Goal: Contribute content: Add original content to the website for others to see

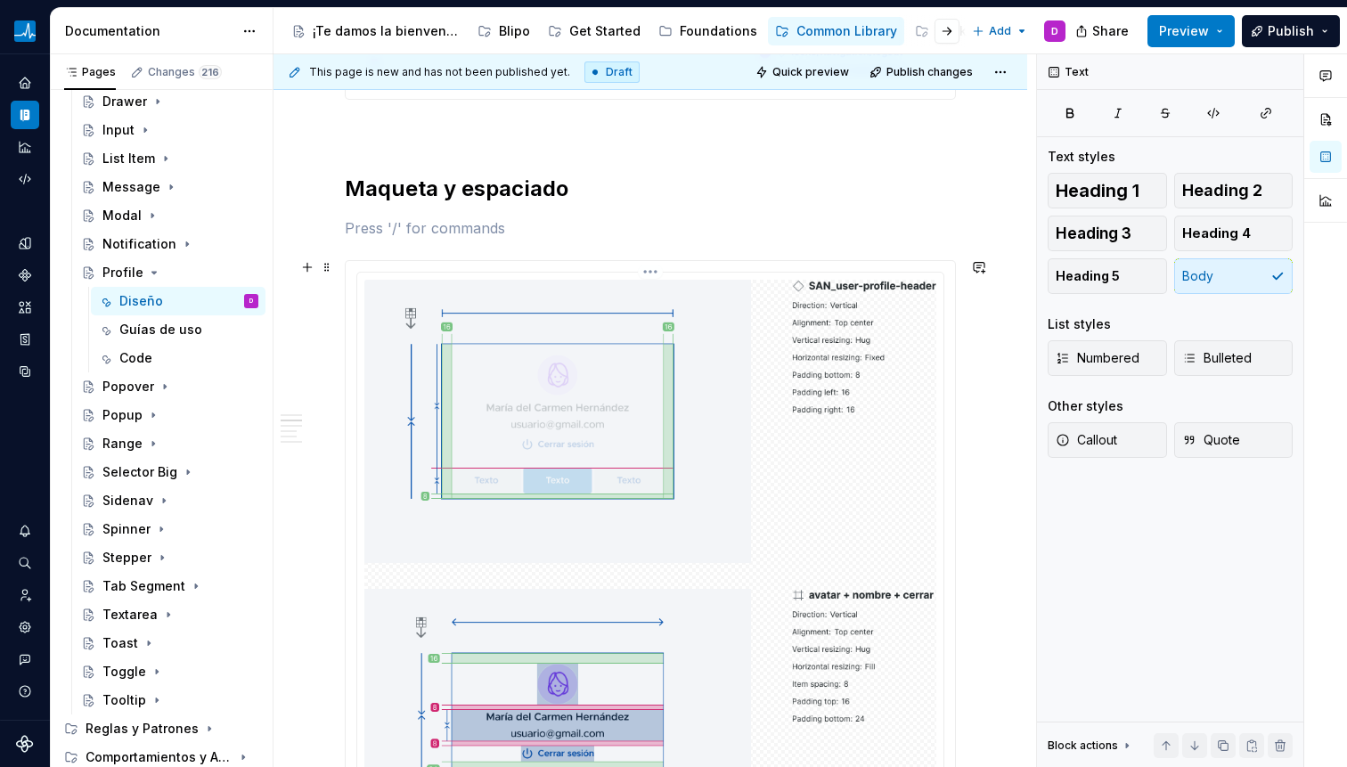
scroll to position [2377, 0]
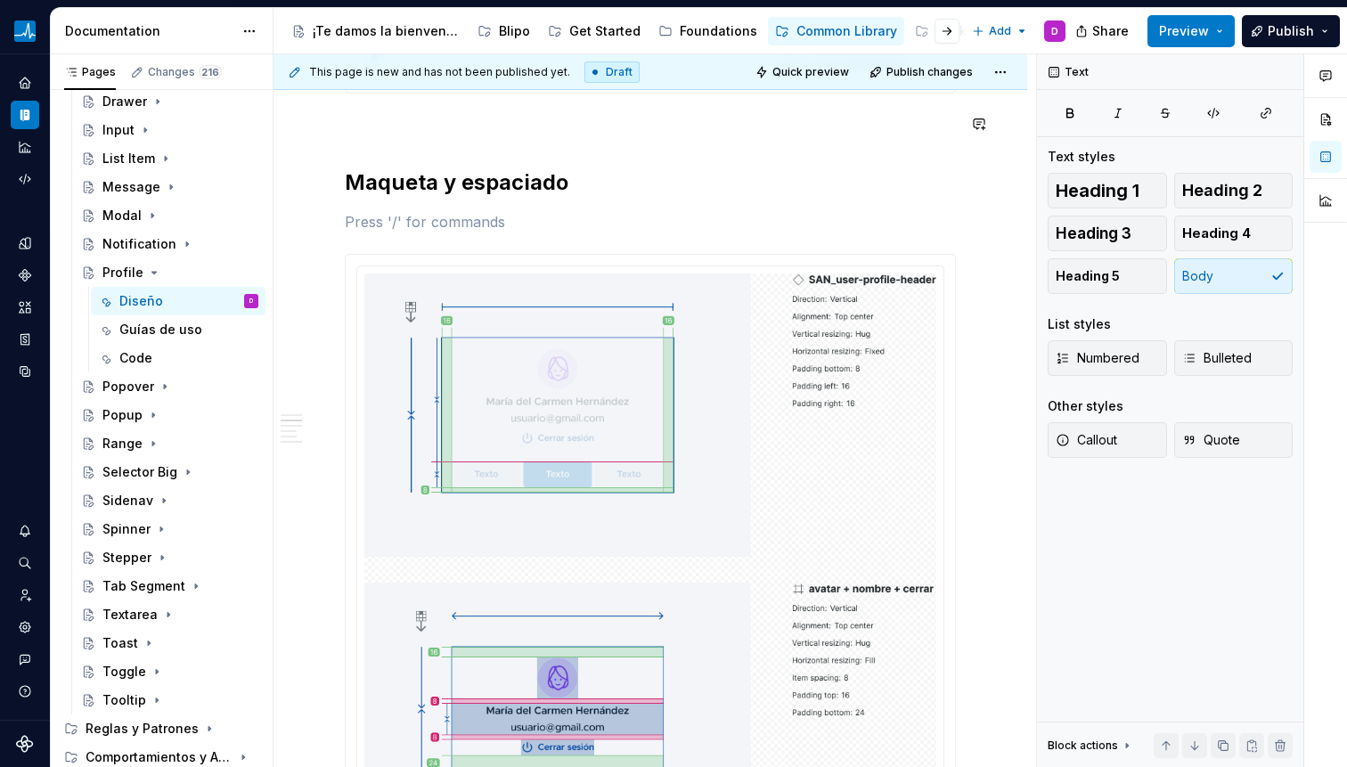
type textarea "*"
click at [437, 222] on p at bounding box center [650, 221] width 611 height 21
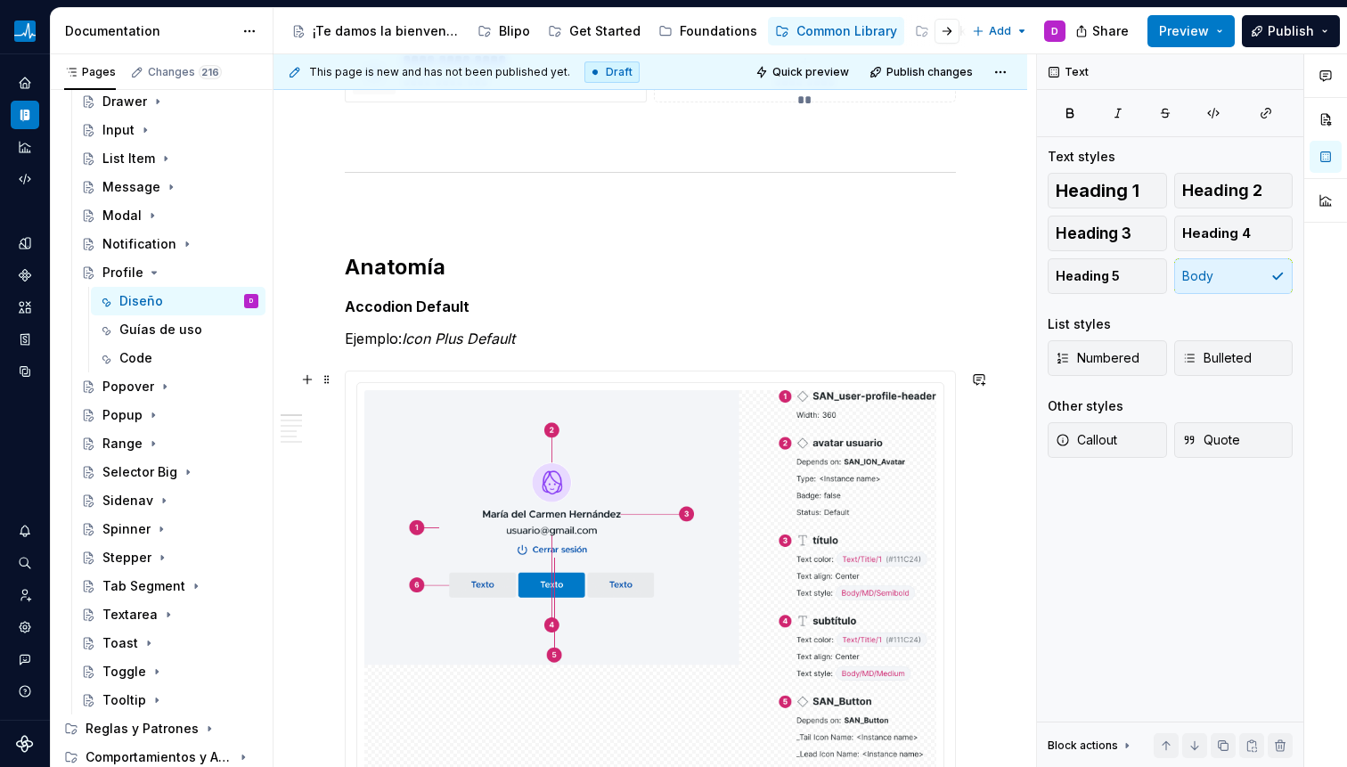
scroll to position [783, 0]
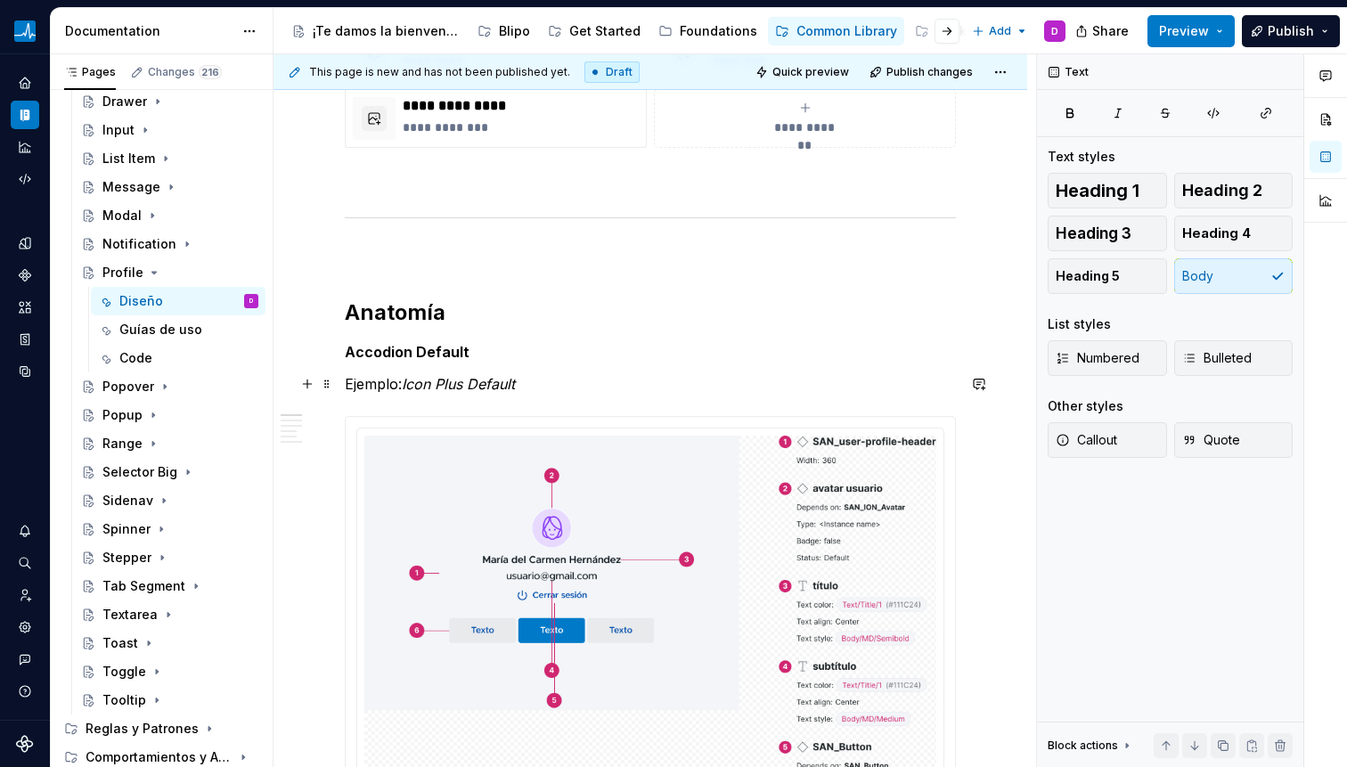
click at [430, 376] on em "Icon Plus Default" at bounding box center [458, 384] width 113 height 18
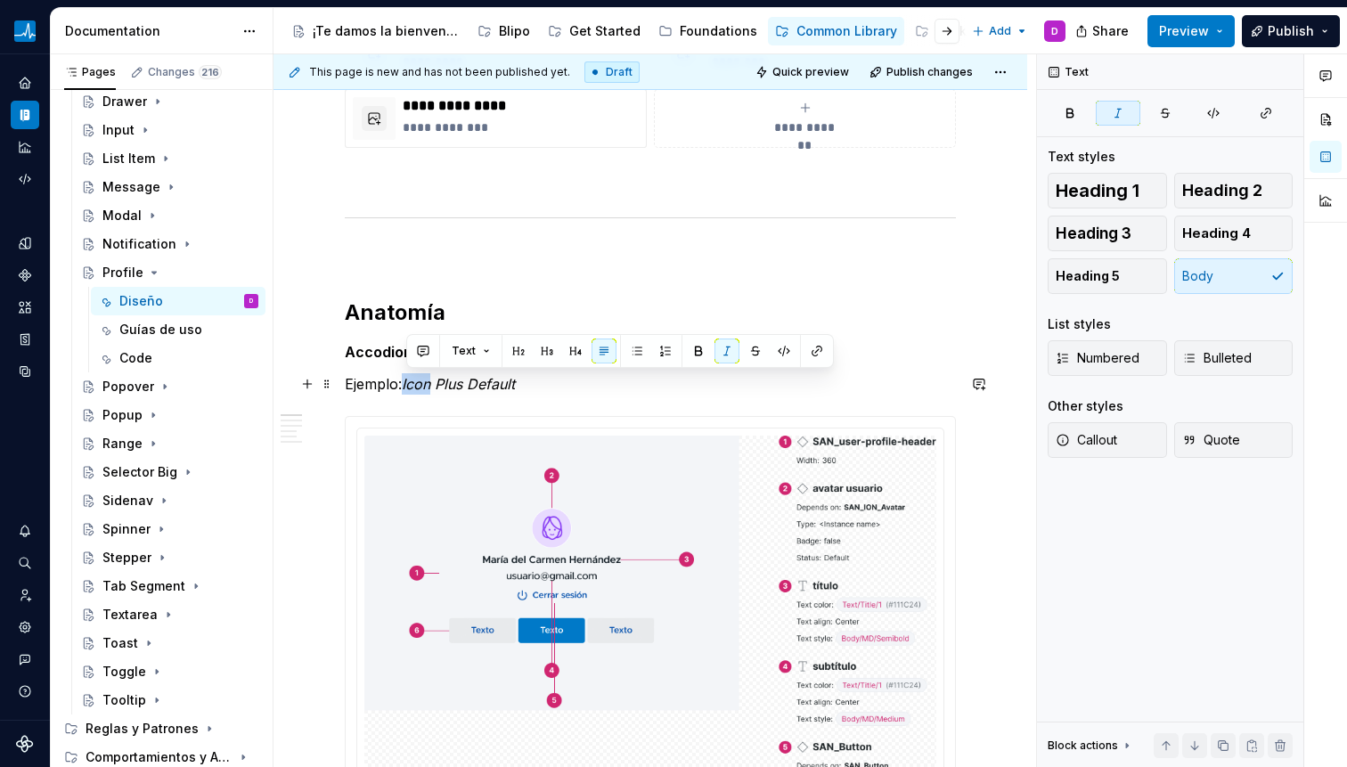
click at [430, 375] on em "Icon Plus Default" at bounding box center [458, 384] width 113 height 18
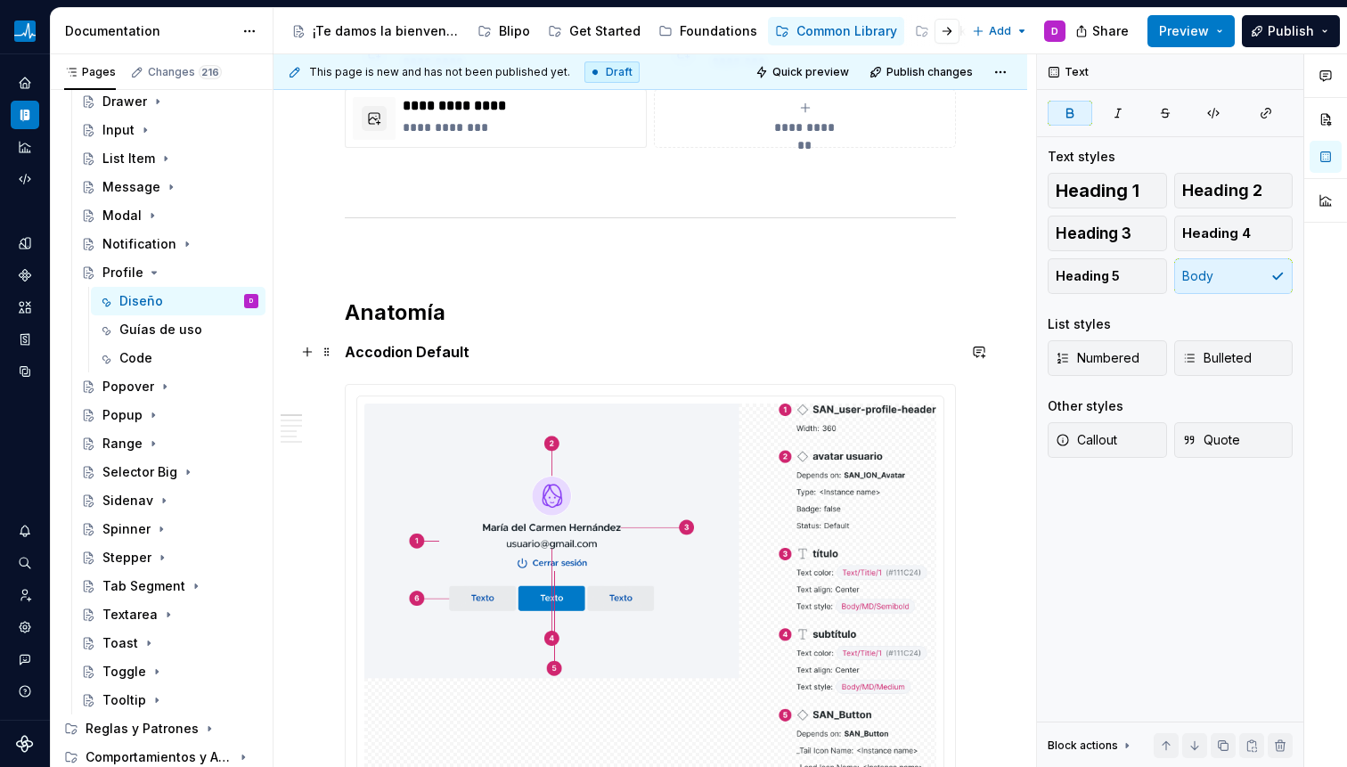
click at [414, 352] on strong "Accodion Default" at bounding box center [407, 352] width 125 height 18
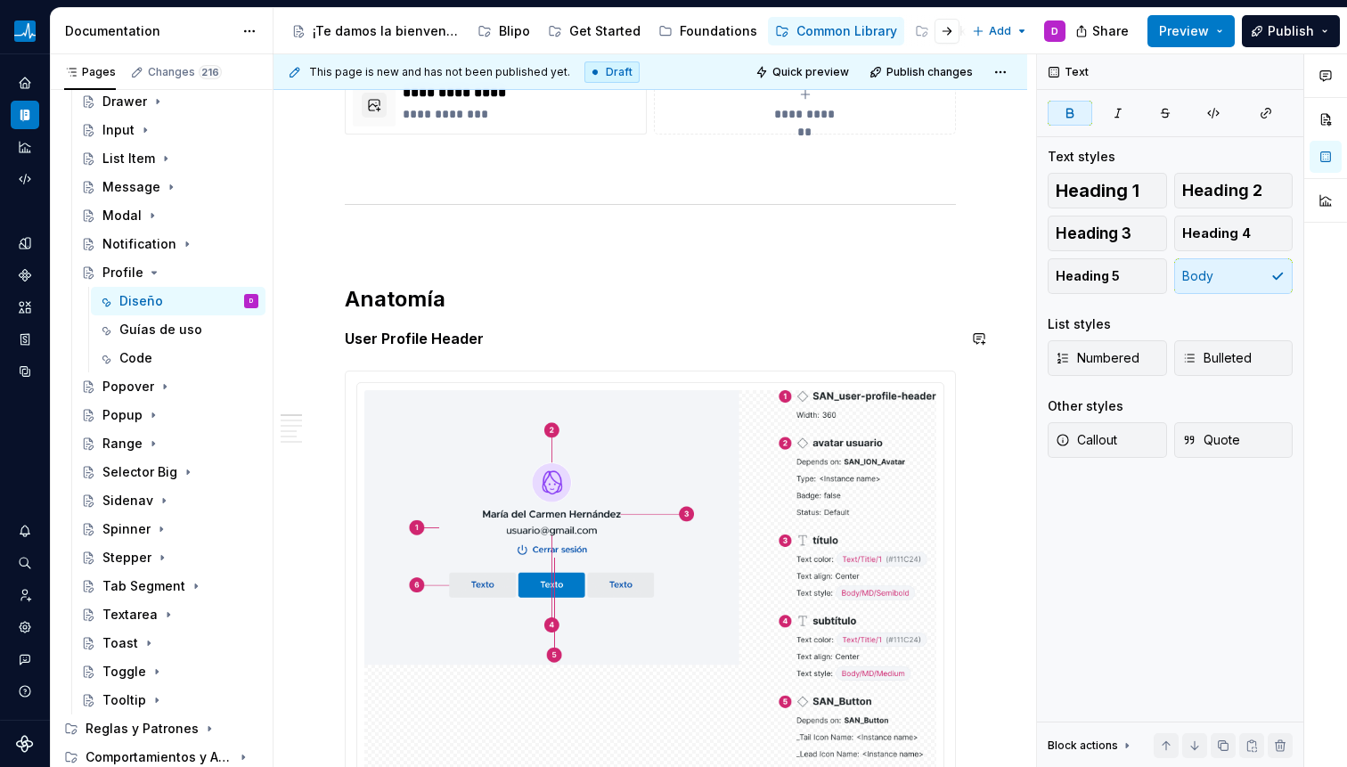
click at [414, 339] on strong "User Profile Header" at bounding box center [414, 339] width 139 height 18
click at [413, 339] on strong "User Profile Header" at bounding box center [414, 339] width 139 height 18
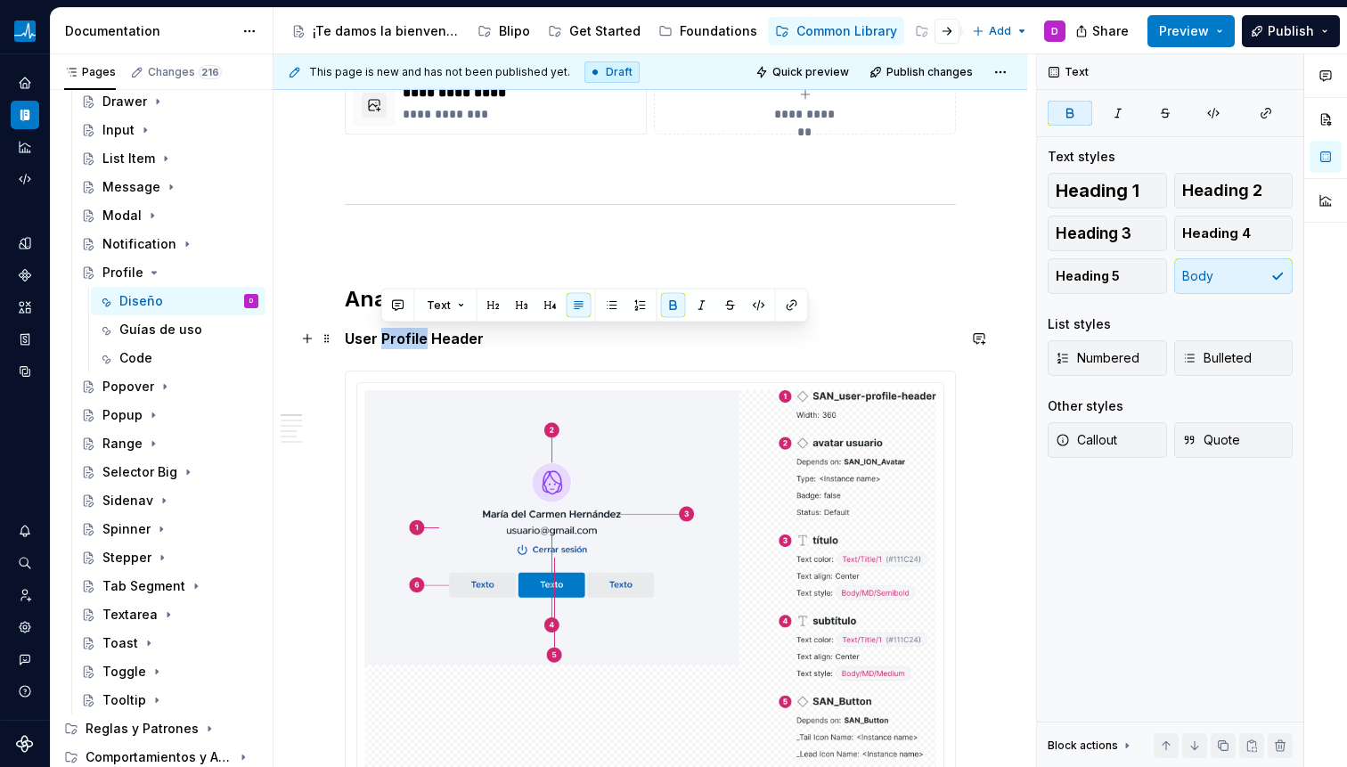
click at [413, 339] on strong "User Profile Header" at bounding box center [414, 339] width 139 height 18
copy strong "User Profile Header"
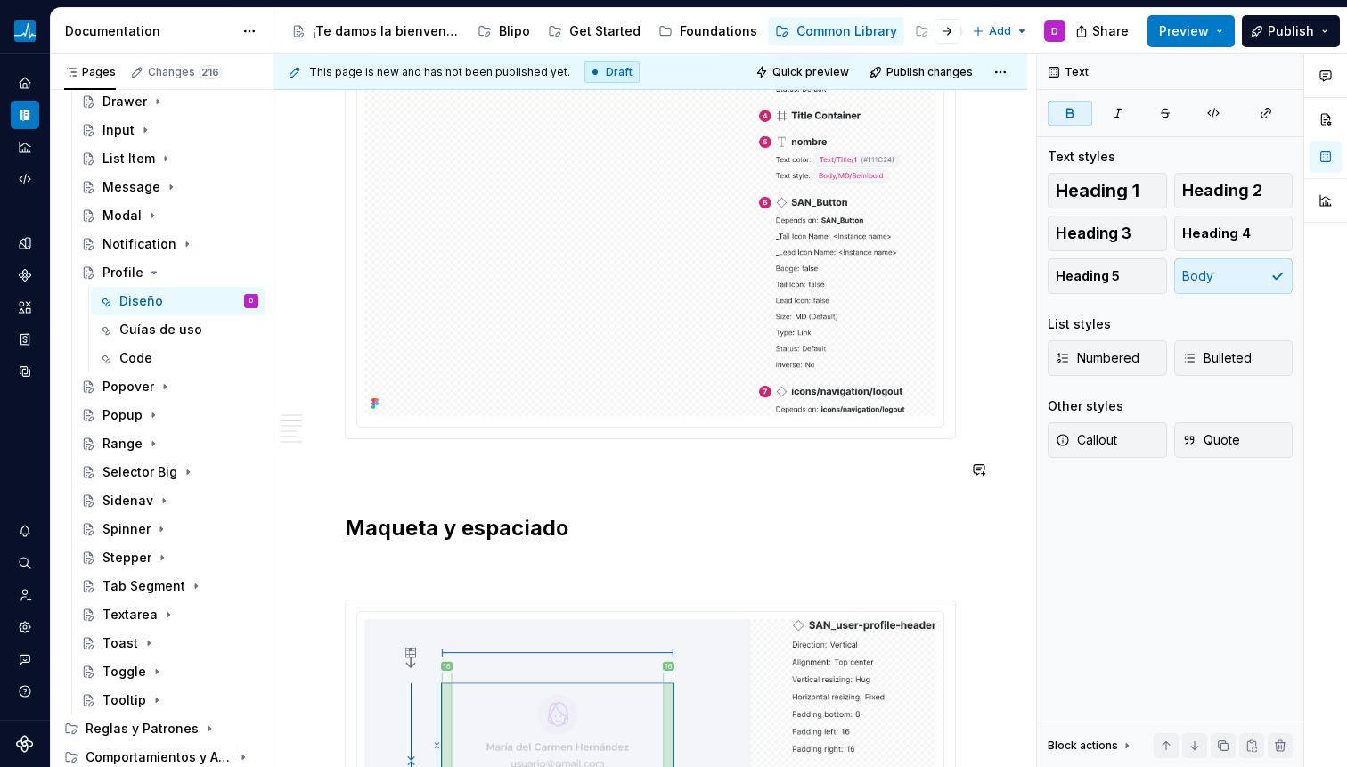
scroll to position [2011, 0]
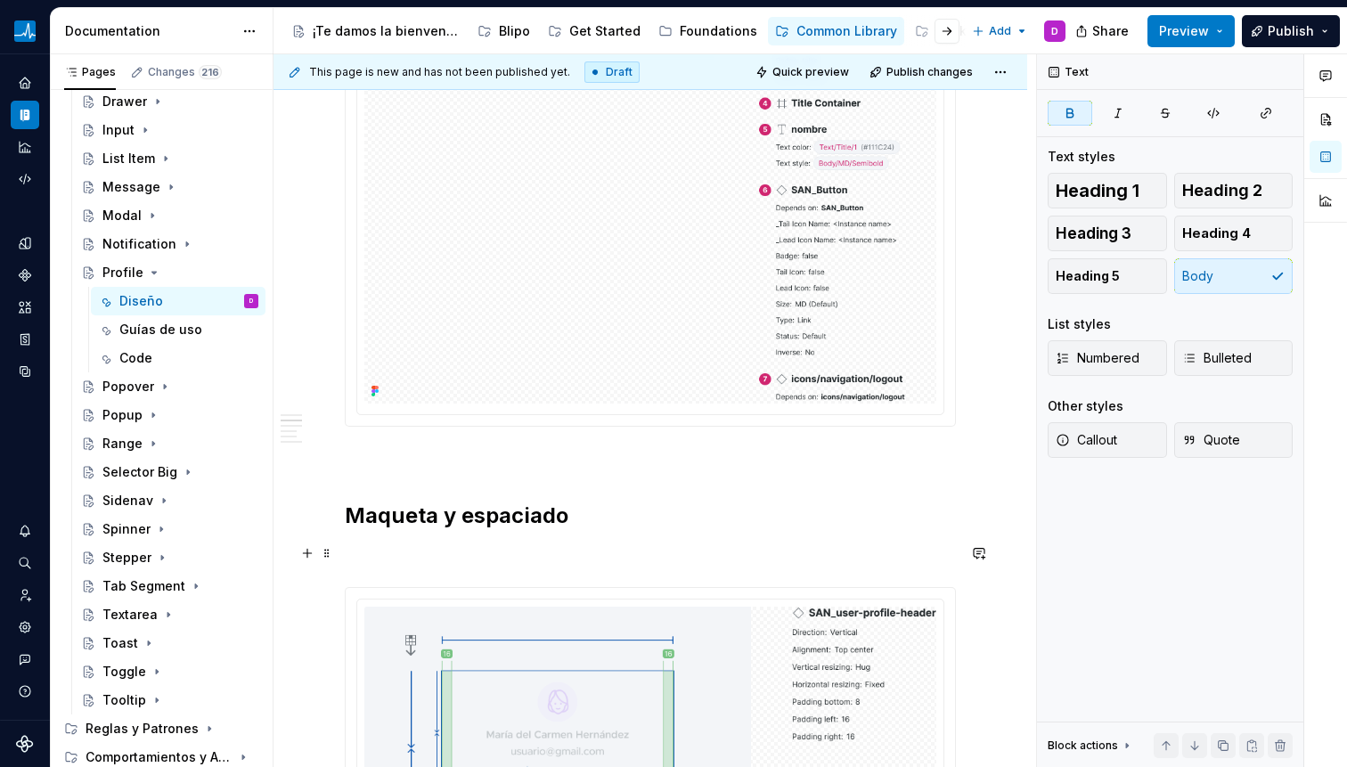
click at [428, 562] on p at bounding box center [650, 554] width 611 height 21
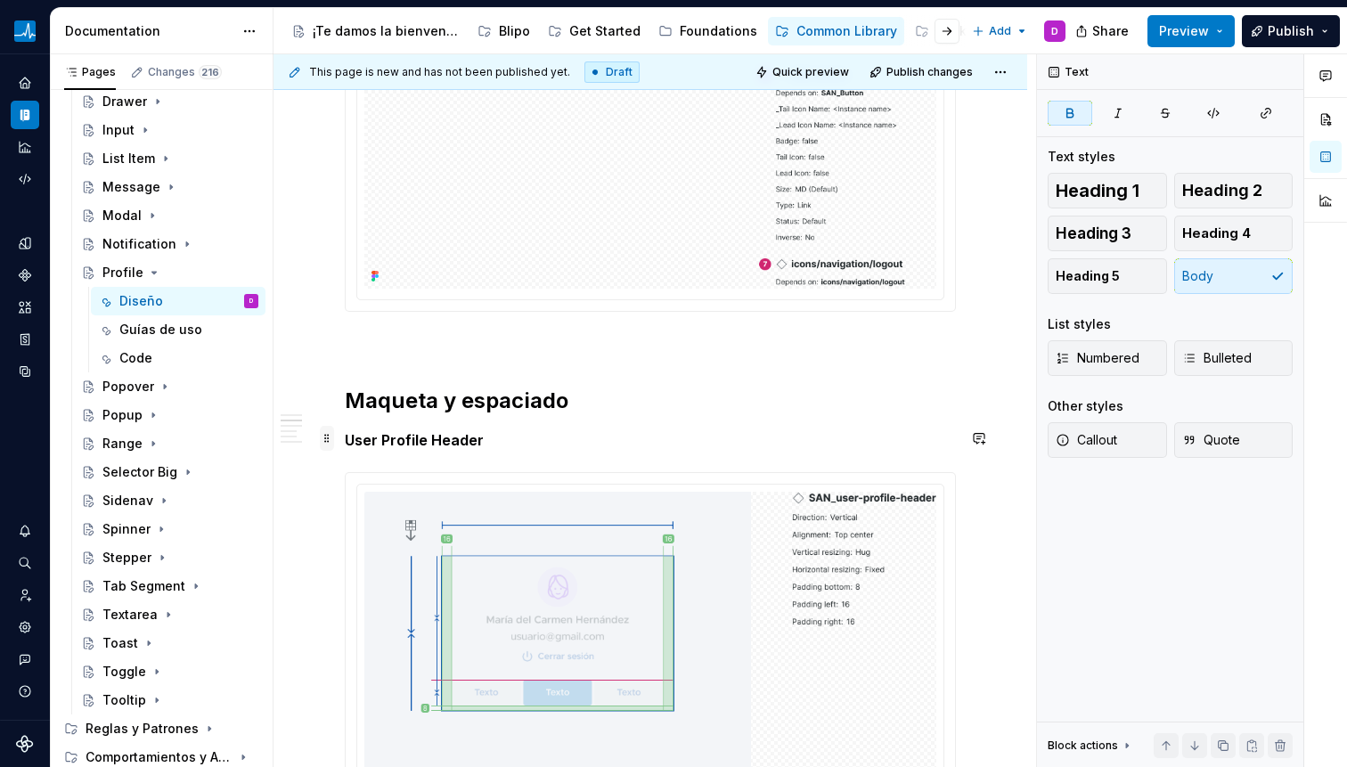
scroll to position [2127, 0]
click at [327, 445] on span at bounding box center [327, 437] width 14 height 25
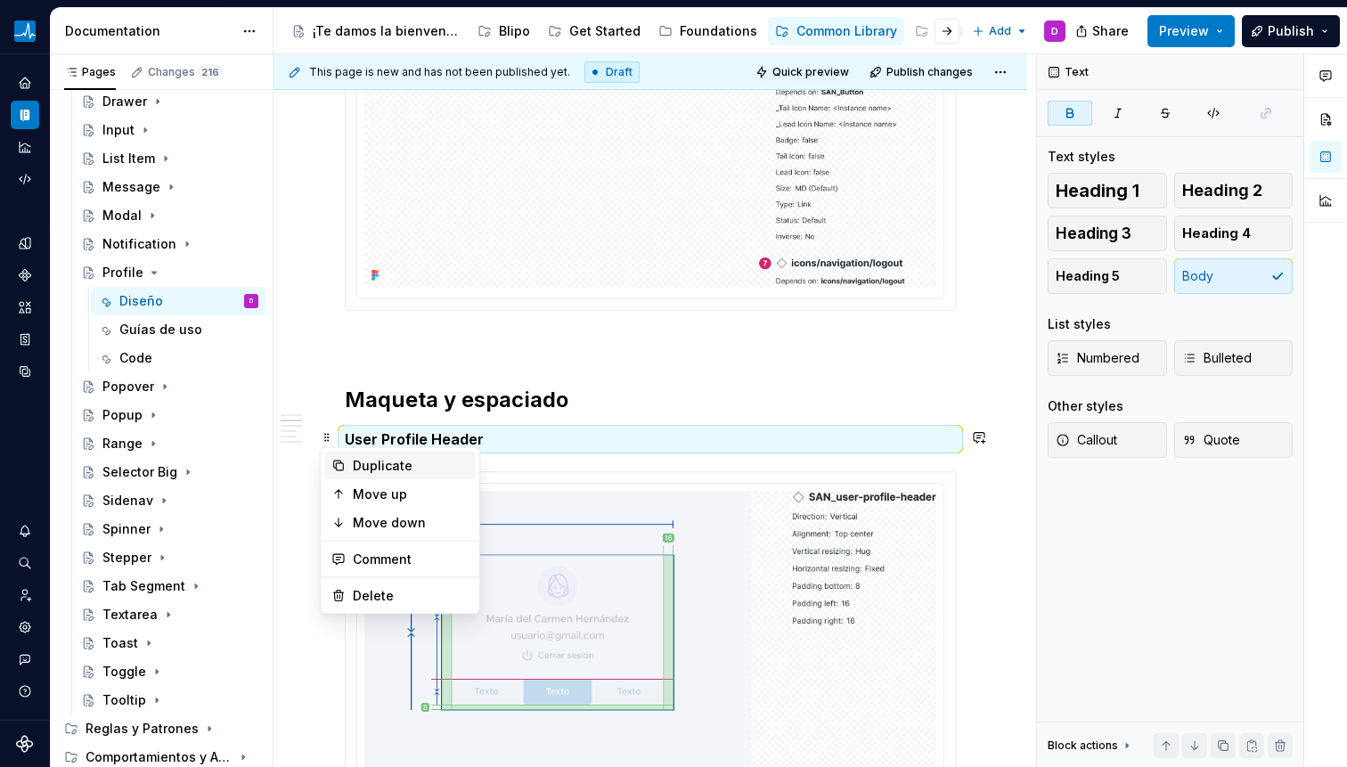
click at [371, 466] on div "Duplicate" at bounding box center [411, 466] width 116 height 18
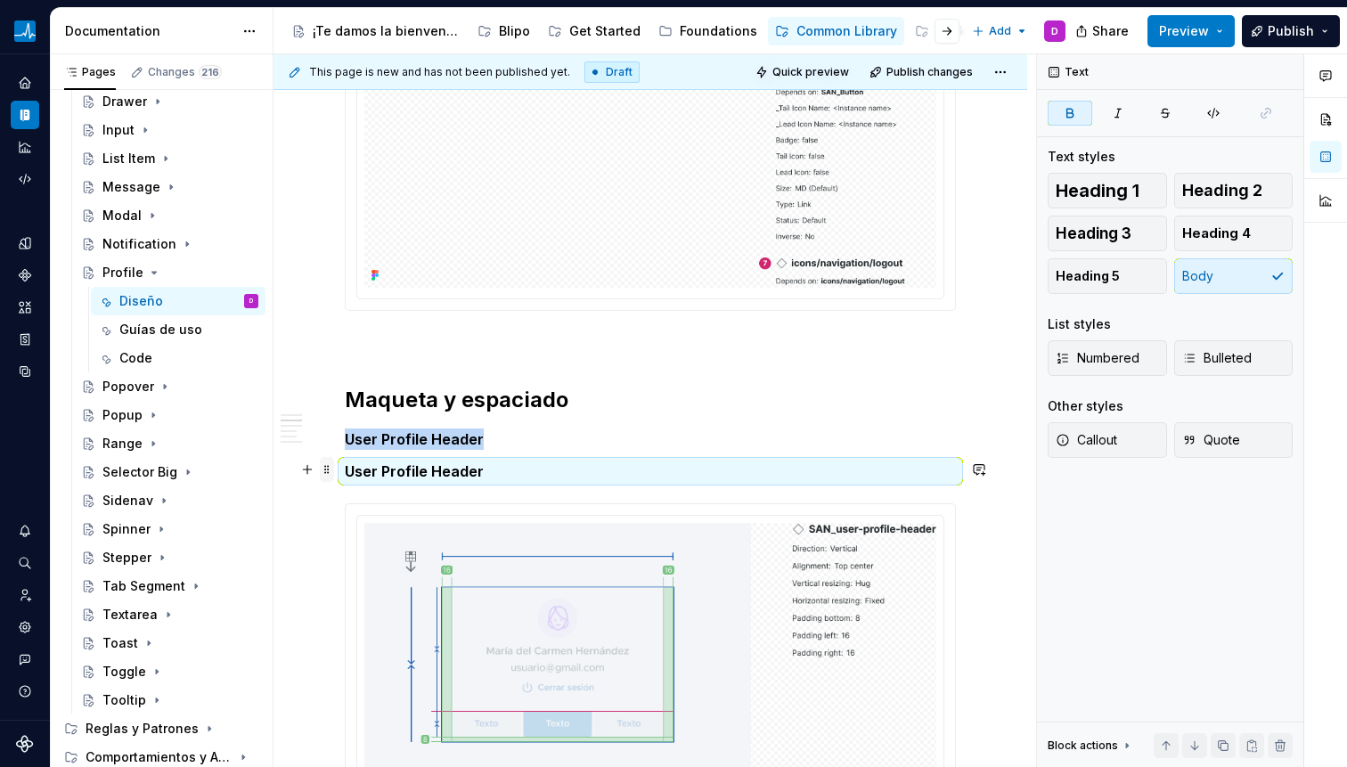
click at [325, 474] on span at bounding box center [327, 469] width 14 height 25
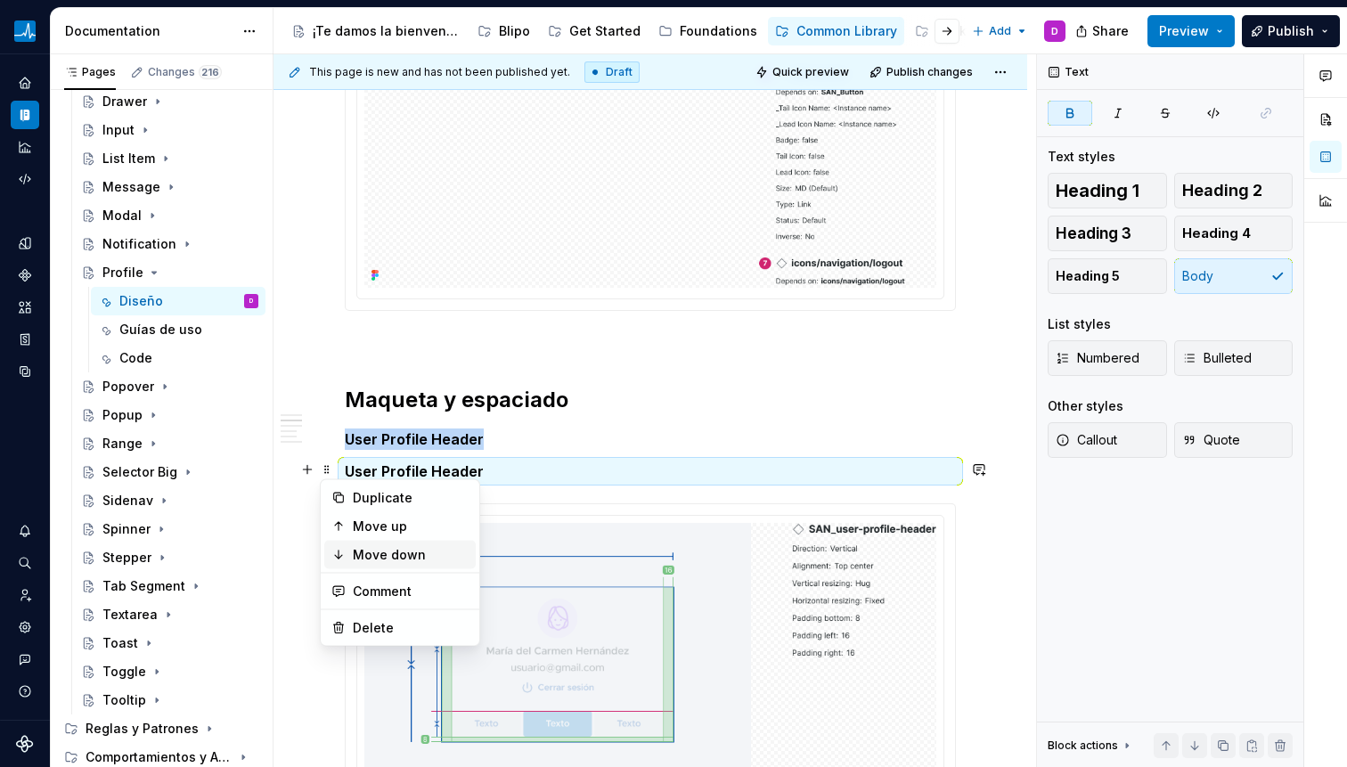
click at [376, 561] on div "Move down" at bounding box center [411, 555] width 116 height 18
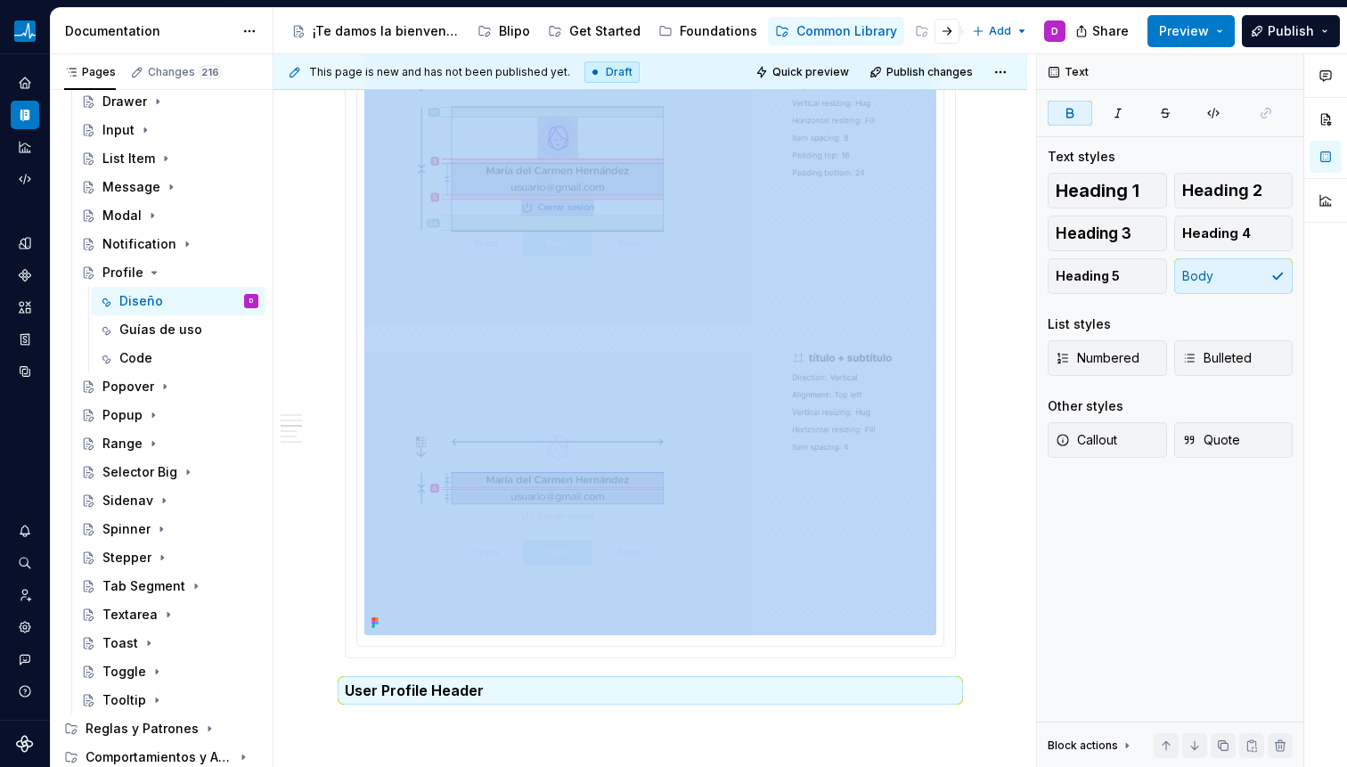
scroll to position [3310, 0]
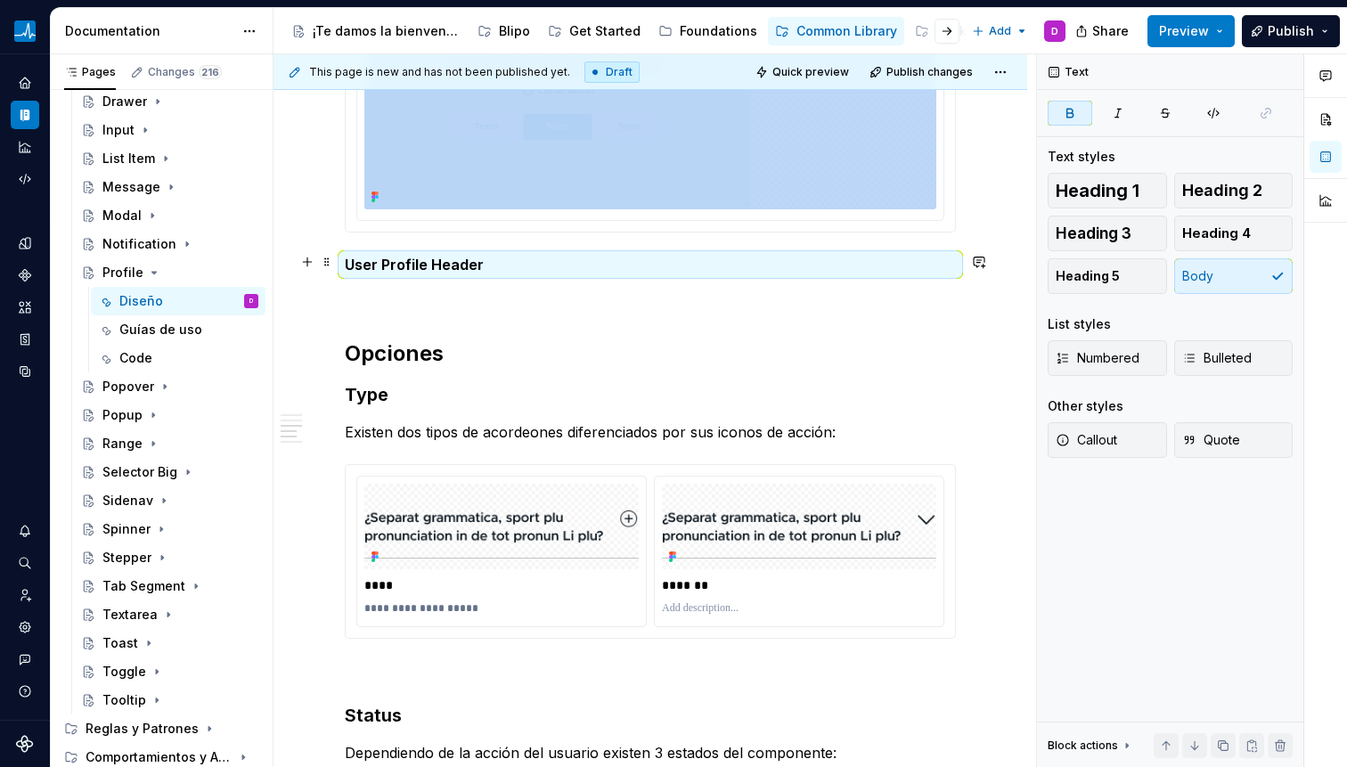
click at [460, 260] on strong "User Profile Header" at bounding box center [414, 265] width 139 height 18
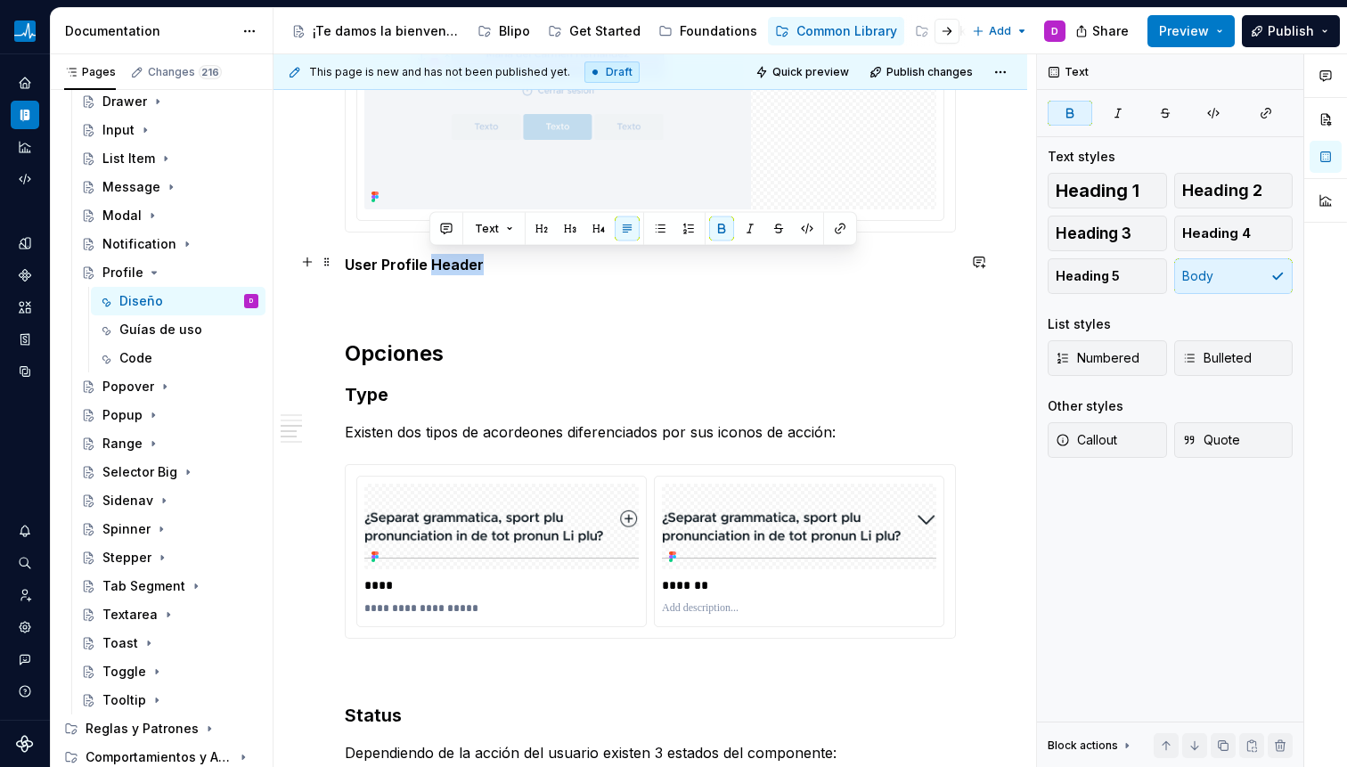
click at [460, 260] on strong "User Profile Header" at bounding box center [414, 265] width 139 height 18
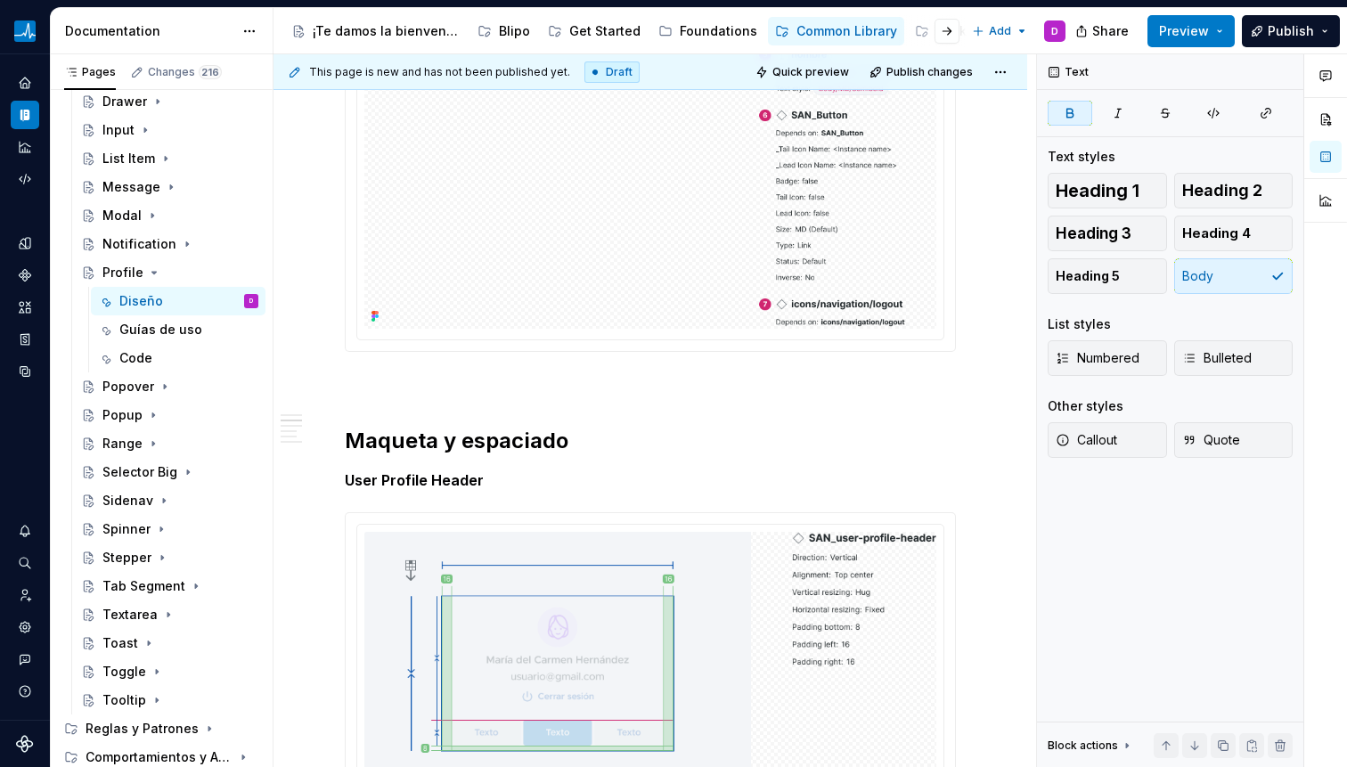
scroll to position [2090, 0]
click at [327, 522] on span at bounding box center [327, 515] width 14 height 25
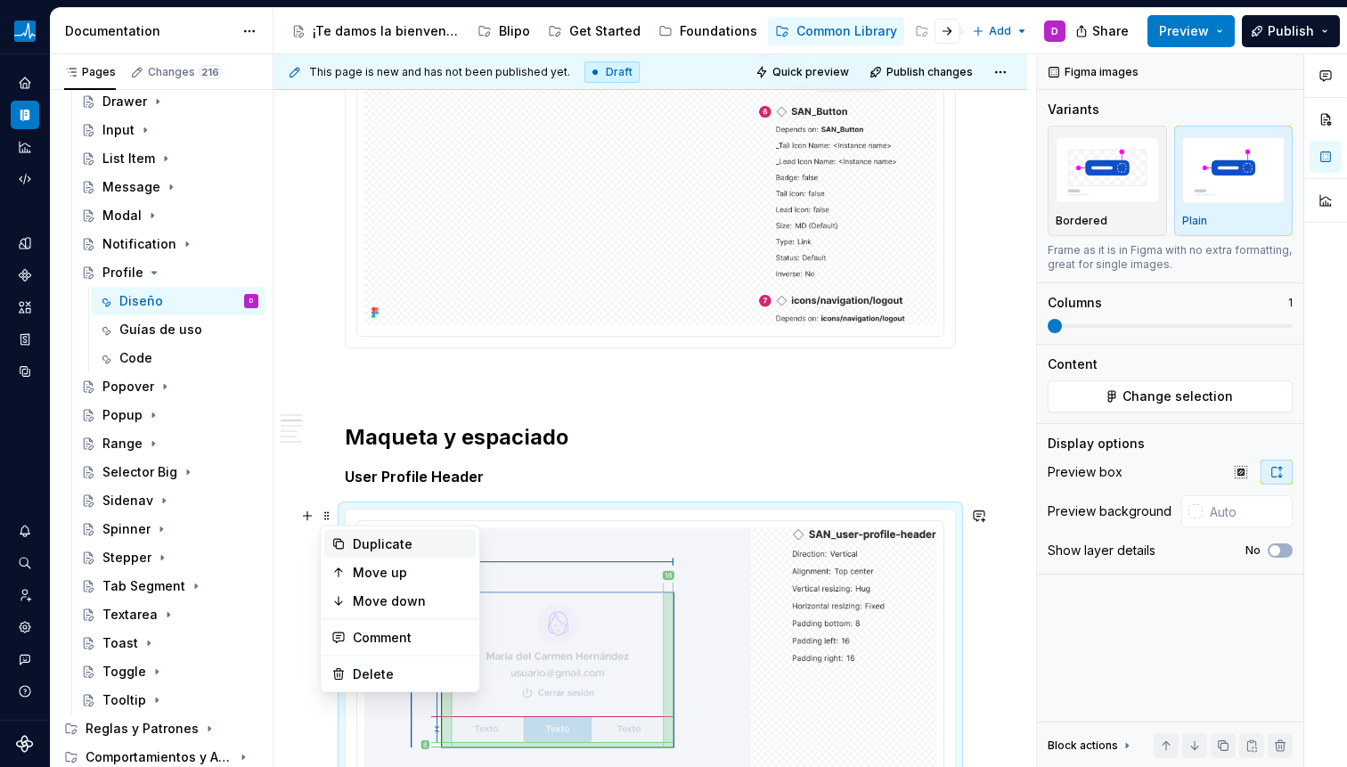
click at [363, 541] on div "Duplicate" at bounding box center [411, 544] width 116 height 18
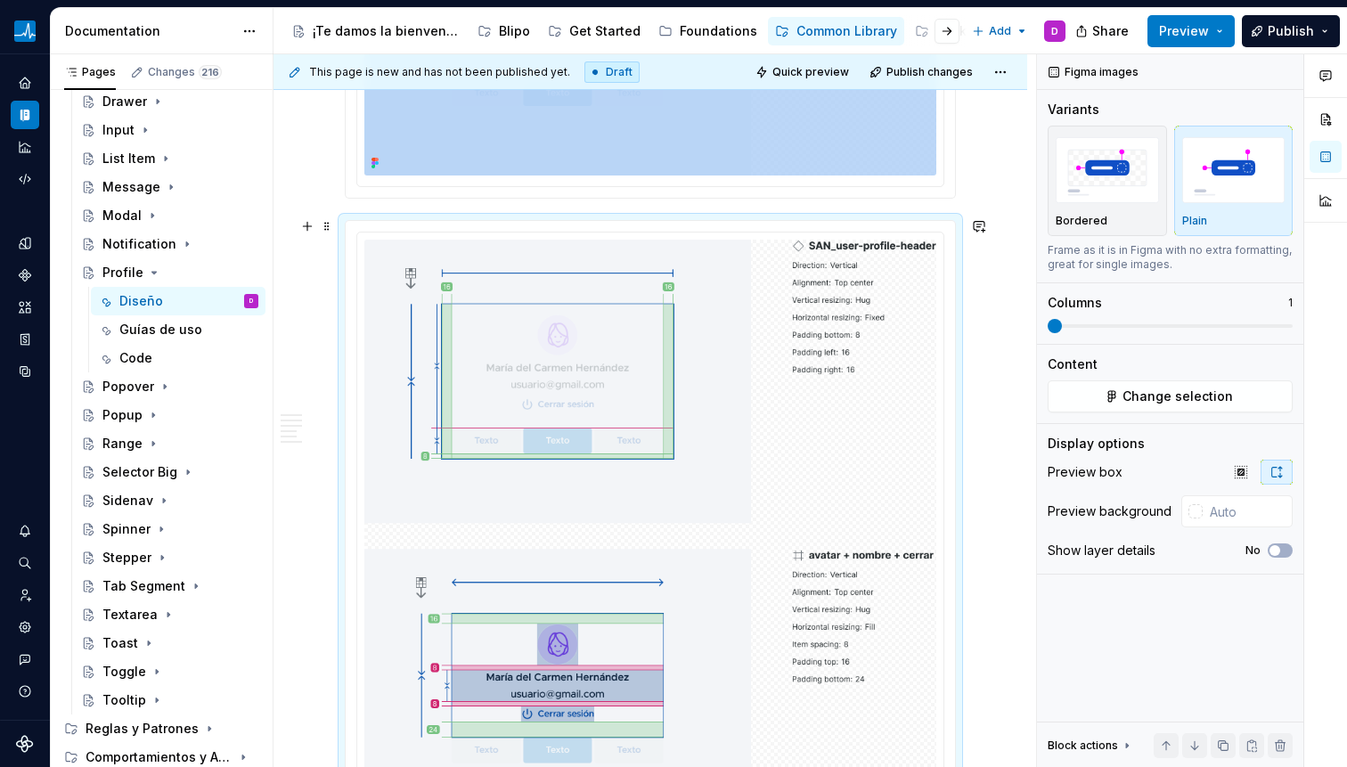
scroll to position [2980, 0]
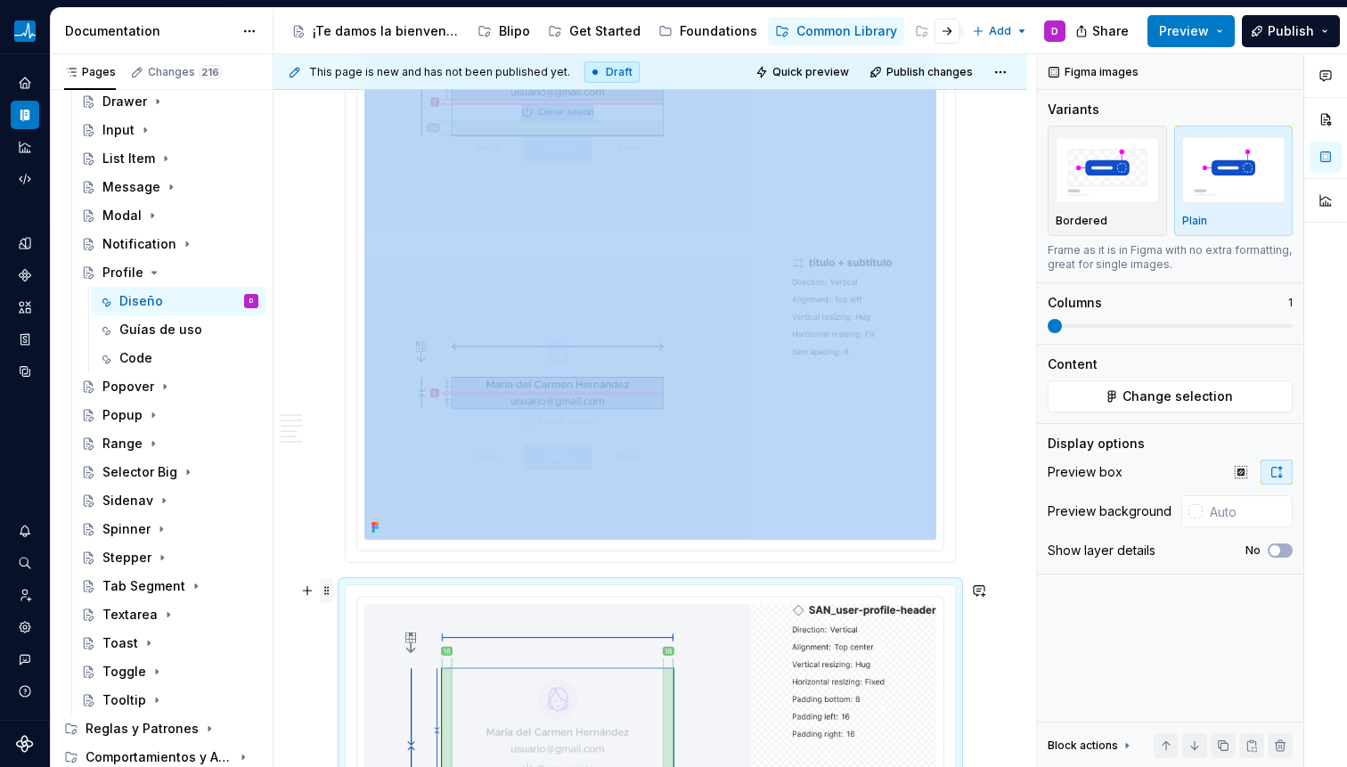
click at [329, 593] on span at bounding box center [327, 590] width 14 height 25
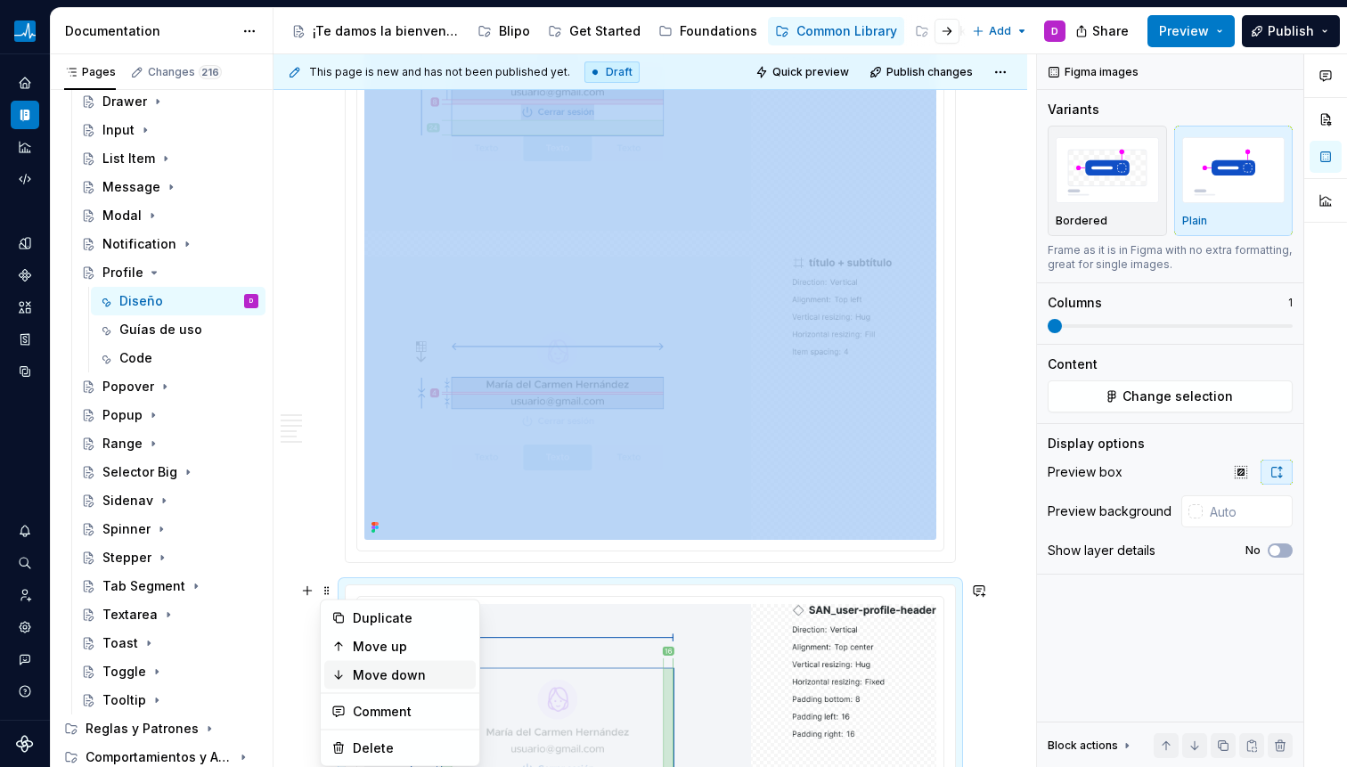
click at [363, 672] on div "Move down" at bounding box center [411, 675] width 116 height 18
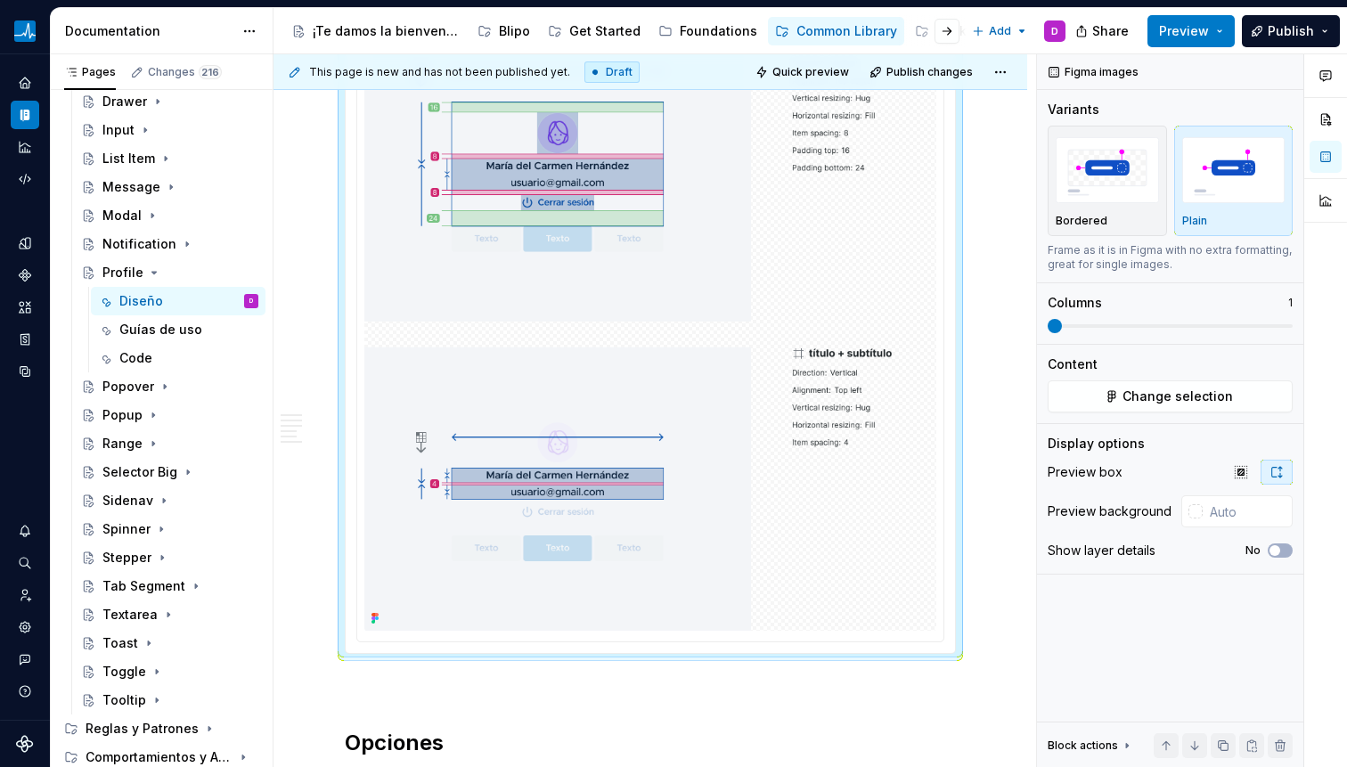
scroll to position [3635, 0]
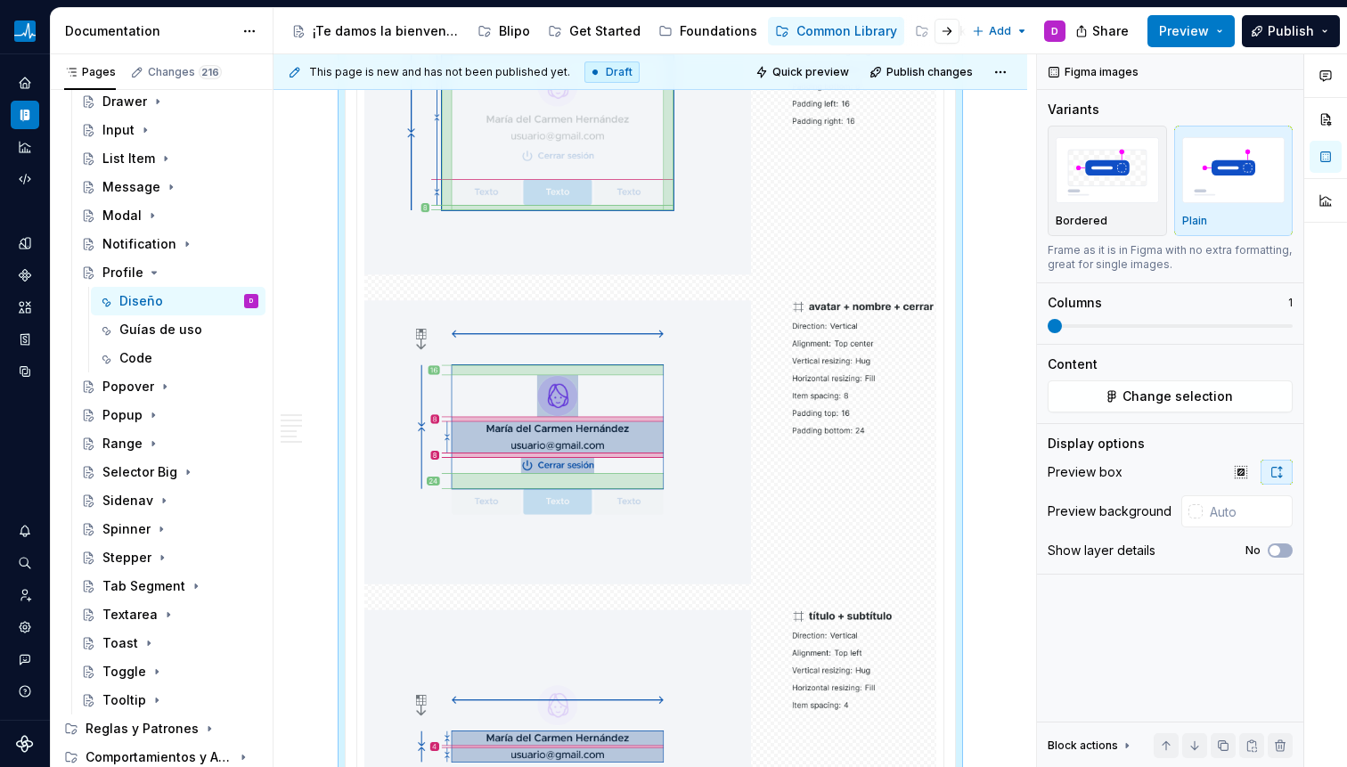
click at [526, 347] on img at bounding box center [650, 442] width 572 height 902
click at [529, 311] on img at bounding box center [650, 442] width 572 height 902
click at [1186, 401] on span "Change selection" at bounding box center [1177, 397] width 110 height 18
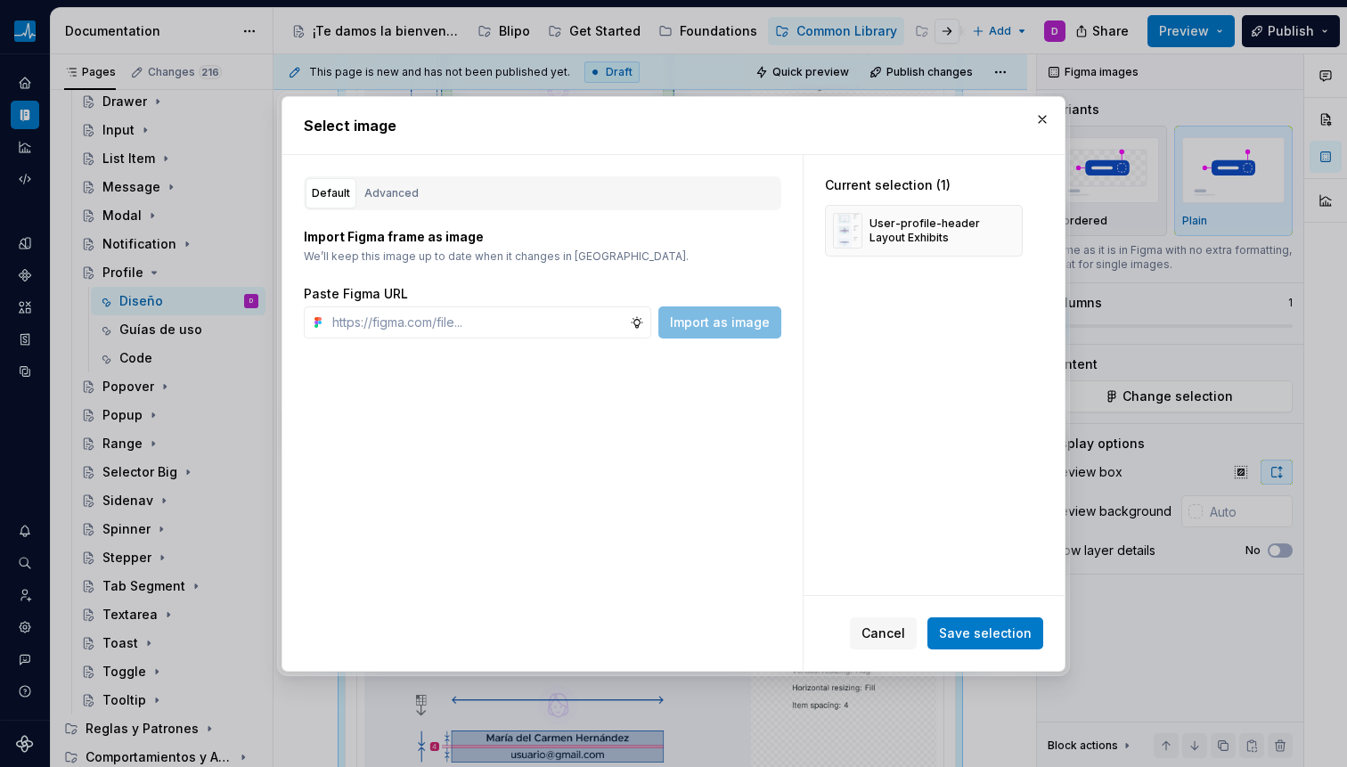
type textarea "*"
click at [475, 206] on div "Default Advanced" at bounding box center [542, 193] width 477 height 34
click at [405, 176] on div "Default Advanced" at bounding box center [542, 193] width 477 height 34
click at [402, 189] on div "Advanced" at bounding box center [391, 193] width 54 height 18
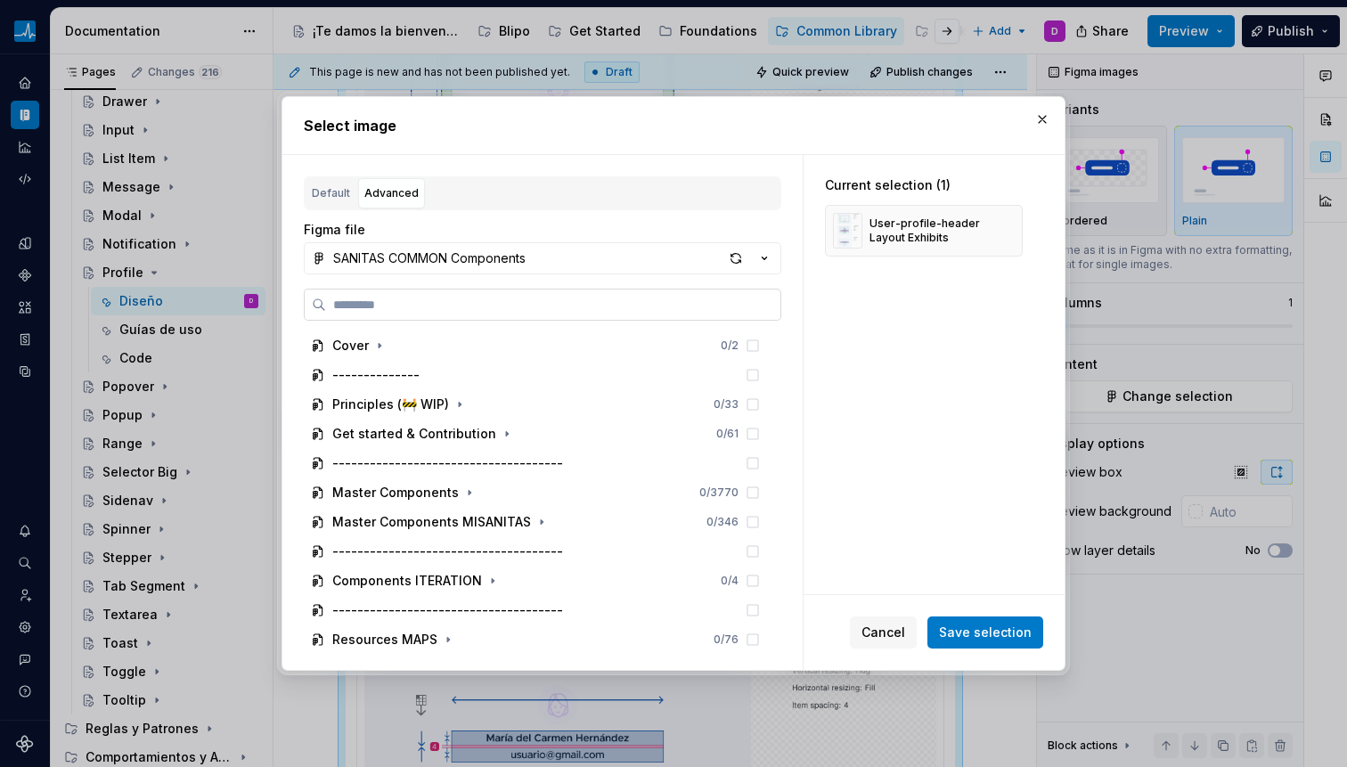
click at [405, 307] on input "search" at bounding box center [553, 305] width 454 height 18
type input "**********"
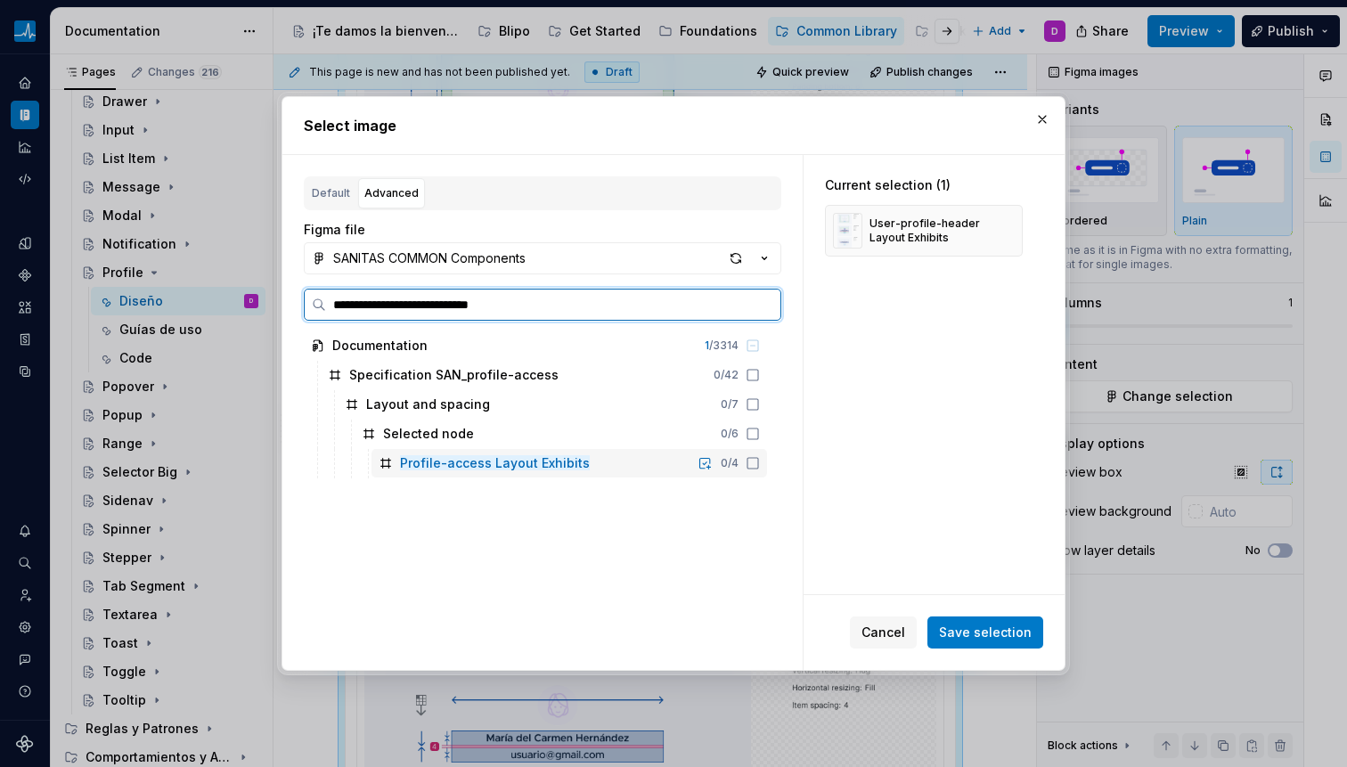
click at [753, 460] on icon at bounding box center [753, 463] width 14 height 14
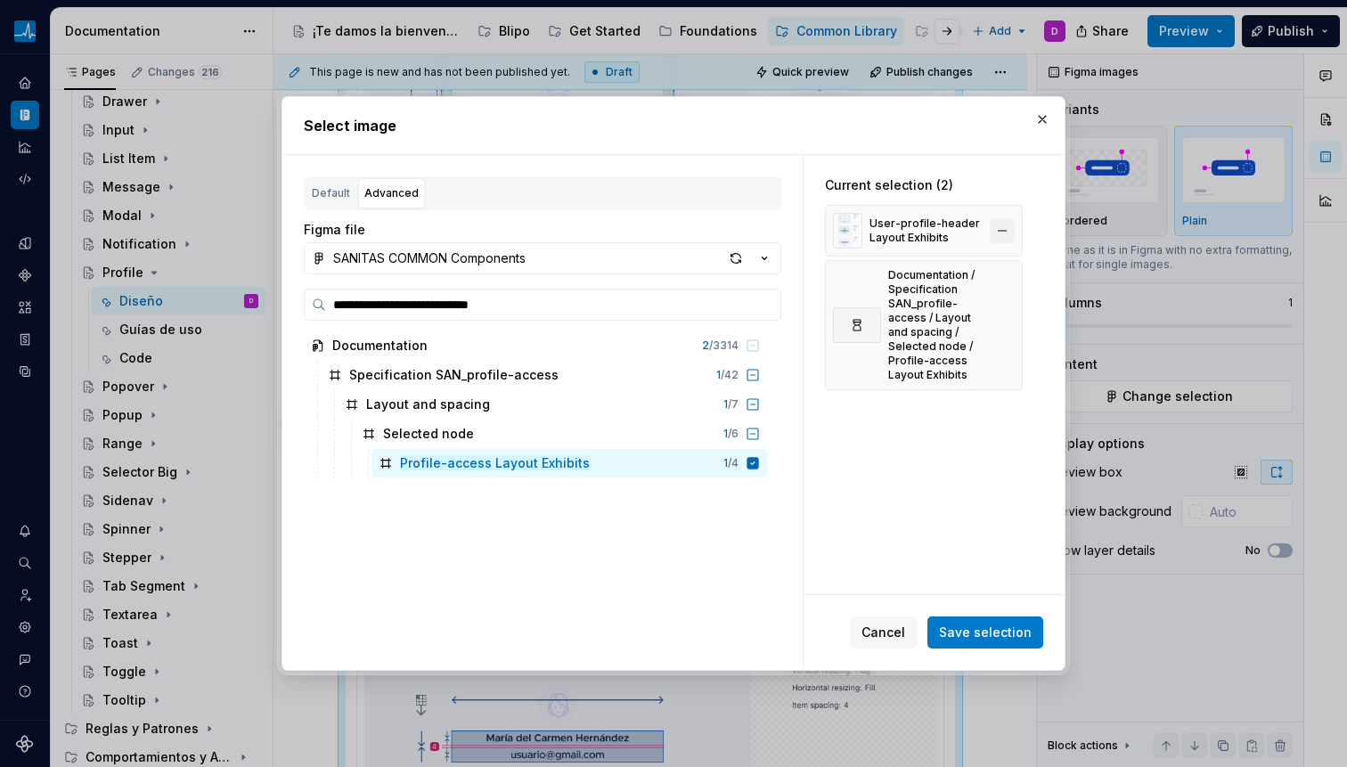
click at [1010, 225] on button "button" at bounding box center [1002, 230] width 25 height 25
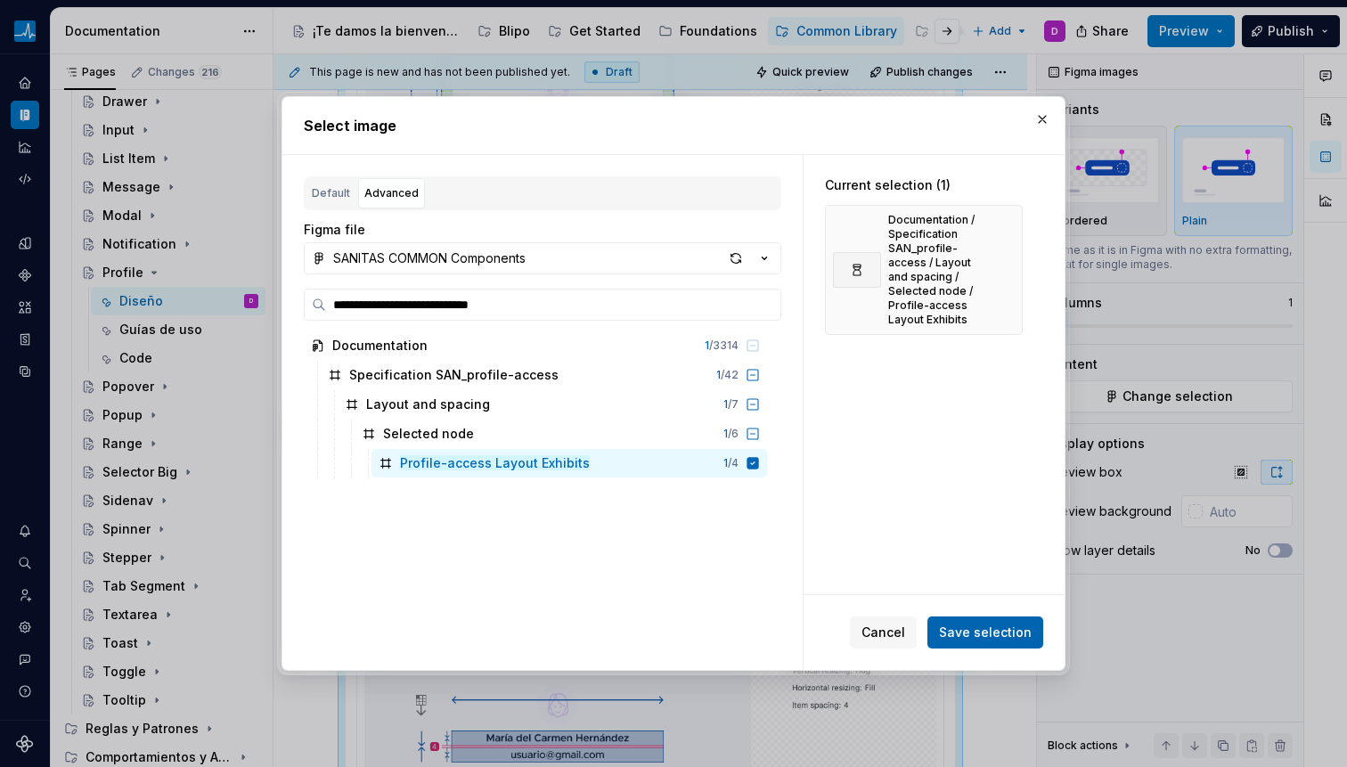
click at [983, 624] on span "Save selection" at bounding box center [985, 633] width 93 height 18
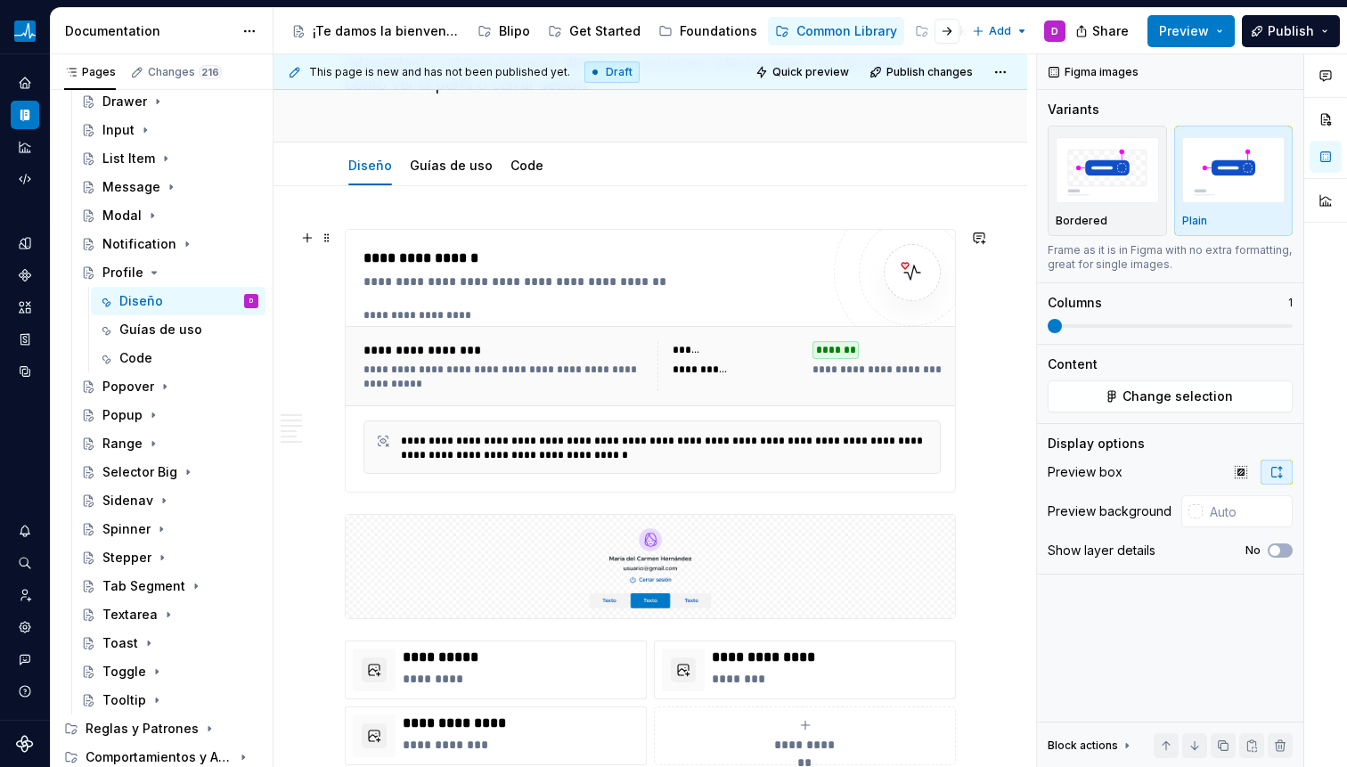
scroll to position [166, 0]
click at [527, 514] on div at bounding box center [650, 566] width 611 height 105
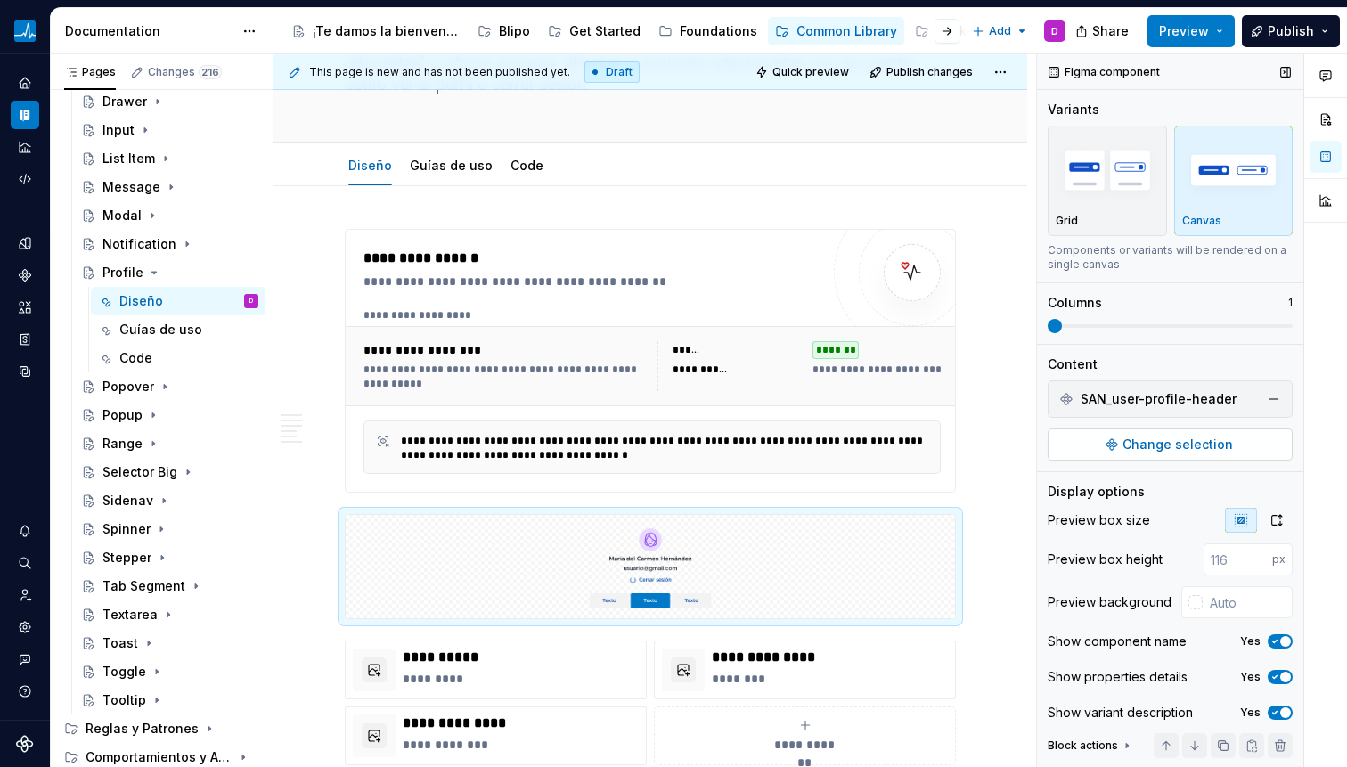
click at [1076, 434] on button "Change selection" at bounding box center [1170, 444] width 245 height 32
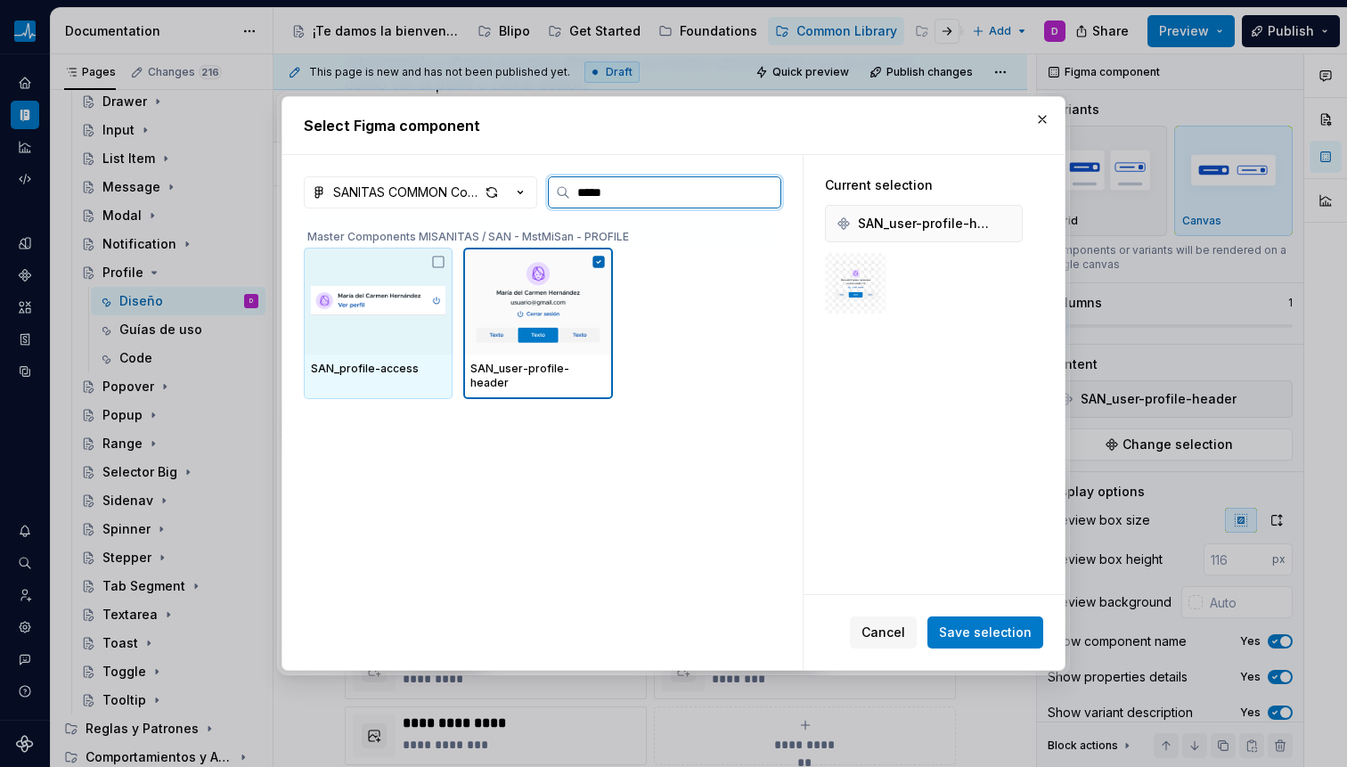
type input "******"
click at [435, 258] on icon at bounding box center [438, 262] width 14 height 14
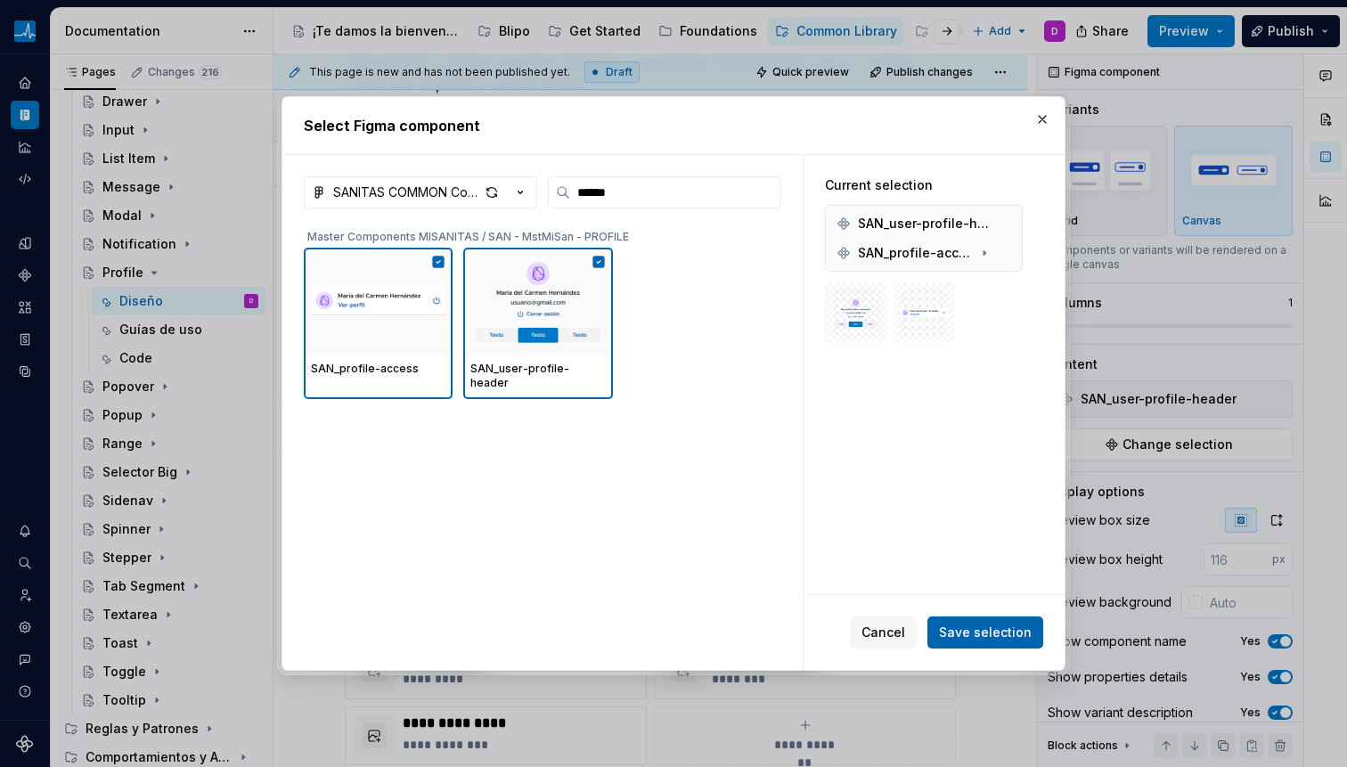
click at [949, 623] on button "Save selection" at bounding box center [985, 632] width 116 height 32
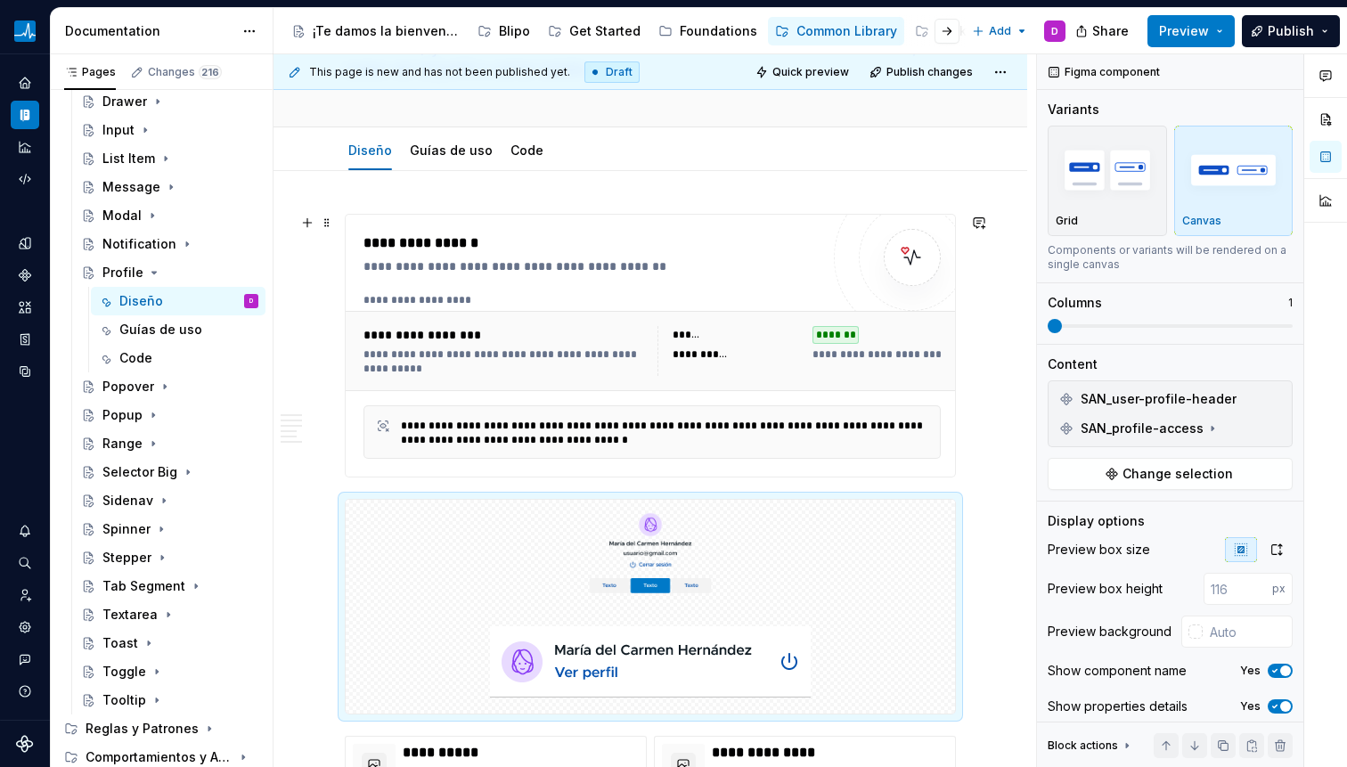
scroll to position [183, 0]
click at [700, 365] on div "**********" at bounding box center [798, 349] width 283 height 50
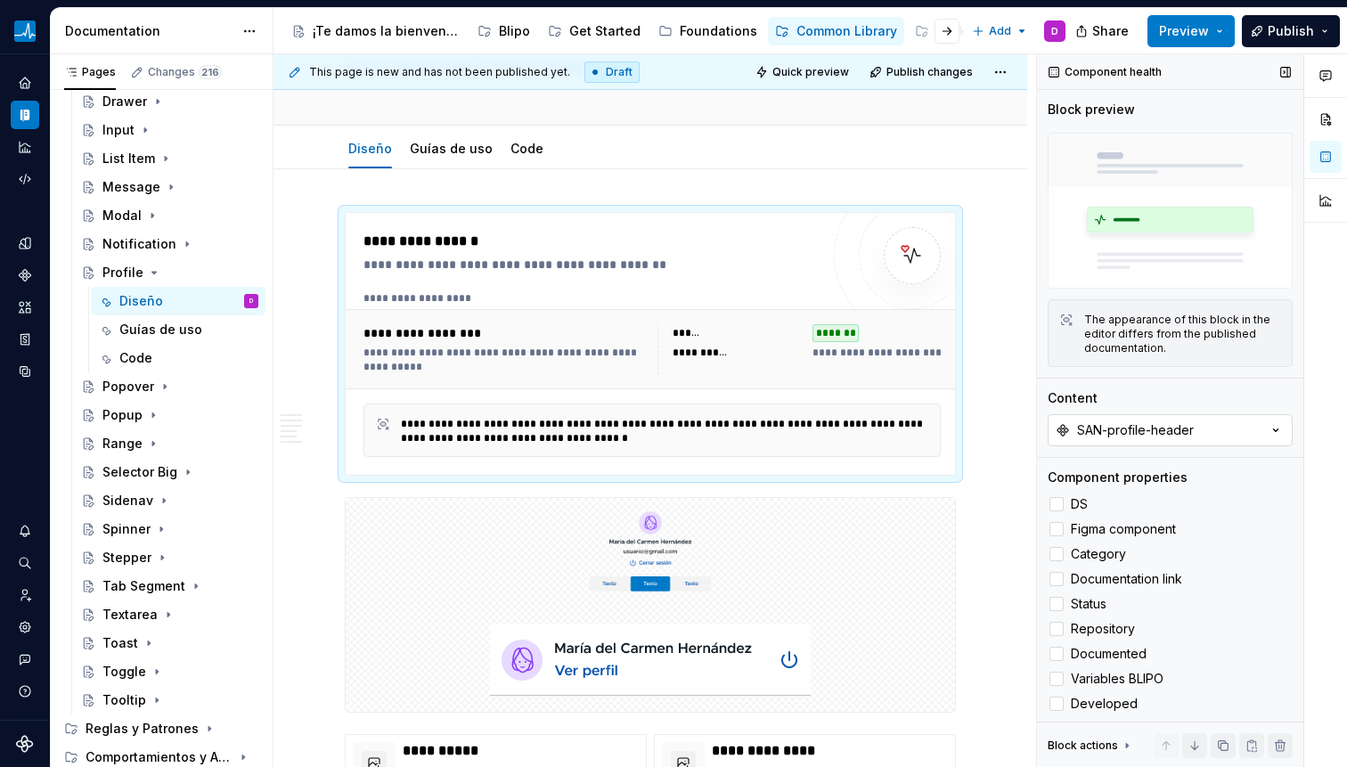
click at [1123, 433] on button "SAN-profile-header" at bounding box center [1170, 430] width 245 height 32
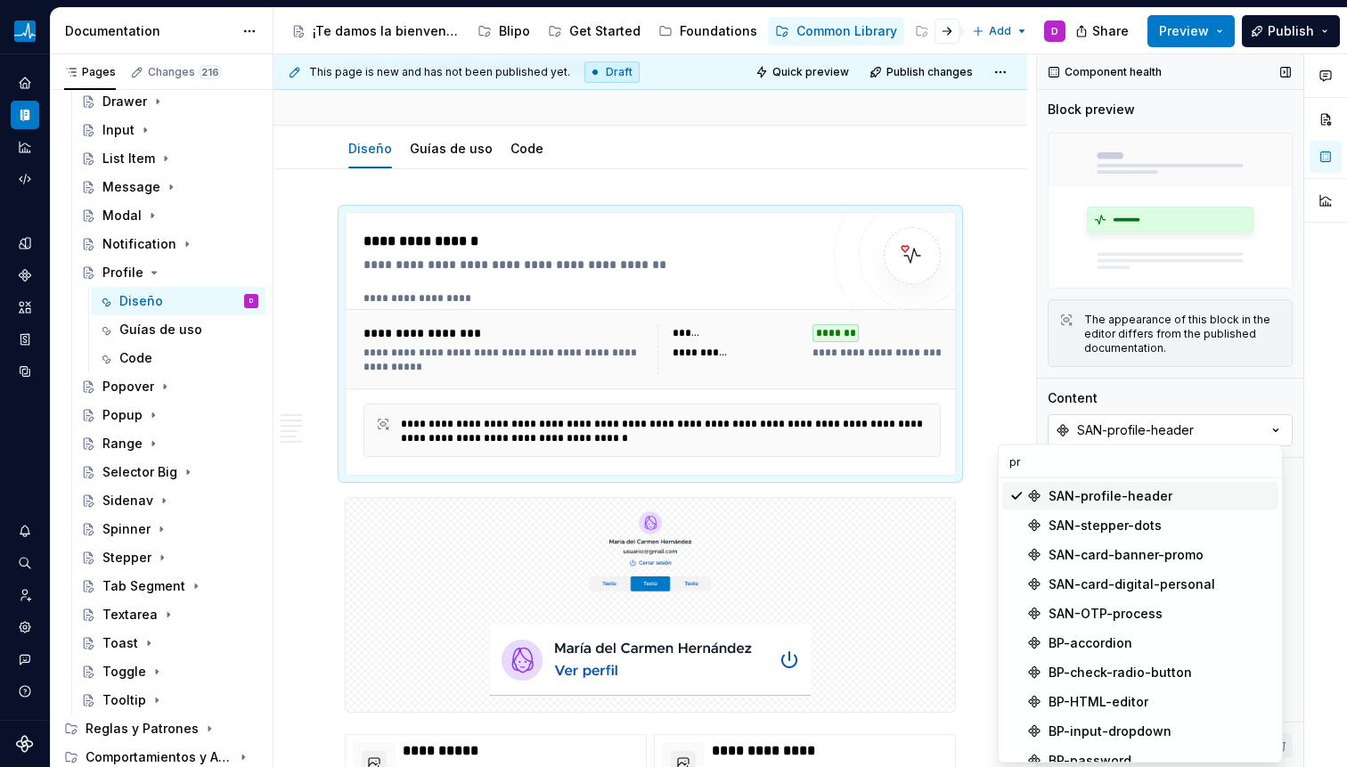
type input "p"
click at [955, 354] on div "**********" at bounding box center [650, 344] width 611 height 264
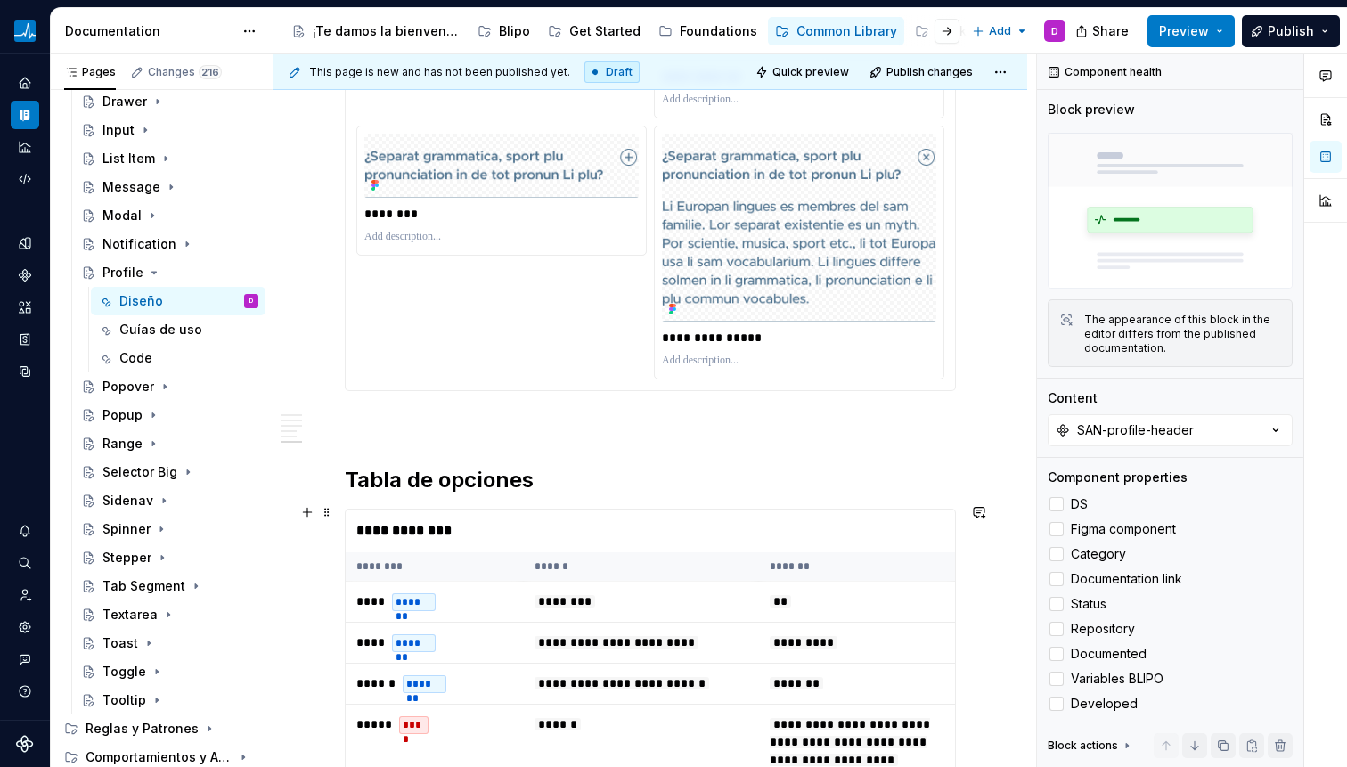
scroll to position [5494, 0]
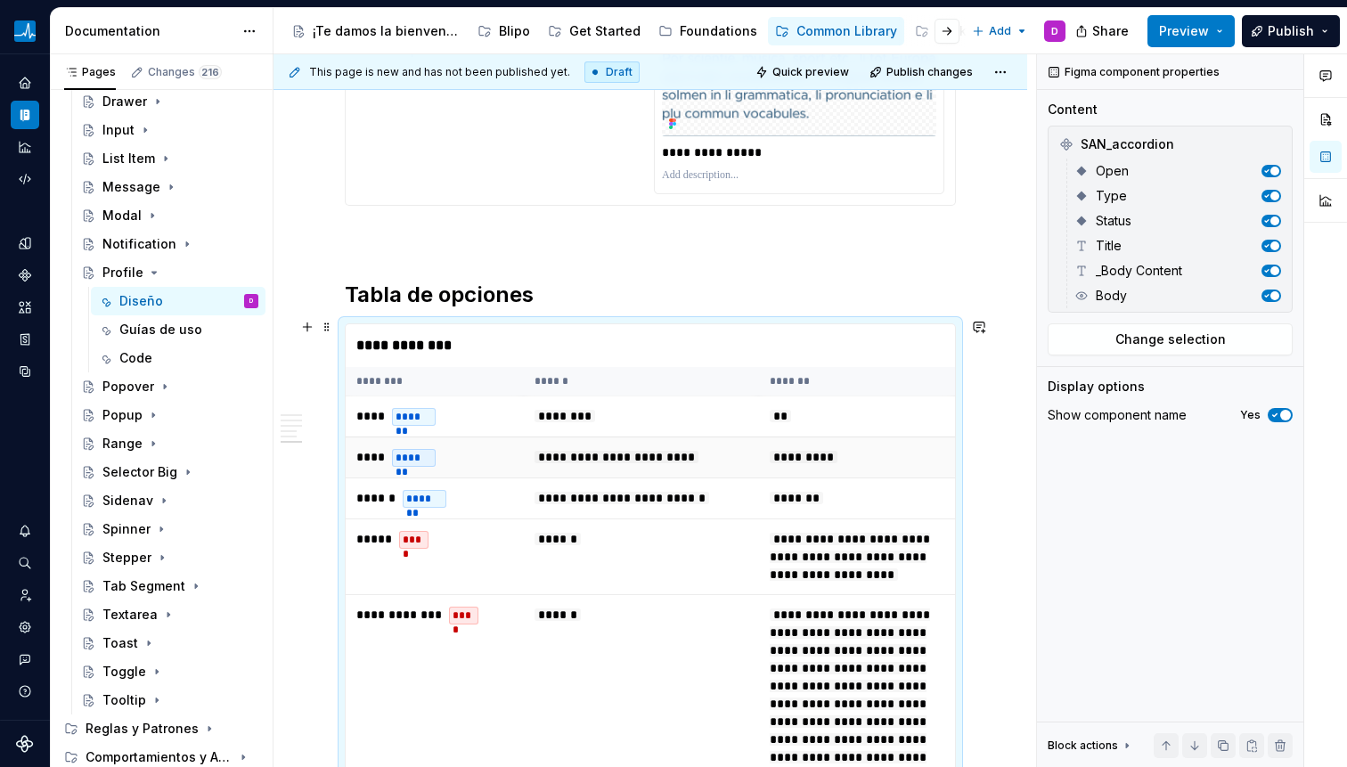
click at [601, 437] on td "**********" at bounding box center [641, 457] width 235 height 41
click at [1165, 331] on span "Change selection" at bounding box center [1170, 339] width 110 height 18
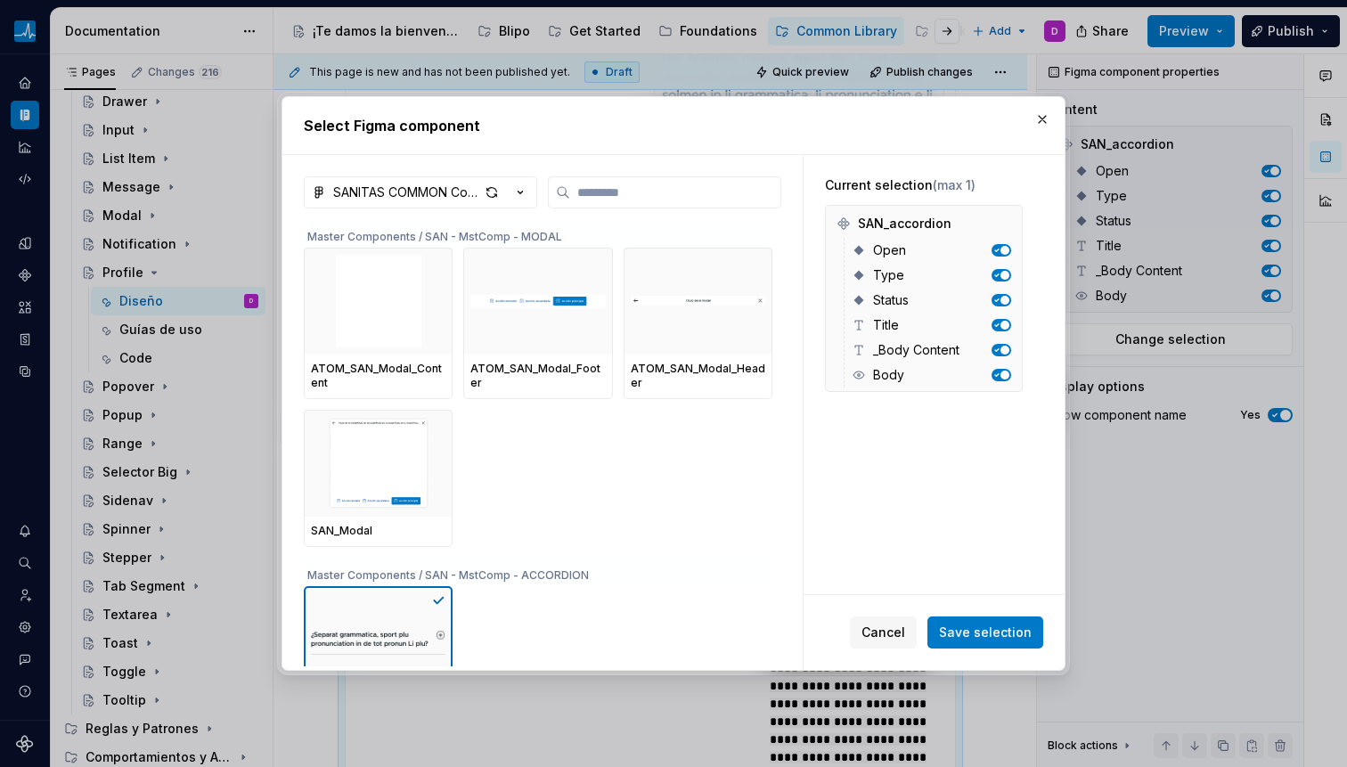
type textarea "*"
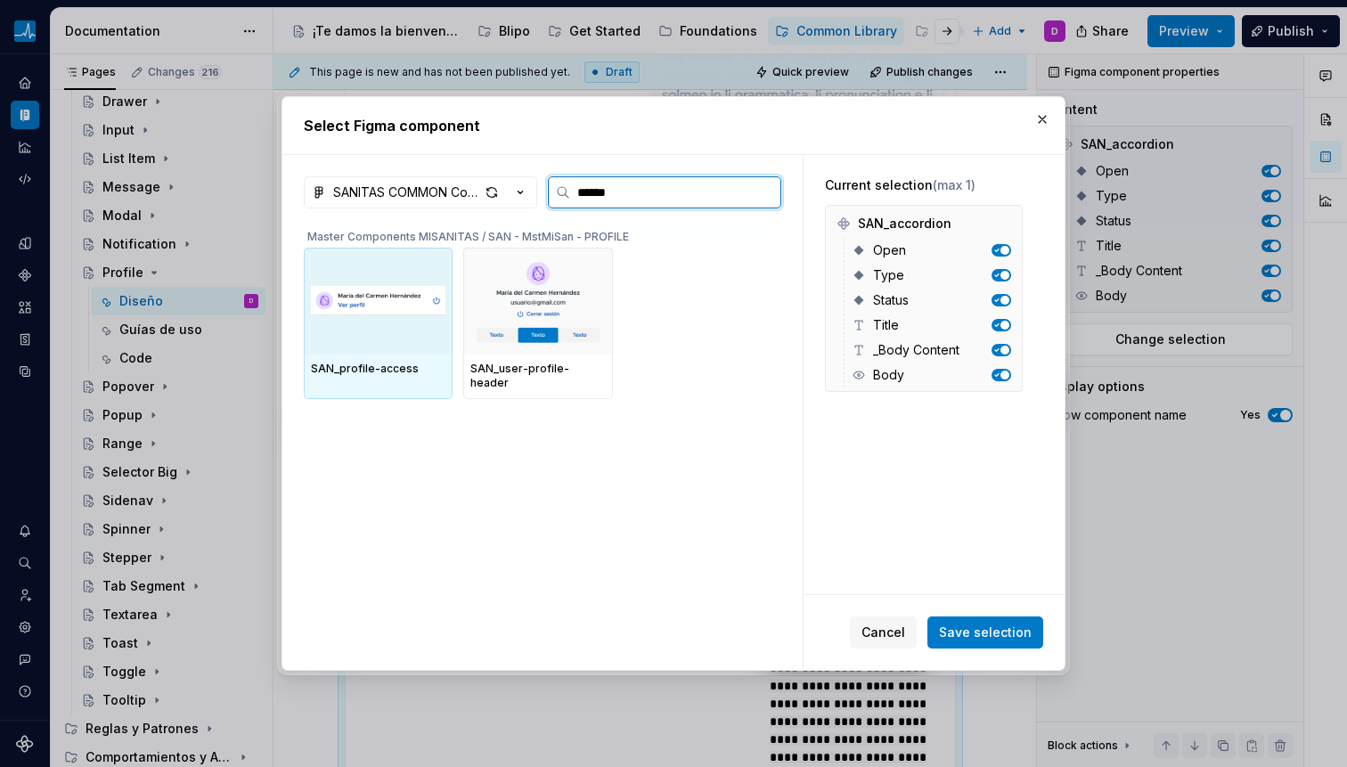
type input "*******"
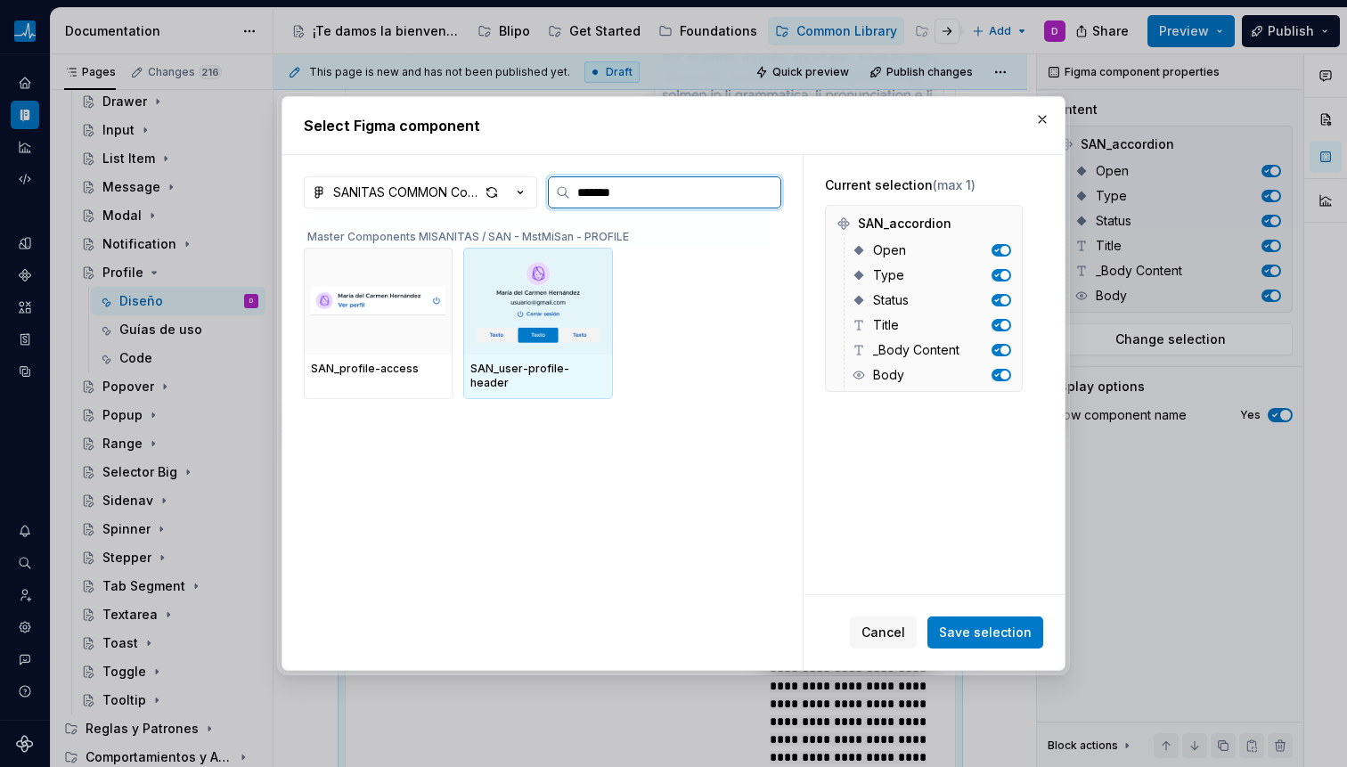
click at [559, 298] on img at bounding box center [537, 301] width 135 height 93
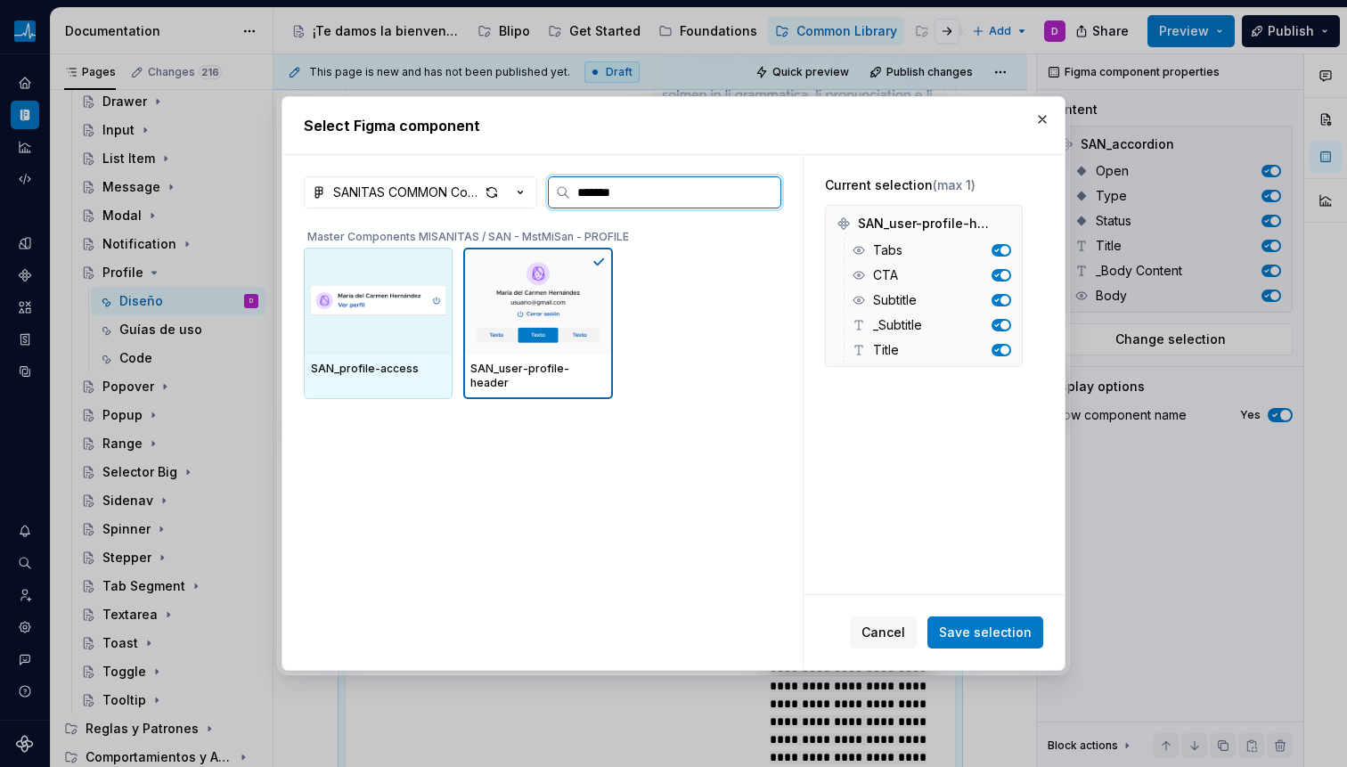
click at [368, 306] on img at bounding box center [378, 300] width 135 height 71
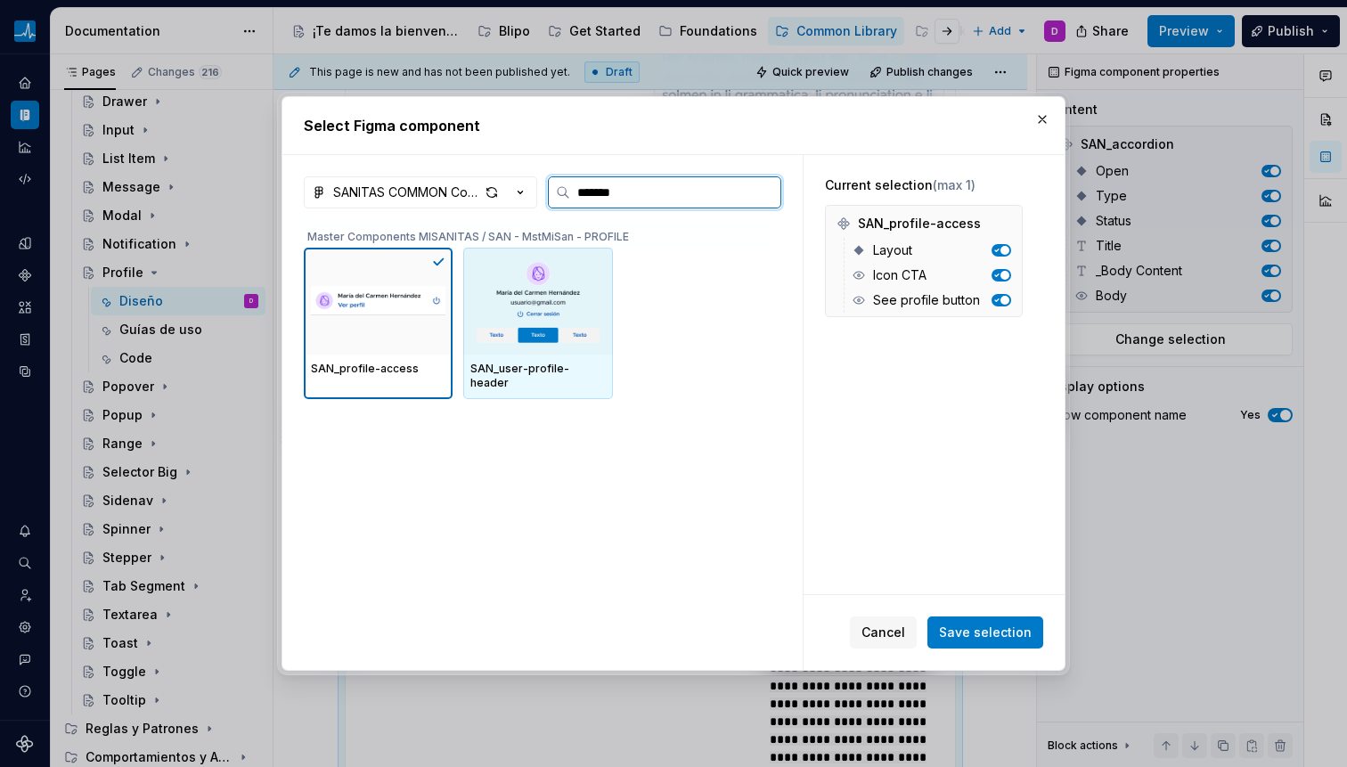
click at [563, 288] on img at bounding box center [537, 301] width 135 height 93
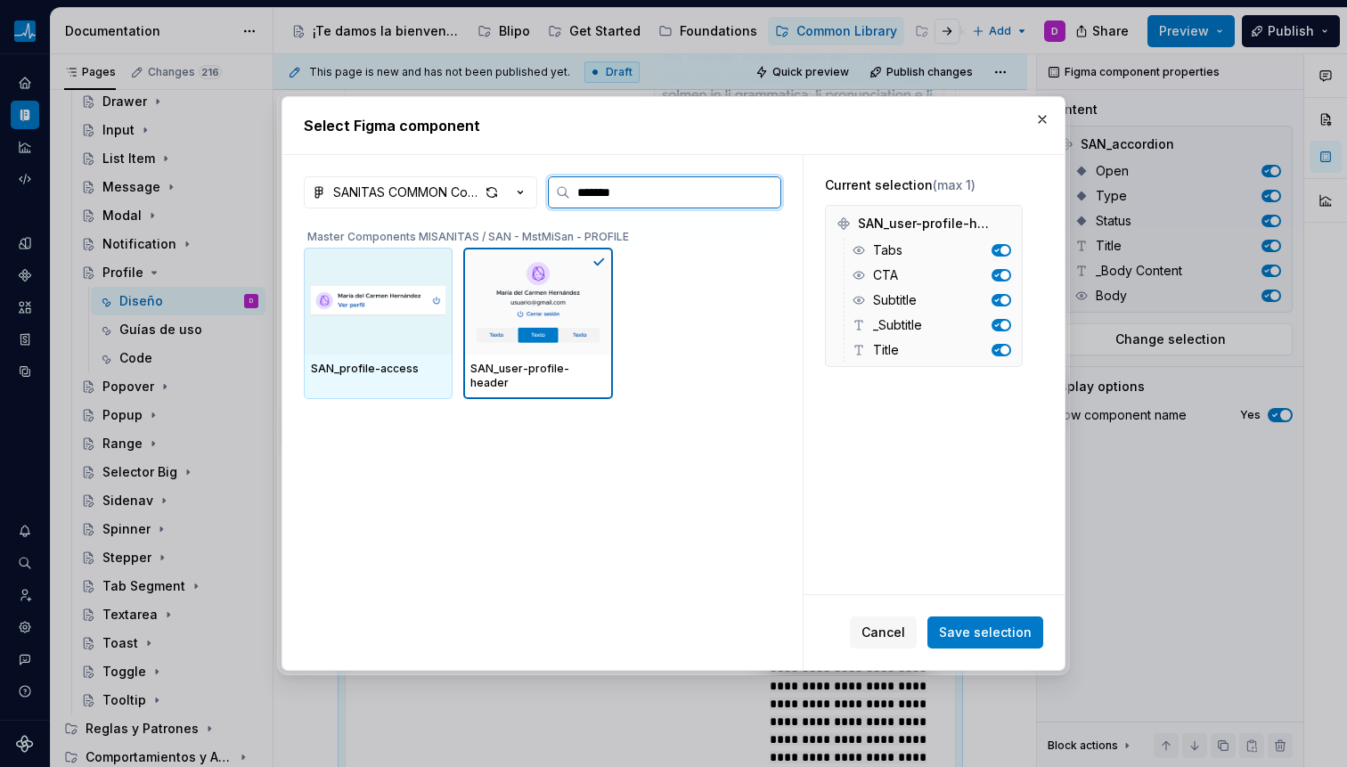
click at [412, 333] on img at bounding box center [378, 300] width 135 height 71
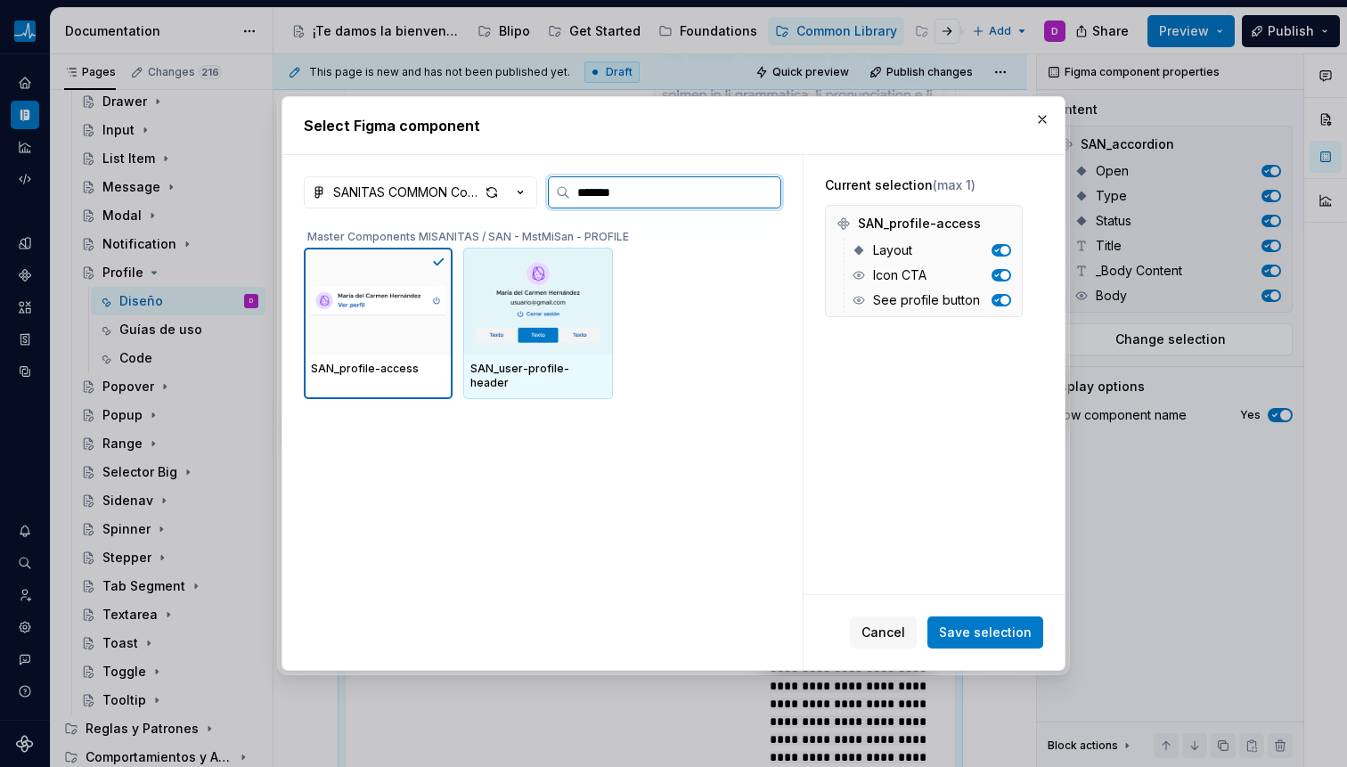
click at [492, 328] on img at bounding box center [537, 301] width 135 height 93
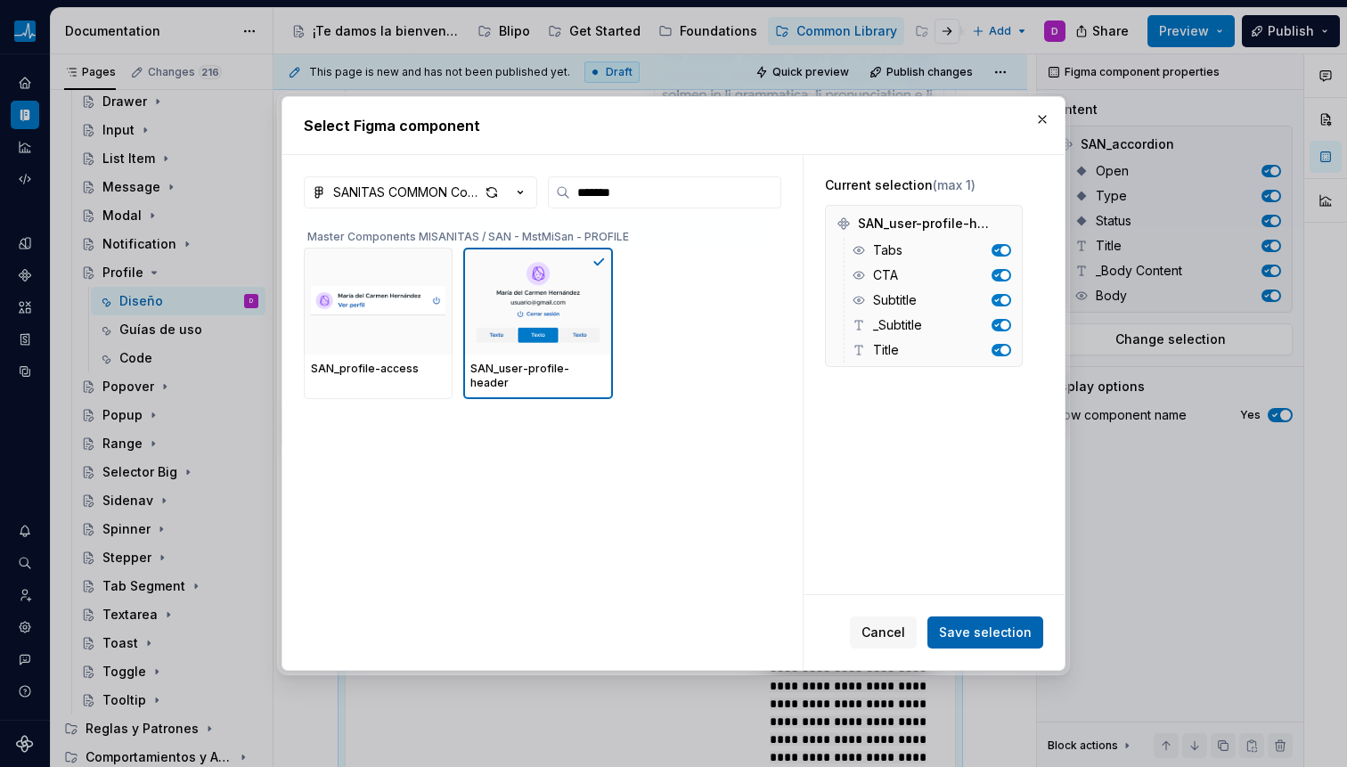
click at [967, 630] on span "Save selection" at bounding box center [985, 633] width 93 height 18
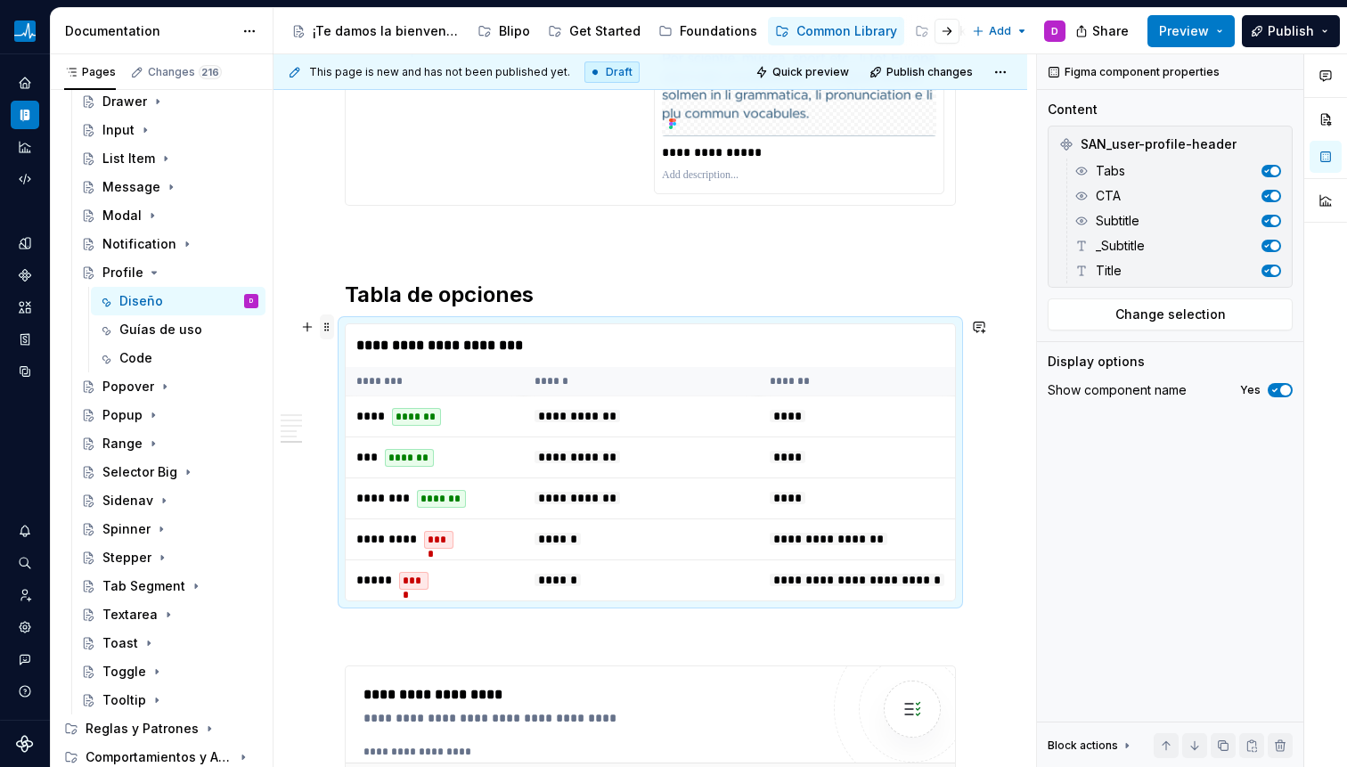
click at [325, 324] on span at bounding box center [327, 326] width 14 height 25
click at [399, 292] on h2 "Tabla de opciones" at bounding box center [650, 295] width 611 height 29
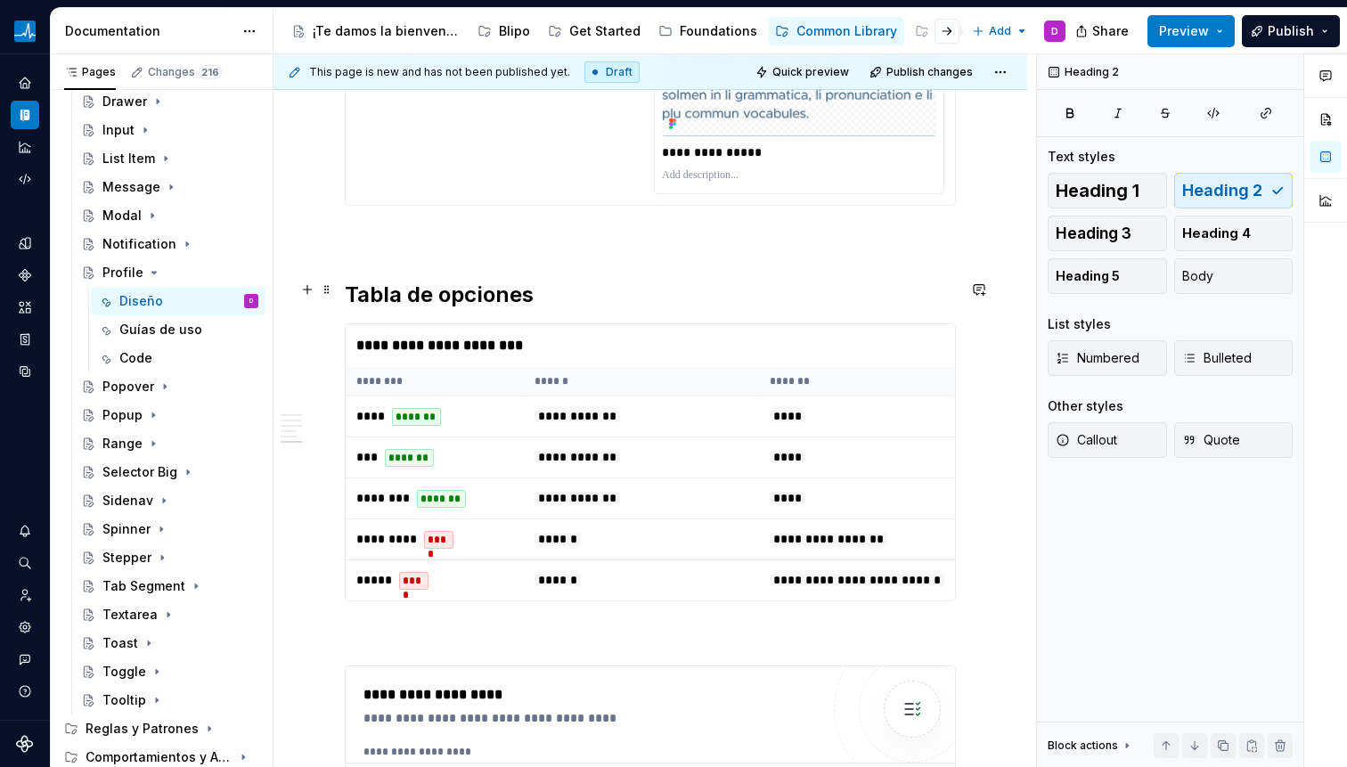
click at [543, 296] on h2 "Tabla de opciones" at bounding box center [650, 295] width 611 height 29
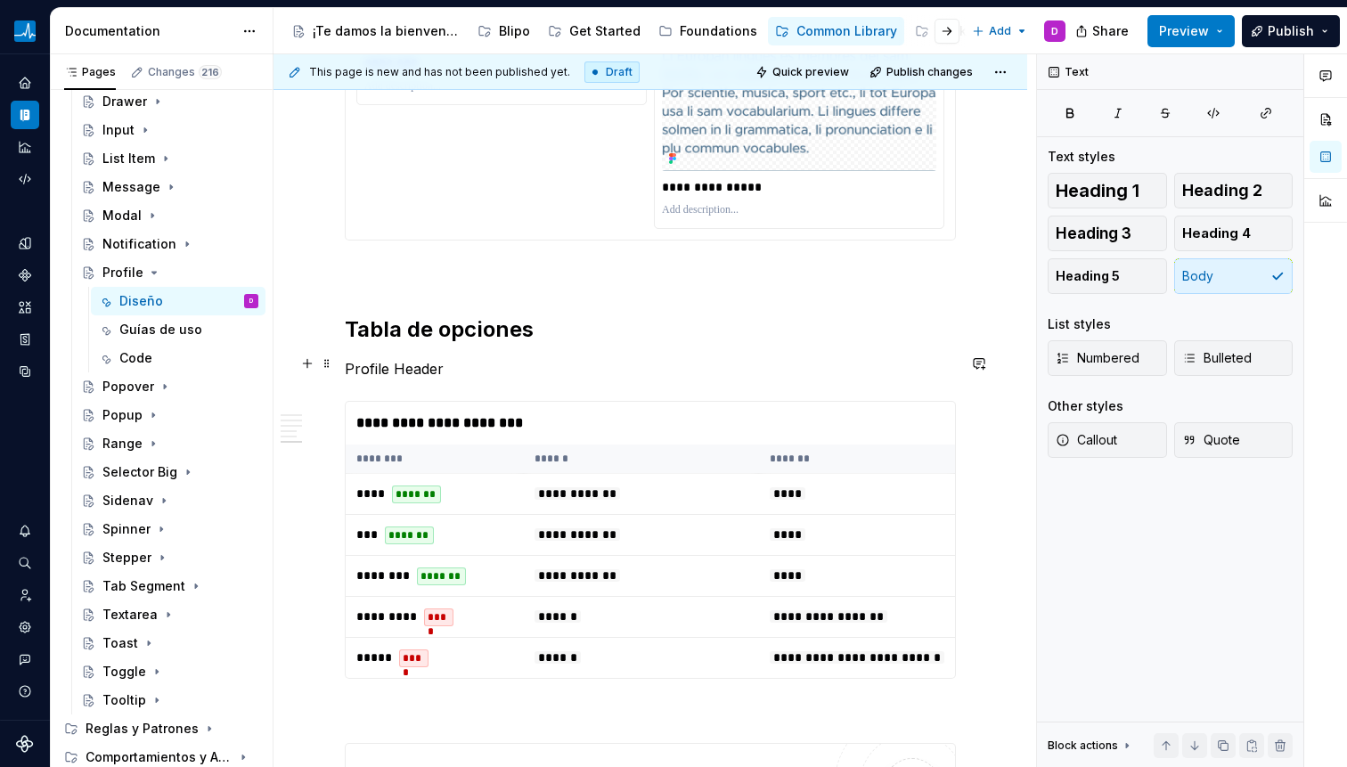
click at [348, 362] on p "Profile Header" at bounding box center [650, 368] width 611 height 21
click at [353, 364] on p "User Profile Header" at bounding box center [650, 368] width 611 height 21
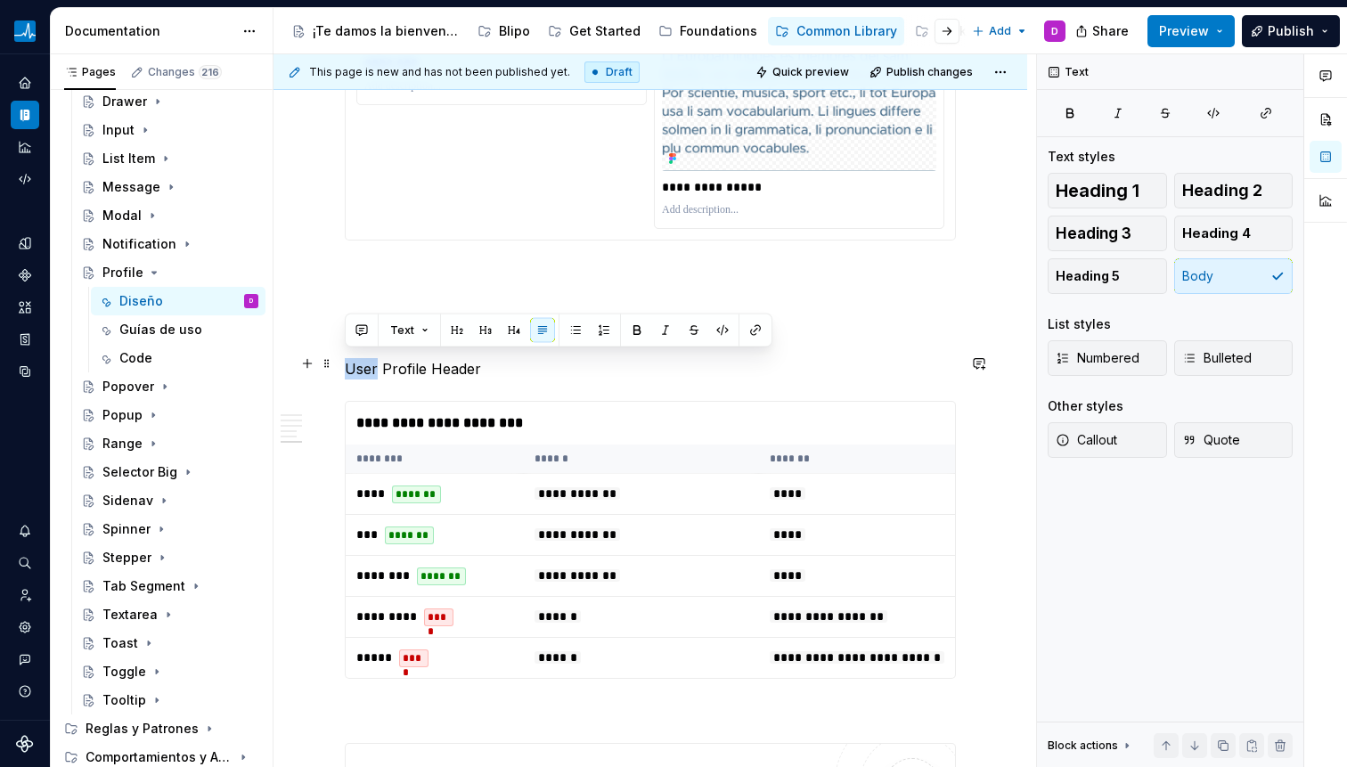
click at [353, 364] on p "User Profile Header" at bounding box center [650, 368] width 611 height 21
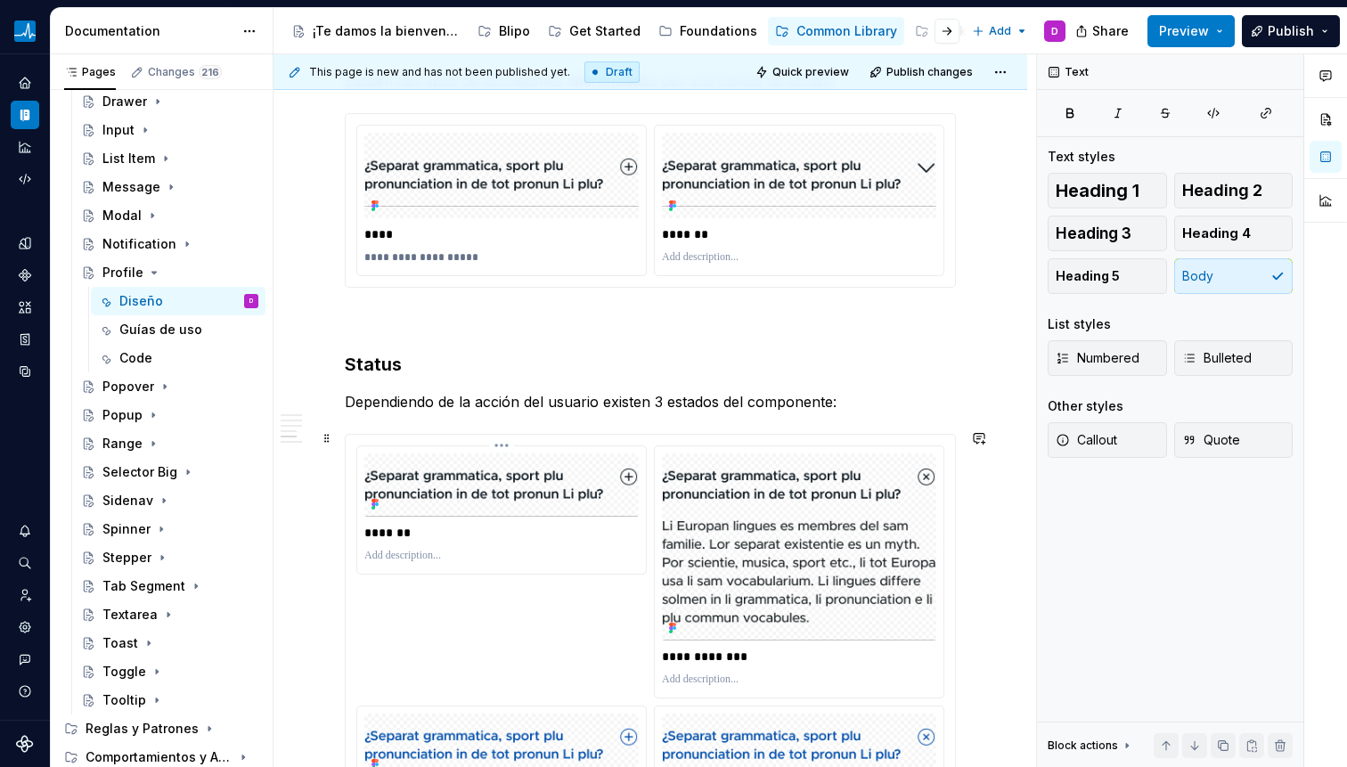
scroll to position [4161, 0]
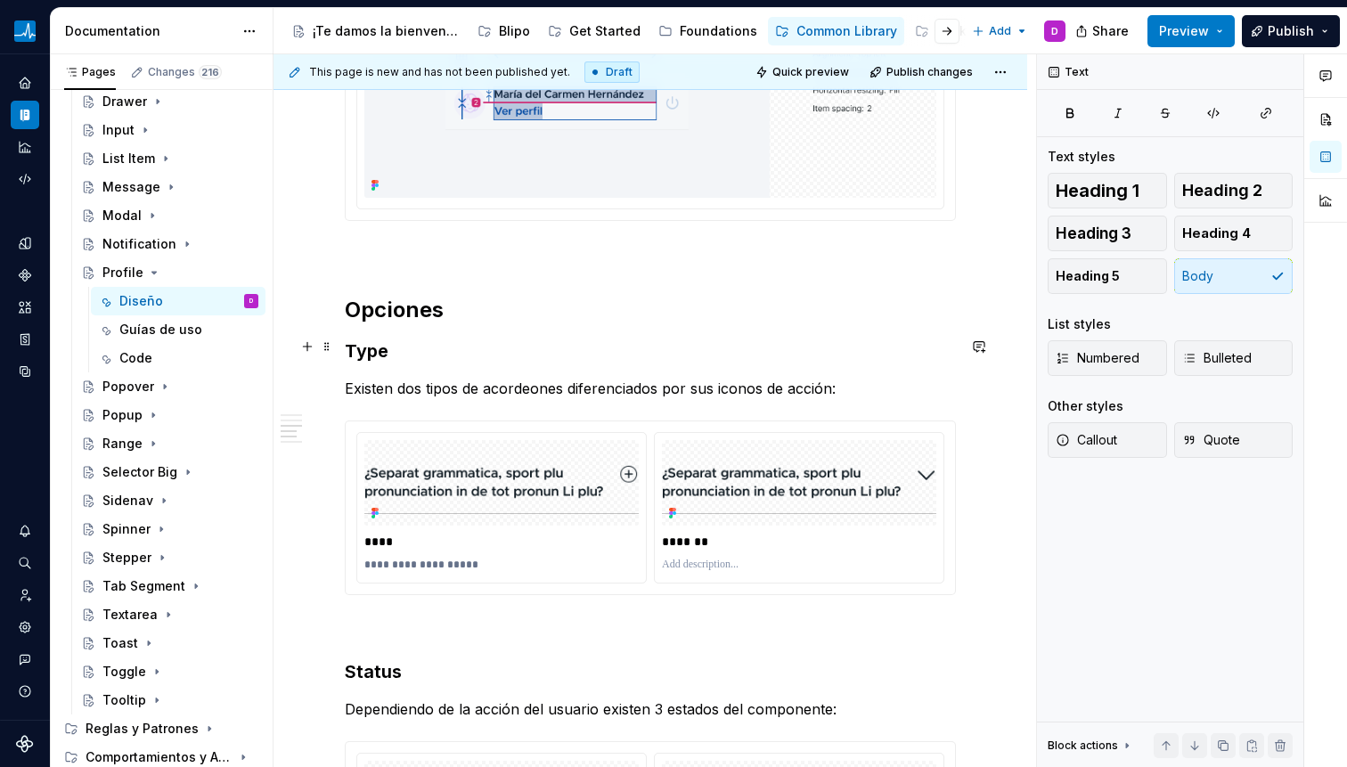
click at [381, 358] on h3 "Type" at bounding box center [650, 351] width 611 height 25
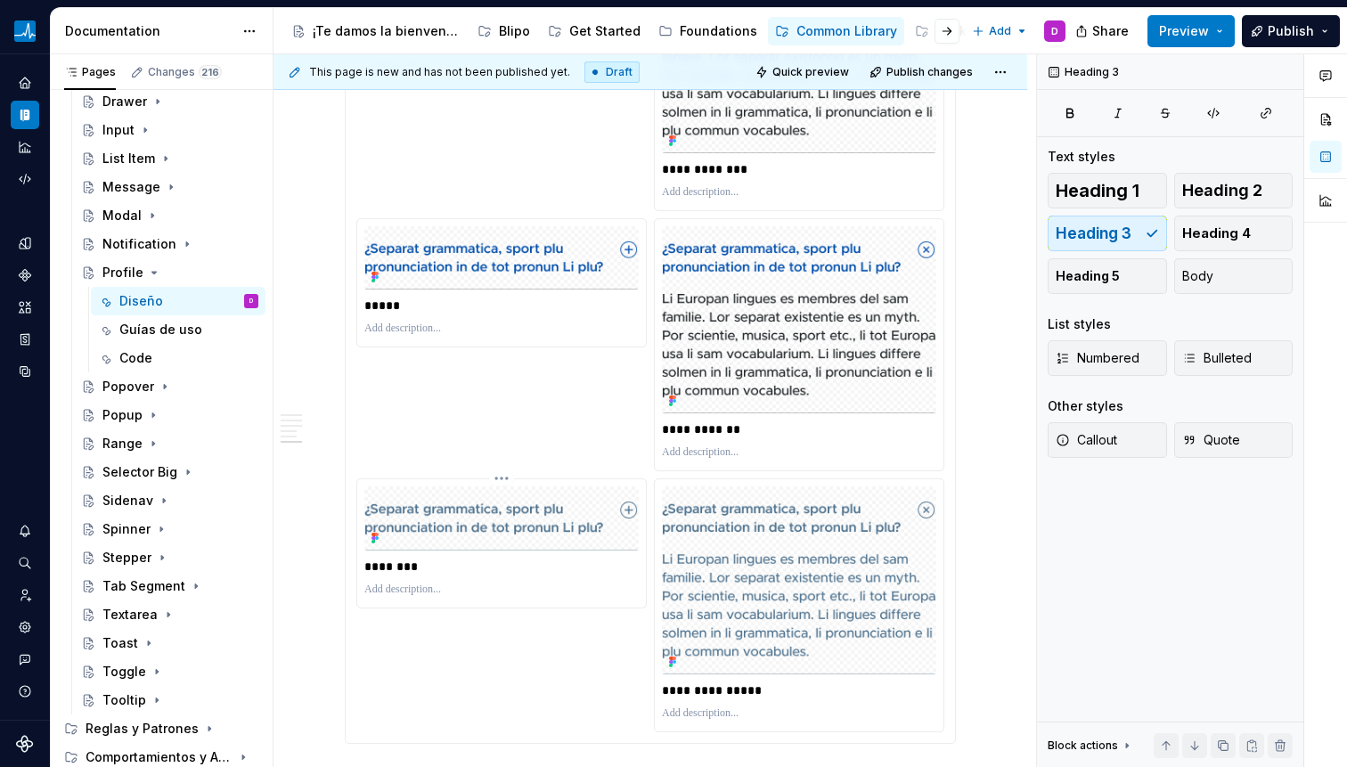
scroll to position [5248, 0]
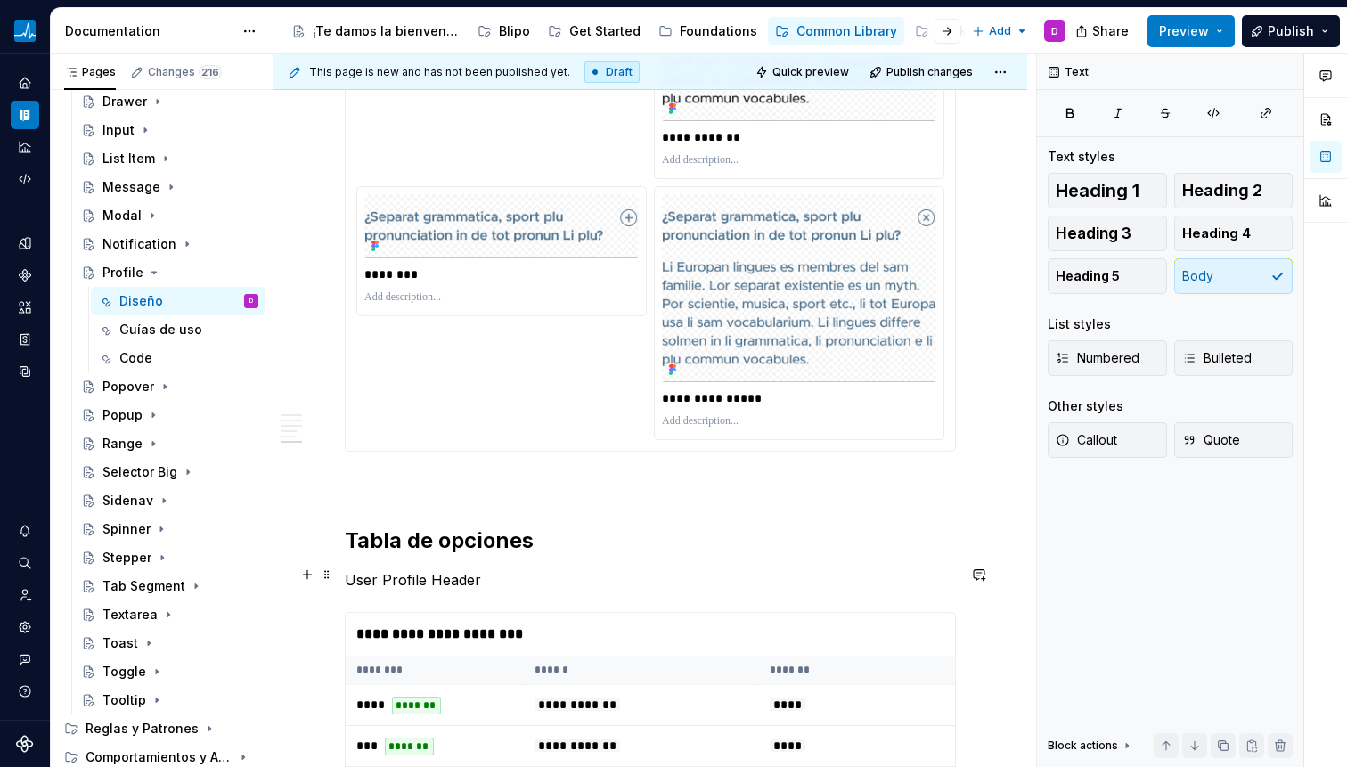
click at [428, 577] on p "User Profile Header" at bounding box center [650, 579] width 611 height 21
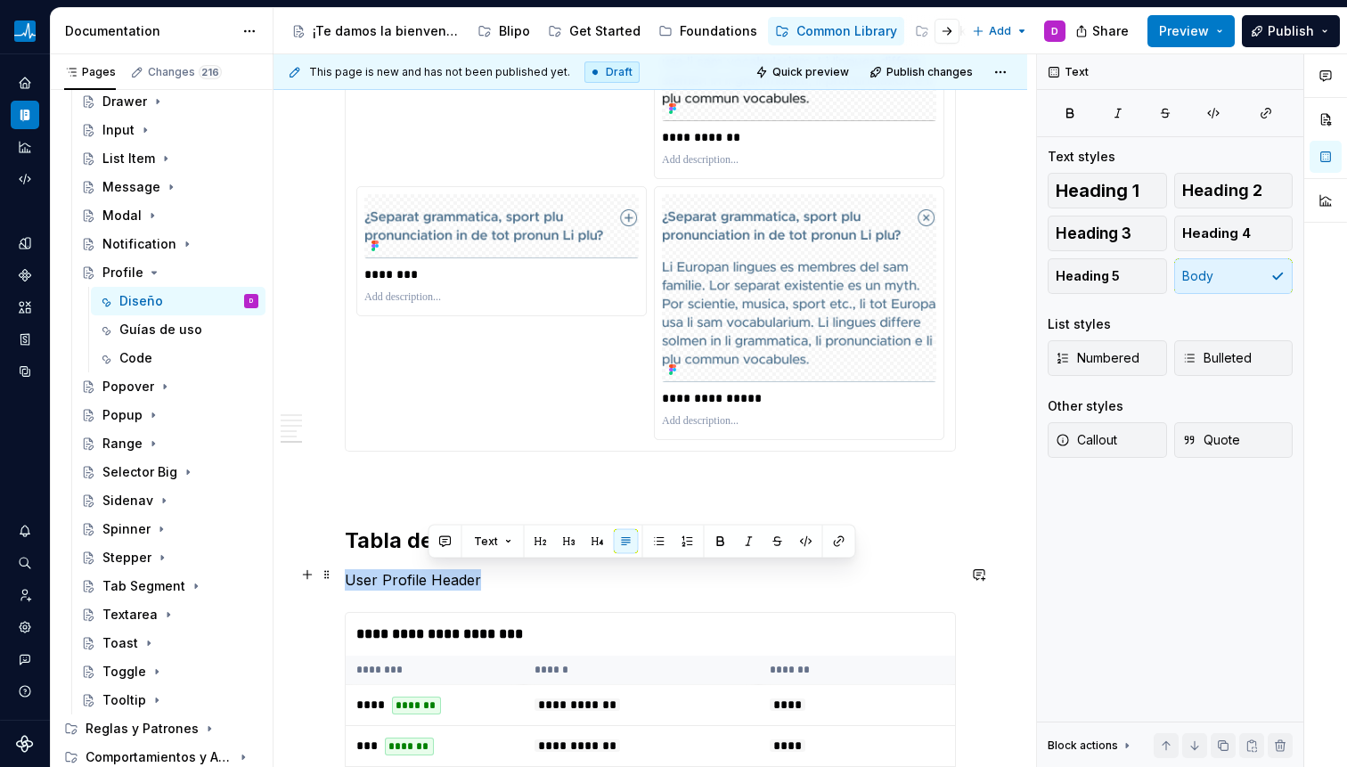
click at [428, 577] on p "User Profile Header" at bounding box center [650, 579] width 611 height 21
click at [489, 550] on button "button" at bounding box center [485, 541] width 25 height 25
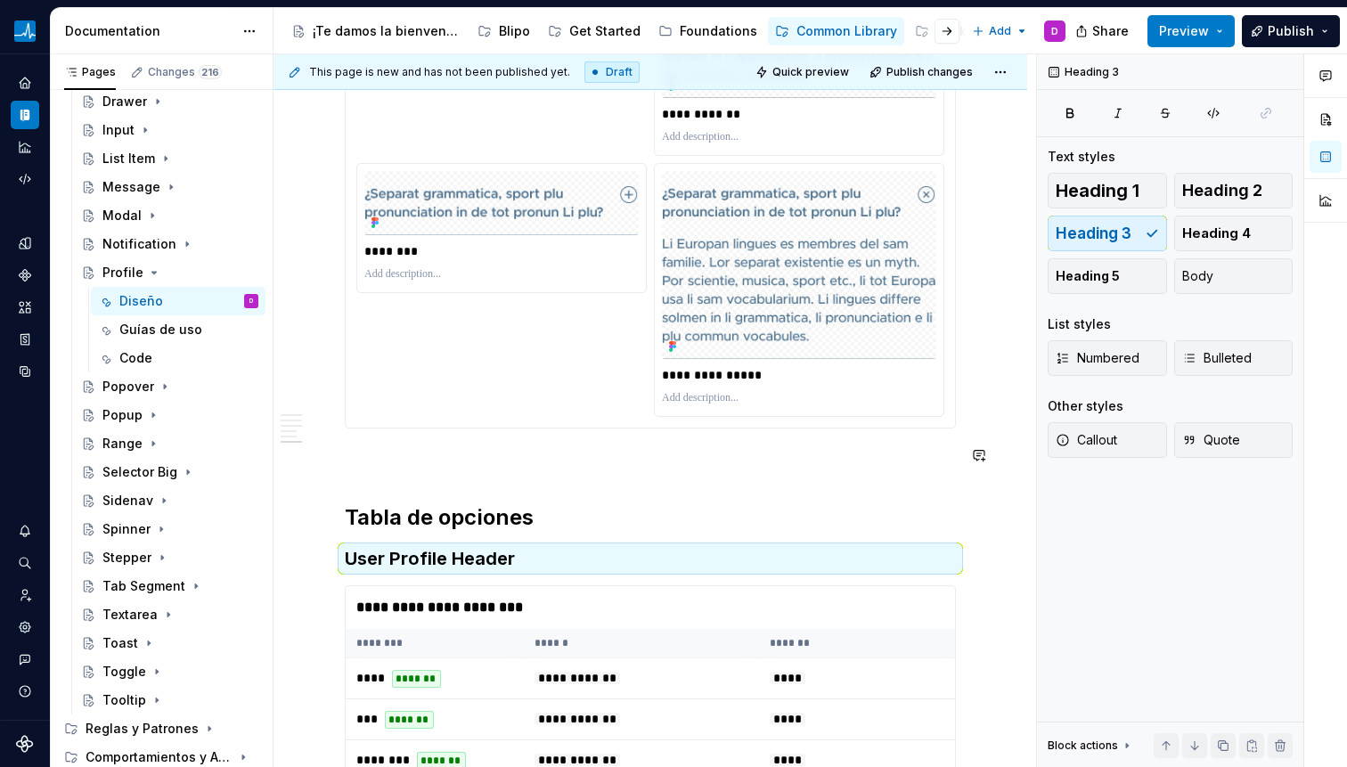
scroll to position [5306, 0]
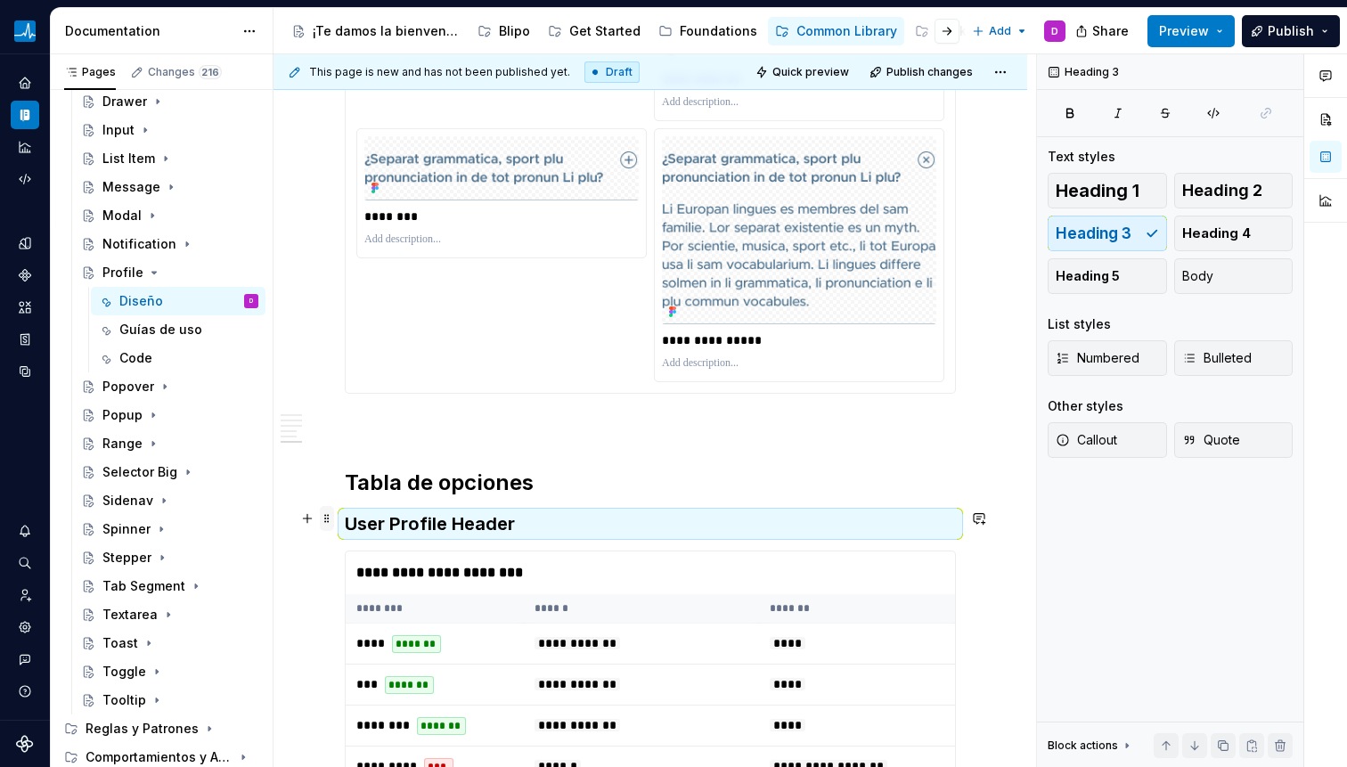
click at [322, 518] on span at bounding box center [327, 518] width 14 height 25
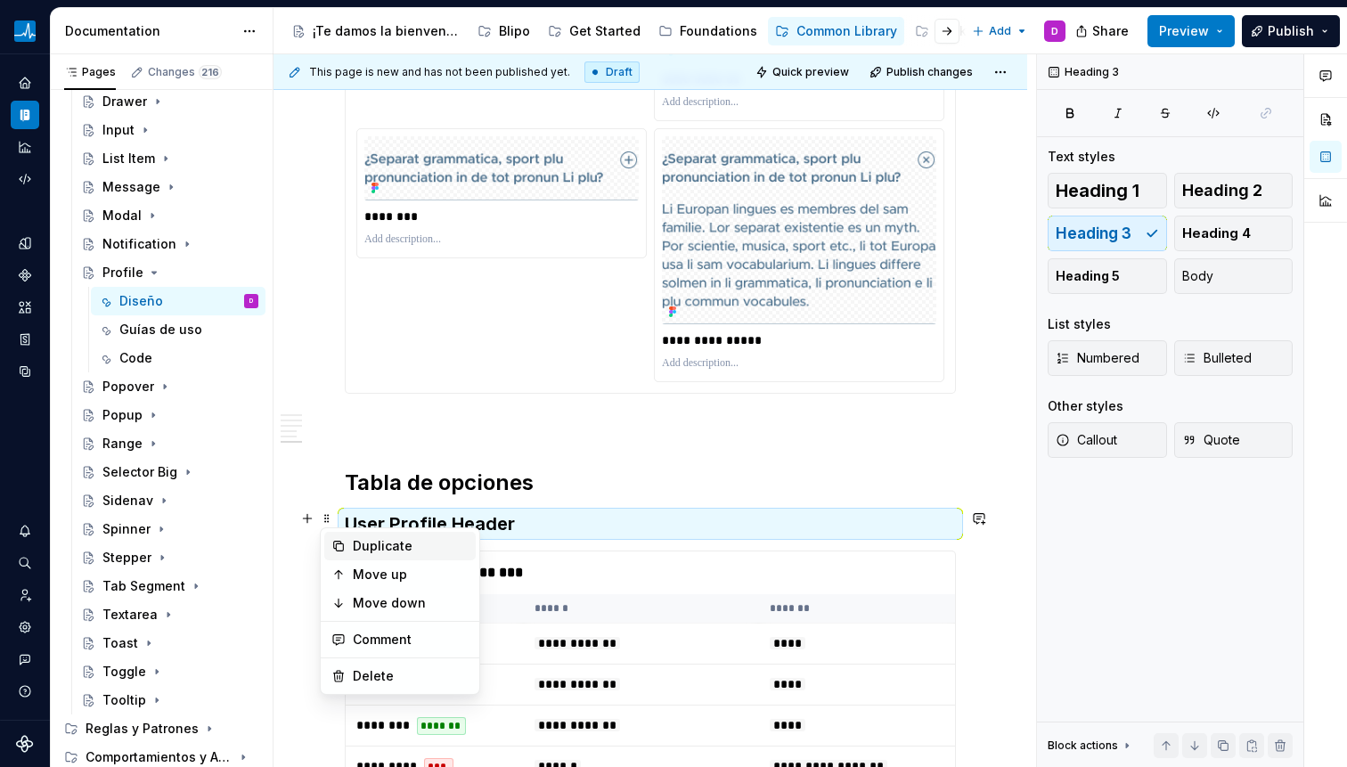
click at [375, 549] on div "Duplicate" at bounding box center [411, 546] width 116 height 18
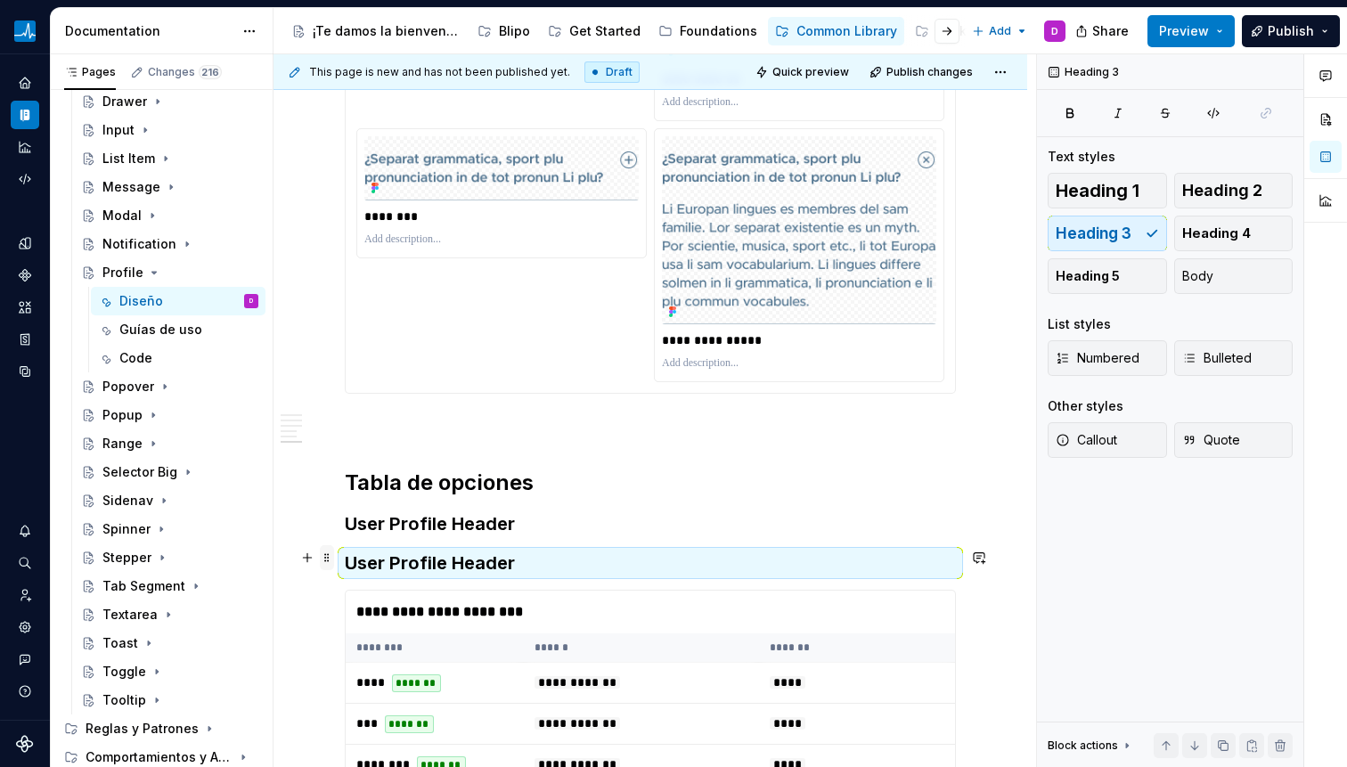
click at [329, 560] on span at bounding box center [327, 557] width 14 height 25
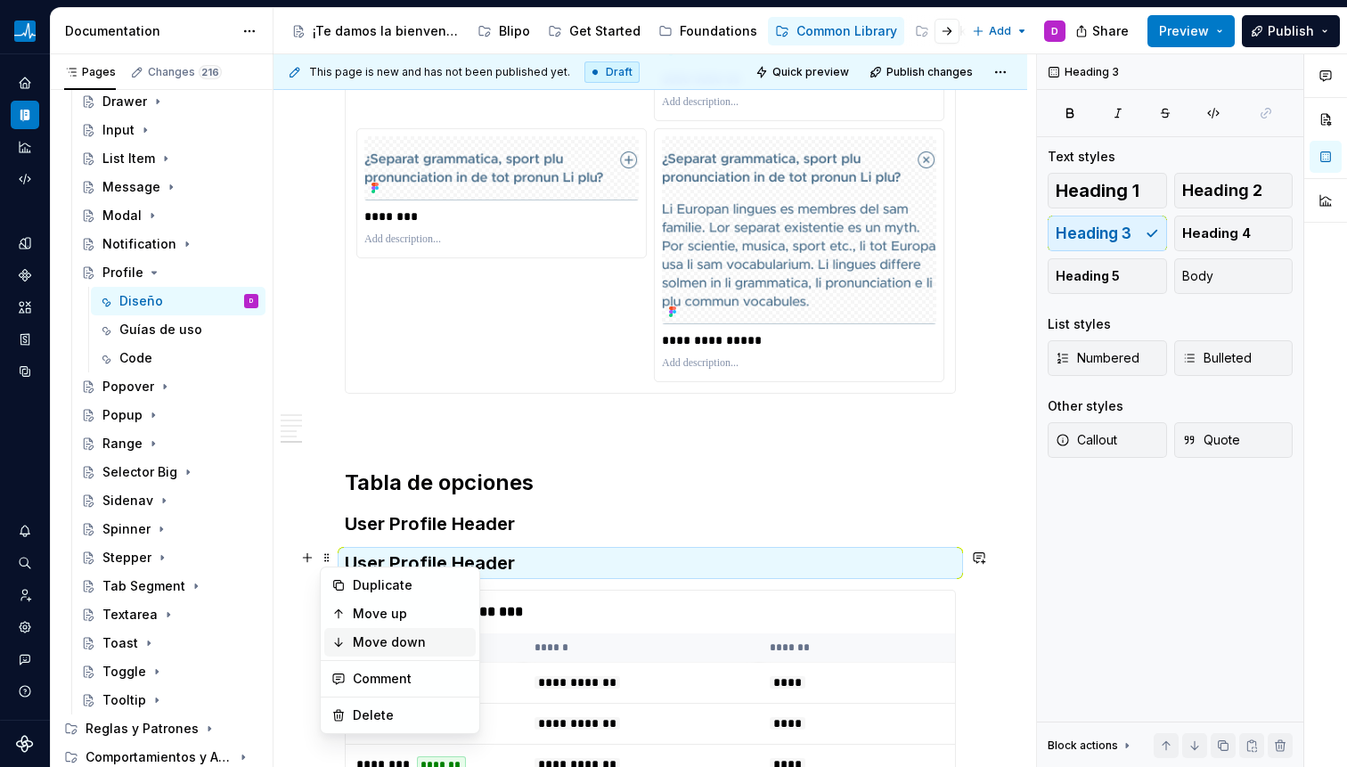
click at [363, 633] on div "Move down" at bounding box center [411, 642] width 116 height 18
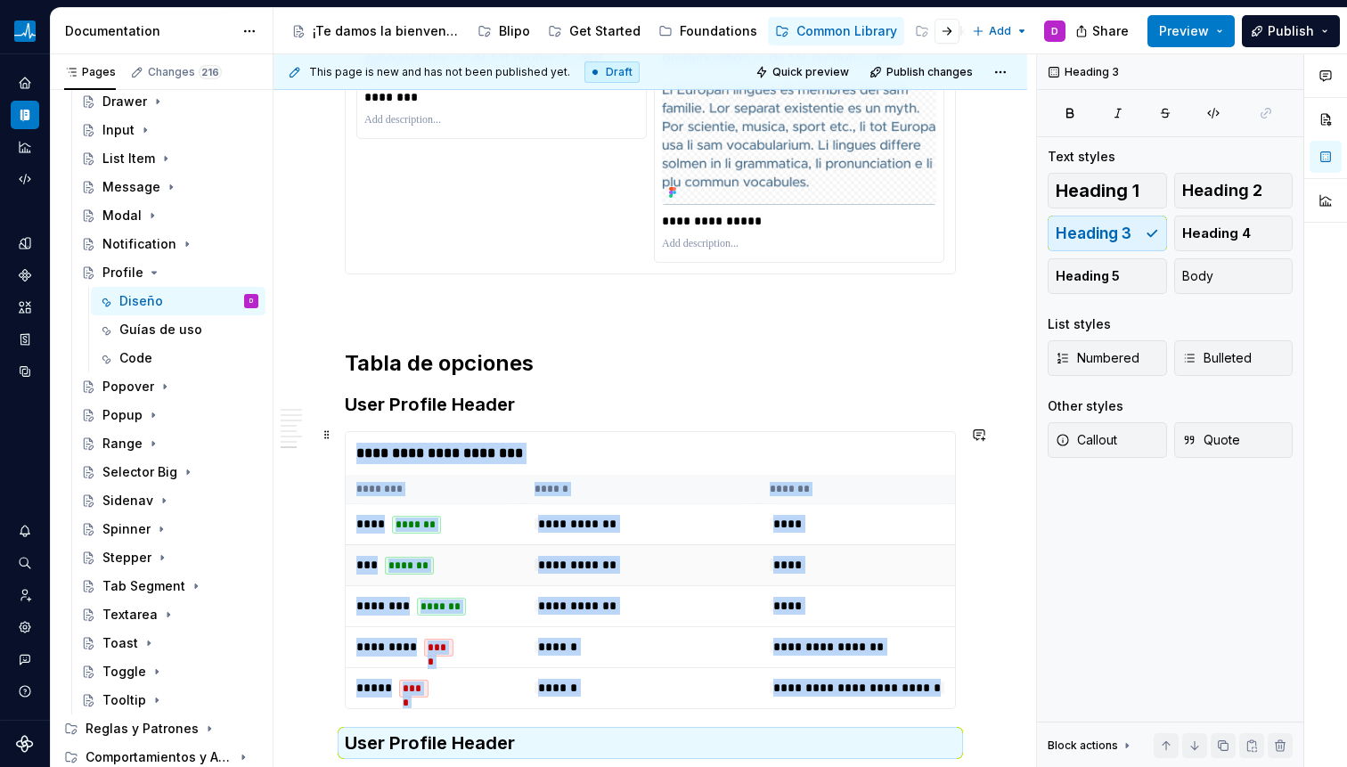
scroll to position [5830, 0]
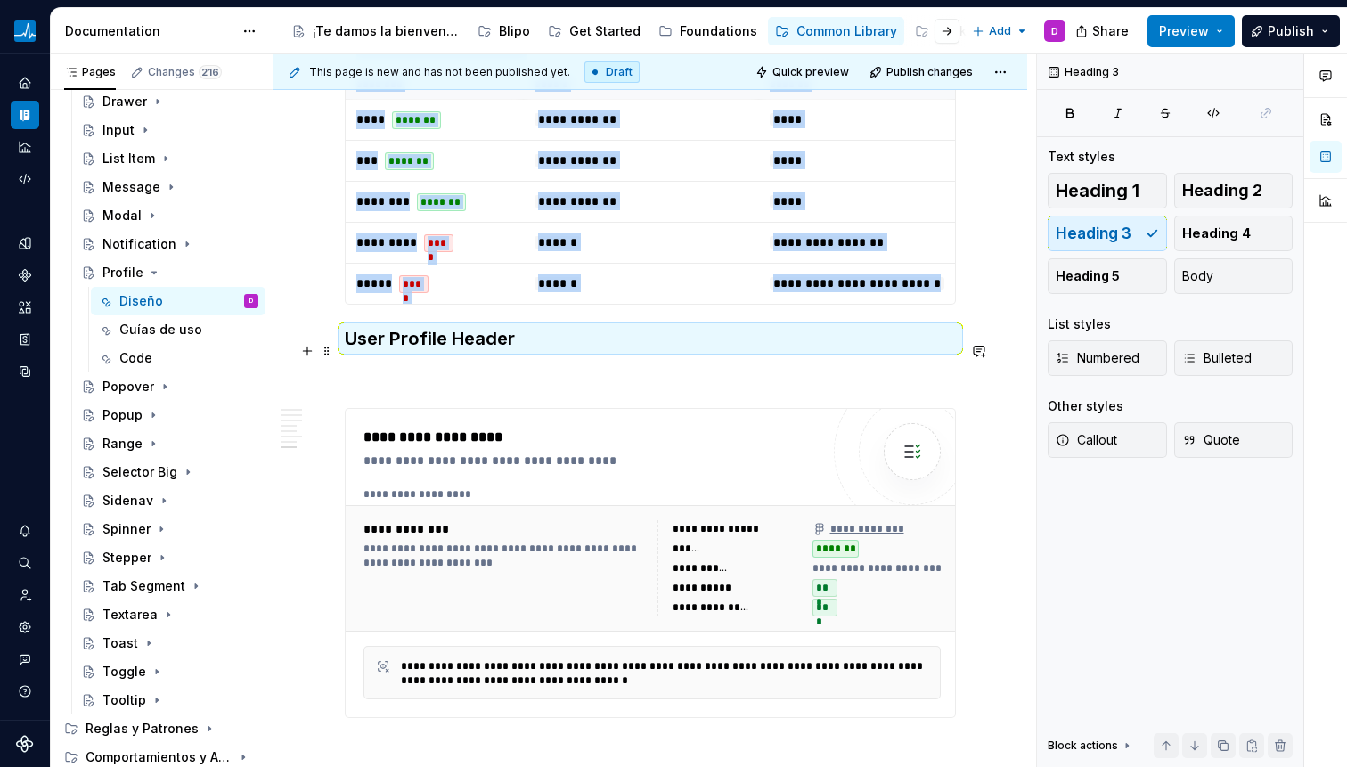
click at [473, 351] on h3 "User Profile Header" at bounding box center [650, 338] width 611 height 25
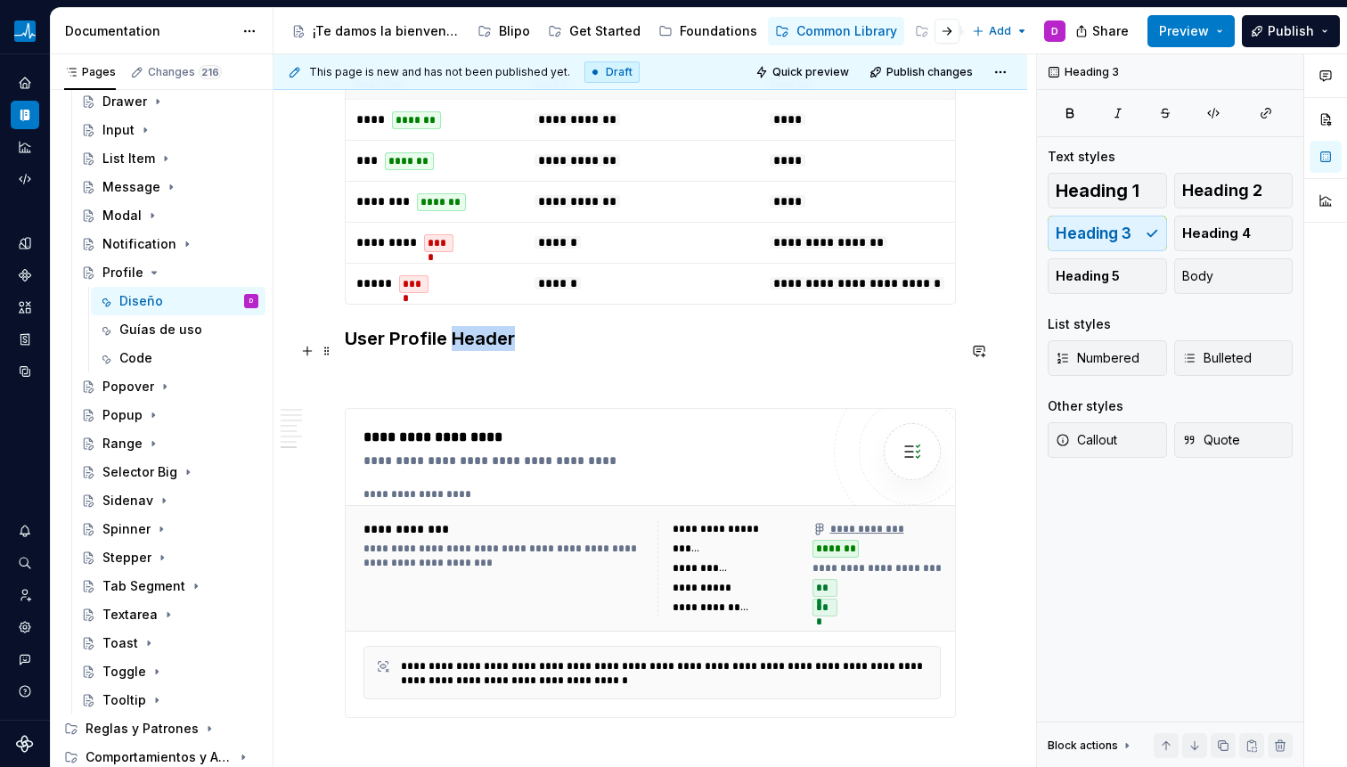
click at [473, 351] on h3 "User Profile Header" at bounding box center [650, 338] width 611 height 25
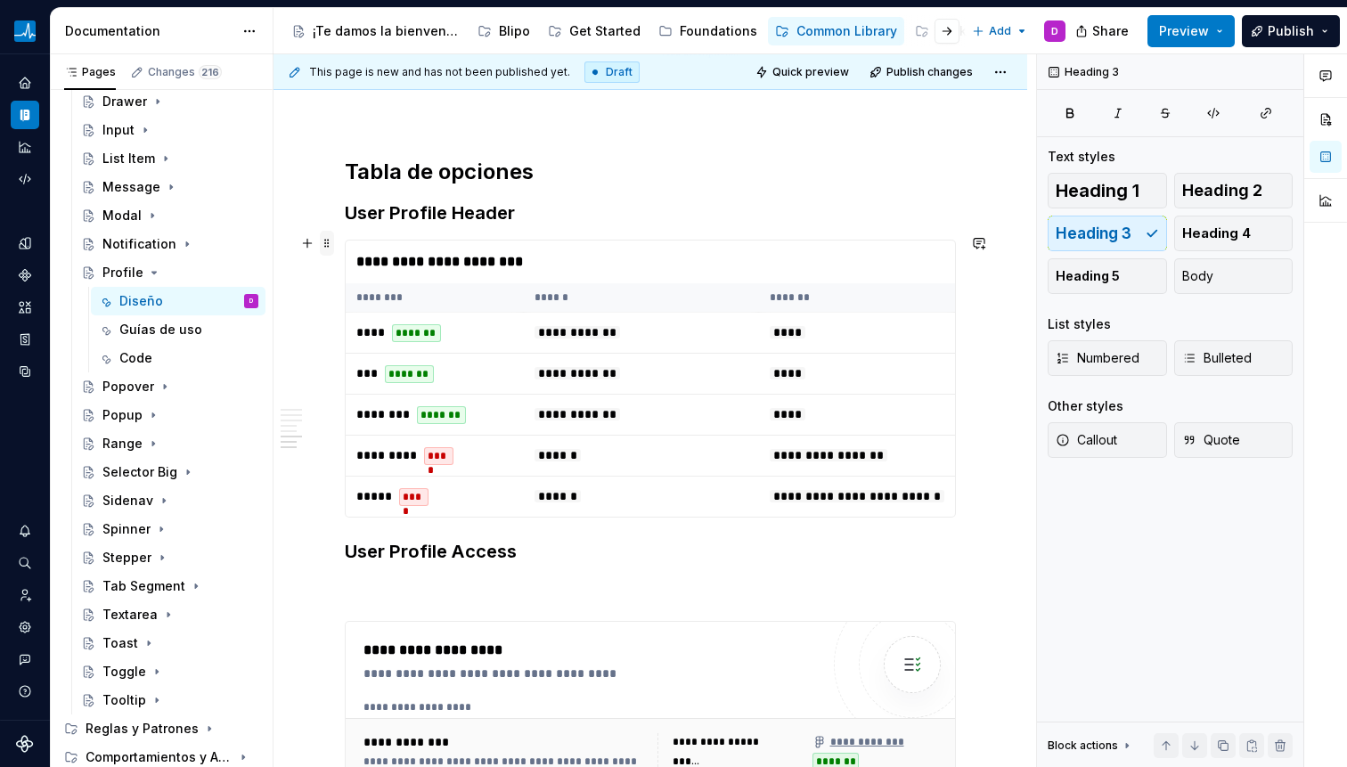
click at [324, 241] on span at bounding box center [327, 243] width 14 height 25
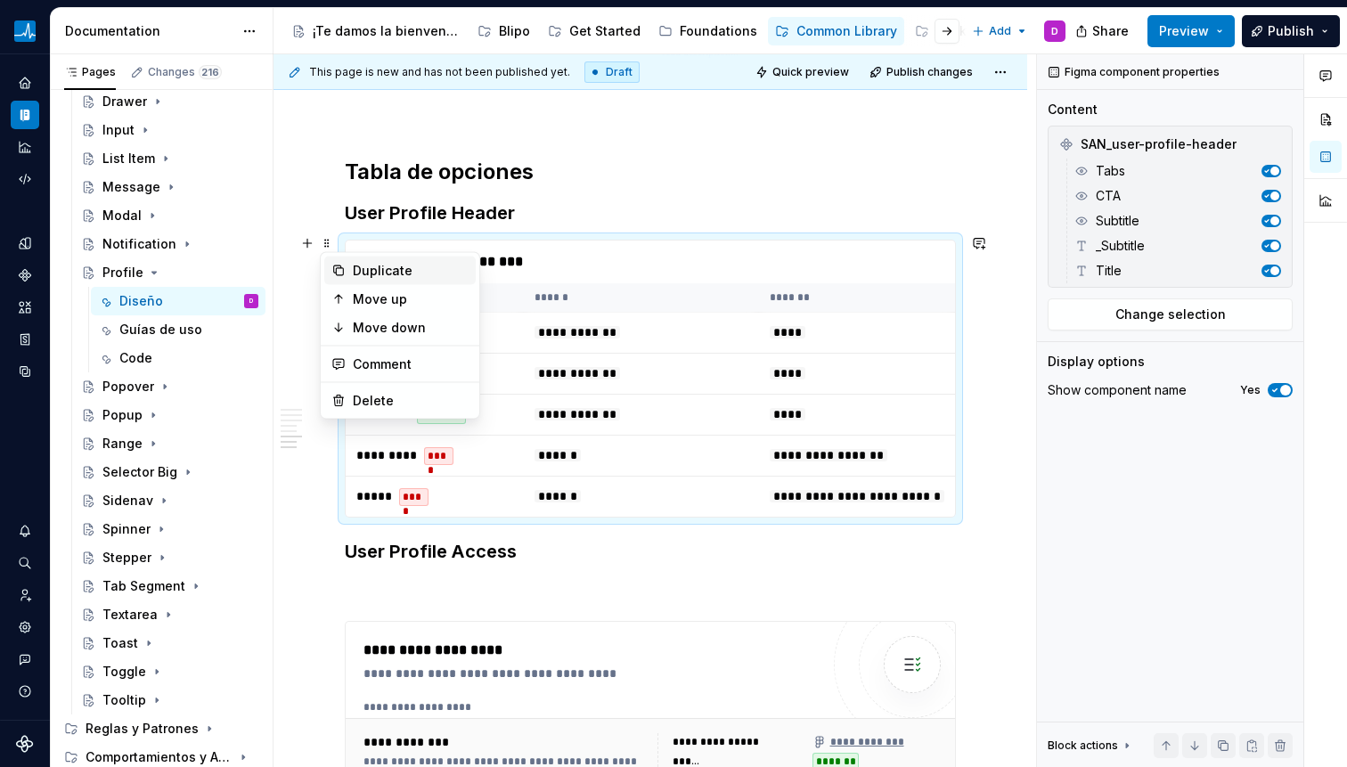
click at [380, 265] on div "Duplicate" at bounding box center [411, 271] width 116 height 18
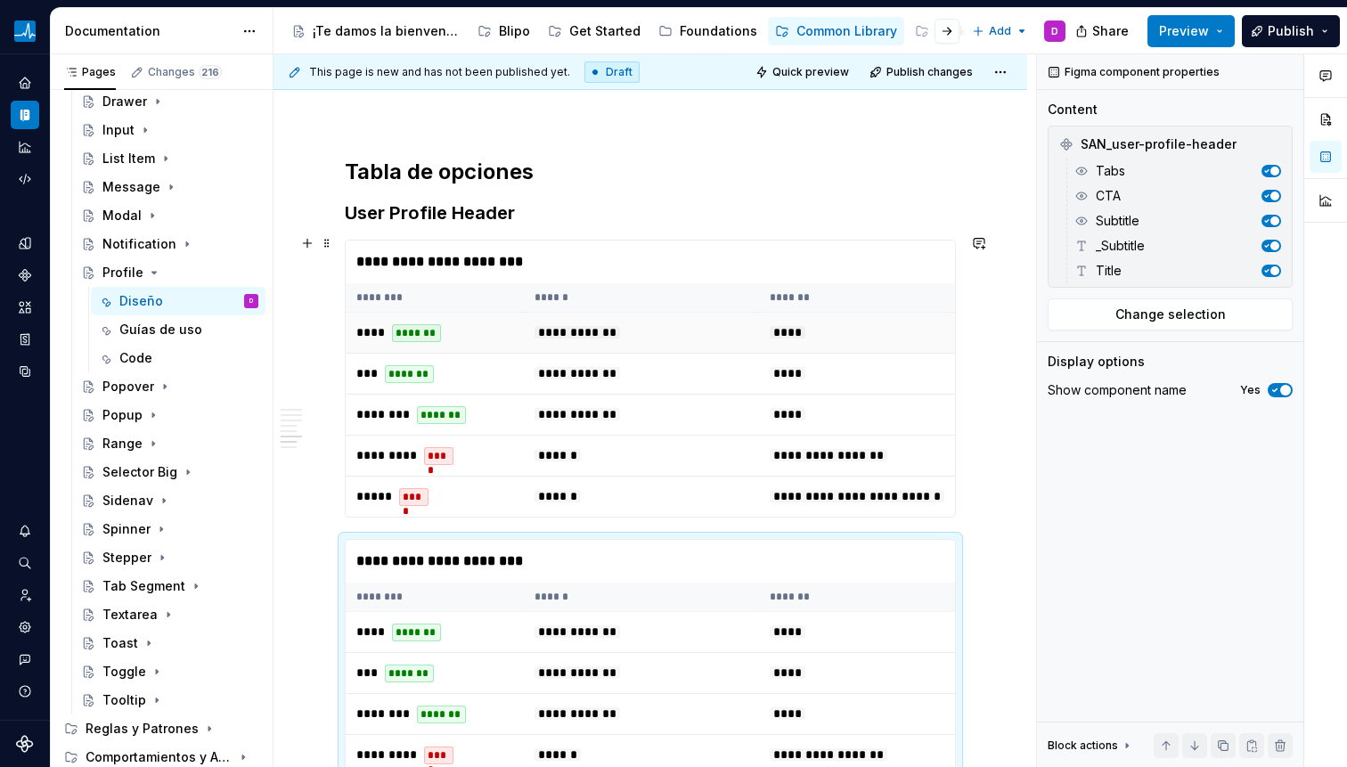
scroll to position [5696, 0]
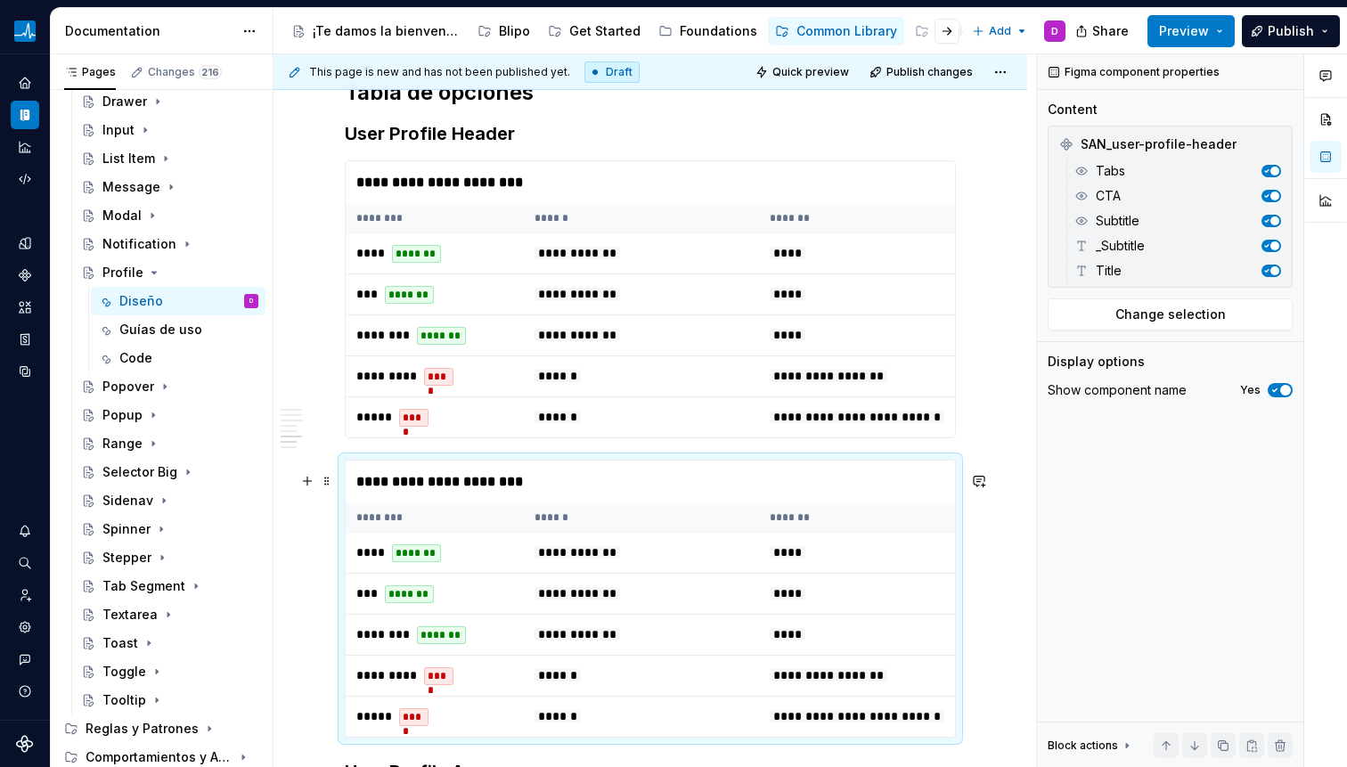
click at [324, 477] on span at bounding box center [327, 481] width 14 height 25
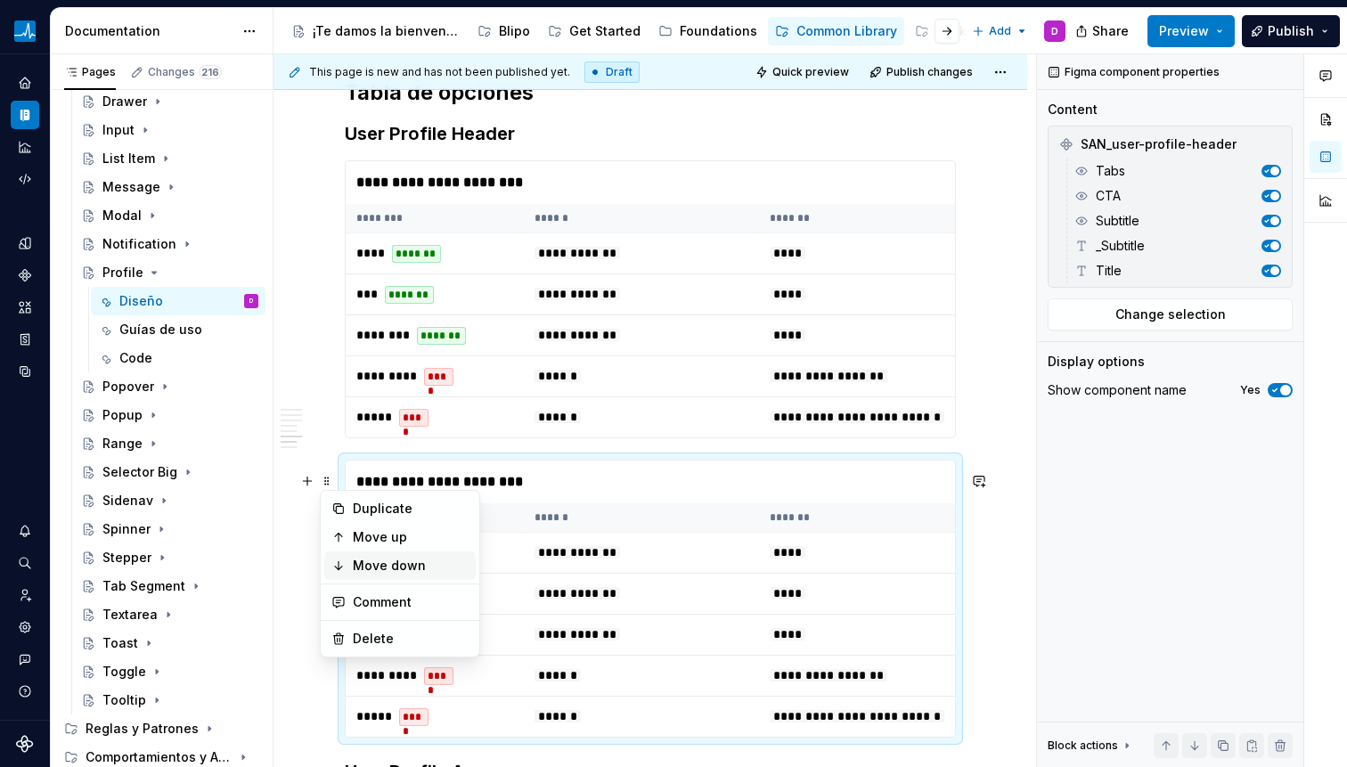
click at [367, 567] on div "Move down" at bounding box center [411, 566] width 116 height 18
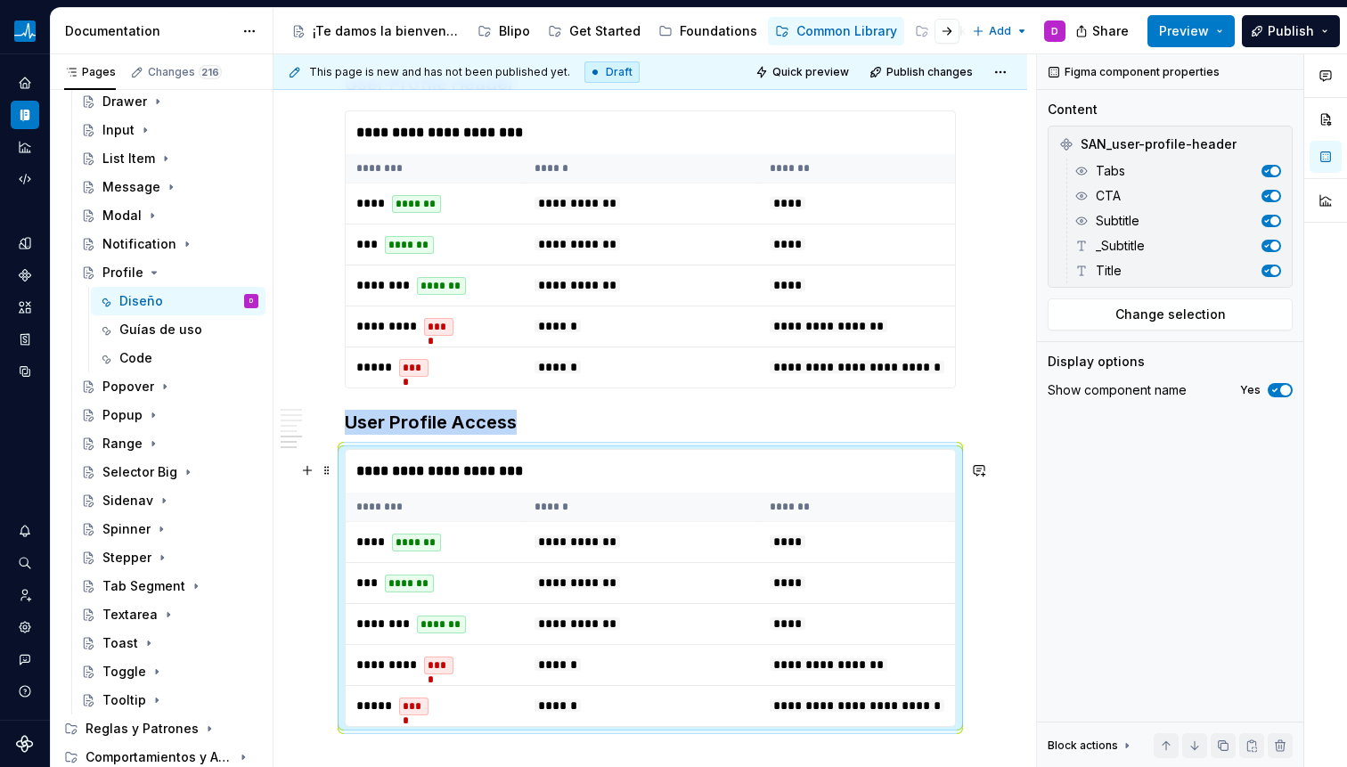
scroll to position [5748, 0]
click at [827, 556] on td "****" at bounding box center [857, 539] width 196 height 41
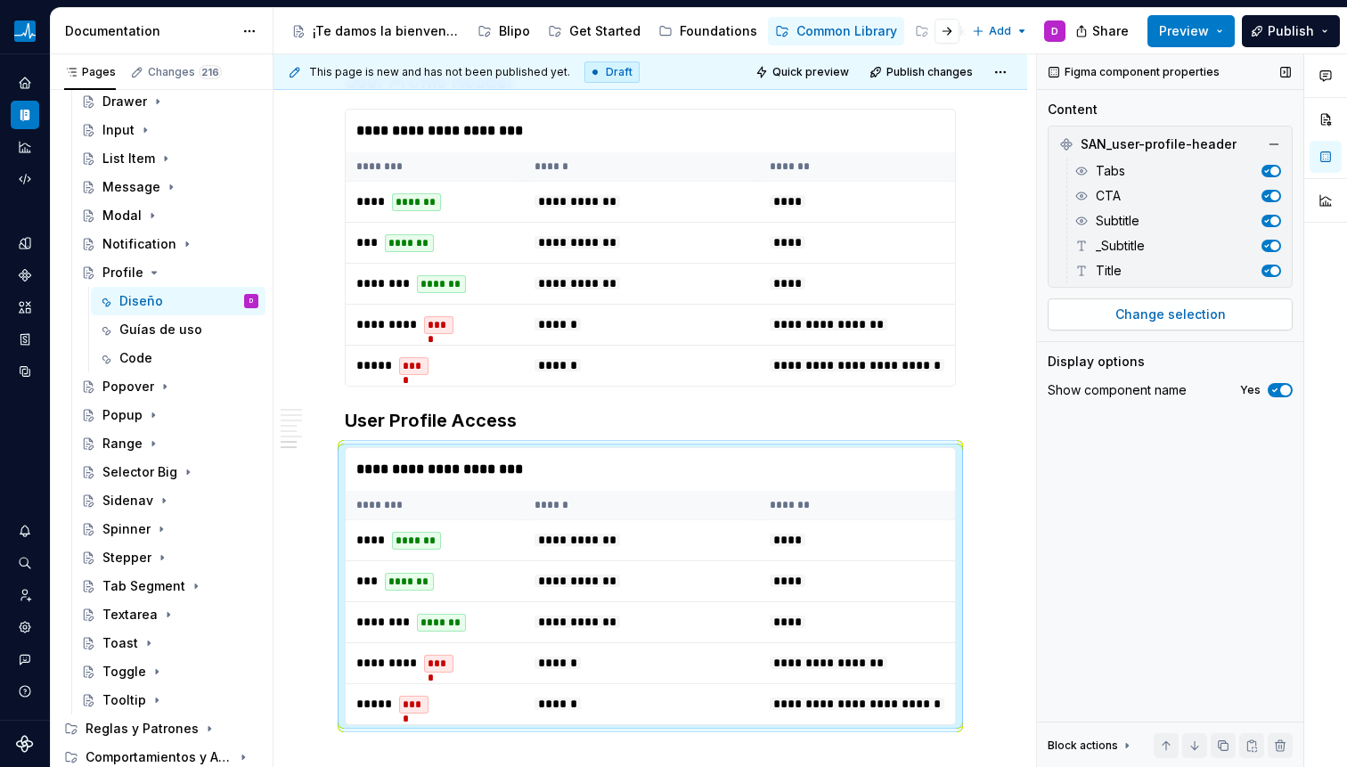
click at [1141, 320] on span "Change selection" at bounding box center [1170, 315] width 110 height 18
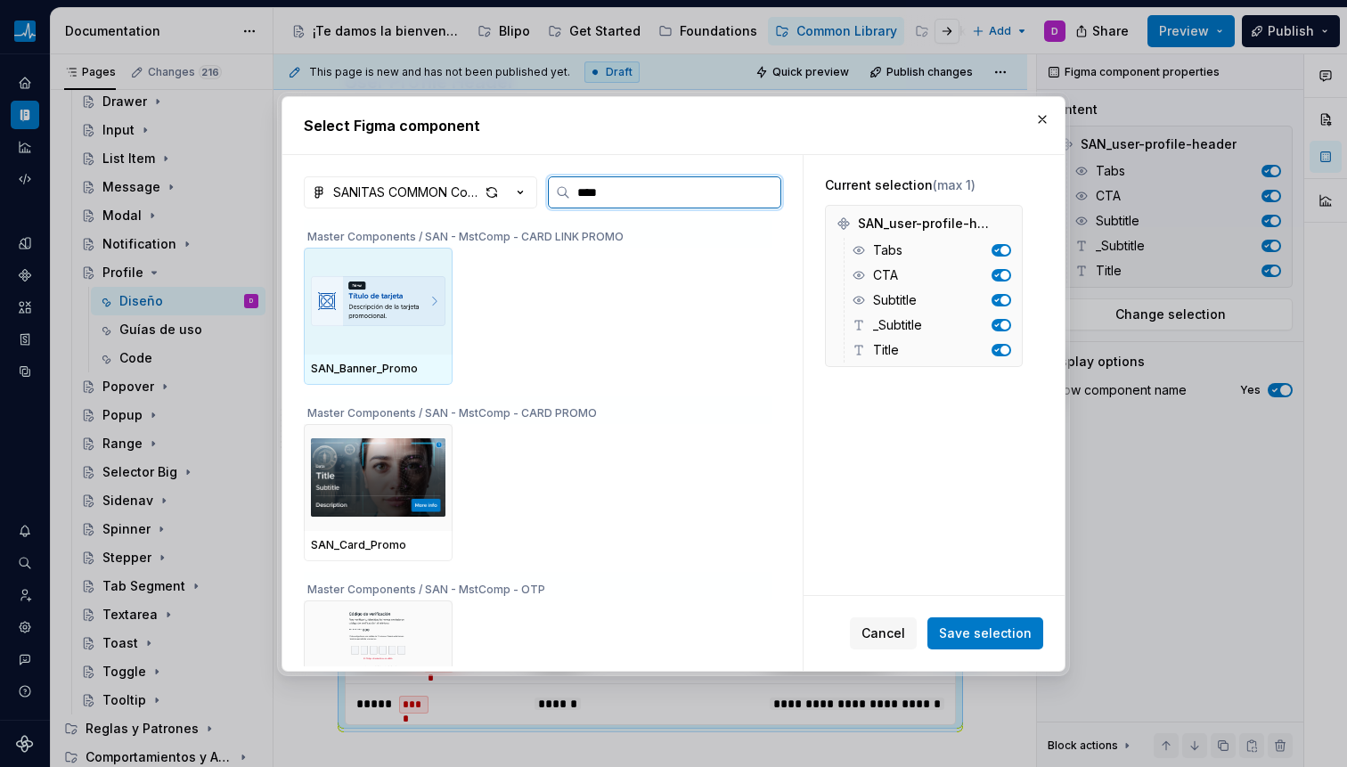
type input "*****"
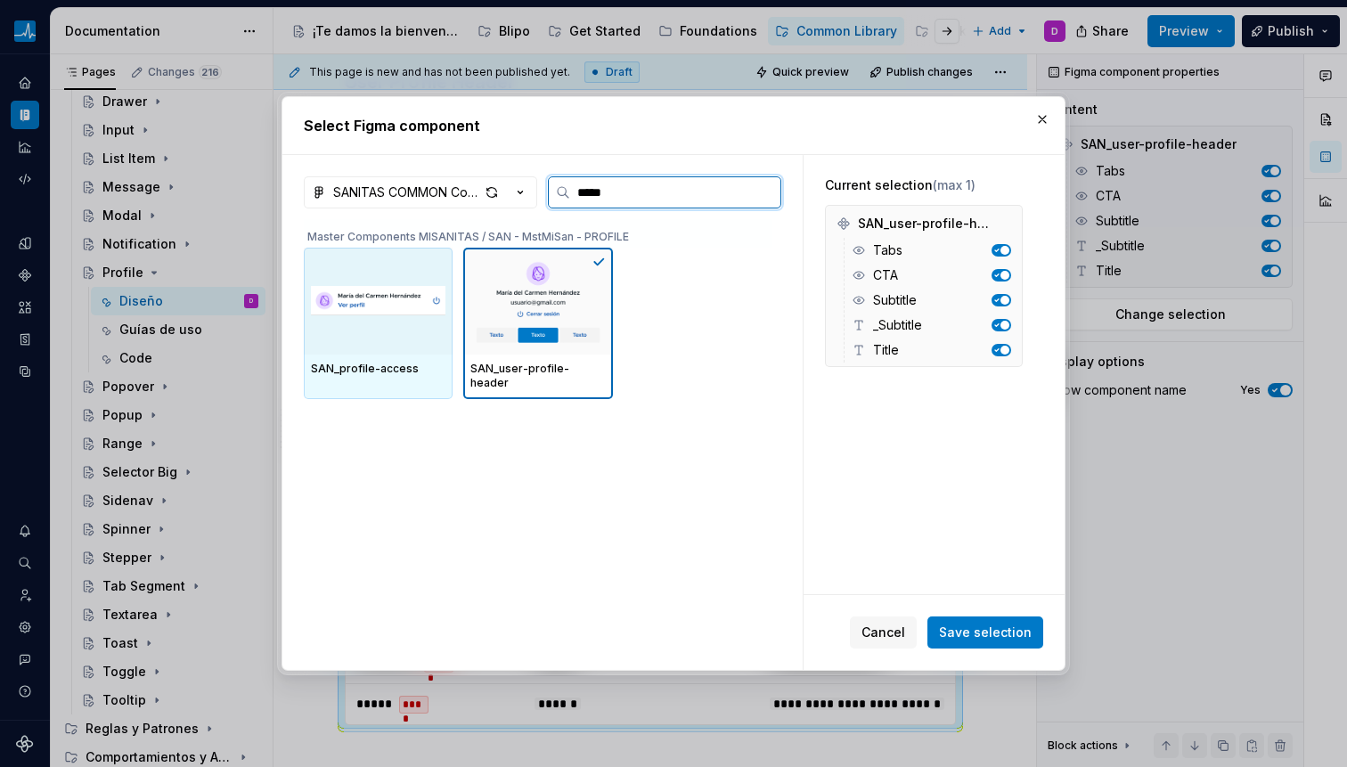
click at [377, 307] on img at bounding box center [378, 300] width 135 height 71
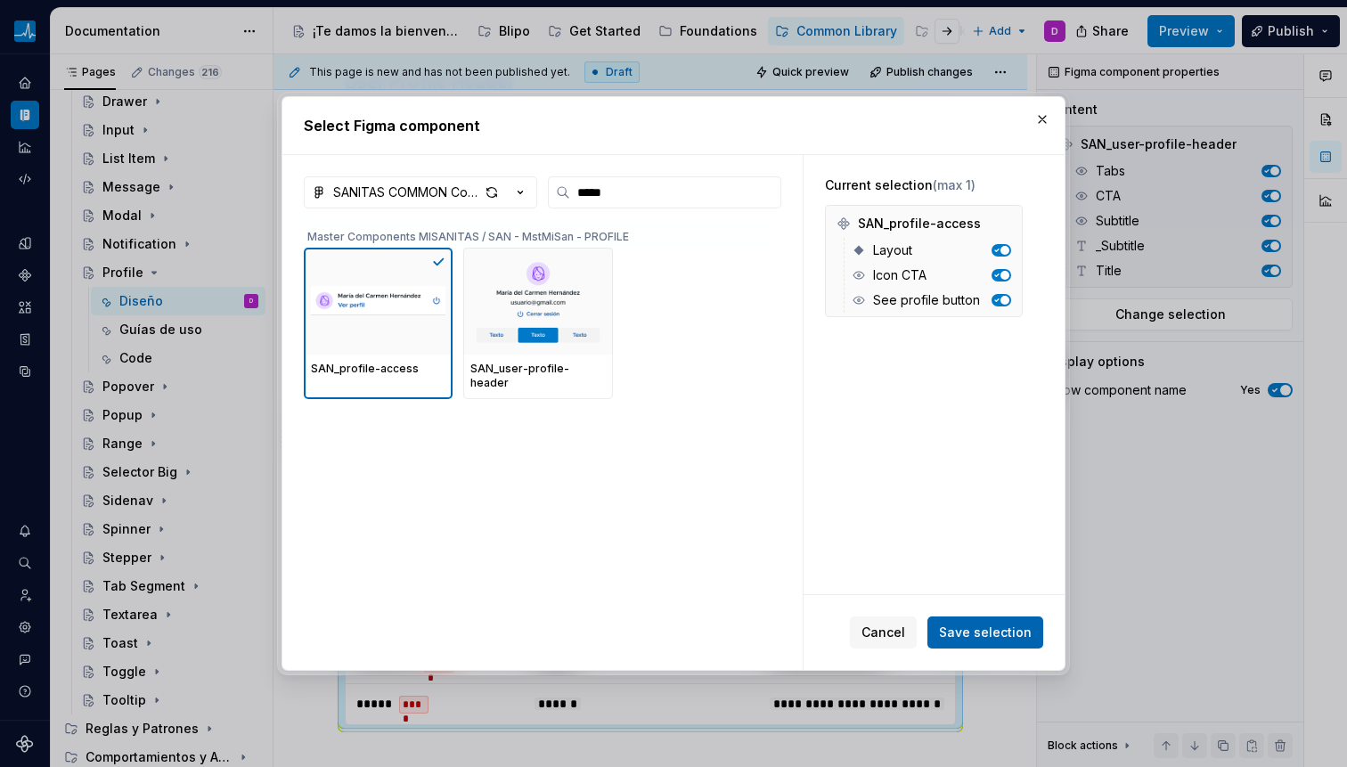
click at [975, 632] on span "Save selection" at bounding box center [985, 633] width 93 height 18
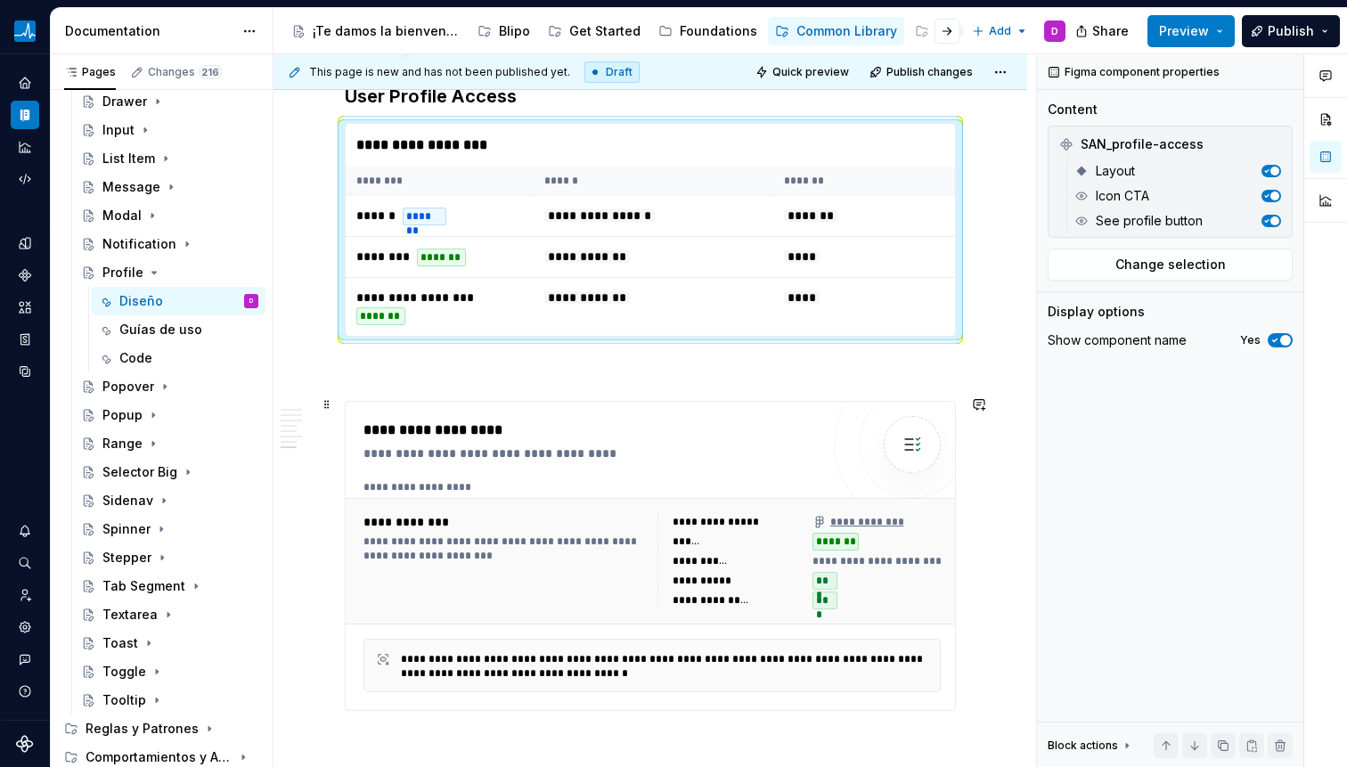
scroll to position [6124, 0]
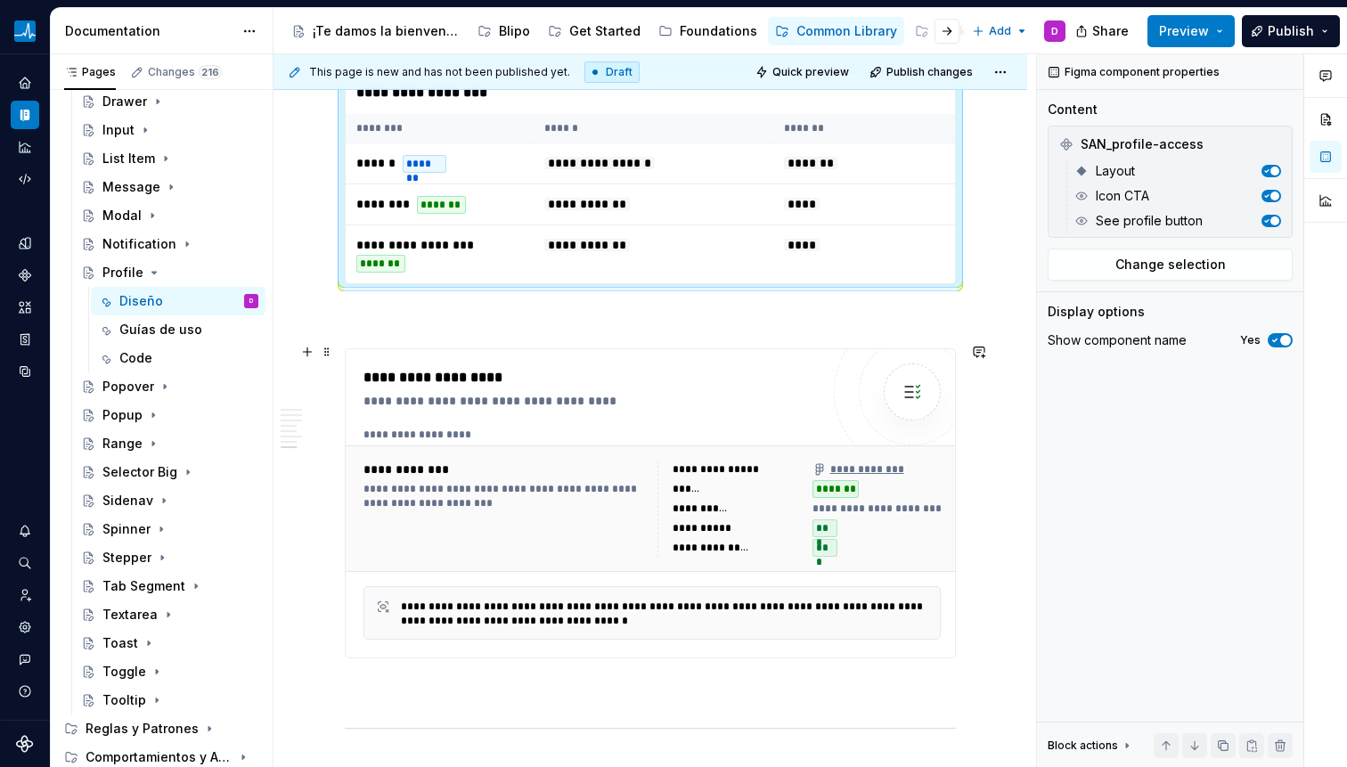
click at [579, 428] on div "**********" at bounding box center [651, 435] width 576 height 14
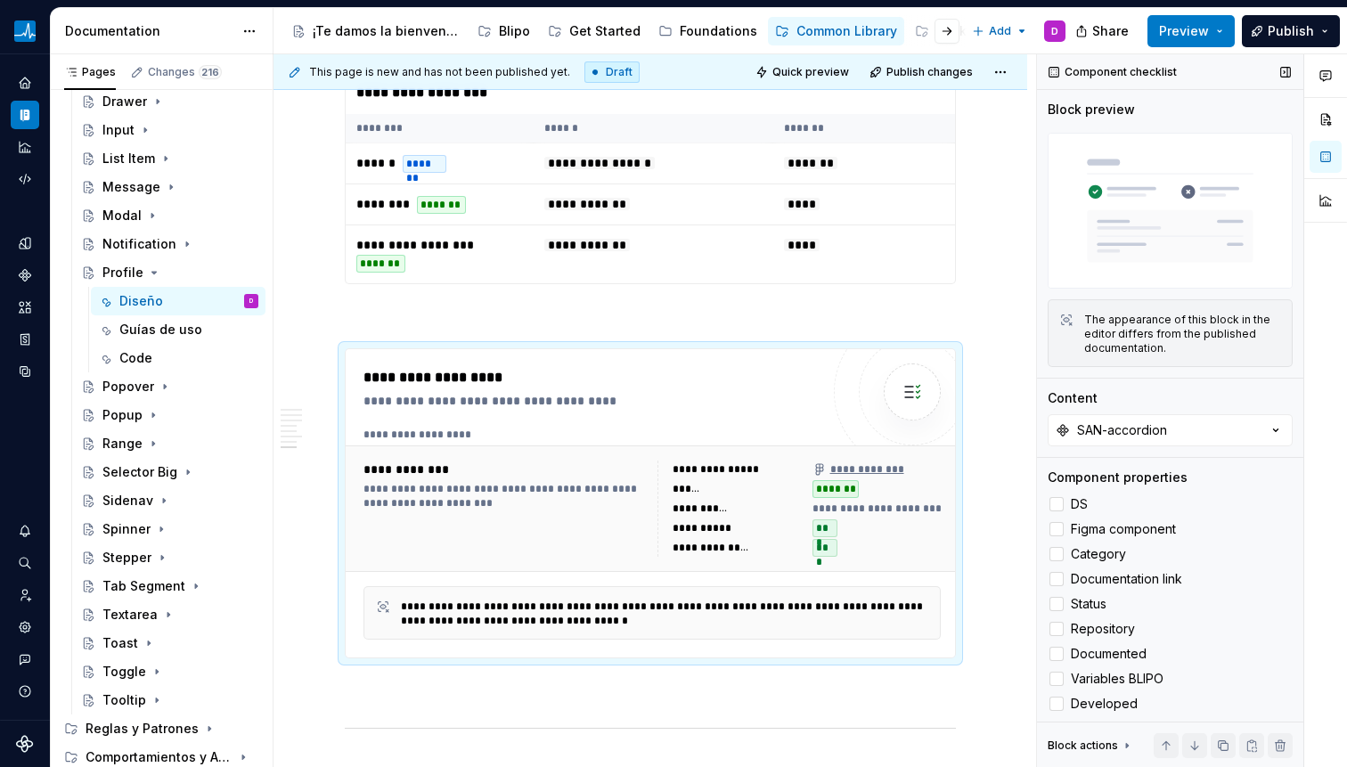
type textarea "*"
click at [1150, 443] on div "Component checklist Block preview The appearance of this block in the editor di…" at bounding box center [1170, 411] width 266 height 714
click at [1150, 435] on button "SAN-accordion" at bounding box center [1170, 430] width 245 height 32
type input "profile"
click at [1140, 489] on div "SAN-profile-header" at bounding box center [1111, 496] width 124 height 18
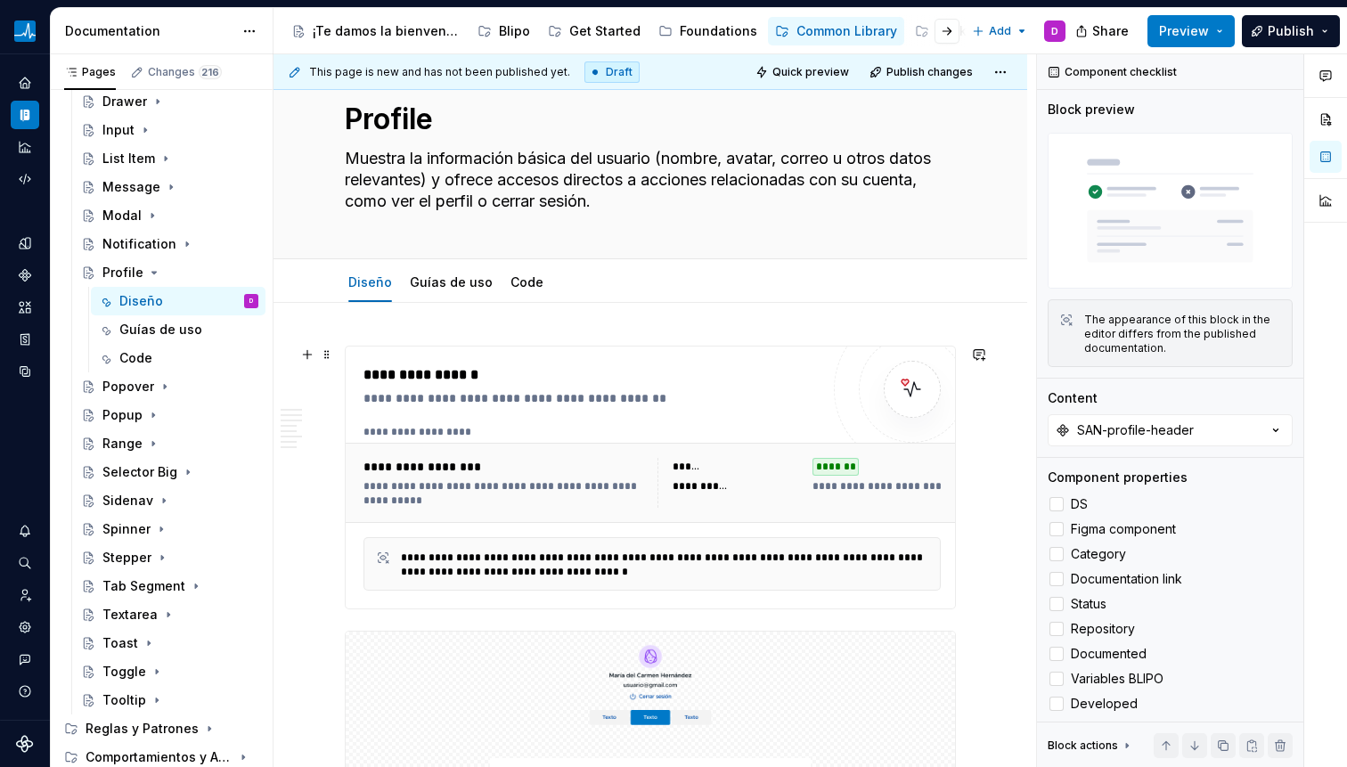
scroll to position [70, 0]
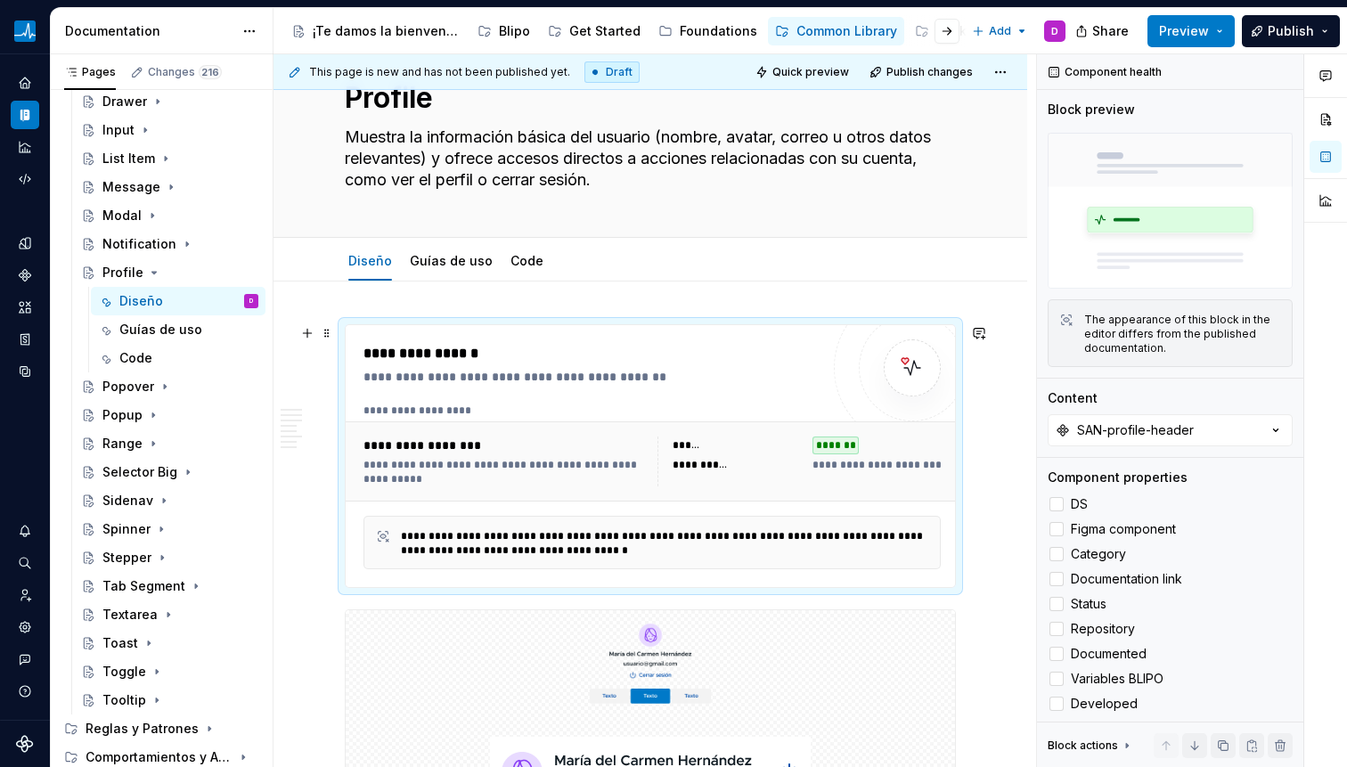
click at [651, 373] on div "**********" at bounding box center [590, 377] width 455 height 18
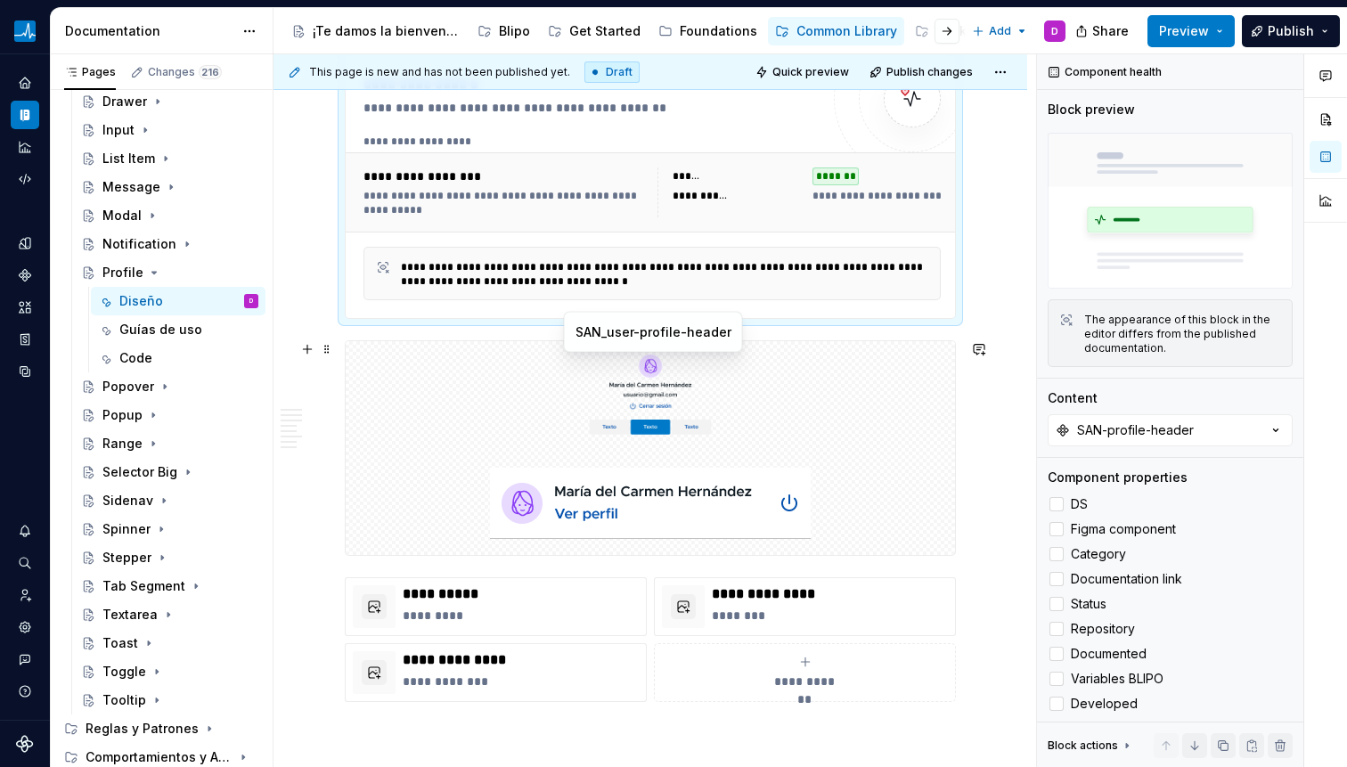
scroll to position [351, 0]
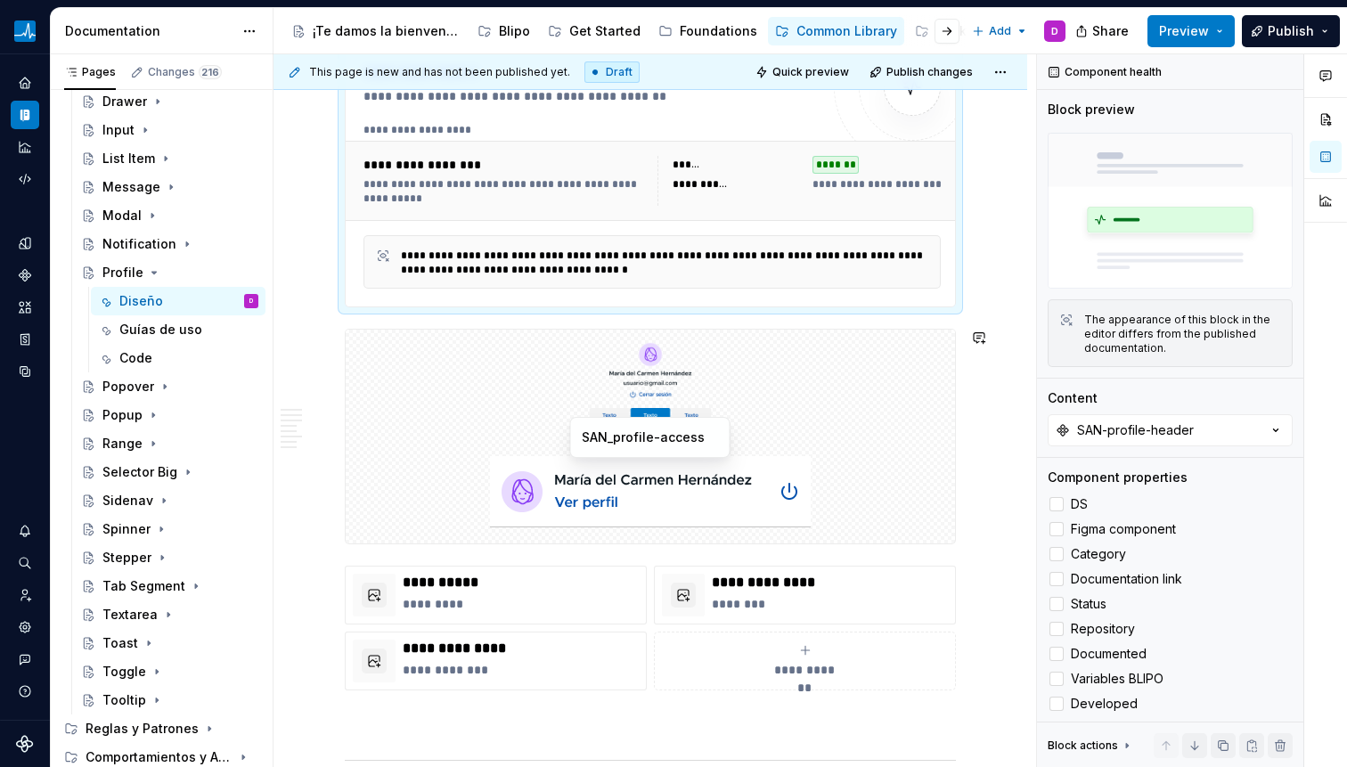
click at [484, 456] on div at bounding box center [650, 491] width 609 height 103
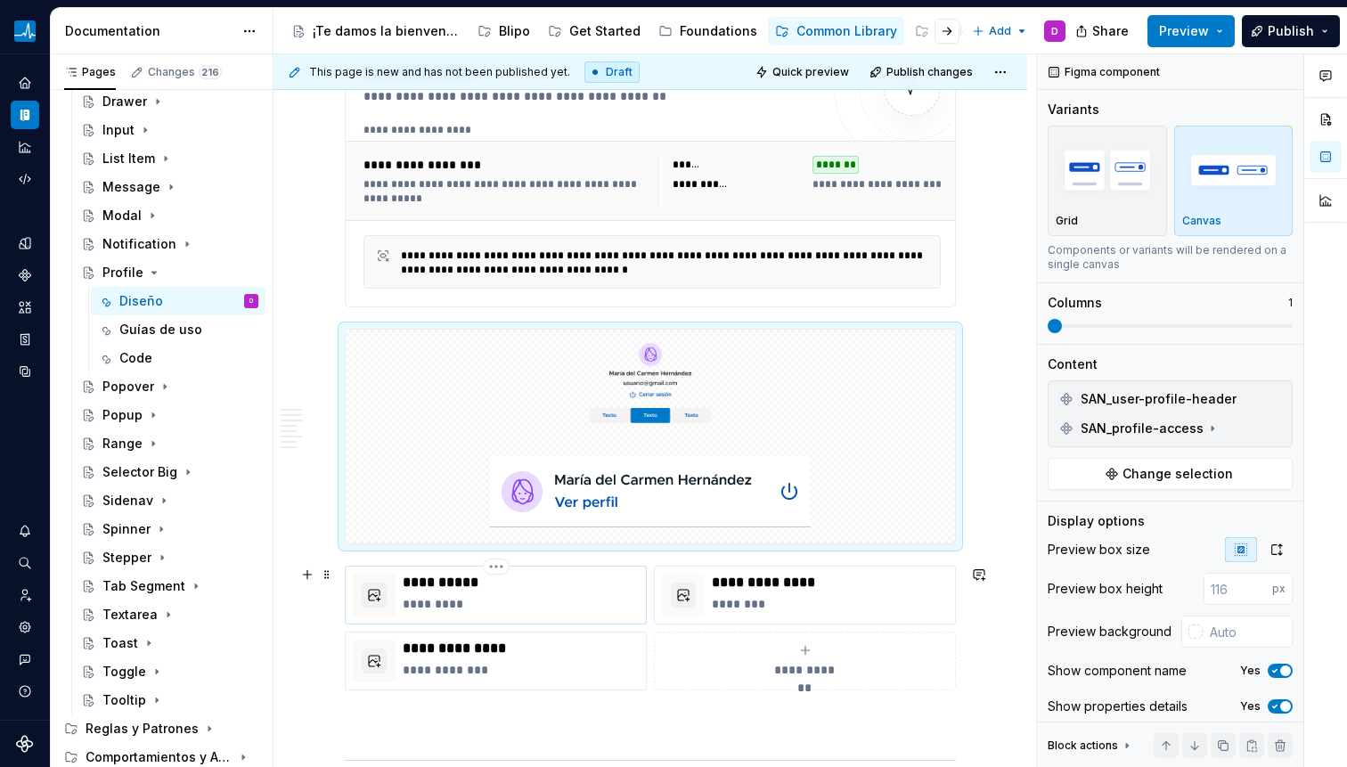
click at [461, 593] on div "**********" at bounding box center [521, 595] width 236 height 43
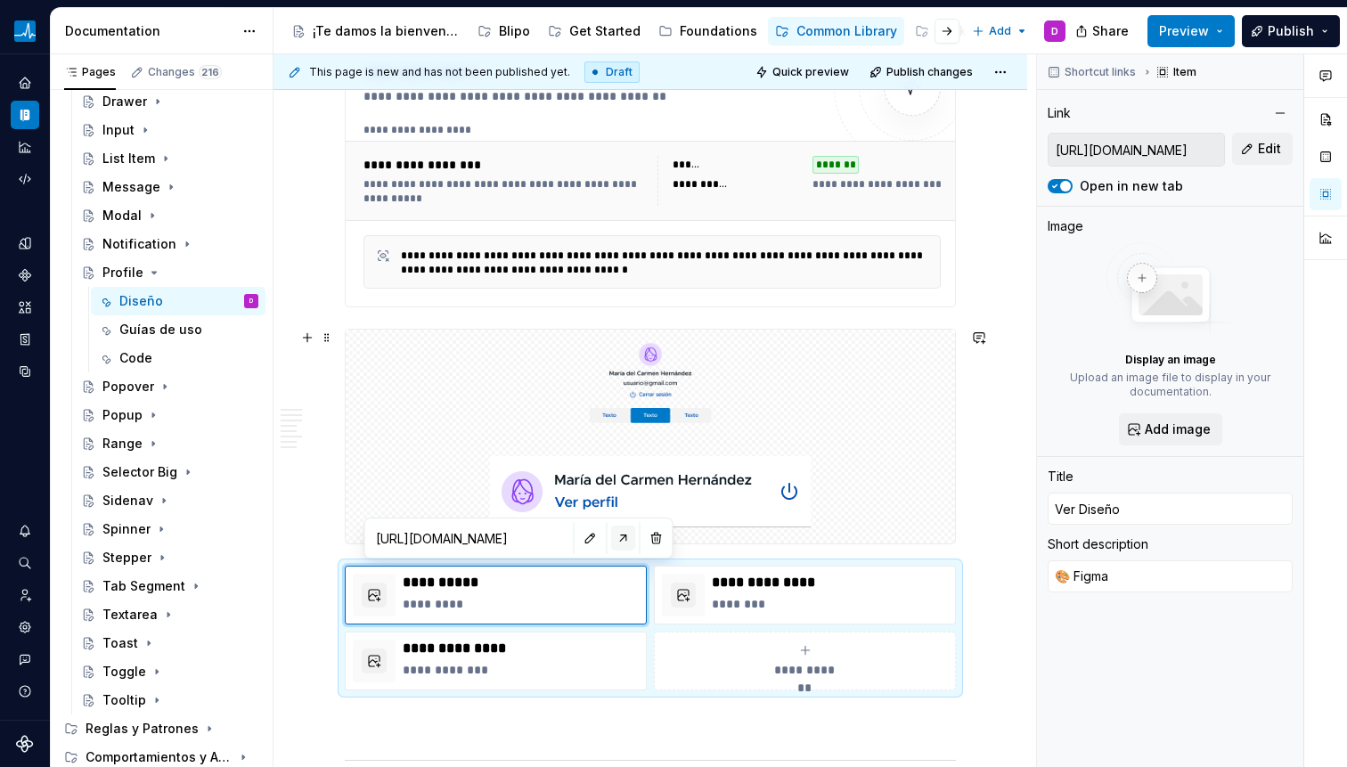
click at [611, 539] on button "button" at bounding box center [623, 538] width 25 height 25
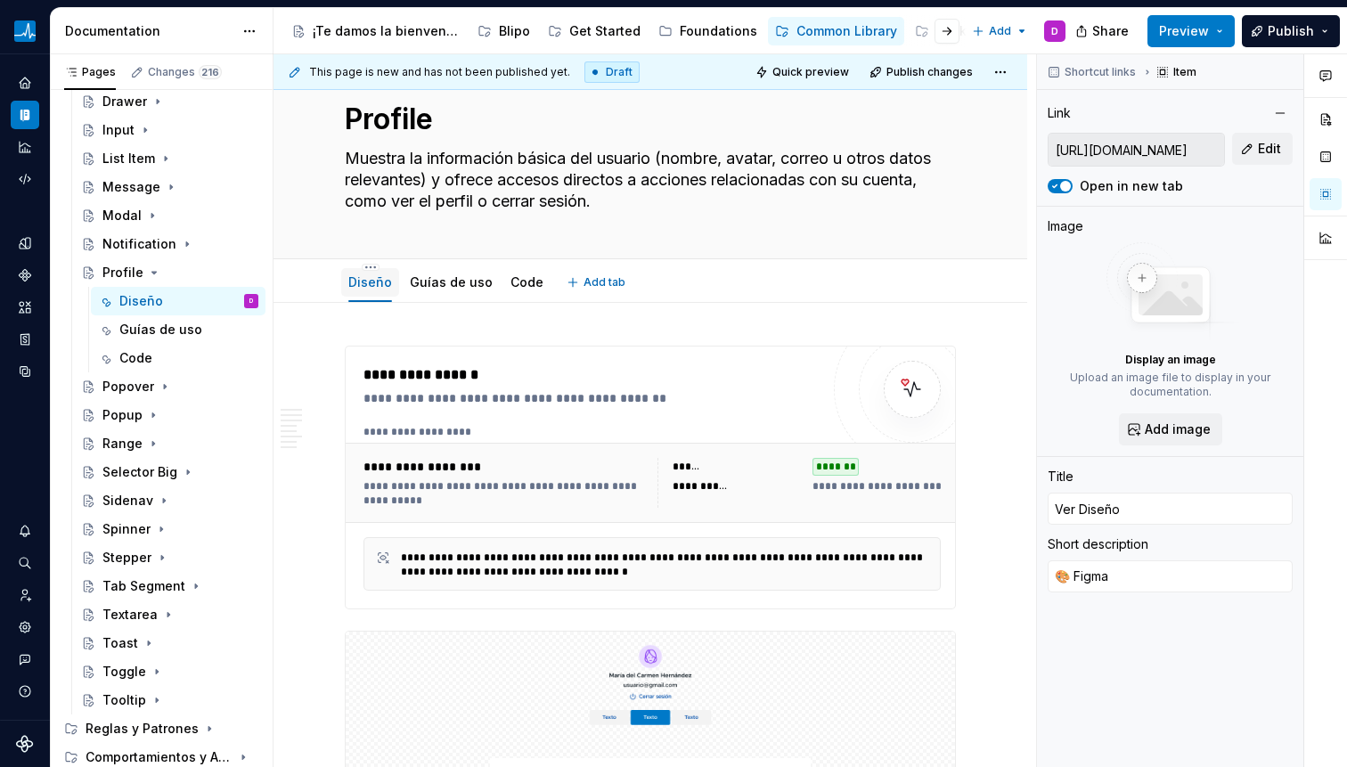
scroll to position [229, 0]
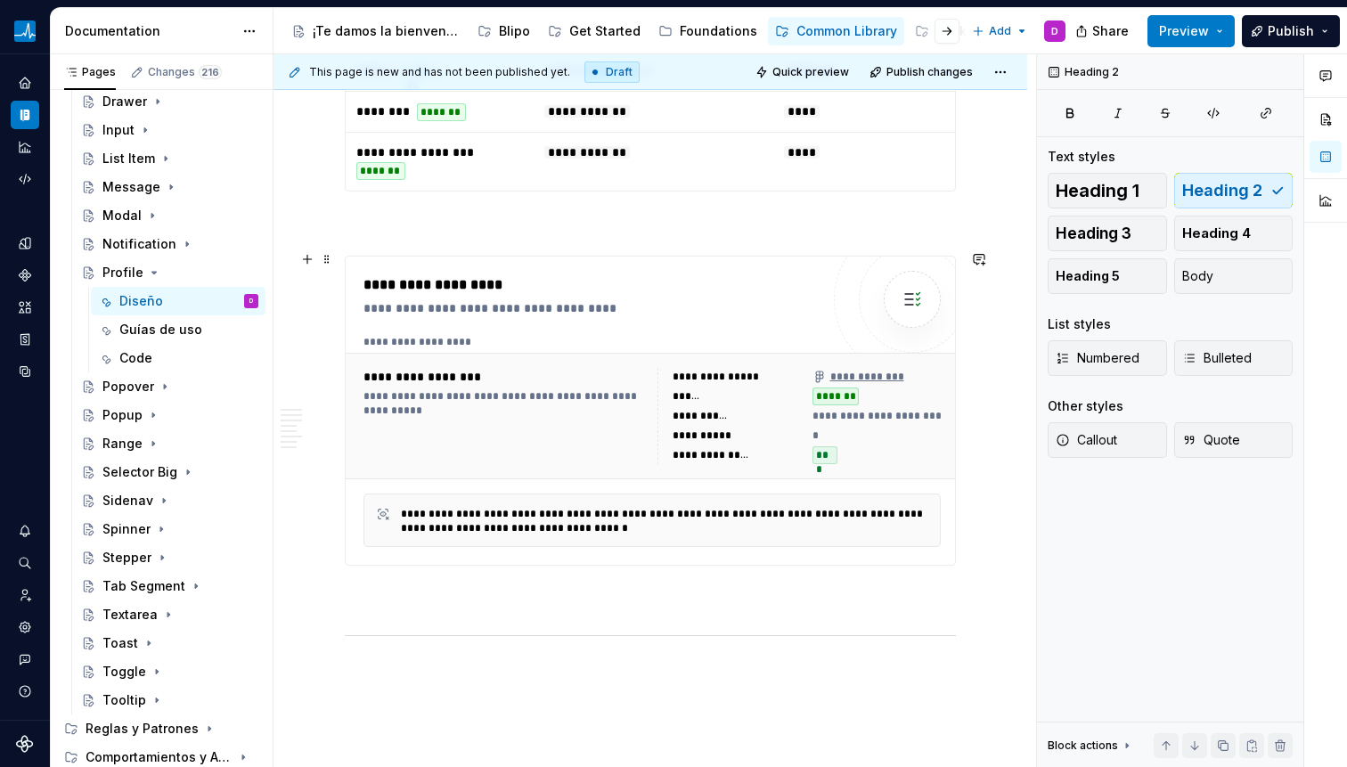
scroll to position [6214, 0]
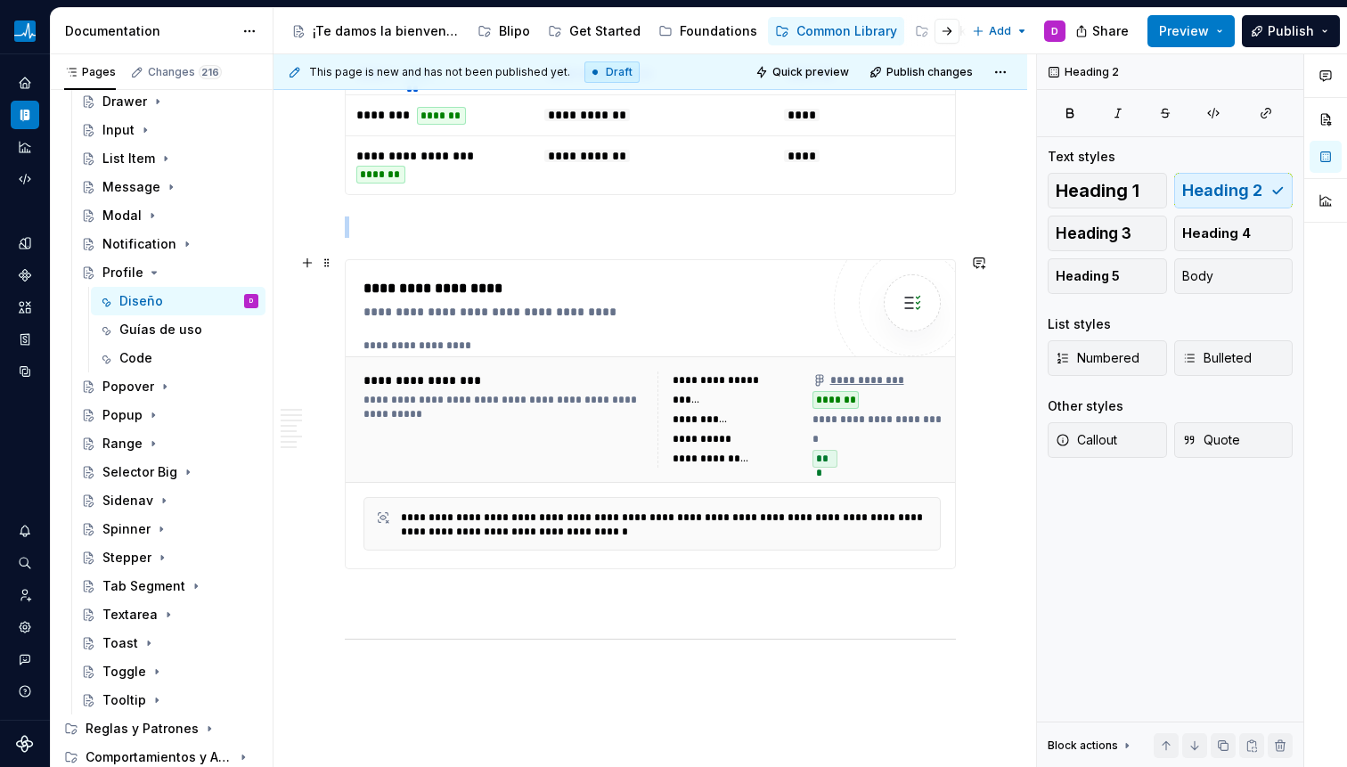
click at [493, 312] on div "**********" at bounding box center [590, 312] width 455 height 18
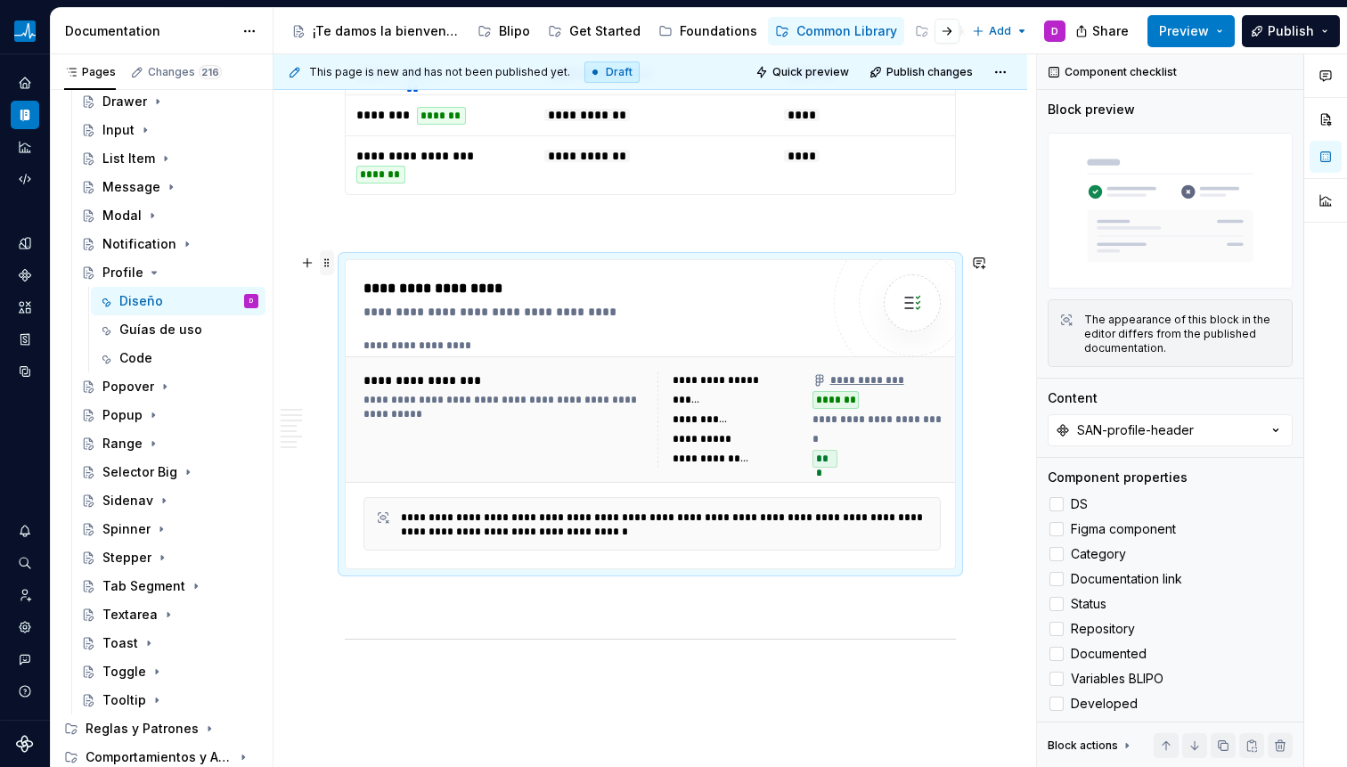
click at [330, 261] on span at bounding box center [327, 262] width 14 height 25
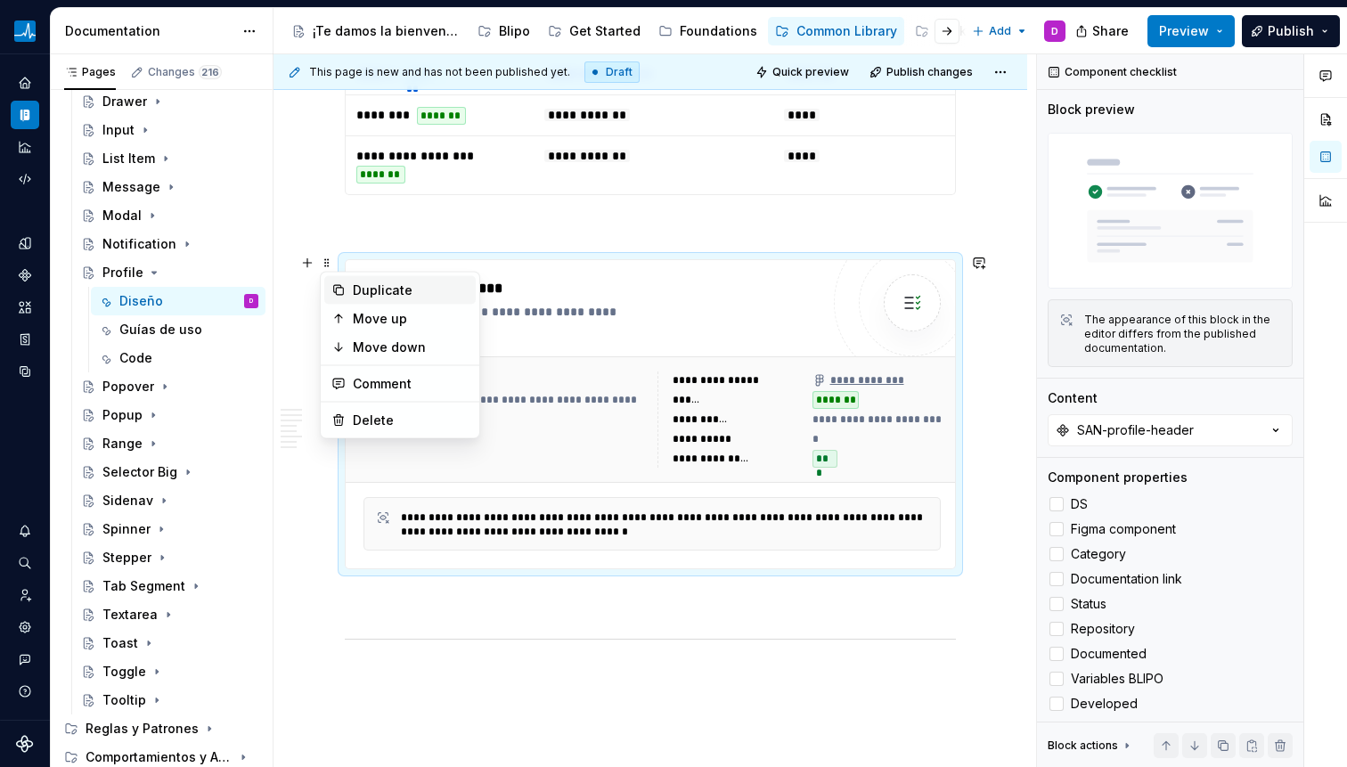
click at [369, 292] on div "Duplicate" at bounding box center [411, 291] width 116 height 18
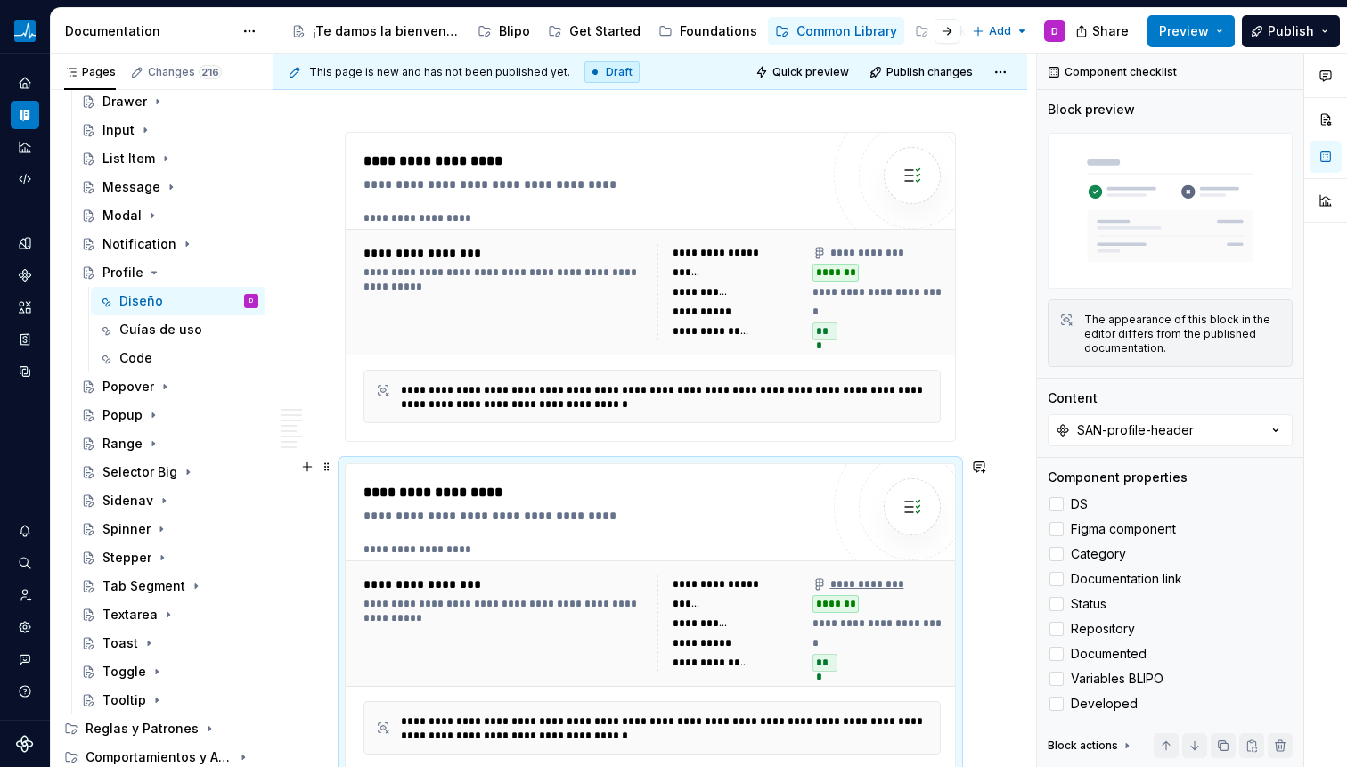
click at [496, 526] on div "**********" at bounding box center [591, 618] width 456 height 273
click at [1091, 425] on div "SAN-profile-header" at bounding box center [1135, 430] width 117 height 18
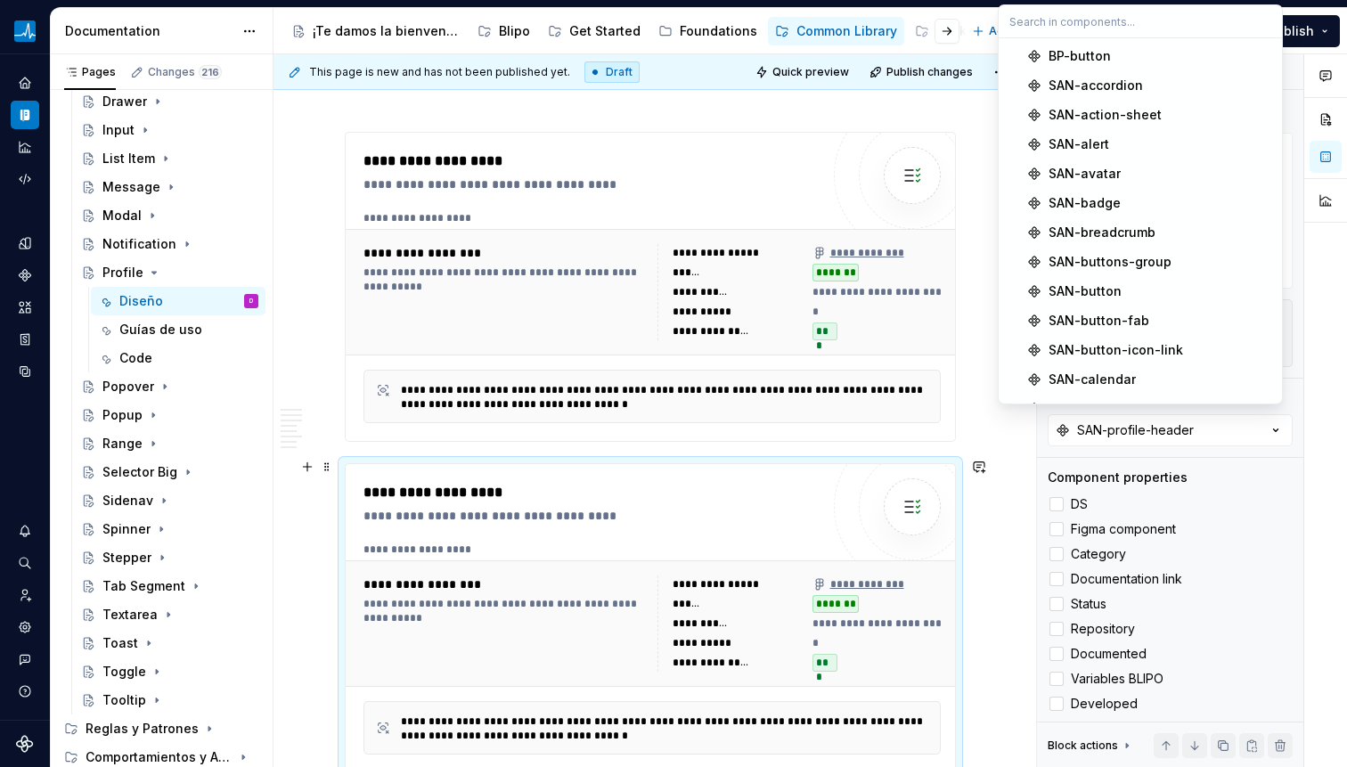
click at [817, 496] on div "**********" at bounding box center [590, 492] width 455 height 21
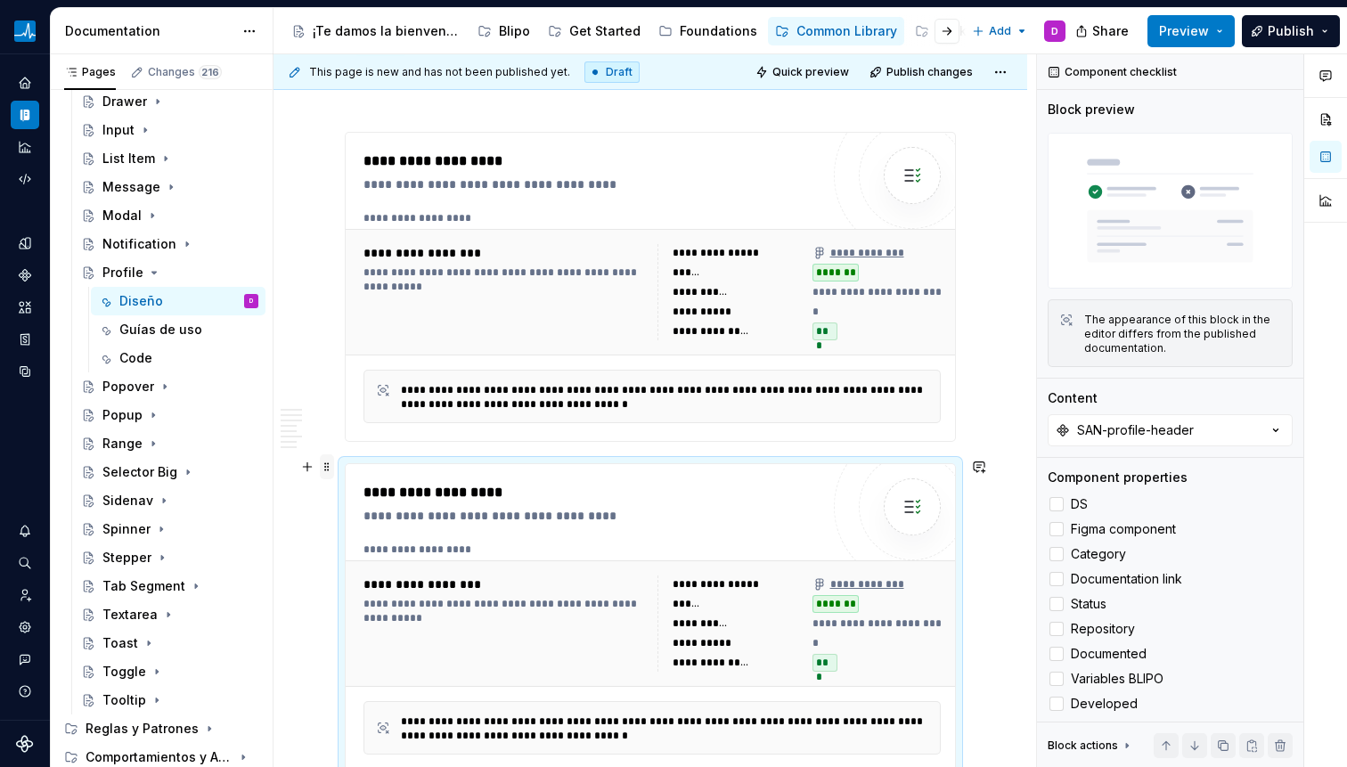
click at [327, 468] on span at bounding box center [327, 466] width 14 height 25
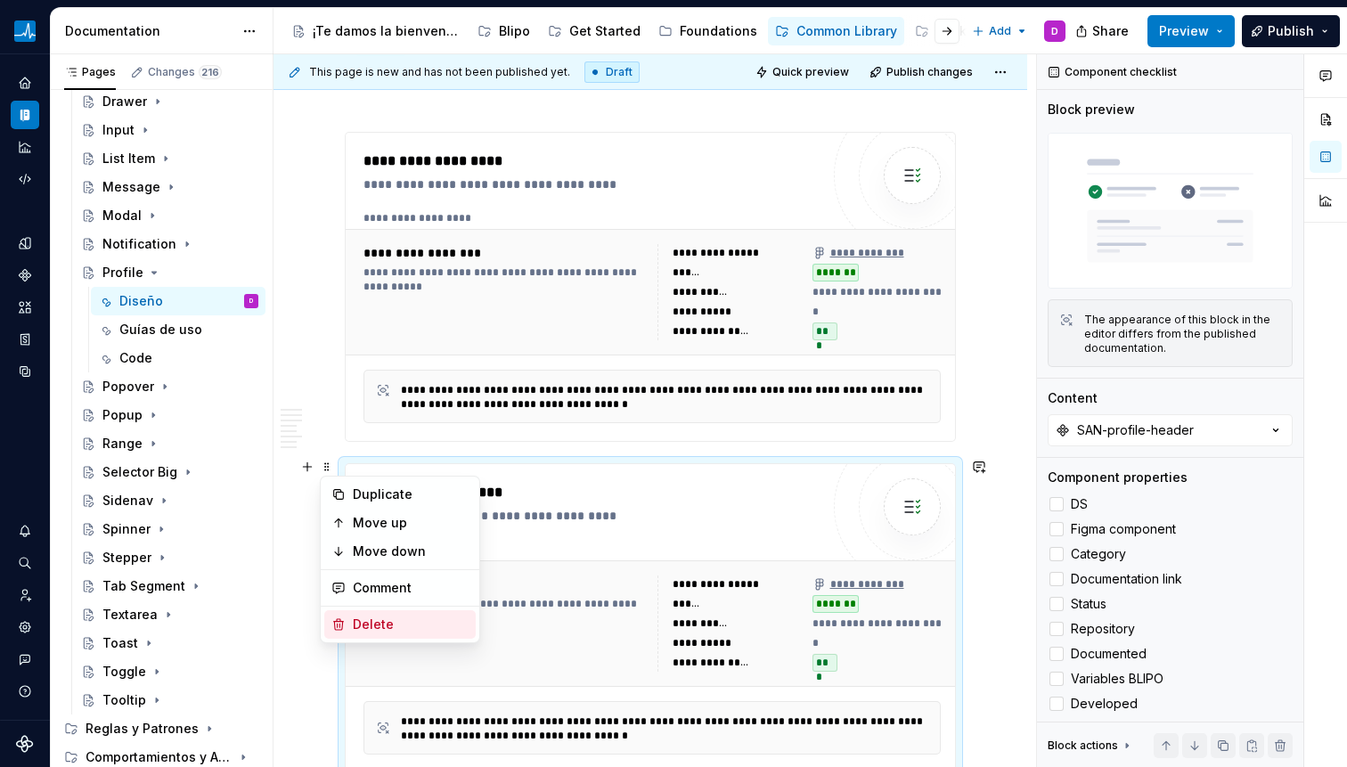
click at [364, 614] on div "Delete" at bounding box center [399, 624] width 151 height 29
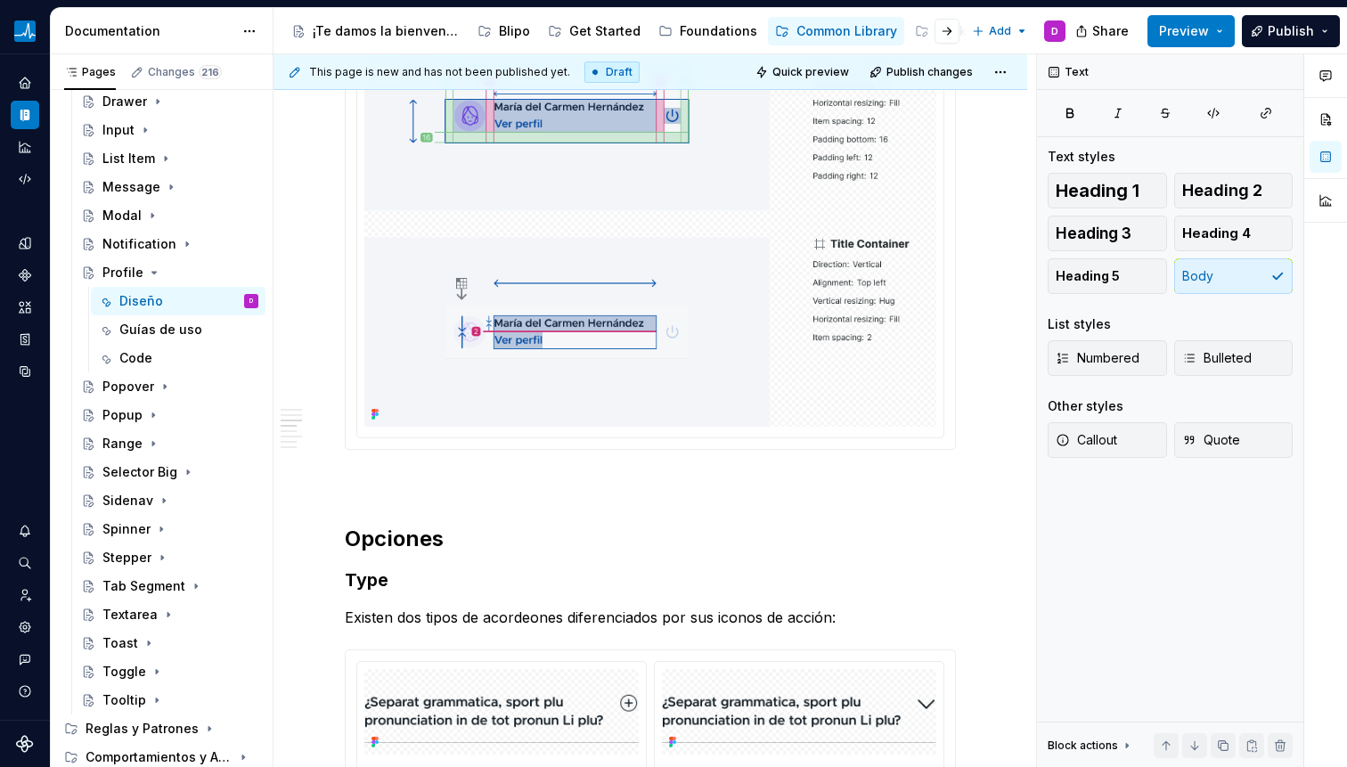
scroll to position [978, 0]
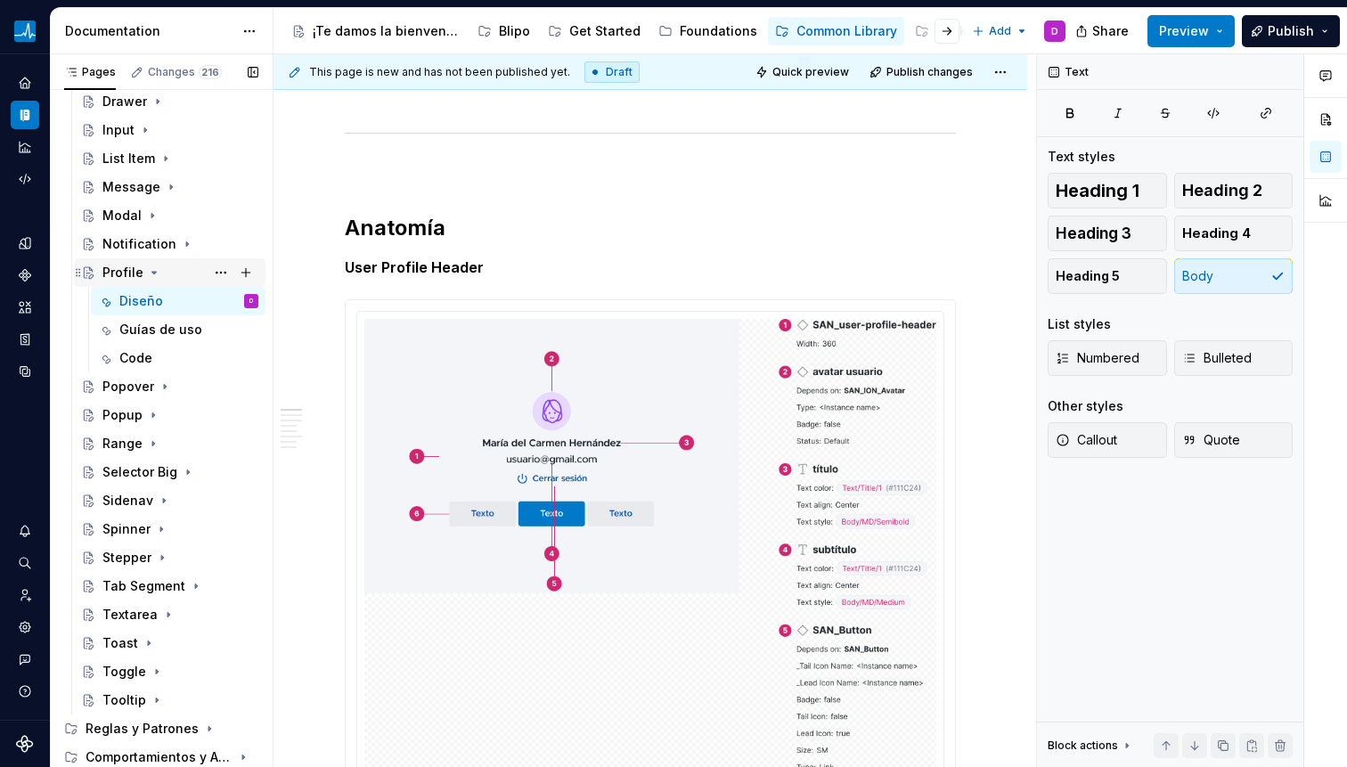
click at [152, 273] on icon "Page tree" at bounding box center [154, 273] width 4 height 2
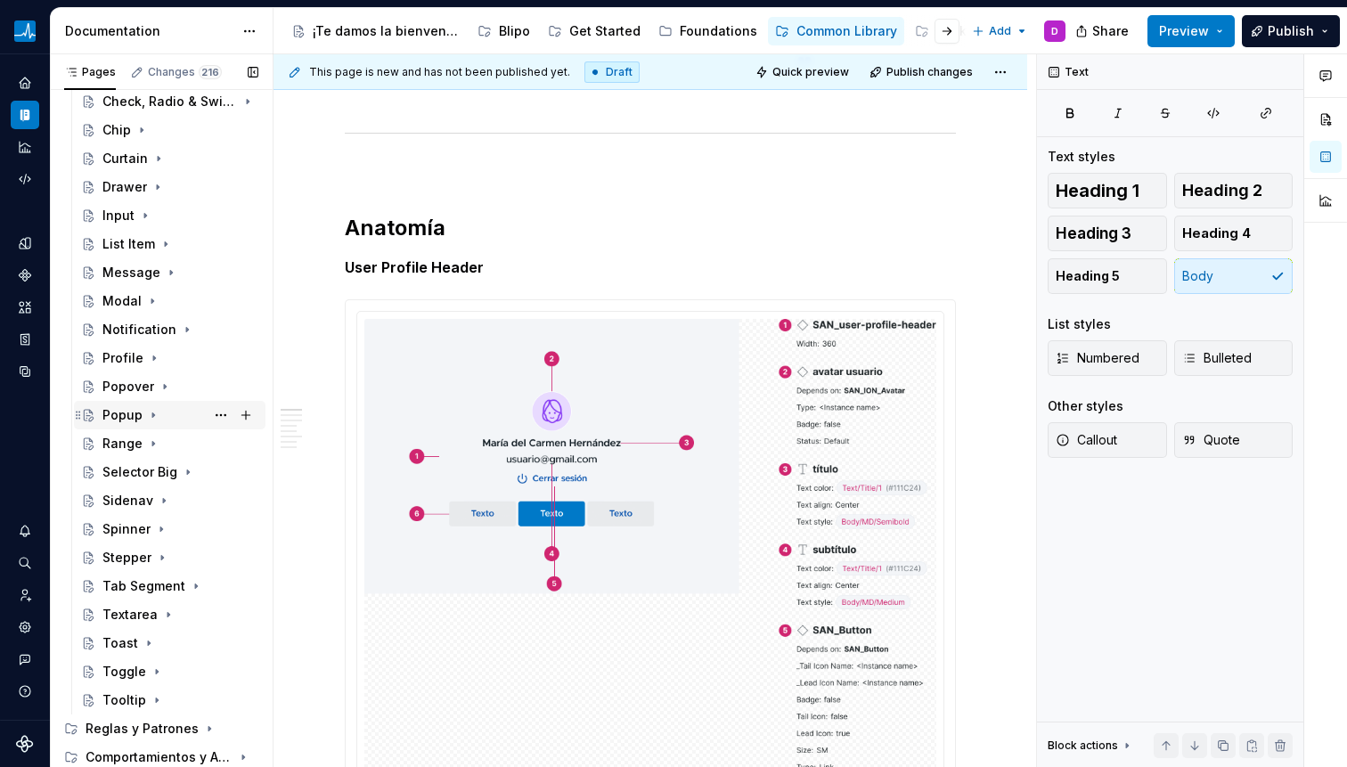
click at [153, 411] on icon "Page tree" at bounding box center [153, 415] width 14 height 14
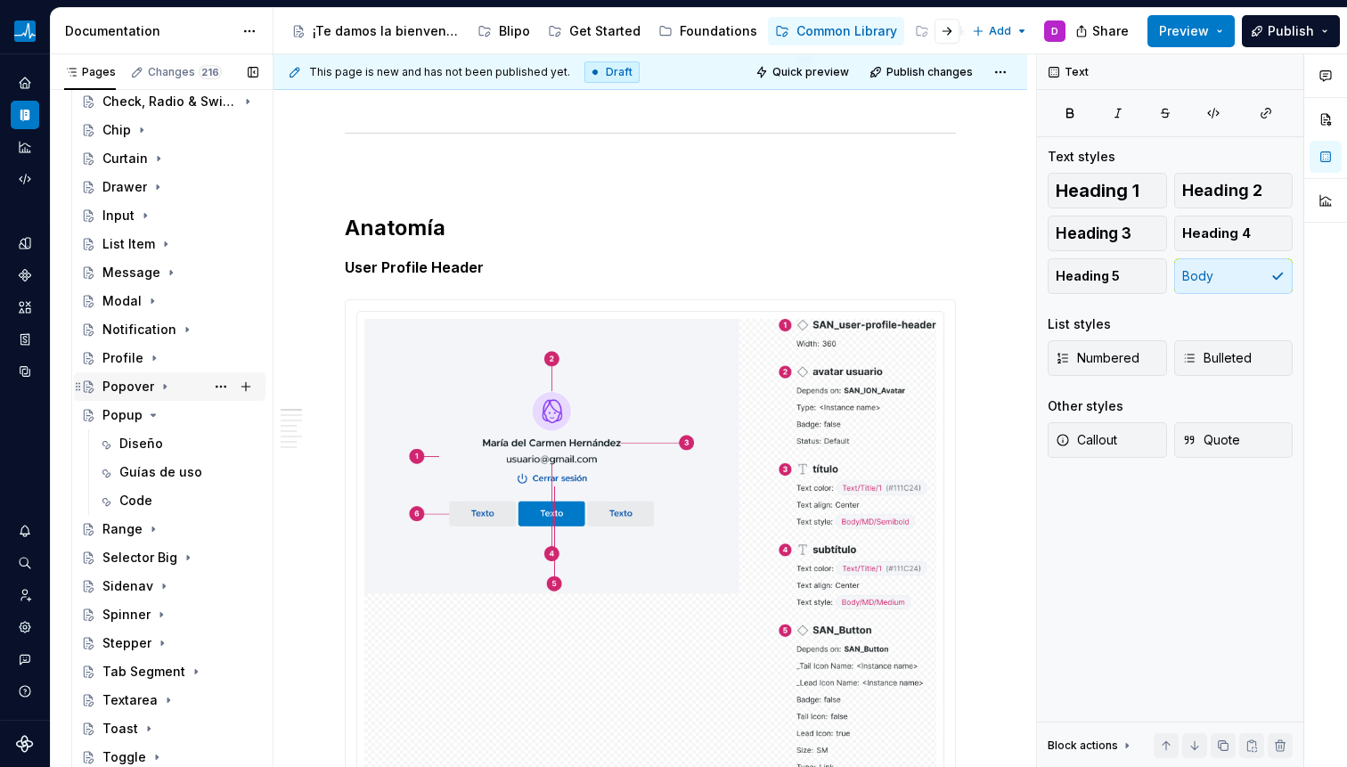
click at [152, 383] on div "Popover" at bounding box center [180, 386] width 156 height 25
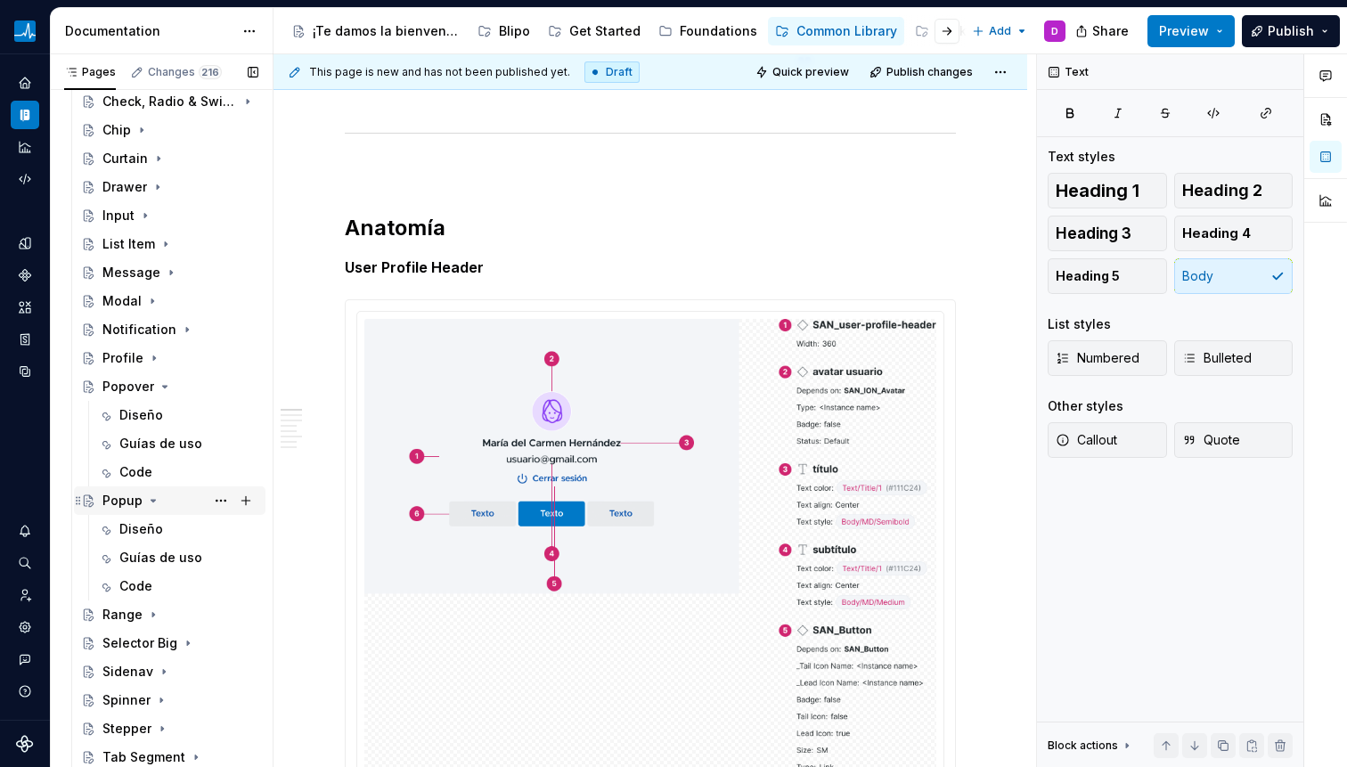
click at [150, 496] on icon "Page tree" at bounding box center [153, 501] width 14 height 14
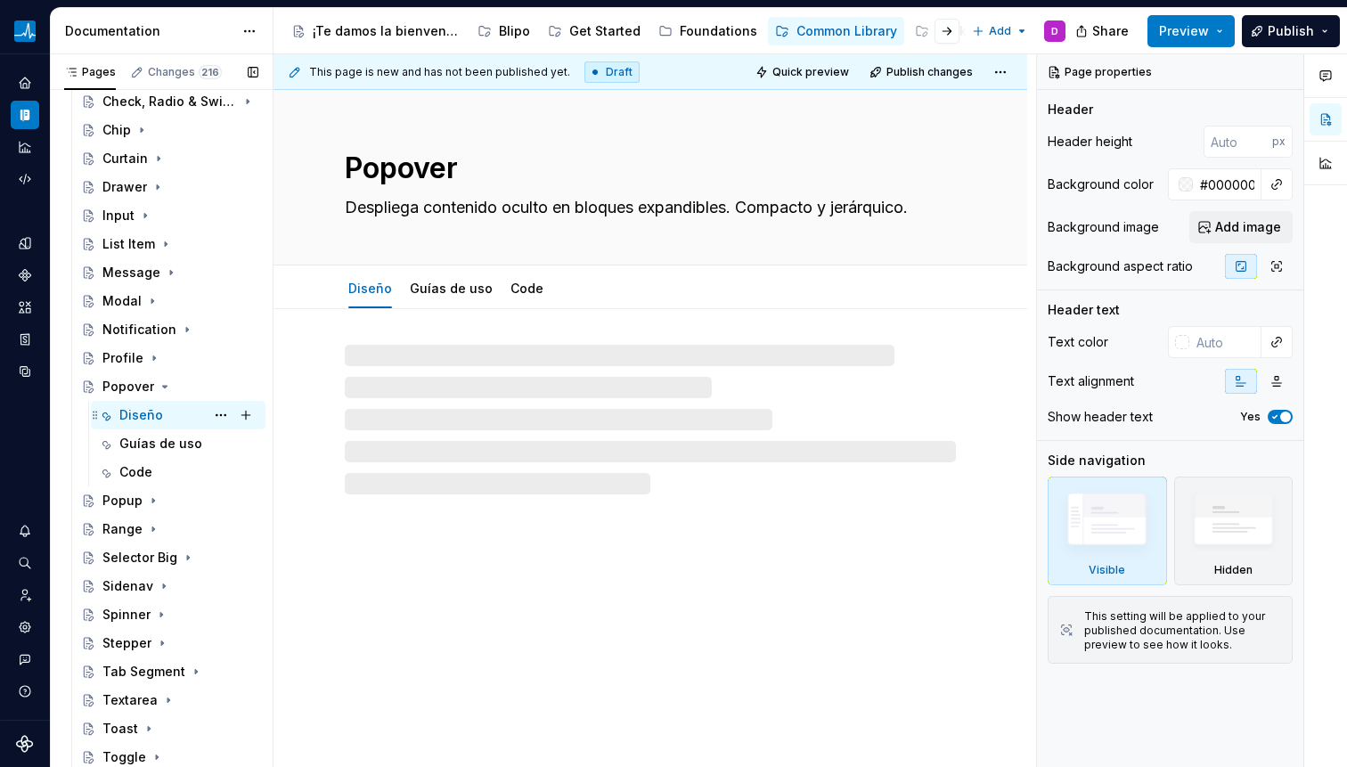
click at [139, 412] on div "Diseño" at bounding box center [141, 415] width 44 height 18
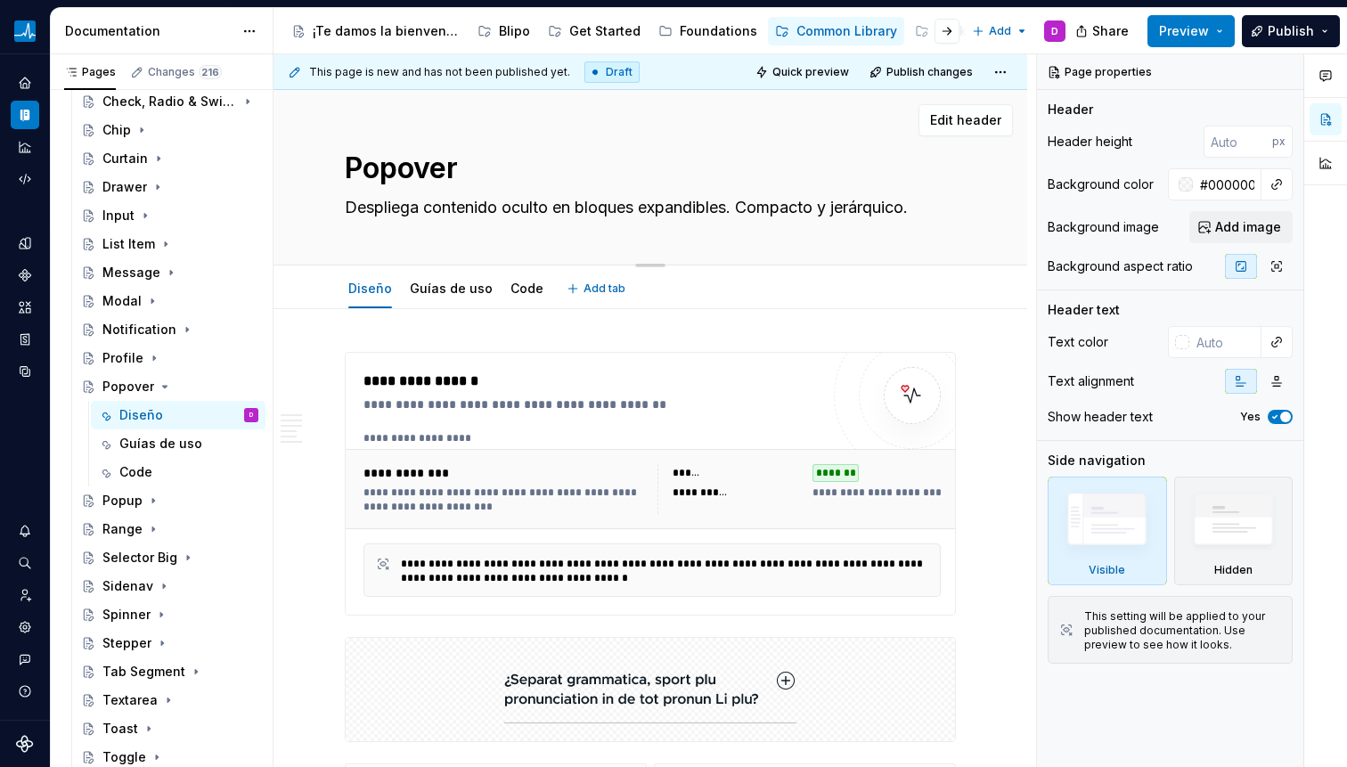
click at [450, 212] on textarea "Despliega contenido oculto en bloques expandibles. Compacto y jerárquico." at bounding box center [646, 207] width 611 height 29
paste textarea "Un elemento que aparece desde otro elemento sobre el resto del contenido; se di…"
type textarea "*"
type textarea "Un elemento que aparece desde otro elemento sobre el resto del contenido; se di…"
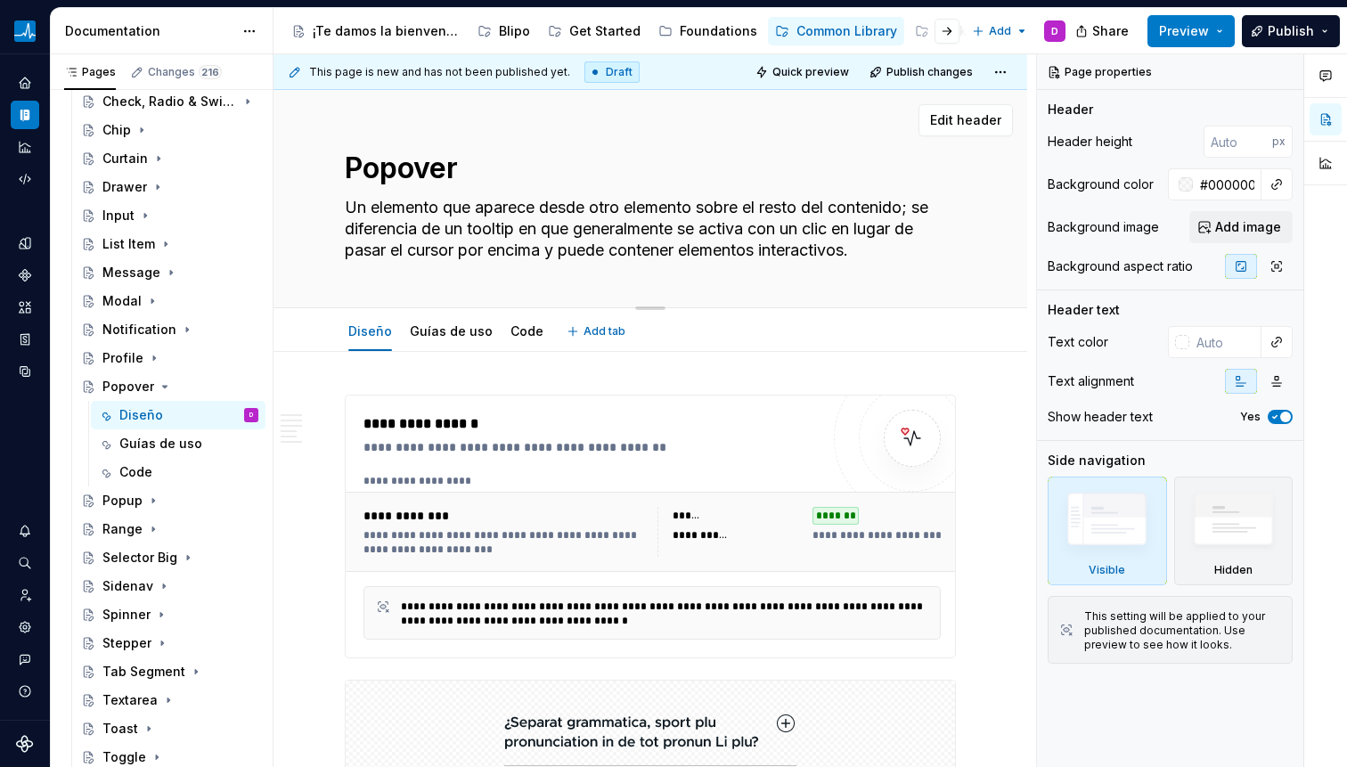
click at [428, 214] on textarea "Un elemento que aparece desde otro elemento sobre el resto del contenido; se di…" at bounding box center [646, 228] width 611 height 71
drag, startPoint x: 502, startPoint y: 208, endPoint x: 555, endPoint y: 208, distance: 52.6
click at [502, 208] on textarea "Un elemento que aparece desde otro elemento sobre el resto del contenido; se di…" at bounding box center [646, 228] width 611 height 71
click at [665, 208] on textarea "Un elemento que aparece desde otro elemento sobre el resto del contenido; se di…" at bounding box center [646, 228] width 611 height 71
click at [727, 208] on textarea "Un elemento que aparece desde otro elemento sobre el resto del contenido; se di…" at bounding box center [646, 228] width 611 height 71
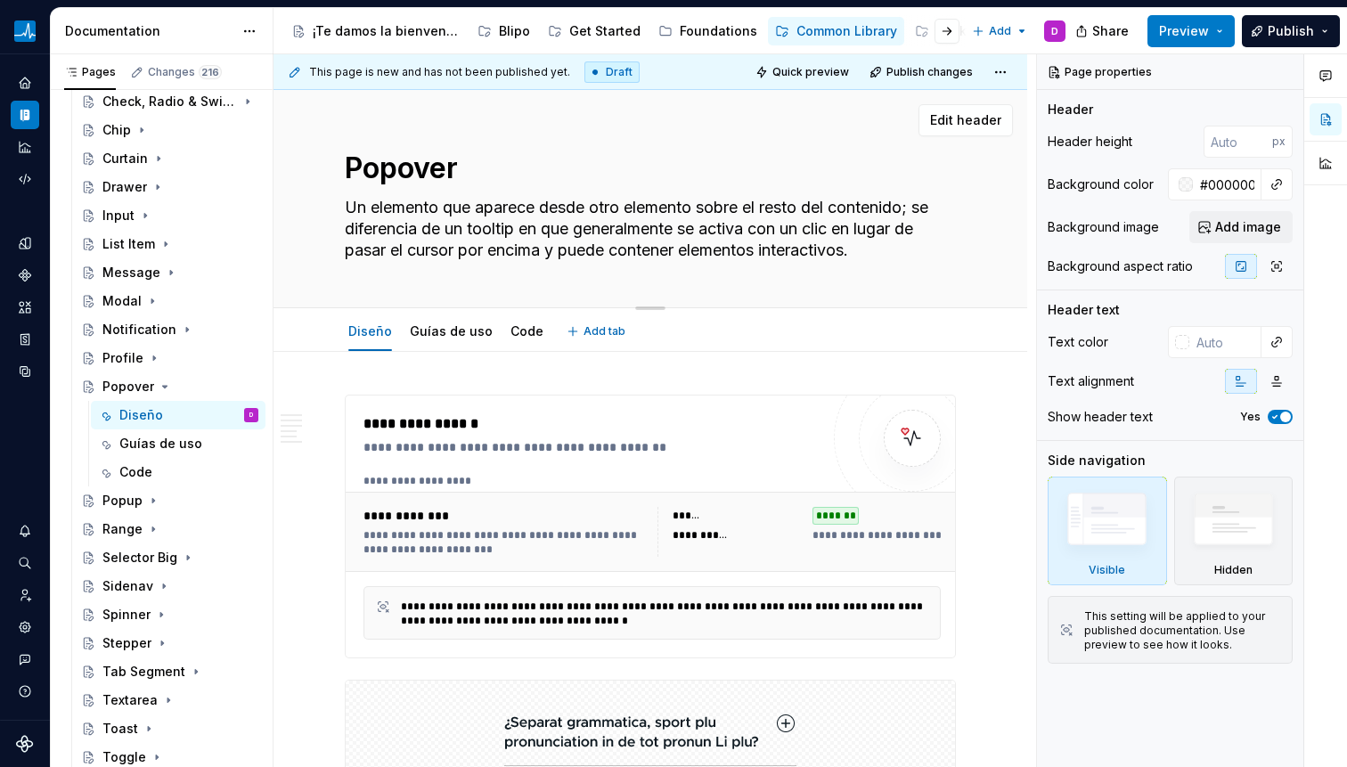
click at [829, 208] on textarea "Un elemento que aparece desde otro elemento sobre el resto del contenido; se di…" at bounding box center [646, 228] width 611 height 71
click at [850, 212] on textarea "Un elemento que aparece desde otro elemento sobre el resto del contenido; se di…" at bounding box center [646, 228] width 611 height 71
click at [601, 216] on textarea "Un elemento que aparece desde otro elemento sobre el resto del contenido; se di…" at bounding box center [646, 228] width 611 height 71
click at [518, 206] on textarea "Un elemento que aparece desde otro elemento sobre el resto del contenido; se di…" at bounding box center [646, 228] width 611 height 71
drag, startPoint x: 487, startPoint y: 209, endPoint x: 357, endPoint y: 210, distance: 130.1
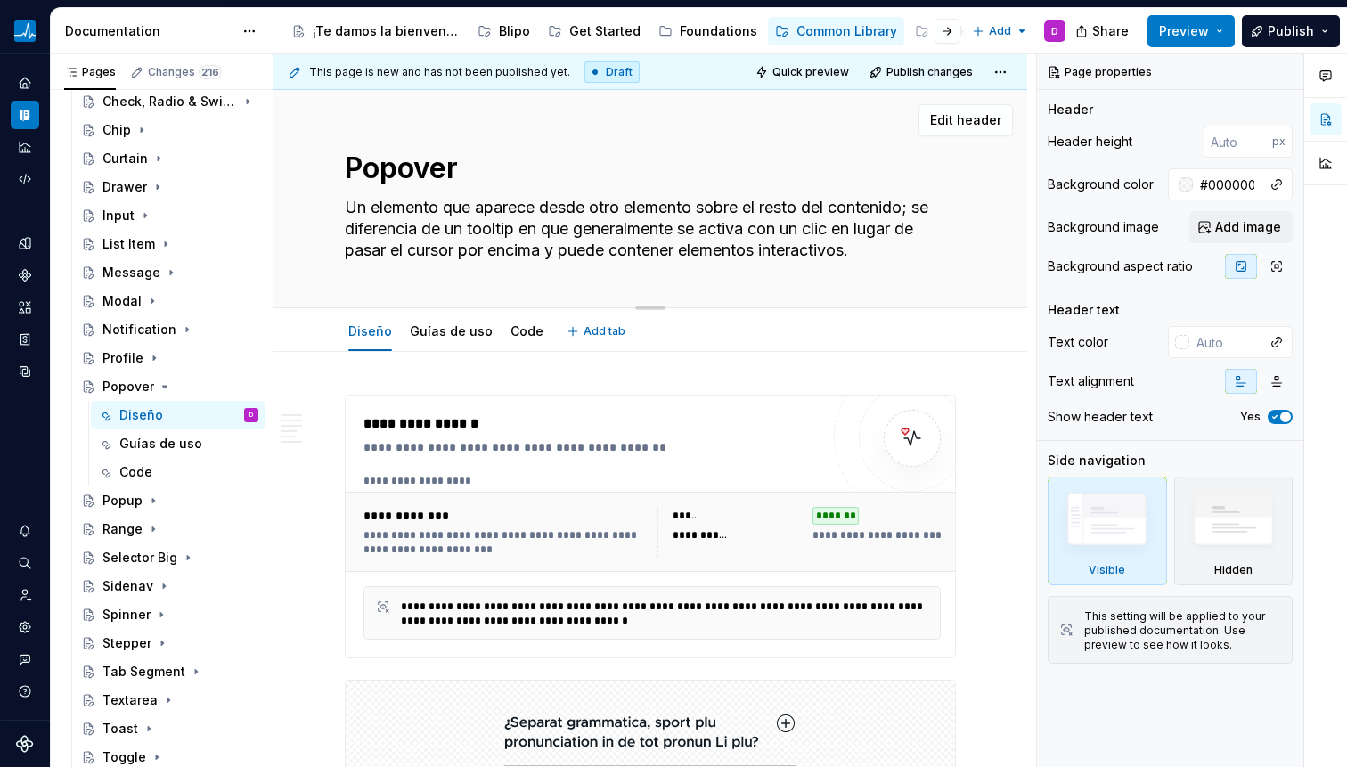
click at [357, 210] on textarea "Un elemento que aparece desde otro elemento sobre el resto del contenido; se di…" at bounding box center [646, 228] width 611 height 71
type textarea "*"
type textarea "UAparece desde otro elemento sobre el resto del contenido; se diferencia de un …"
type textarea "*"
type textarea "Aparece desde otro elemento sobre el resto del contenido; se diferencia de un t…"
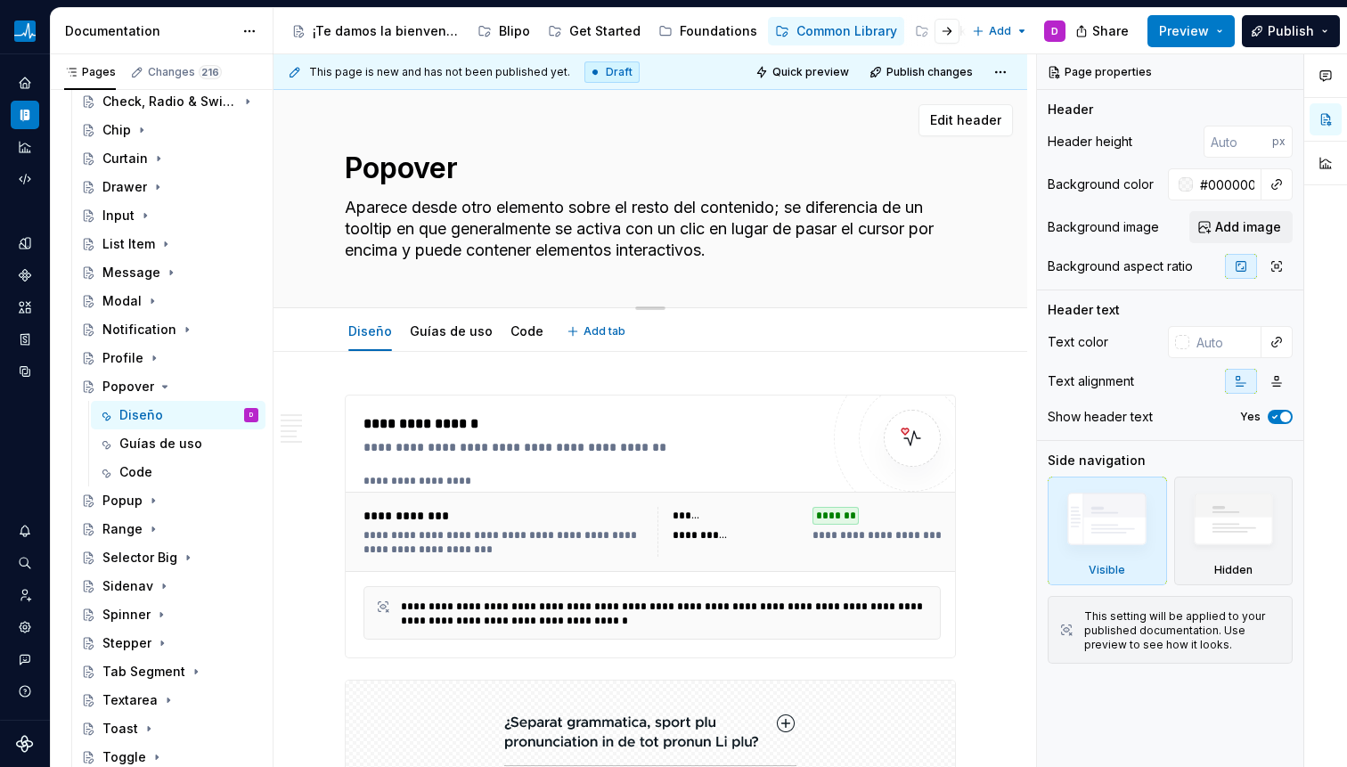
click at [497, 209] on textarea "Aparece desde otro elemento sobre el resto del contenido; se diferencia de un t…" at bounding box center [646, 228] width 611 height 71
drag, startPoint x: 608, startPoint y: 207, endPoint x: 590, endPoint y: 208, distance: 18.8
click at [608, 207] on textarea "Aparece desde otro elemento sobre el resto del contenido; se diferencia de un t…" at bounding box center [646, 228] width 611 height 71
click at [581, 210] on textarea "Aparece desde otro elemento sobre el resto del contenido; se diferencia de un t…" at bounding box center [646, 228] width 611 height 71
click at [576, 210] on textarea "Aparece desde otro elemento sobre el resto del contenido; se diferencia de un t…" at bounding box center [646, 228] width 611 height 71
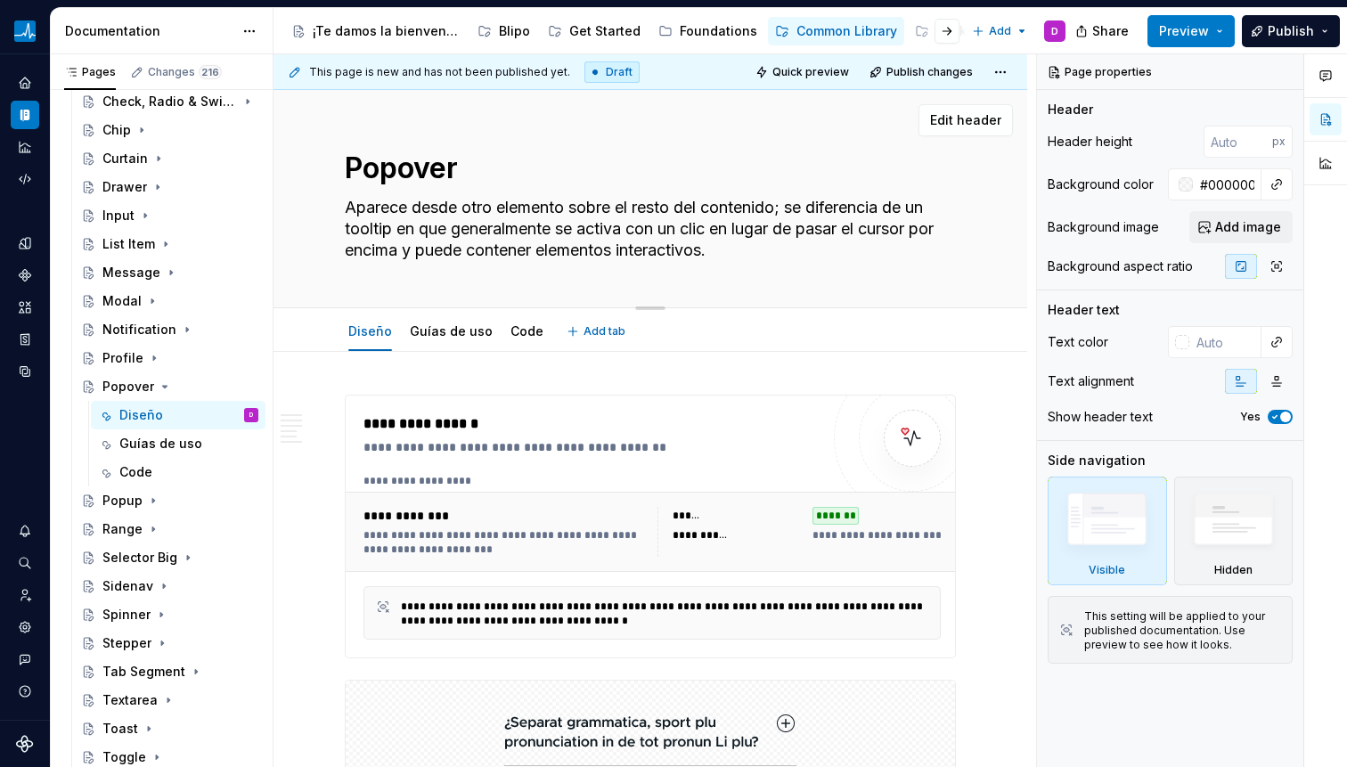
type textarea "*"
type textarea "Aparece desde otro elemento dsobre el resto del contenido; se diferencia de un …"
type textarea "*"
type textarea "Aparece desde otro elemento desobre el resto del contenido; se diferencia de un…"
type textarea "*"
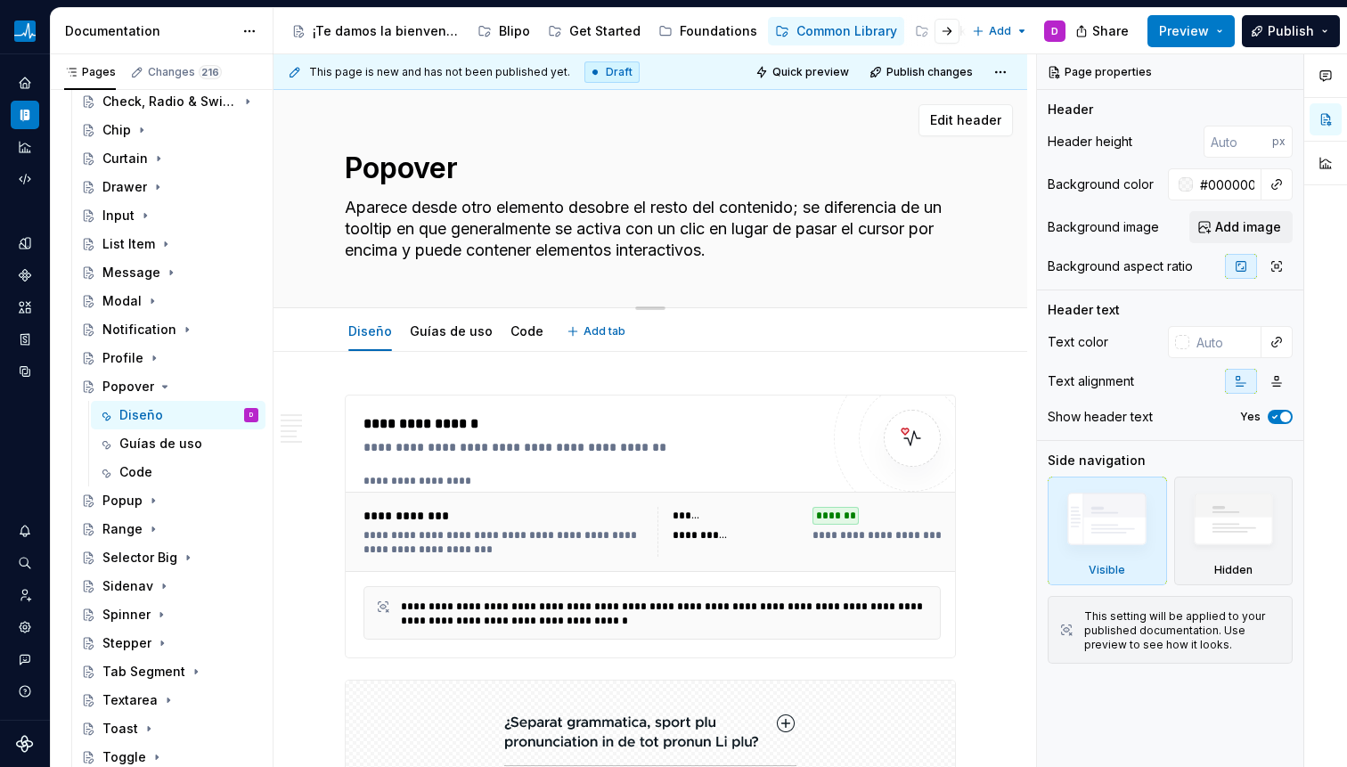
type textarea "Aparece desde otro elemento de sobre el resto del contenido; se diferencia de u…"
type textarea "*"
type textarea "Aparece desde otro elemento de lsobre el resto del contenido; se diferencia de …"
type textarea "*"
type textarea "Aparece desde otro elemento de lasobre el resto del contenido; se diferencia de…"
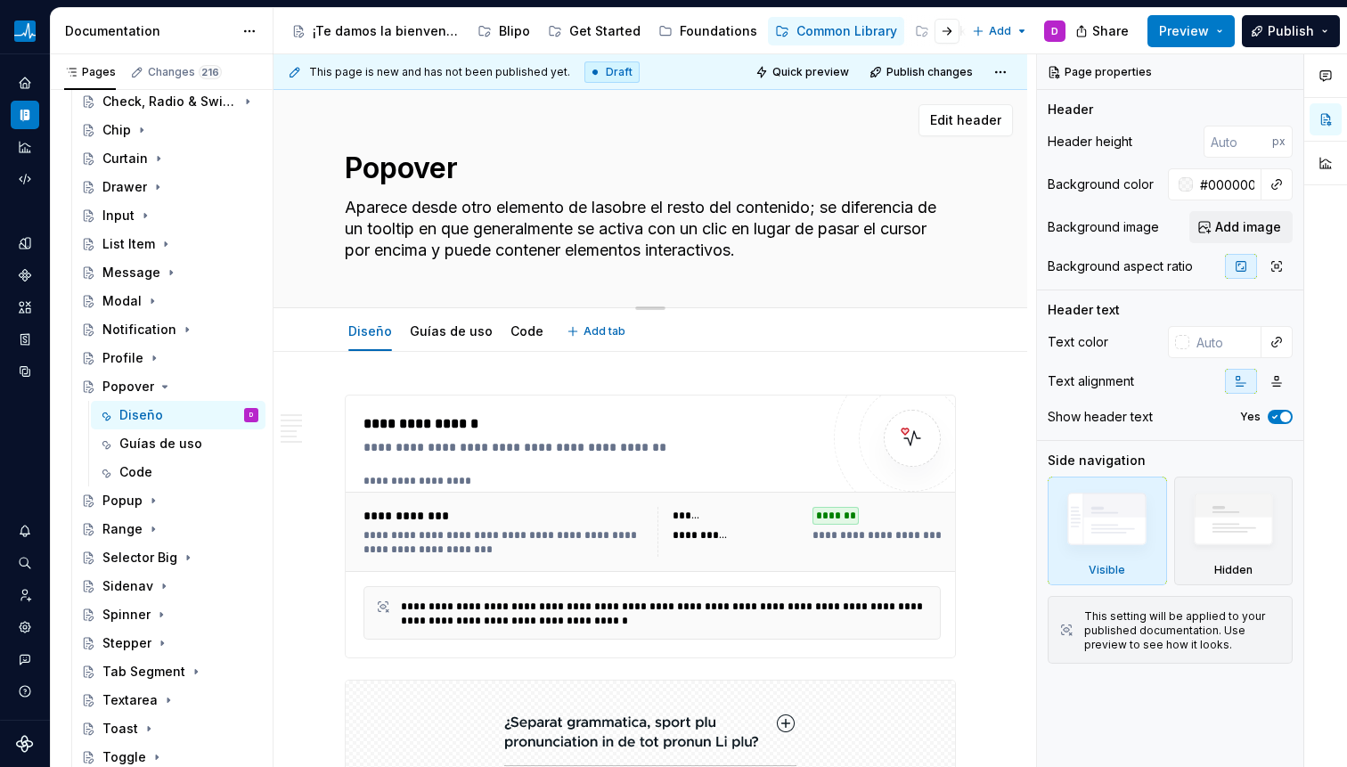
type textarea "*"
type textarea "Aparece desde otro elemento de la sobre el resto del contenido; se diferencia d…"
type textarea "*"
type textarea "Aparece desde otro elemento de la isobre el resto del contenido; se diferencia …"
type textarea "*"
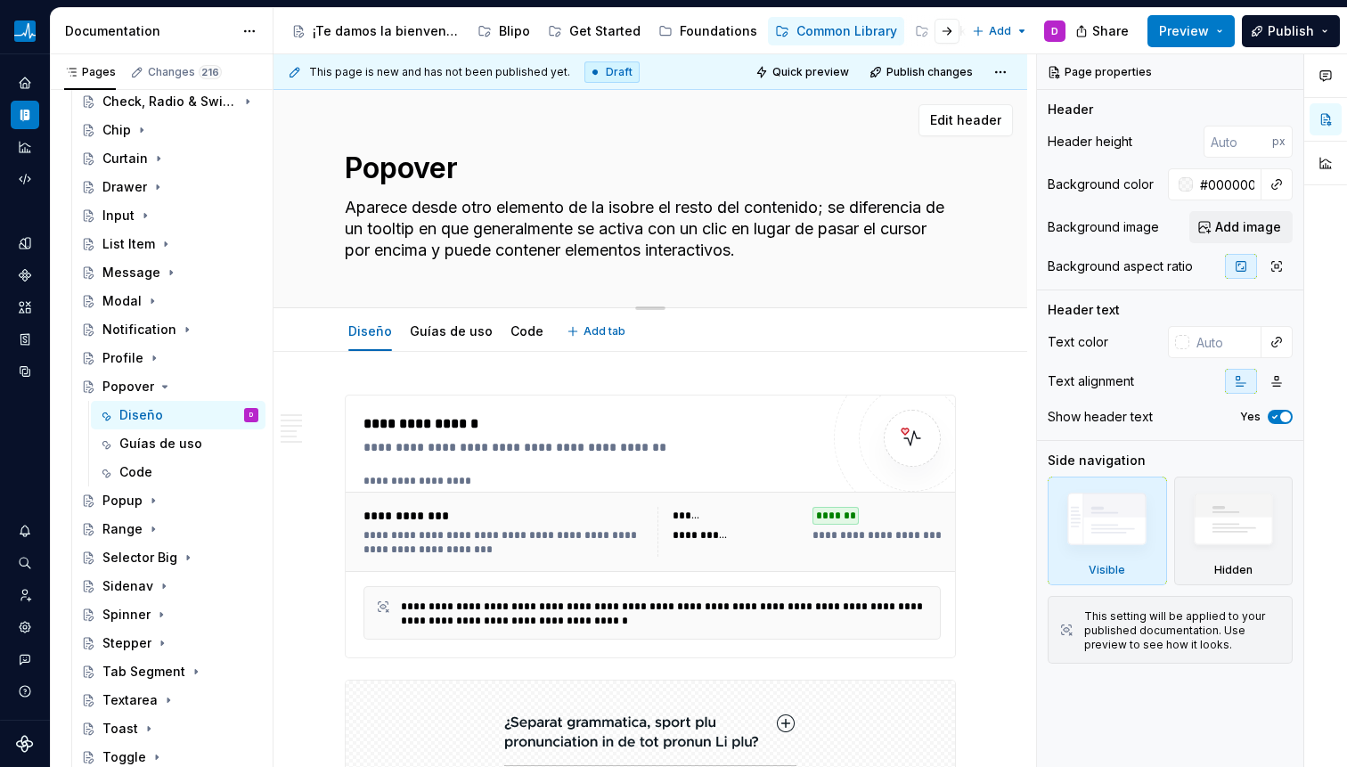
type textarea "Aparece desde otro elemento de la insobre el resto del contenido; se diferencia…"
type textarea "*"
type textarea "Aparece desde otro elemento de la intsobre el resto del contenido; se diferenci…"
type textarea "*"
type textarea "Aparece desde otro elemento de la intesobre el resto del contenido; se diferenc…"
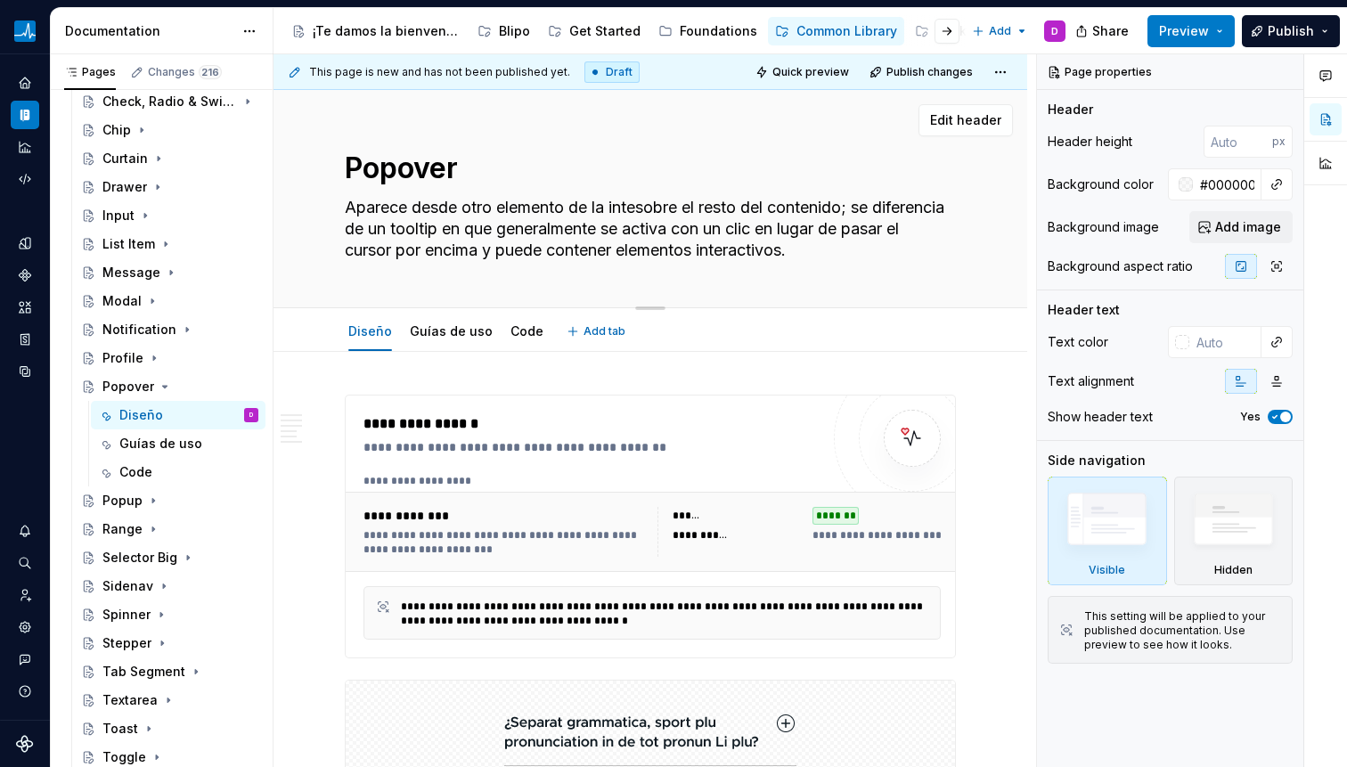
type textarea "*"
type textarea "Aparece desde otro elemento de la intersobre el resto del contenido; se diferen…"
type textarea "*"
type textarea "Aparece desde otro elemento de la interdsobre el resto del contenido; se difere…"
type textarea "*"
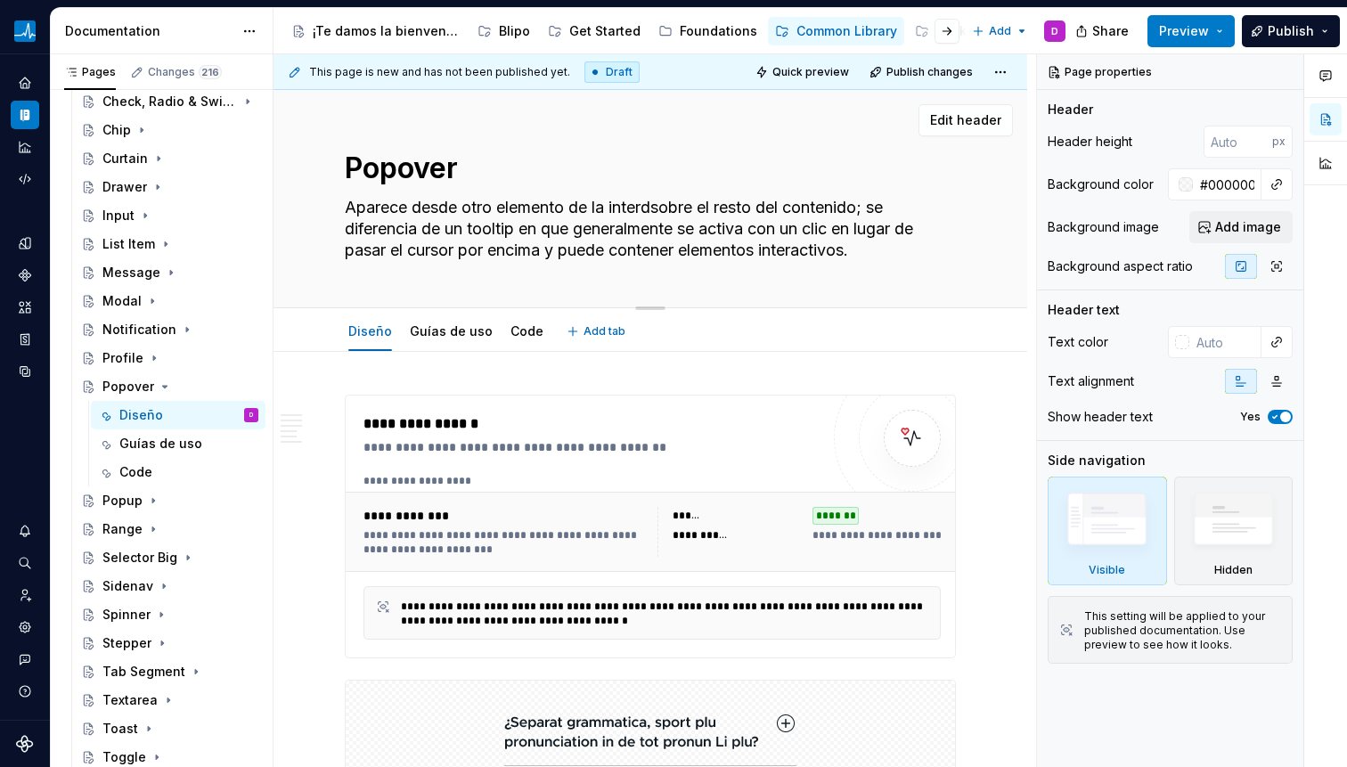
type textarea "Aparece desde otro elemento de la interdasobre el resto del contenido; se difer…"
type textarea "*"
type textarea "Aparece desde otro elemento de la interdazsobre el resto del contenido; se dife…"
type textarea "*"
type textarea "Aparece desde otro elemento de la interdasobre el resto del contenido; se difer…"
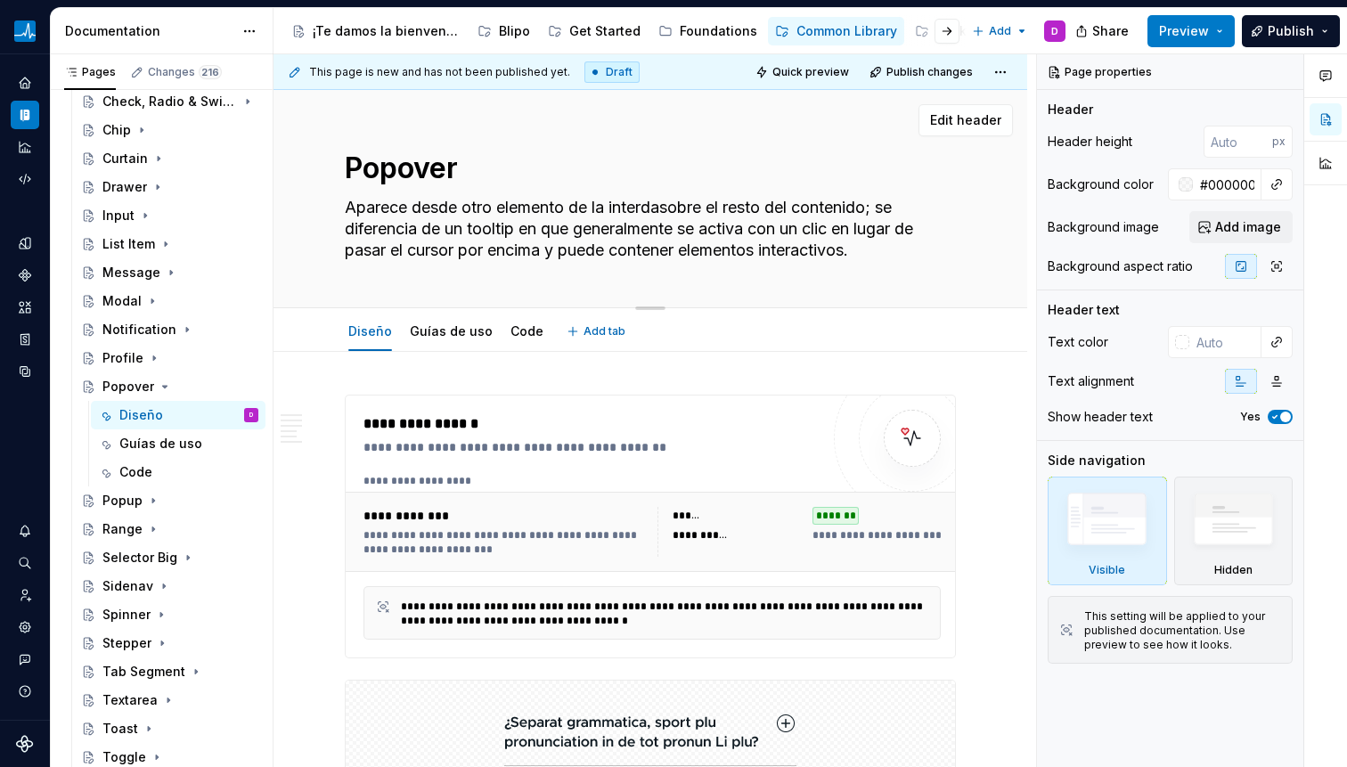
type textarea "*"
type textarea "Aparece desde otro elemento de la interdsobre el resto del contenido; se difere…"
type textarea "*"
type textarea "Aparece desde otro elemento de la interdfsobre el resto del contenido; se difer…"
type textarea "*"
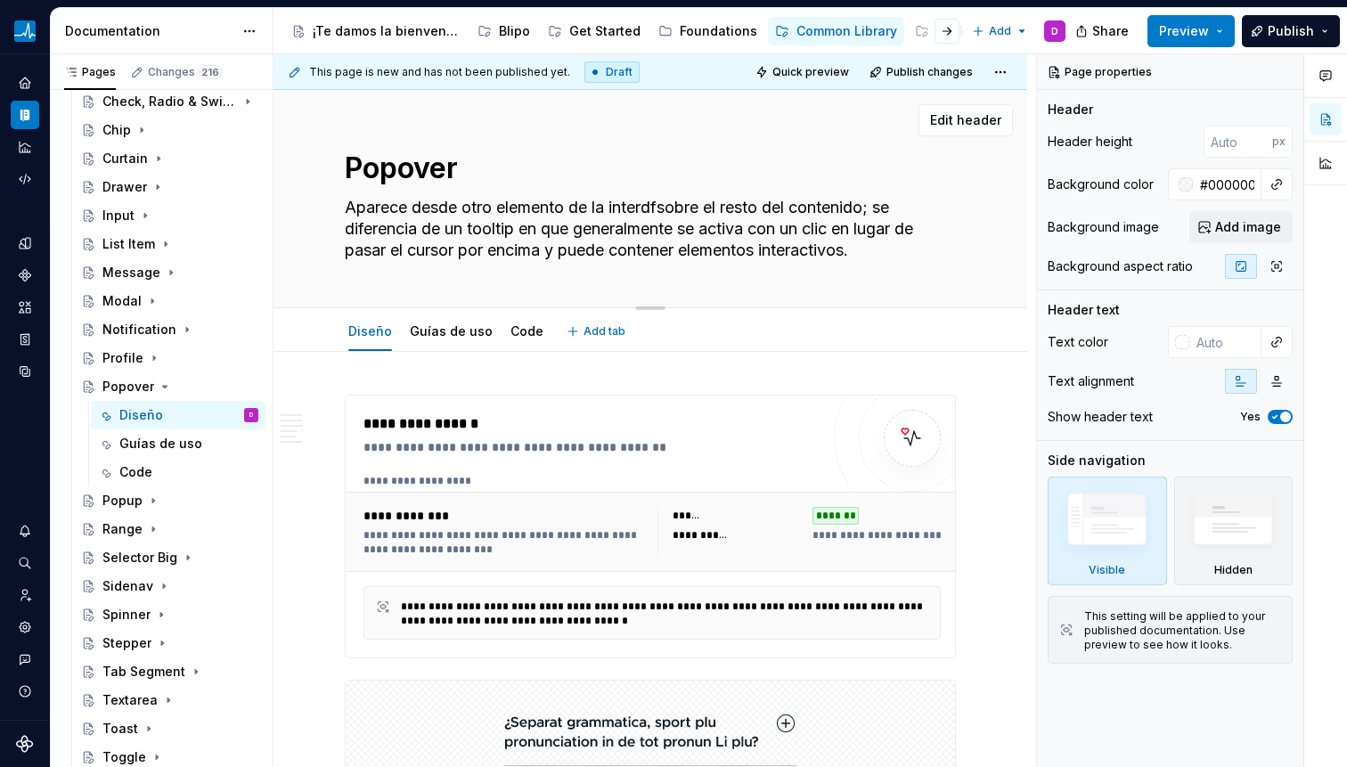
type textarea "Aparece desde otro elemento de la interdsobre el resto del contenido; se difere…"
type textarea "*"
type textarea "Aparece desde otro elemento de la intersobre el resto del contenido; se diferen…"
type textarea "*"
type textarea "Aparece desde otro elemento de la interfsobre el resto del contenido; se difere…"
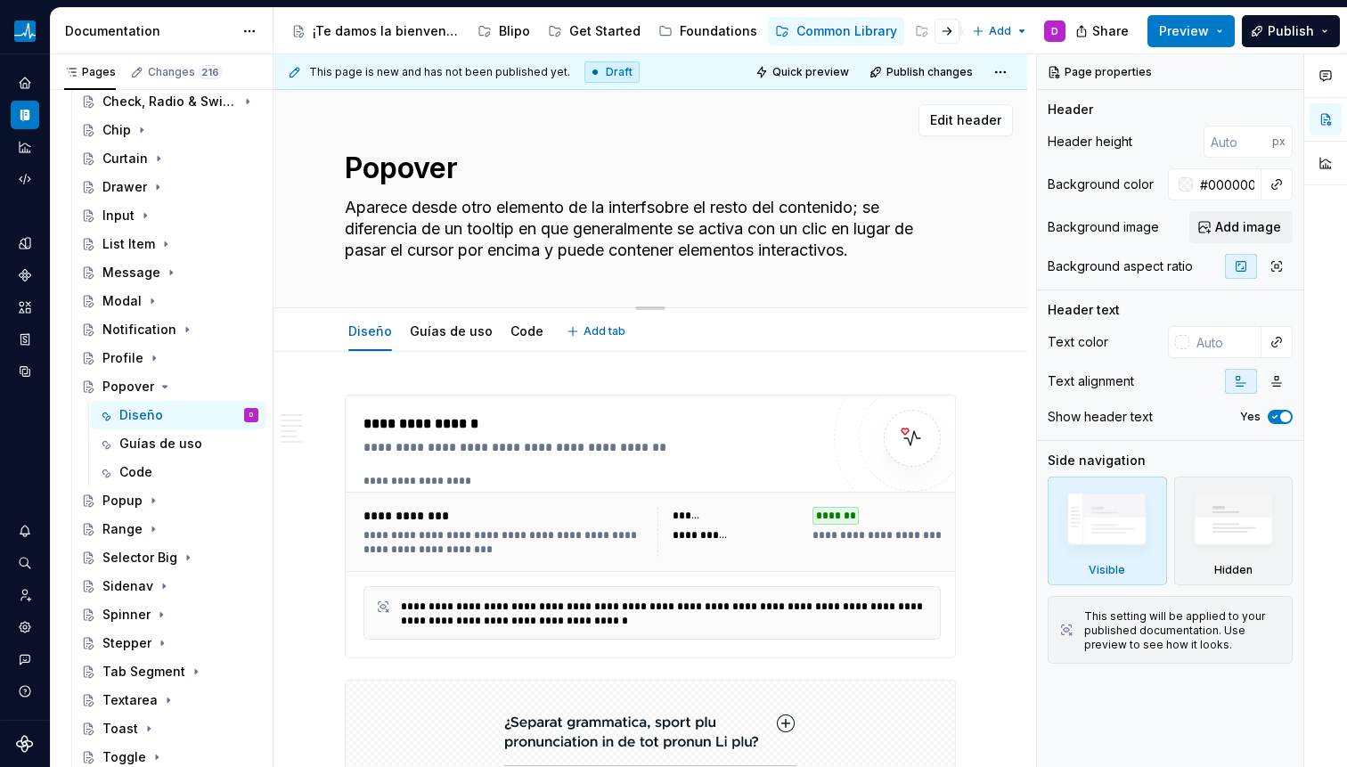
type textarea "*"
type textarea "Aparece desde otro elemento de la interfasobre el resto del contenido; se difer…"
type textarea "*"
type textarea "Aparece desde otro elemento de la interfazsobre el resto del contenido; se dife…"
type textarea "*"
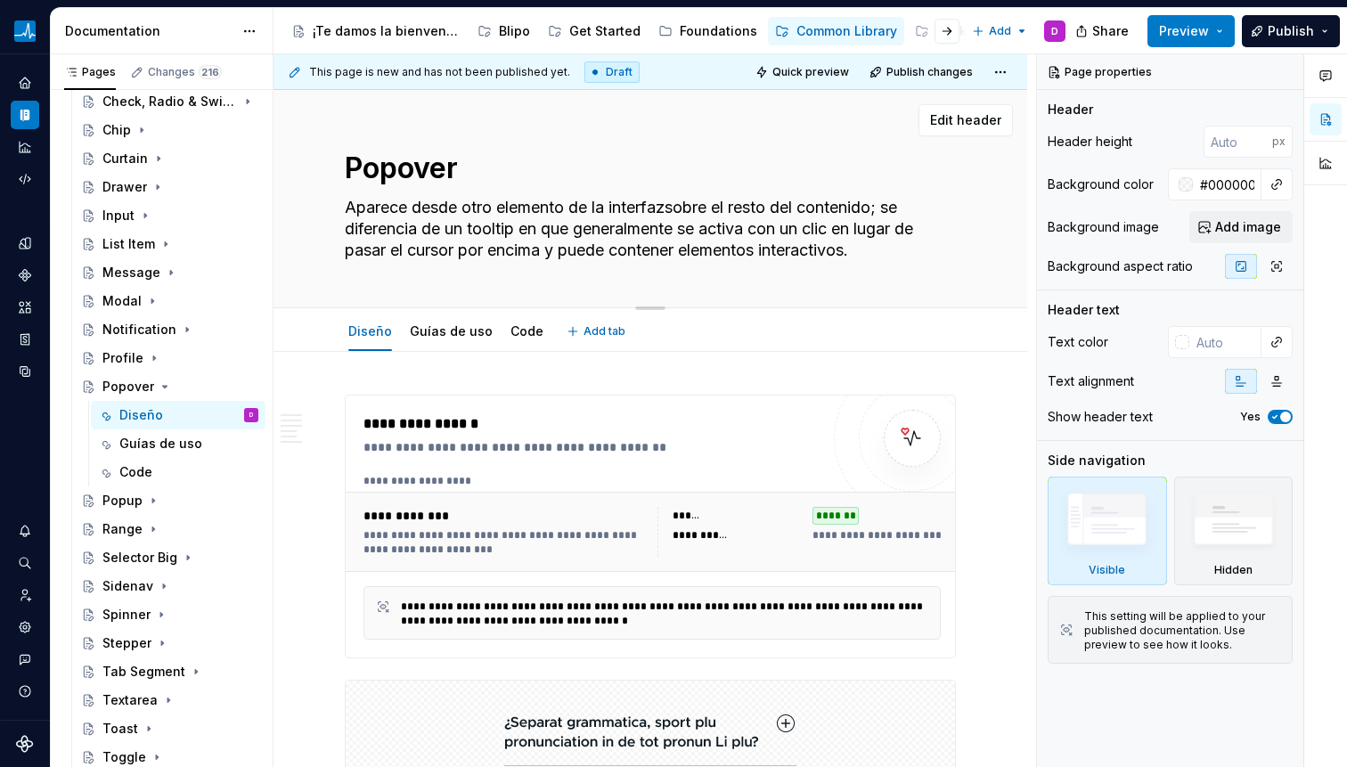
type textarea "Aparece desde otro elemento de la interfaz sobre el resto del contenido; se dif…"
drag, startPoint x: 518, startPoint y: 229, endPoint x: 791, endPoint y: 276, distance: 276.7
click at [714, 272] on div "Popover Aparece desde otro elemento de la interfaz sobre el resto del contenido…" at bounding box center [650, 198] width 611 height 217
click at [778, 262] on textarea "Aparece desde otro elemento de la interfaz sobre el resto del contenido; se dif…" at bounding box center [646, 228] width 611 height 71
drag, startPoint x: 582, startPoint y: 241, endPoint x: 649, endPoint y: 241, distance: 67.7
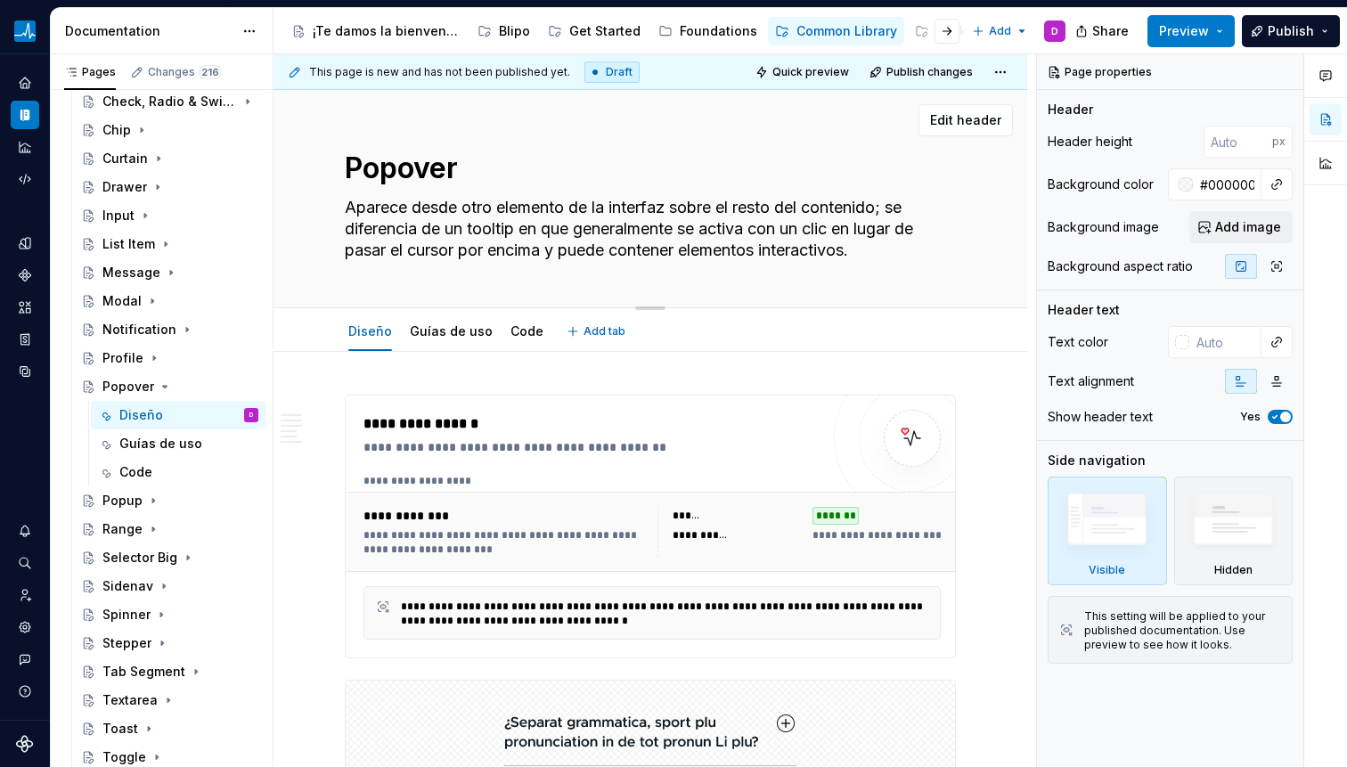
click at [608, 241] on textarea "Aparece desde otro elemento de la interfaz sobre el resto del contenido; se dif…" at bounding box center [646, 228] width 611 height 71
drag, startPoint x: 649, startPoint y: 241, endPoint x: 684, endPoint y: 245, distance: 34.9
click at [684, 245] on textarea "Aparece desde otro elemento de la interfaz sobre el resto del contenido; se dif…" at bounding box center [646, 228] width 611 height 71
click at [689, 262] on textarea "Aparece desde otro elemento de la interfaz sobre el resto del contenido; se dif…" at bounding box center [646, 228] width 611 height 71
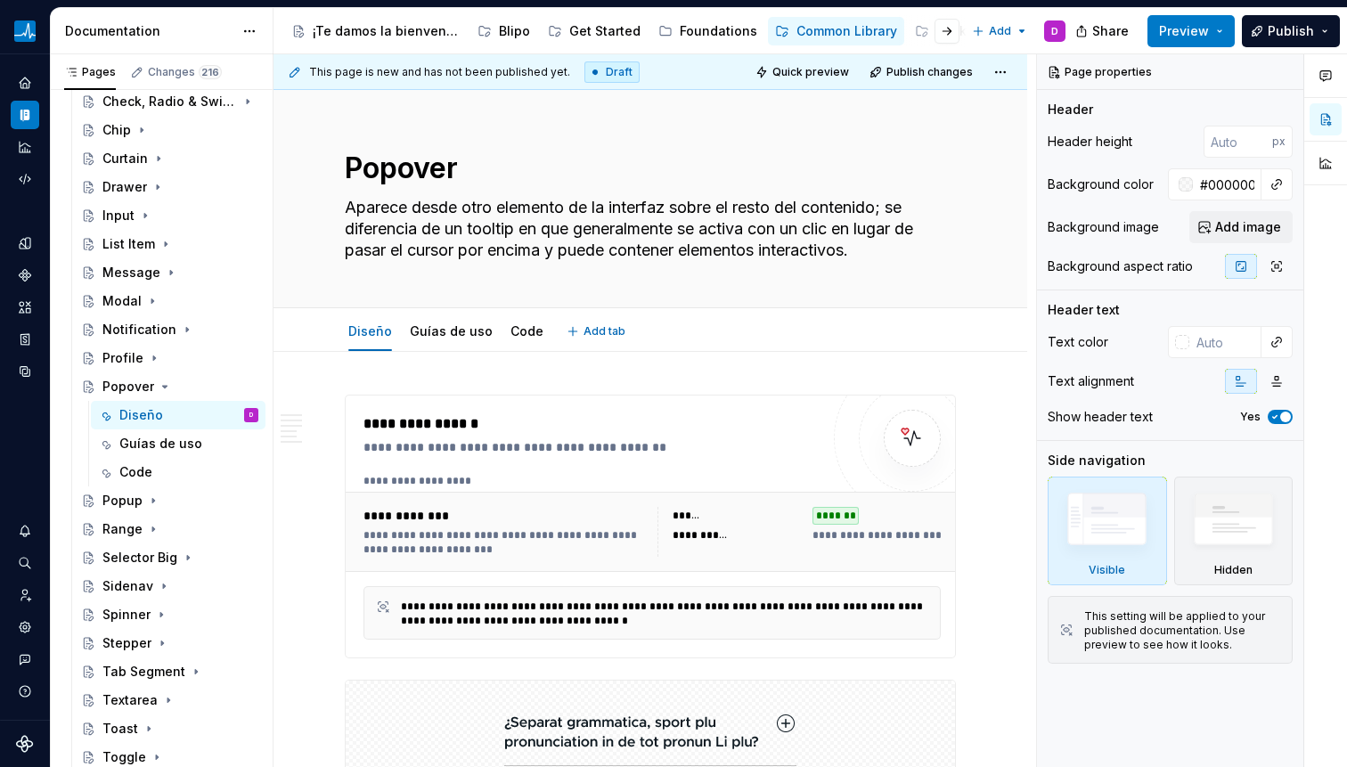
type textarea "*"
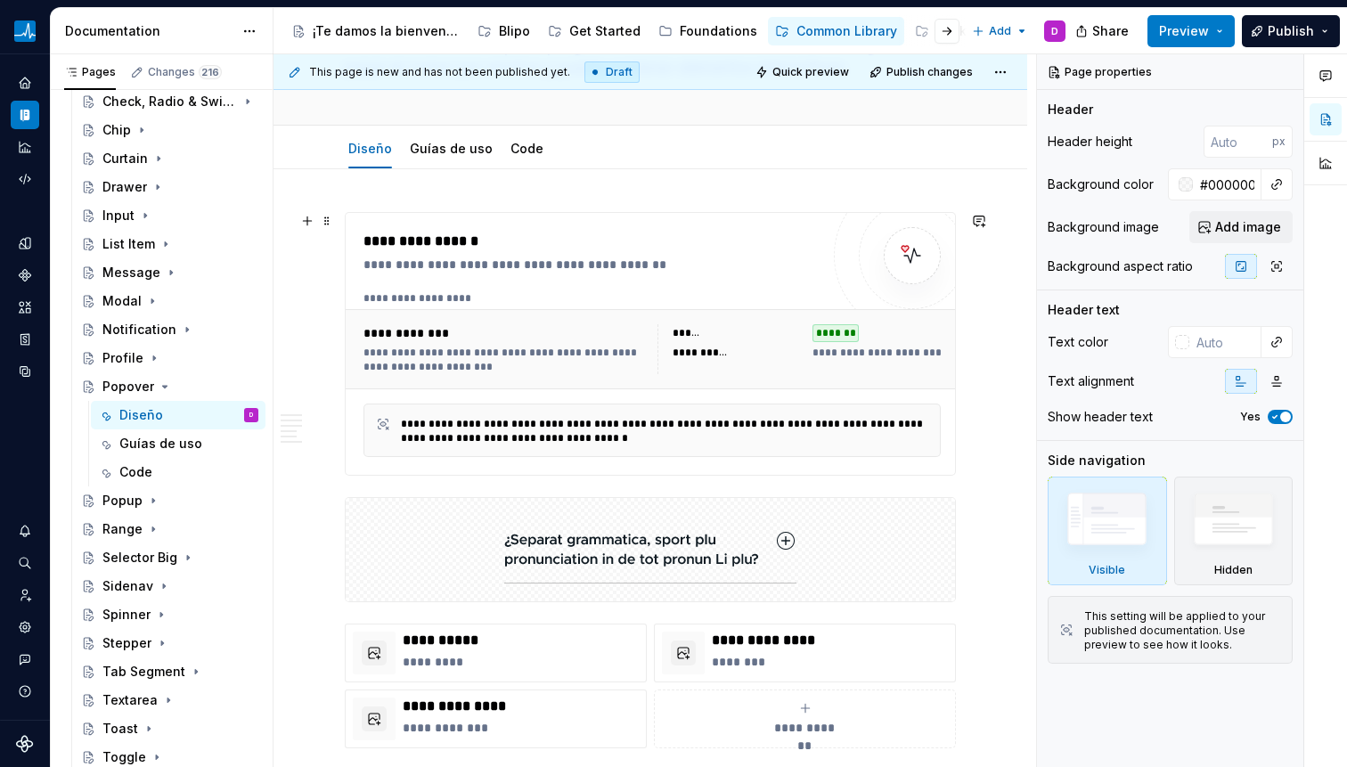
type textarea "Aparece desde otro elemento de la interfaz sobre el resto del contenido; se dif…"
click at [682, 364] on div "**********" at bounding box center [798, 349] width 283 height 50
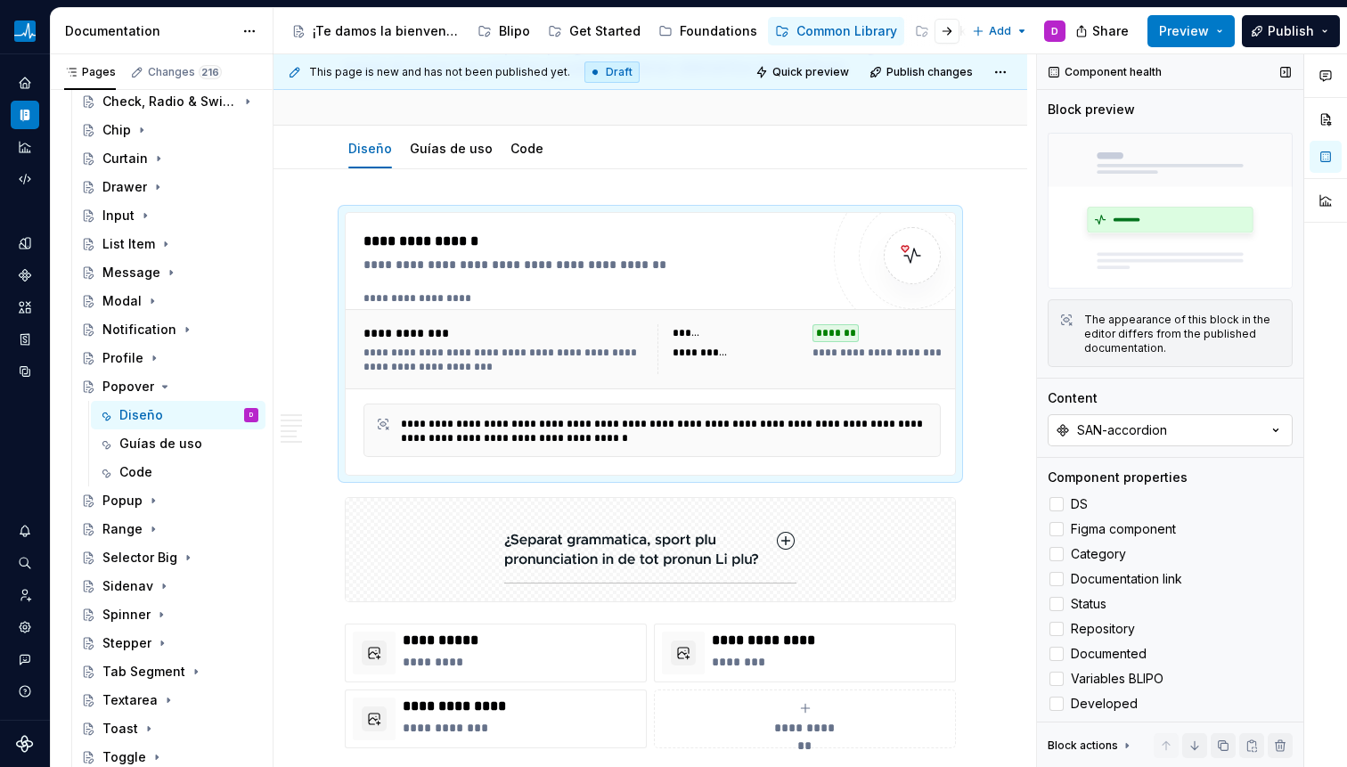
click at [1225, 422] on button "SAN-accordion" at bounding box center [1170, 430] width 245 height 32
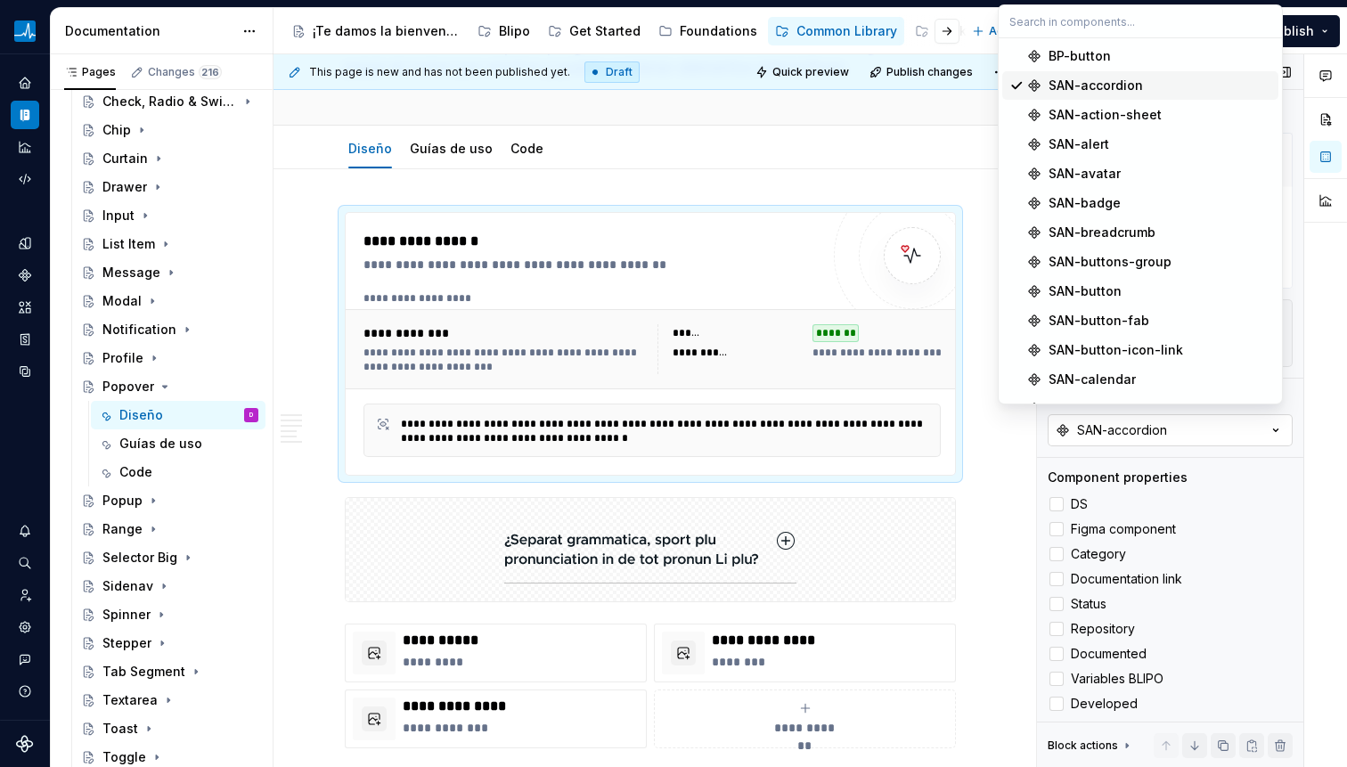
type textarea "*"
type input "pop"
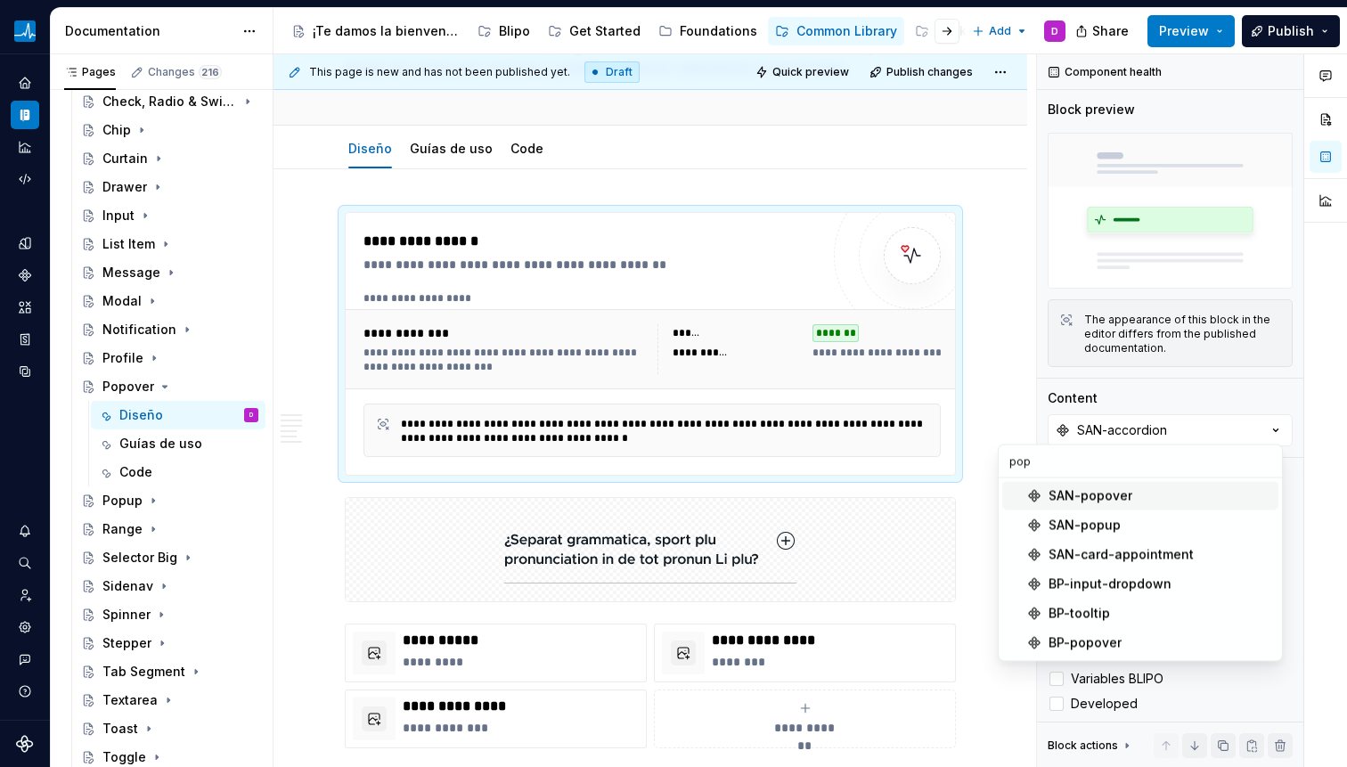
click at [1082, 494] on div "SAN-popover" at bounding box center [1091, 496] width 84 height 18
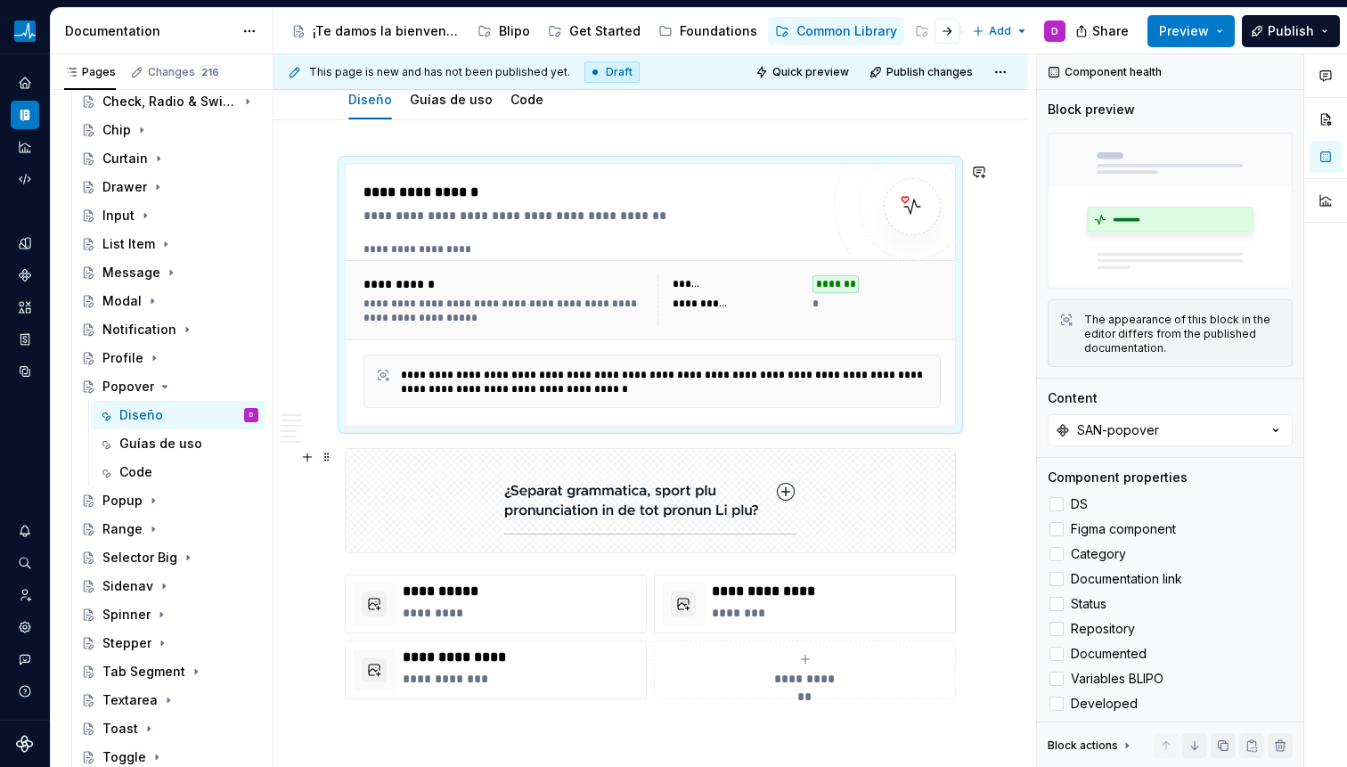
scroll to position [233, 0]
click at [689, 479] on img at bounding box center [650, 499] width 292 height 89
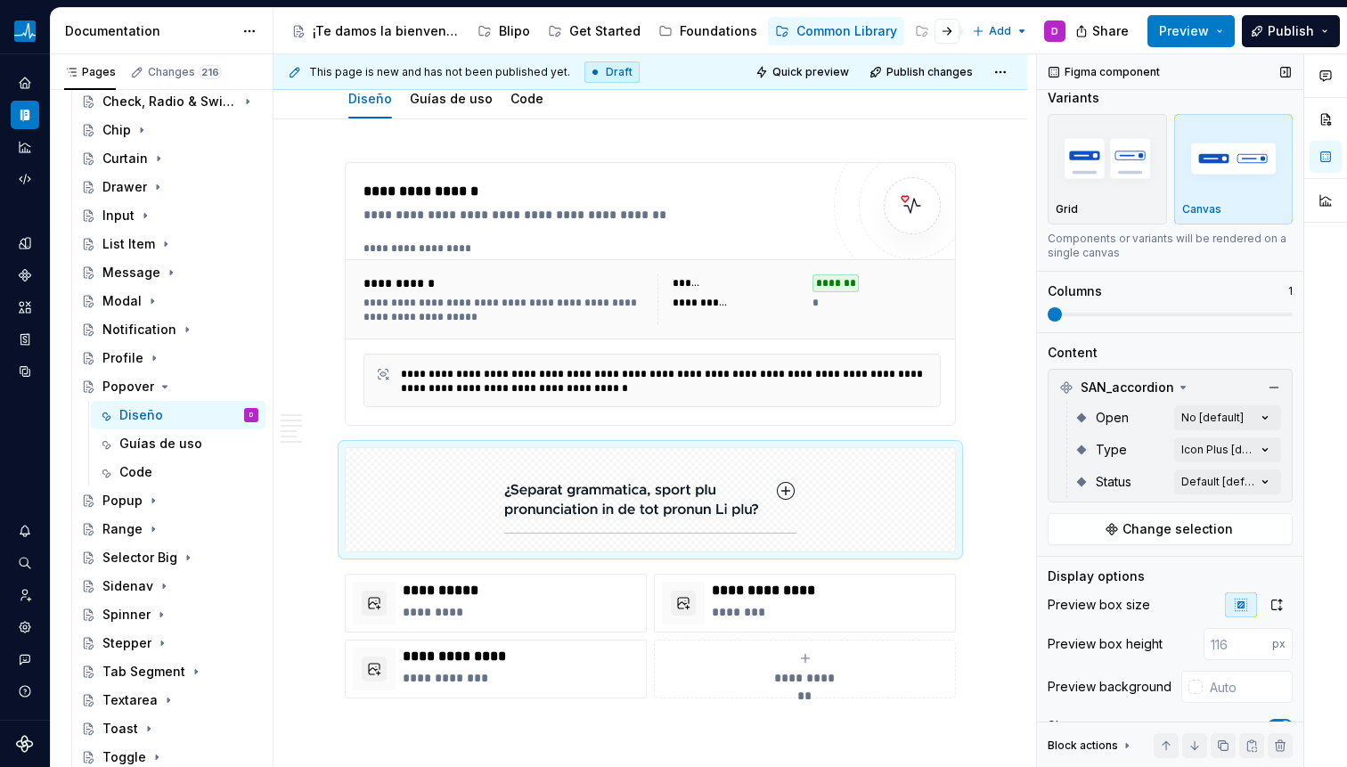
scroll to position [15, 0]
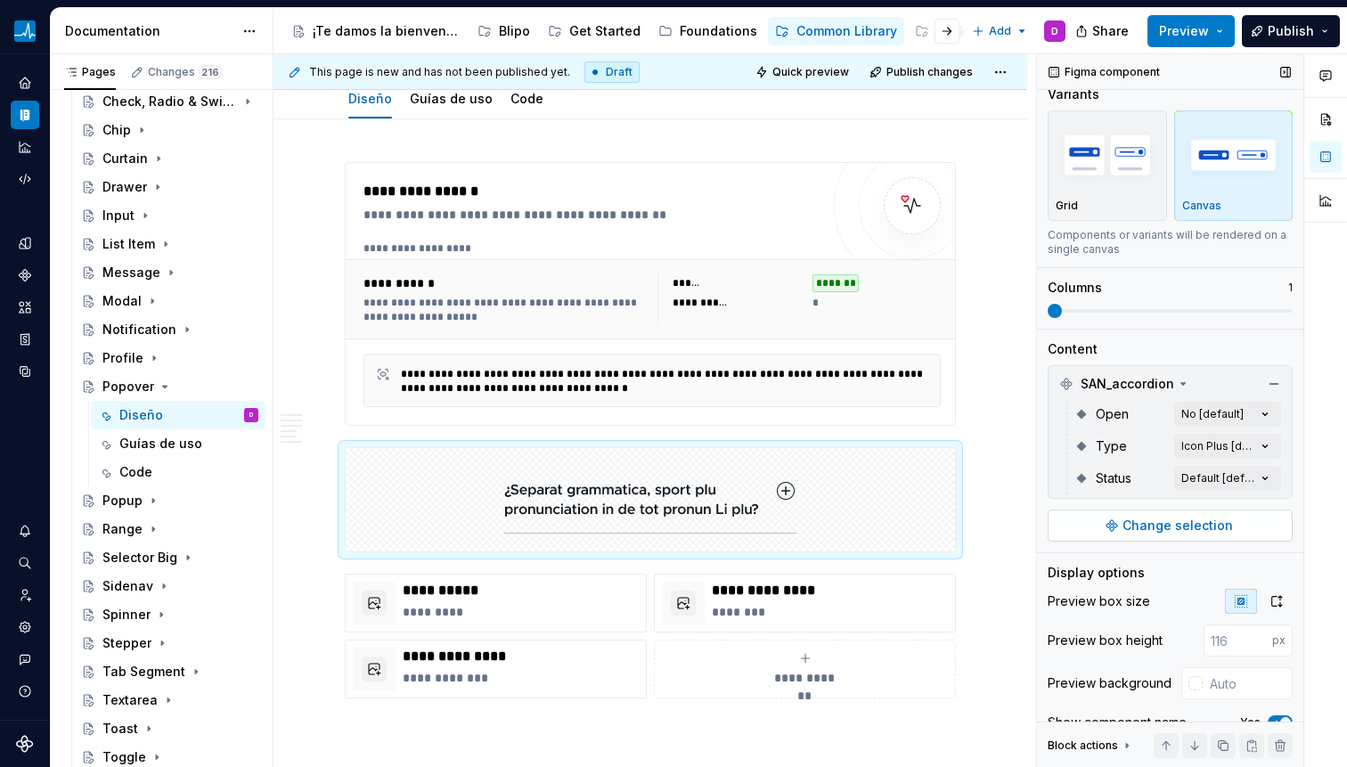
click at [1156, 526] on span "Change selection" at bounding box center [1177, 526] width 110 height 18
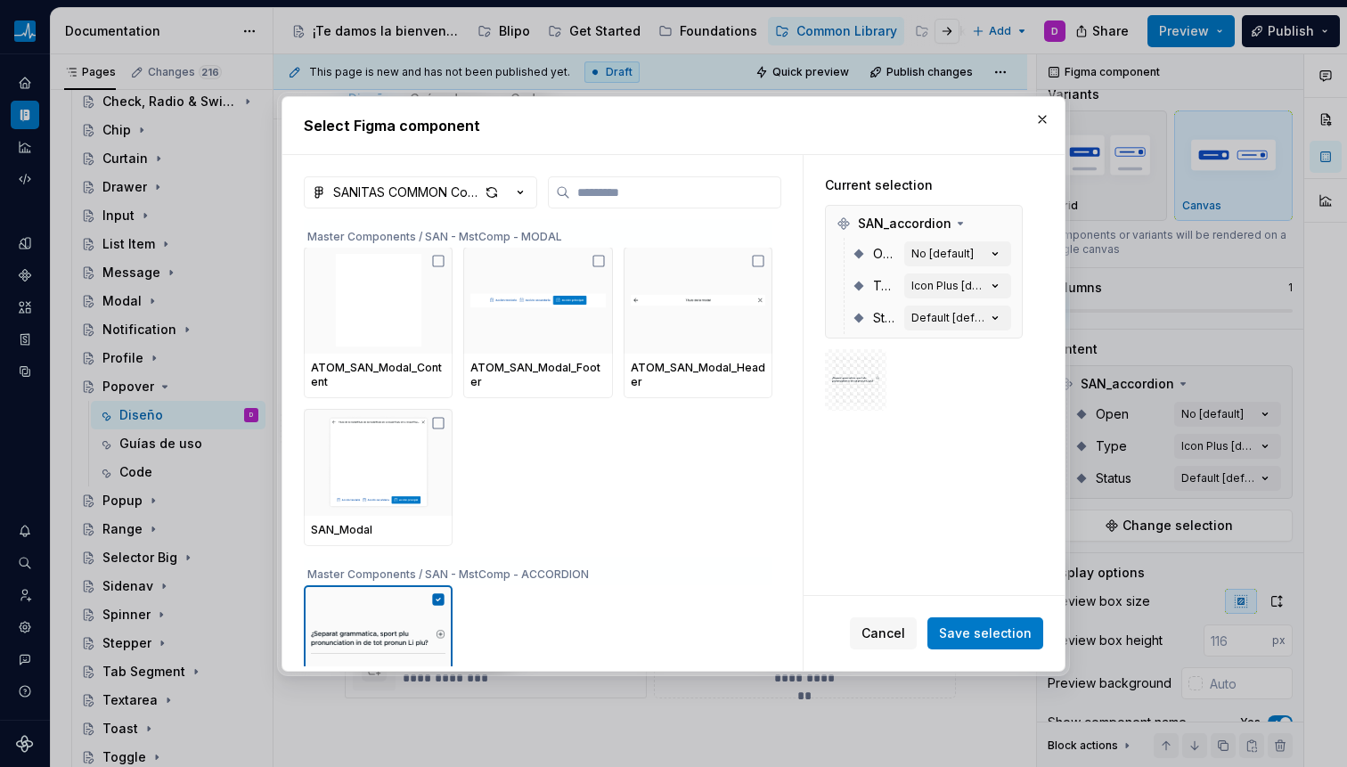
type textarea "*"
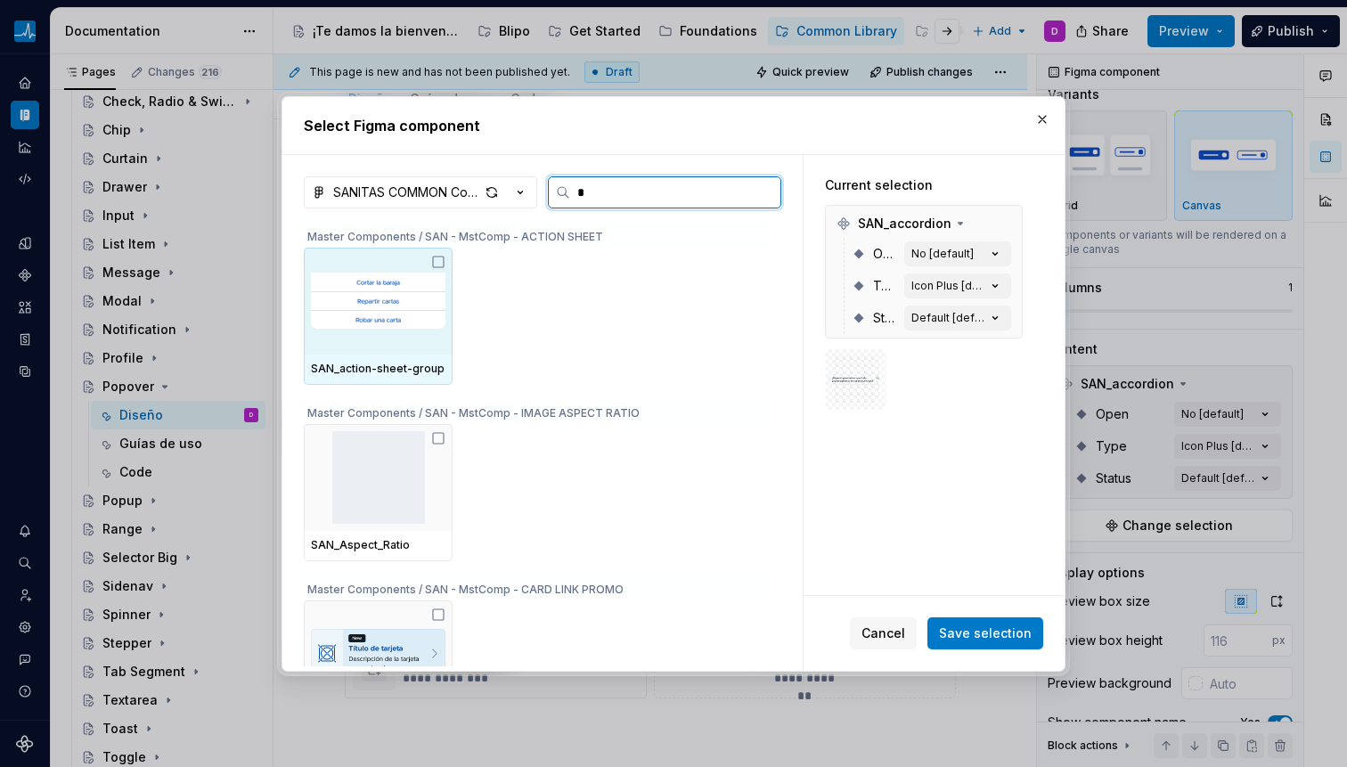
type input "**"
type textarea "*"
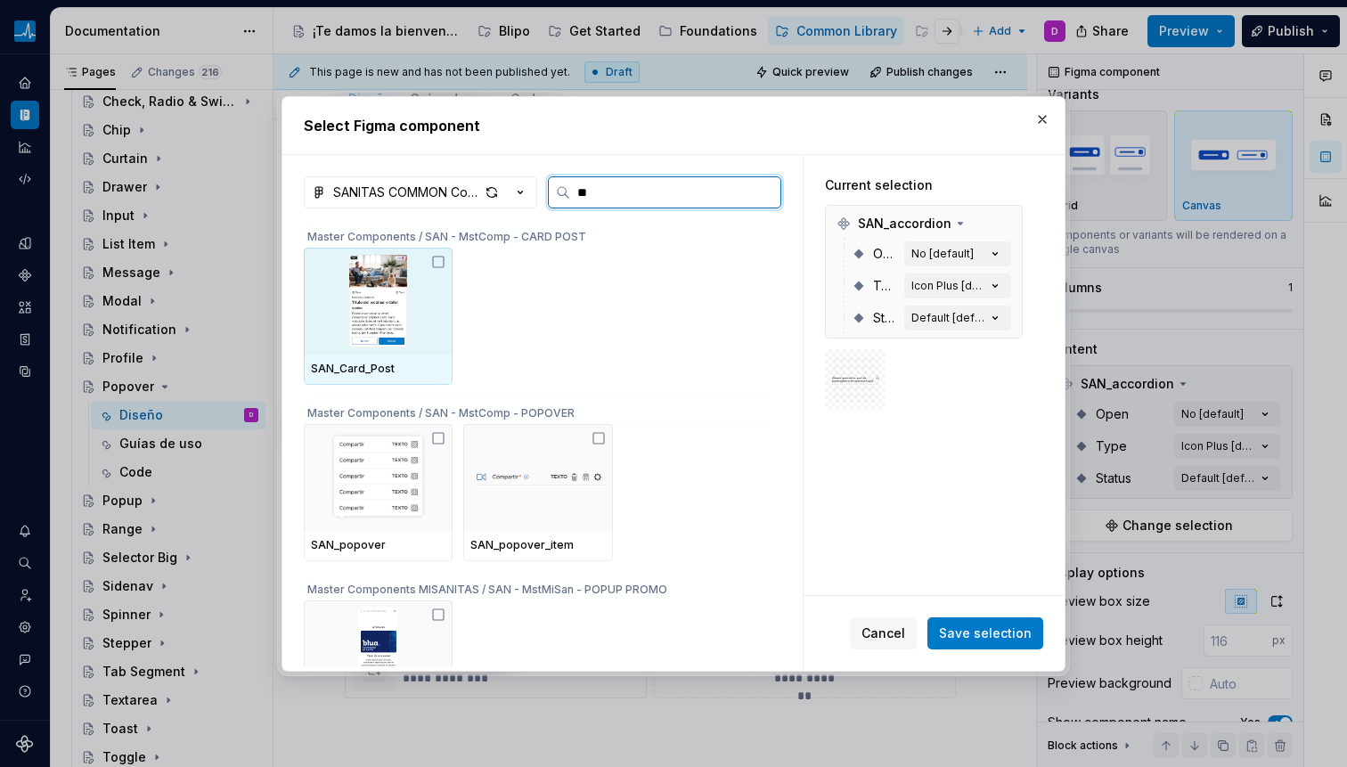
type input "***"
type textarea "*"
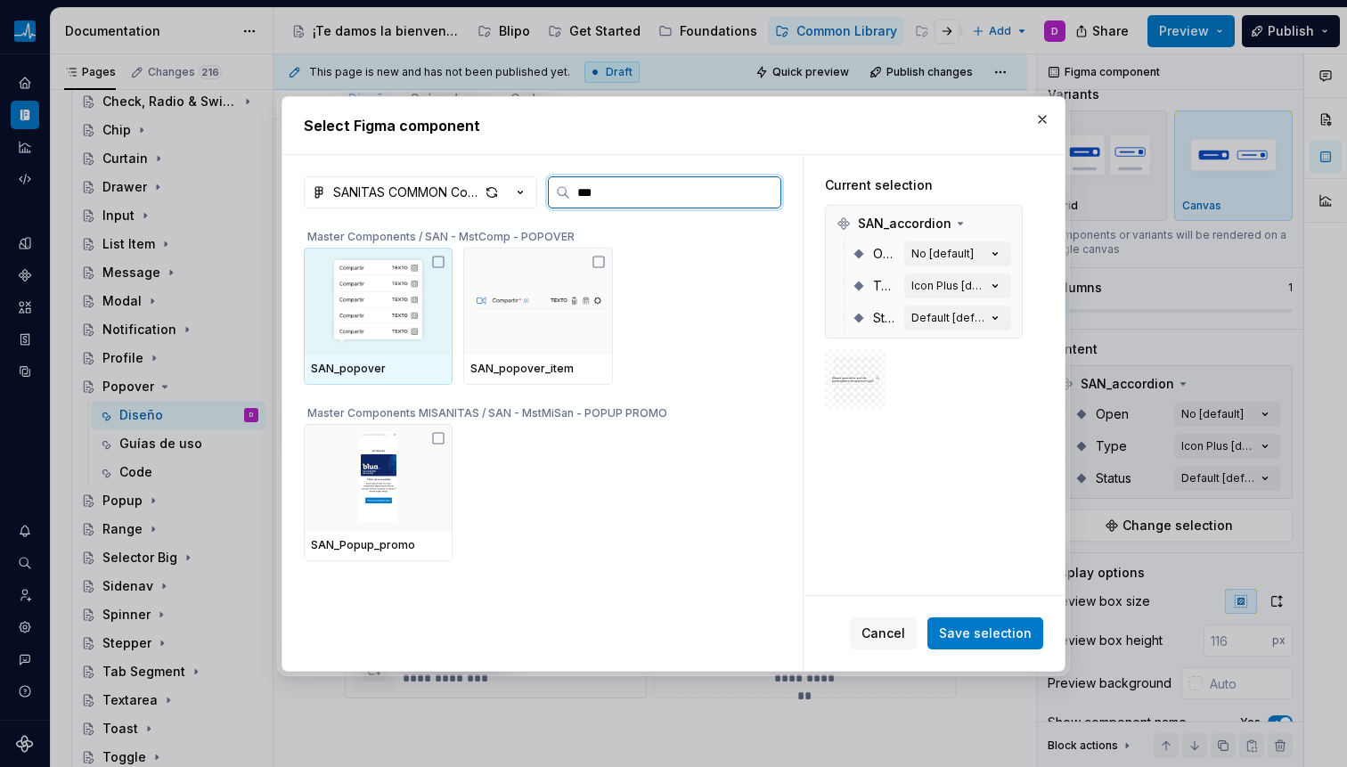
type input "****"
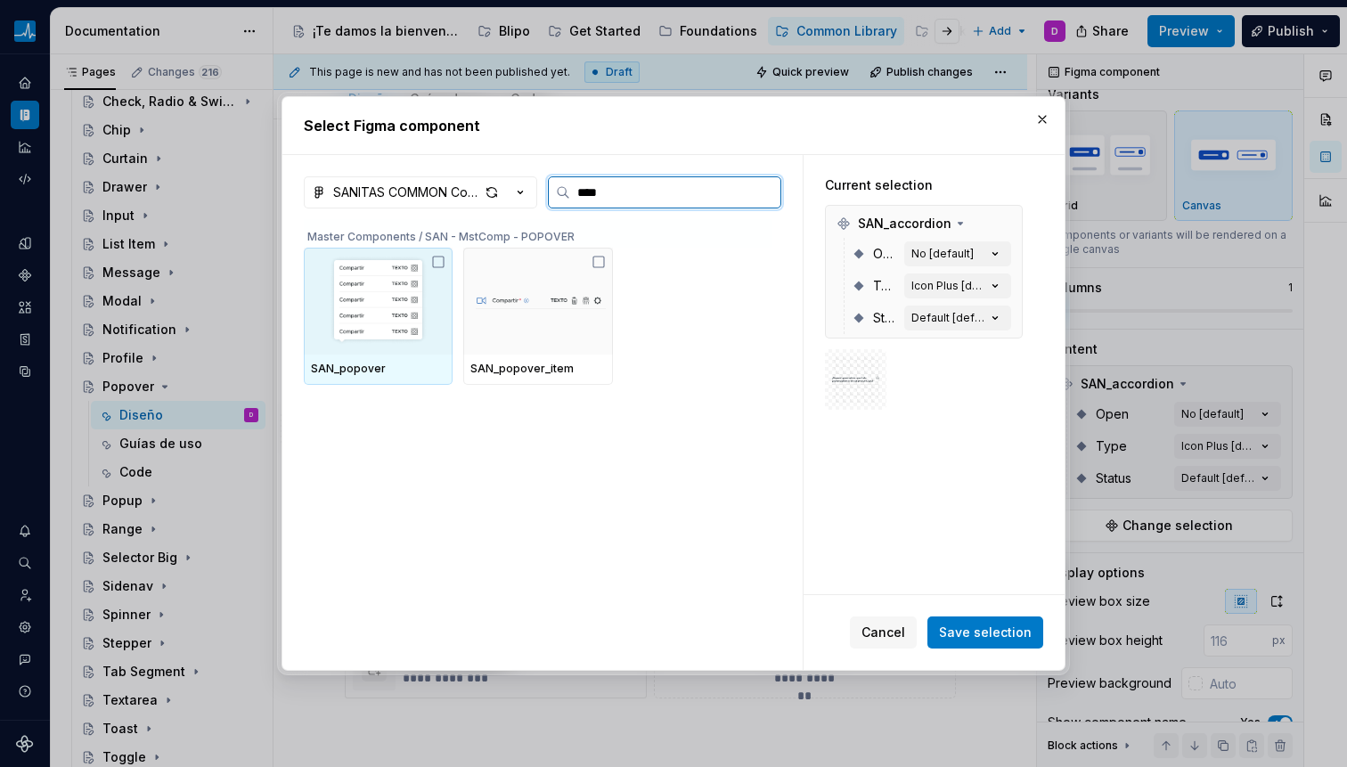
click at [442, 260] on icon at bounding box center [438, 262] width 14 height 14
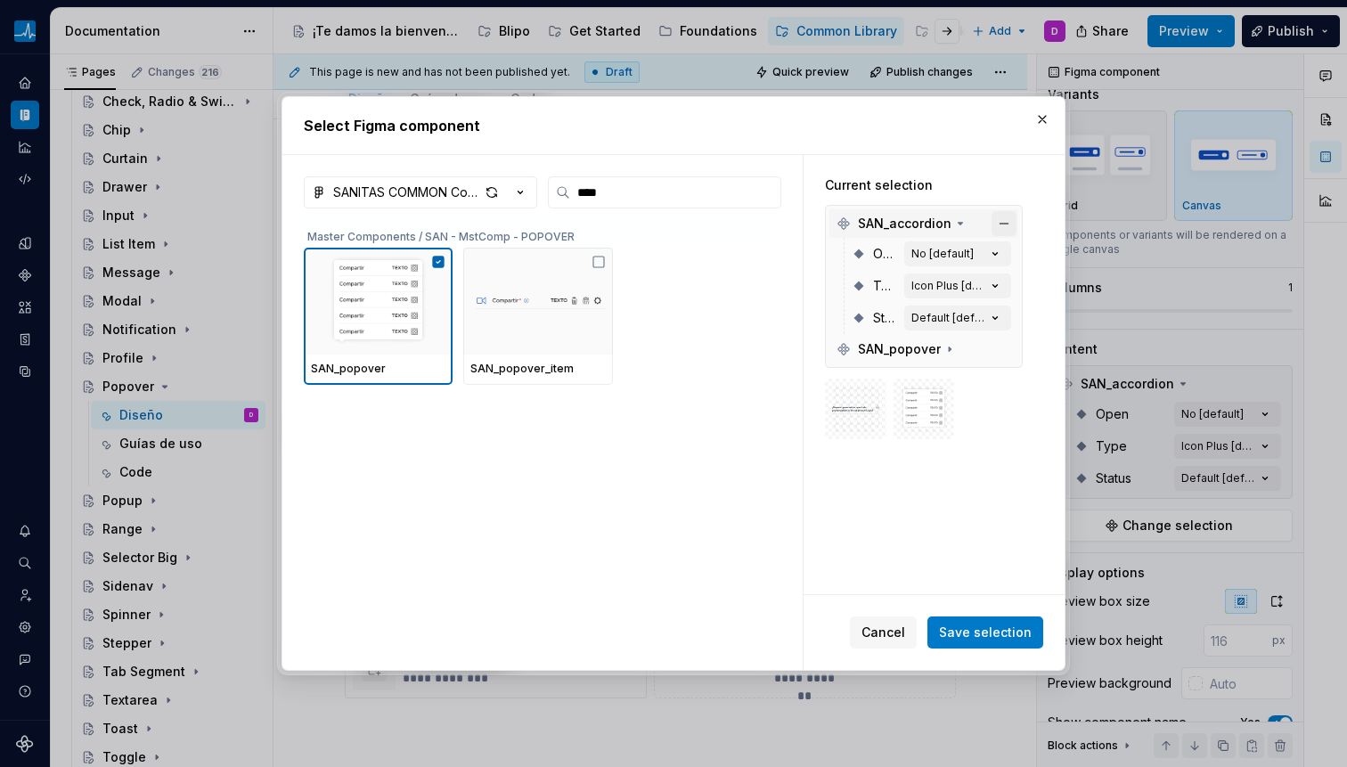
click at [1000, 225] on button "button" at bounding box center [1003, 223] width 25 height 25
click at [985, 631] on span "Save selection" at bounding box center [985, 633] width 93 height 18
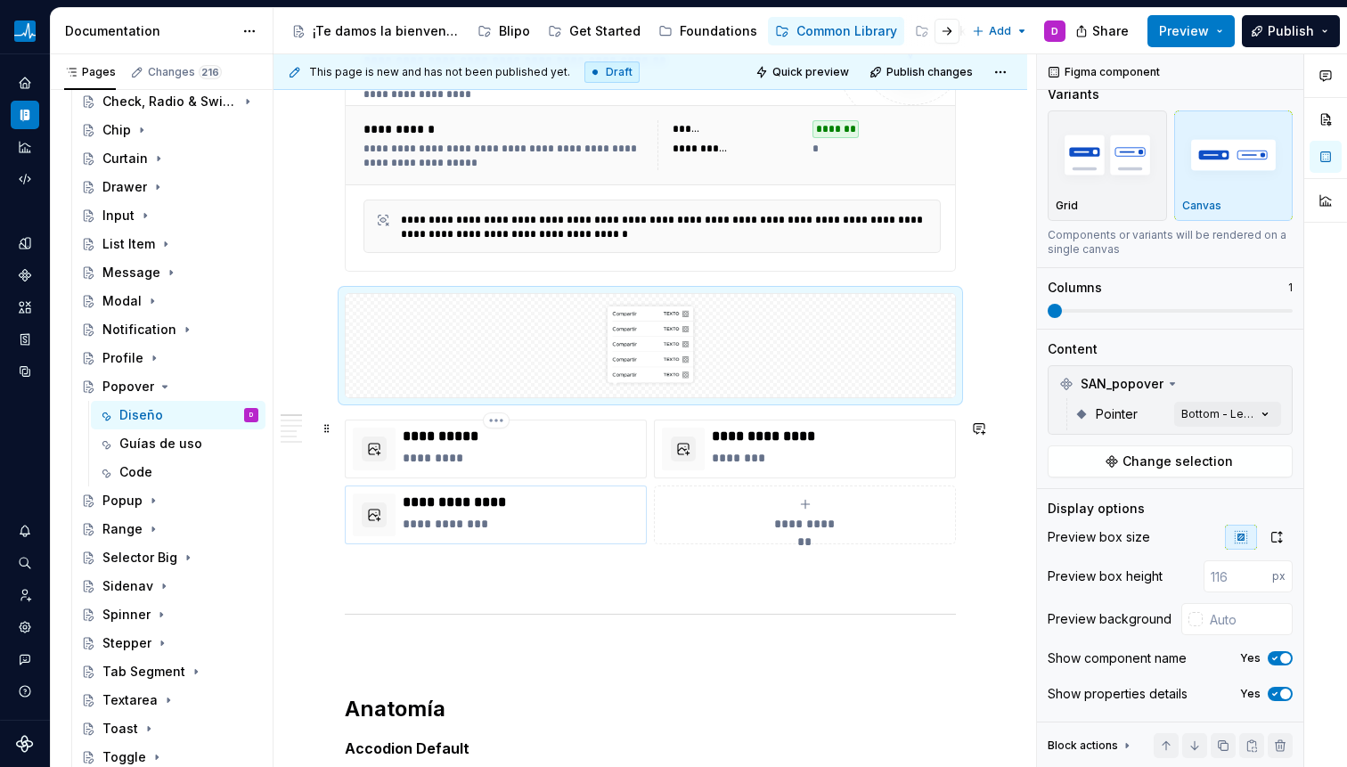
scroll to position [395, 0]
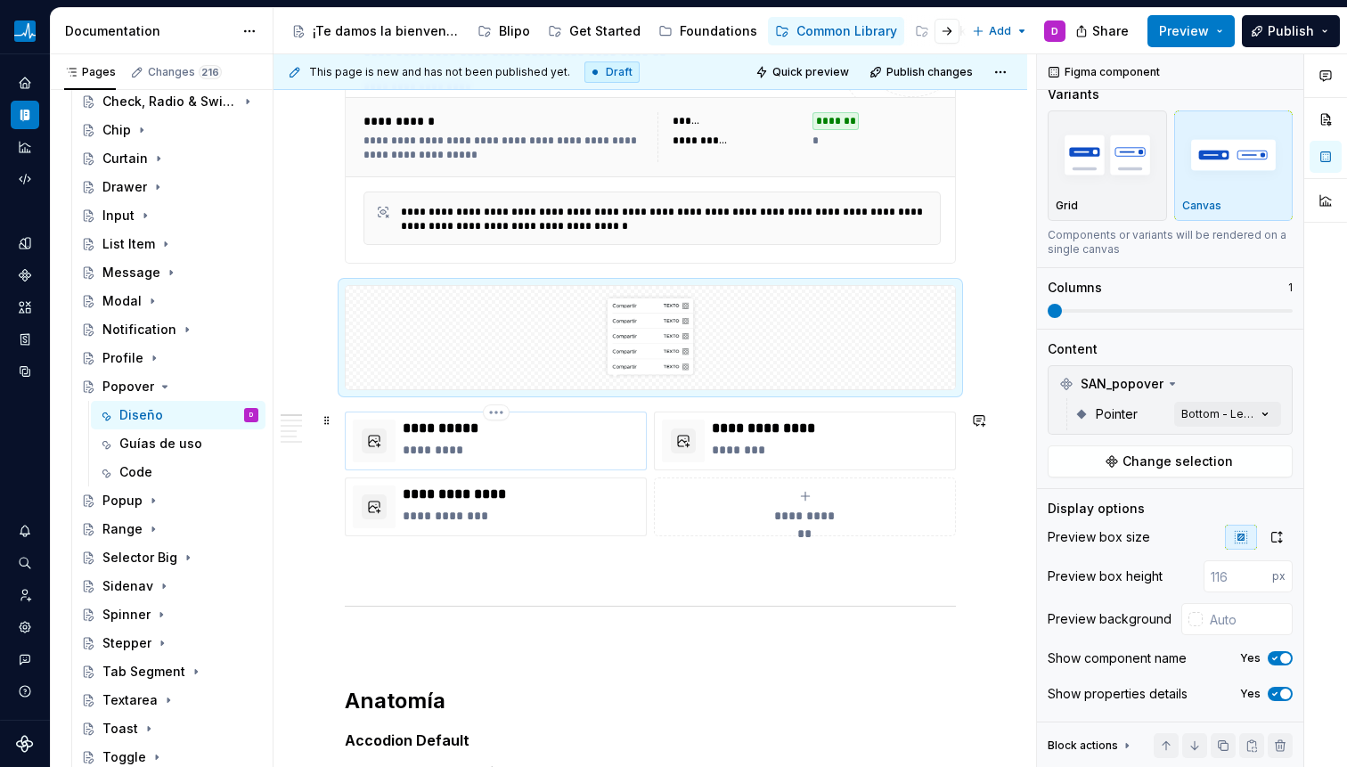
click at [548, 443] on p "*********" at bounding box center [521, 450] width 236 height 18
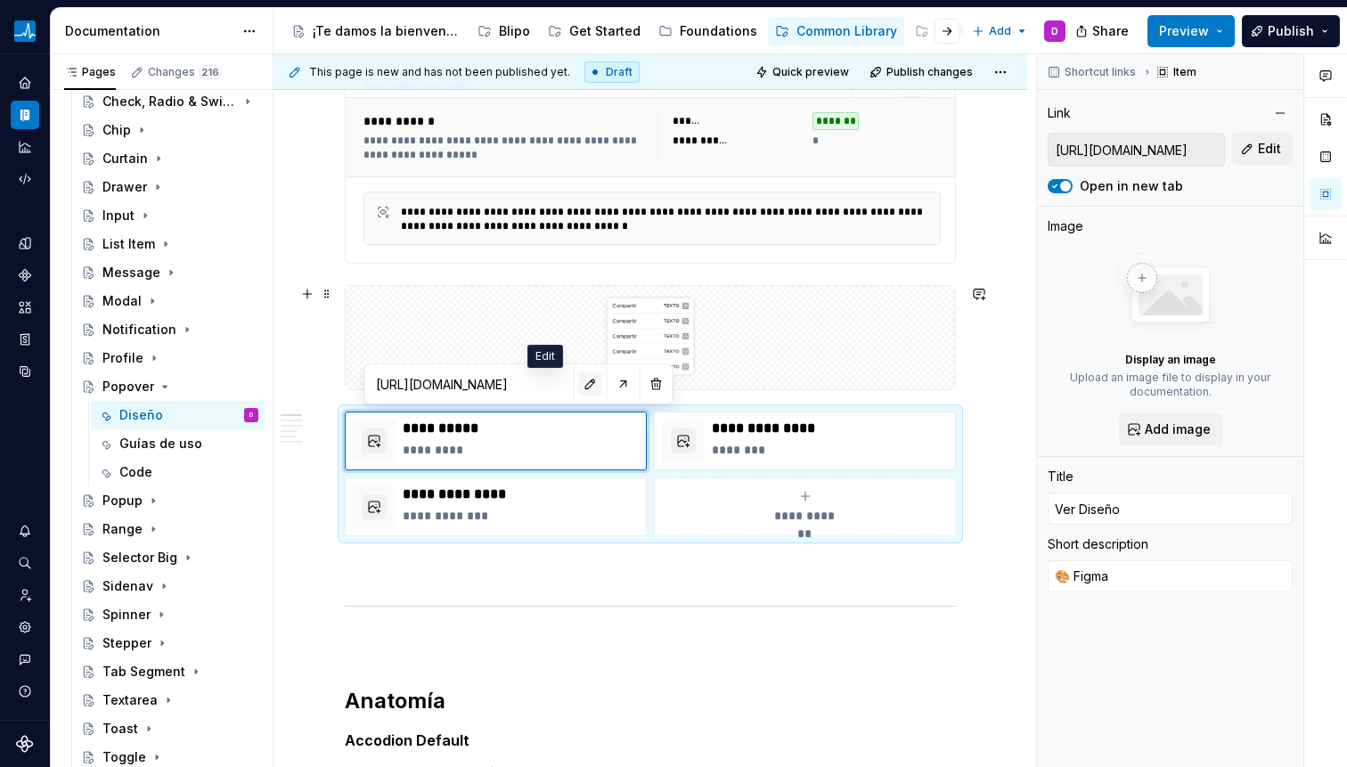
click at [578, 385] on button "button" at bounding box center [590, 383] width 25 height 25
type textarea "*"
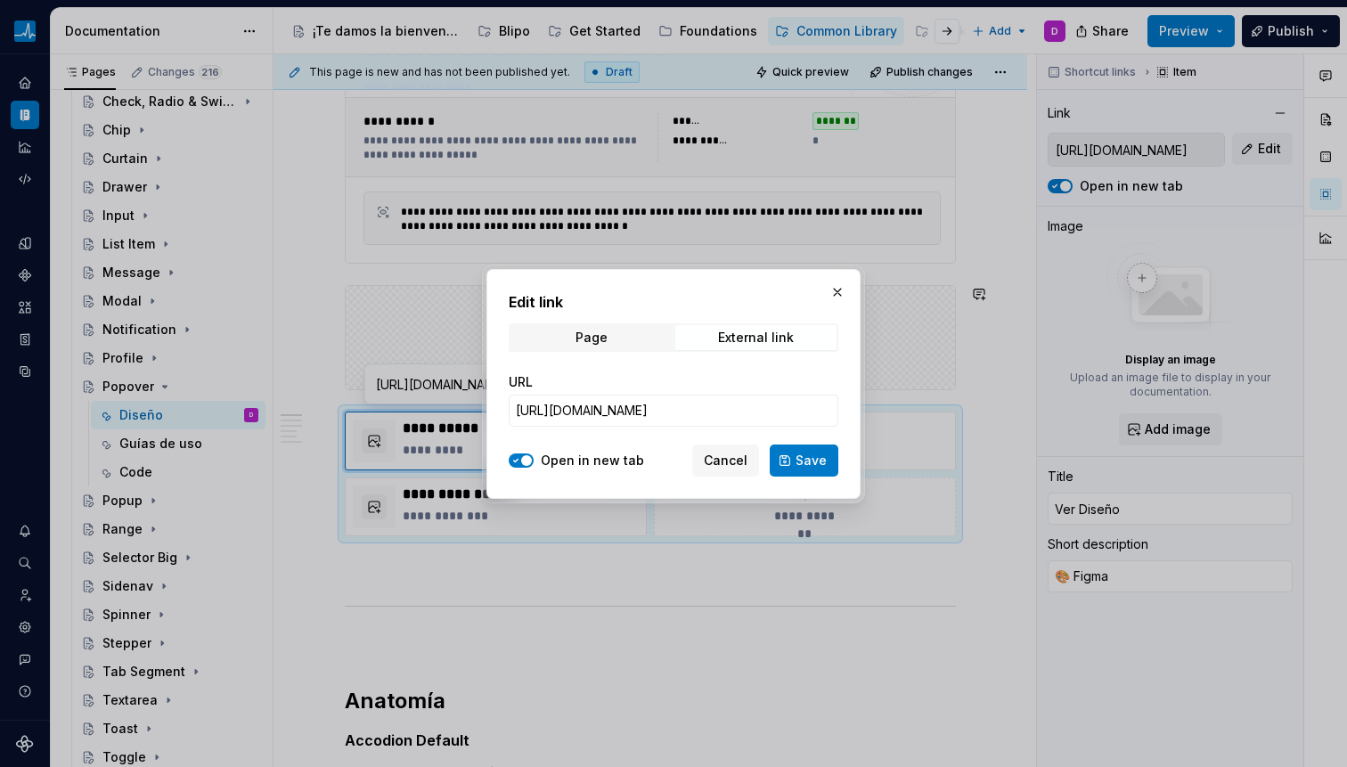
type textarea "*"
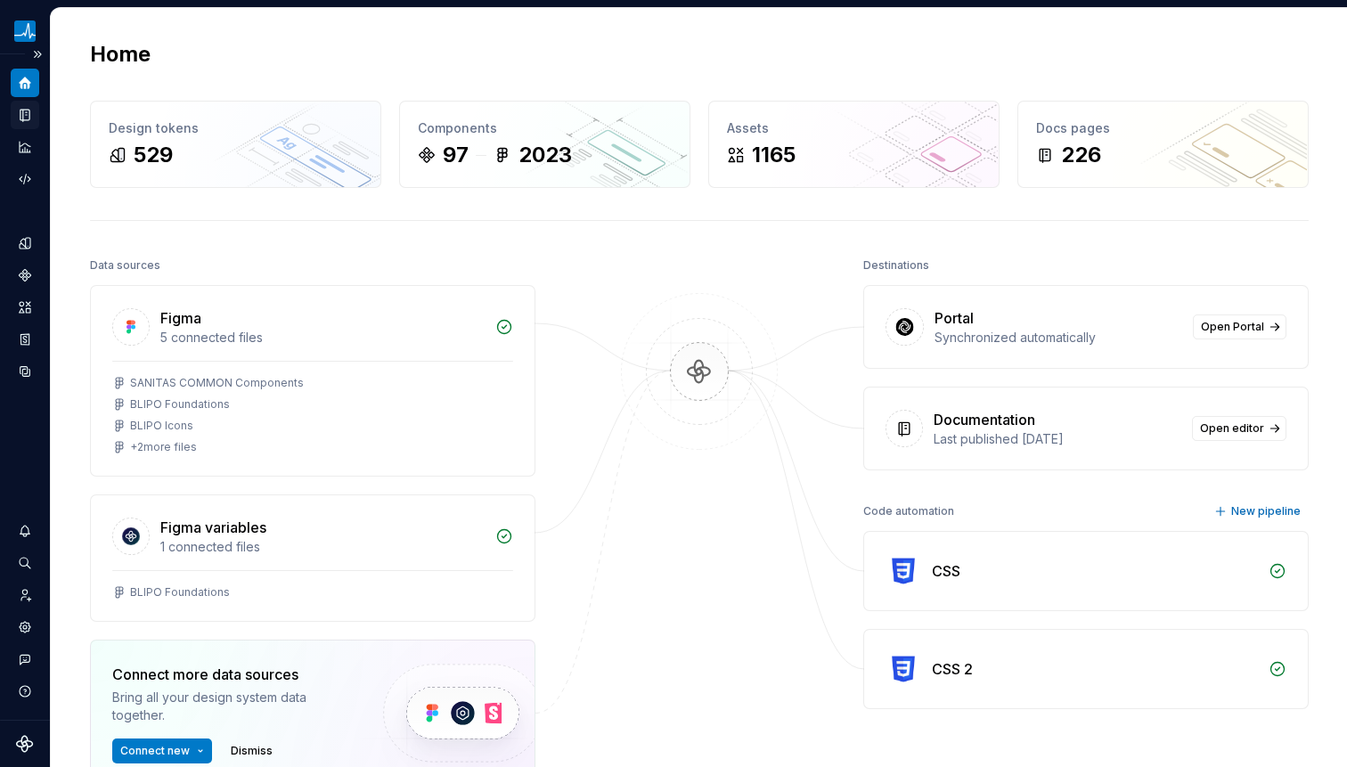
click at [29, 113] on icon "Documentation" at bounding box center [24, 116] width 9 height 12
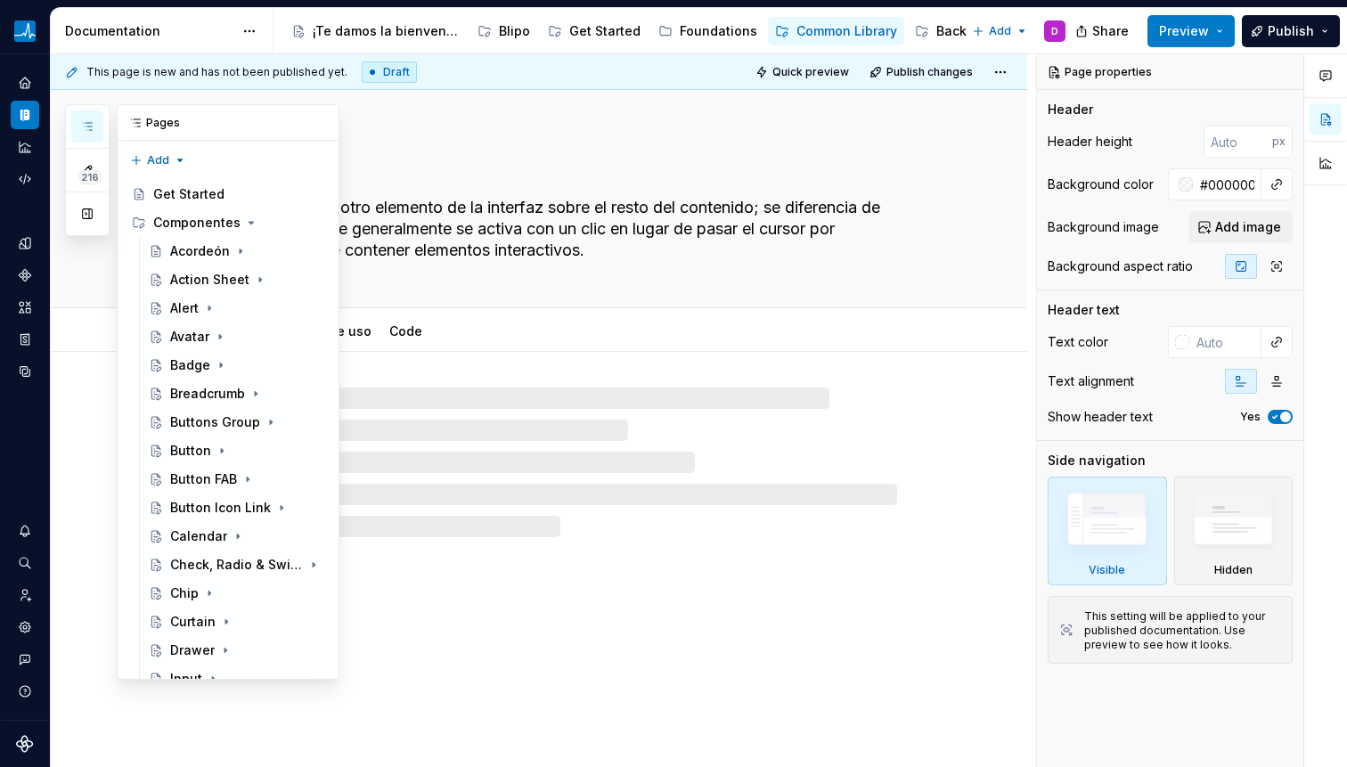
click at [85, 133] on icon "button" at bounding box center [87, 126] width 14 height 14
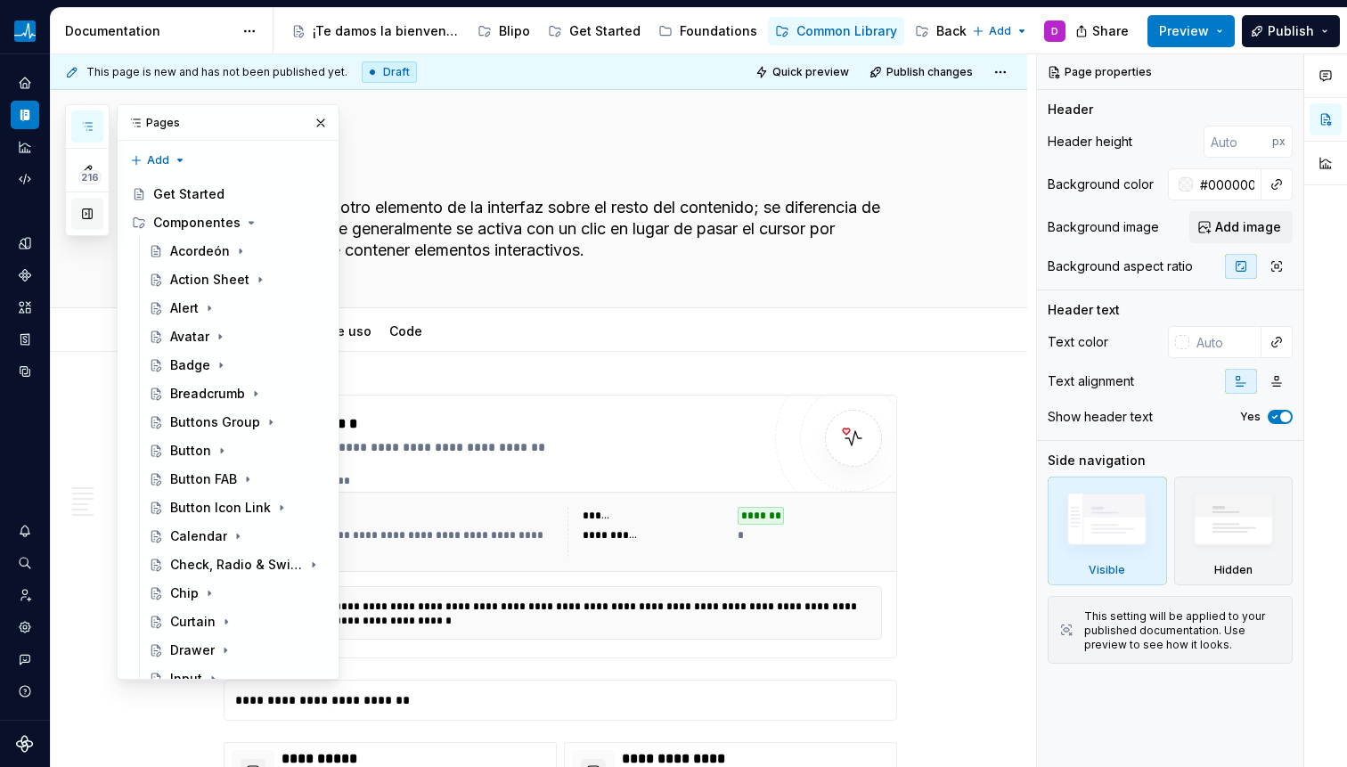
click at [78, 210] on button "button" at bounding box center [87, 214] width 32 height 32
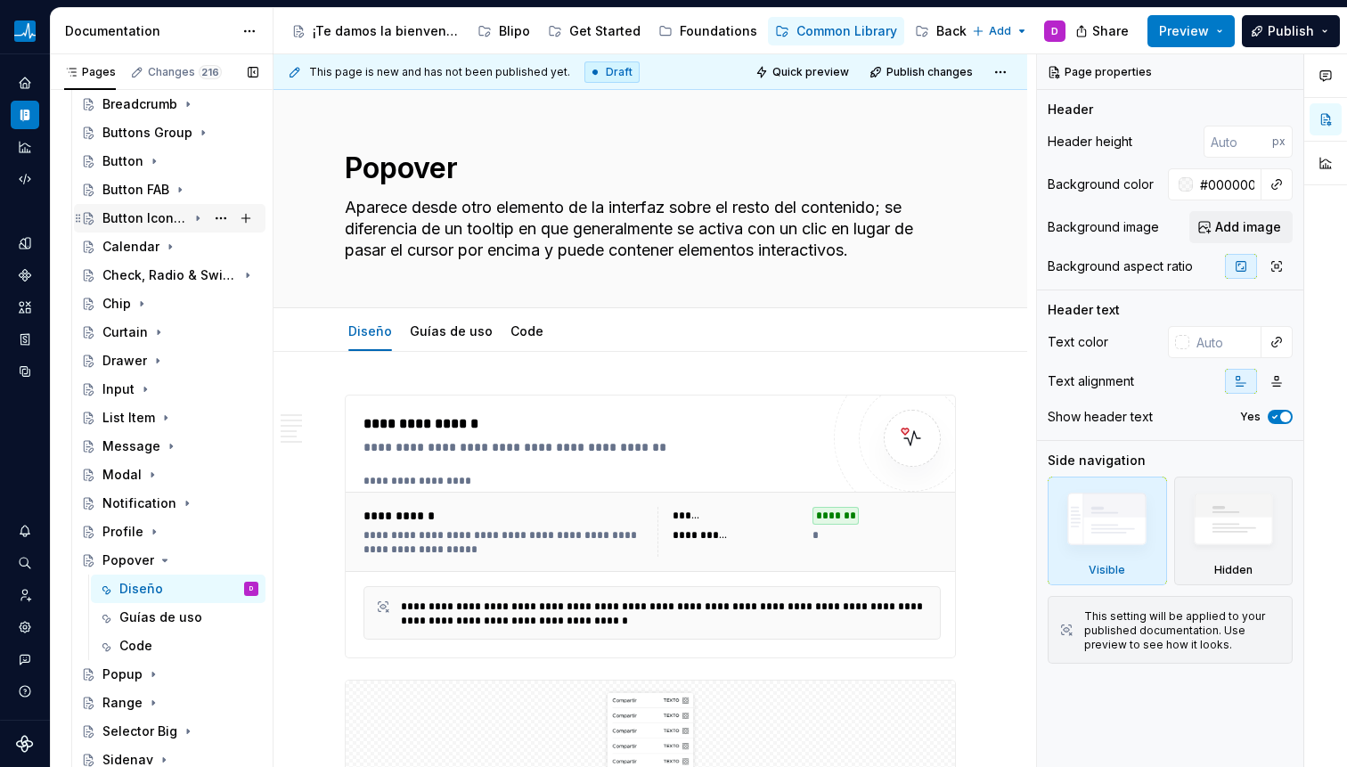
scroll to position [312, 0]
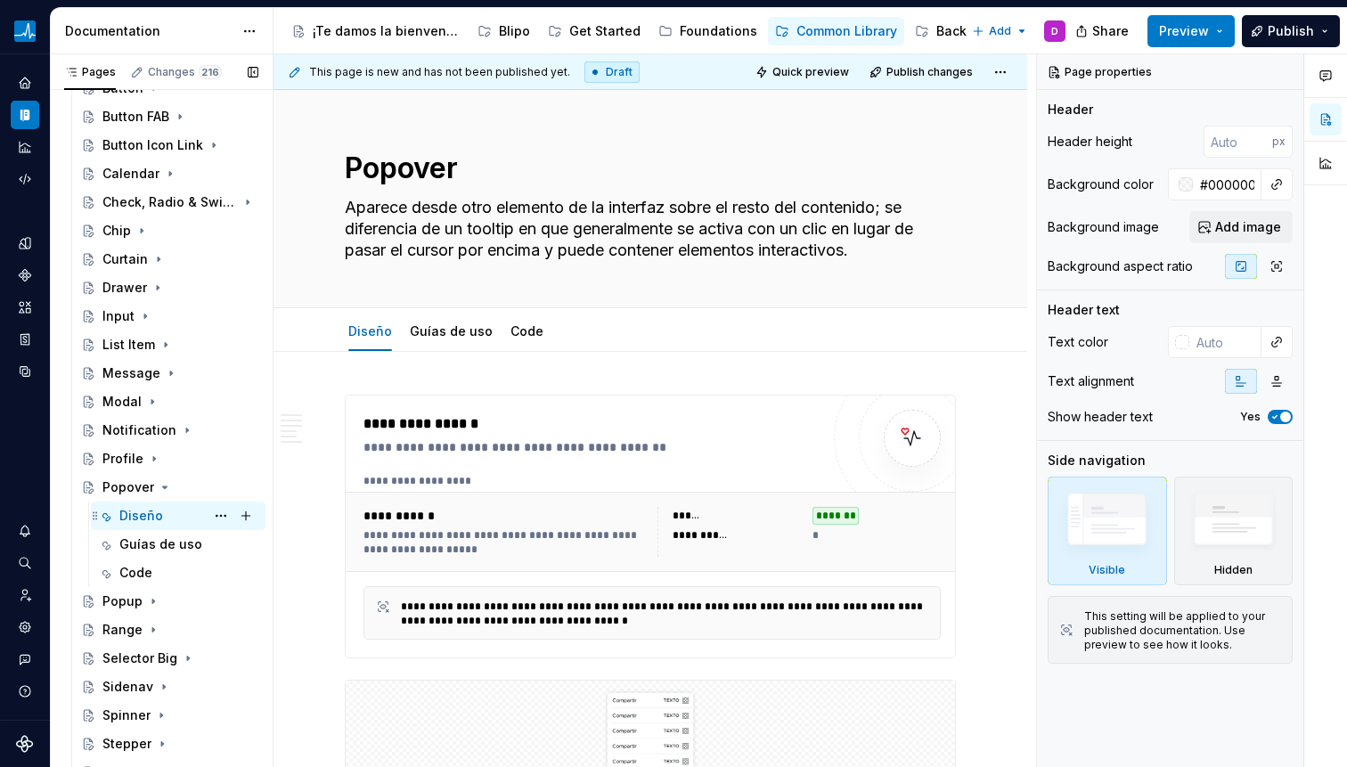
click at [144, 514] on div "Diseño" at bounding box center [141, 516] width 44 height 18
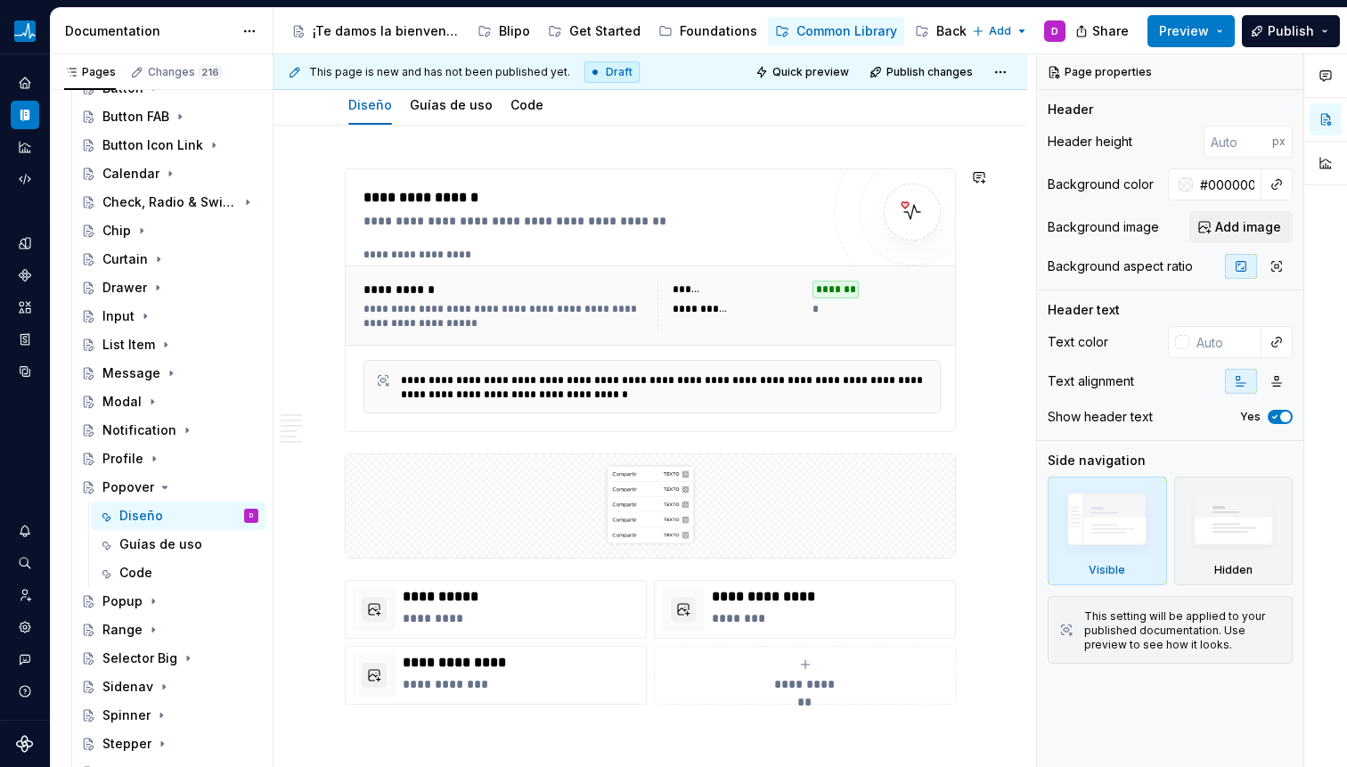
scroll to position [631, 0]
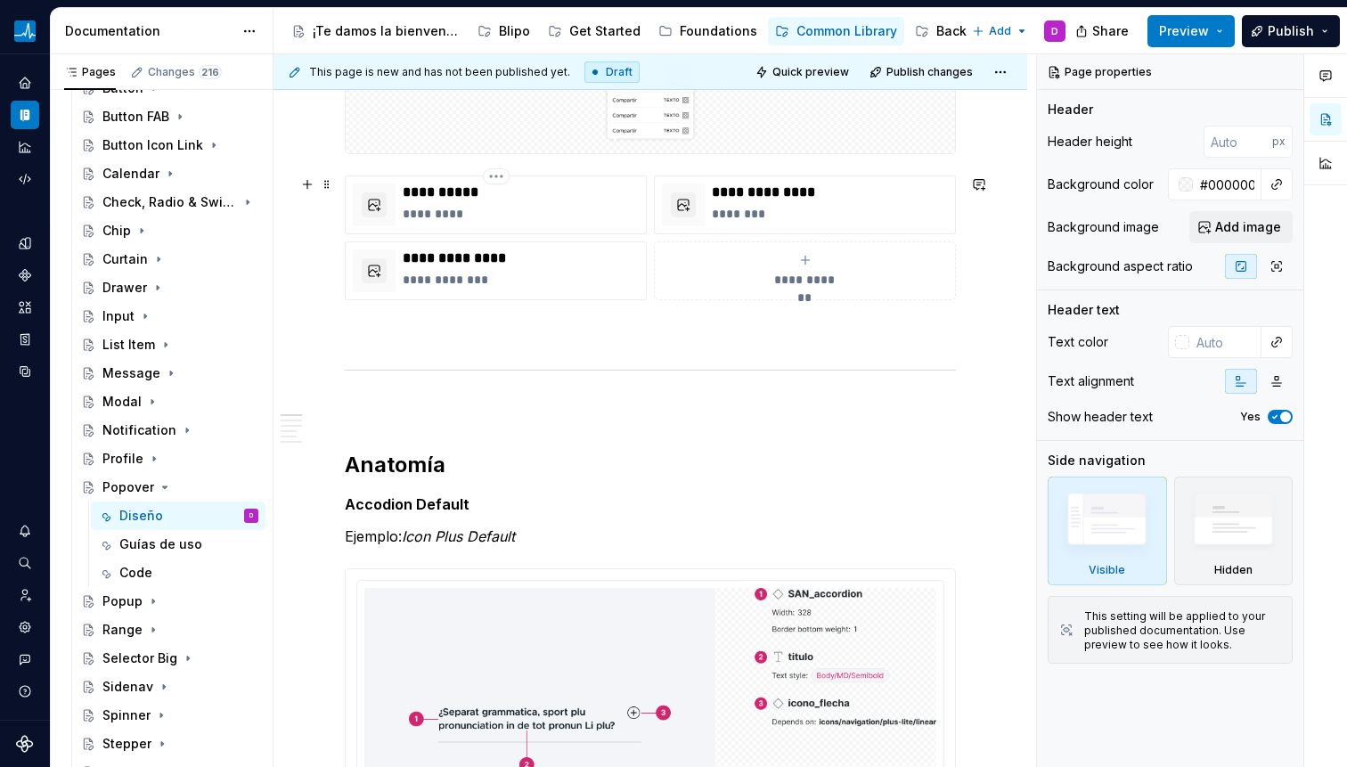
click at [562, 175] on div "**********" at bounding box center [650, 237] width 611 height 125
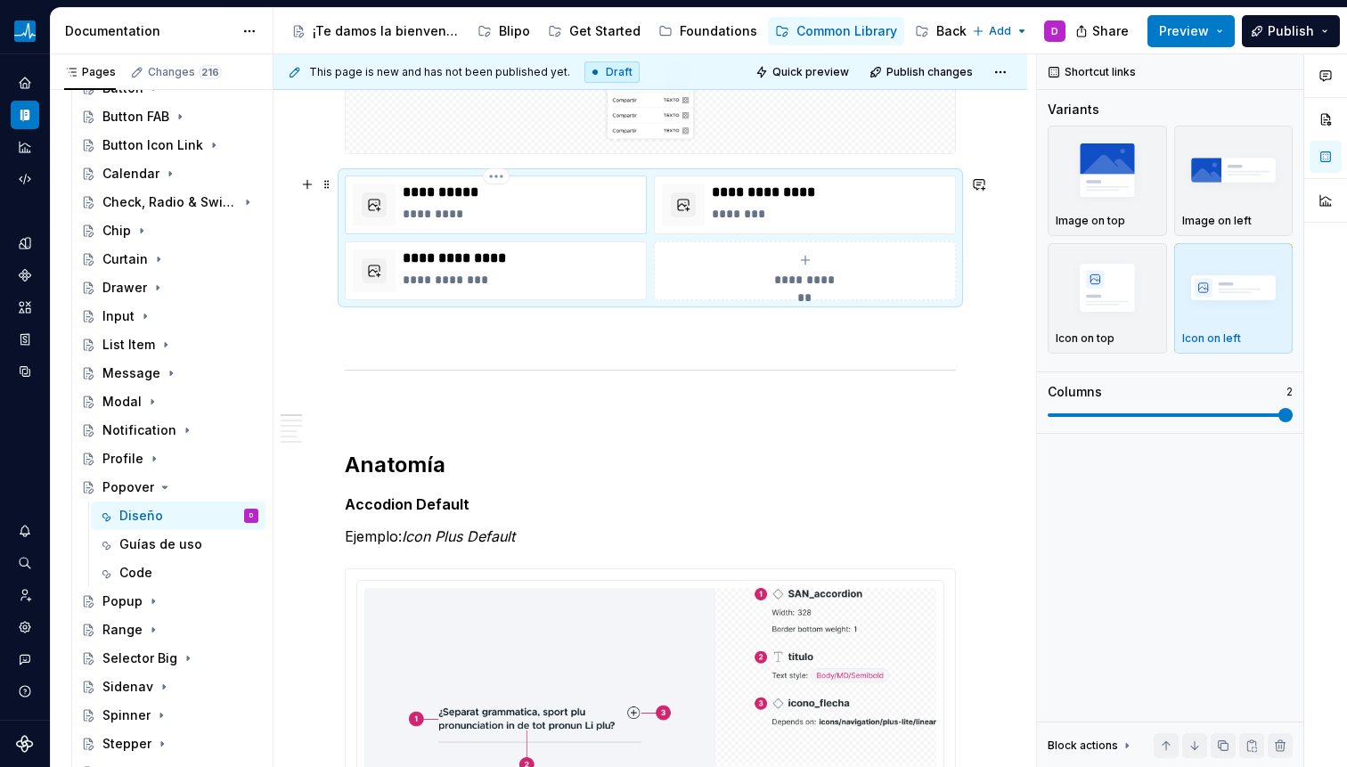
click at [552, 197] on p "**********" at bounding box center [521, 193] width 236 height 18
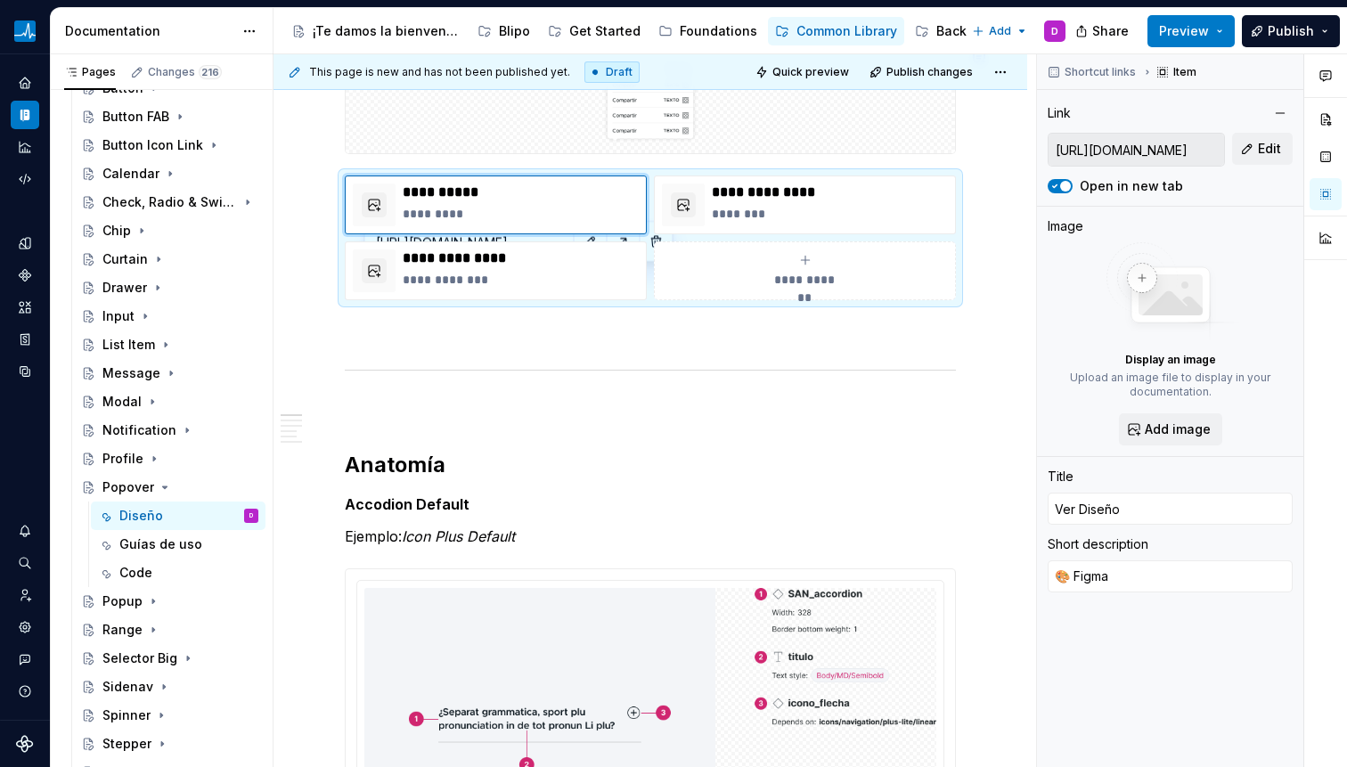
scroll to position [537, 0]
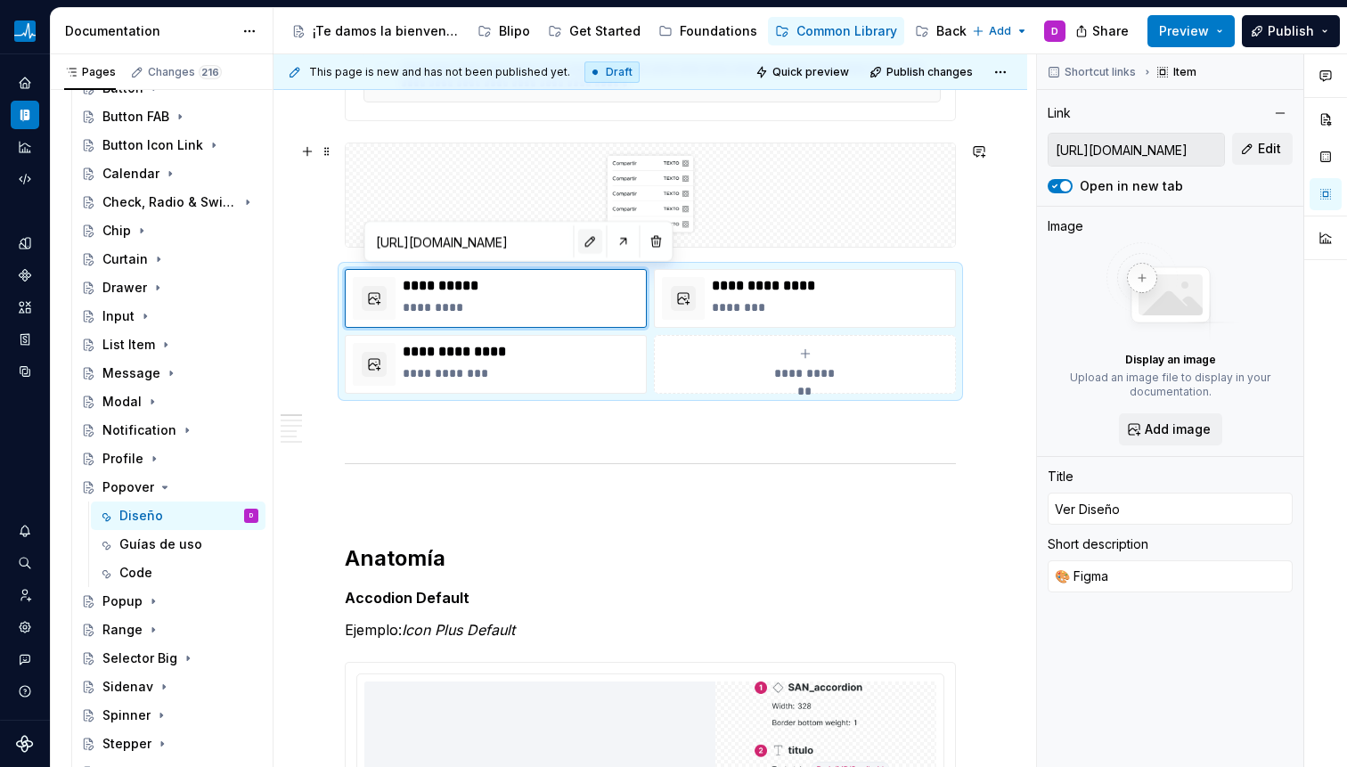
click at [578, 245] on button "button" at bounding box center [590, 241] width 25 height 25
type textarea "*"
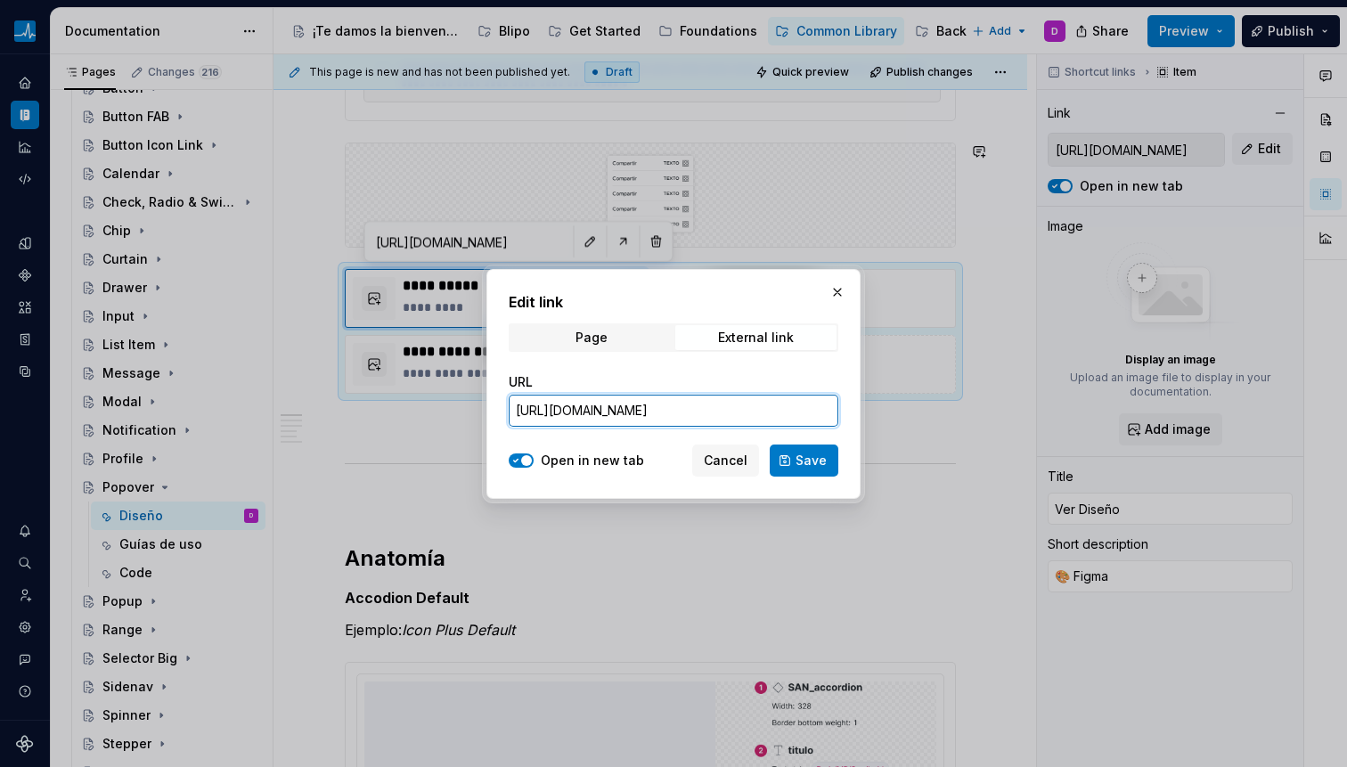
click at [676, 409] on input "[URL][DOMAIN_NAME]" at bounding box center [674, 411] width 330 height 32
paste input "[URL][DOMAIN_NAME]"
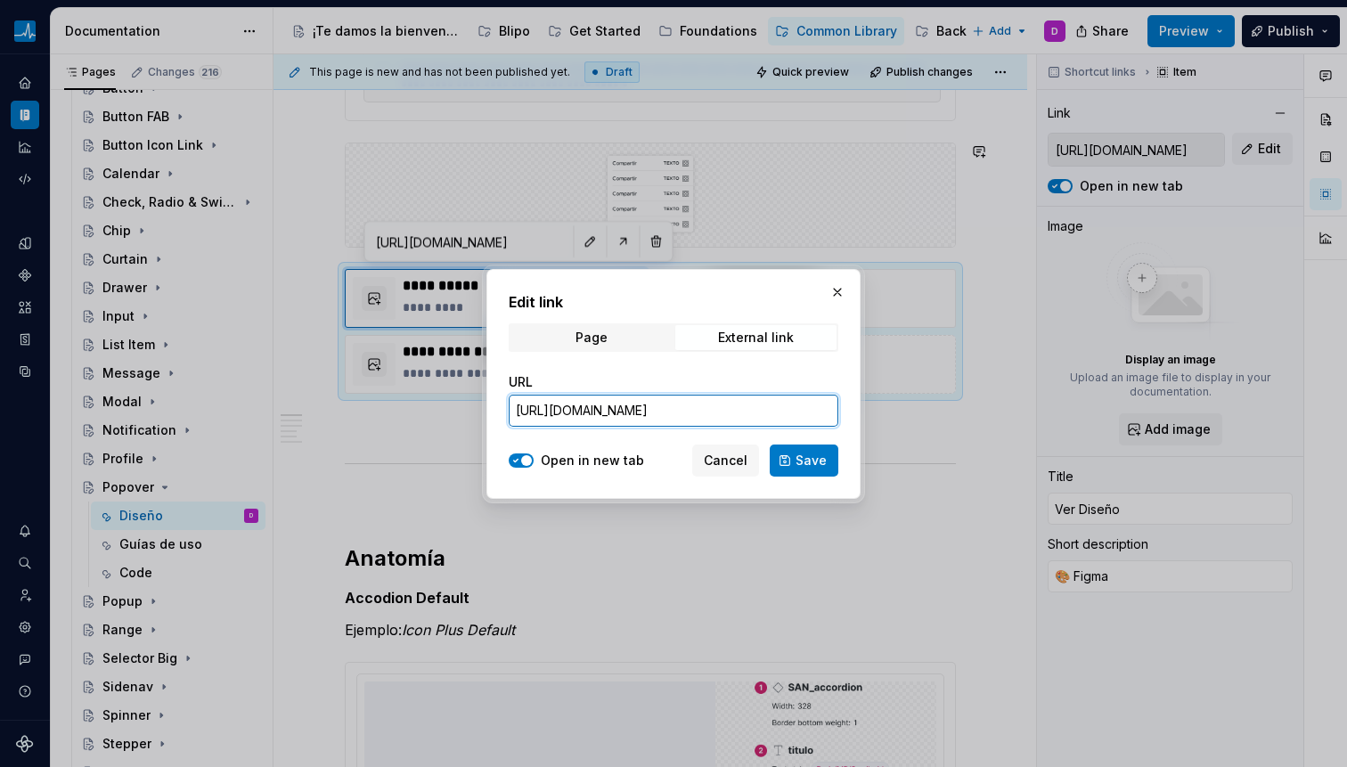
type input "[URL][DOMAIN_NAME]"
click at [828, 458] on button "Save" at bounding box center [804, 461] width 69 height 32
type textarea "*"
type input "[URL][DOMAIN_NAME]"
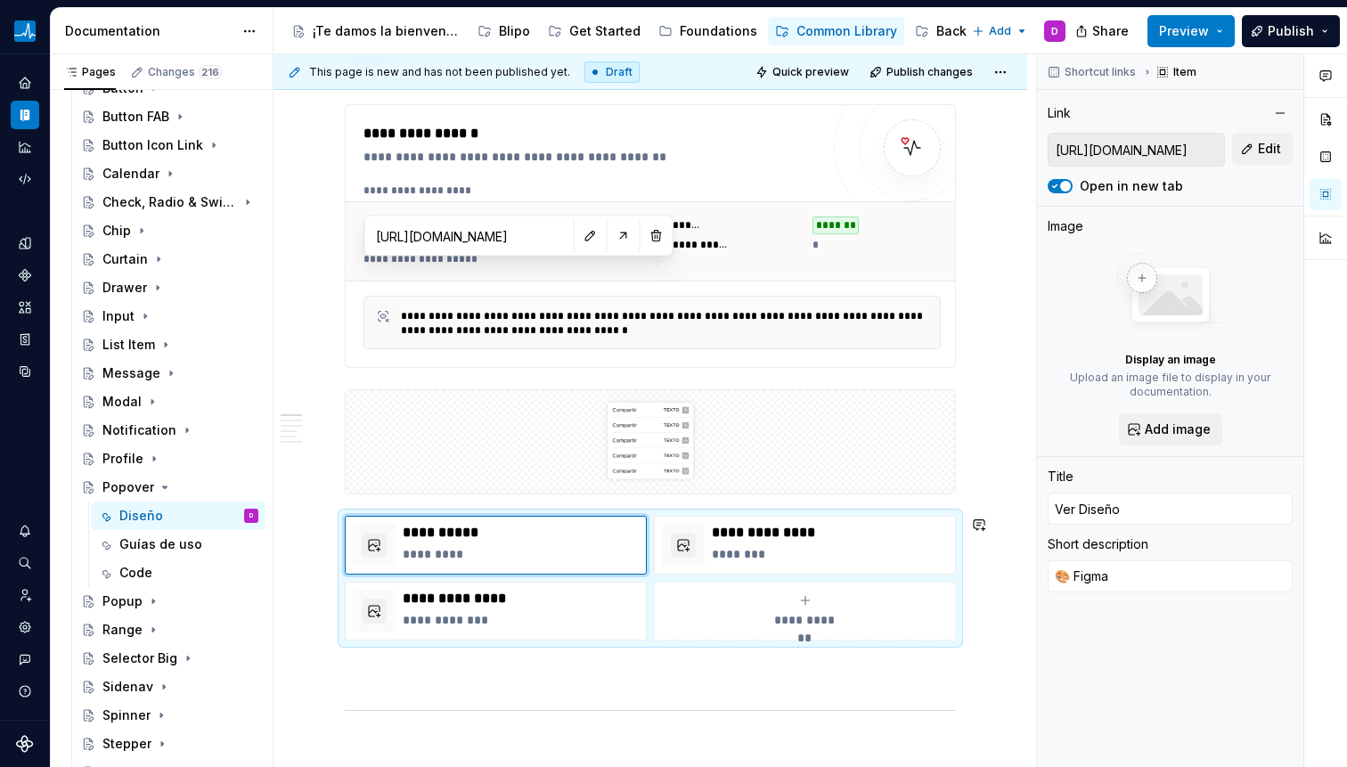
scroll to position [771, 0]
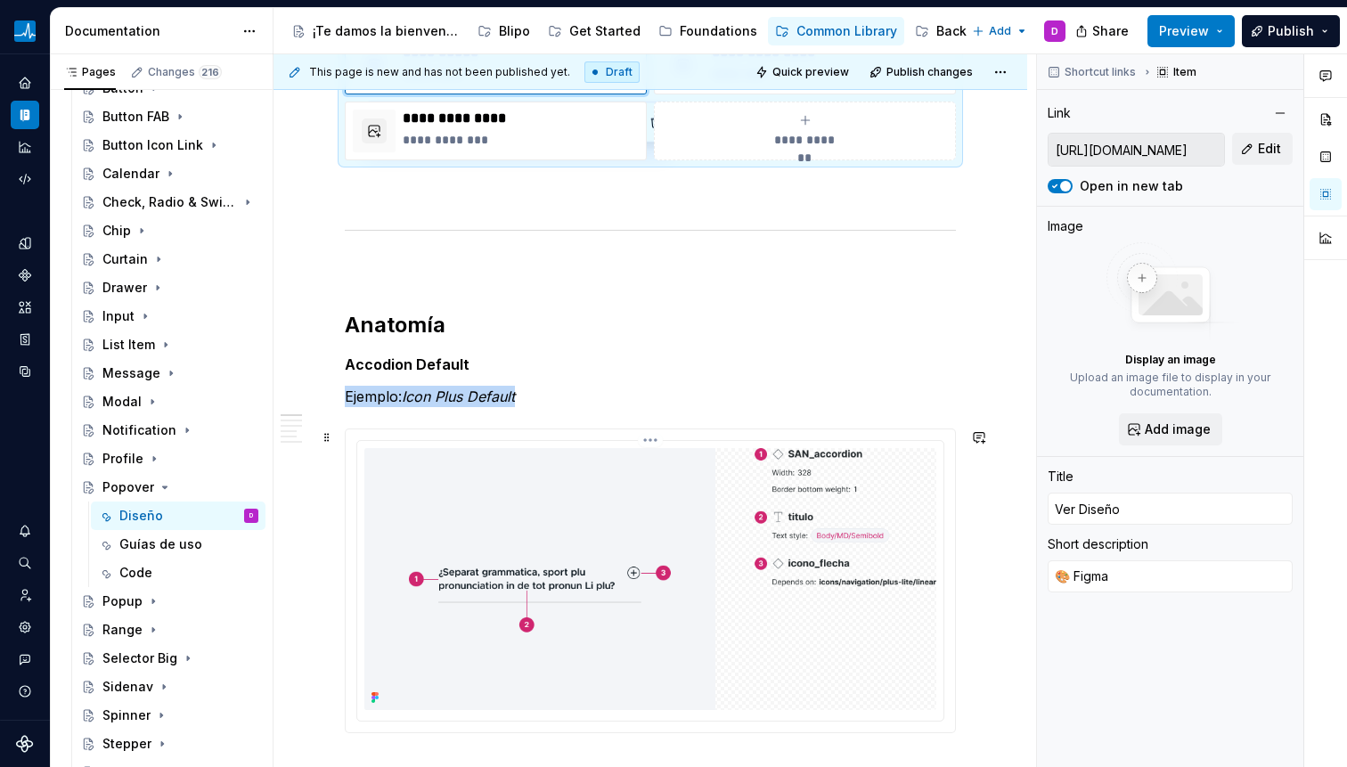
click at [454, 499] on img at bounding box center [650, 579] width 572 height 262
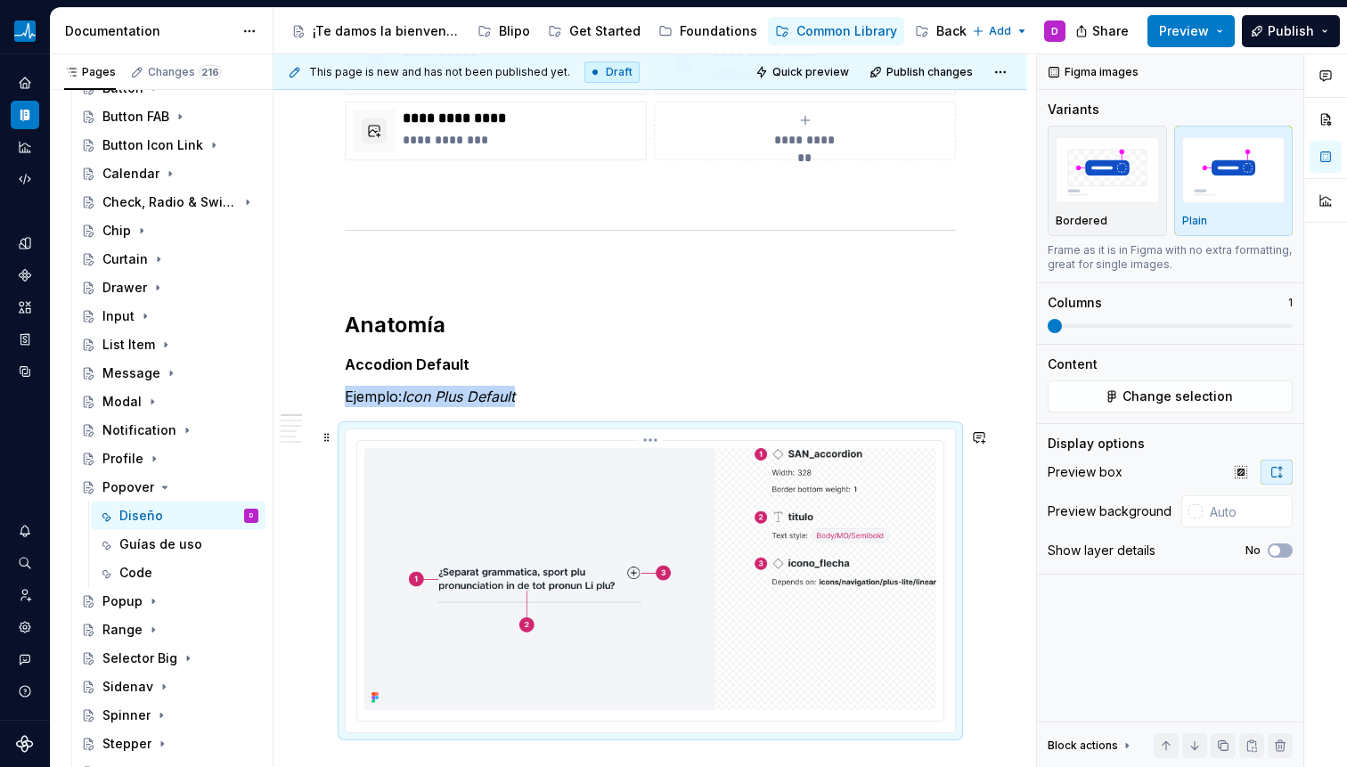
click at [594, 517] on img at bounding box center [650, 579] width 572 height 262
click at [1232, 391] on button "Change selection" at bounding box center [1170, 396] width 245 height 32
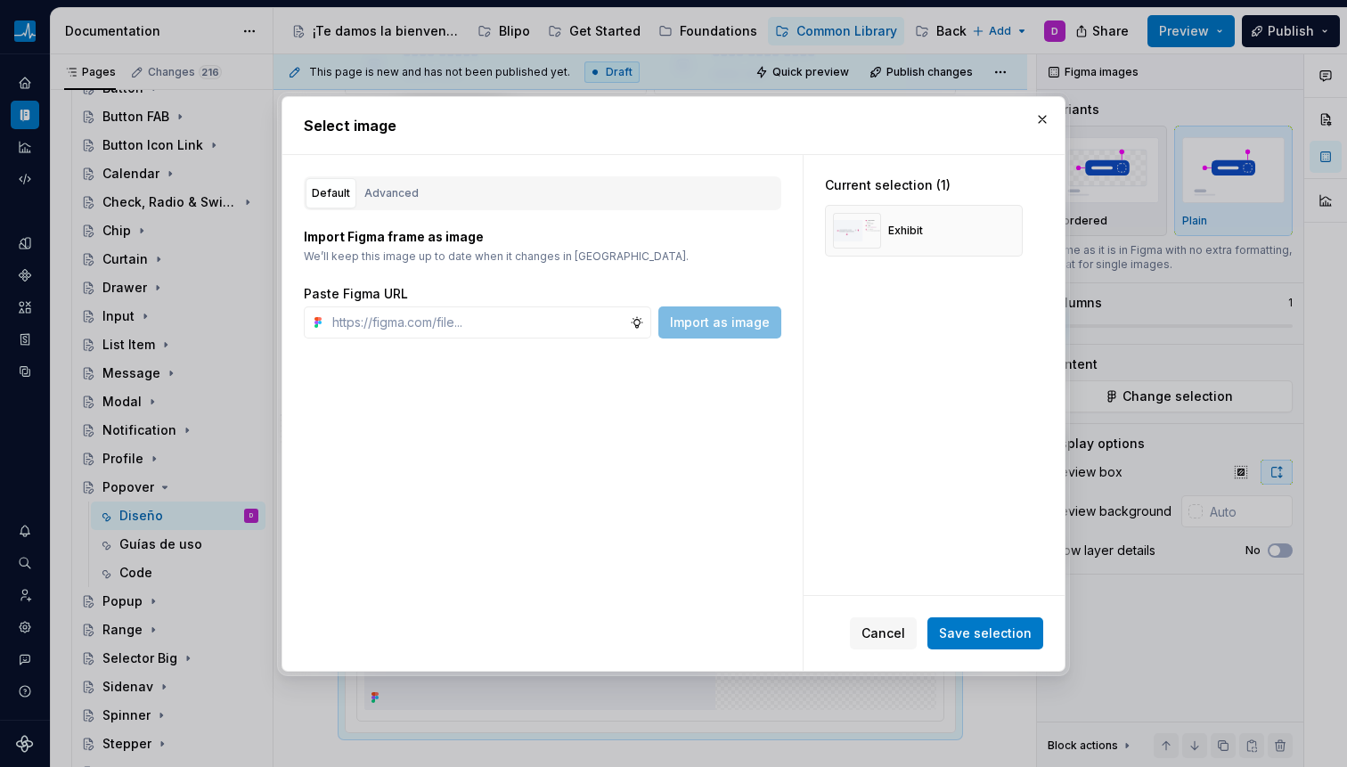
type textarea "*"
click at [626, 193] on div "Default Advanced" at bounding box center [542, 193] width 477 height 34
click at [395, 198] on div "Advanced" at bounding box center [391, 193] width 54 height 18
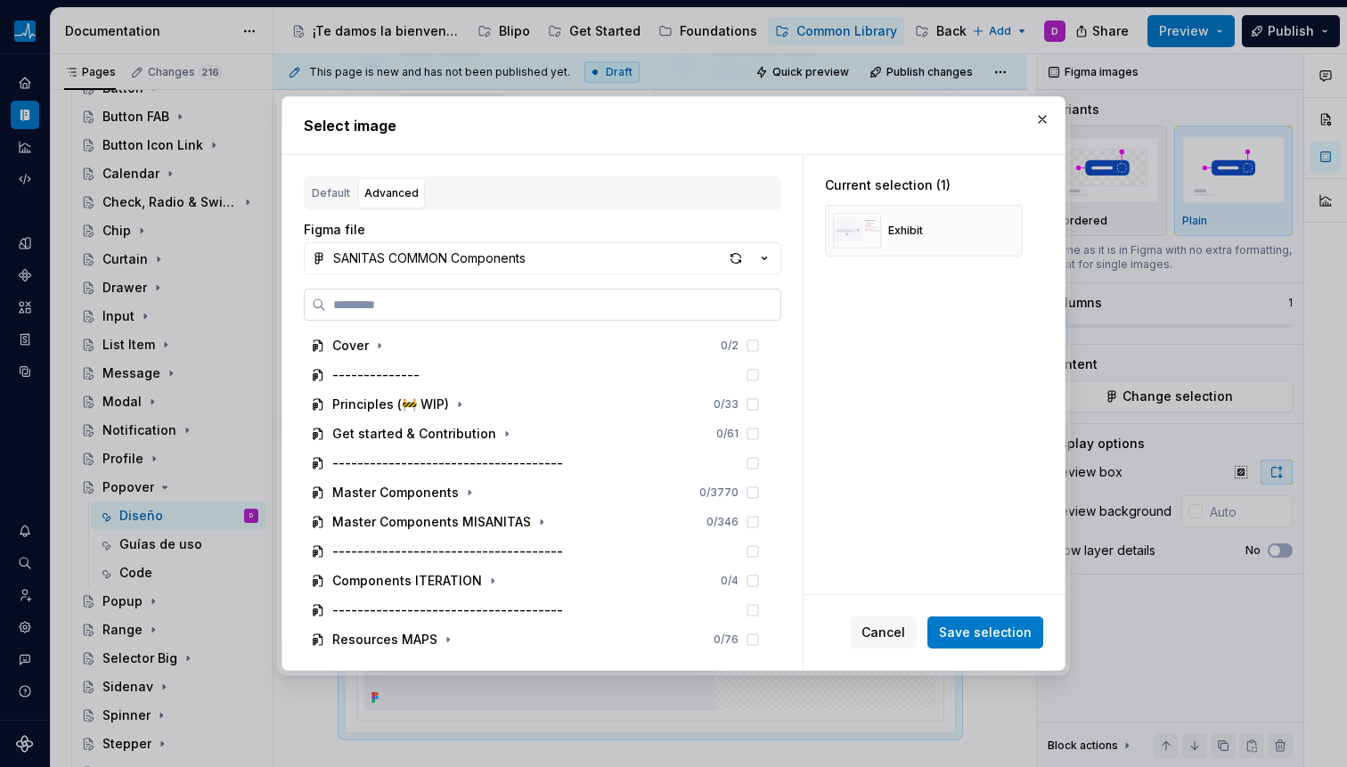
click at [452, 298] on input "search" at bounding box center [553, 305] width 454 height 18
paste input "**********"
type input "**********"
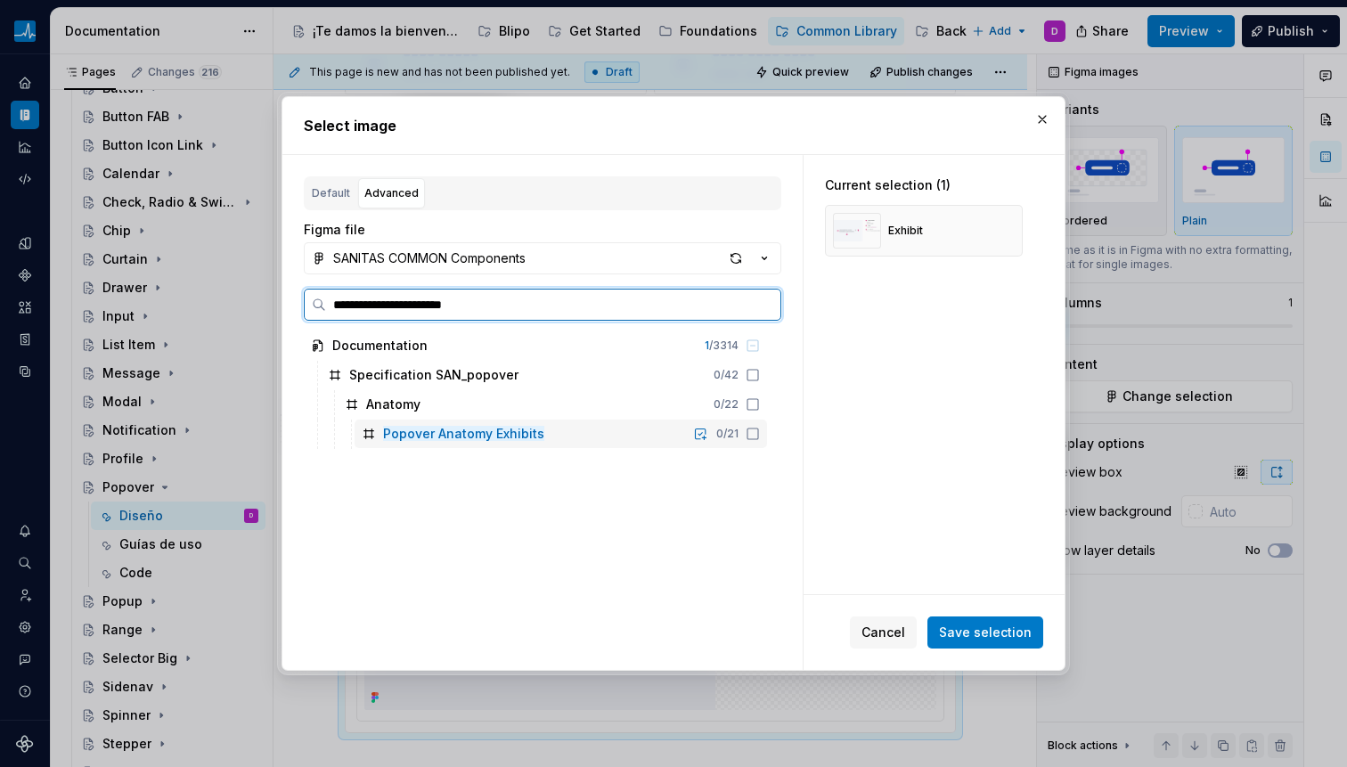
click at [754, 434] on icon at bounding box center [753, 434] width 14 height 14
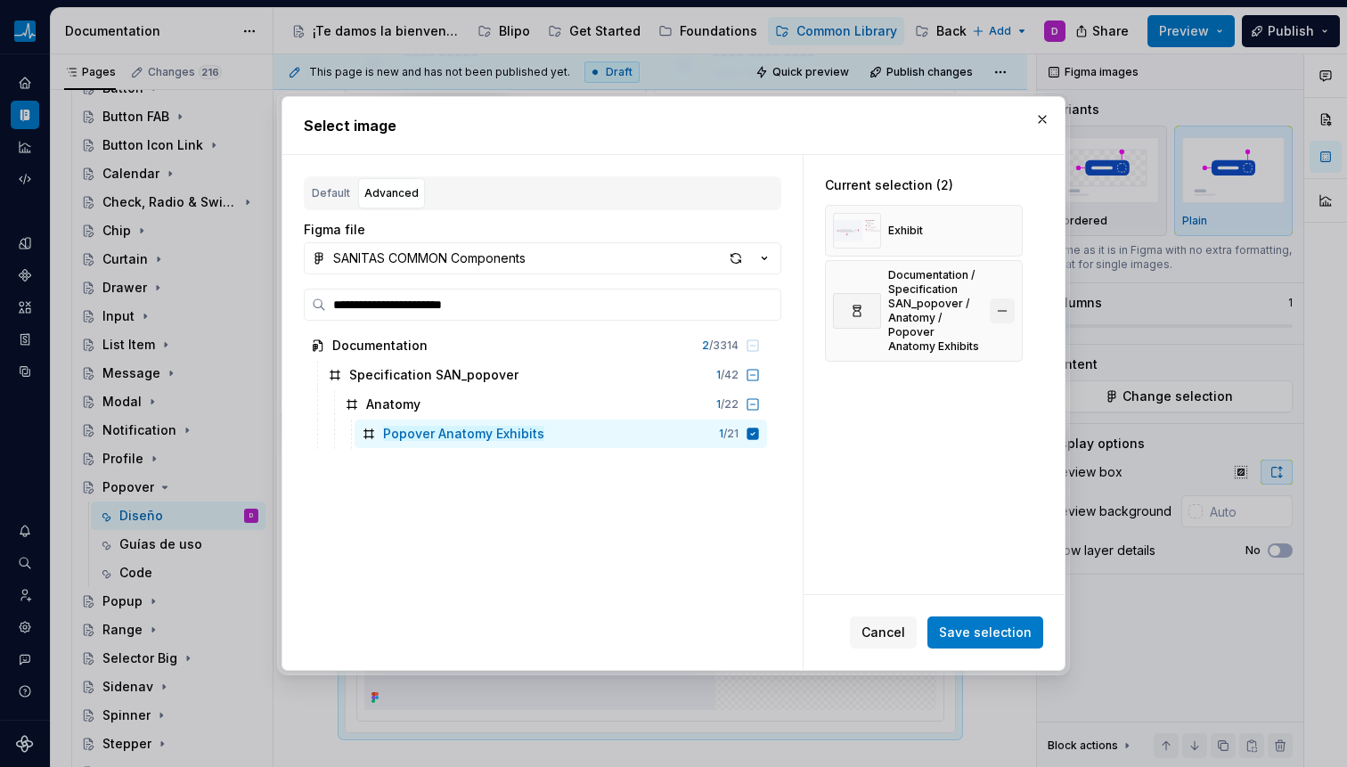
drag, startPoint x: 1004, startPoint y: 228, endPoint x: 1008, endPoint y: 242, distance: 14.7
click at [1003, 229] on button "button" at bounding box center [1002, 230] width 25 height 25
click at [994, 633] on span "Save selection" at bounding box center [985, 633] width 93 height 18
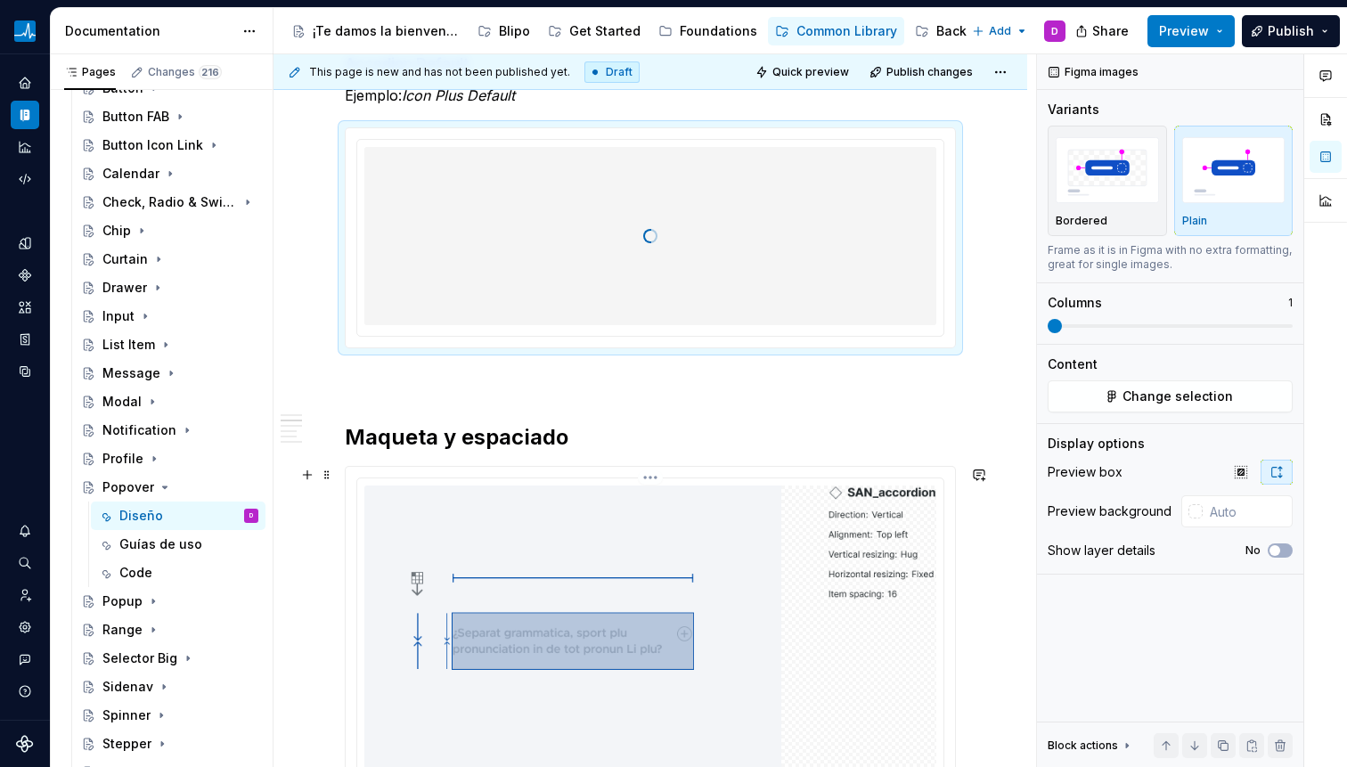
scroll to position [1159, 0]
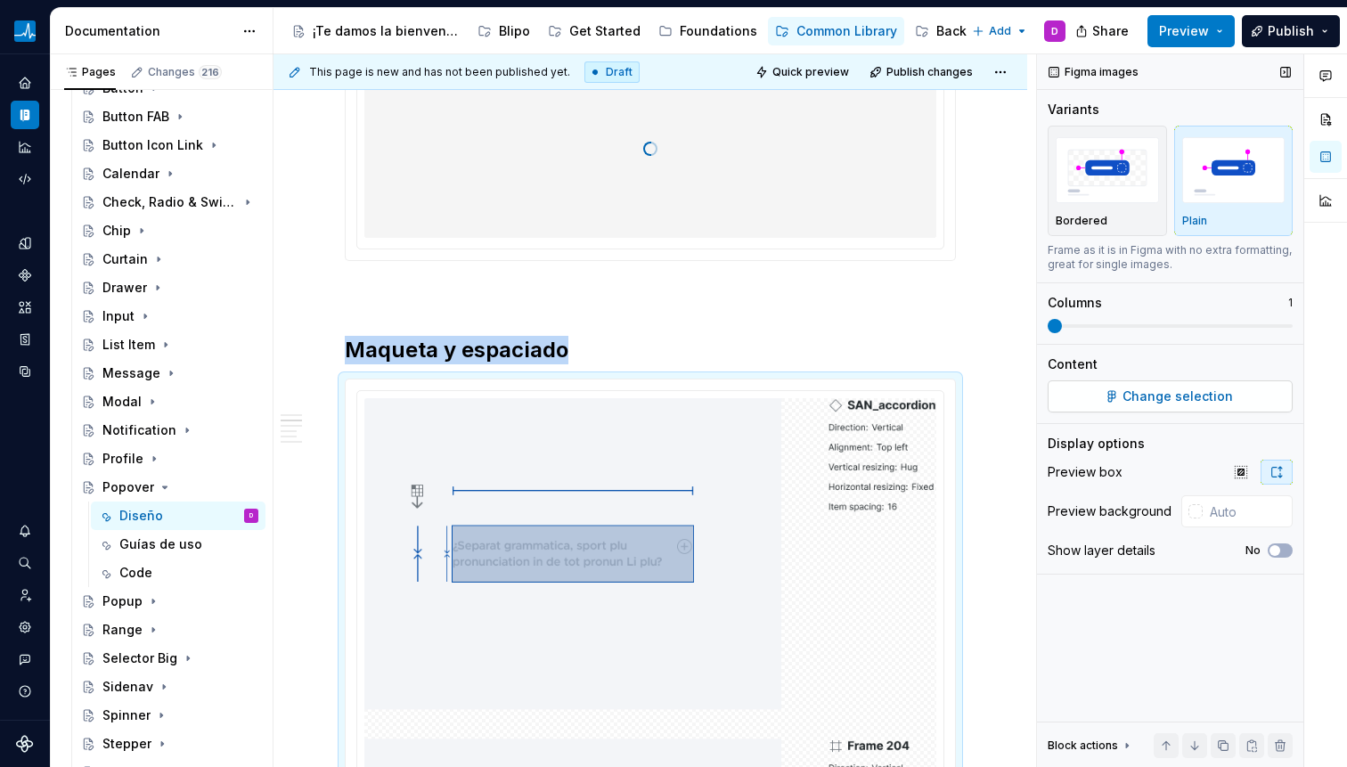
click at [1127, 406] on button "Change selection" at bounding box center [1170, 396] width 245 height 32
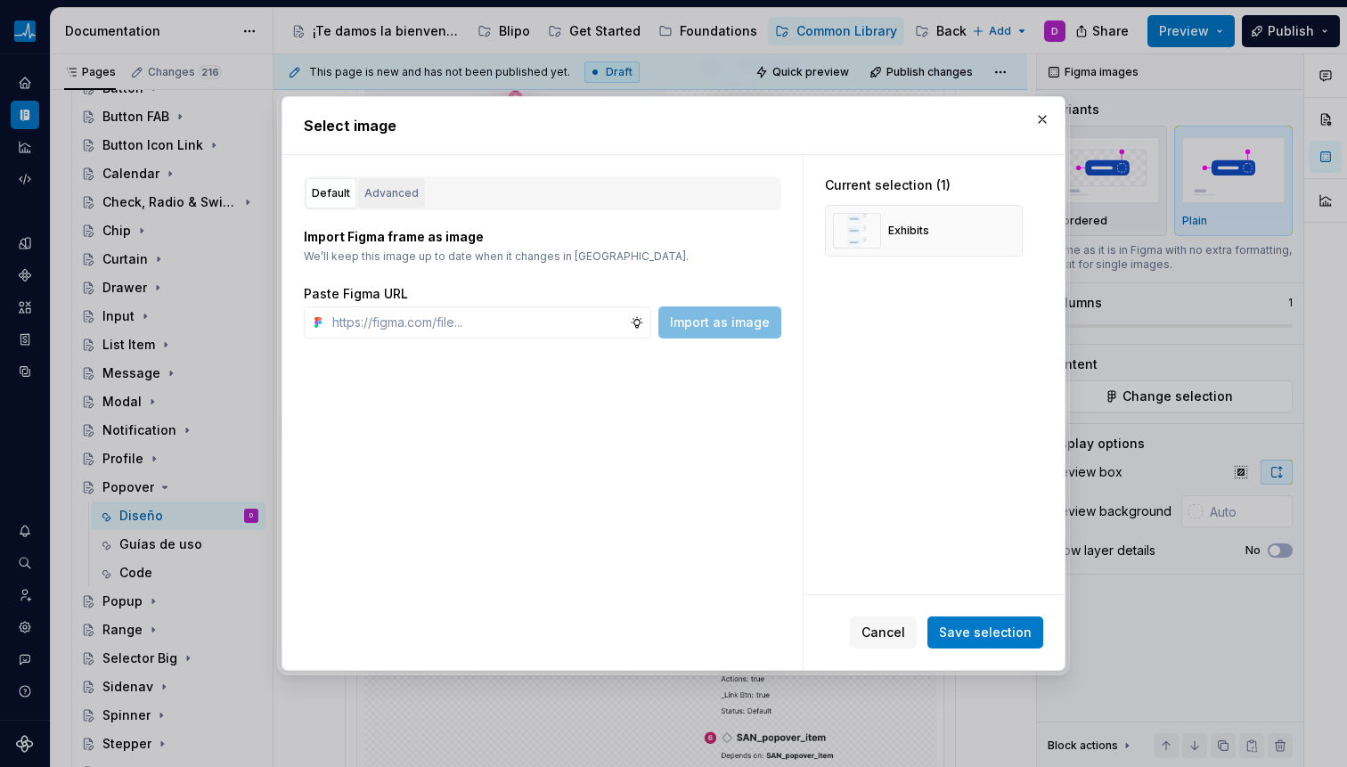
click at [403, 181] on button "Advanced" at bounding box center [391, 193] width 67 height 30
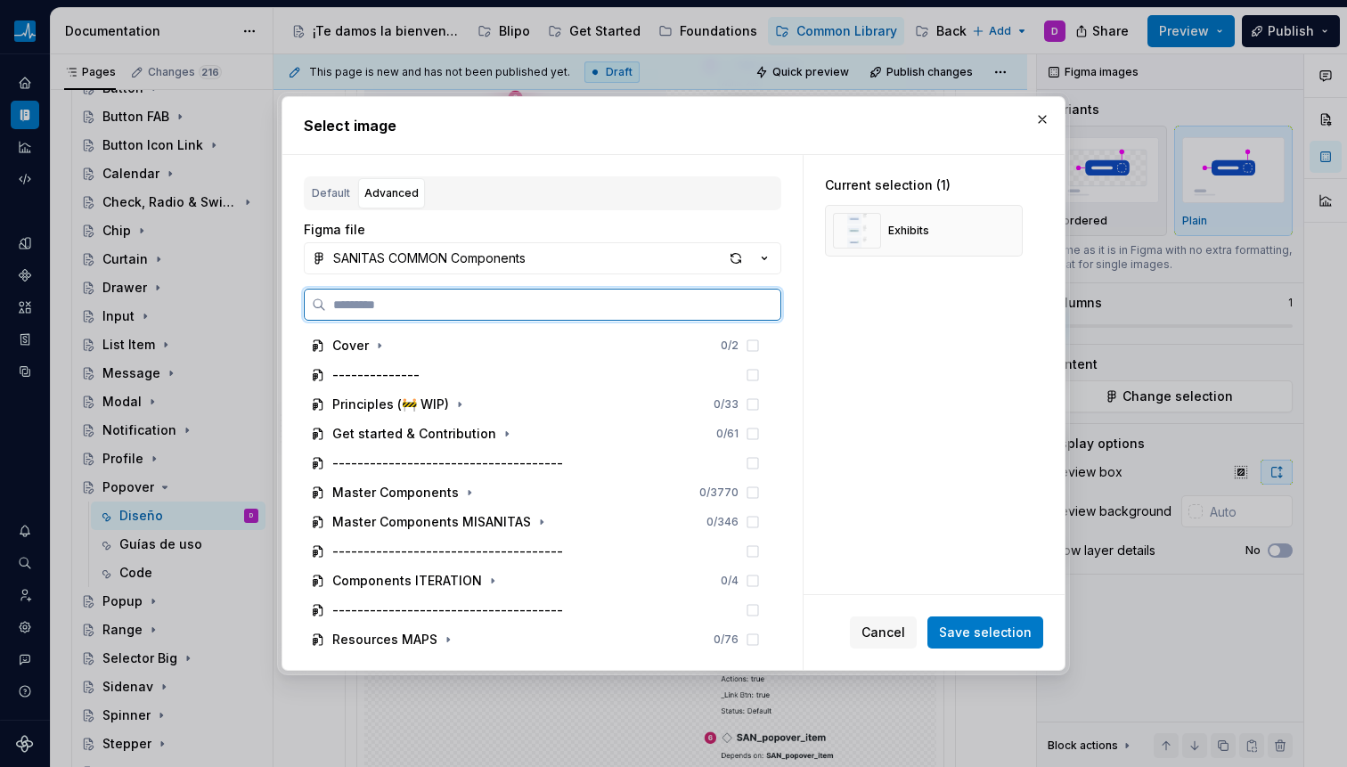
click at [425, 302] on input "search" at bounding box center [553, 305] width 454 height 18
paste input "**********"
type input "**********"
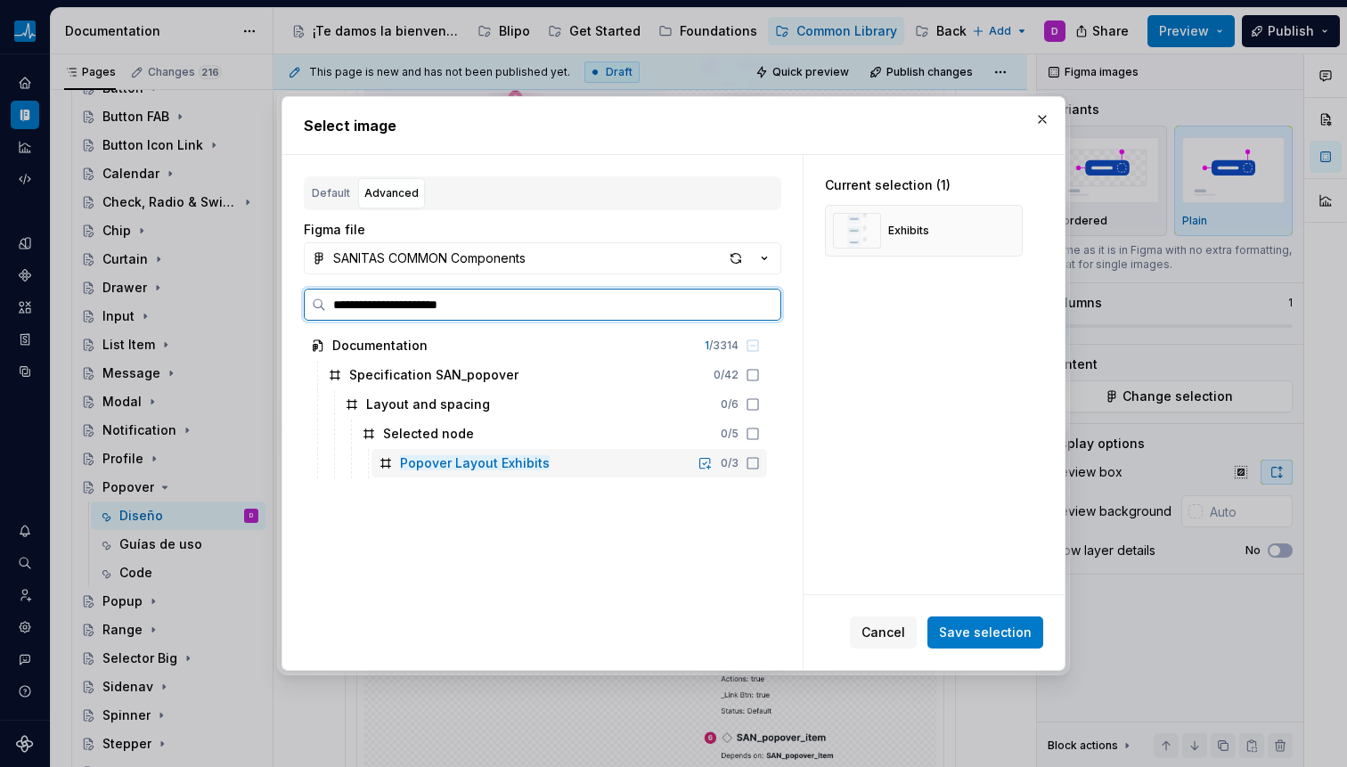
click at [752, 458] on icon at bounding box center [753, 463] width 14 height 14
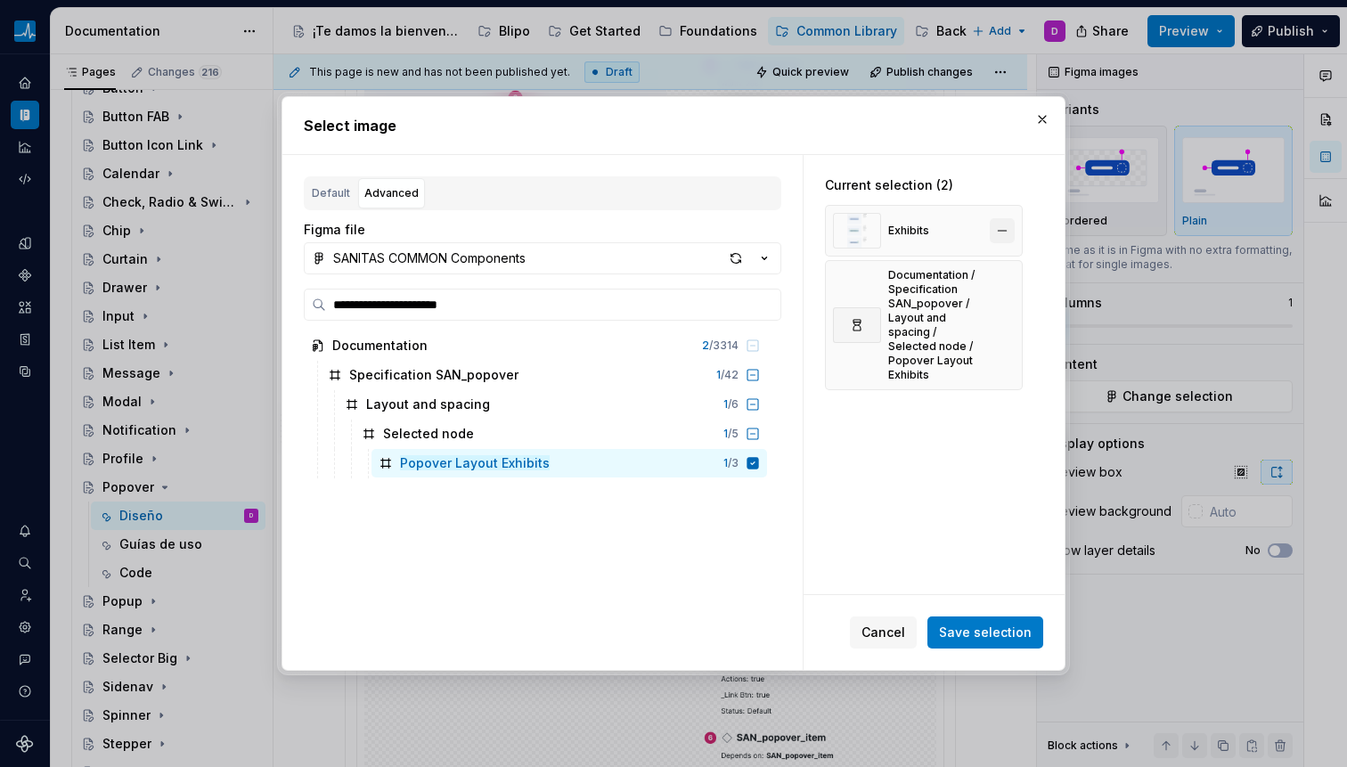
click at [1005, 230] on button "button" at bounding box center [1002, 230] width 25 height 25
click at [987, 625] on span "Save selection" at bounding box center [985, 633] width 93 height 18
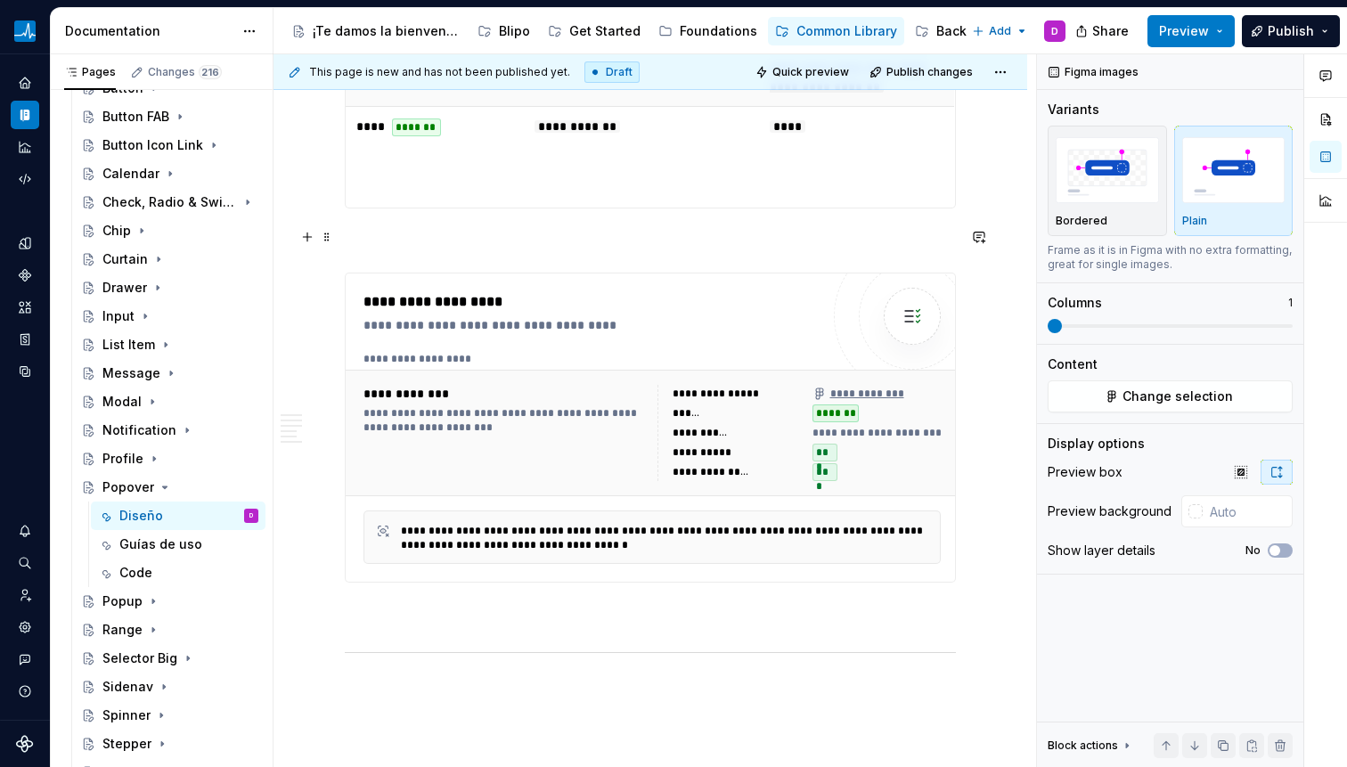
scroll to position [4895, 0]
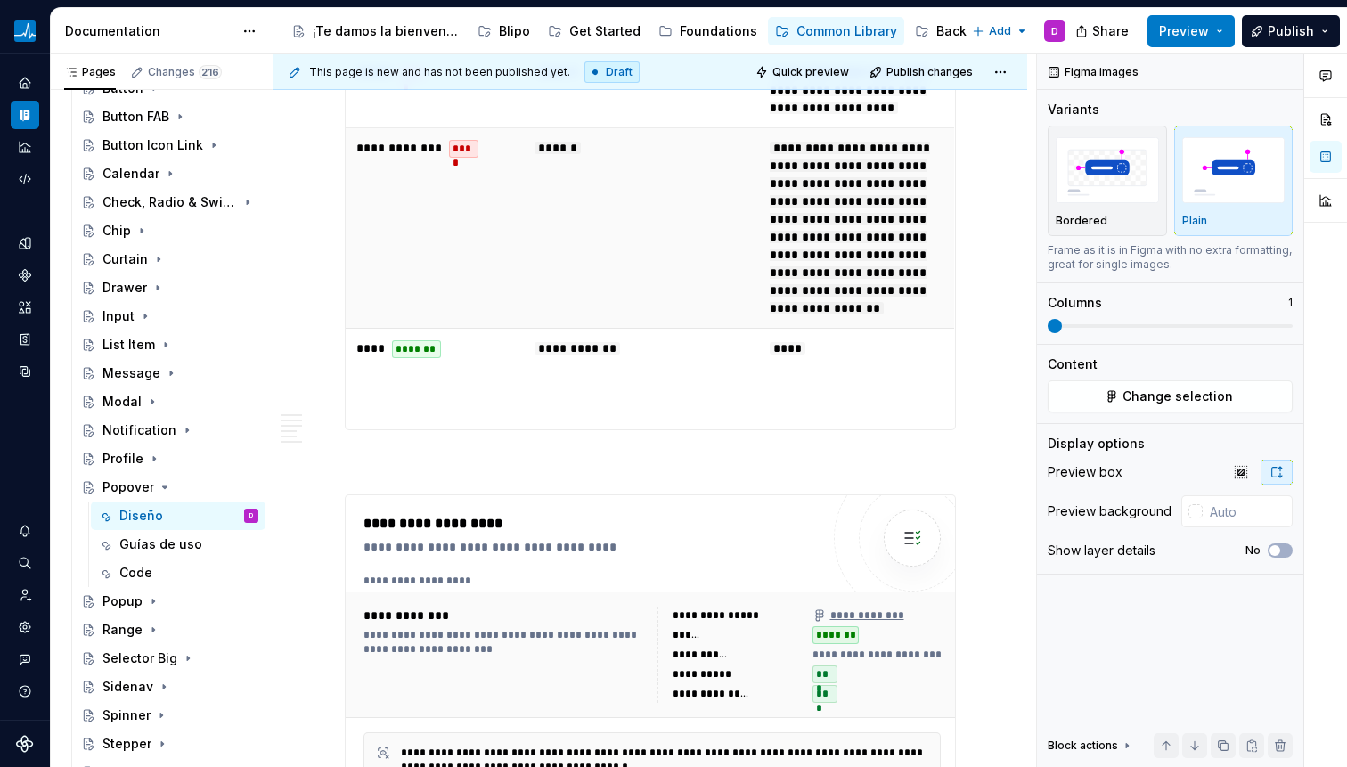
click at [685, 279] on td "******" at bounding box center [641, 228] width 235 height 200
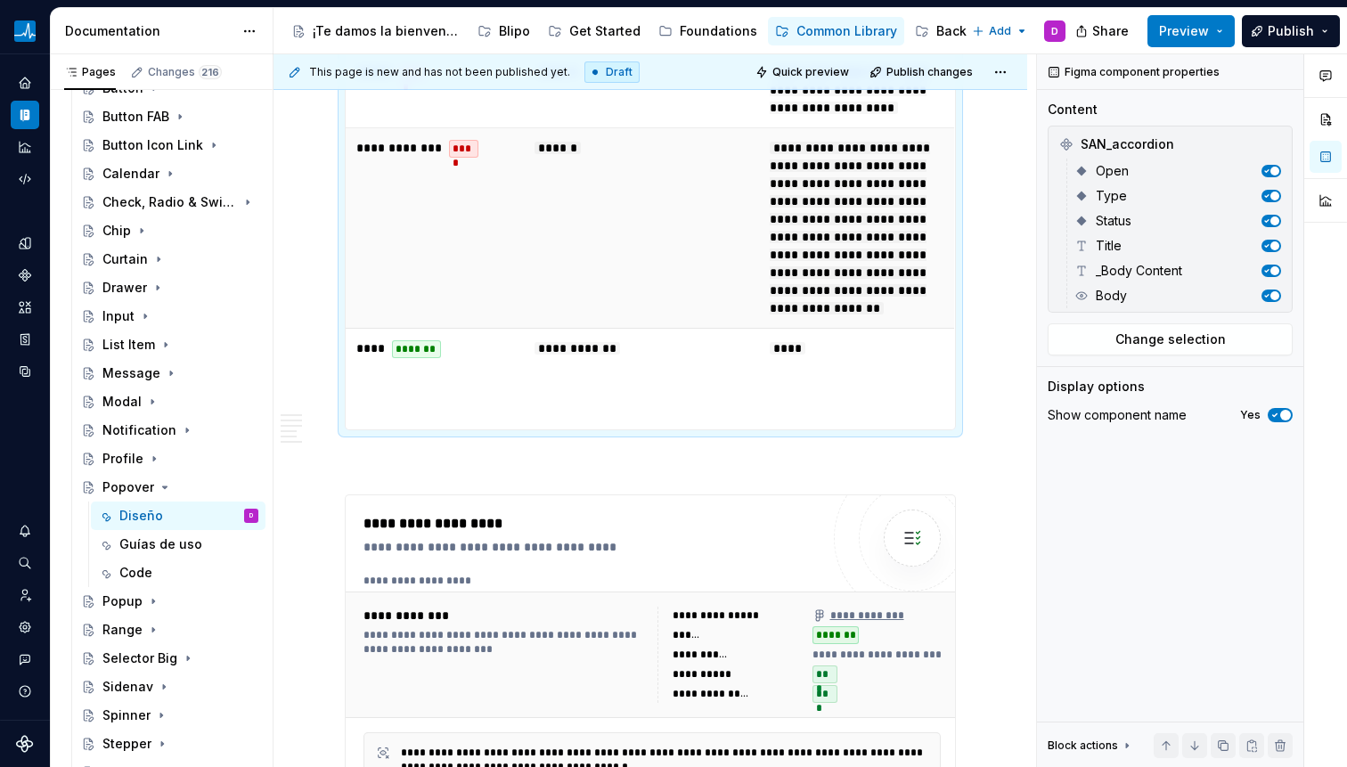
scroll to position [4346, 0]
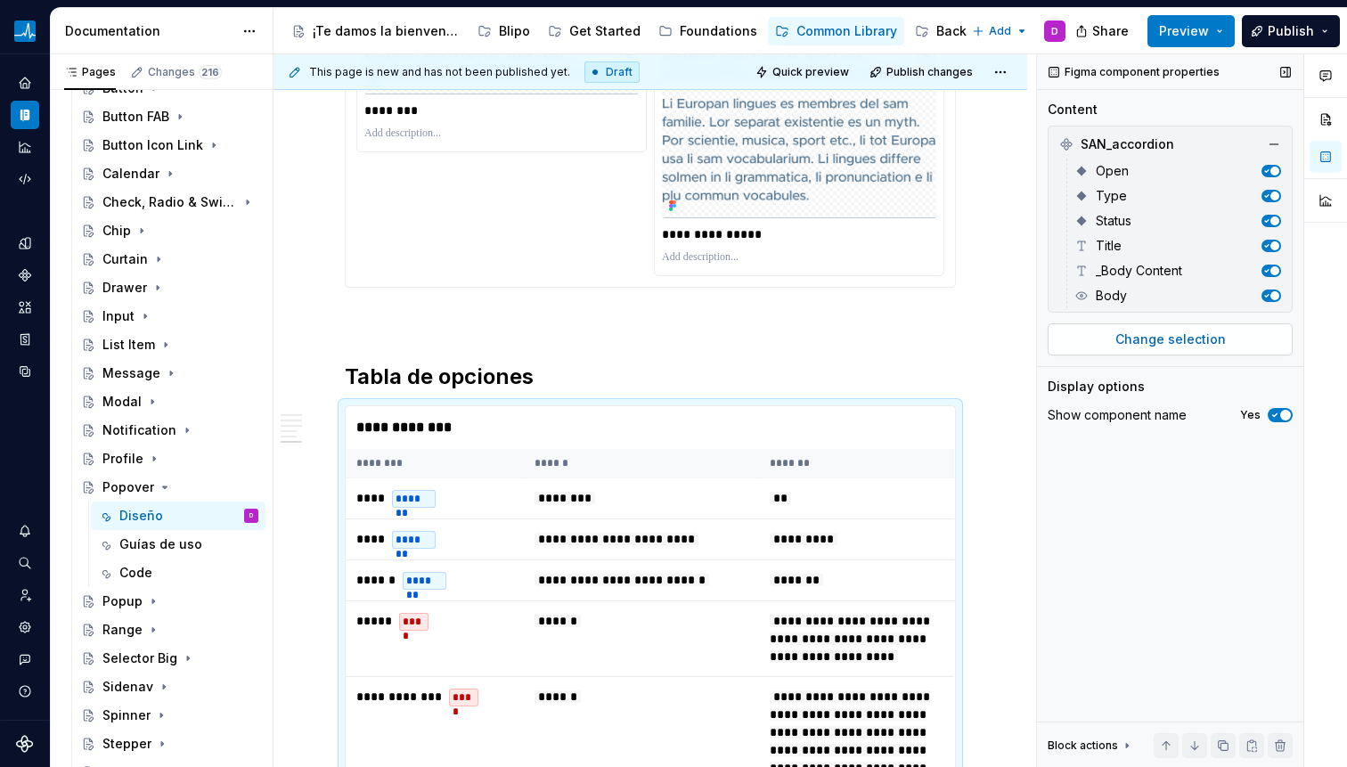
click at [1186, 335] on span "Change selection" at bounding box center [1170, 339] width 110 height 18
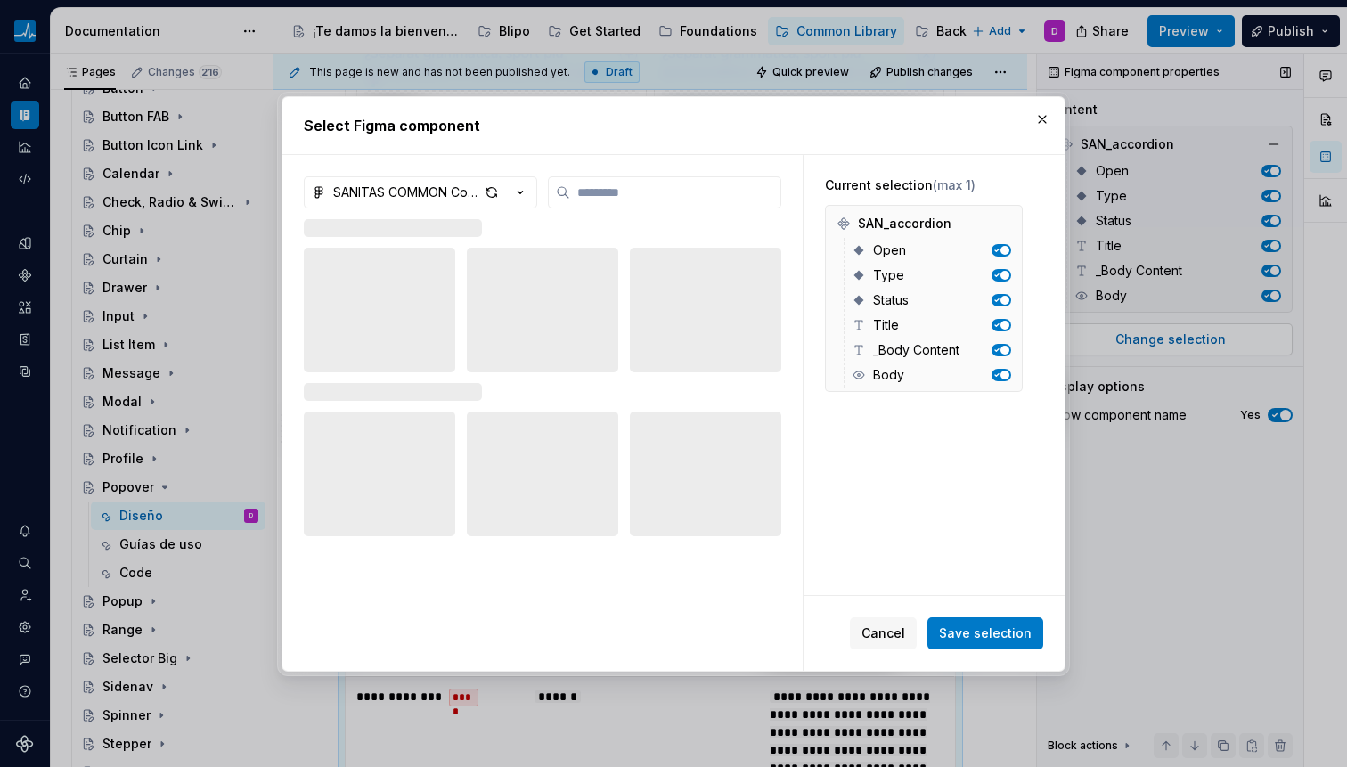
type textarea "*"
type input "*"
type textarea "*"
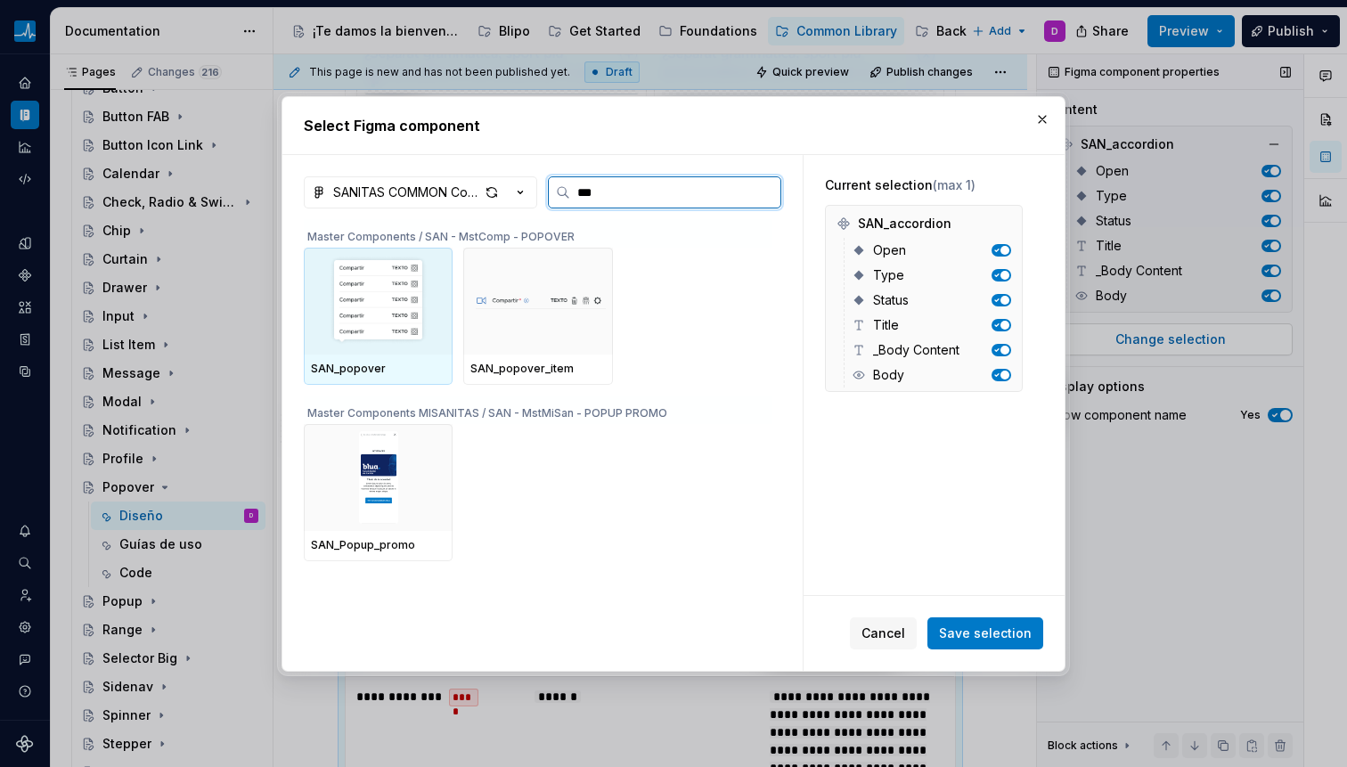
type input "****"
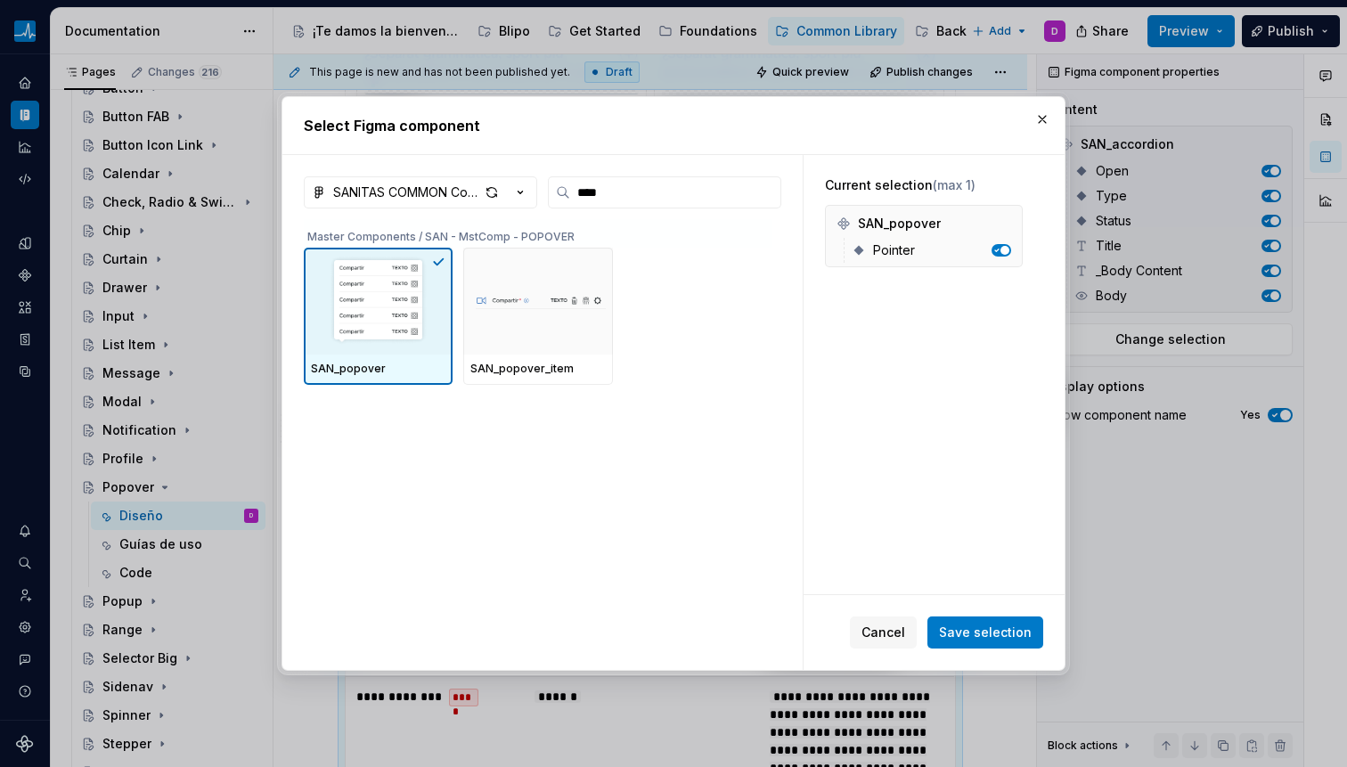
click at [1028, 634] on span "Save selection" at bounding box center [985, 633] width 93 height 18
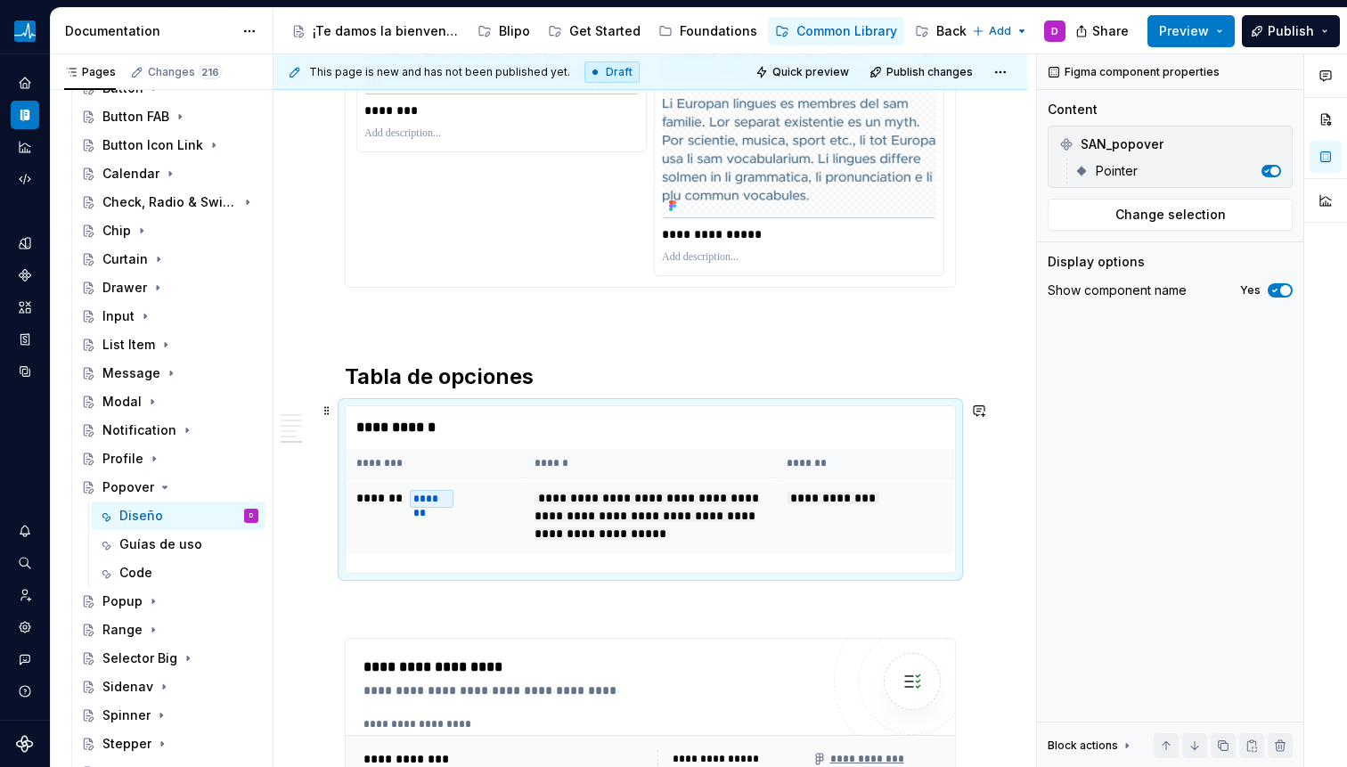
scroll to position [4757, 0]
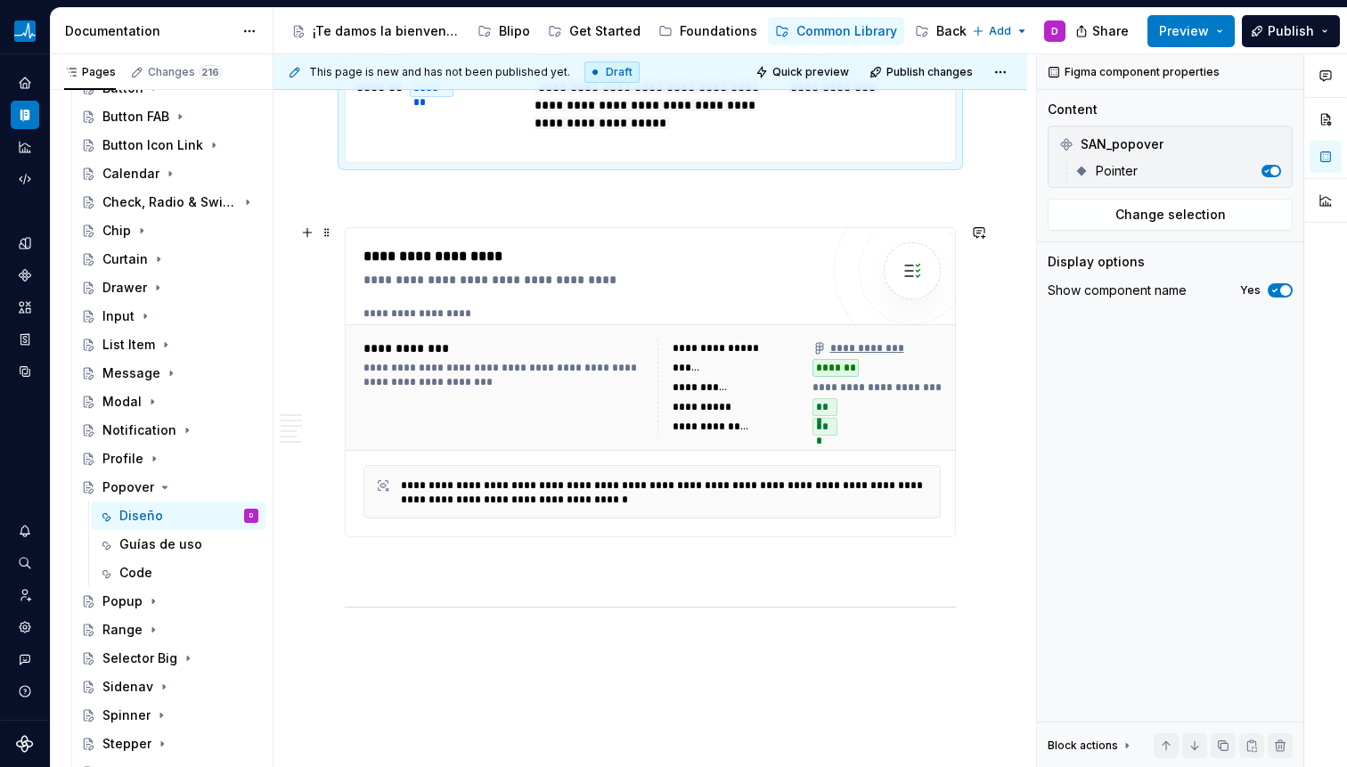
click at [670, 353] on div "**********" at bounding box center [798, 387] width 283 height 96
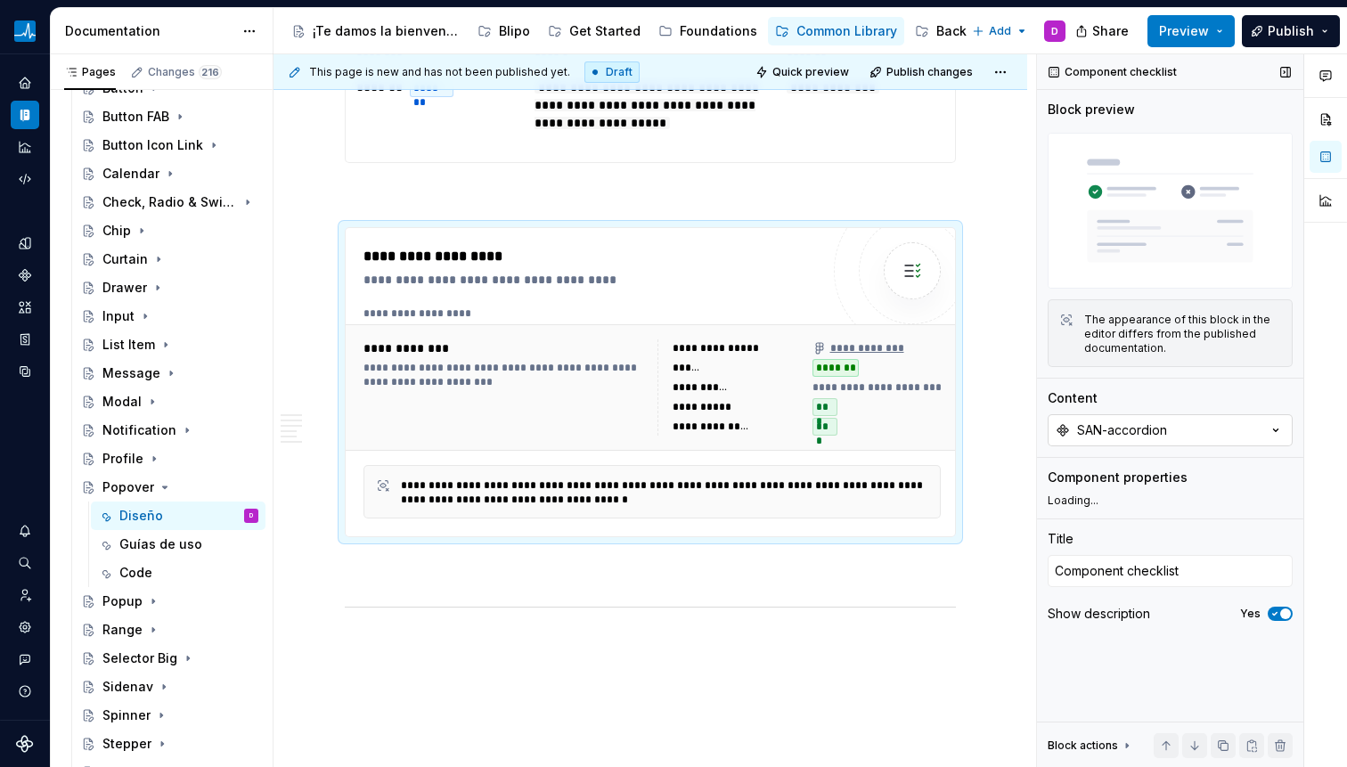
type textarea "*"
click at [1140, 420] on button "SAN-accordion" at bounding box center [1170, 430] width 245 height 32
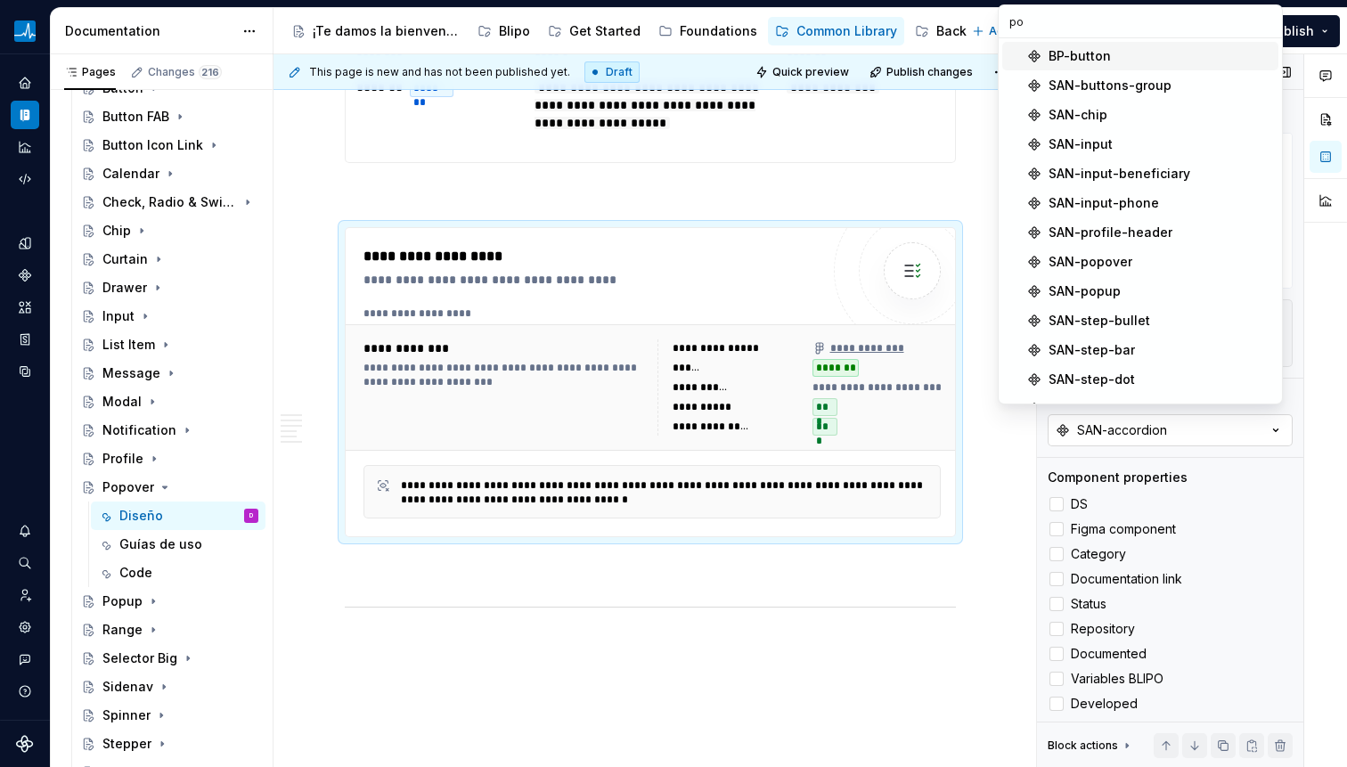
type input "pop"
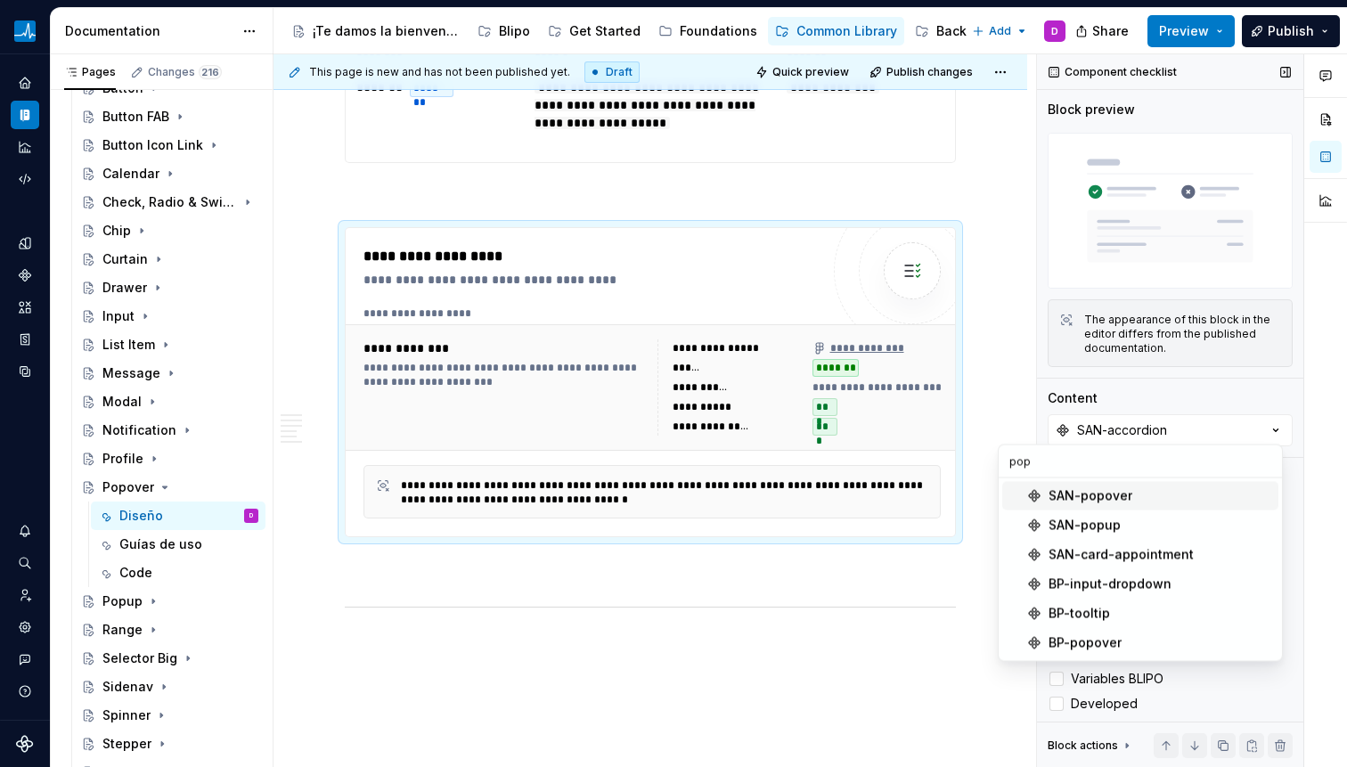
click at [1106, 497] on div "SAN-popover" at bounding box center [1091, 496] width 84 height 18
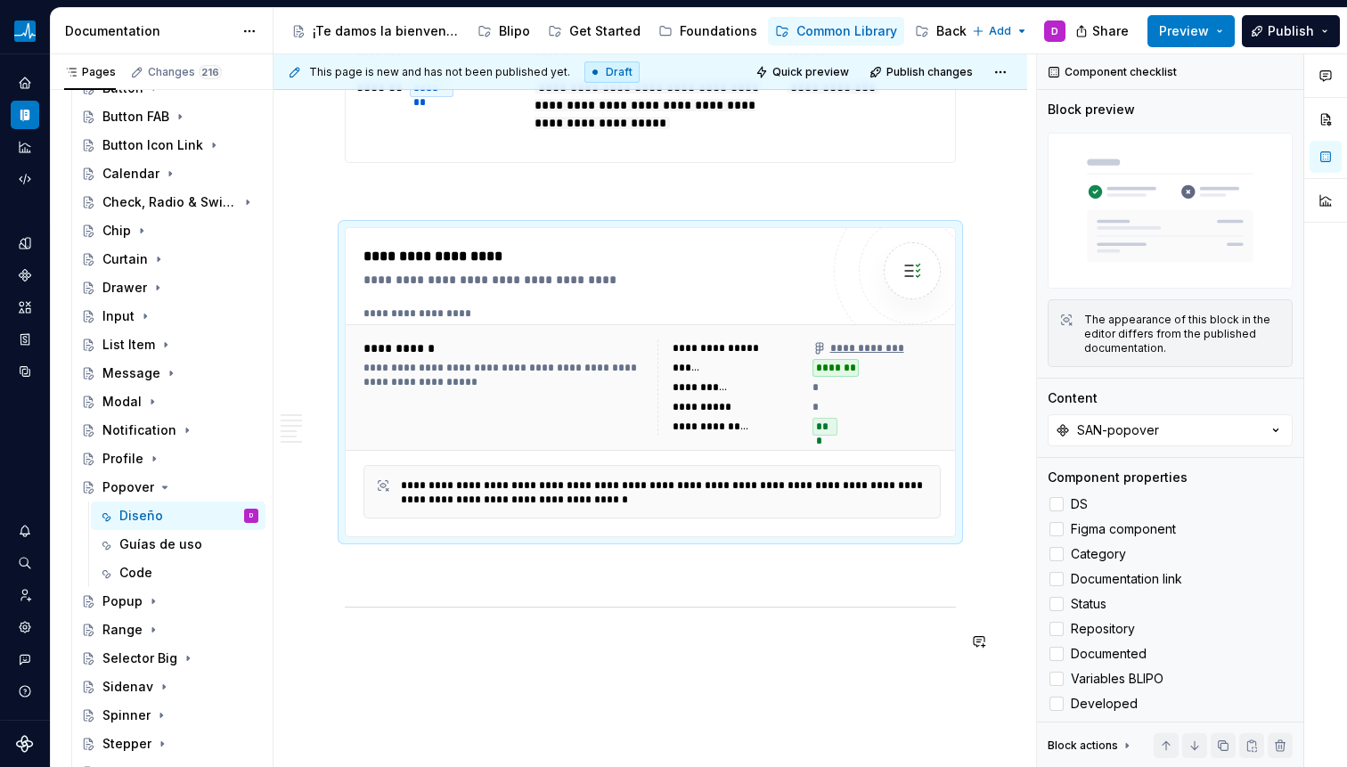
type textarea "*"
click at [709, 649] on p at bounding box center [650, 644] width 611 height 21
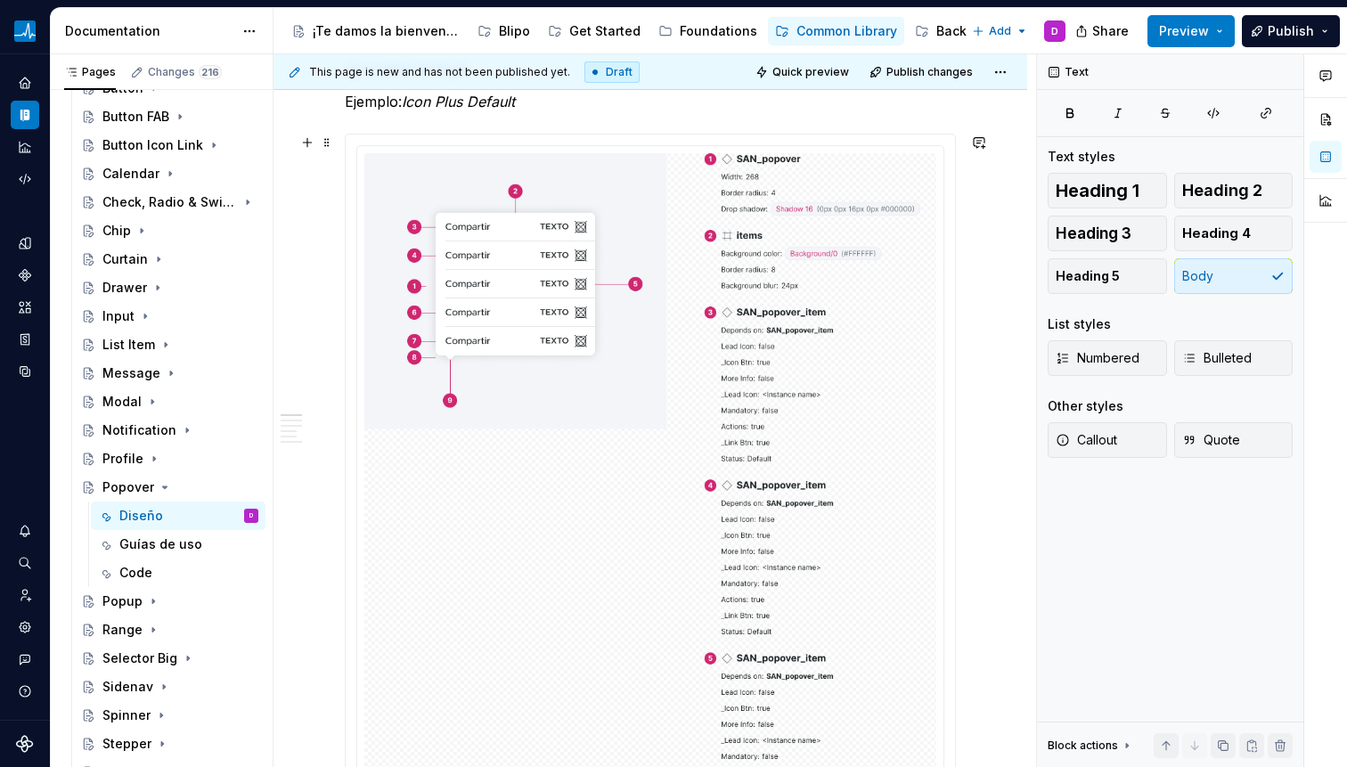
scroll to position [883, 0]
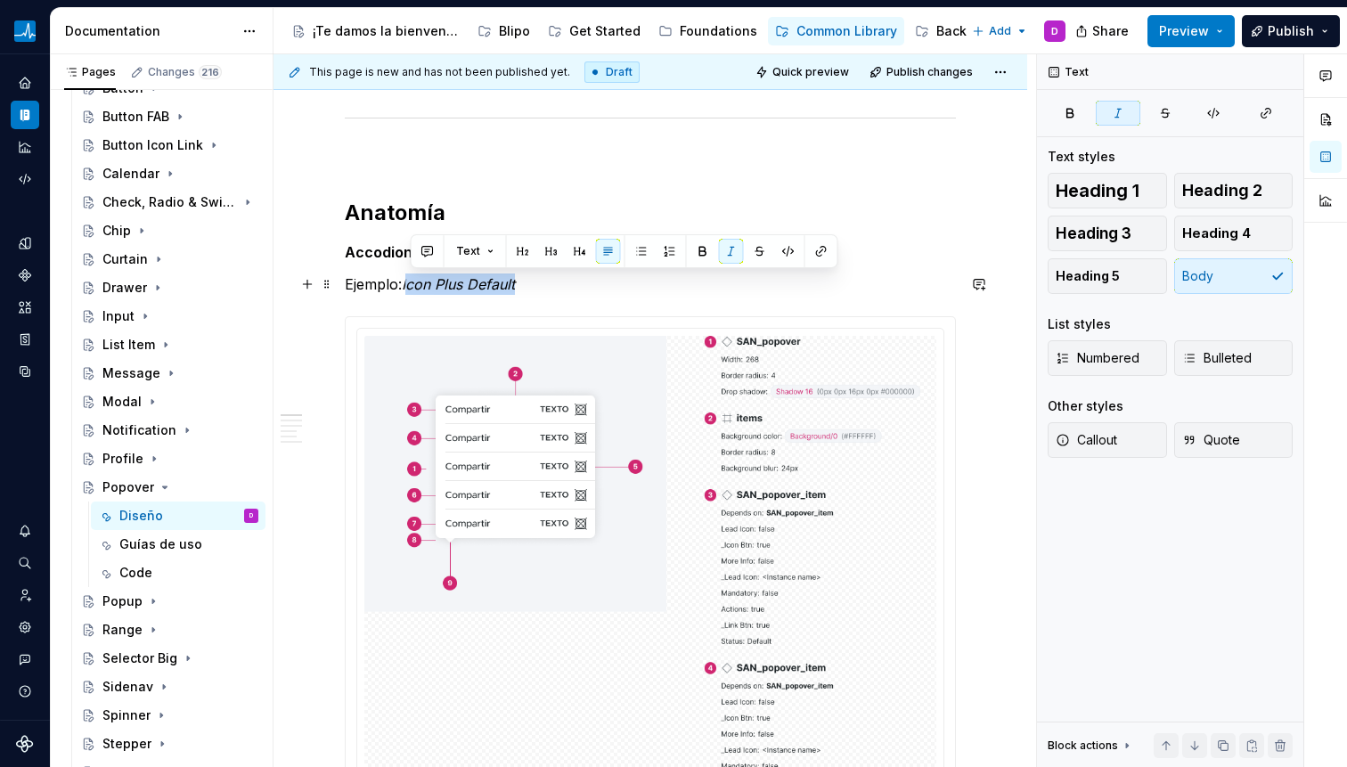
drag, startPoint x: 409, startPoint y: 287, endPoint x: 533, endPoint y: 285, distance: 123.8
click at [533, 285] on p "Ejemplo: Icon Plus Default" at bounding box center [650, 283] width 611 height 21
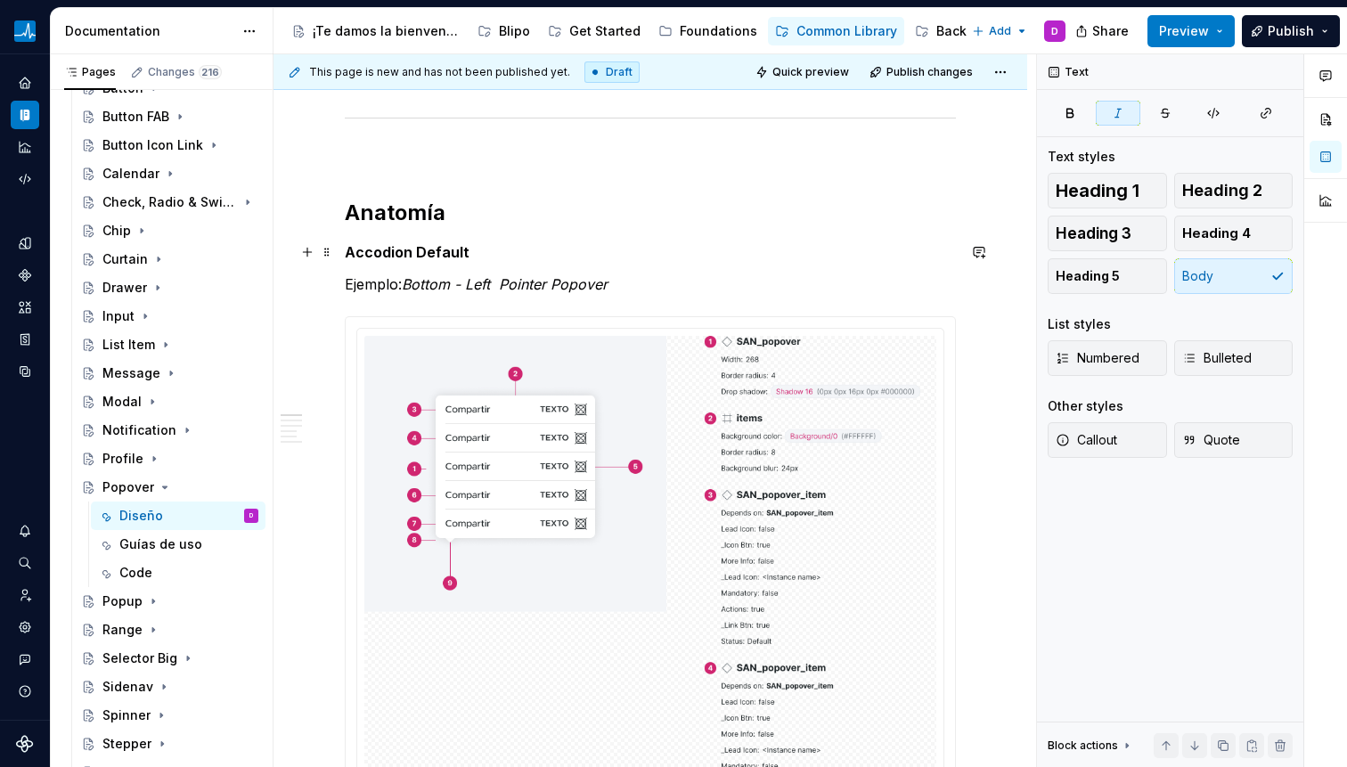
click at [383, 252] on strong "Accodion Default" at bounding box center [407, 252] width 125 height 18
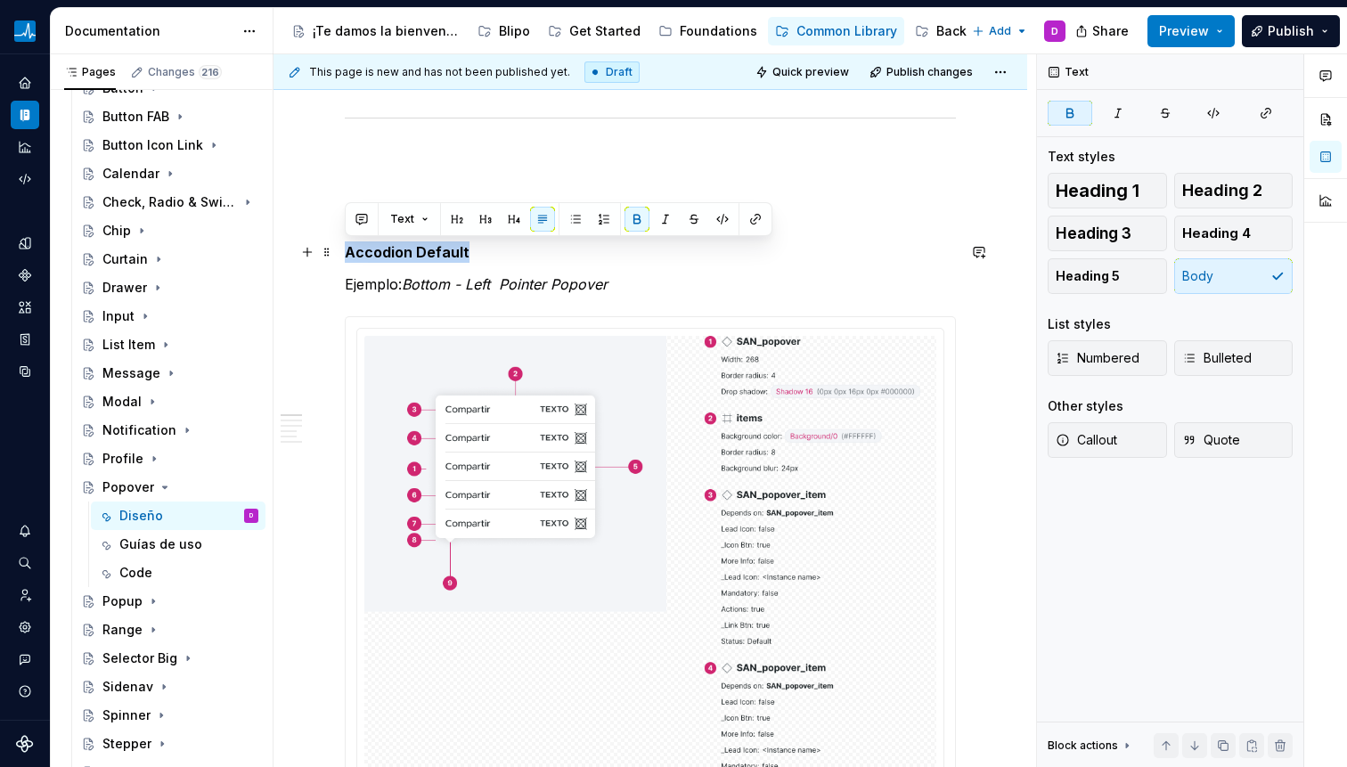
click at [383, 252] on strong "Accodion Default" at bounding box center [407, 252] width 125 height 18
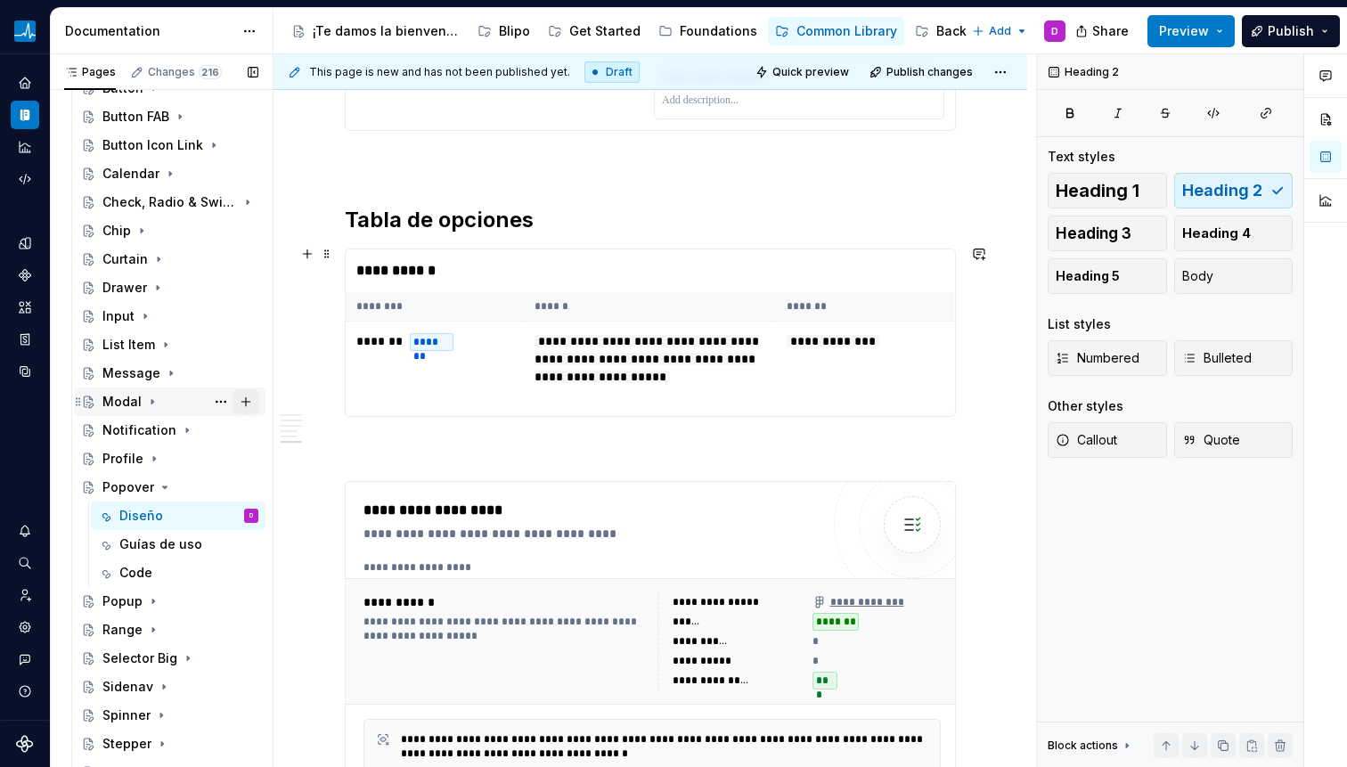
scroll to position [4860, 0]
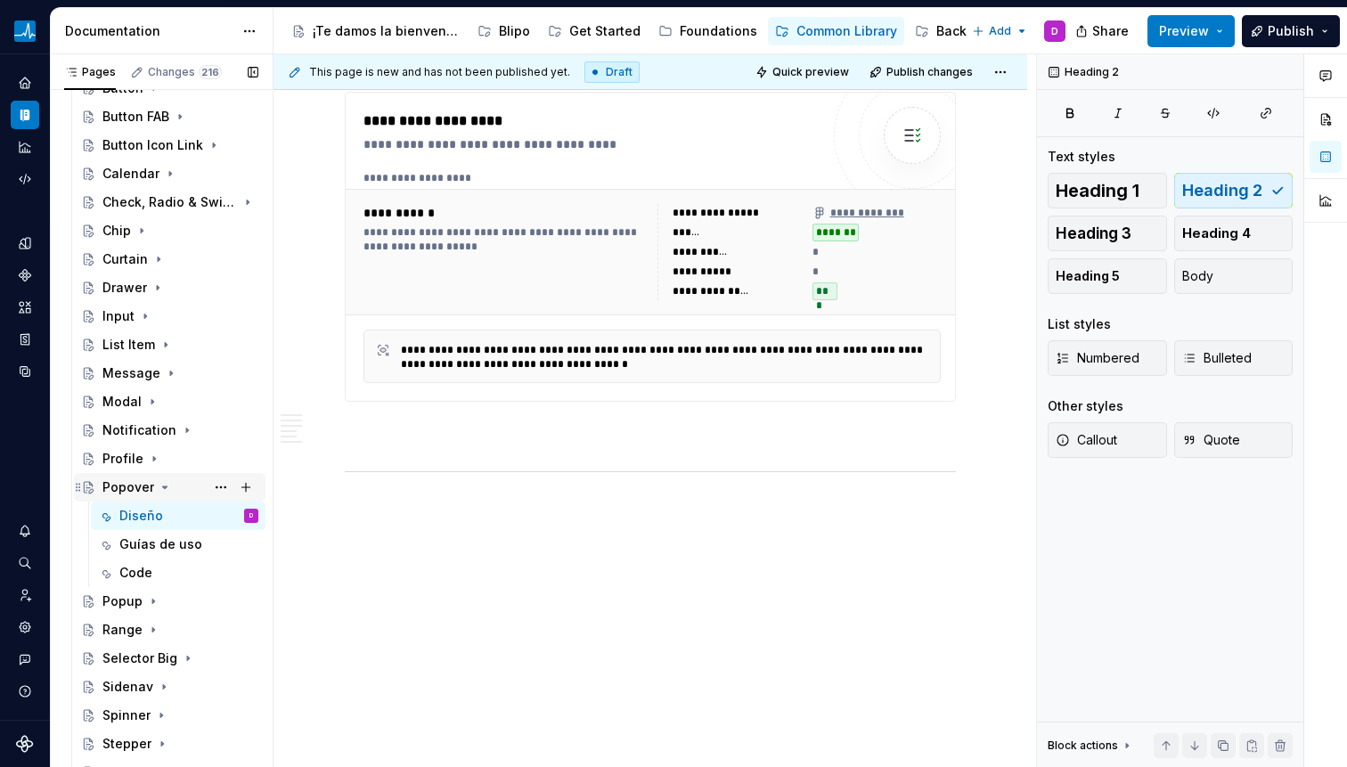
click at [161, 489] on icon "Page tree" at bounding box center [165, 487] width 14 height 14
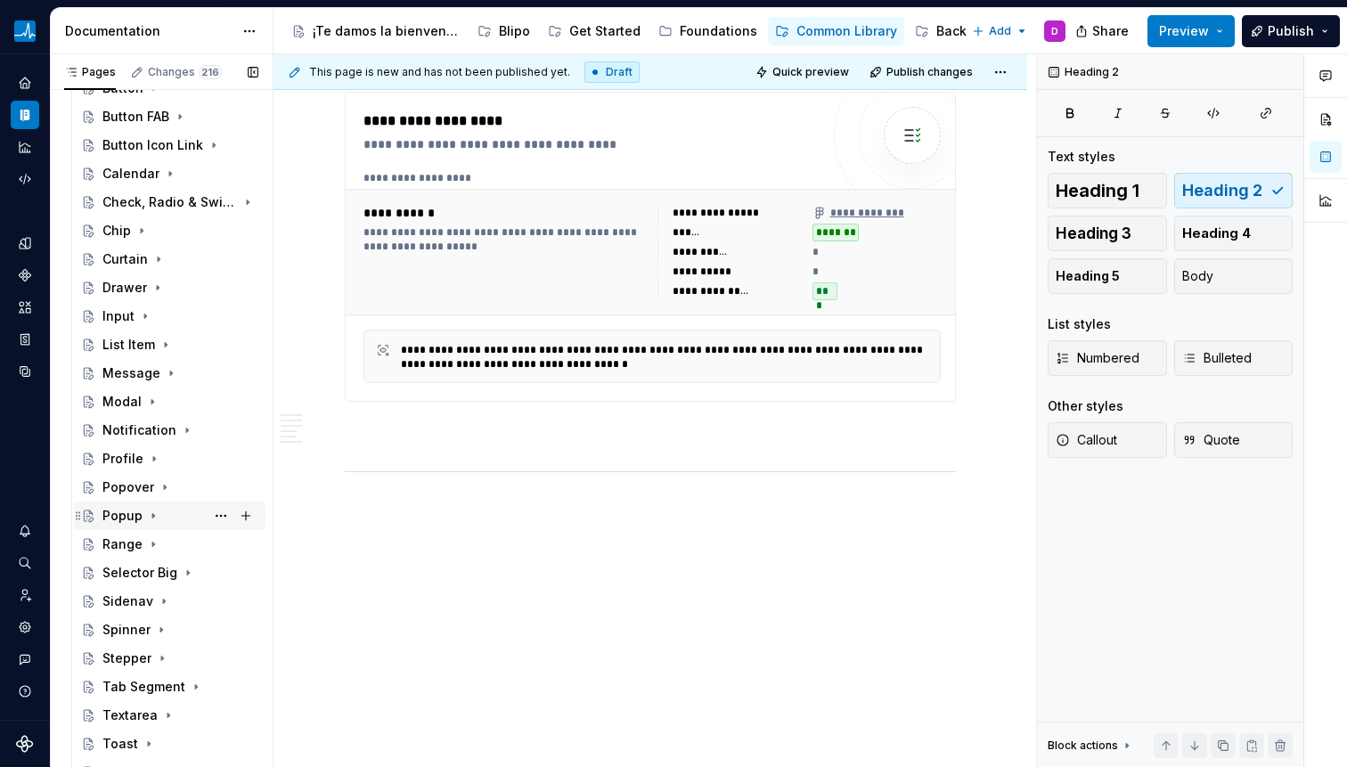
click at [151, 518] on icon "Page tree" at bounding box center [153, 516] width 14 height 14
click at [145, 543] on div "Diseño" at bounding box center [141, 544] width 44 height 18
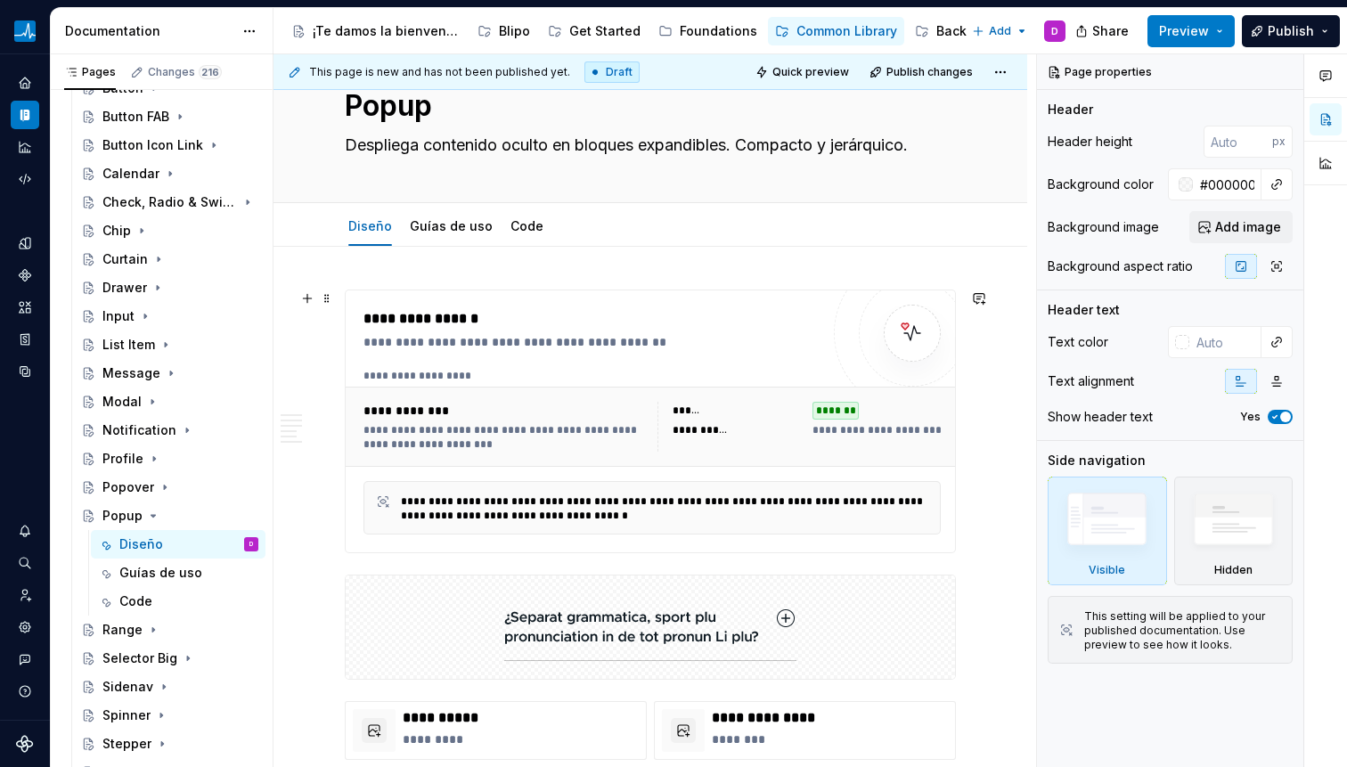
scroll to position [66, 0]
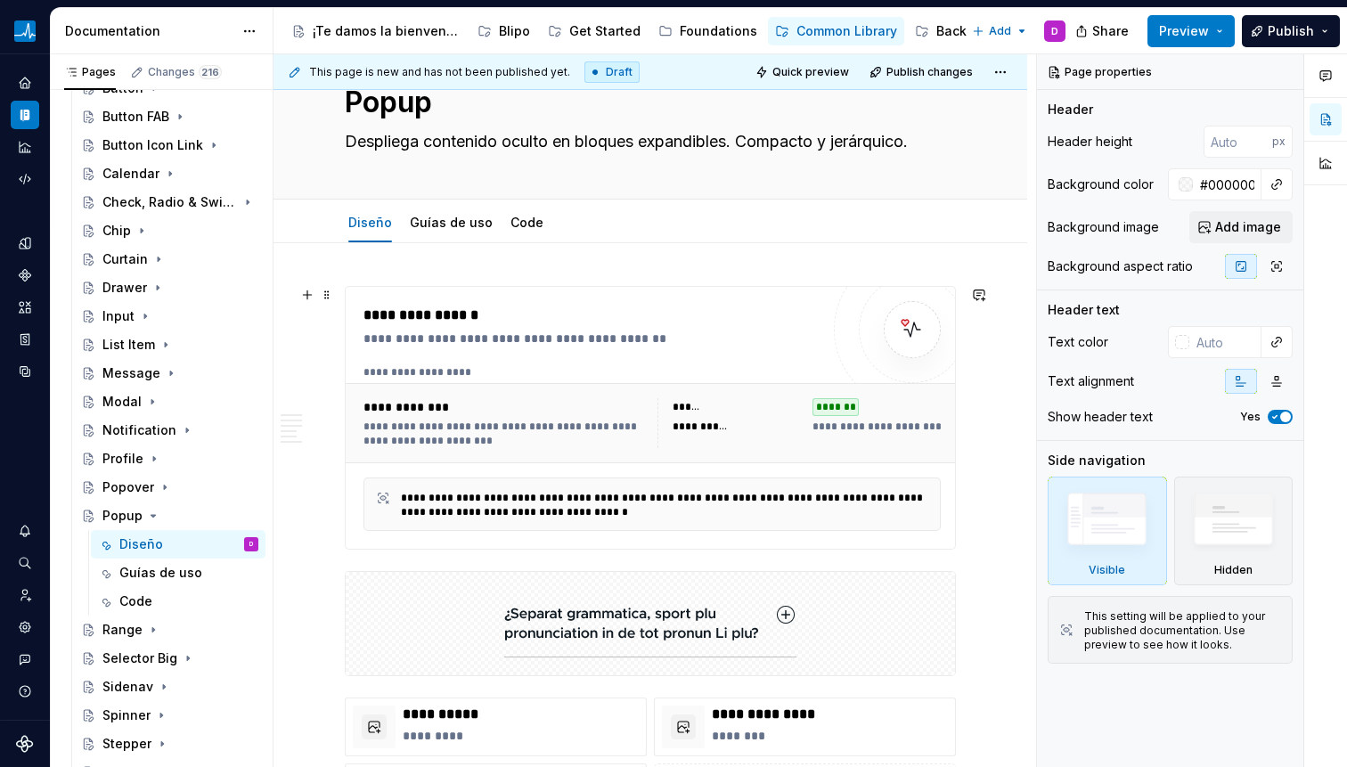
click at [762, 383] on div "**********" at bounding box center [652, 423] width 613 height 80
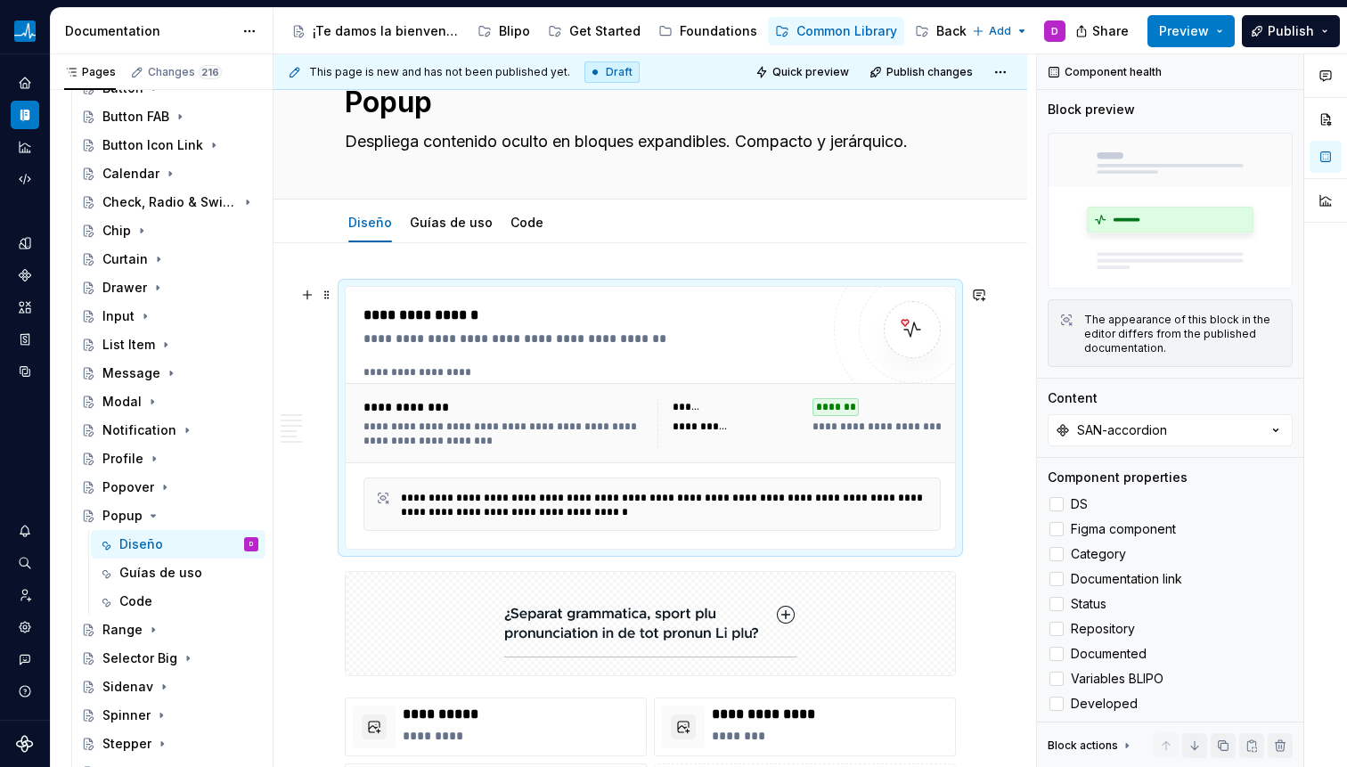
type textarea "*"
click at [1227, 421] on button "SAN-accordion" at bounding box center [1170, 430] width 245 height 32
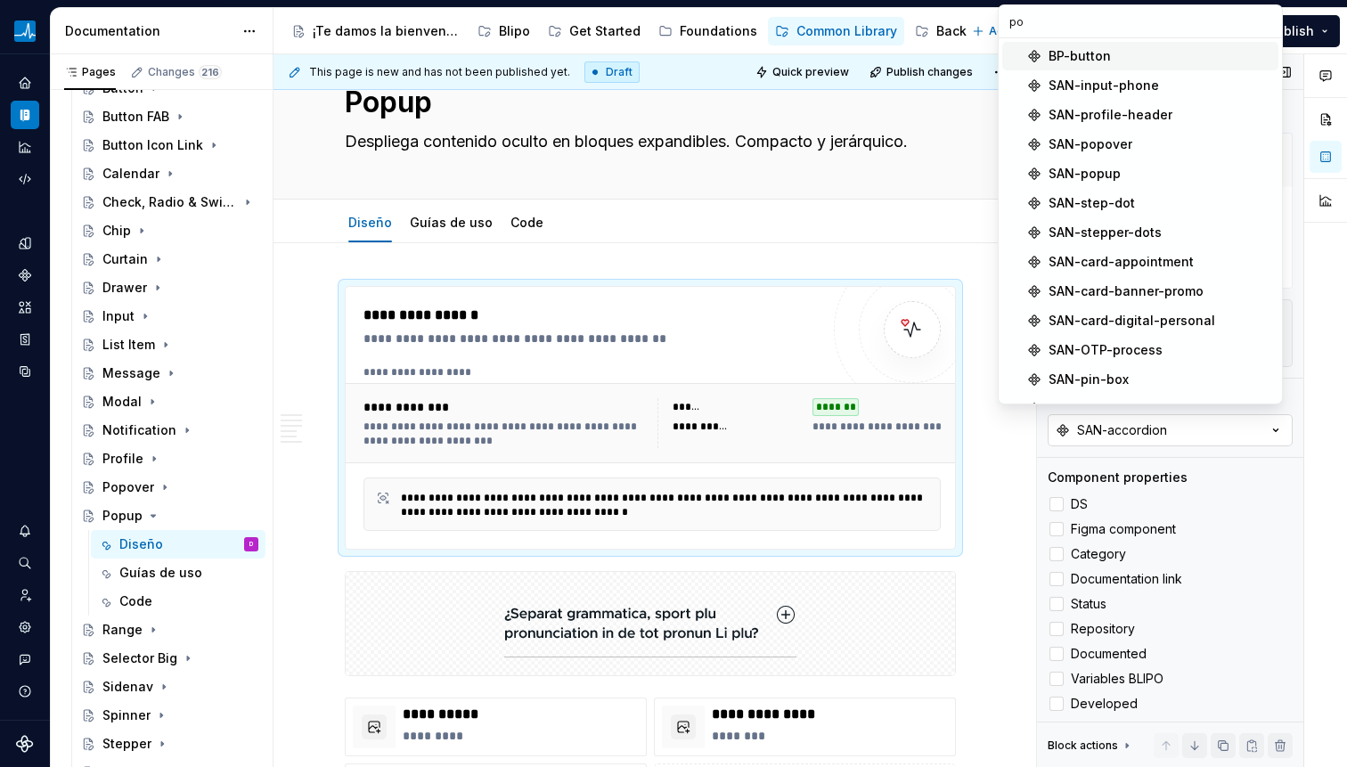
type input "pop"
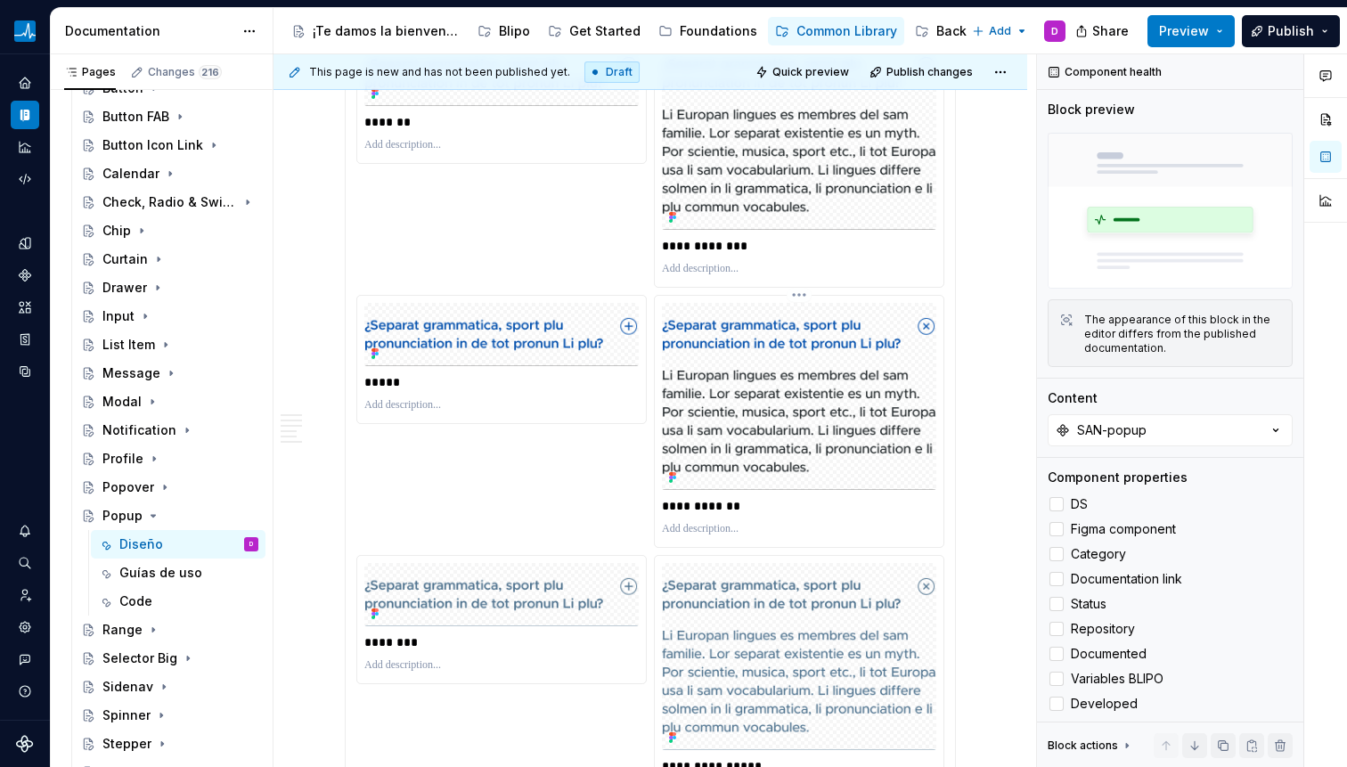
scroll to position [4287, 0]
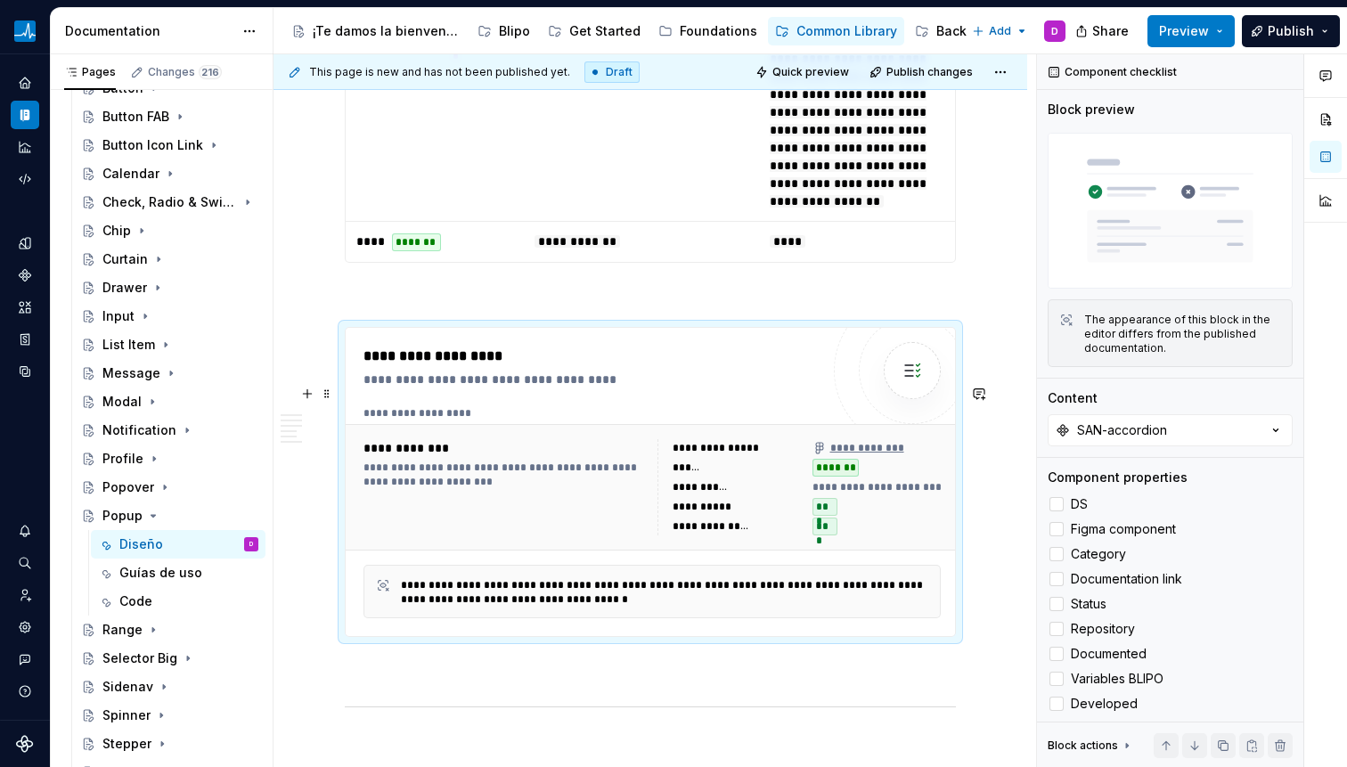
click at [708, 461] on div "**********" at bounding box center [591, 482] width 456 height 273
type textarea "*"
click at [1240, 427] on button "SAN-accordion" at bounding box center [1170, 430] width 245 height 32
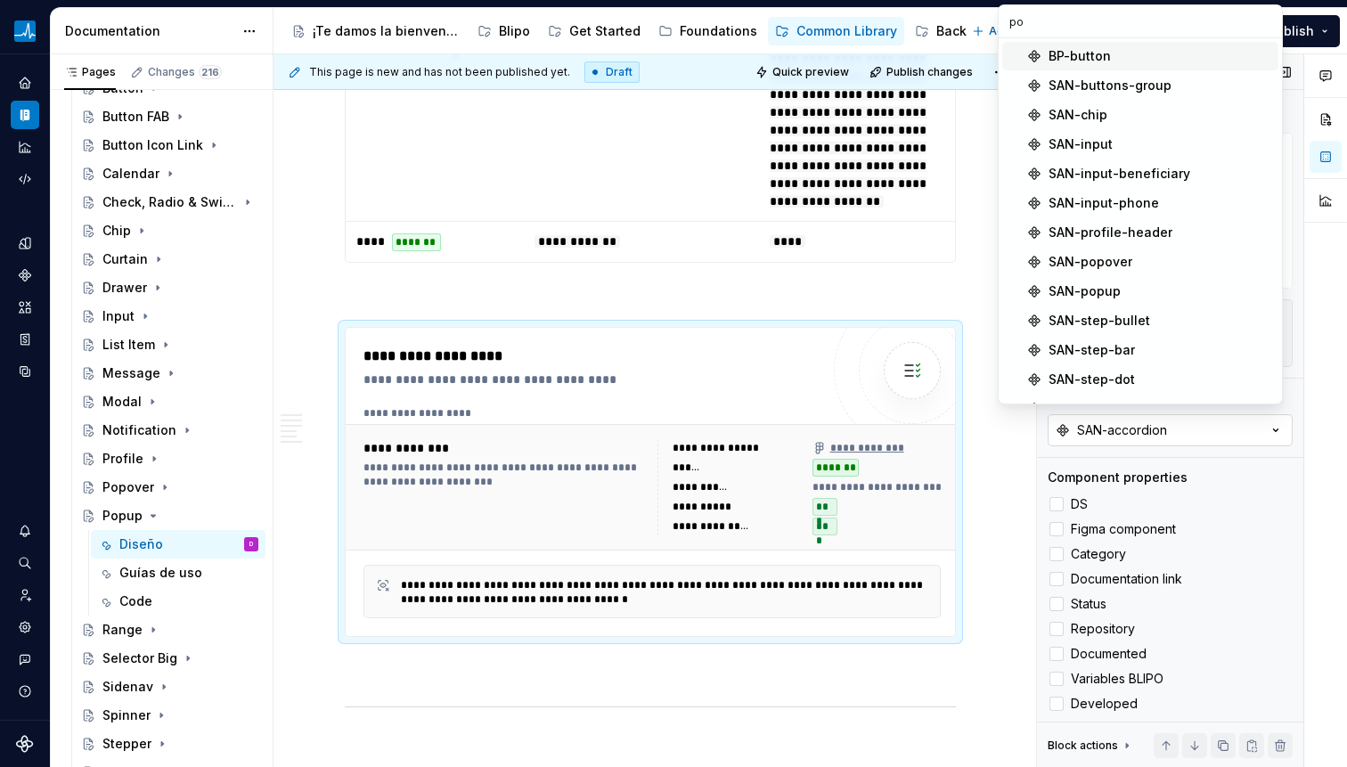
type input "pop"
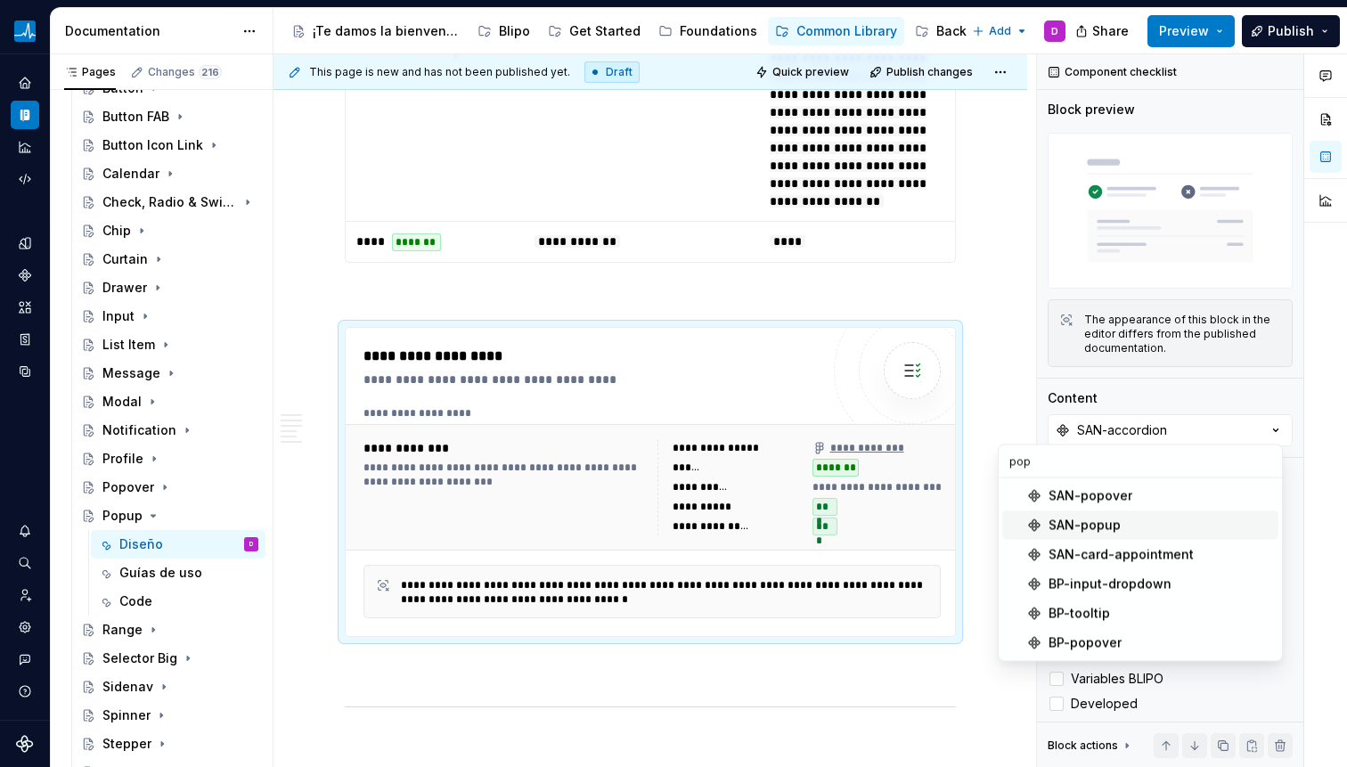
click at [1070, 532] on div "SAN-popup" at bounding box center [1085, 526] width 72 height 18
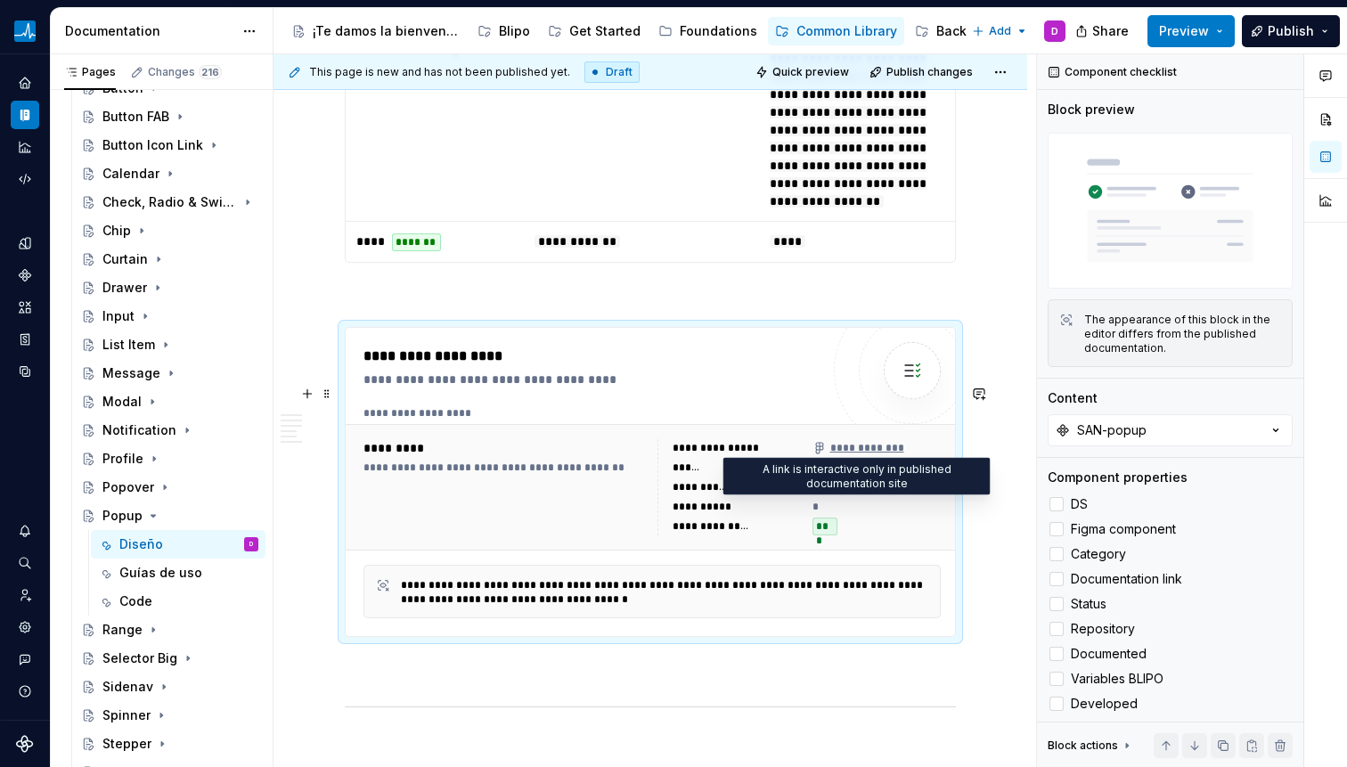
click at [860, 455] on div "**********" at bounding box center [857, 448] width 91 height 14
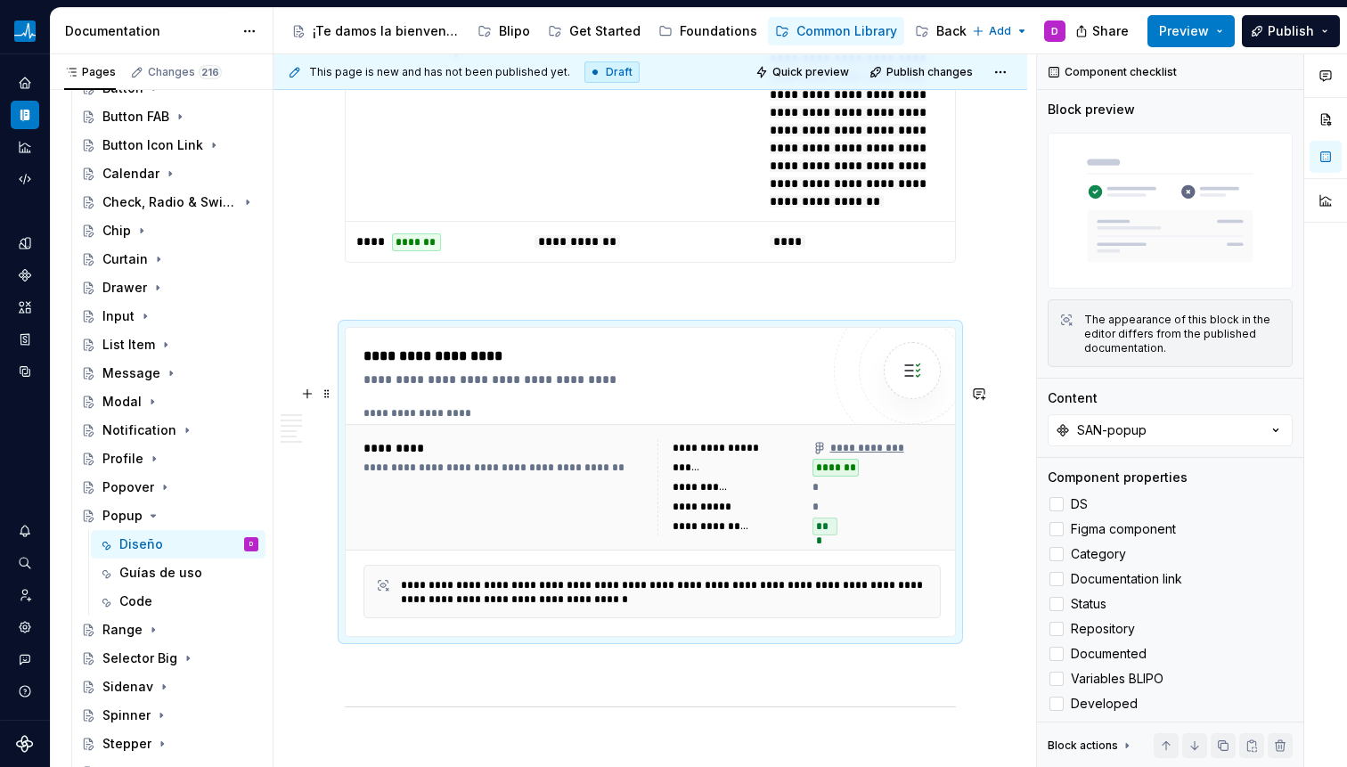
click at [869, 455] on div "**********" at bounding box center [857, 448] width 91 height 14
click at [857, 439] on div at bounding box center [912, 370] width 157 height 157
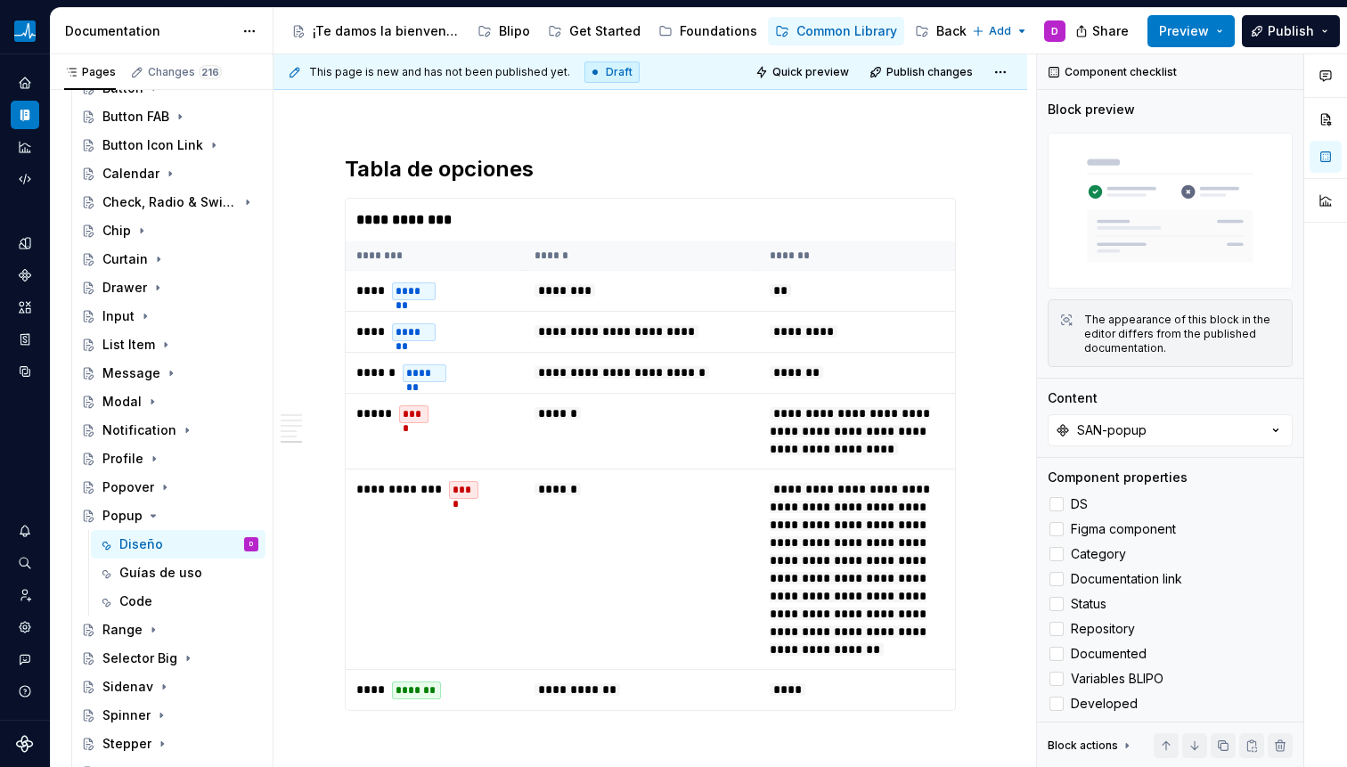
scroll to position [3837, 0]
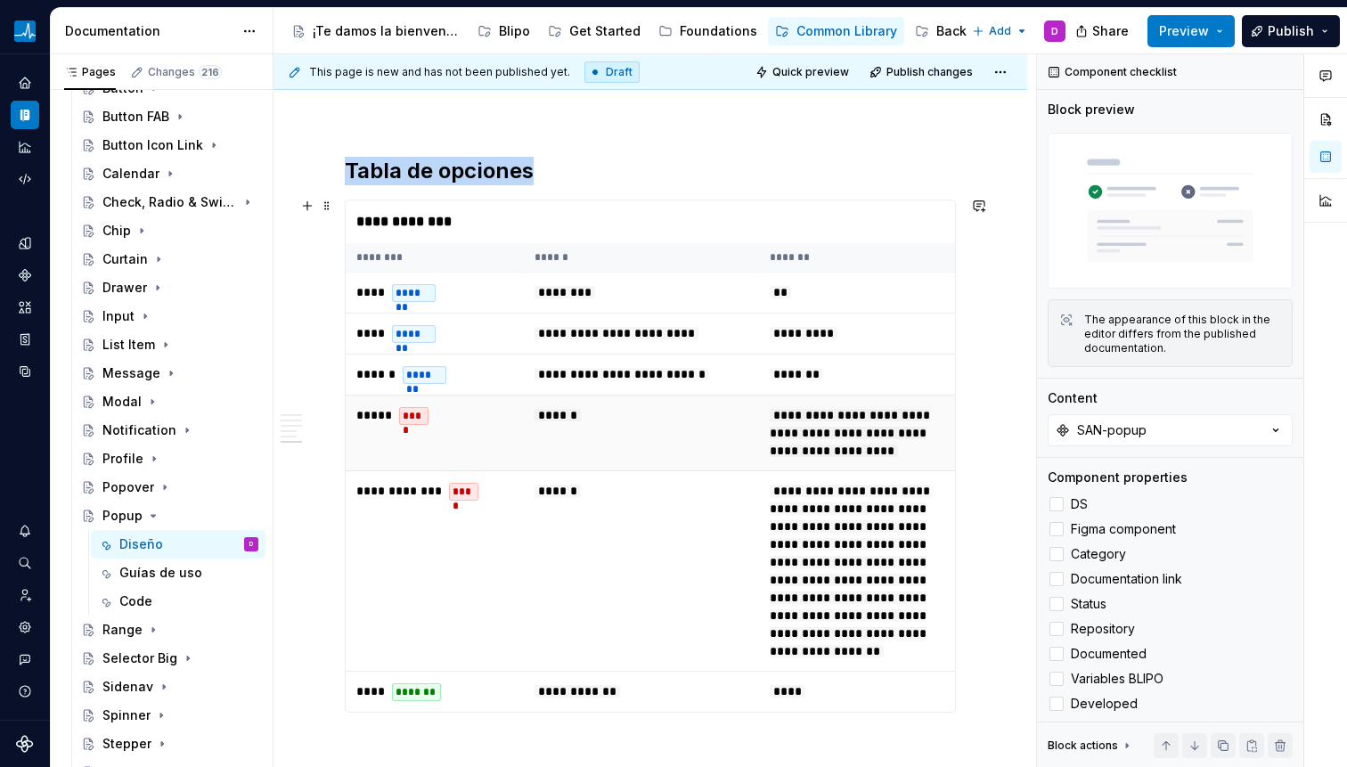
click at [794, 428] on span "**********" at bounding box center [850, 433] width 160 height 48
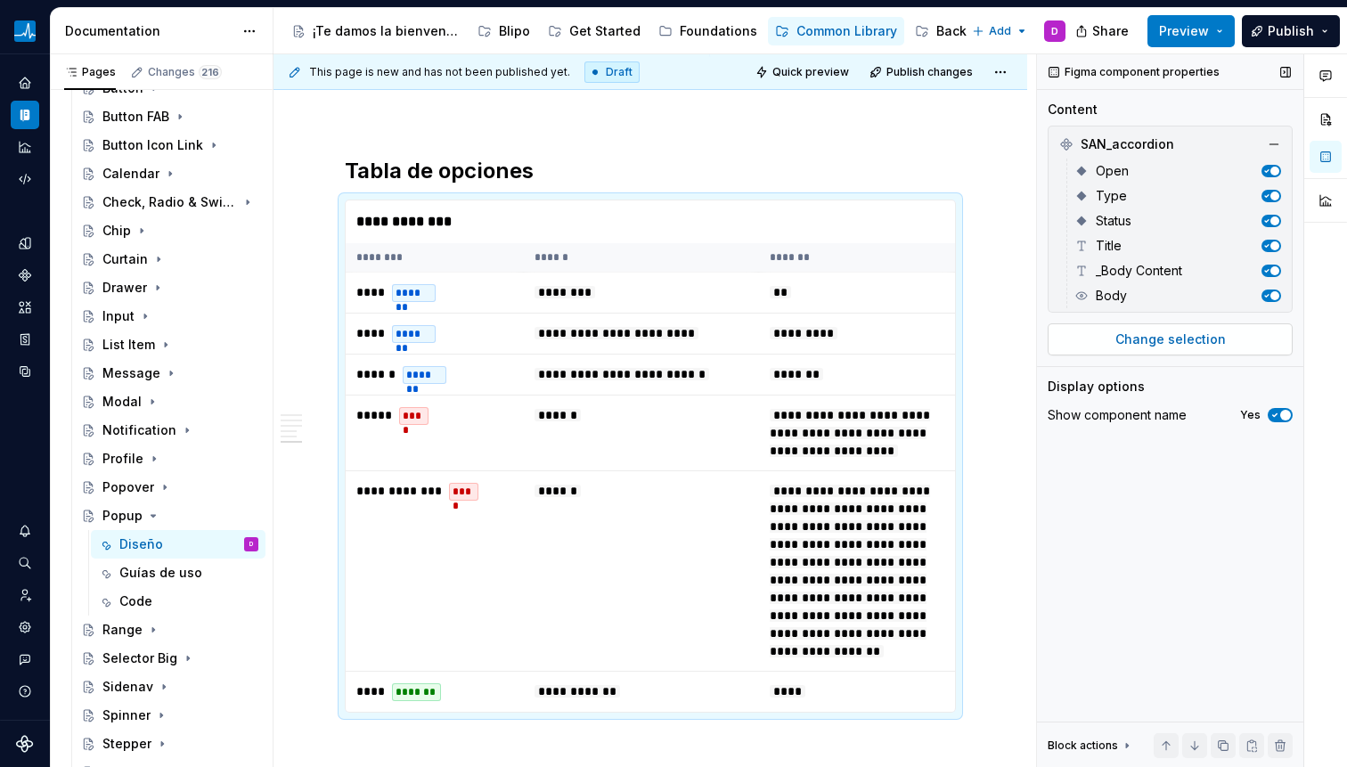
click at [1160, 342] on span "Change selection" at bounding box center [1170, 339] width 110 height 18
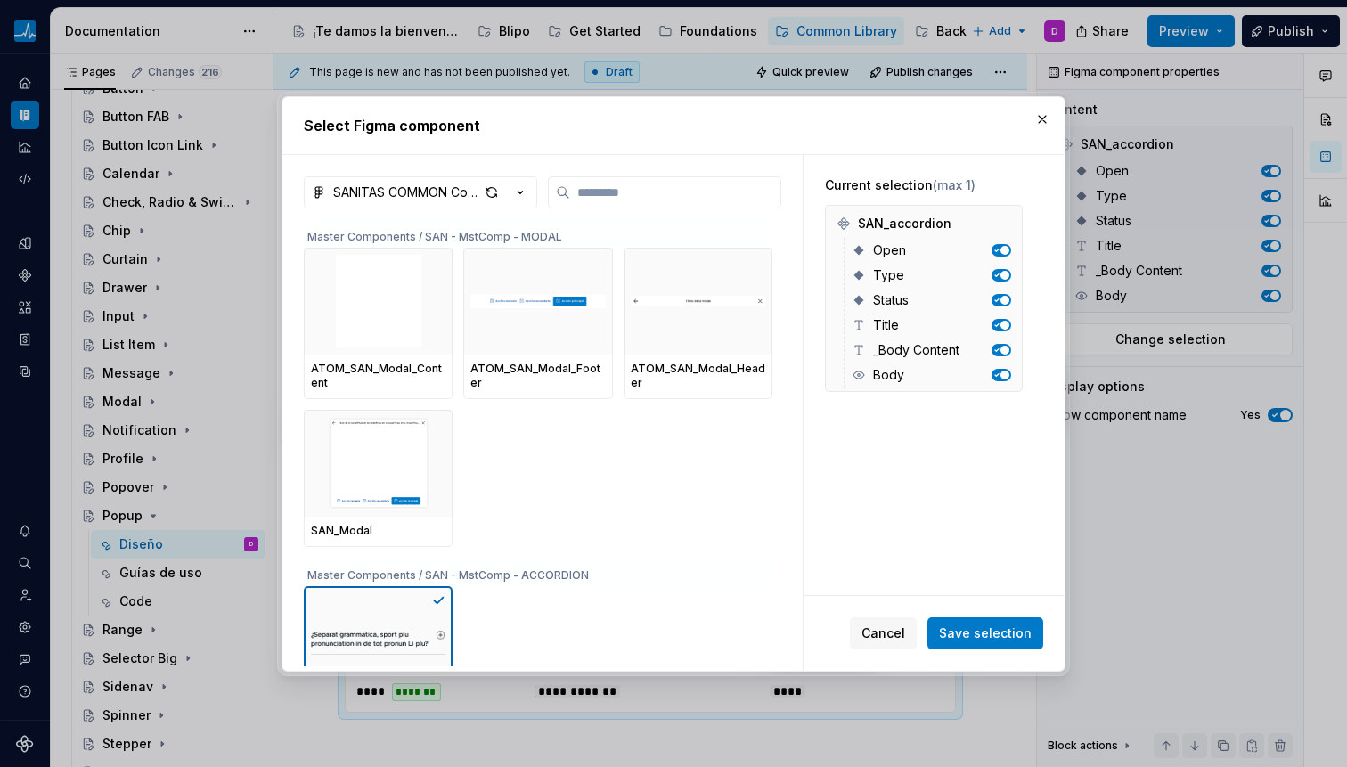
type textarea "*"
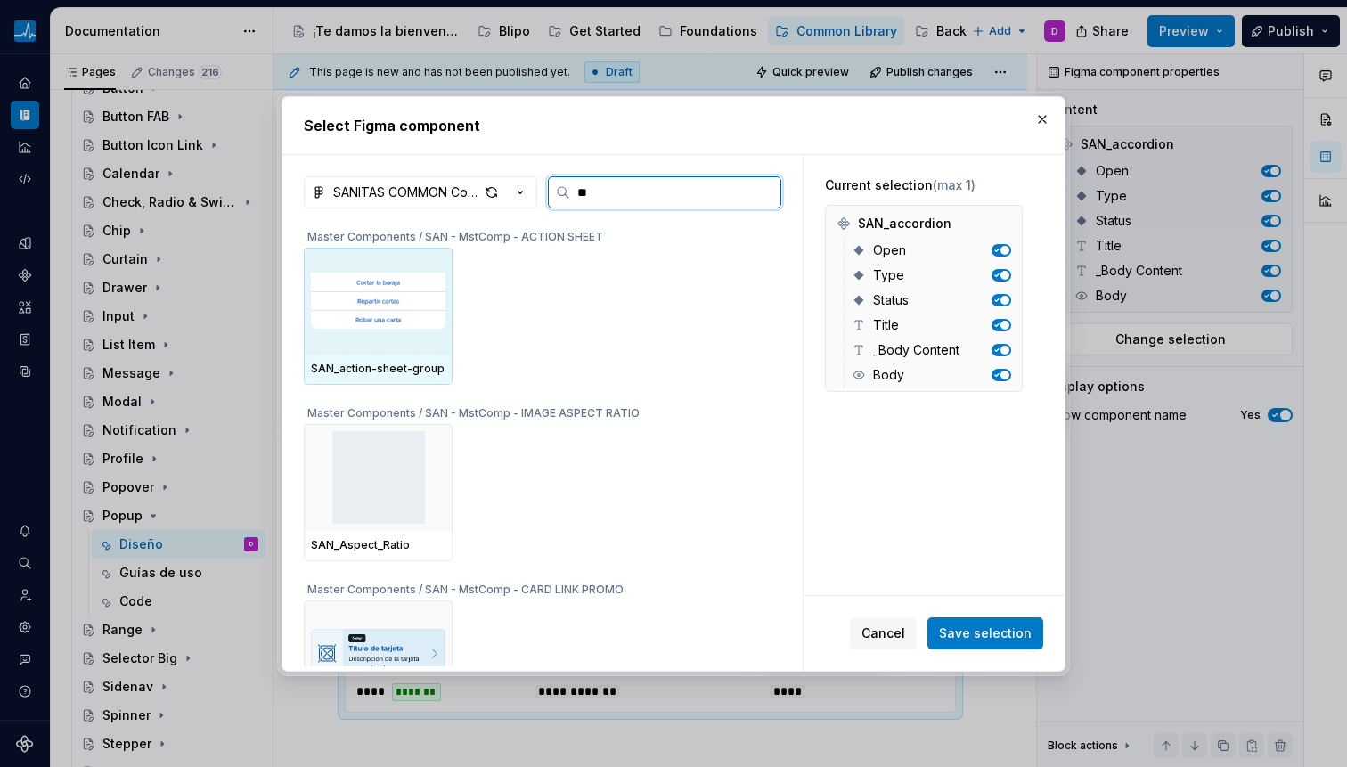
type input "***"
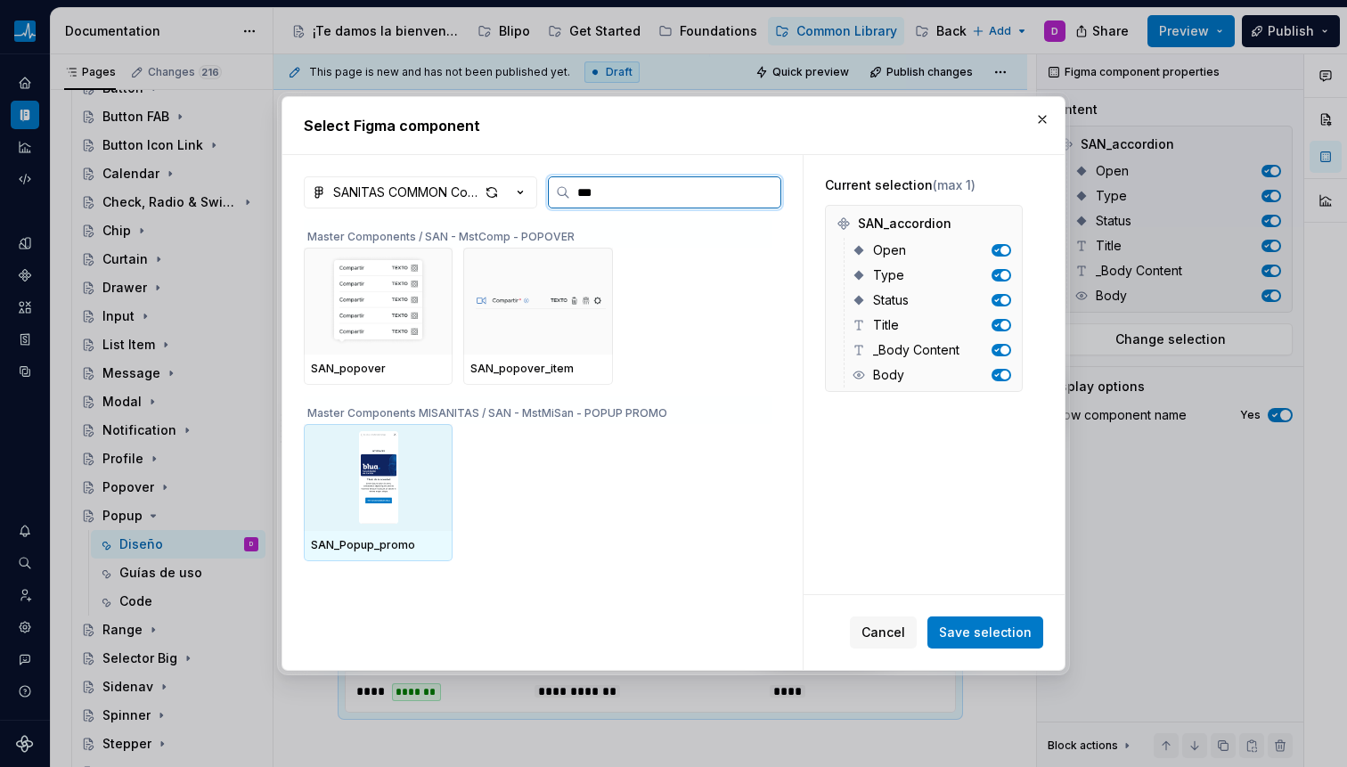
click at [398, 486] on img at bounding box center [378, 477] width 135 height 93
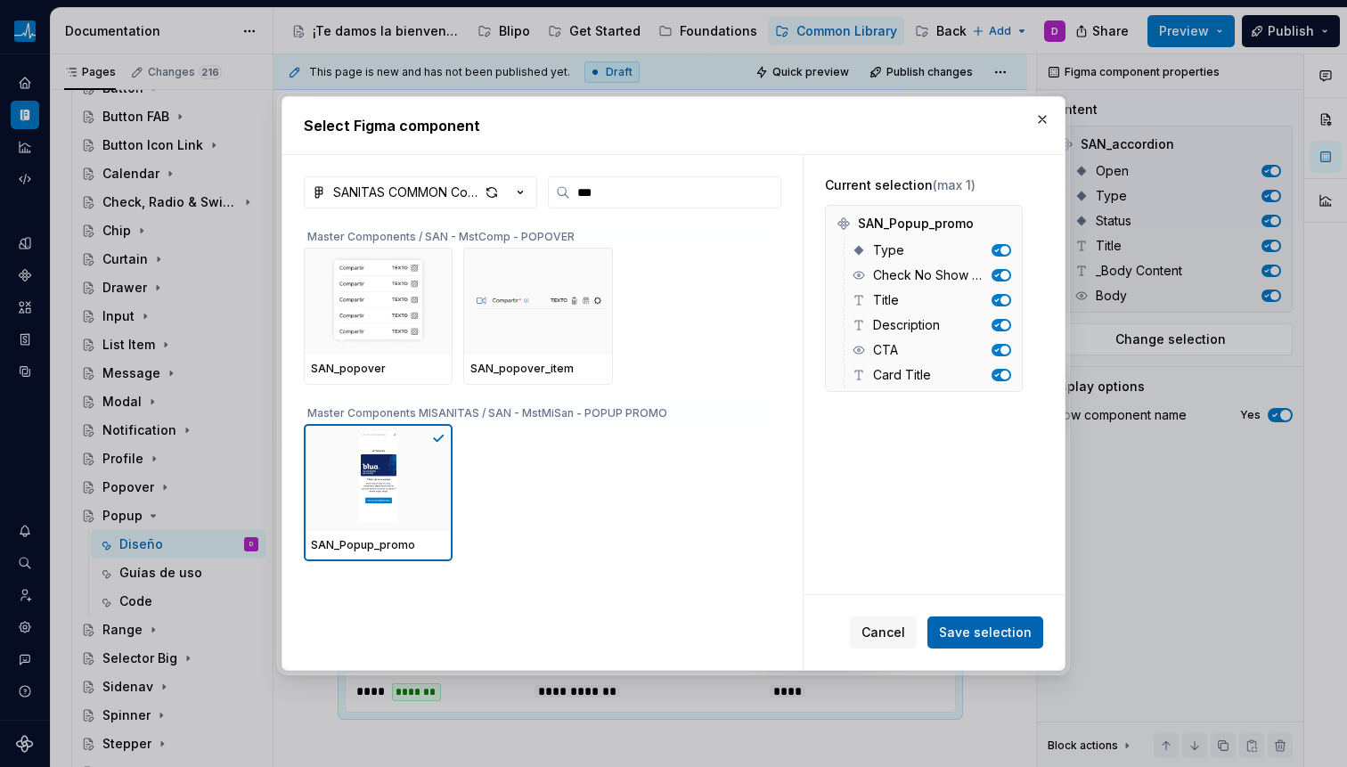
click at [1014, 625] on span "Save selection" at bounding box center [985, 633] width 93 height 18
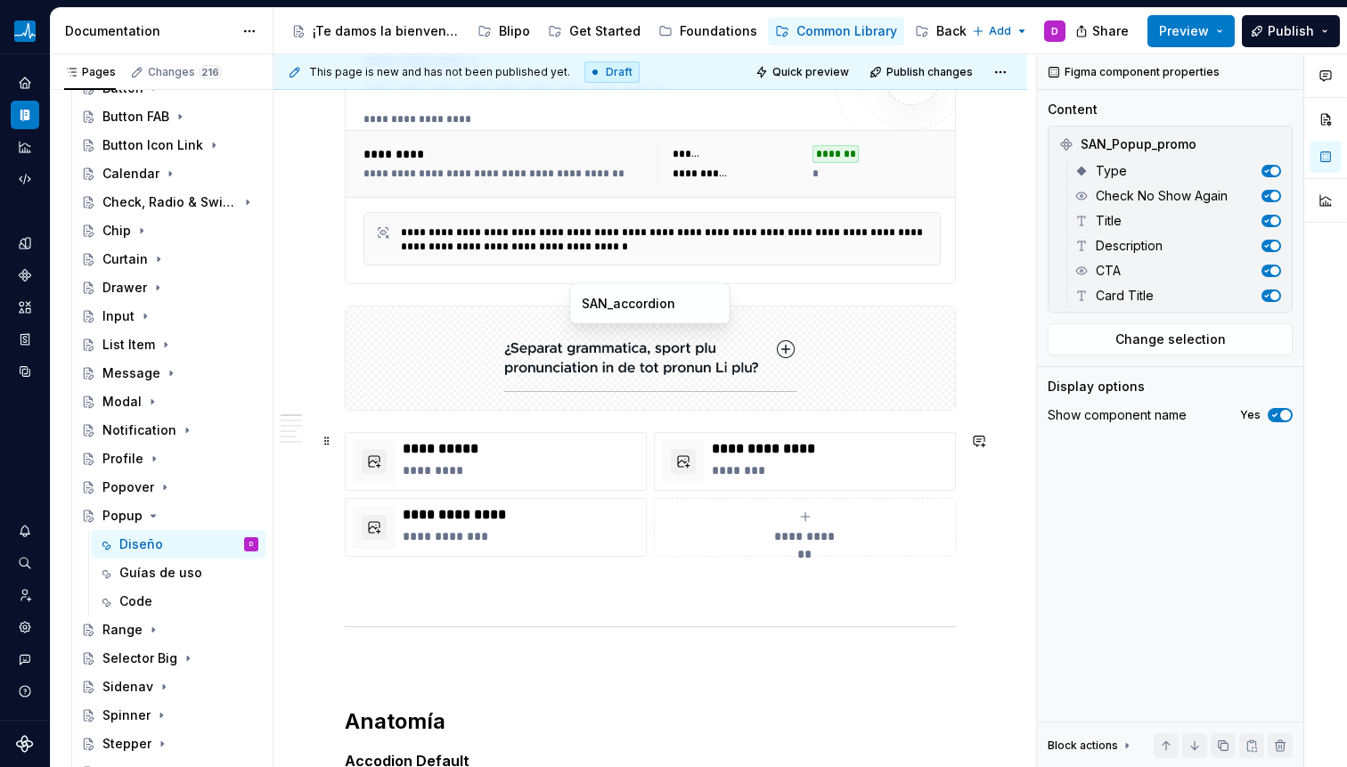
scroll to position [315, 0]
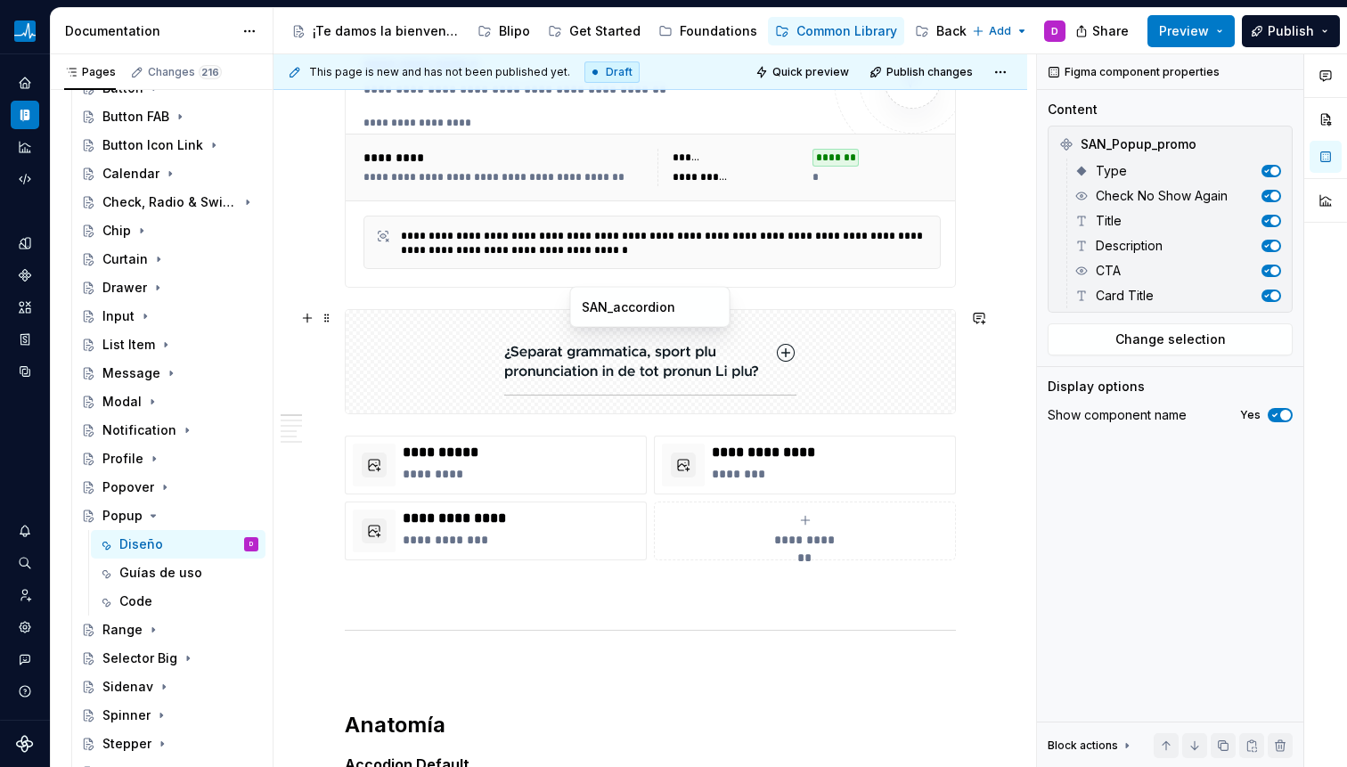
click at [572, 354] on img at bounding box center [650, 361] width 292 height 89
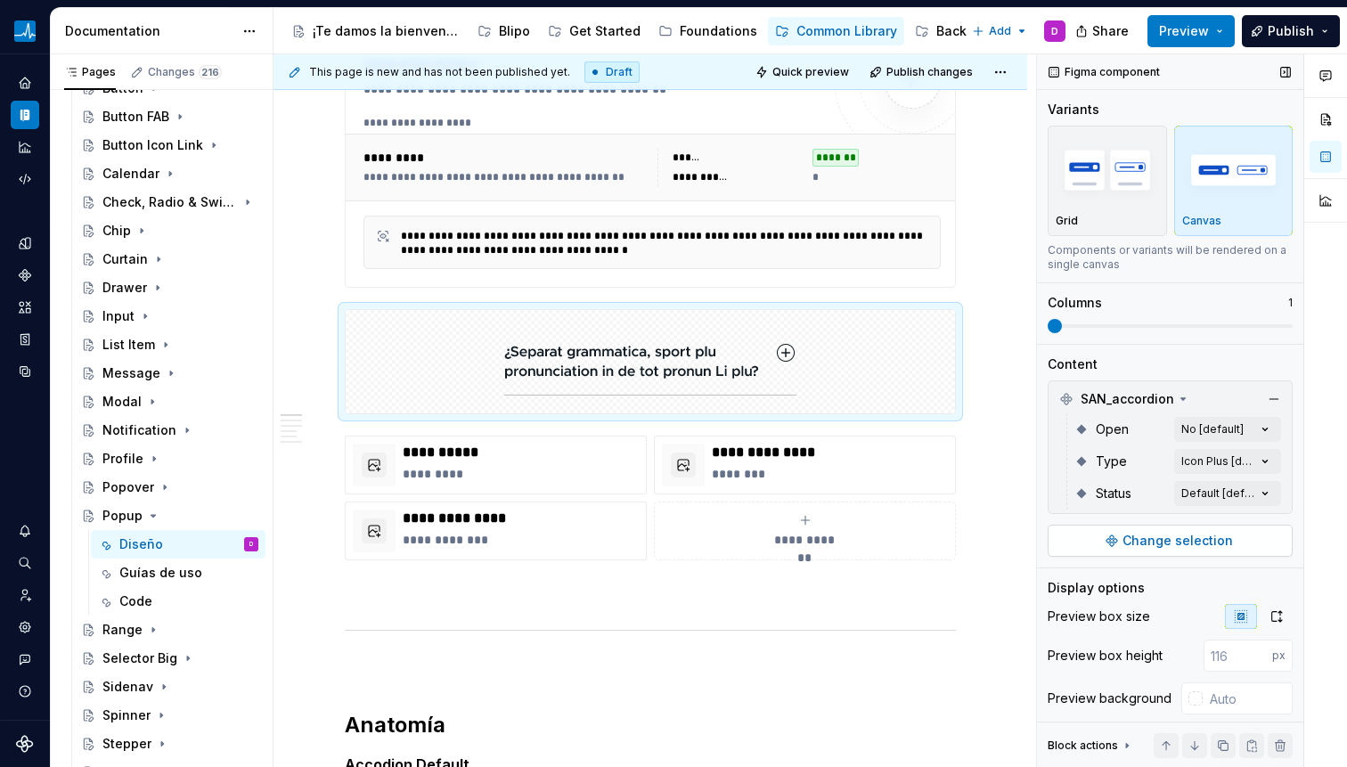
click at [1261, 397] on button "button" at bounding box center [1273, 399] width 25 height 25
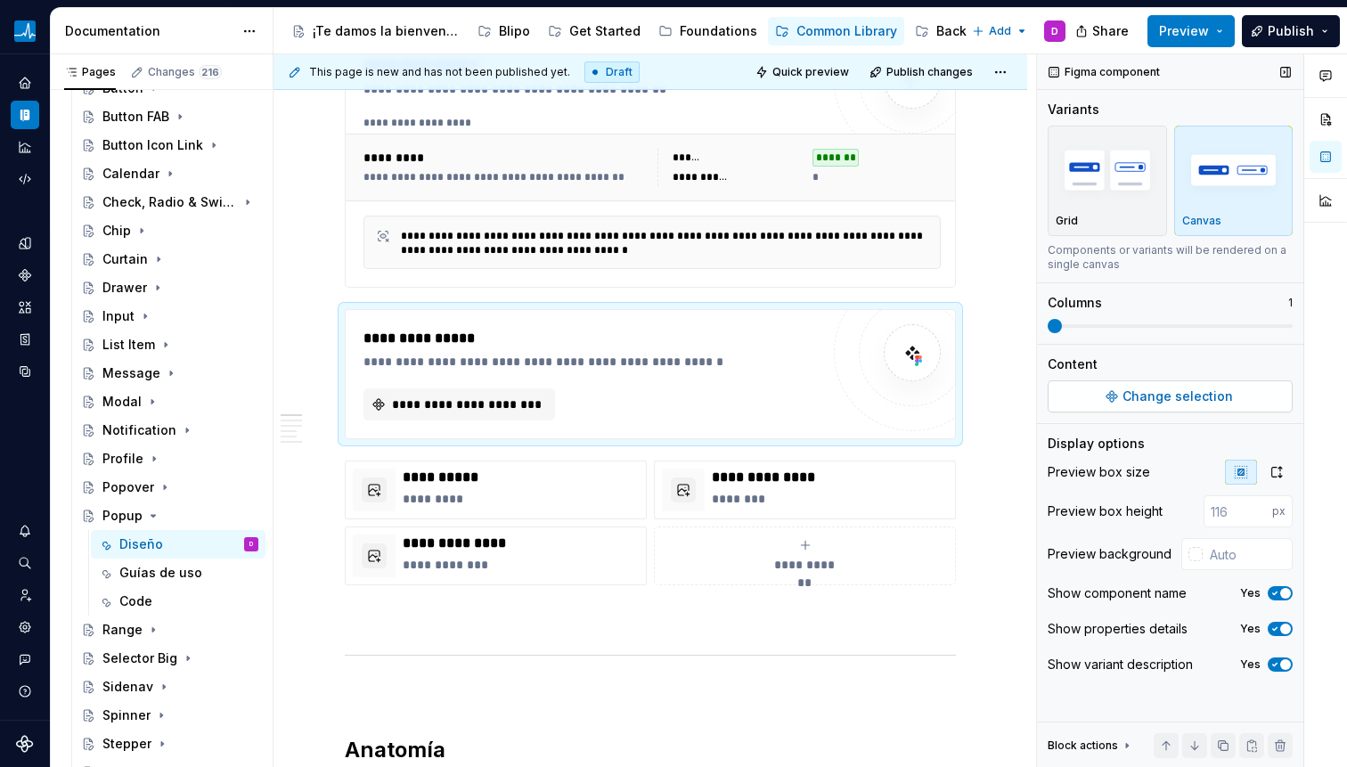
click at [1205, 389] on span "Change selection" at bounding box center [1177, 397] width 110 height 18
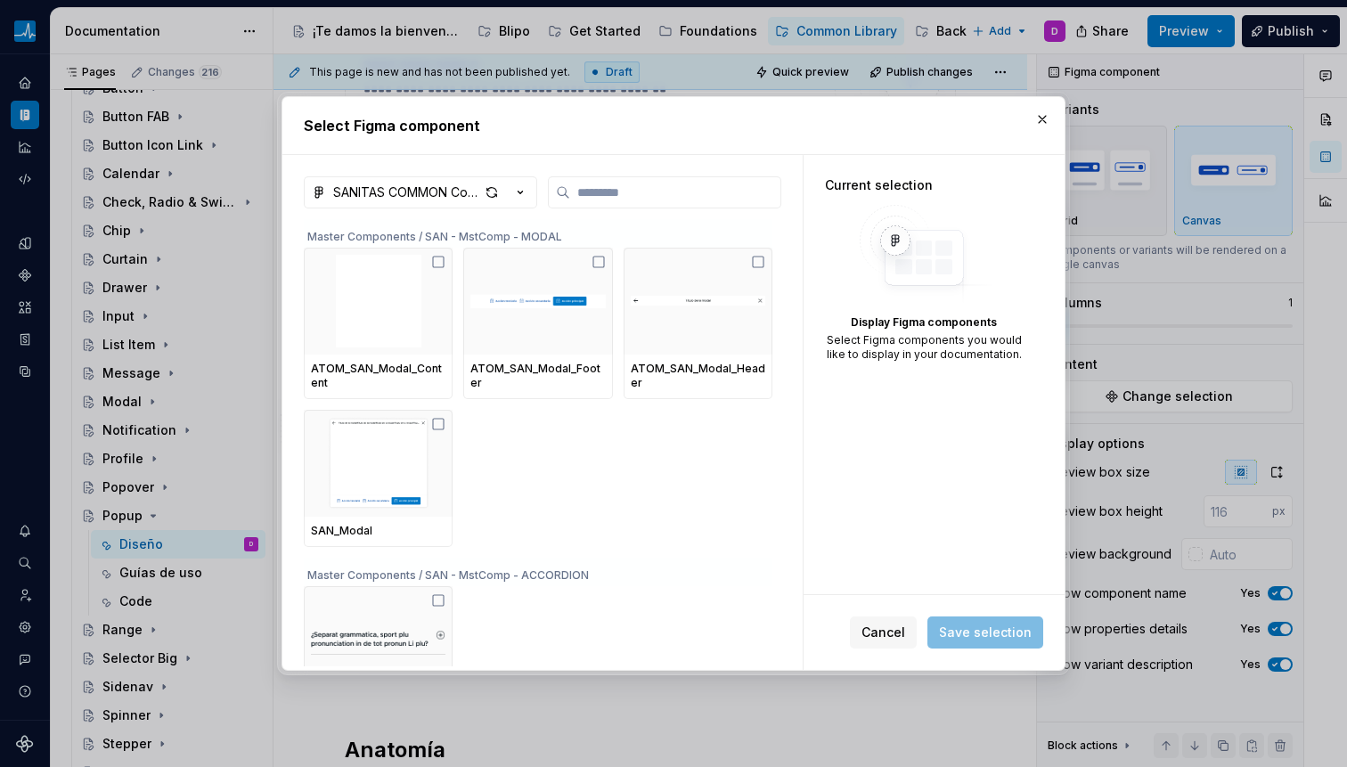
type textarea "*"
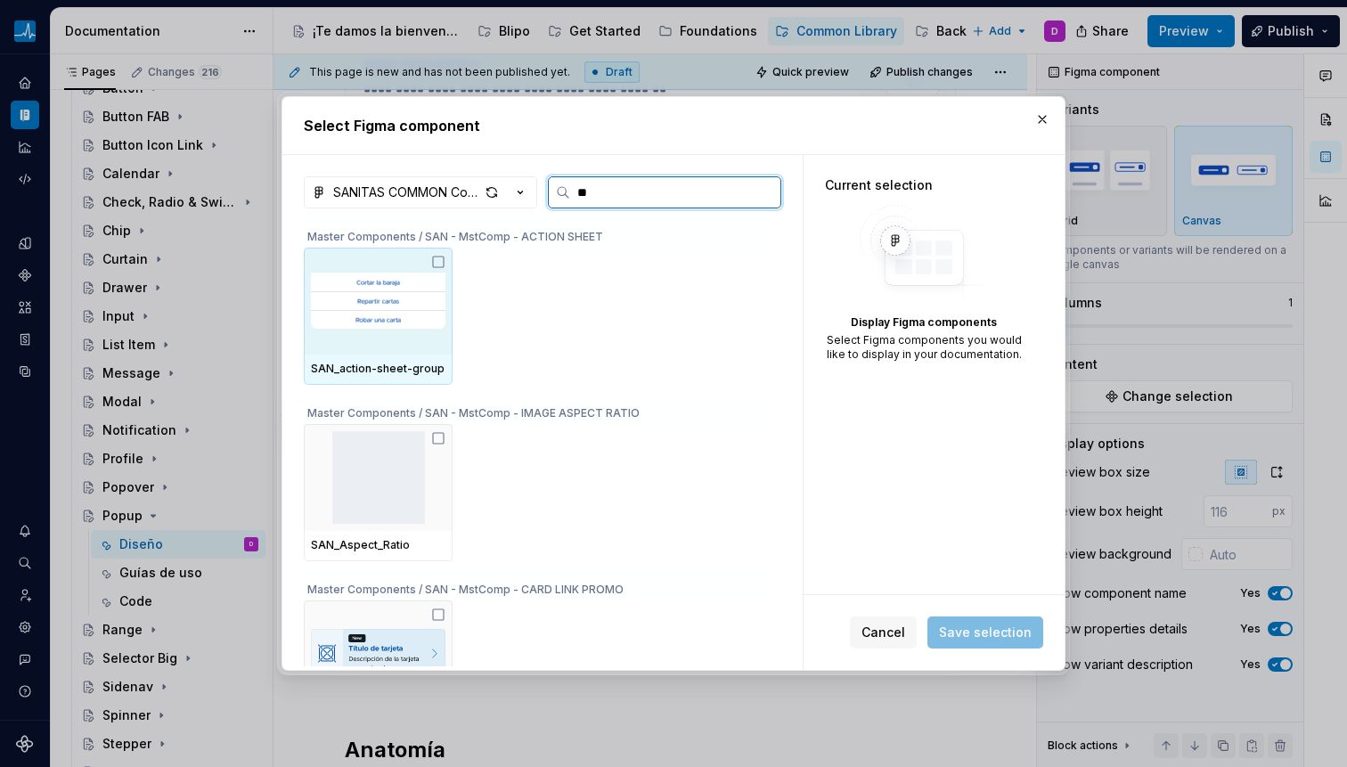
type input "***"
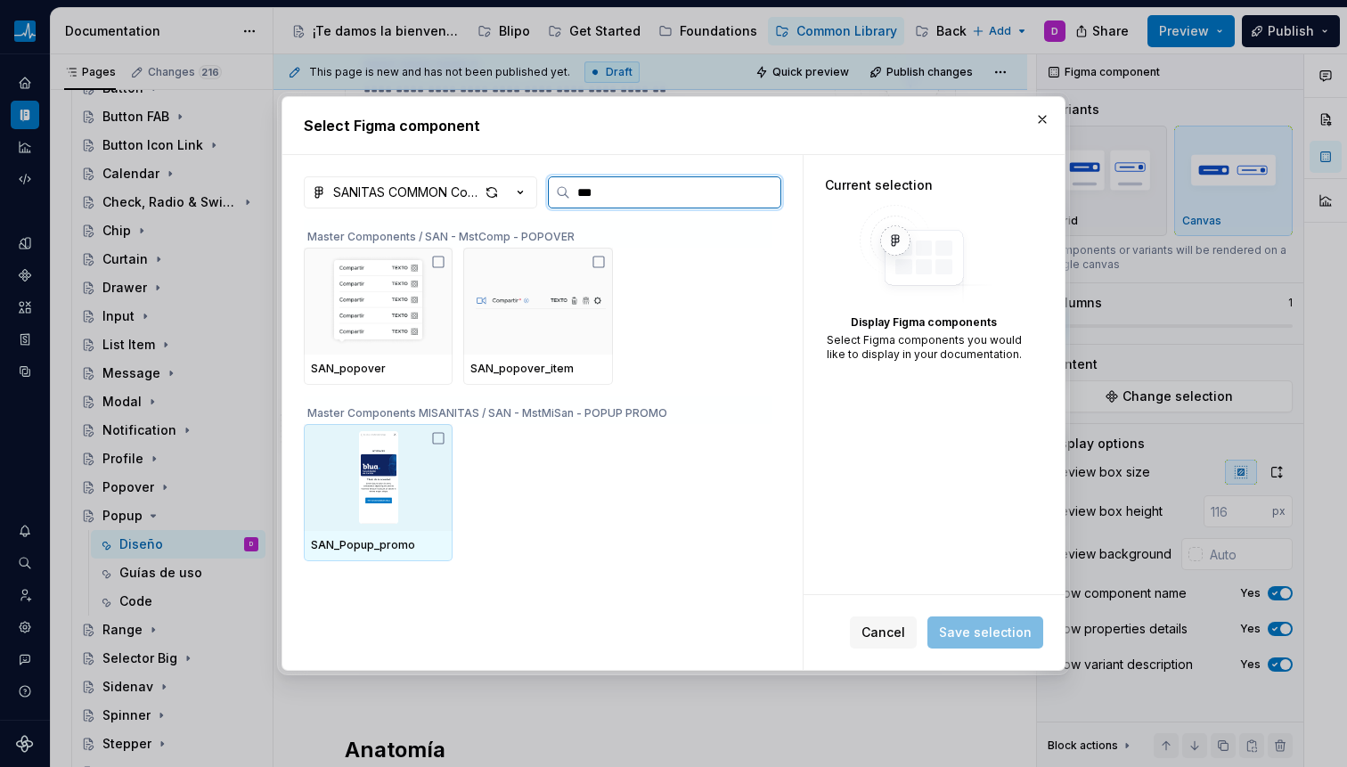
click at [417, 482] on img at bounding box center [378, 477] width 135 height 93
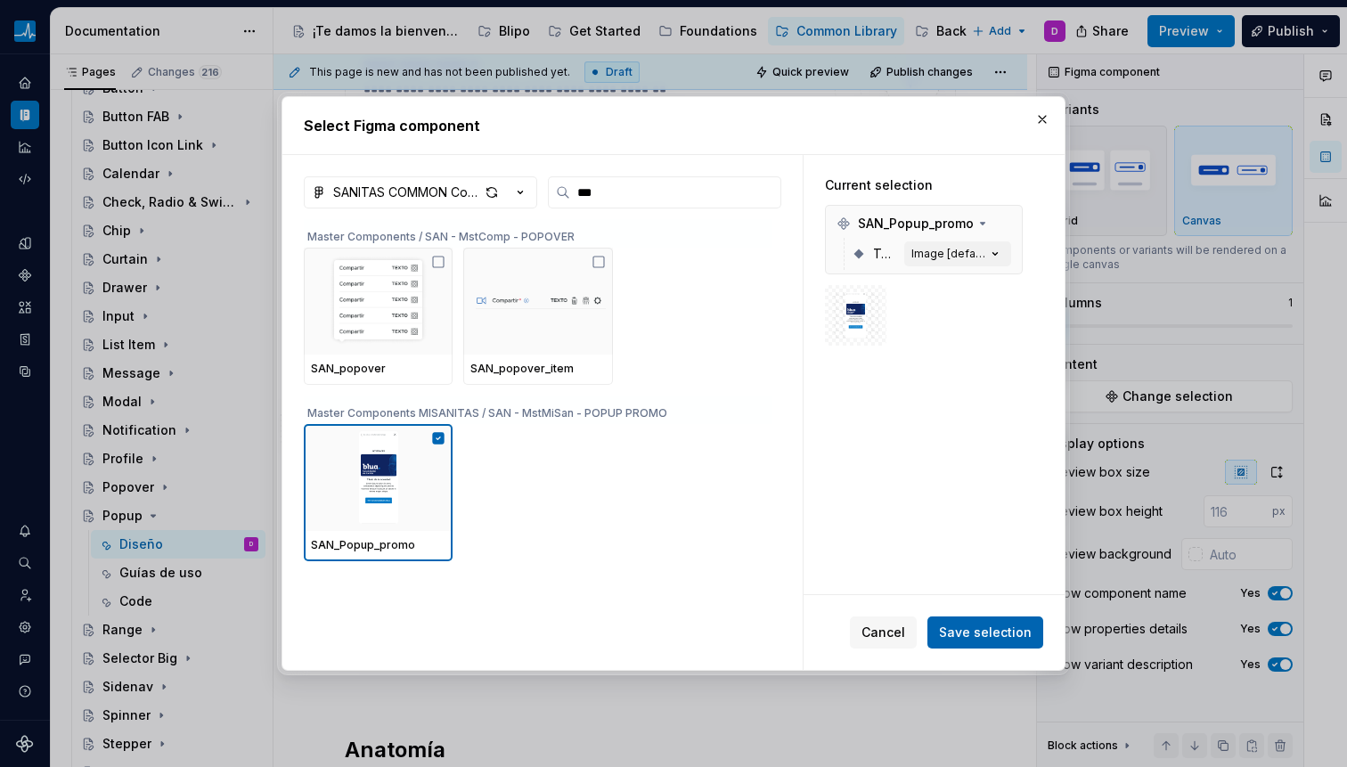
click at [981, 634] on span "Save selection" at bounding box center [985, 633] width 93 height 18
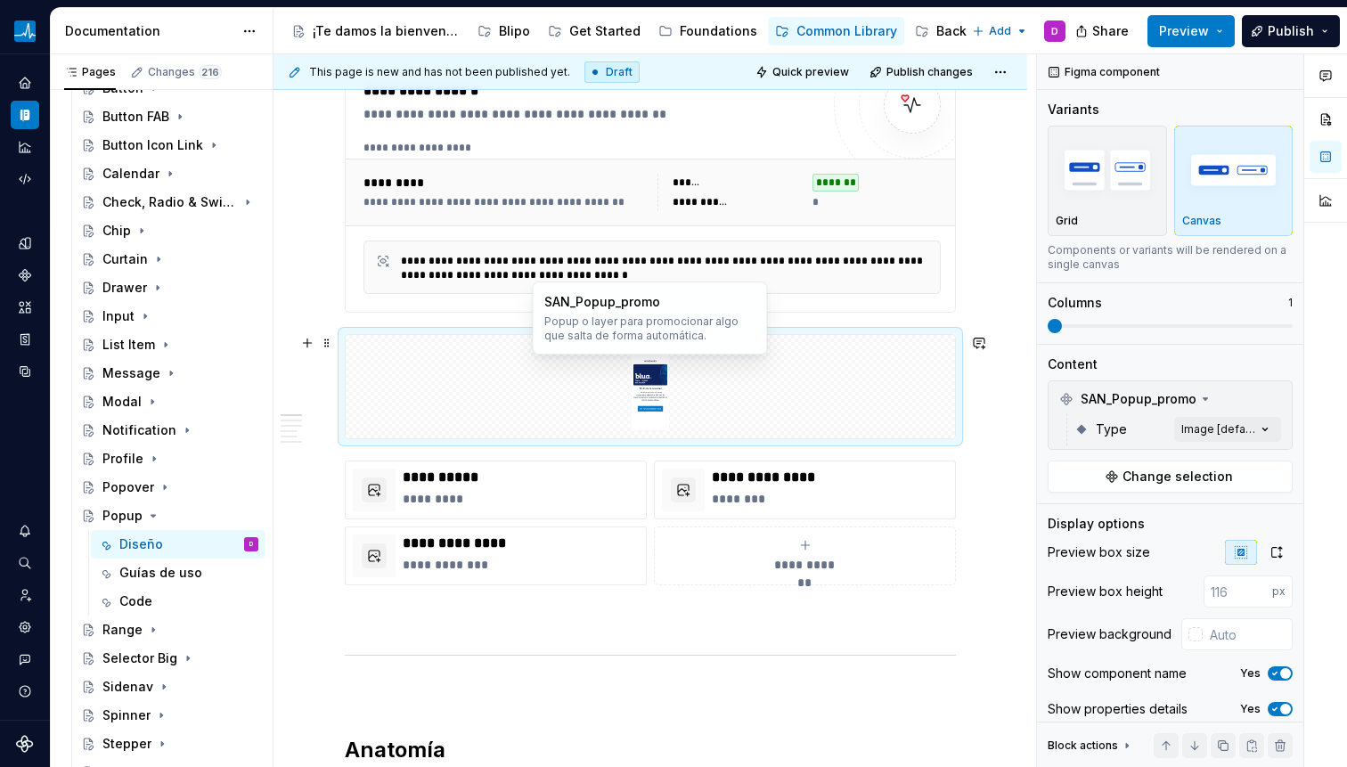
scroll to position [288, 0]
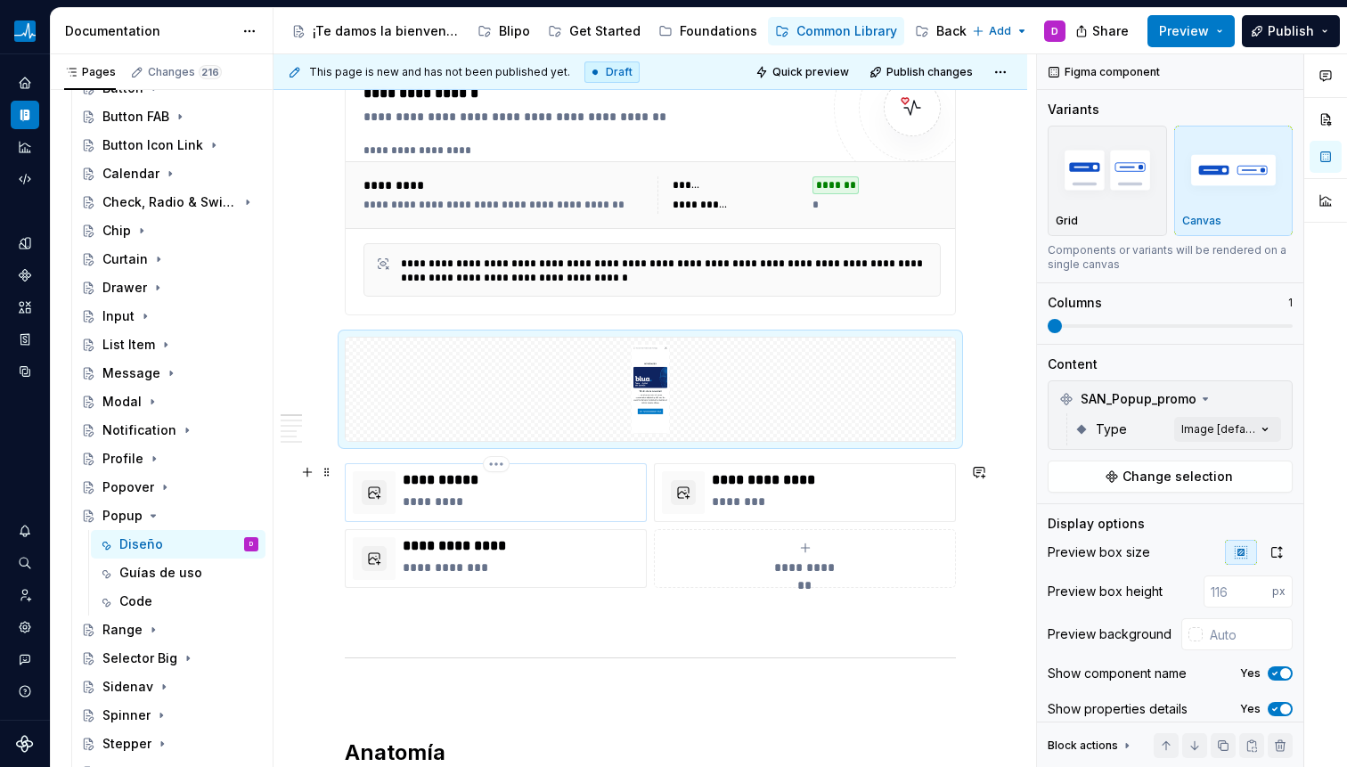
click at [537, 498] on p "*********" at bounding box center [521, 502] width 236 height 18
drag, startPoint x: 678, startPoint y: 363, endPoint x: 787, endPoint y: 376, distance: 109.5
click at [678, 363] on img at bounding box center [650, 389] width 292 height 89
click at [1135, 461] on button "Change selection" at bounding box center [1170, 477] width 245 height 32
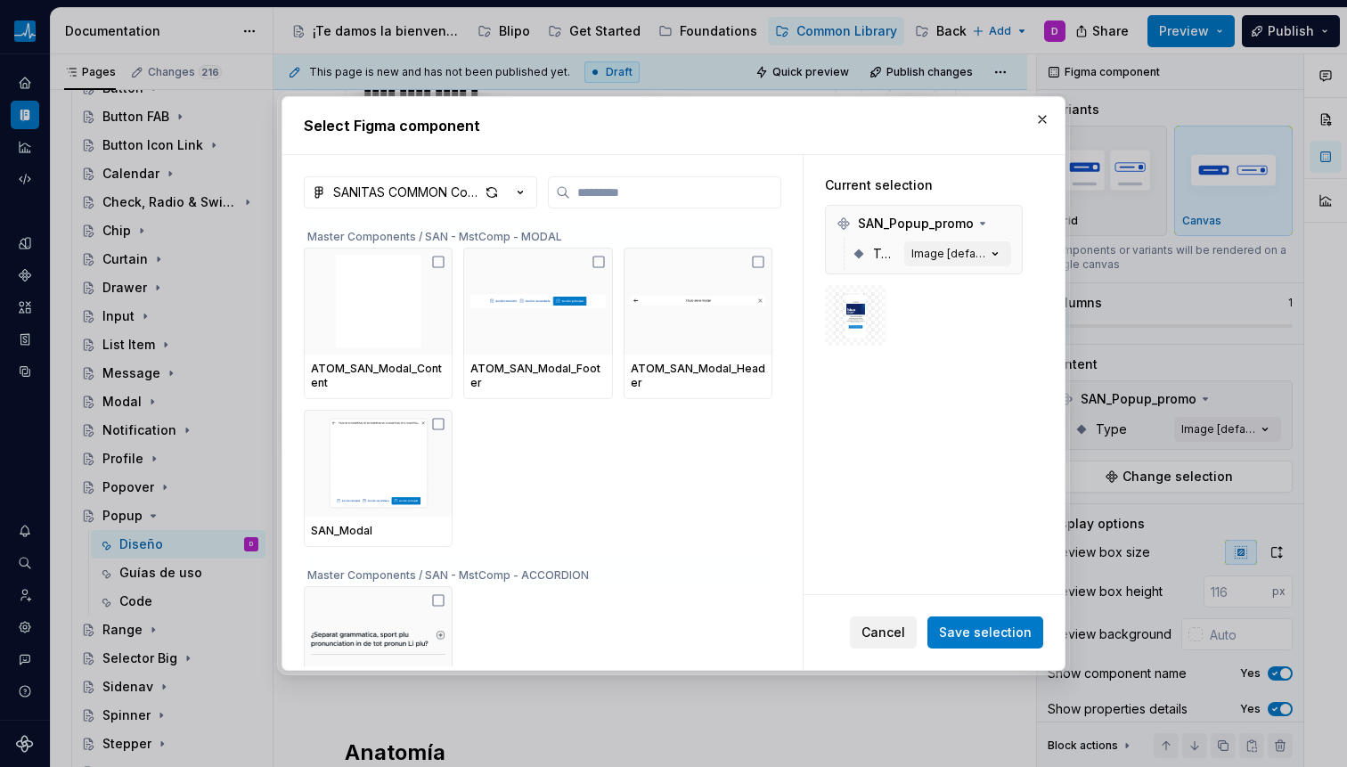
click at [902, 635] on span "Cancel" at bounding box center [883, 633] width 44 height 18
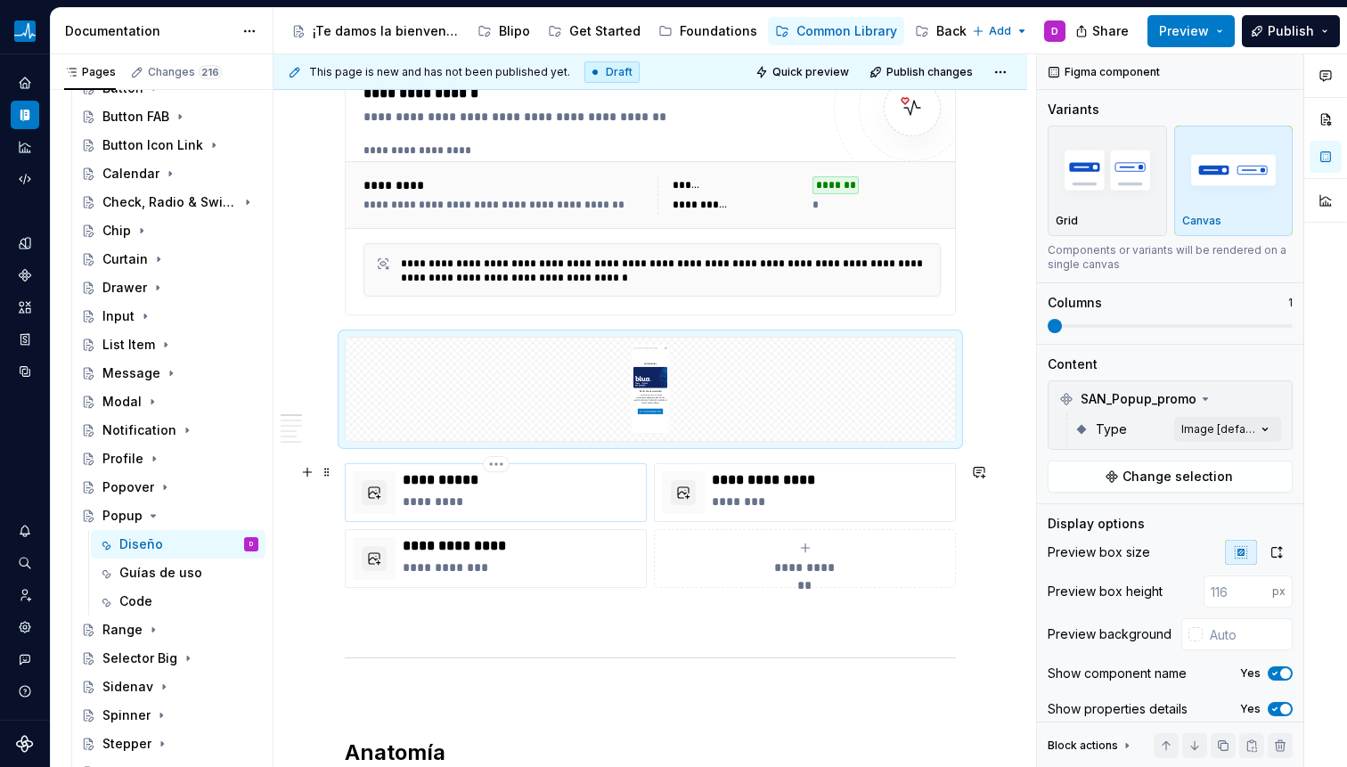
click at [553, 483] on p "**********" at bounding box center [521, 480] width 236 height 18
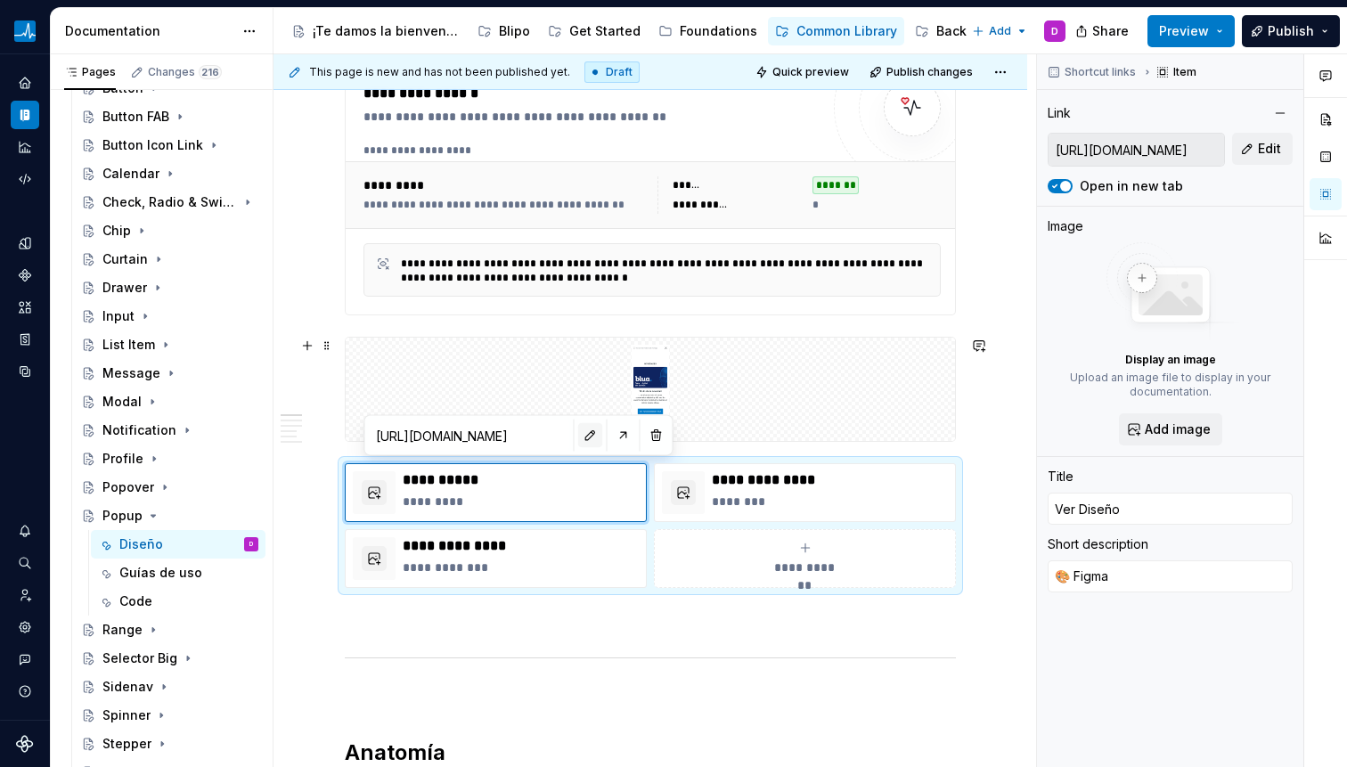
click at [578, 438] on button "button" at bounding box center [590, 435] width 25 height 25
type textarea "*"
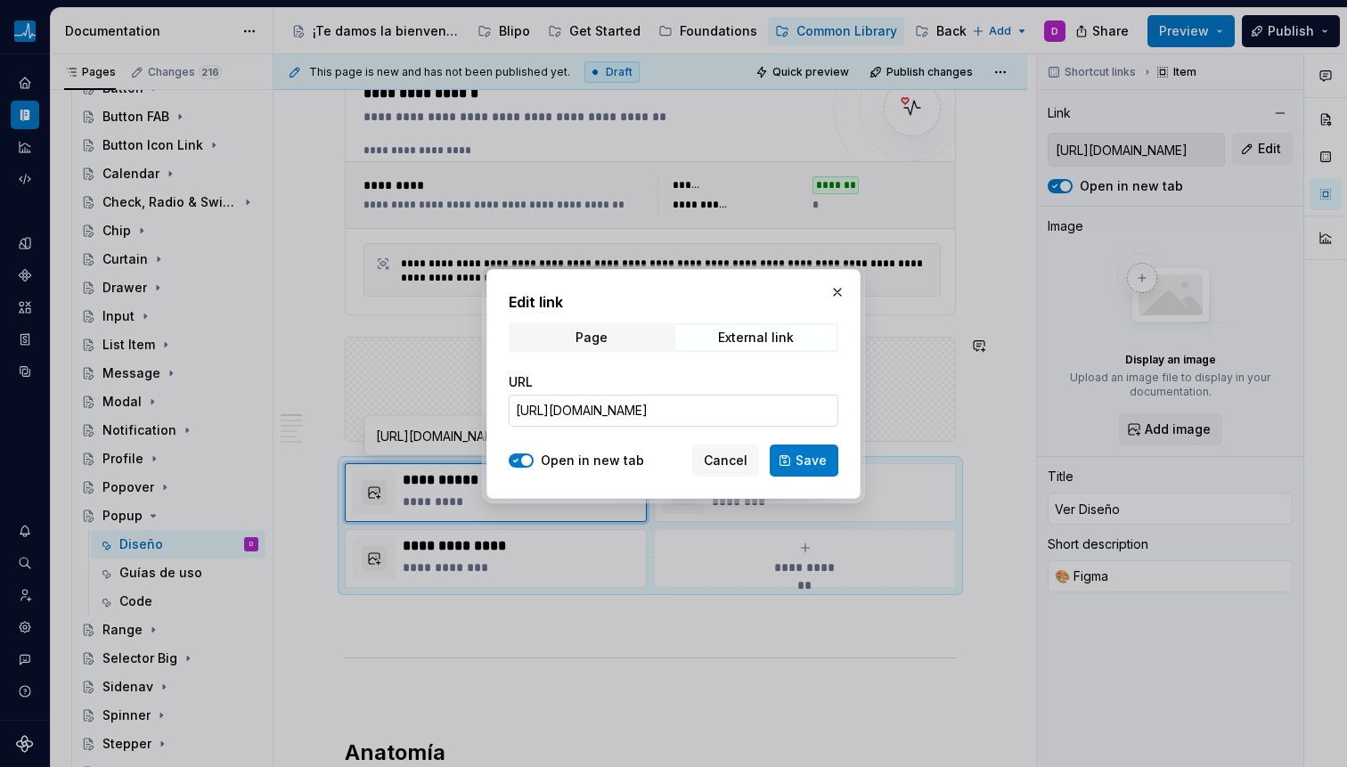
click at [707, 403] on input "[URL][DOMAIN_NAME]" at bounding box center [674, 411] width 330 height 32
paste input "[URL][DOMAIN_NAME]"
type input "[URL][DOMAIN_NAME]"
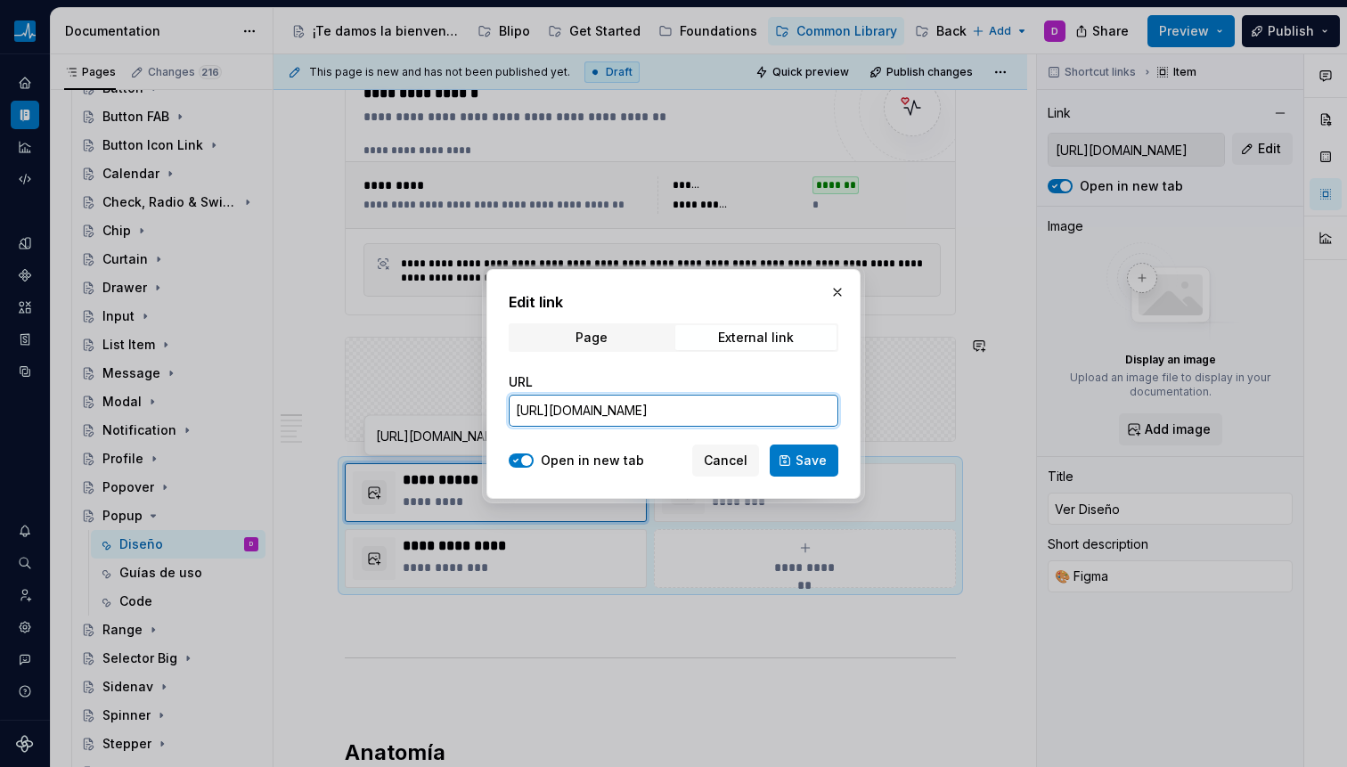
scroll to position [0, 583]
click at [814, 462] on span "Save" at bounding box center [811, 461] width 31 height 18
type textarea "*"
type input "[URL][DOMAIN_NAME]"
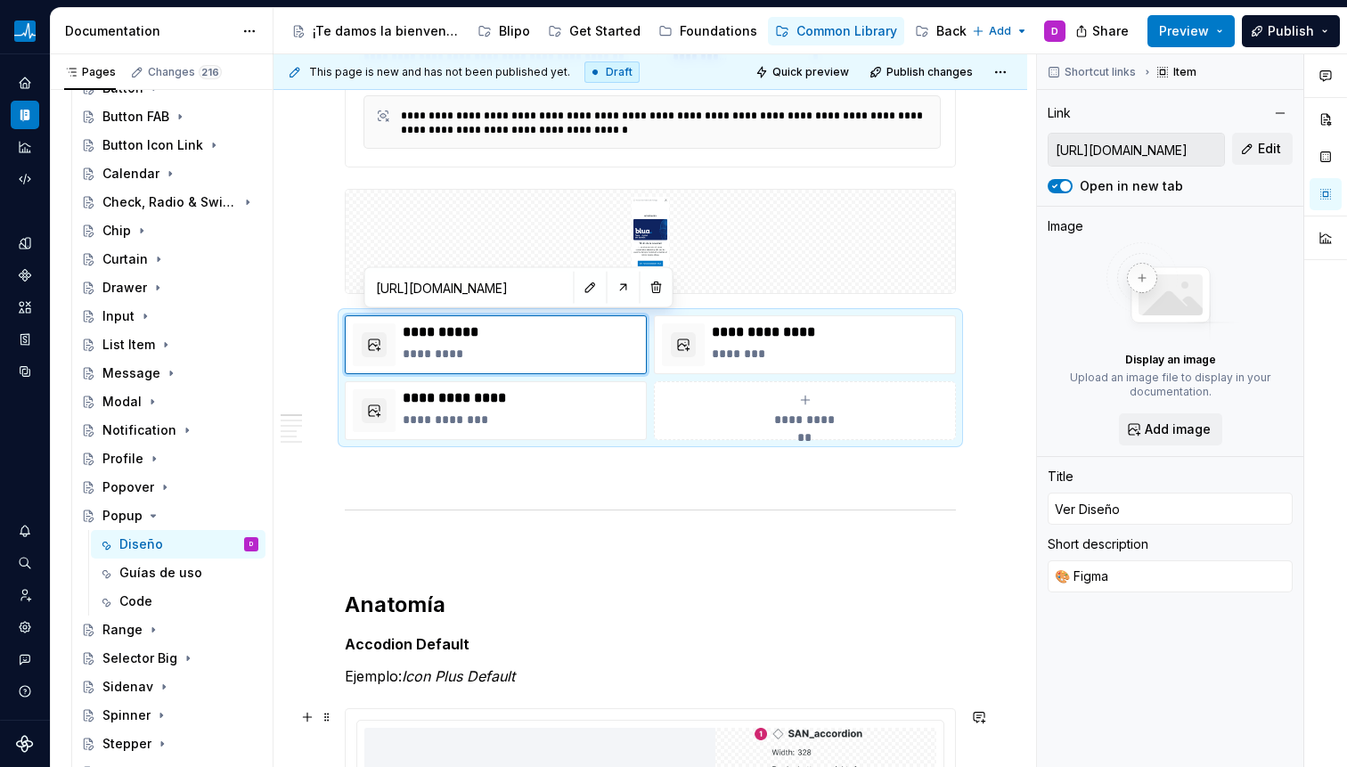
scroll to position [610, 0]
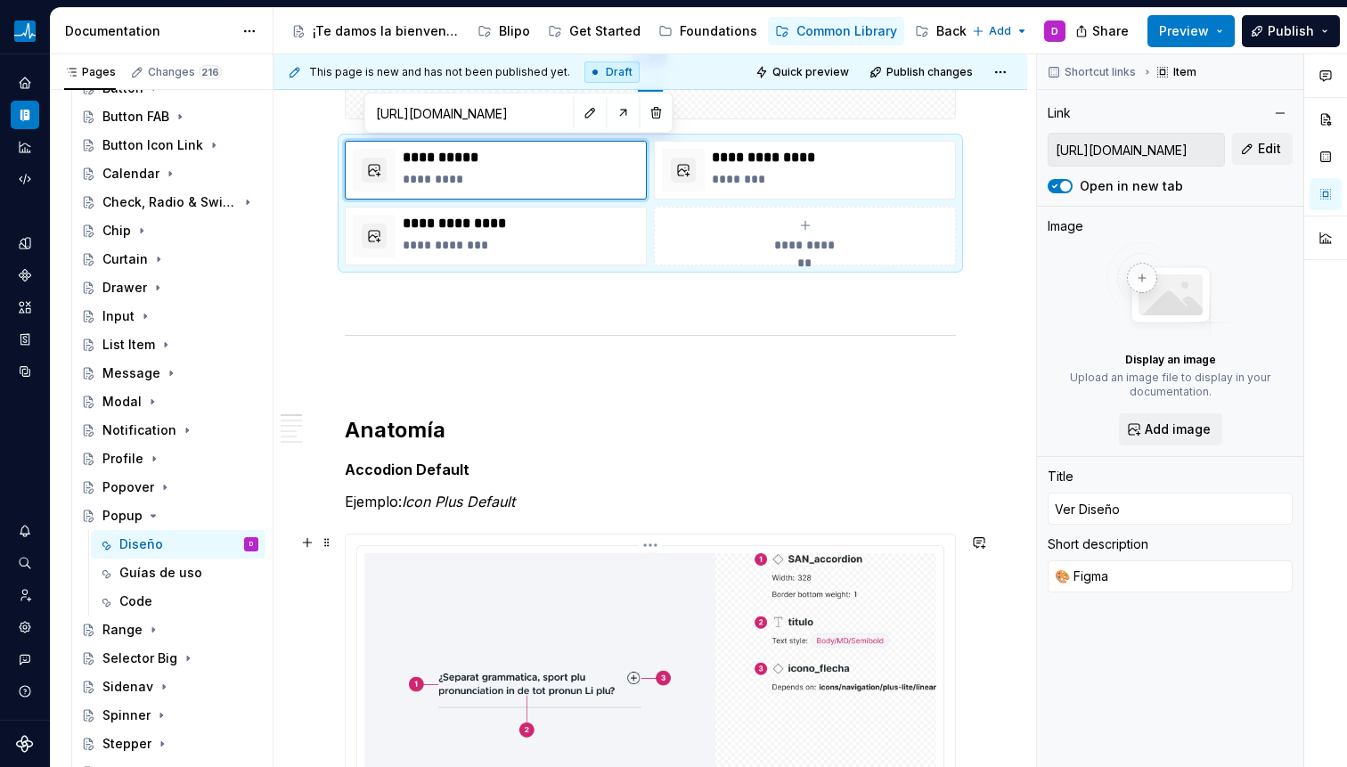
click at [492, 621] on img at bounding box center [650, 684] width 572 height 262
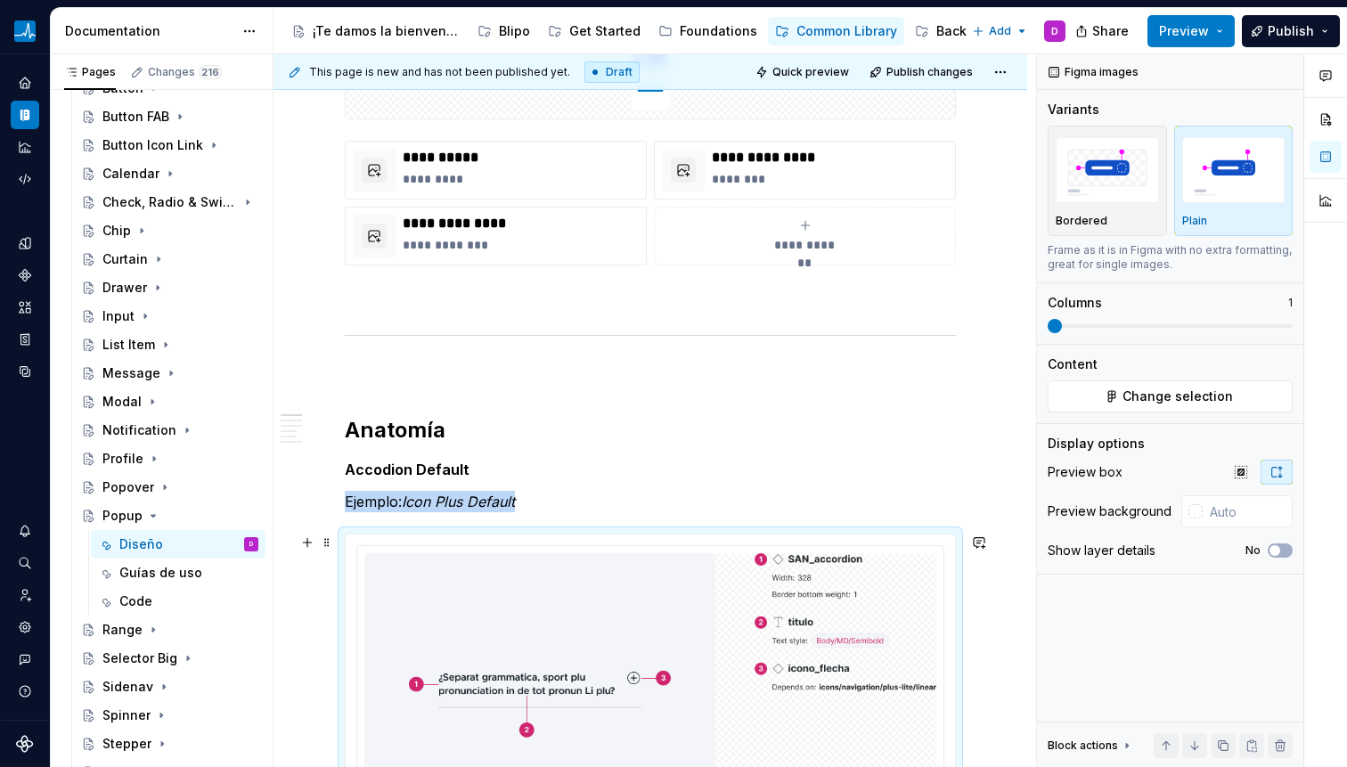
scroll to position [841, 0]
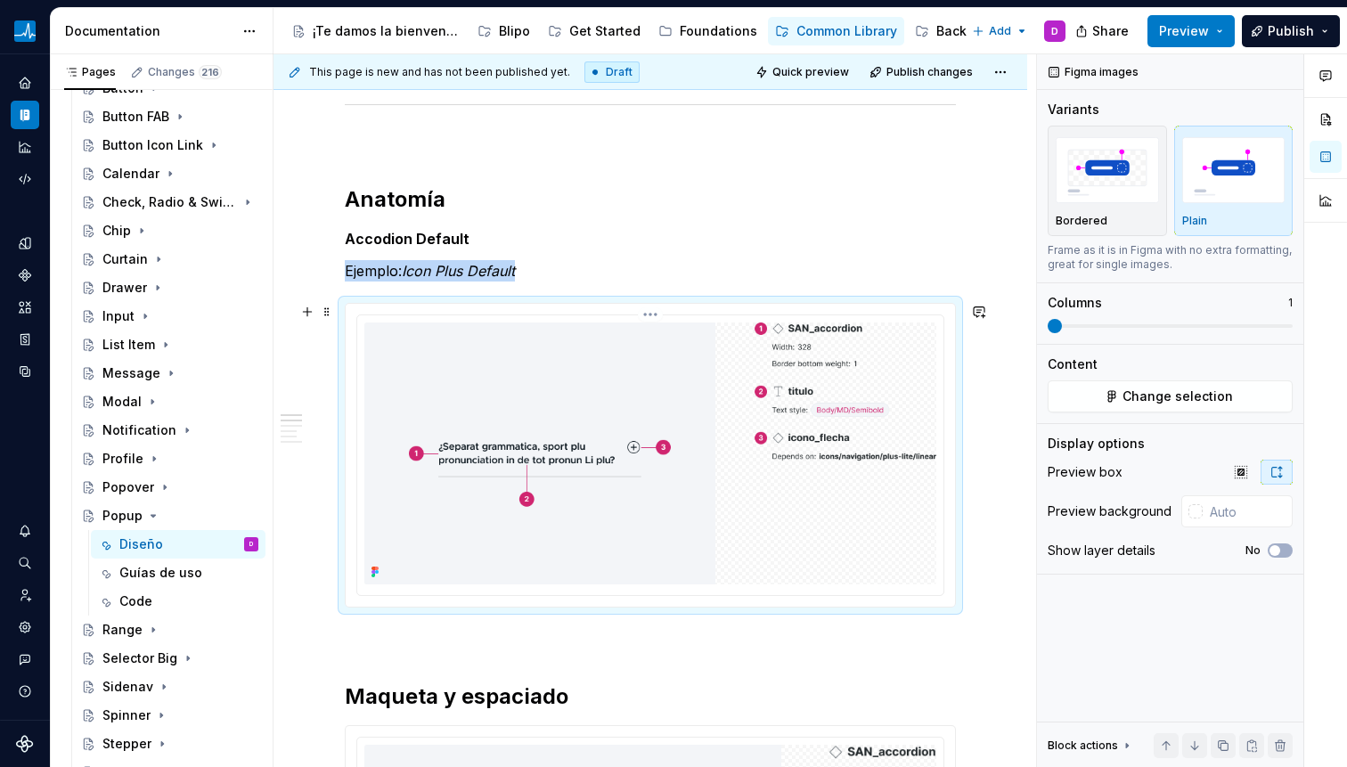
click at [540, 515] on img at bounding box center [650, 453] width 572 height 262
click at [1106, 382] on button "Change selection" at bounding box center [1170, 396] width 245 height 32
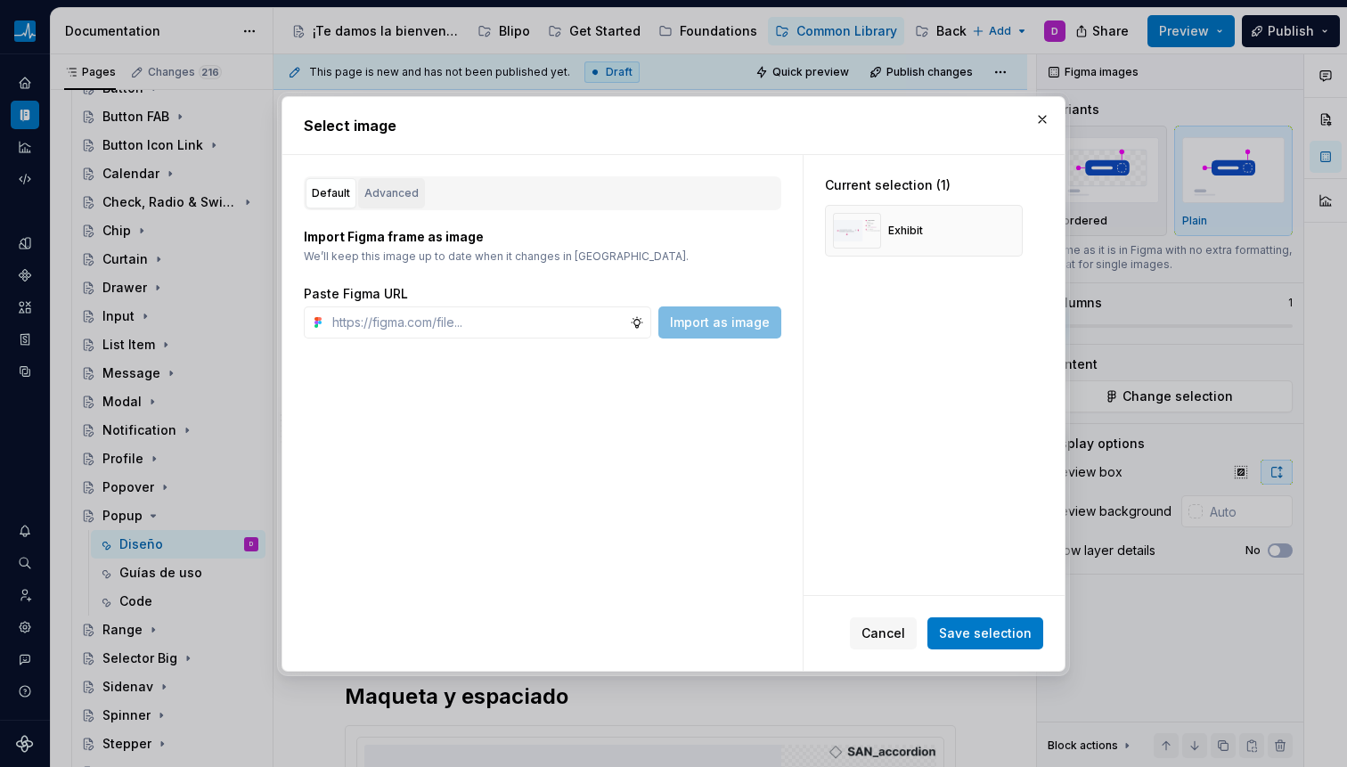
type textarea "*"
click at [387, 190] on div "Advanced" at bounding box center [391, 193] width 54 height 18
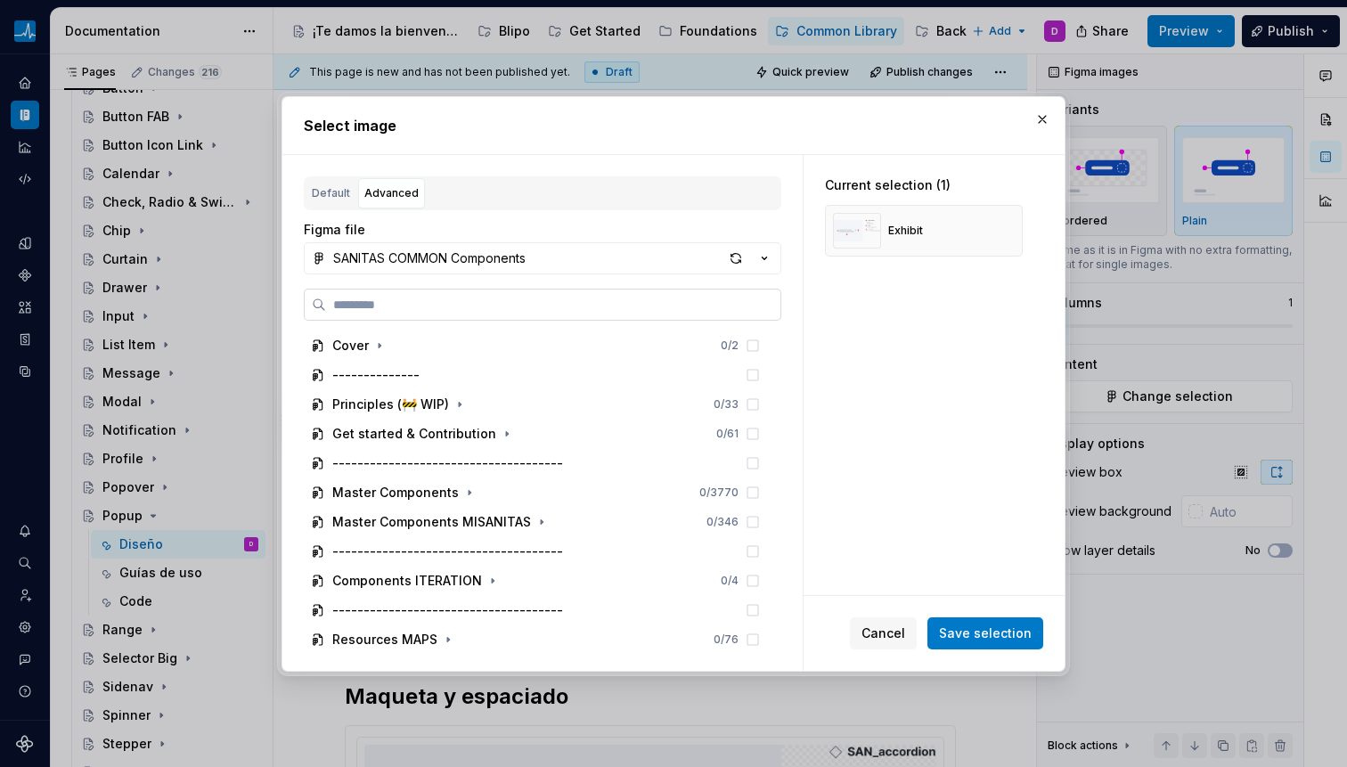
click at [417, 291] on label at bounding box center [542, 305] width 477 height 32
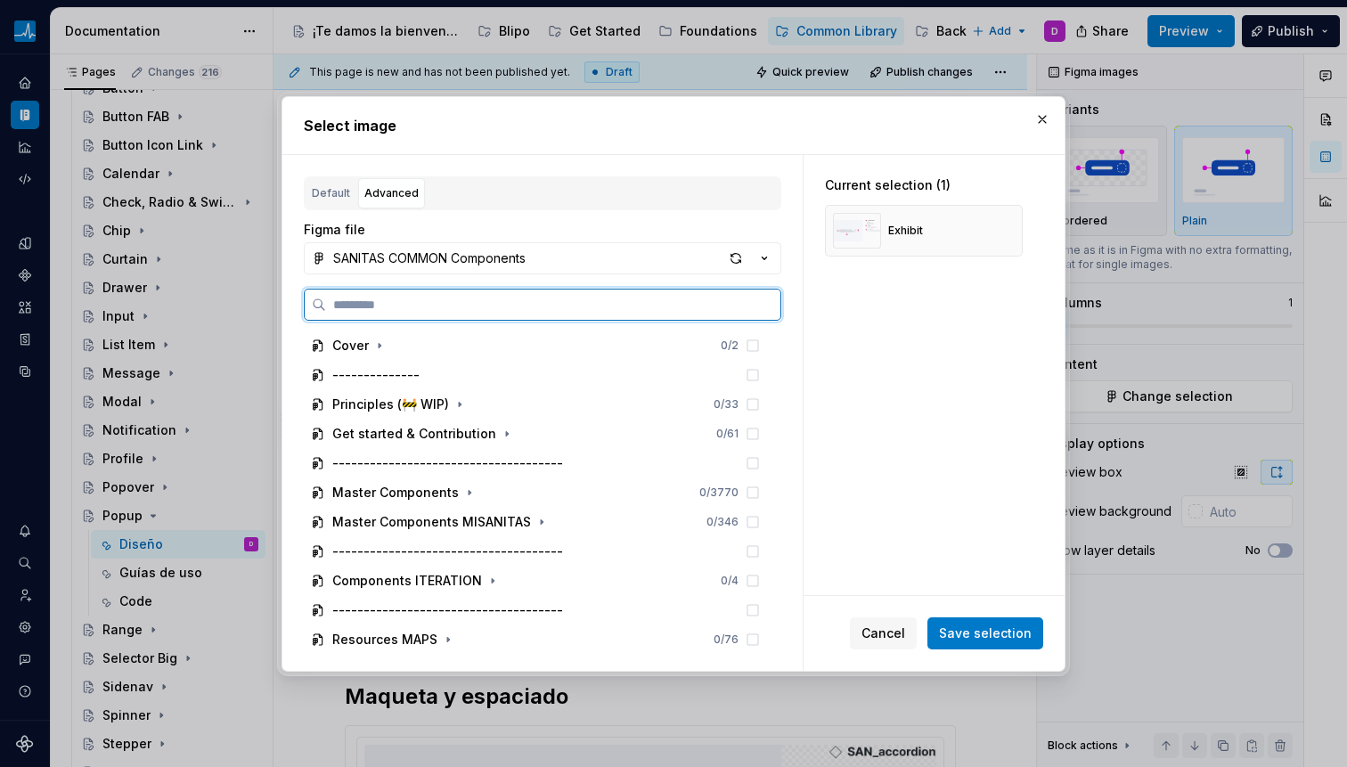
click at [417, 296] on input "search" at bounding box center [553, 305] width 454 height 18
paste input "**********"
type input "**********"
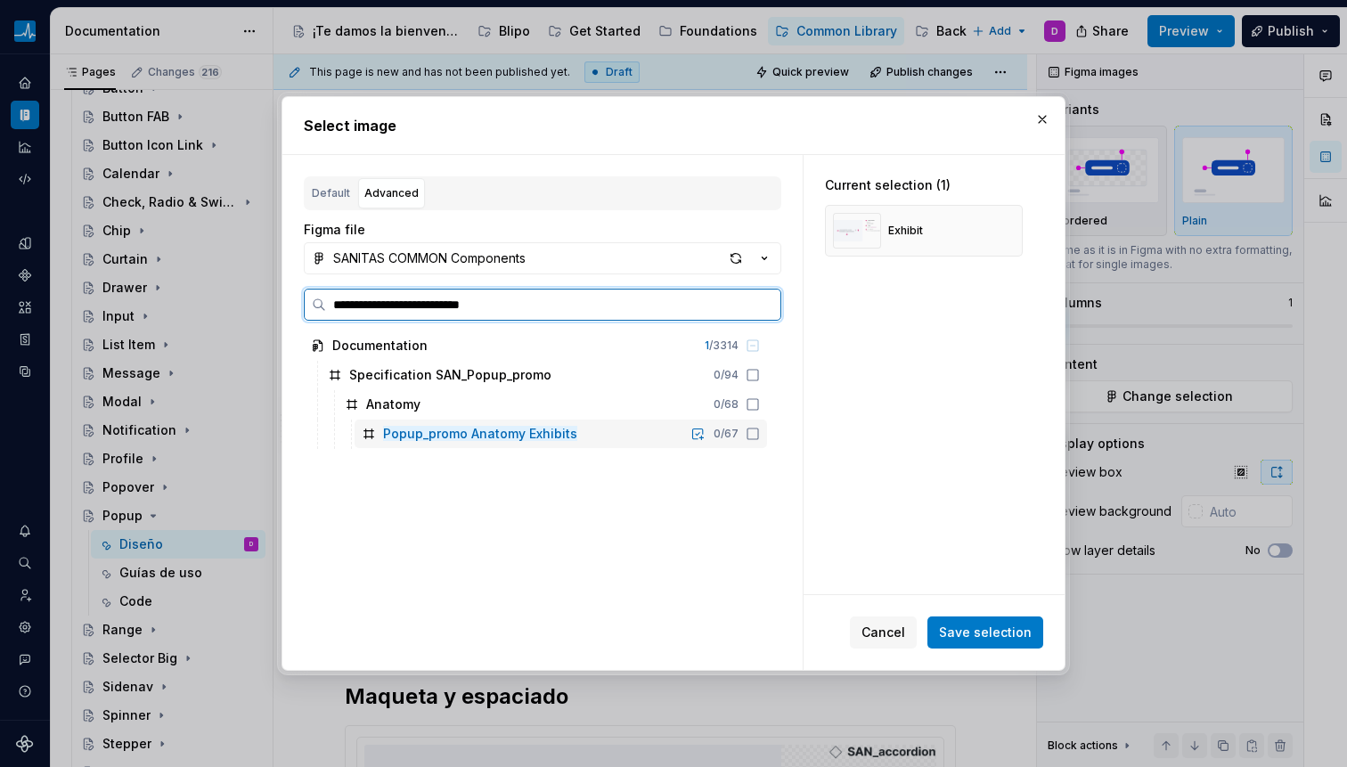
click at [748, 431] on icon at bounding box center [753, 434] width 14 height 14
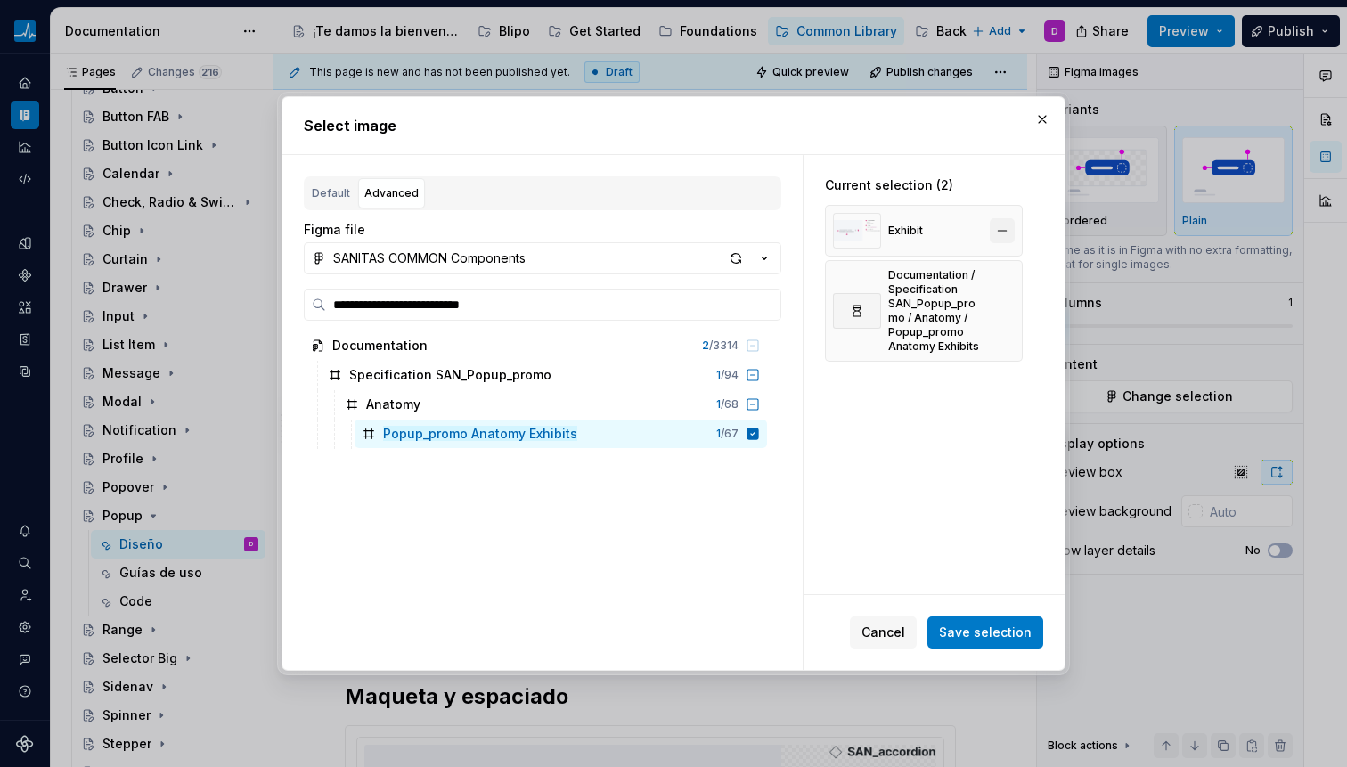
click at [999, 223] on button "button" at bounding box center [1002, 230] width 25 height 25
drag, startPoint x: 991, startPoint y: 632, endPoint x: 975, endPoint y: 622, distance: 18.8
click at [990, 632] on span "Save selection" at bounding box center [985, 633] width 93 height 18
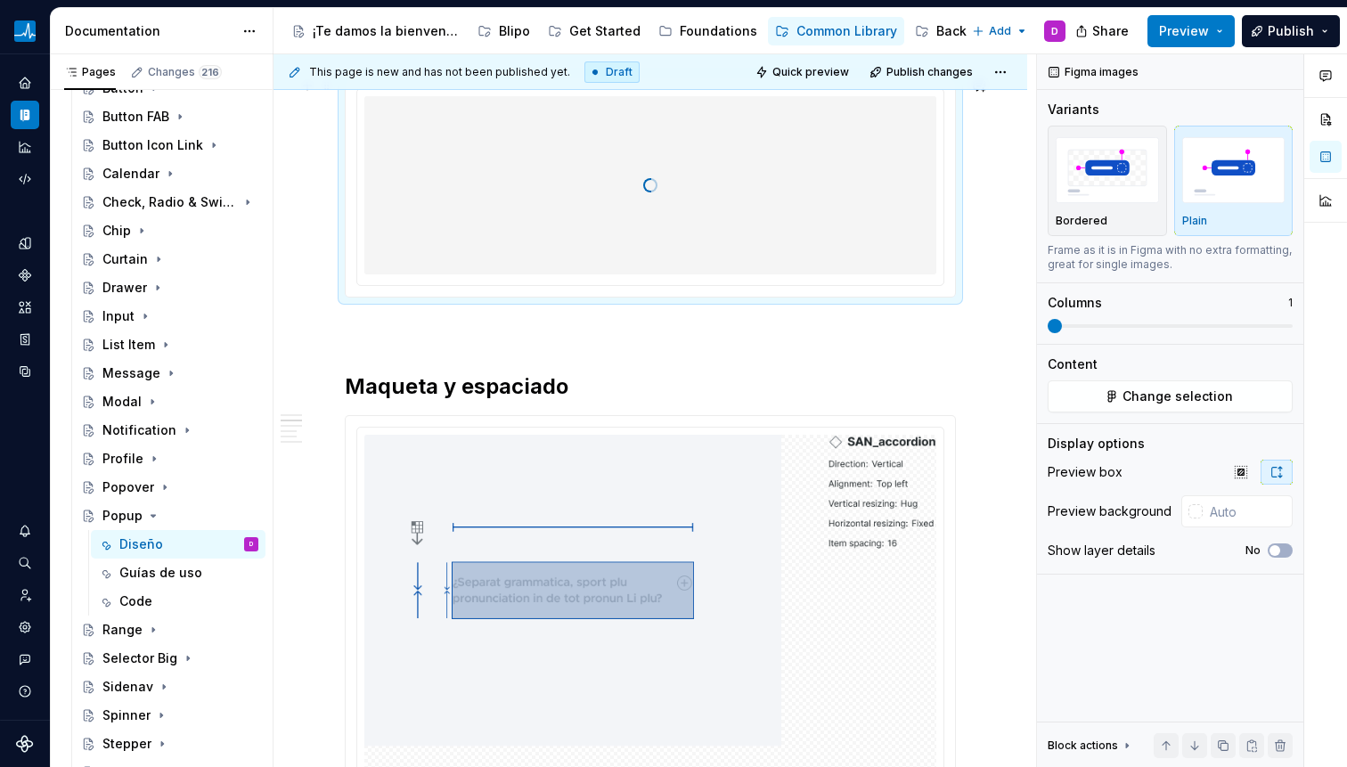
scroll to position [1092, 0]
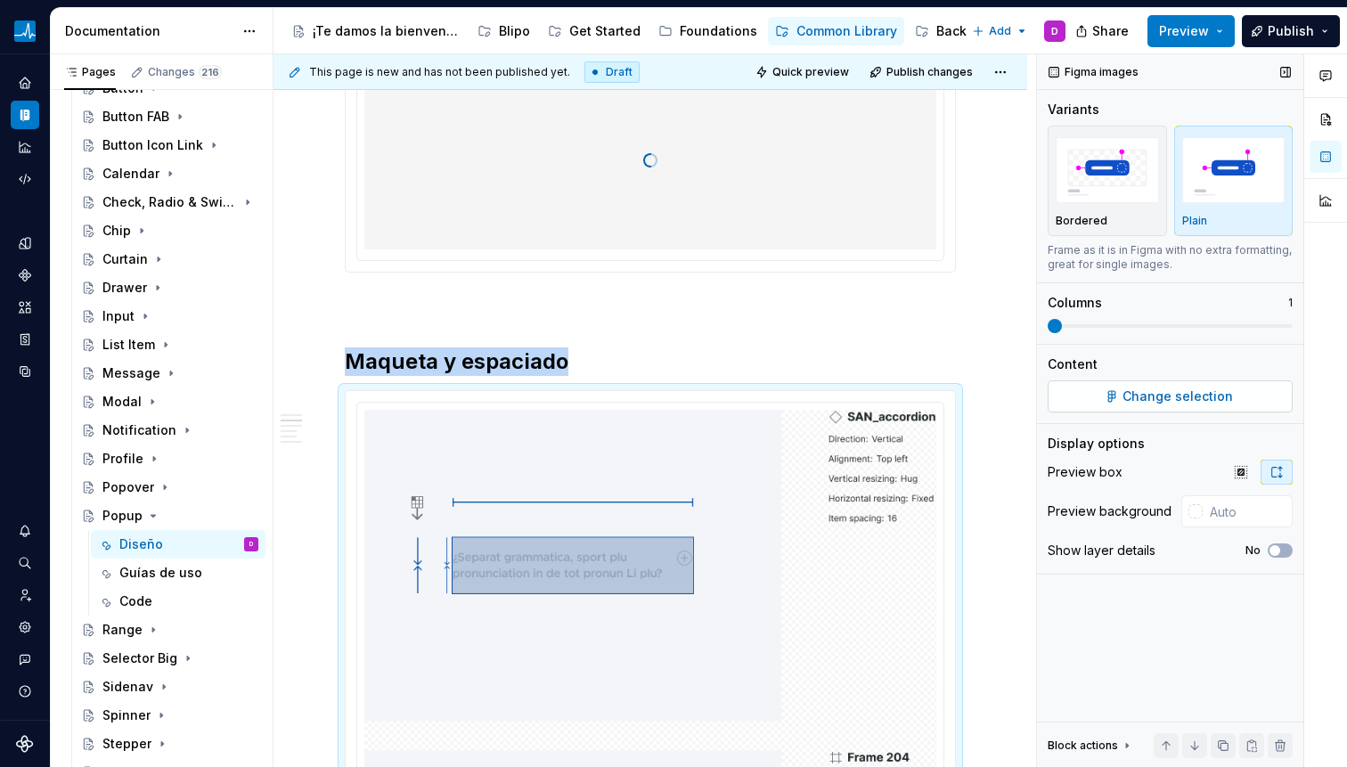
click at [1170, 395] on span "Change selection" at bounding box center [1177, 397] width 110 height 18
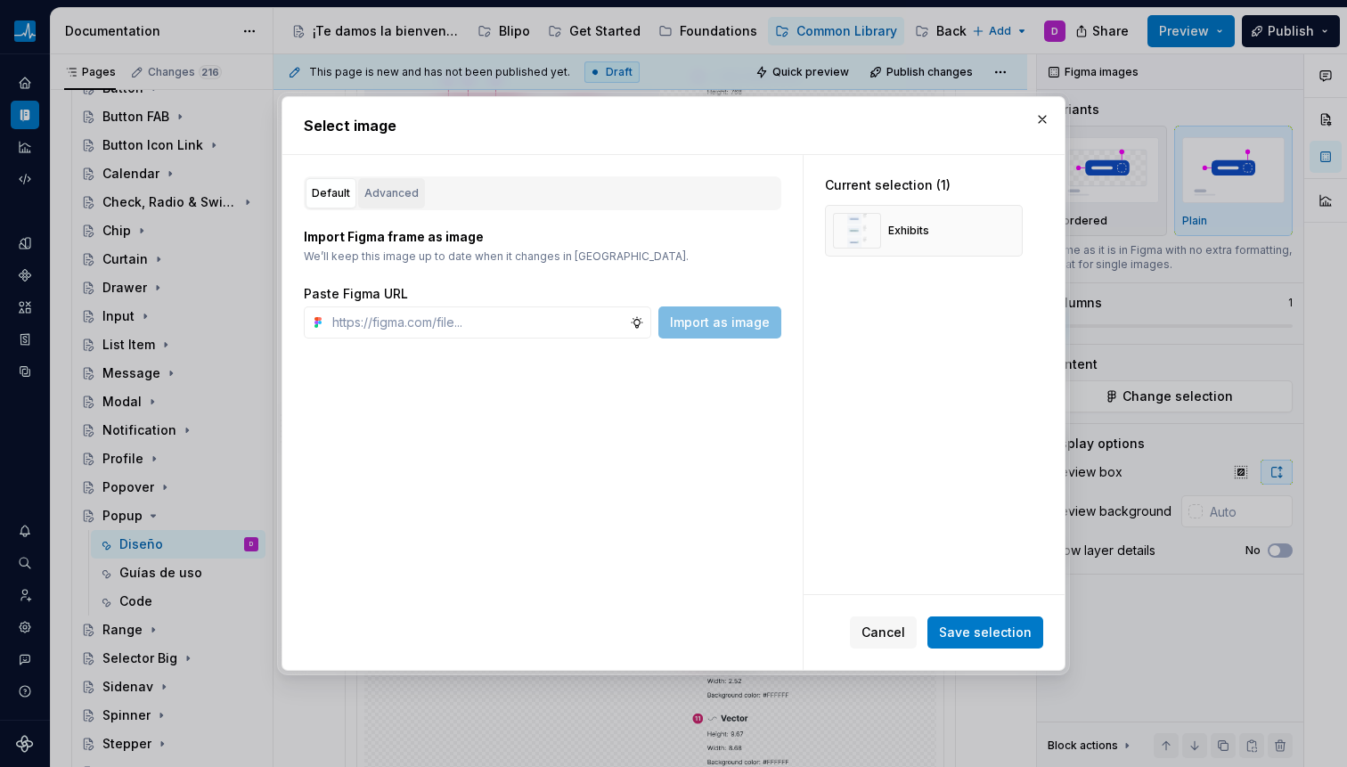
click at [403, 191] on div "Advanced" at bounding box center [391, 193] width 54 height 18
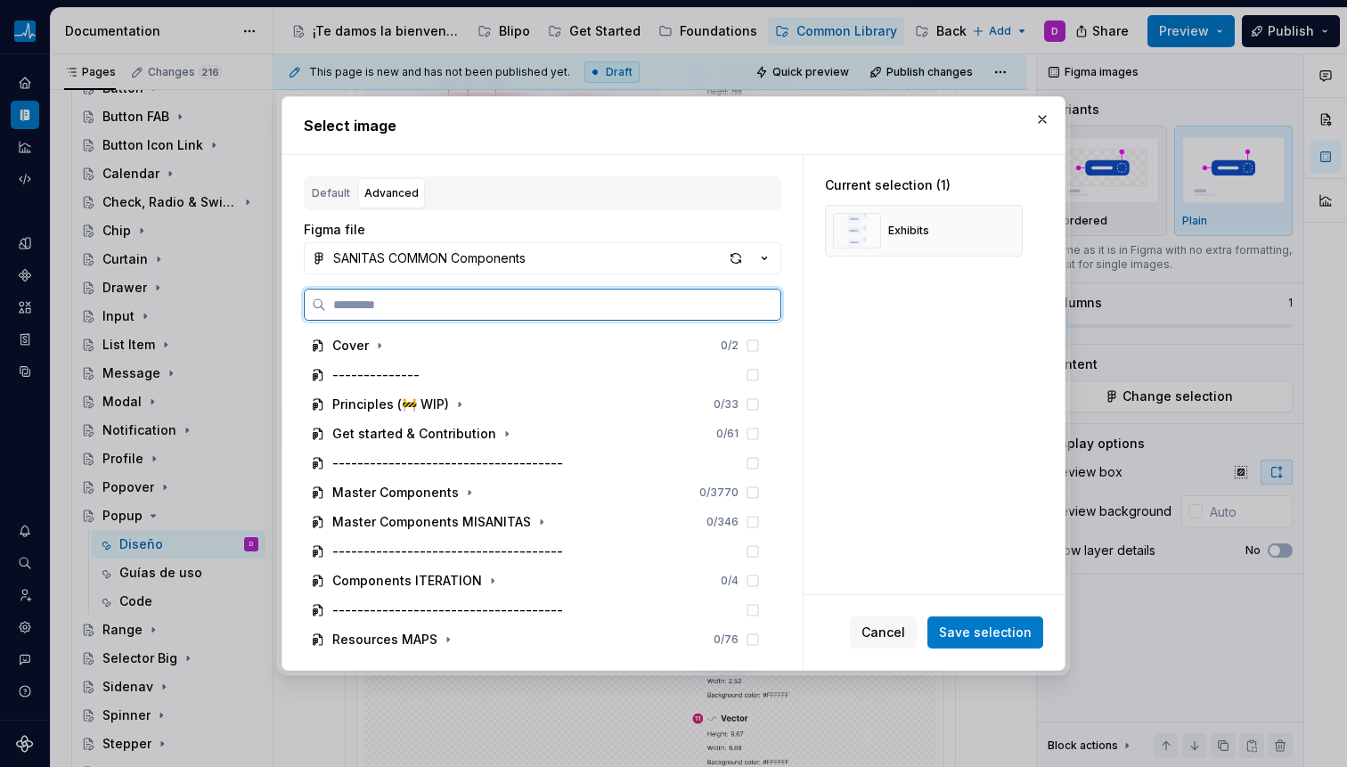
click at [397, 312] on input "search" at bounding box center [553, 305] width 454 height 18
paste input "**********"
type input "**********"
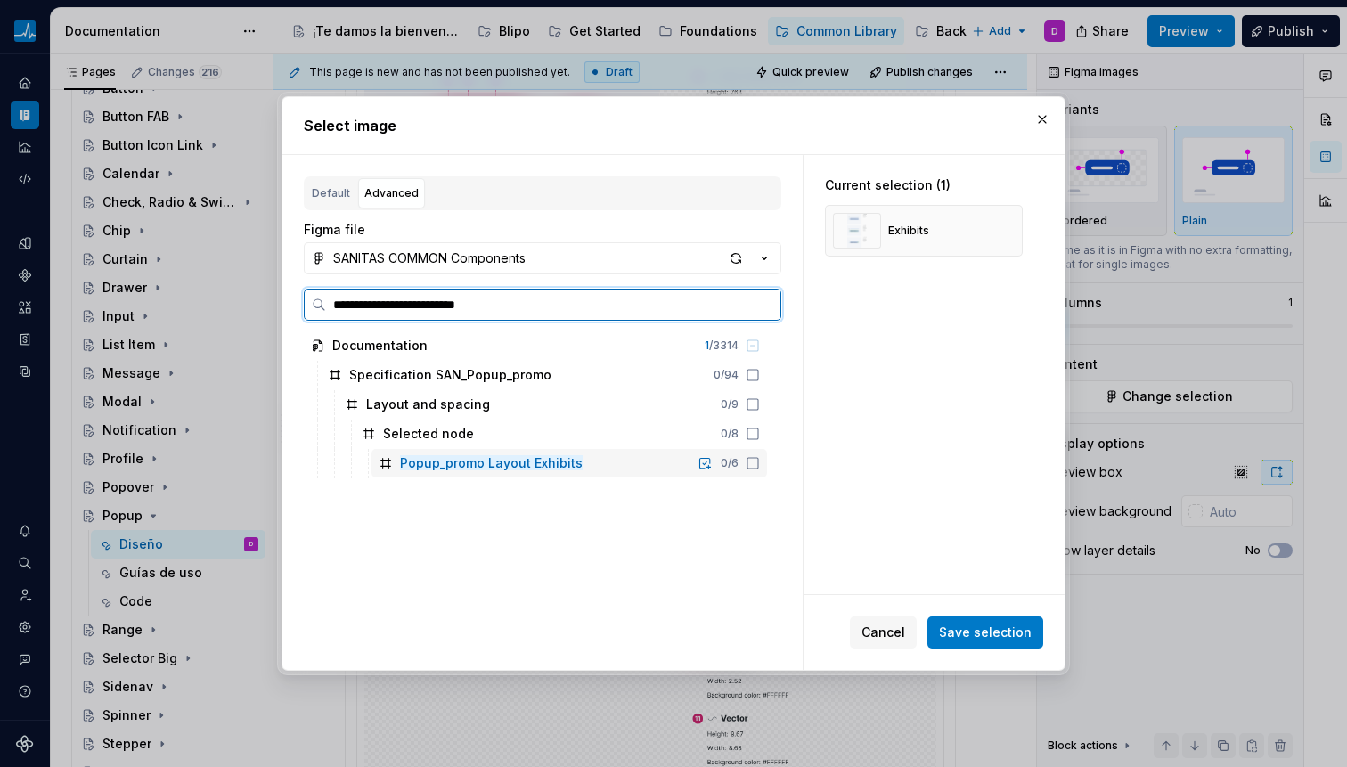
click at [753, 463] on icon at bounding box center [753, 463] width 14 height 14
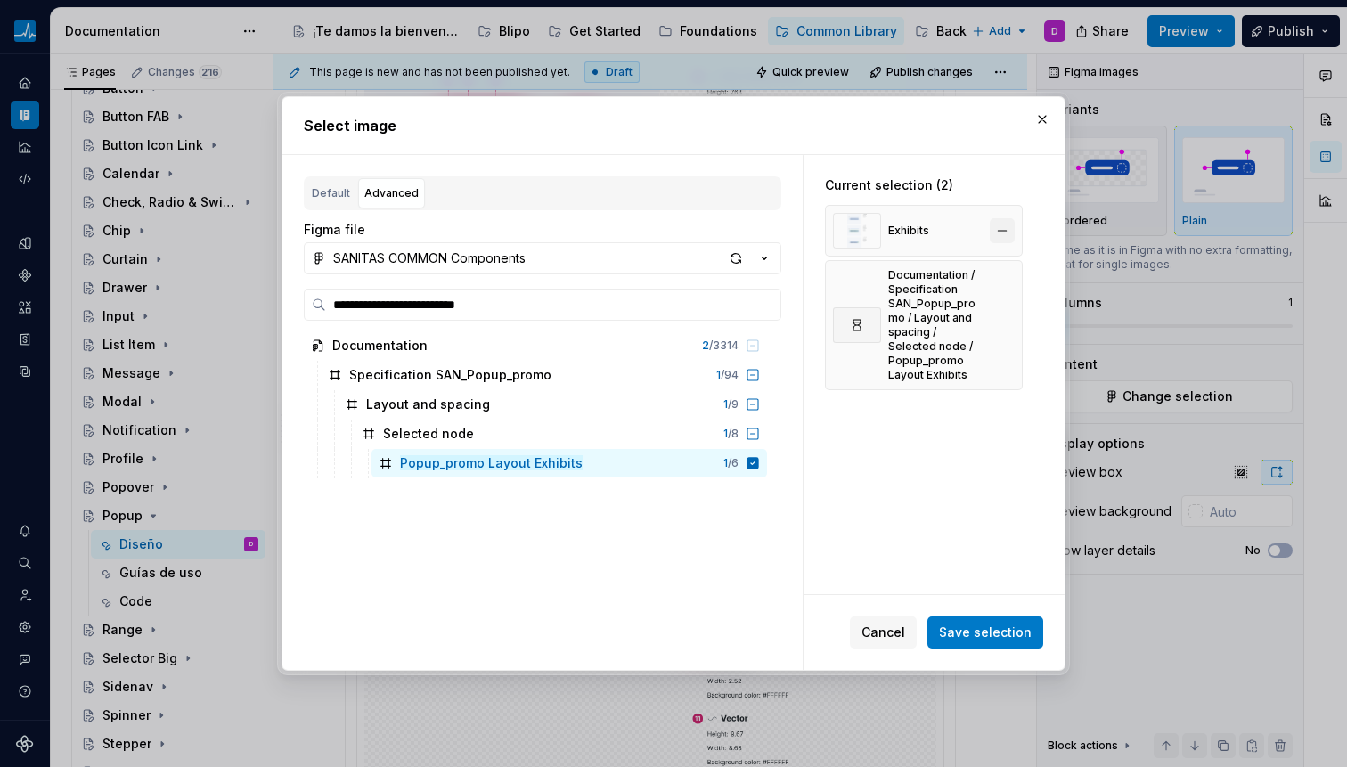
click at [1005, 224] on button "button" at bounding box center [1002, 230] width 25 height 25
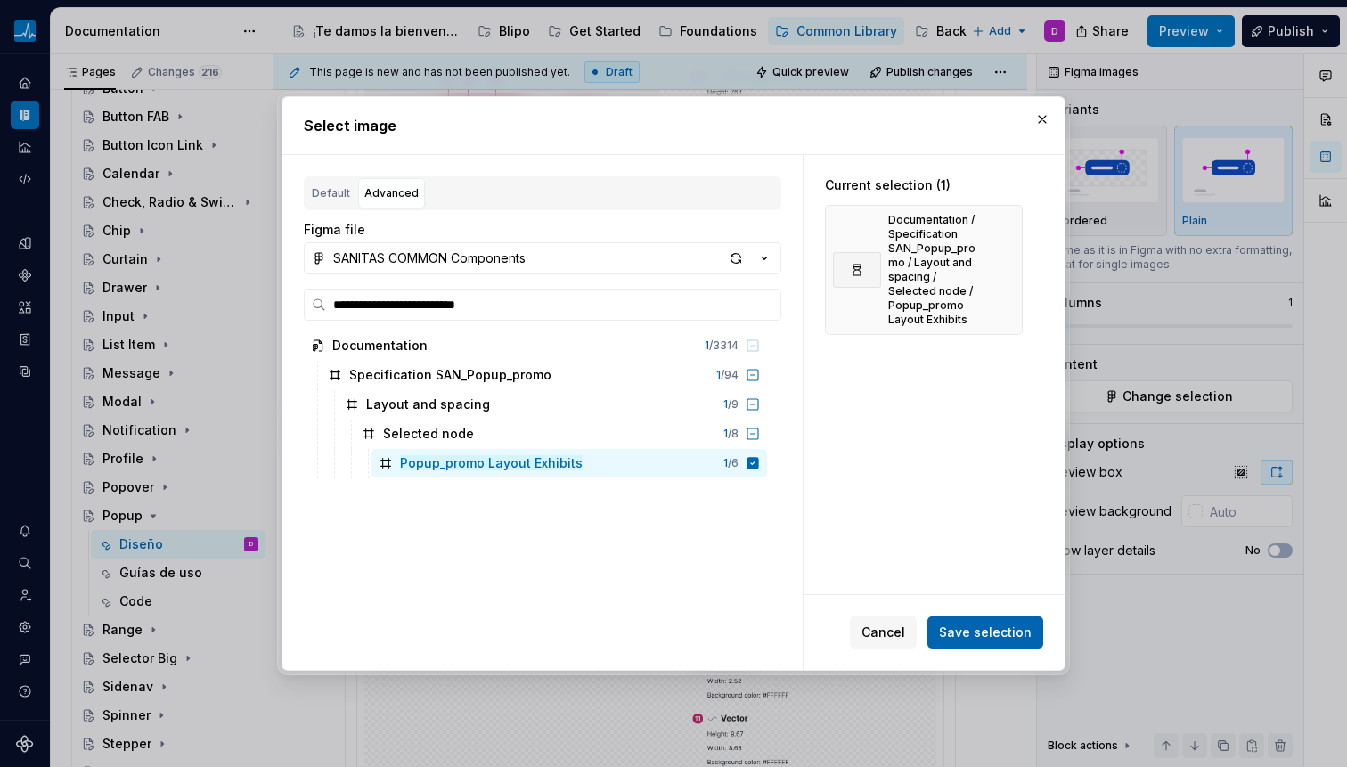
click at [1018, 634] on span "Save selection" at bounding box center [985, 633] width 93 height 18
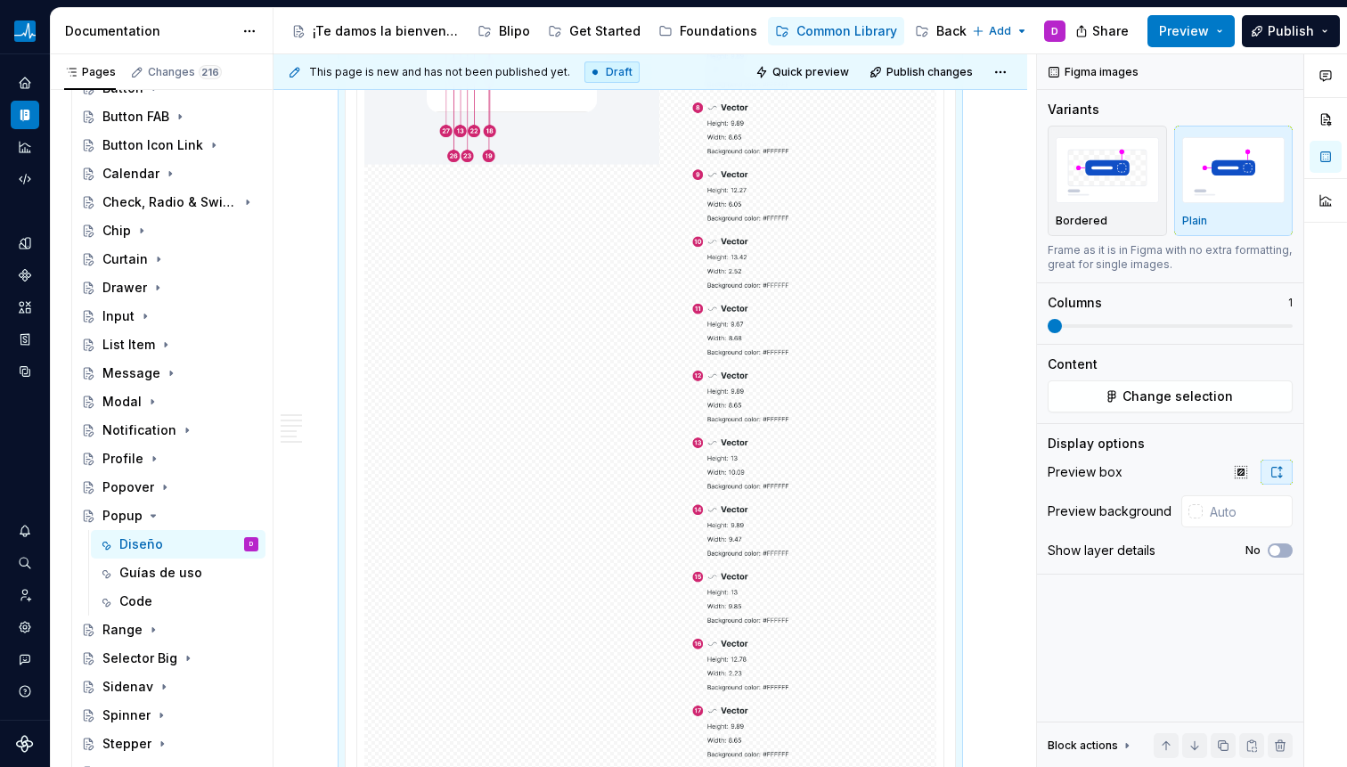
scroll to position [805, 0]
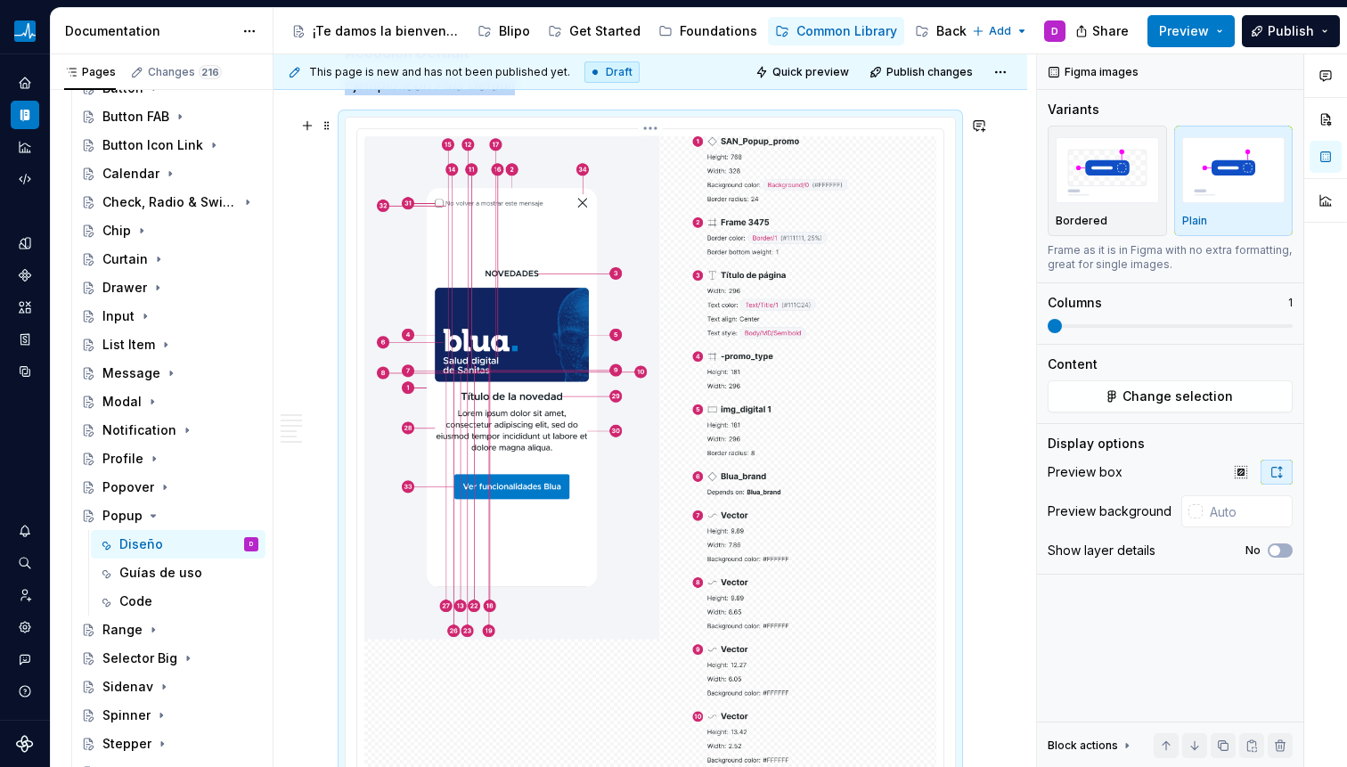
type textarea "*"
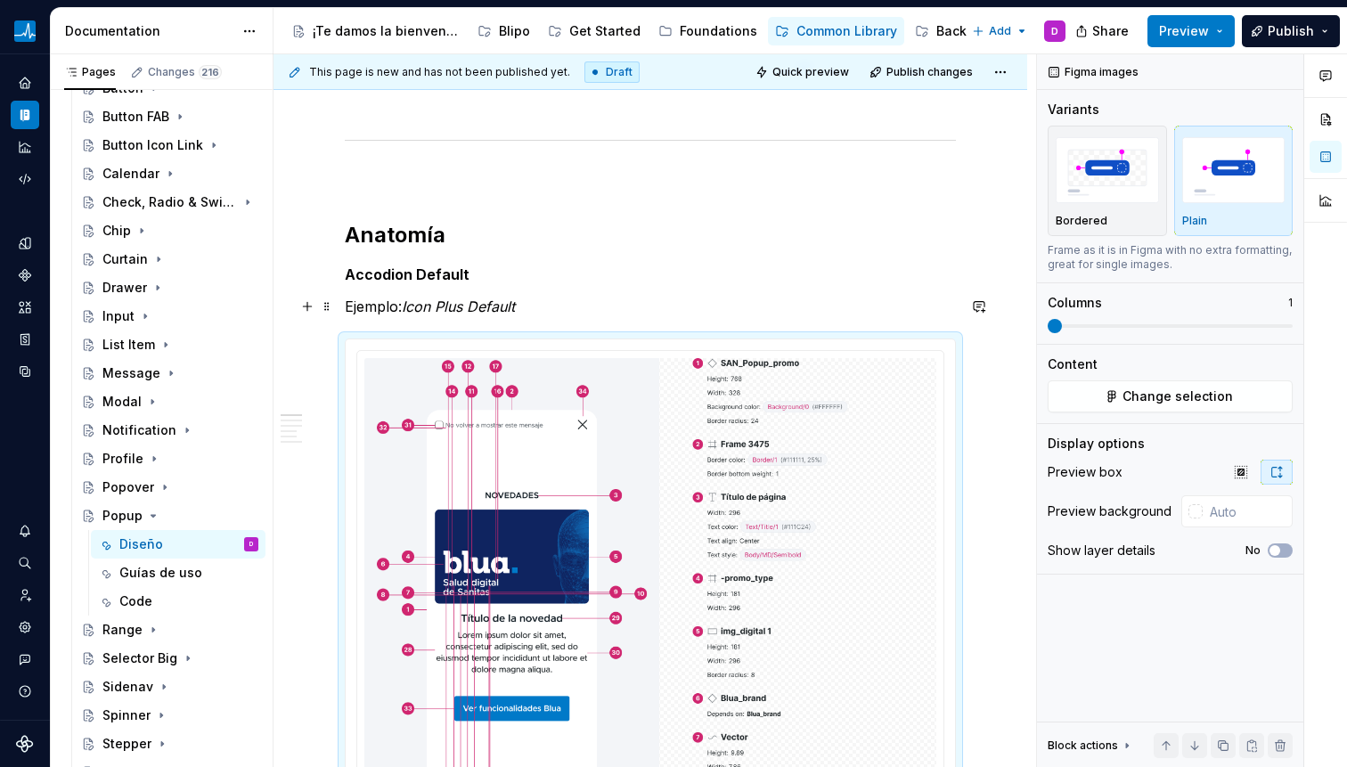
click at [434, 314] on em "Icon Plus Default" at bounding box center [458, 307] width 113 height 18
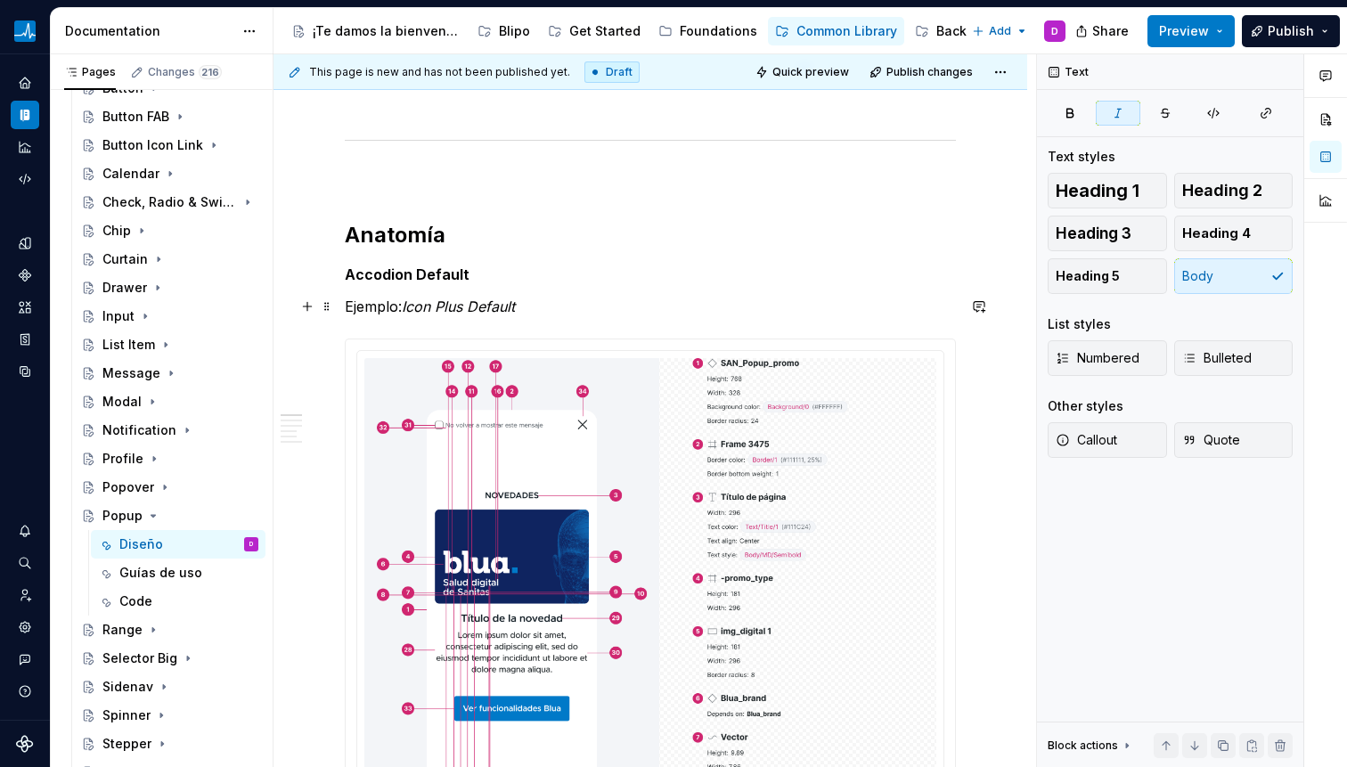
click at [434, 314] on em "Icon Plus Default" at bounding box center [458, 307] width 113 height 18
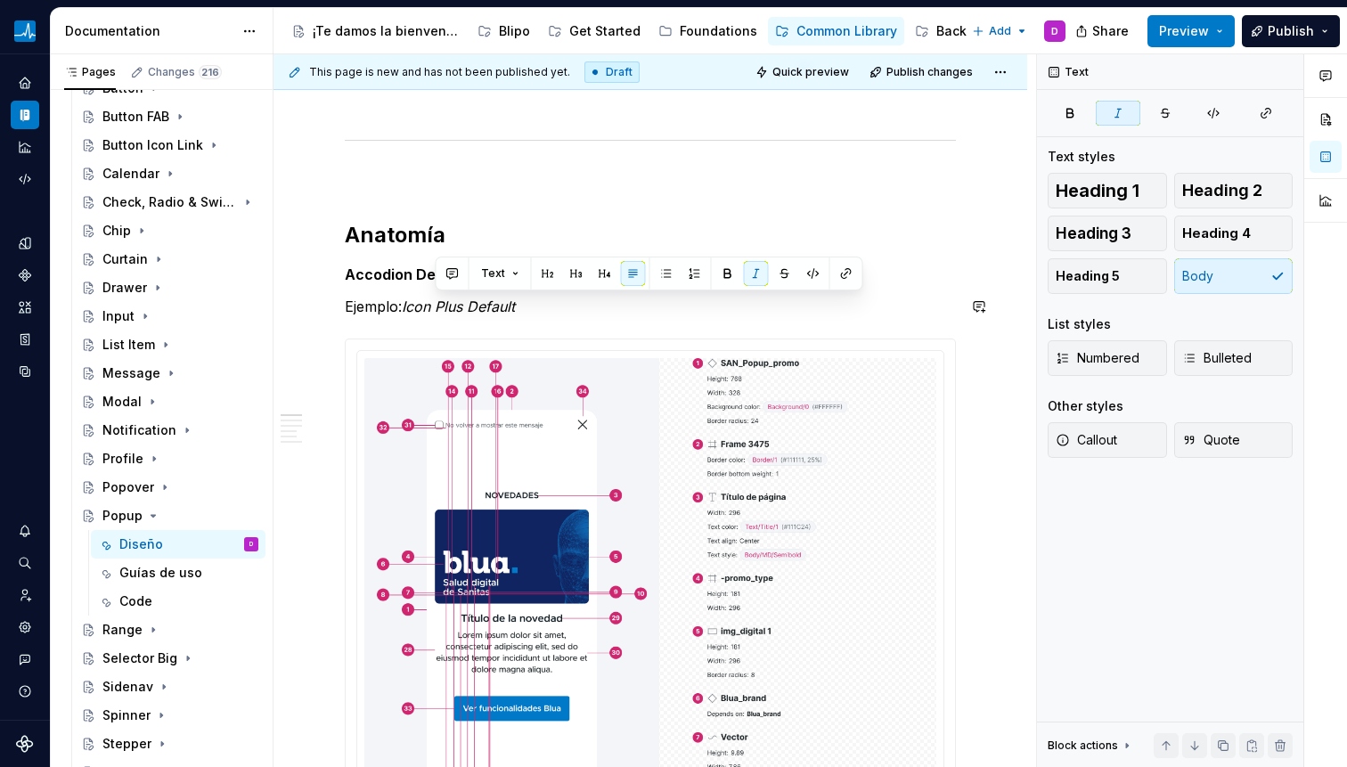
click at [385, 279] on strong "Accodion Default" at bounding box center [407, 274] width 125 height 18
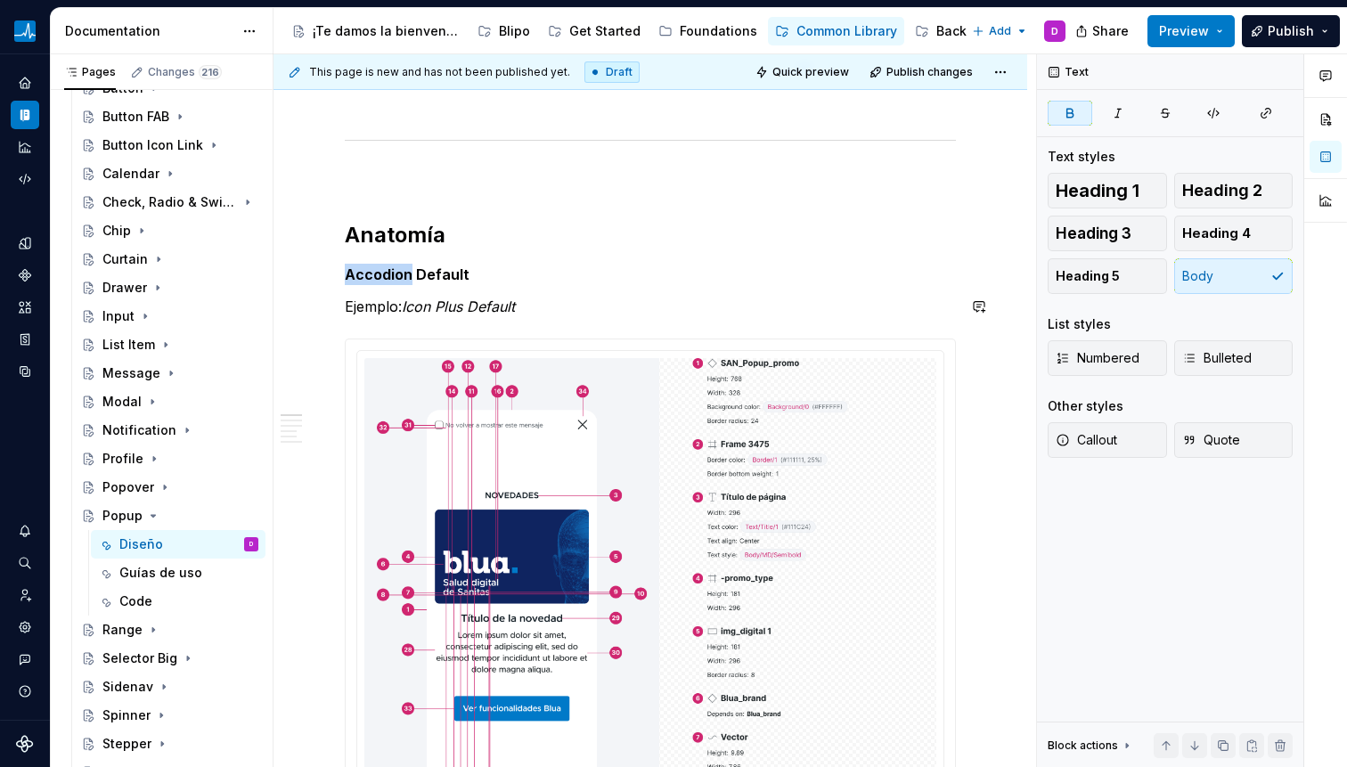
click at [385, 279] on strong "Accodion Default" at bounding box center [407, 274] width 125 height 18
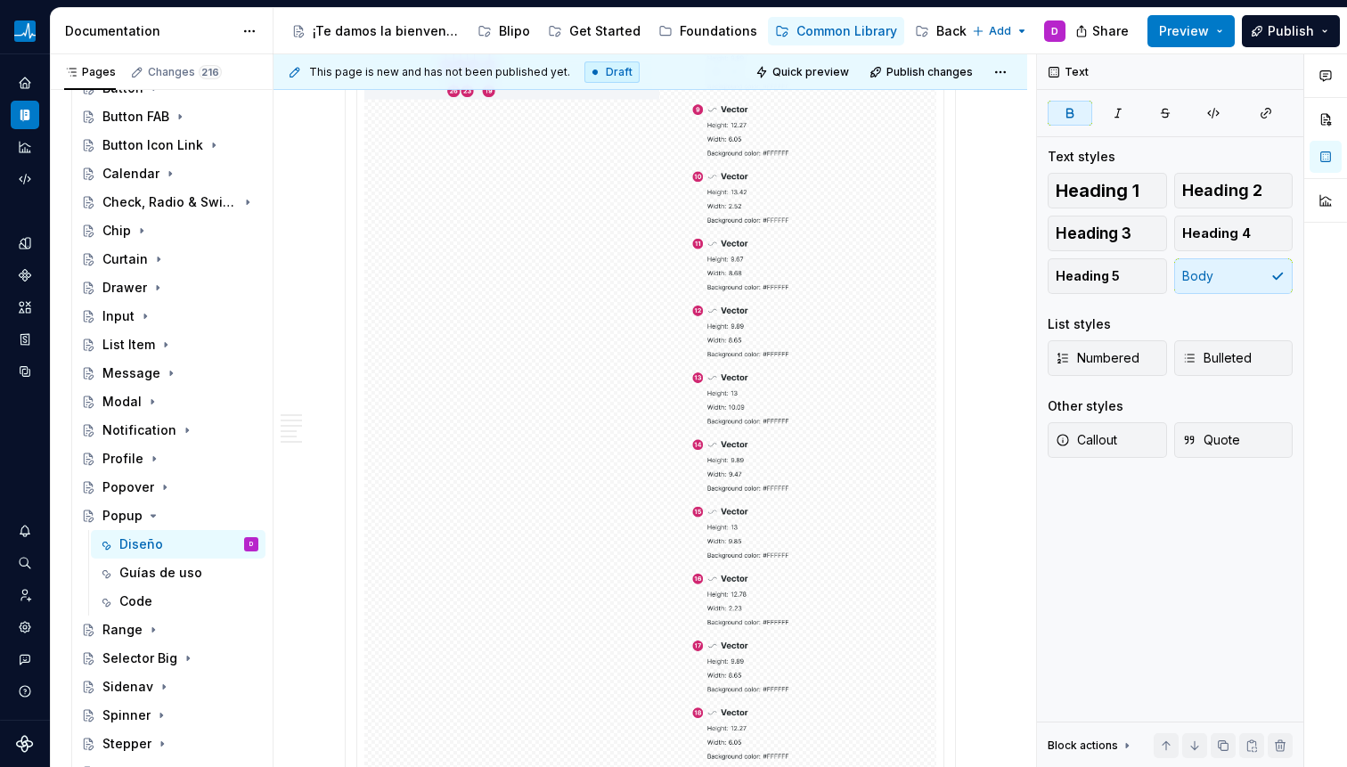
scroll to position [707, 0]
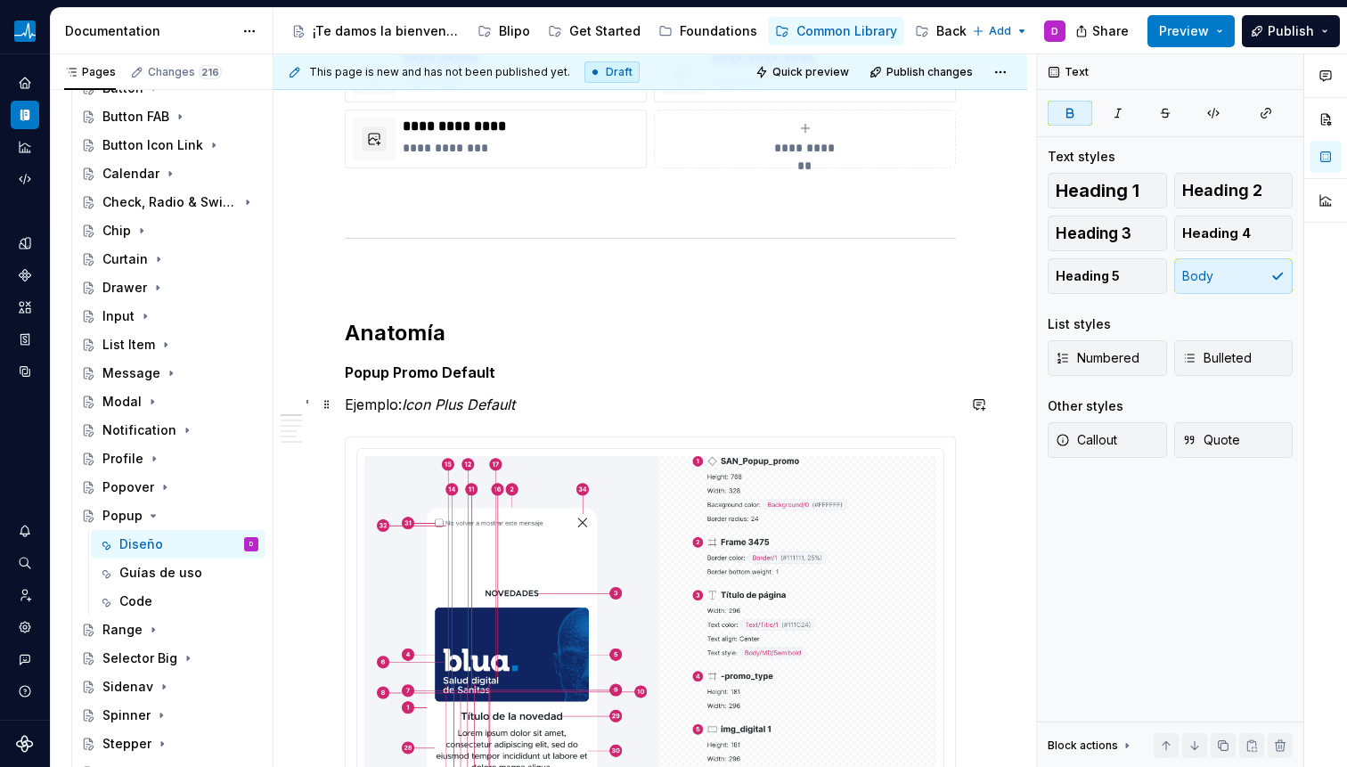
click at [441, 411] on em "Icon Plus Default" at bounding box center [458, 405] width 113 height 18
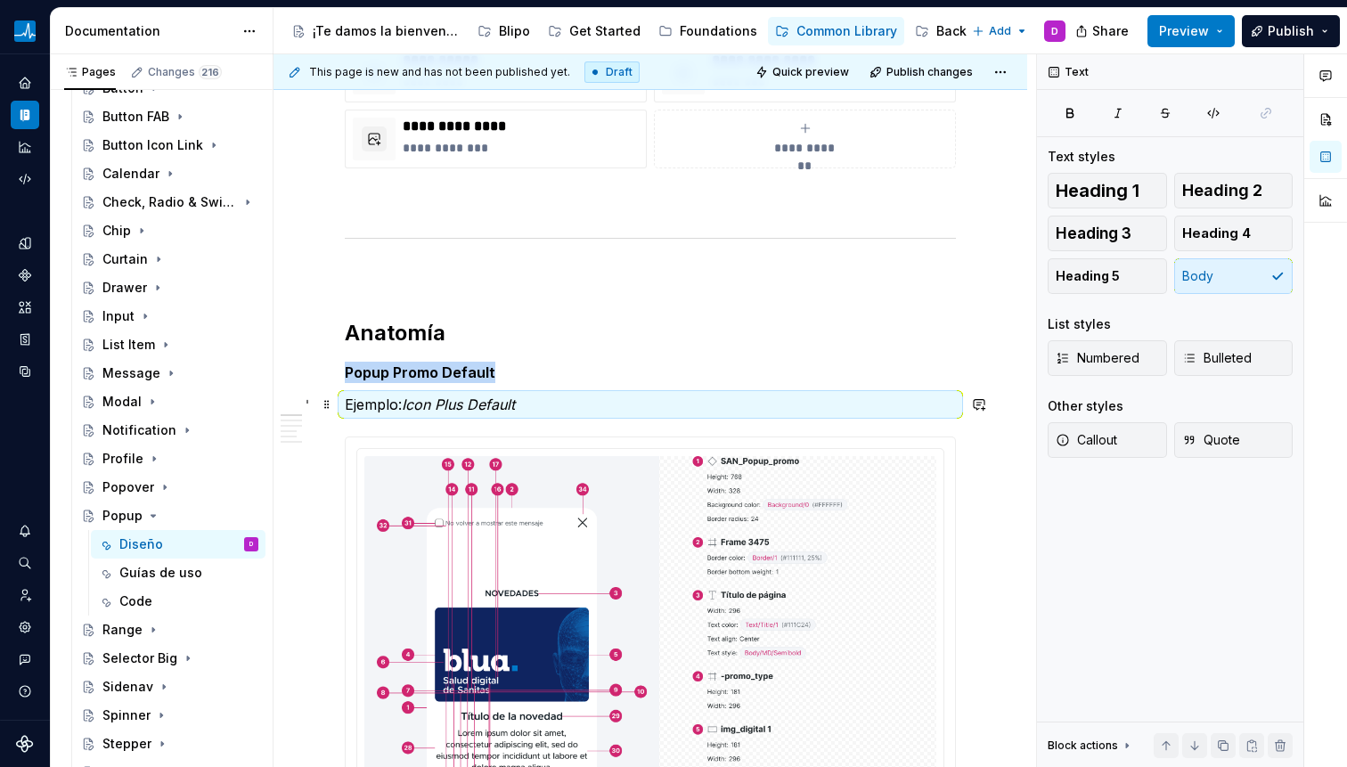
click at [441, 411] on em "Icon Plus Default" at bounding box center [458, 405] width 113 height 18
click at [436, 410] on em "Icon Plus Default" at bounding box center [458, 405] width 113 height 18
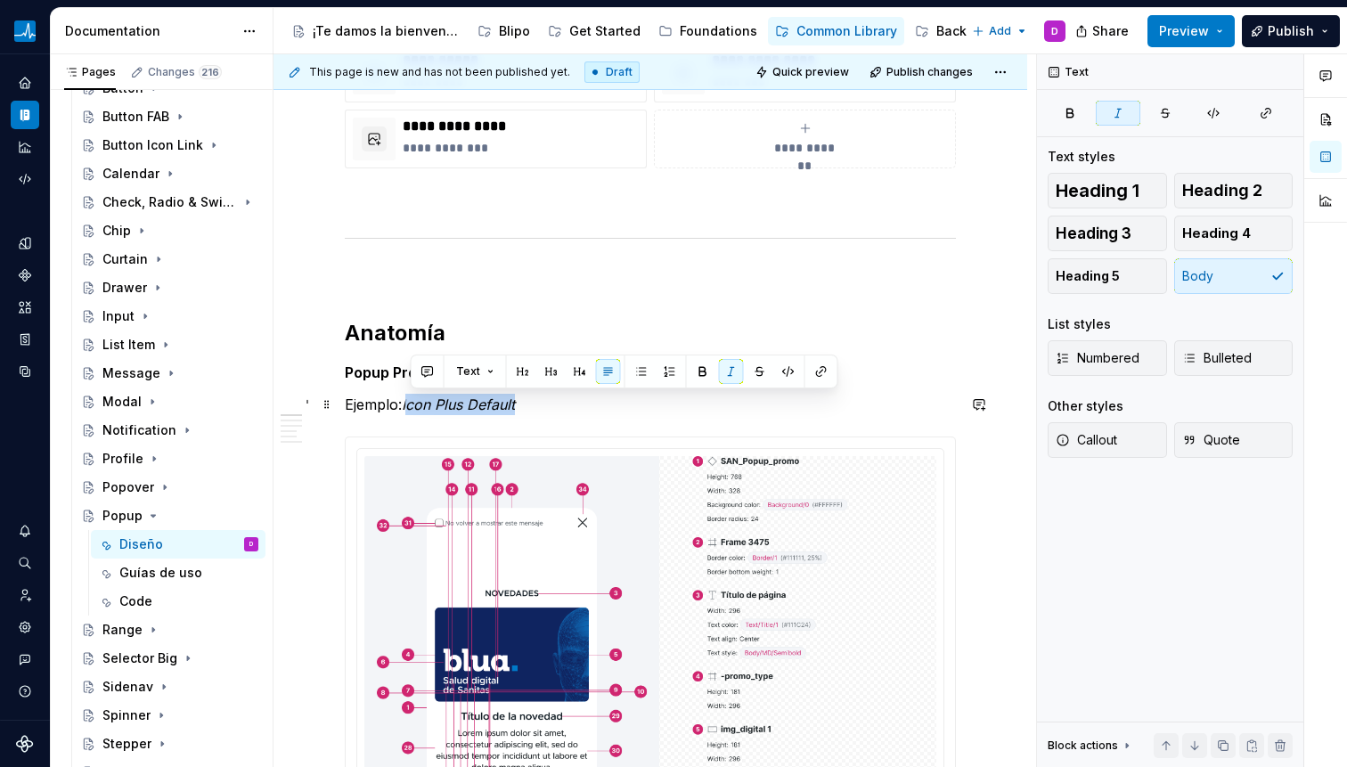
drag, startPoint x: 410, startPoint y: 407, endPoint x: 524, endPoint y: 405, distance: 114.0
click at [524, 406] on p "Ejemplo: Icon Plus Default" at bounding box center [650, 404] width 611 height 21
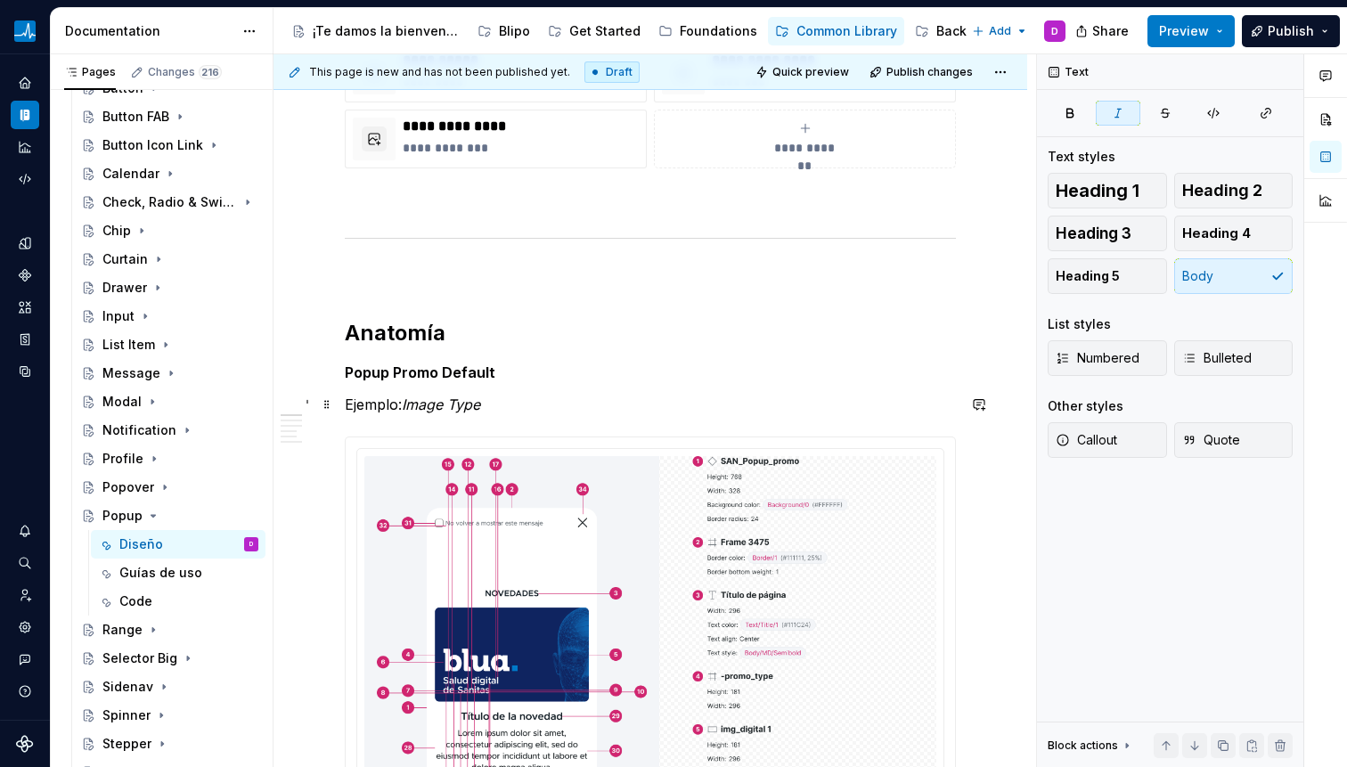
click at [517, 403] on p "Ejemplo: Image Type" at bounding box center [650, 404] width 611 height 21
click at [437, 379] on strong "Popup Promo Default" at bounding box center [420, 372] width 151 height 18
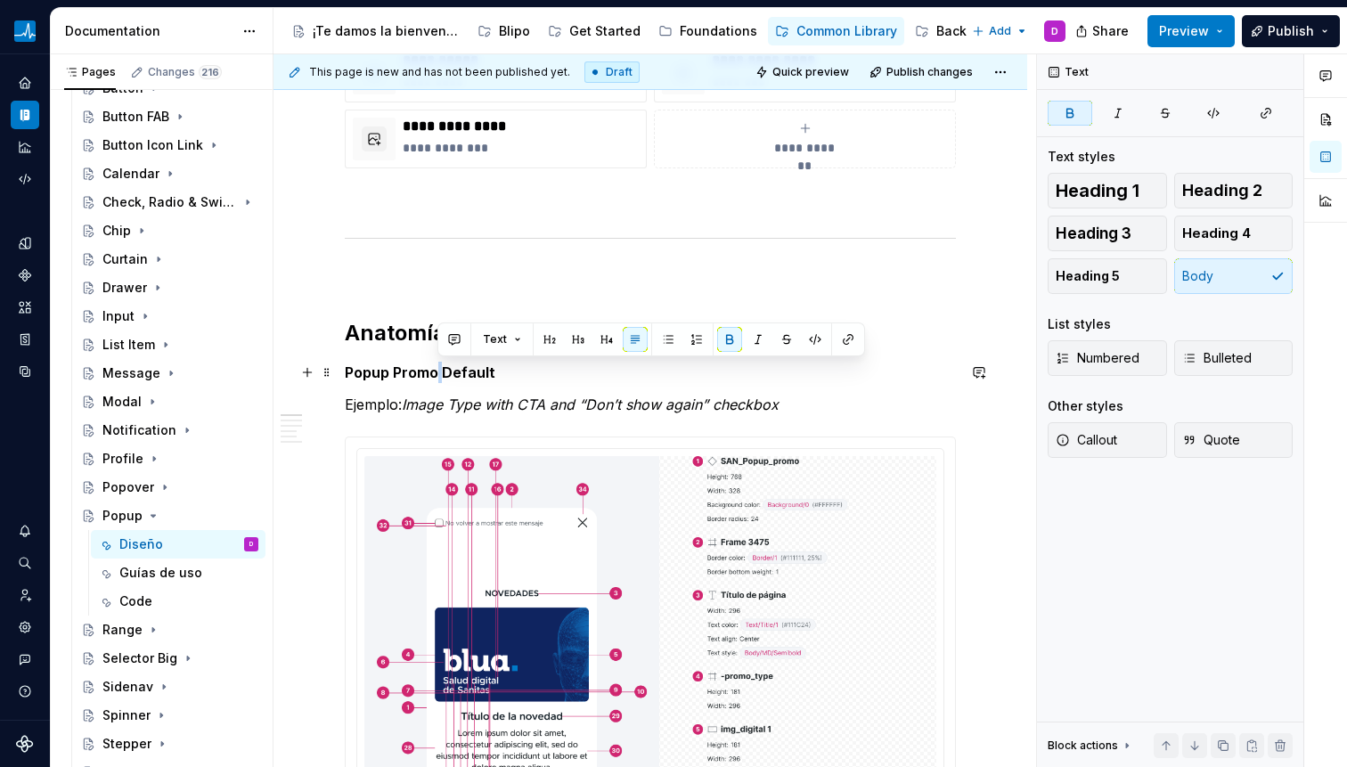
click at [437, 379] on strong "Popup Promo Default" at bounding box center [420, 372] width 151 height 18
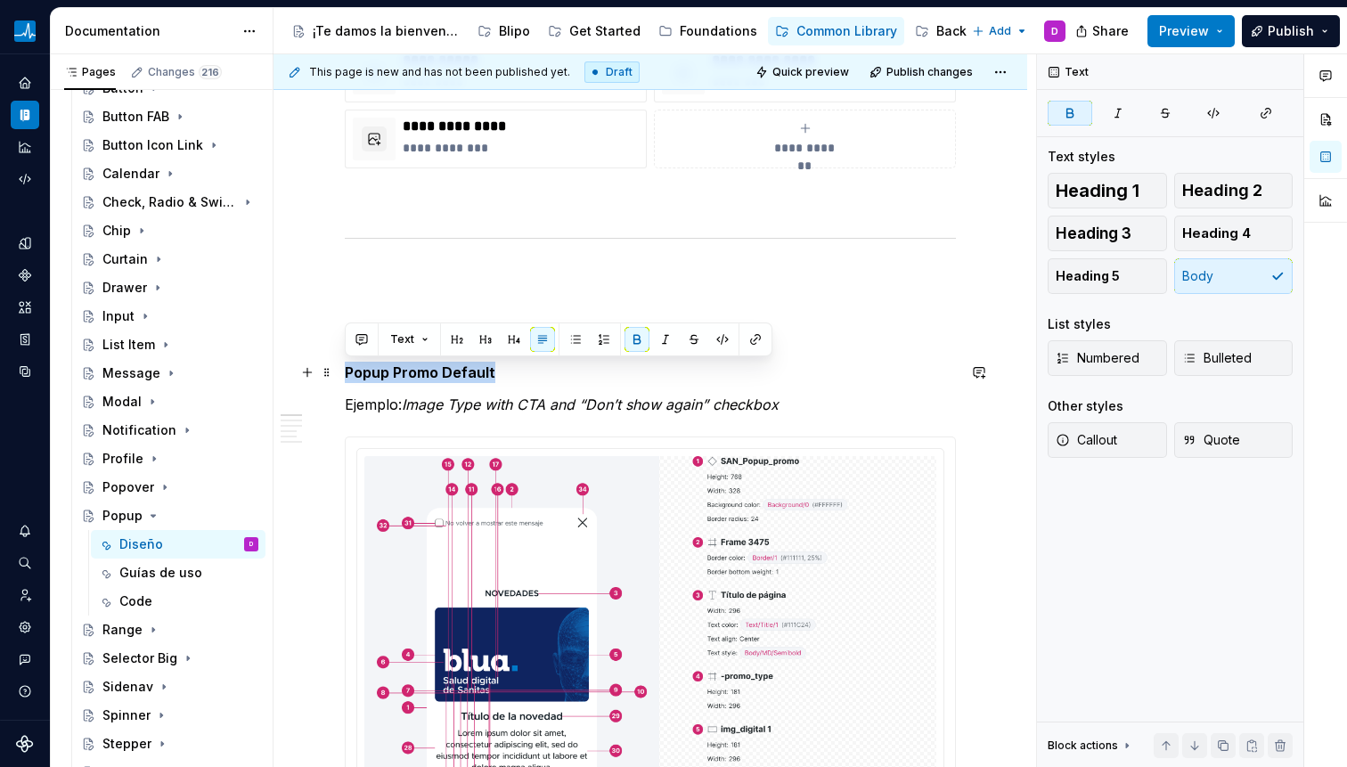
click at [437, 379] on strong "Popup Promo Default" at bounding box center [420, 372] width 151 height 18
click at [432, 375] on strong "Popup Promo Default" at bounding box center [420, 372] width 151 height 18
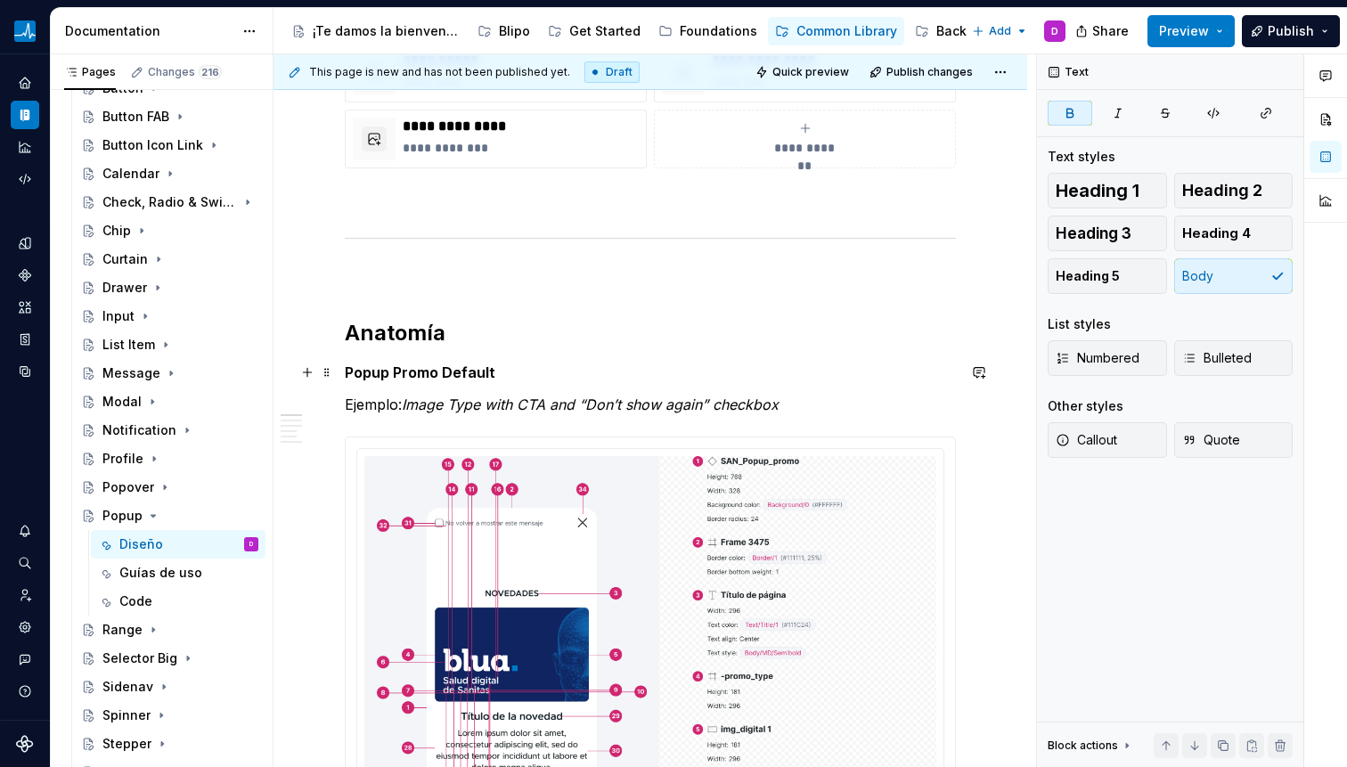
click at [446, 378] on strong "Popup Promo Default" at bounding box center [420, 372] width 151 height 18
click at [445, 377] on strong "Popup Promo Default" at bounding box center [420, 372] width 151 height 18
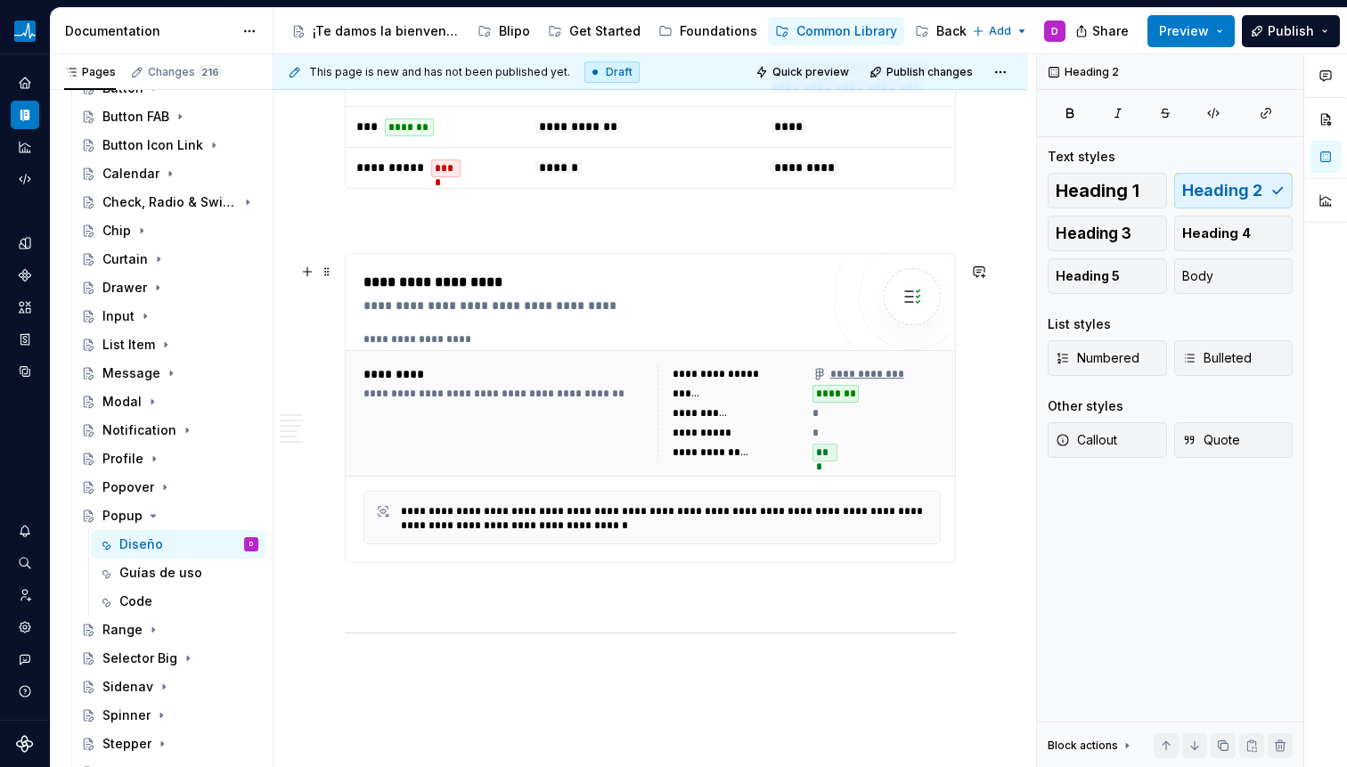
scroll to position [9070, 0]
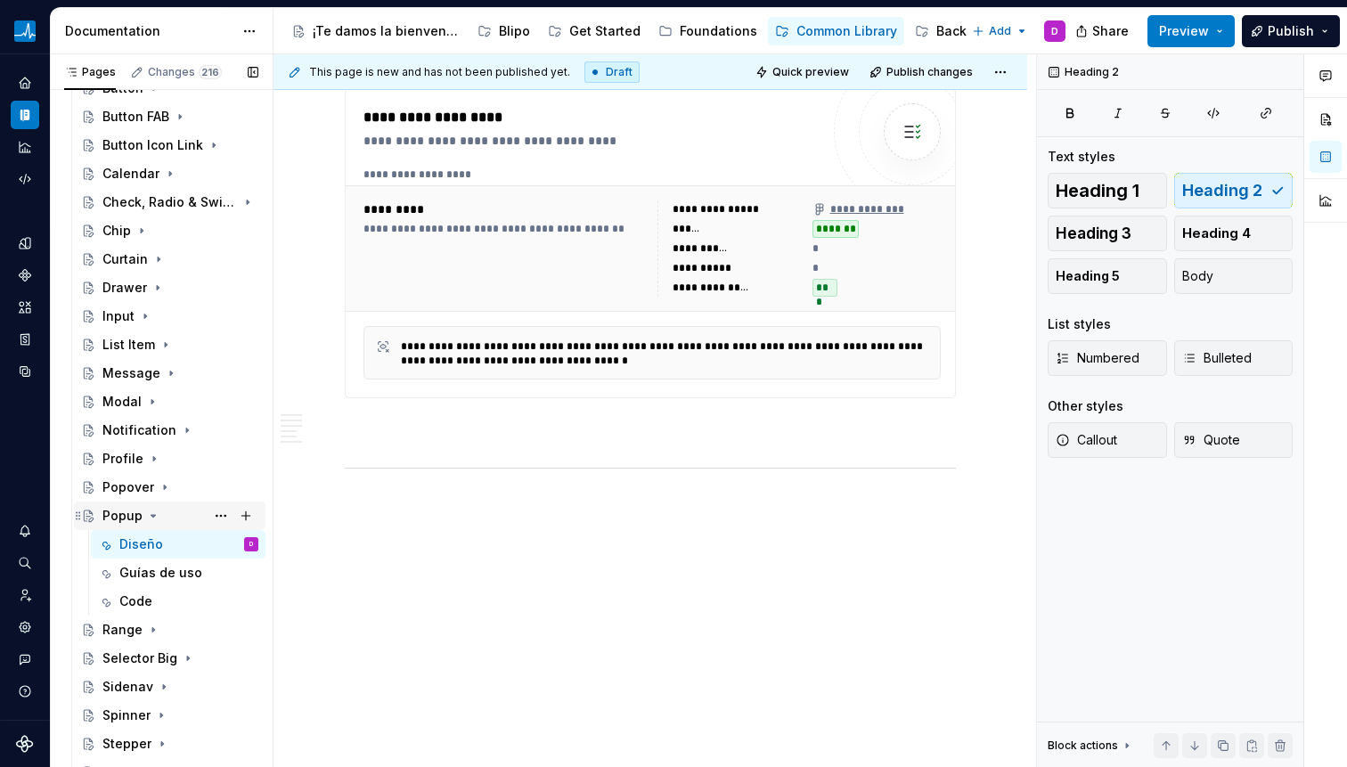
click at [151, 519] on icon "Page tree" at bounding box center [153, 516] width 14 height 14
click at [152, 546] on icon "Page tree" at bounding box center [153, 544] width 14 height 14
click at [148, 575] on div "Diseño" at bounding box center [141, 573] width 44 height 18
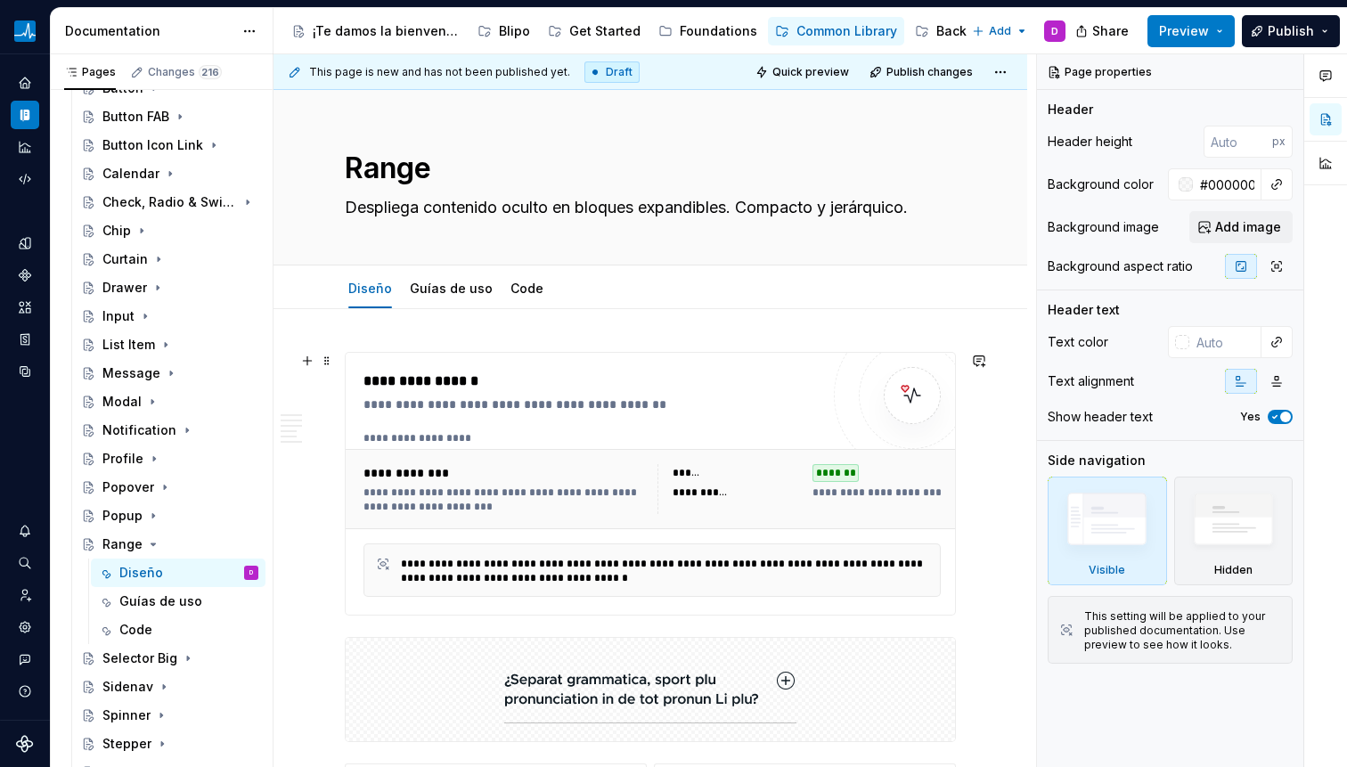
scroll to position [4, 0]
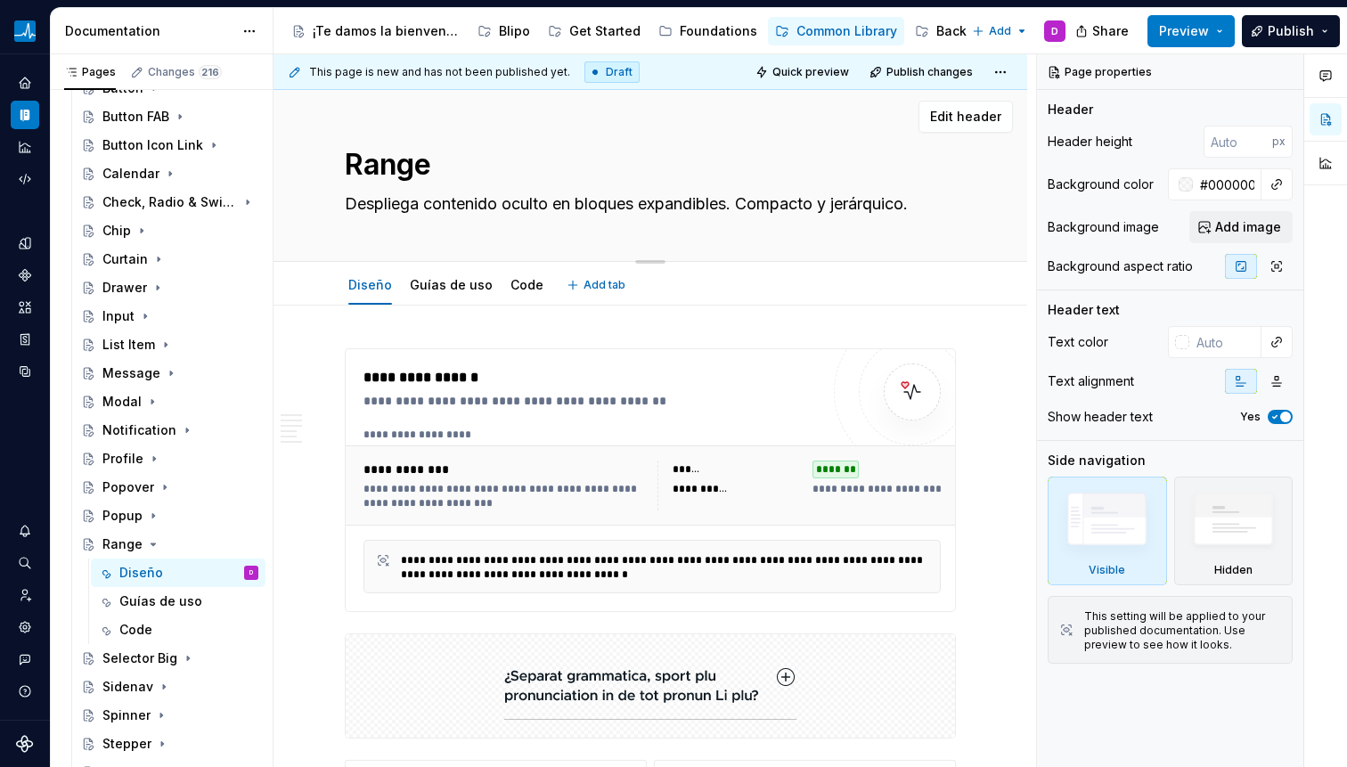
click at [431, 177] on textarea "Range" at bounding box center [646, 164] width 611 height 43
click at [439, 178] on textarea "Range" at bounding box center [646, 164] width 611 height 43
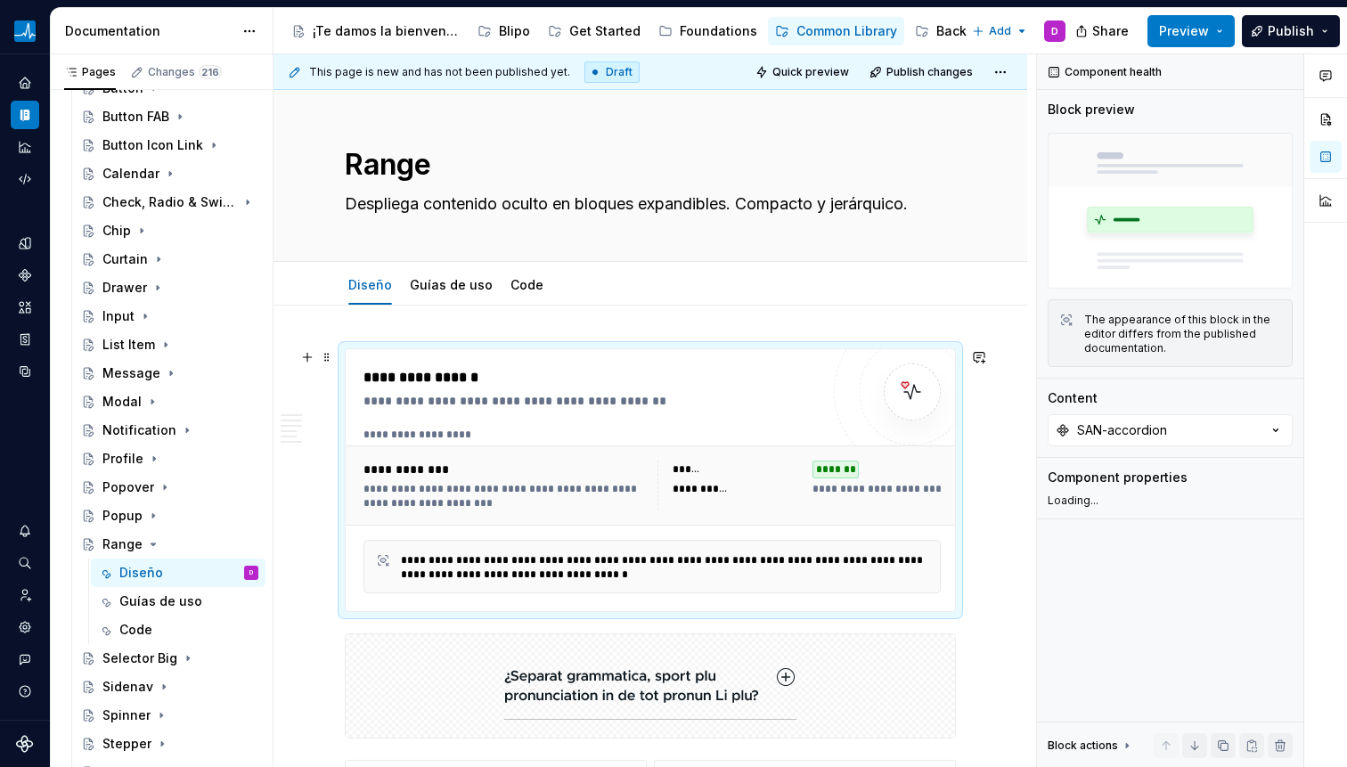
click at [601, 448] on div "**********" at bounding box center [652, 485] width 613 height 80
type textarea "*"
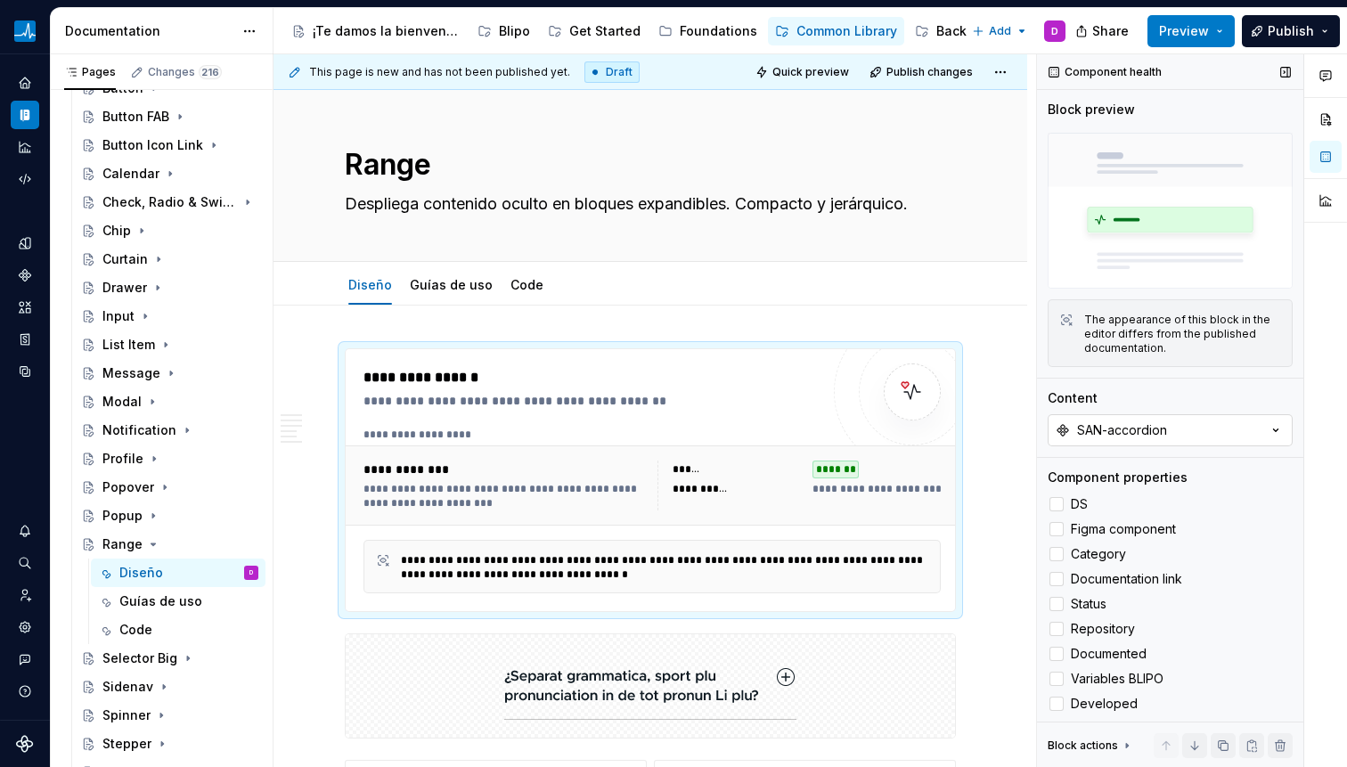
click at [1154, 423] on div "SAN-accordion" at bounding box center [1122, 430] width 90 height 18
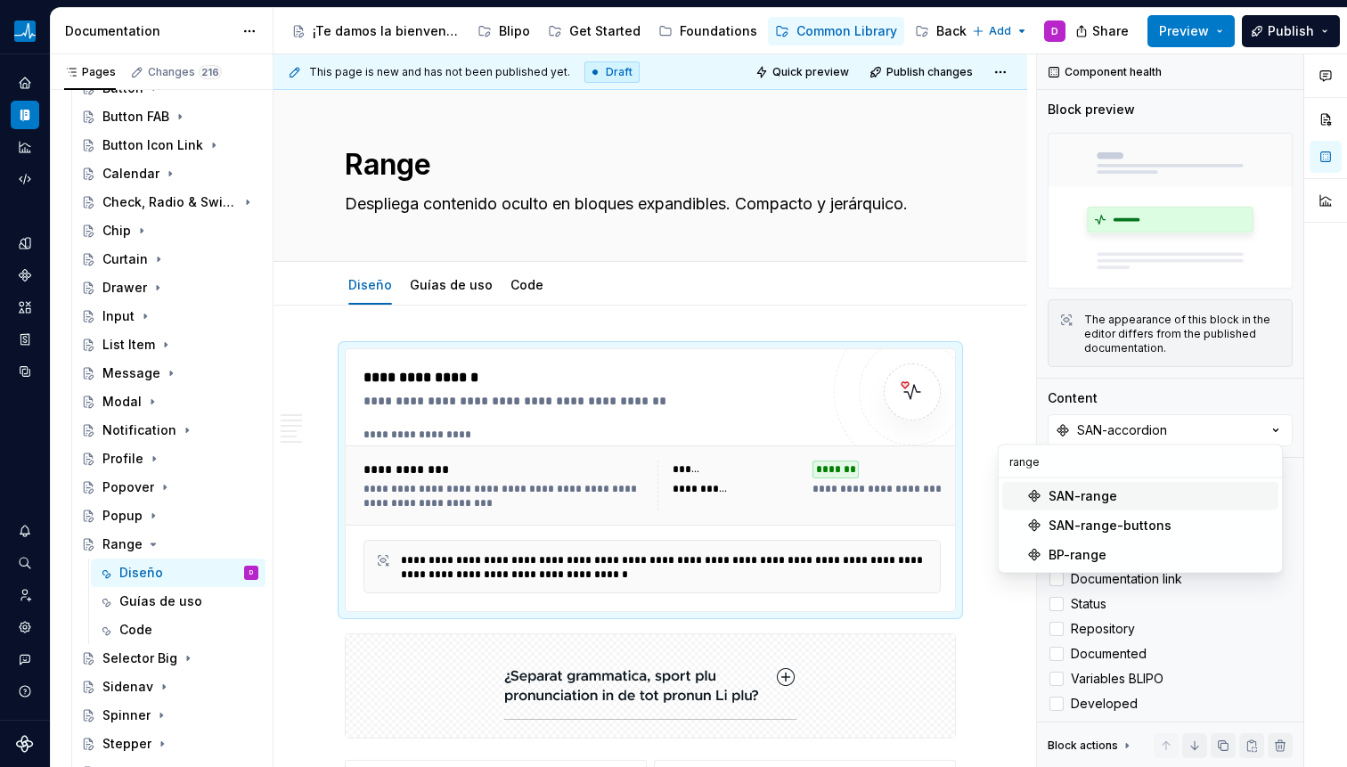
type input "range"
click at [1090, 488] on div "SAN-range" at bounding box center [1083, 496] width 69 height 18
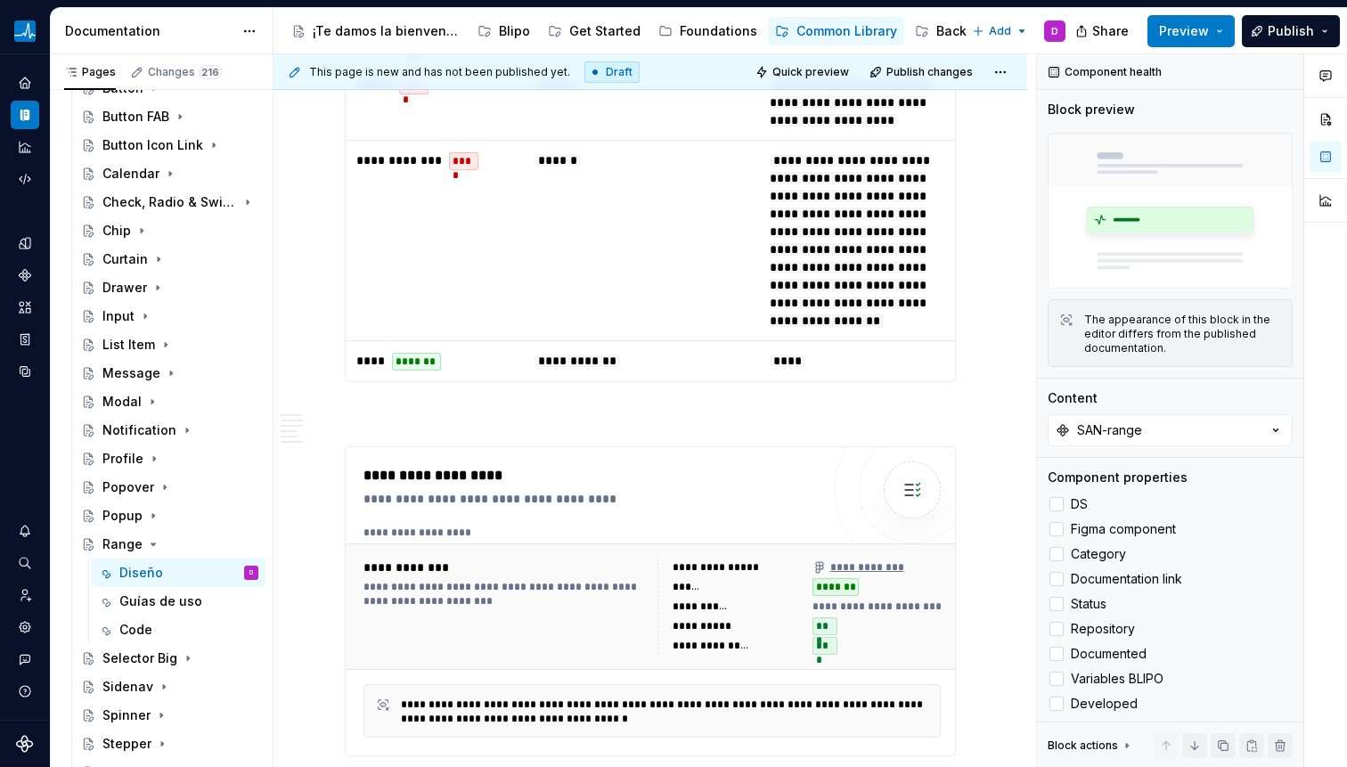
scroll to position [4596, 0]
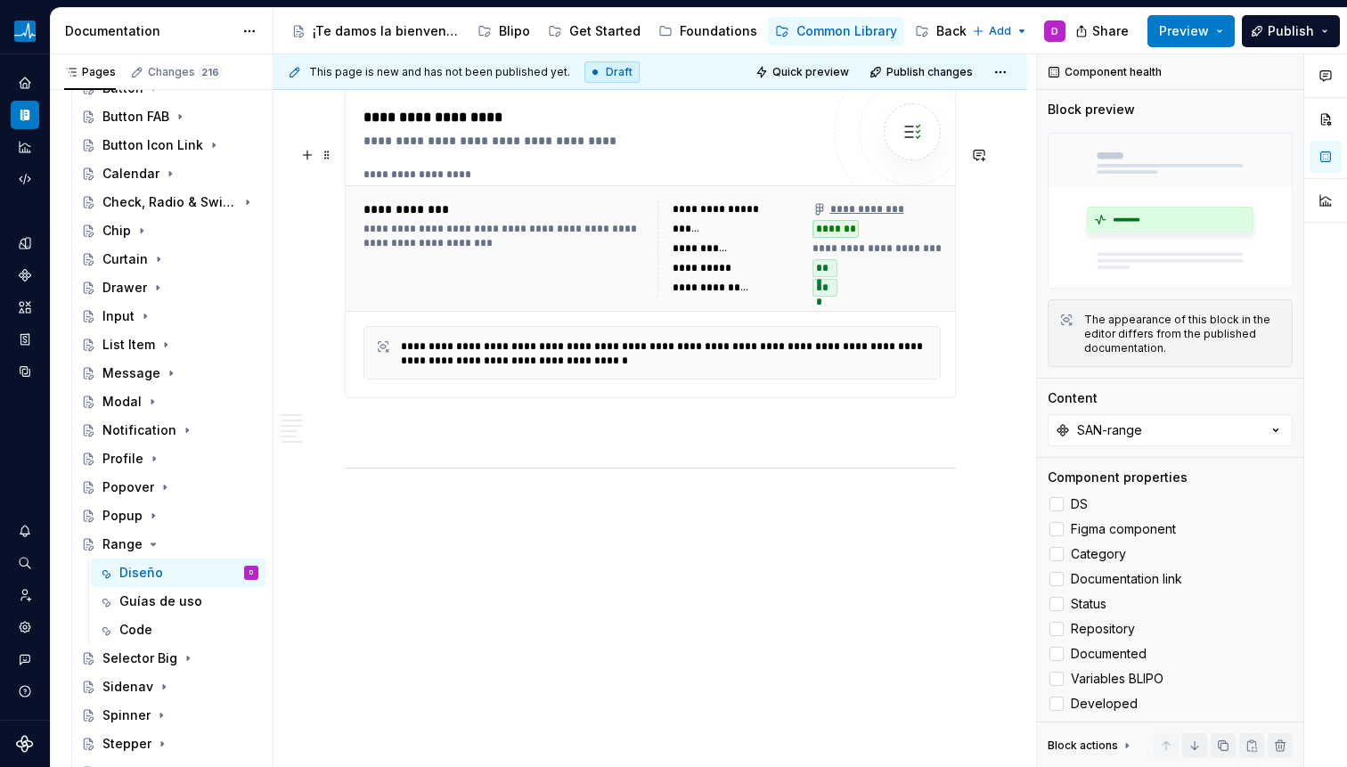
click at [705, 282] on div "**********" at bounding box center [713, 288] width 81 height 14
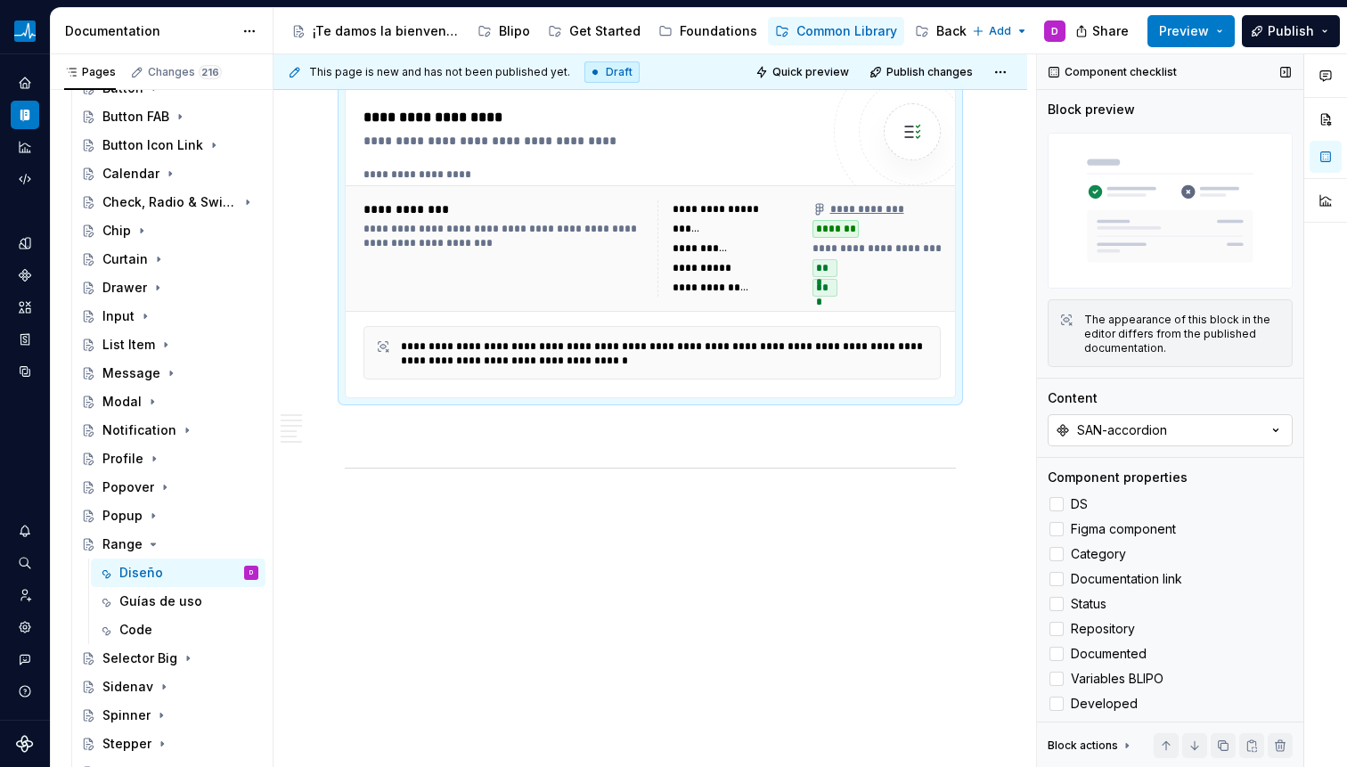
type textarea "*"
click at [1219, 425] on button "SAN-accordion" at bounding box center [1170, 430] width 245 height 32
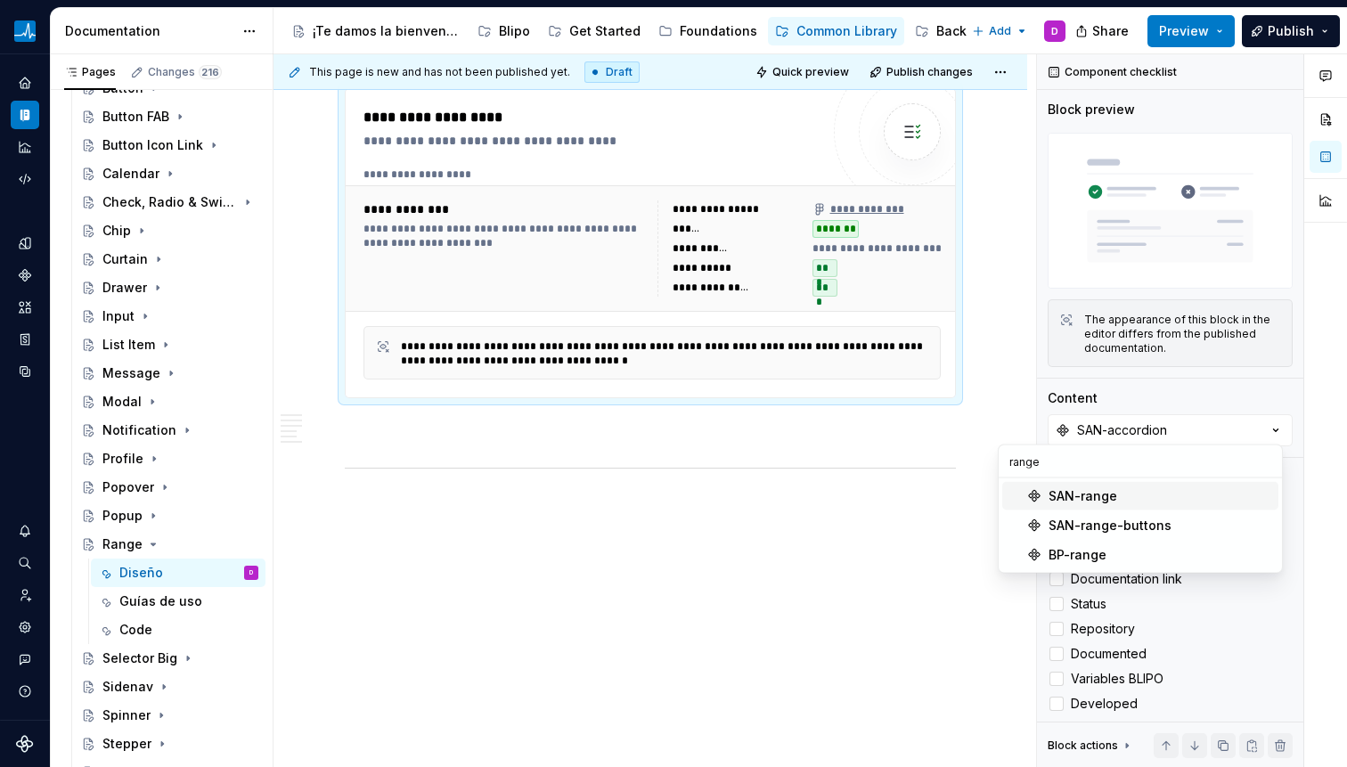
type input "range"
click at [1096, 495] on div "SAN-range" at bounding box center [1083, 496] width 69 height 18
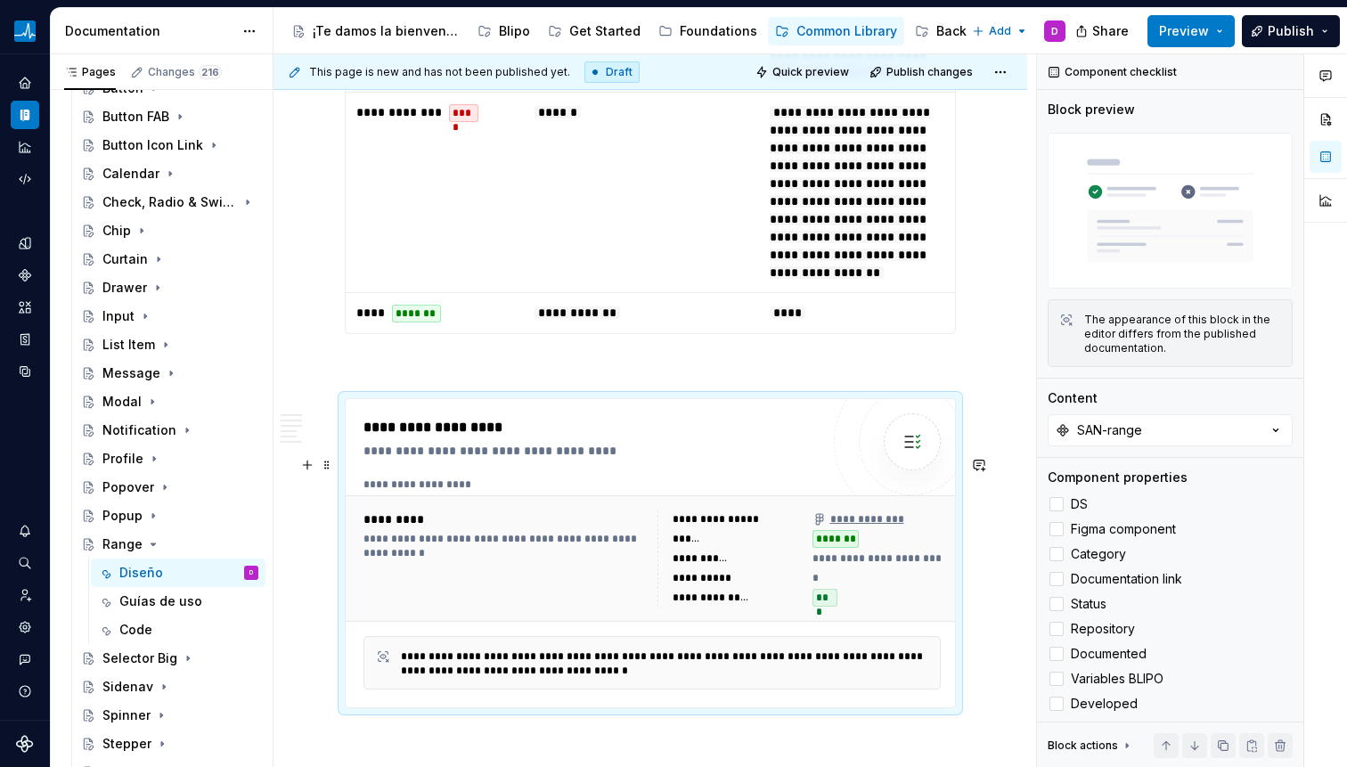
scroll to position [3701, 0]
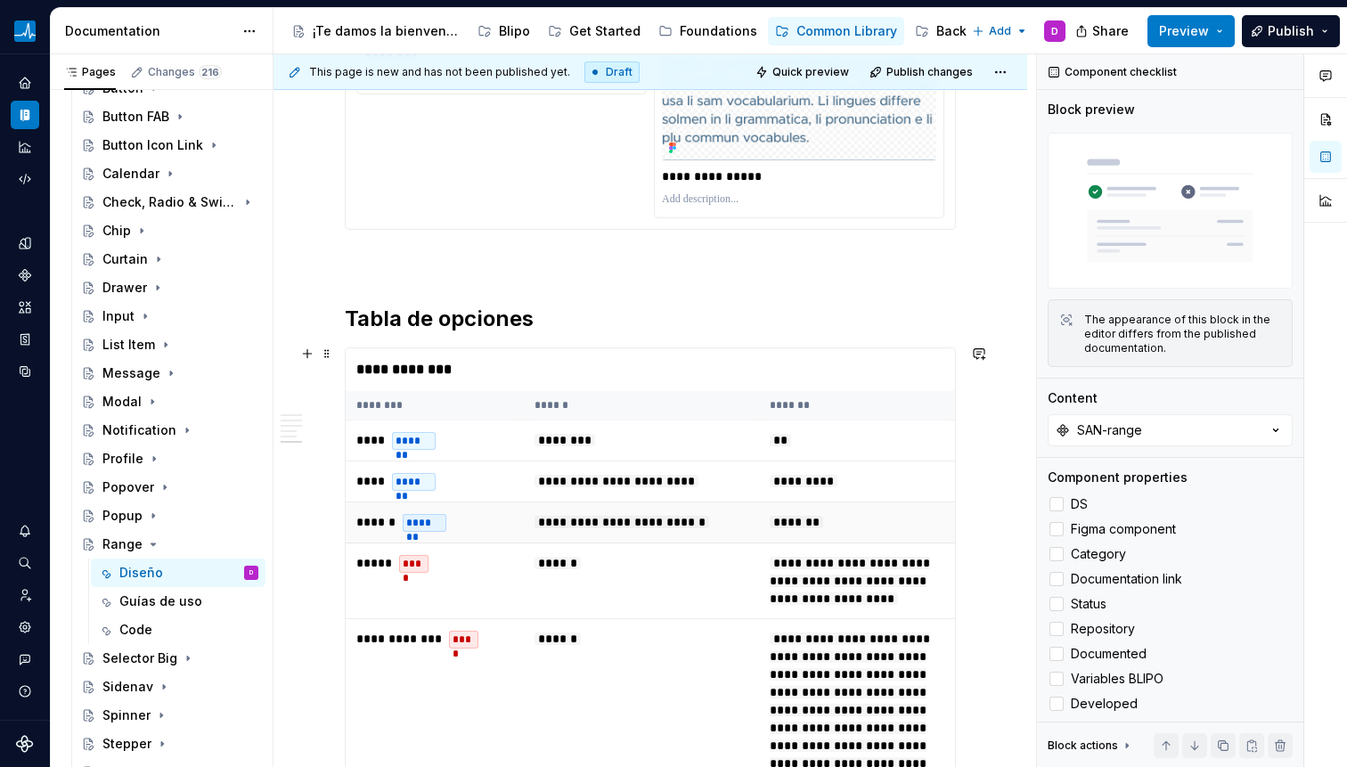
click at [632, 502] on td "**********" at bounding box center [641, 522] width 235 height 41
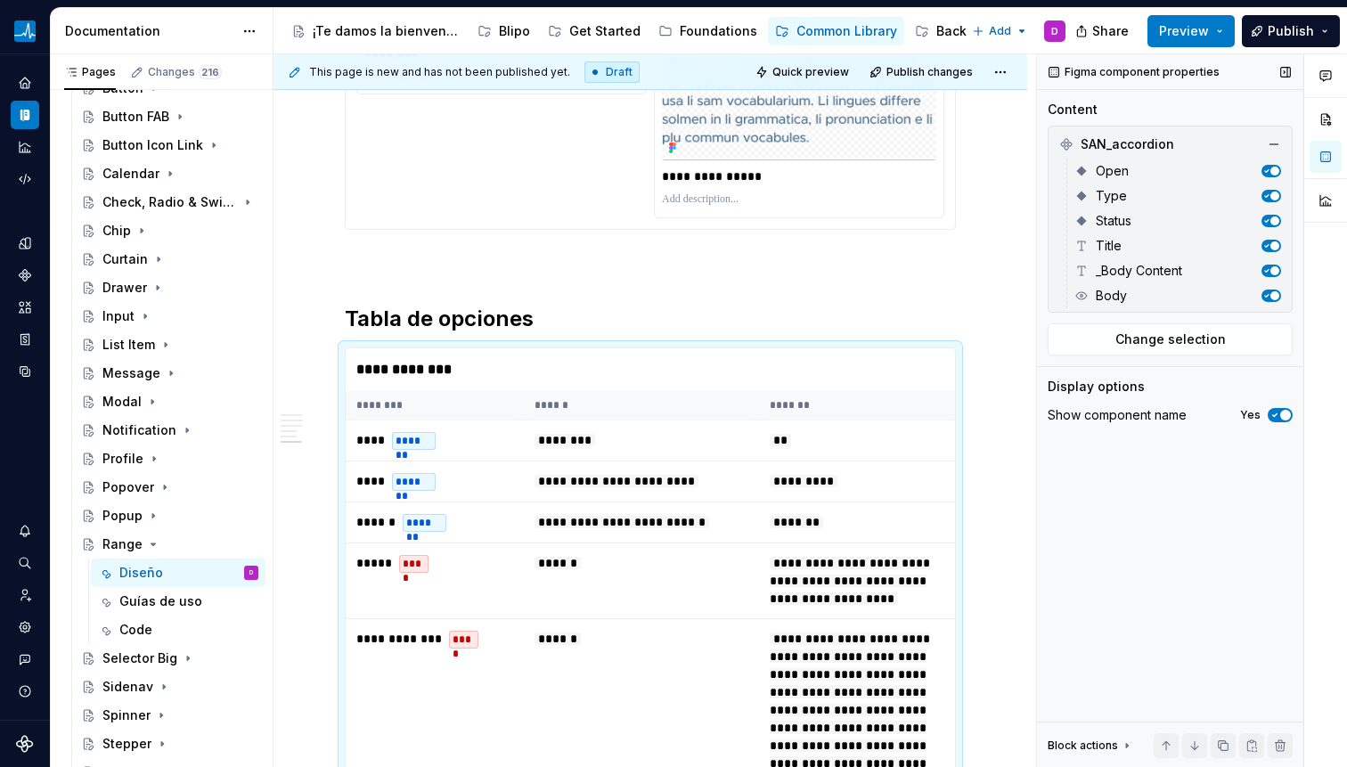
click at [1184, 358] on div "Figma component properties Content SAN_accordion Open Type Status Title _Body C…" at bounding box center [1170, 411] width 266 height 714
click at [1181, 339] on span "Change selection" at bounding box center [1170, 339] width 110 height 18
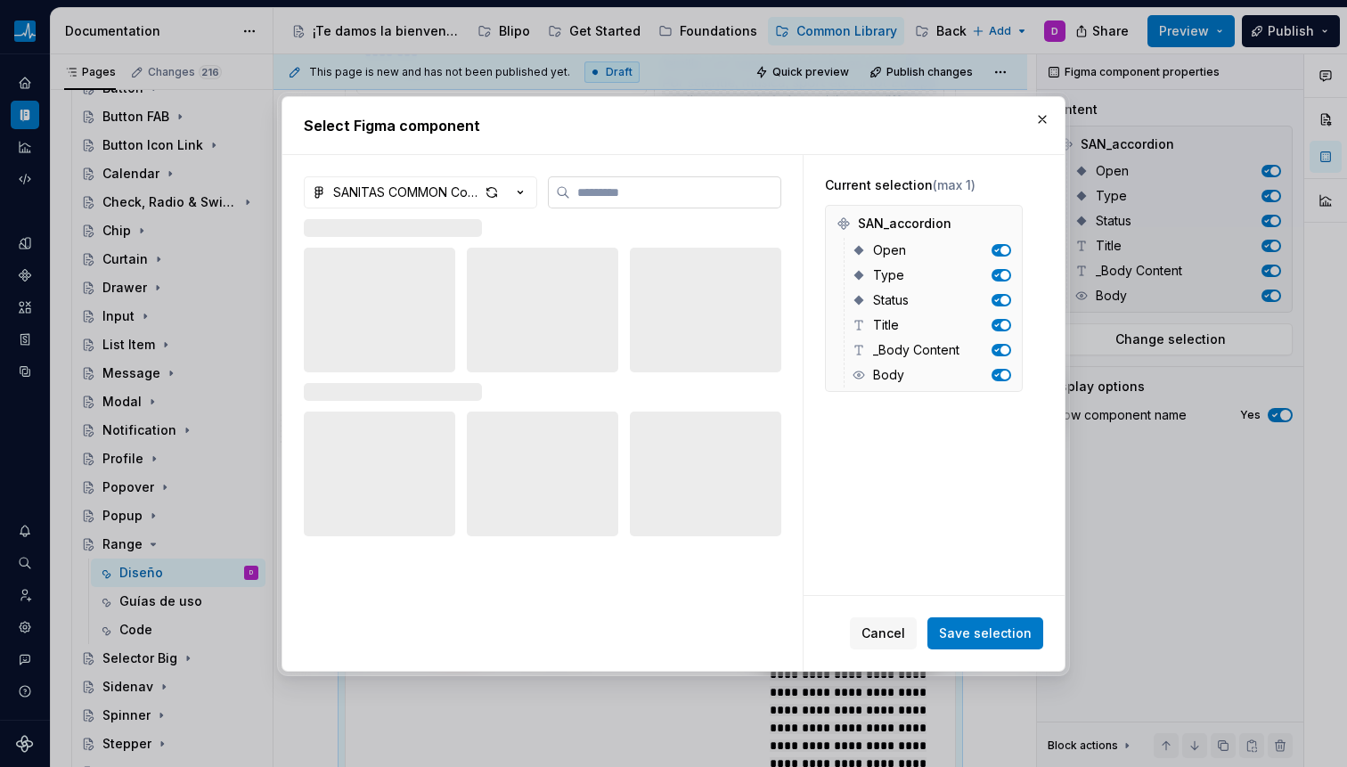
type textarea "*"
type input "*****"
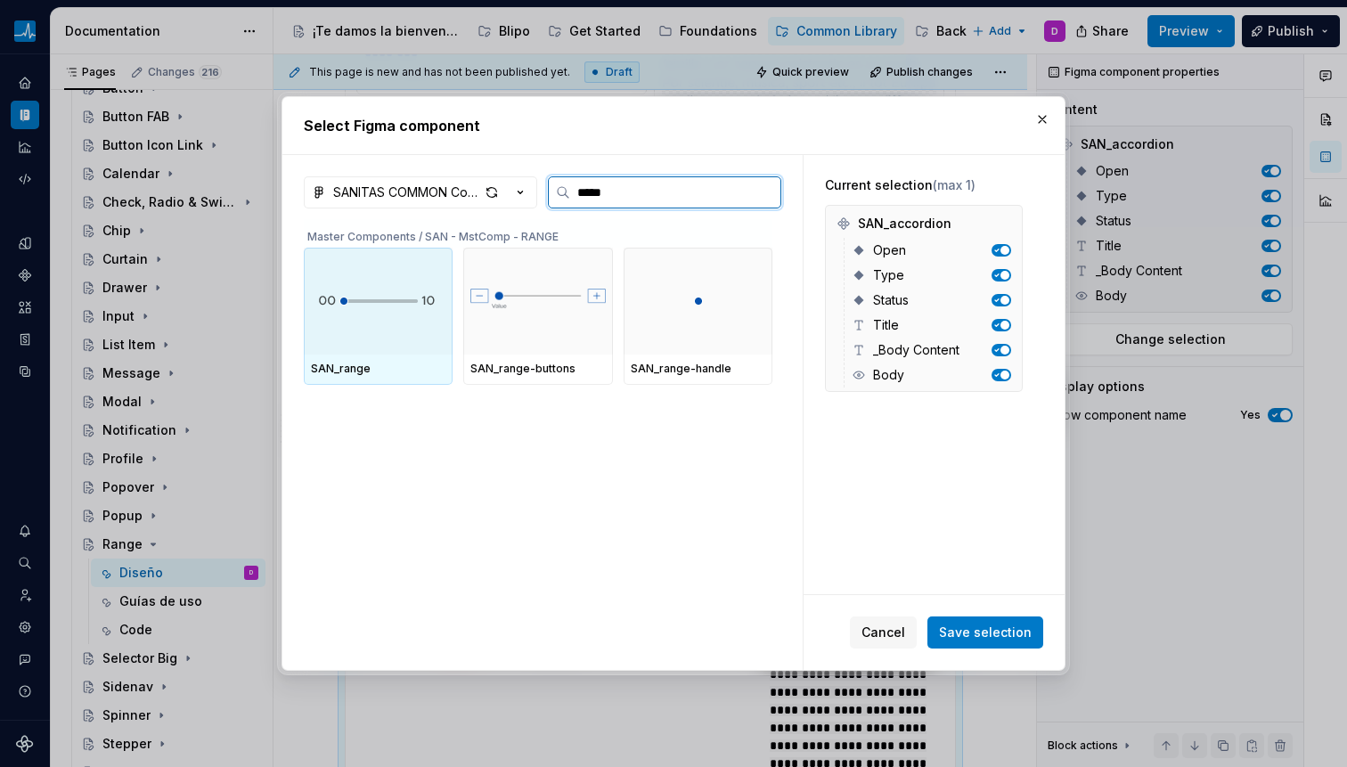
click at [385, 339] on div at bounding box center [378, 301] width 149 height 107
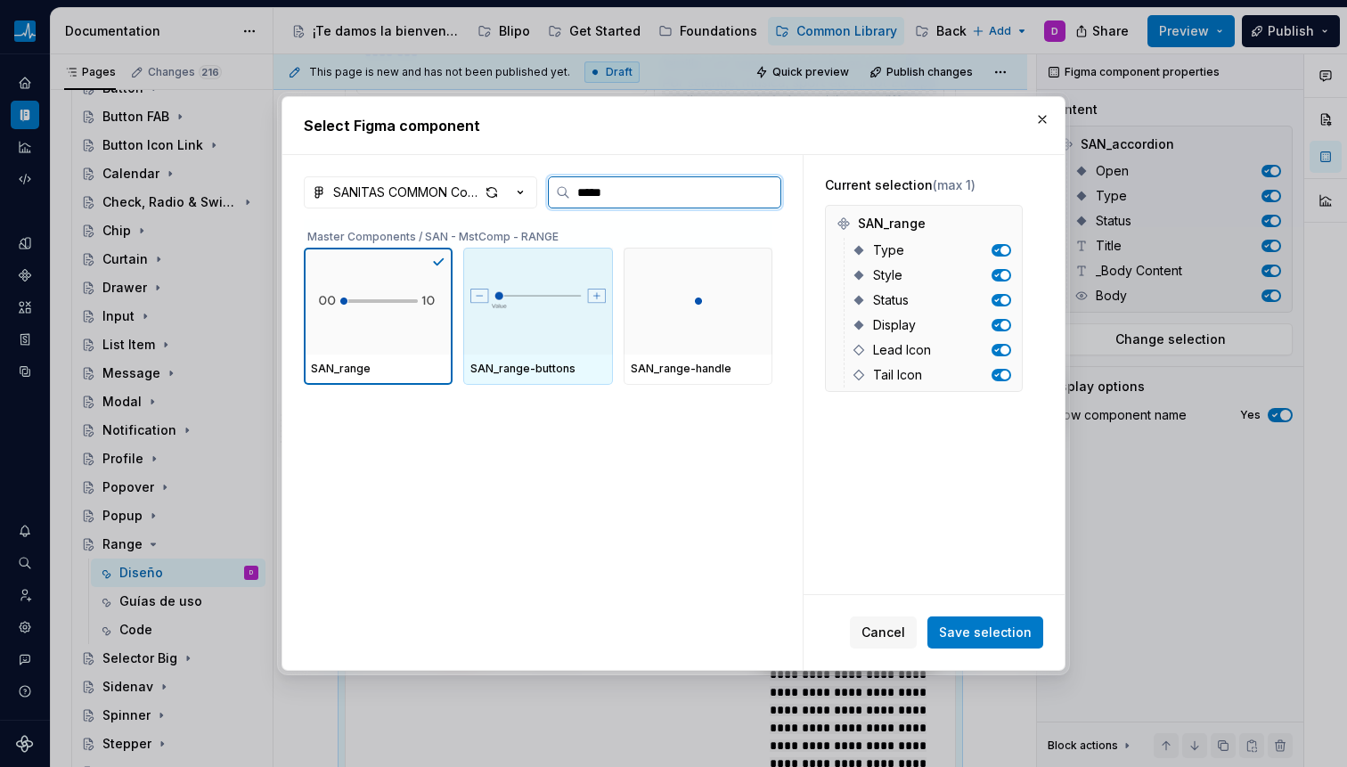
click at [537, 338] on div at bounding box center [537, 301] width 149 height 107
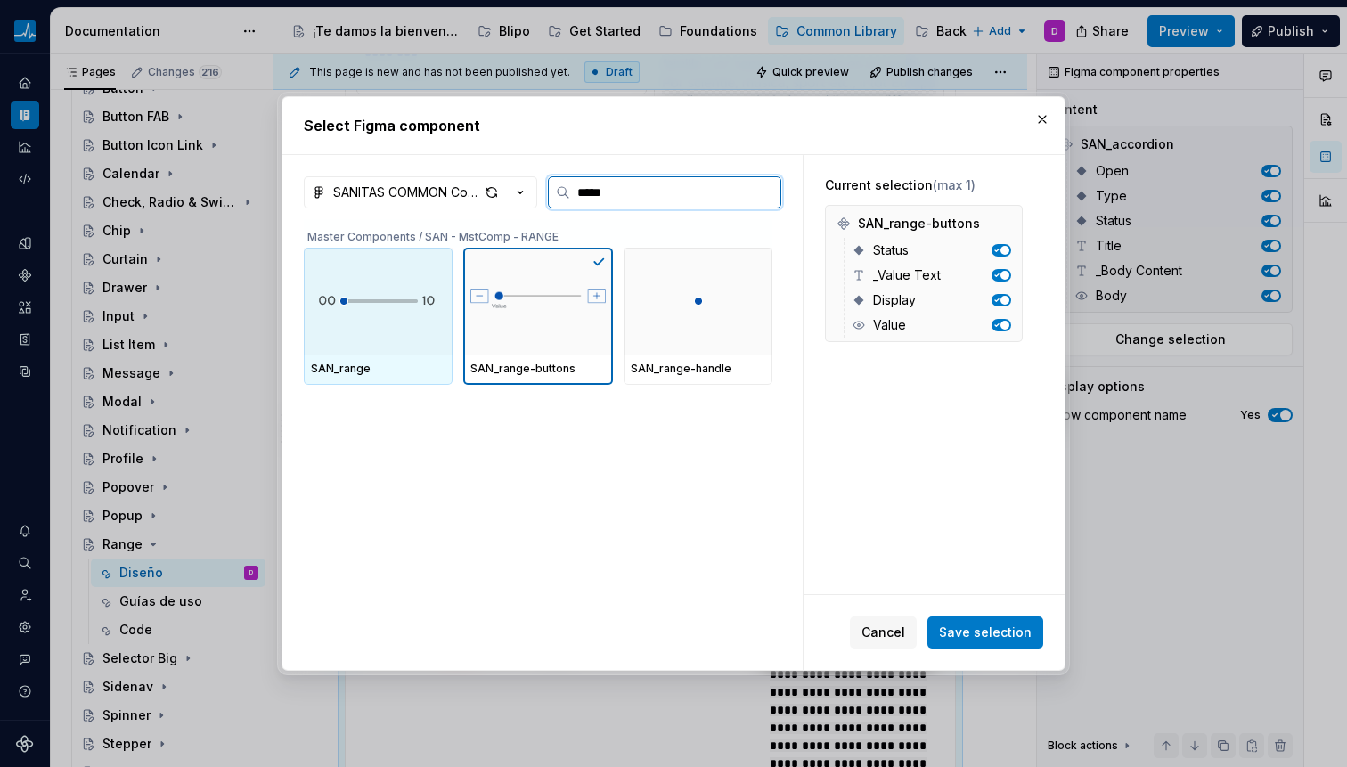
click at [372, 340] on div at bounding box center [378, 301] width 149 height 107
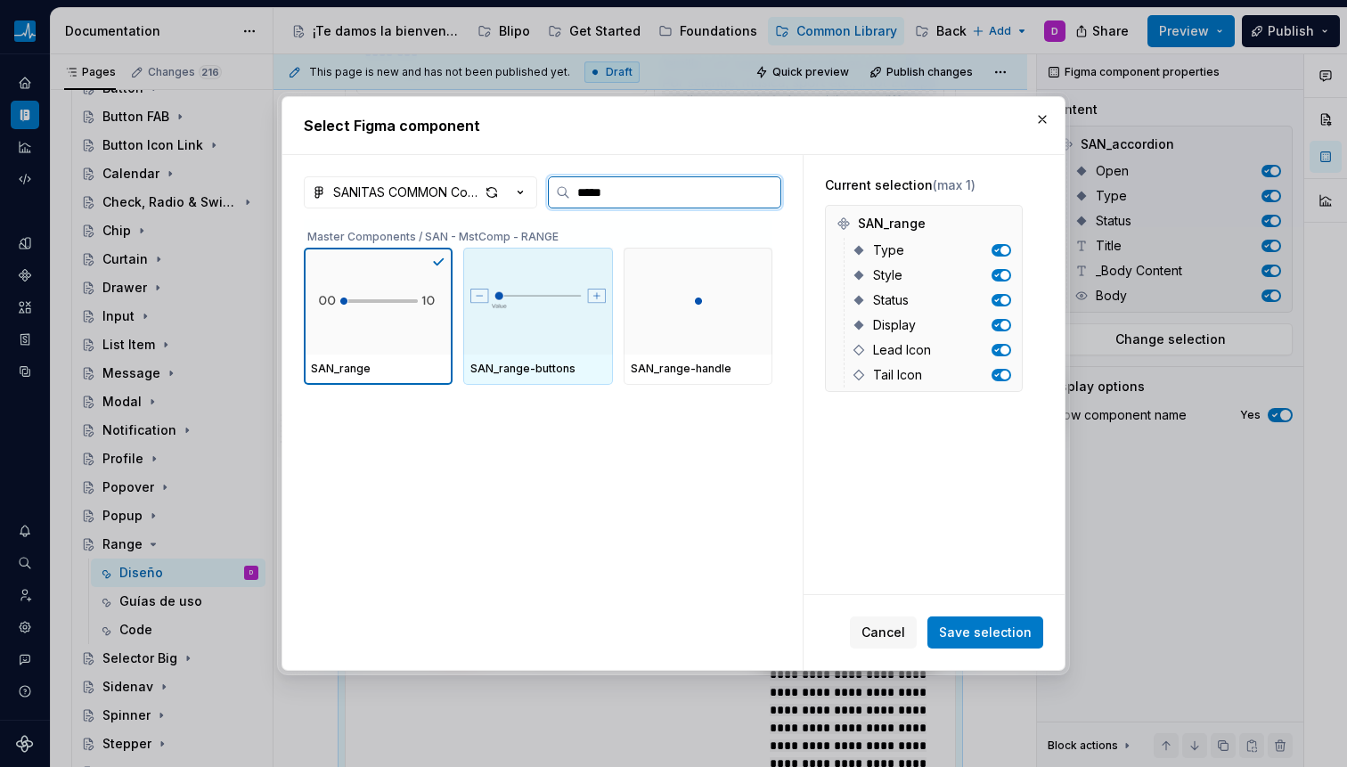
click at [530, 345] on div at bounding box center [537, 301] width 149 height 107
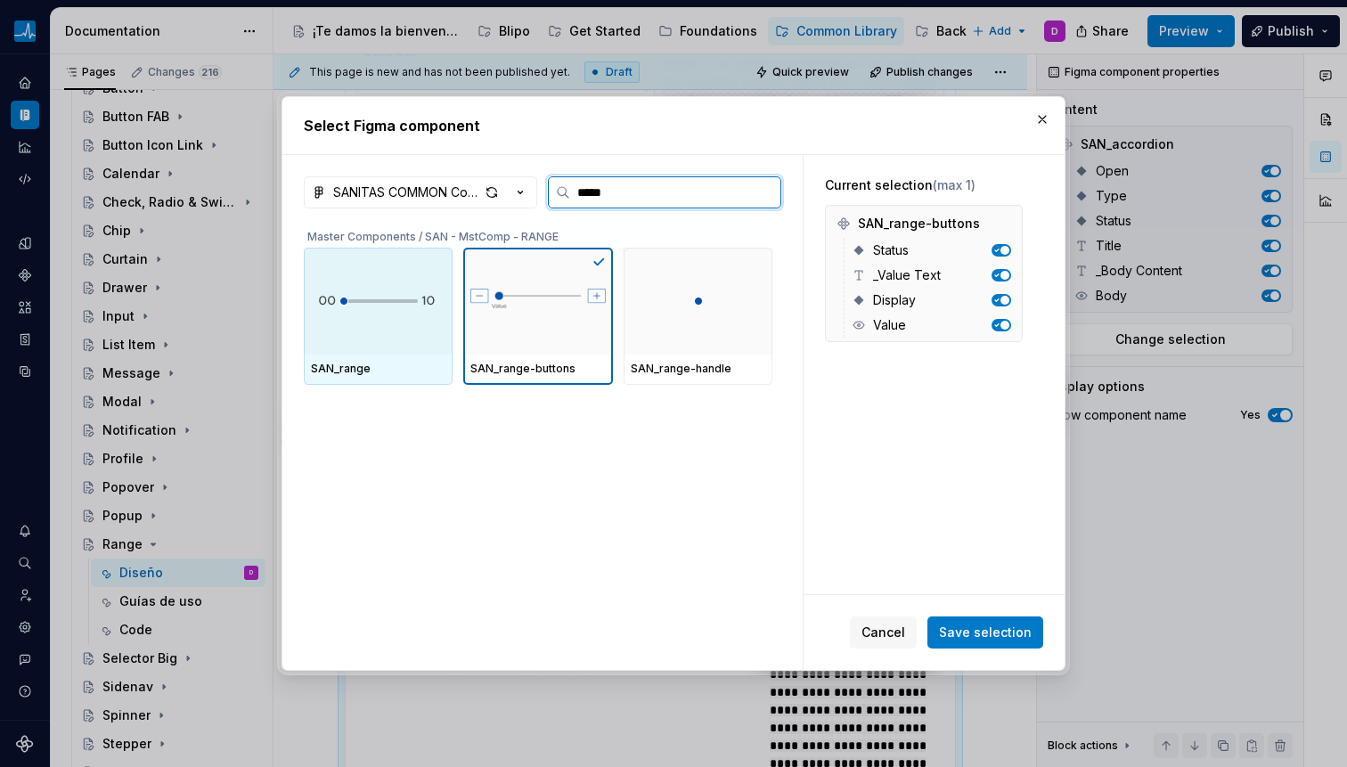
click at [373, 335] on div at bounding box center [378, 301] width 149 height 107
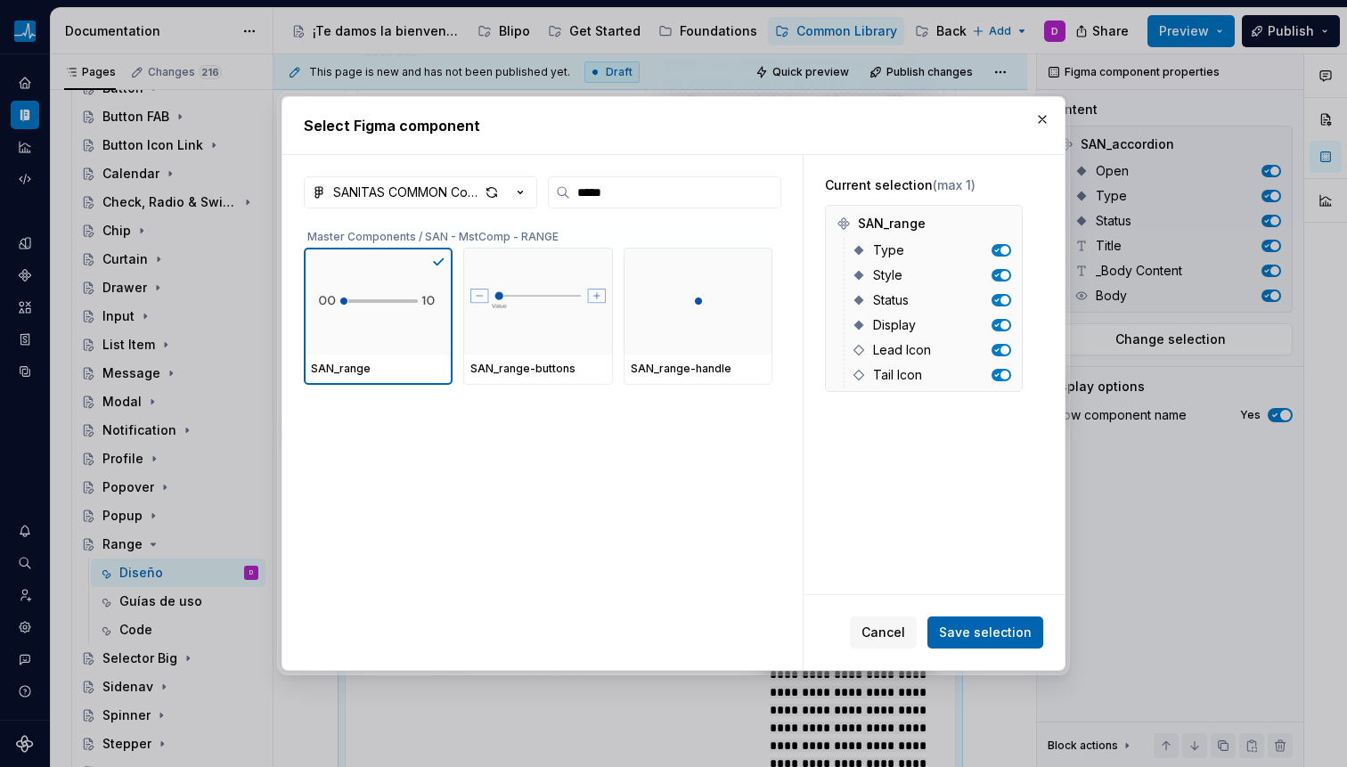
click at [953, 634] on span "Save selection" at bounding box center [985, 633] width 93 height 18
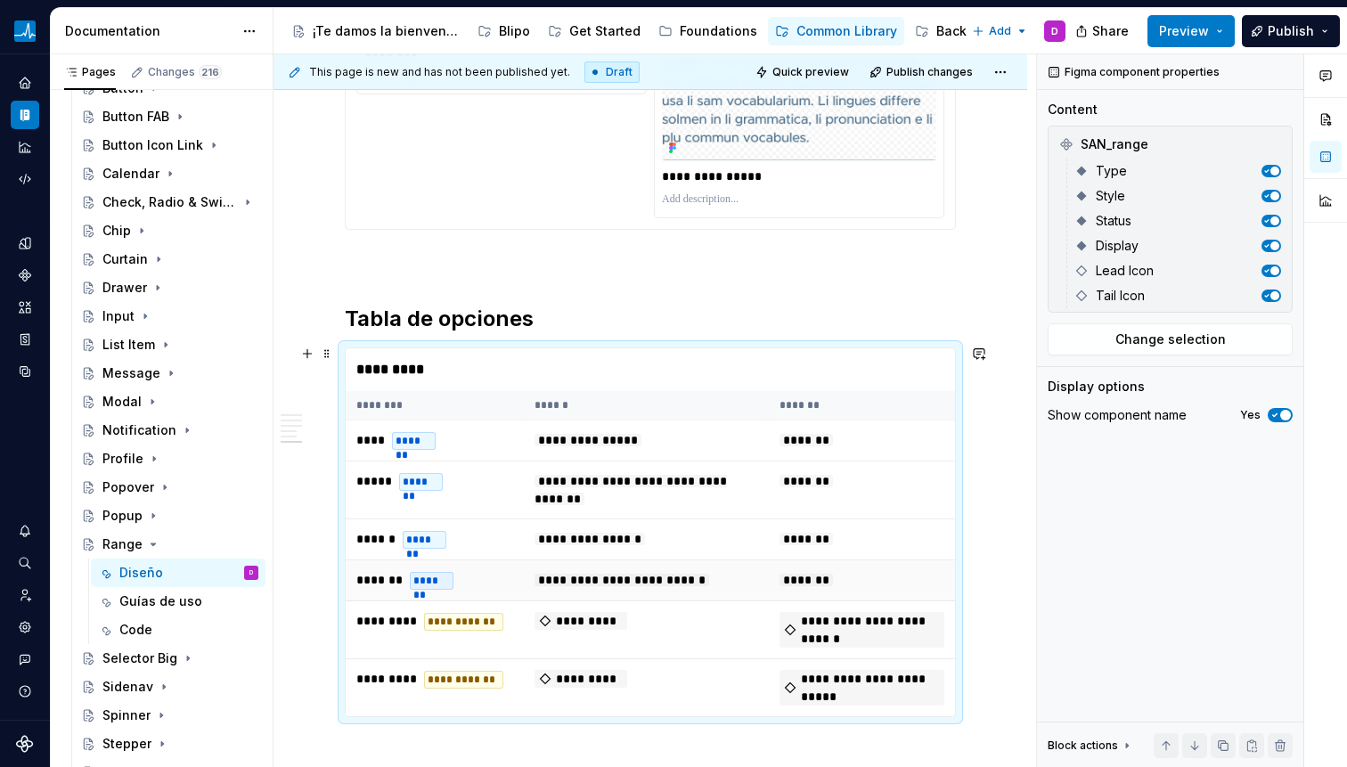
type textarea "*"
click at [325, 356] on span at bounding box center [327, 353] width 14 height 25
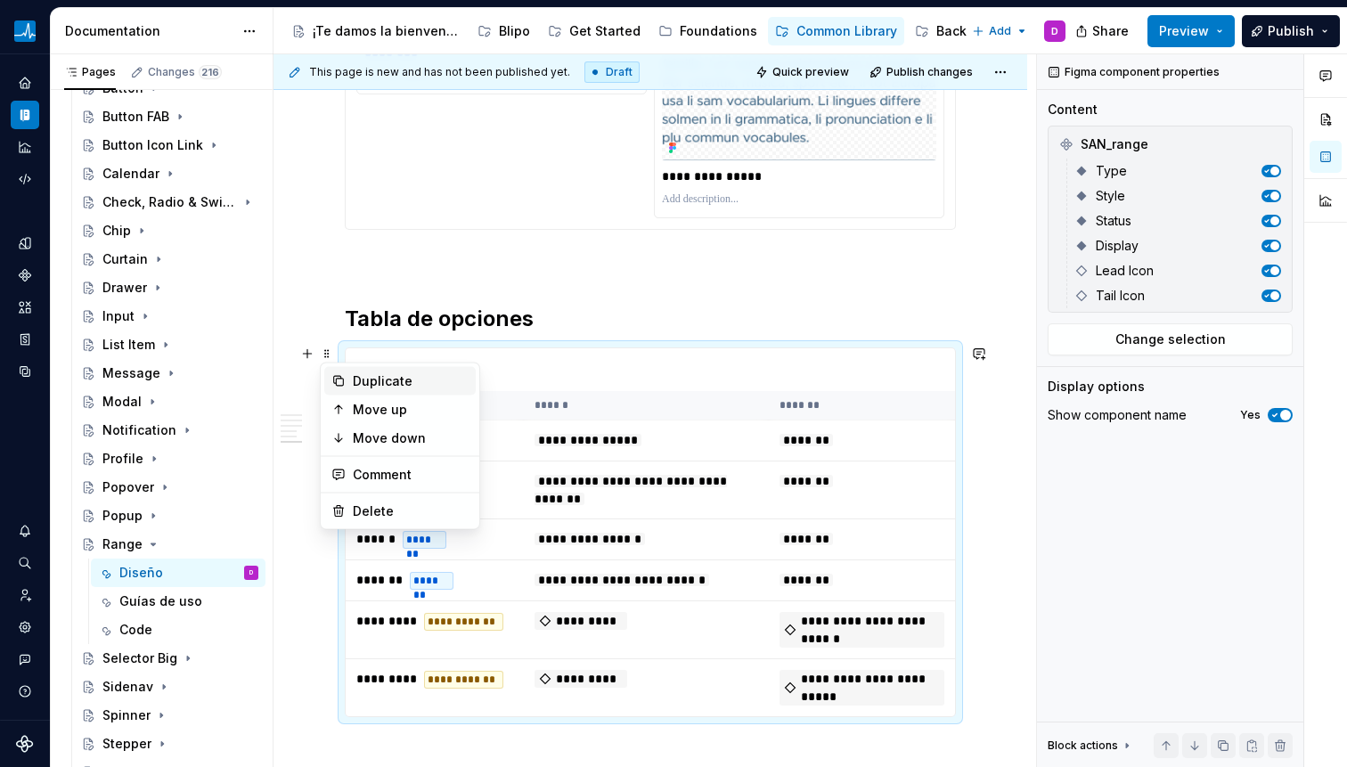
click at [368, 381] on div "Duplicate" at bounding box center [411, 381] width 116 height 18
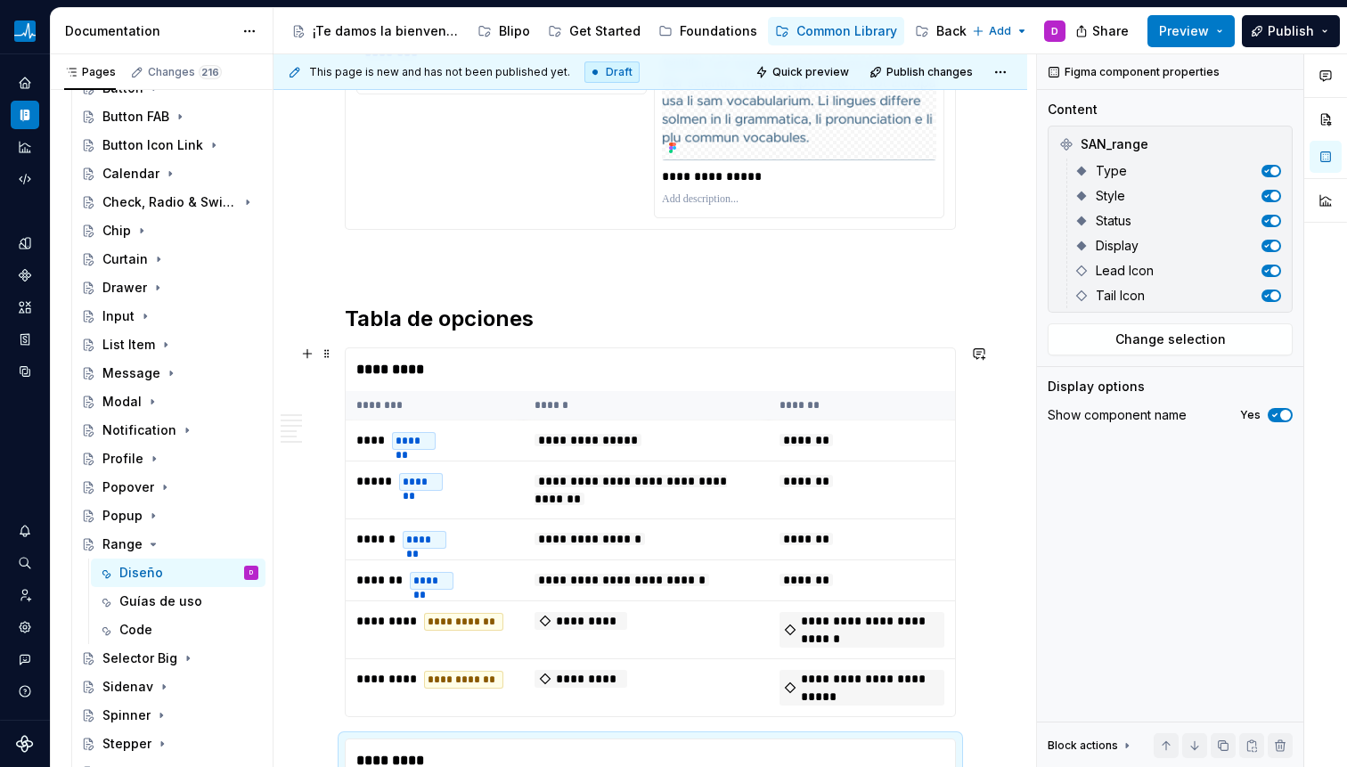
scroll to position [4041, 0]
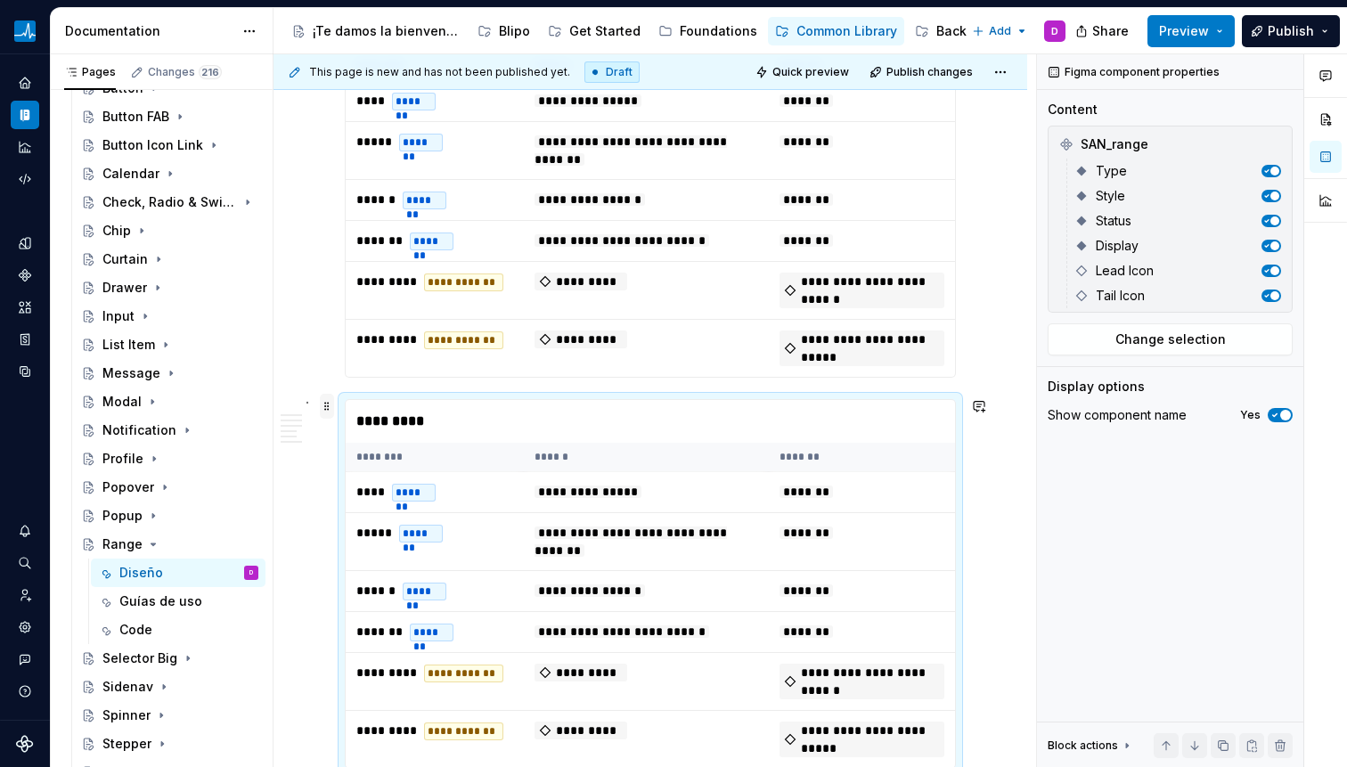
click at [328, 412] on span at bounding box center [327, 406] width 14 height 25
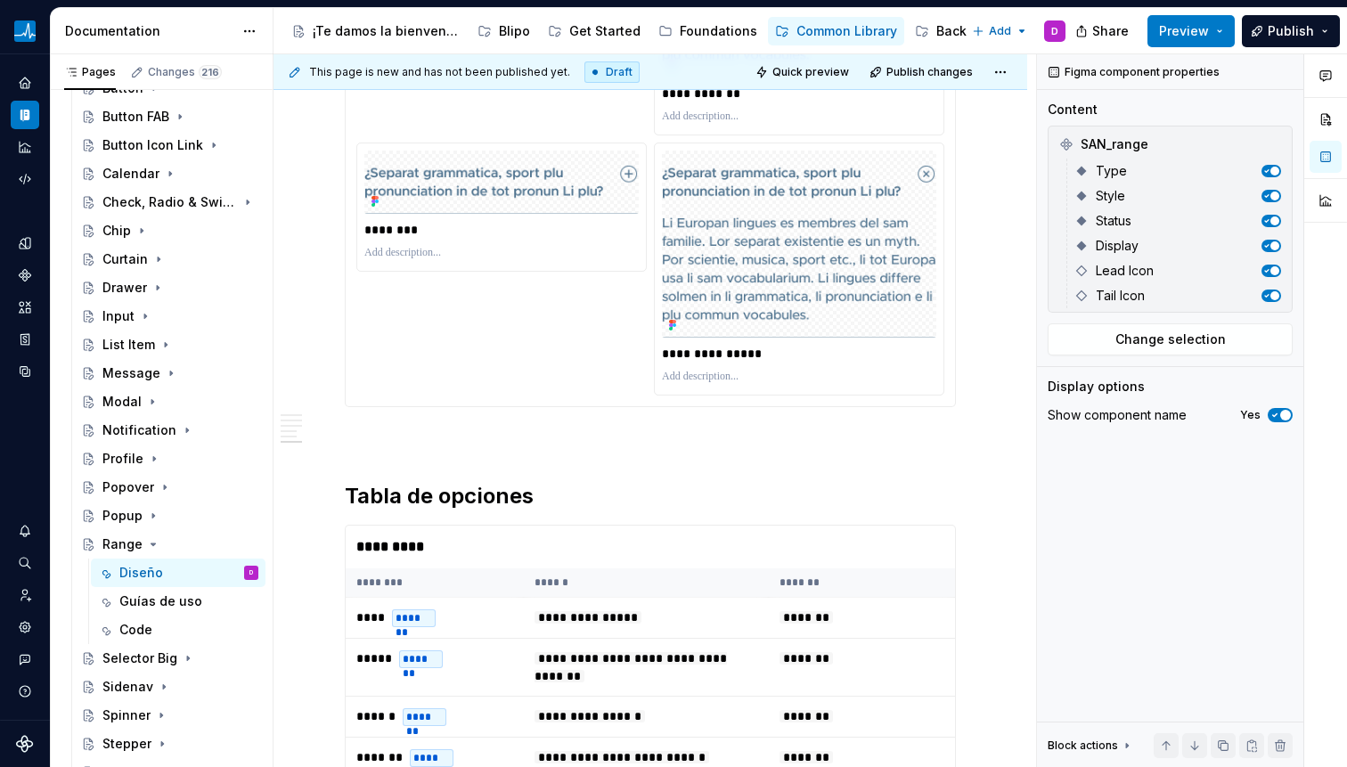
click at [345, 525] on div "**********" at bounding box center [650, 710] width 611 height 370
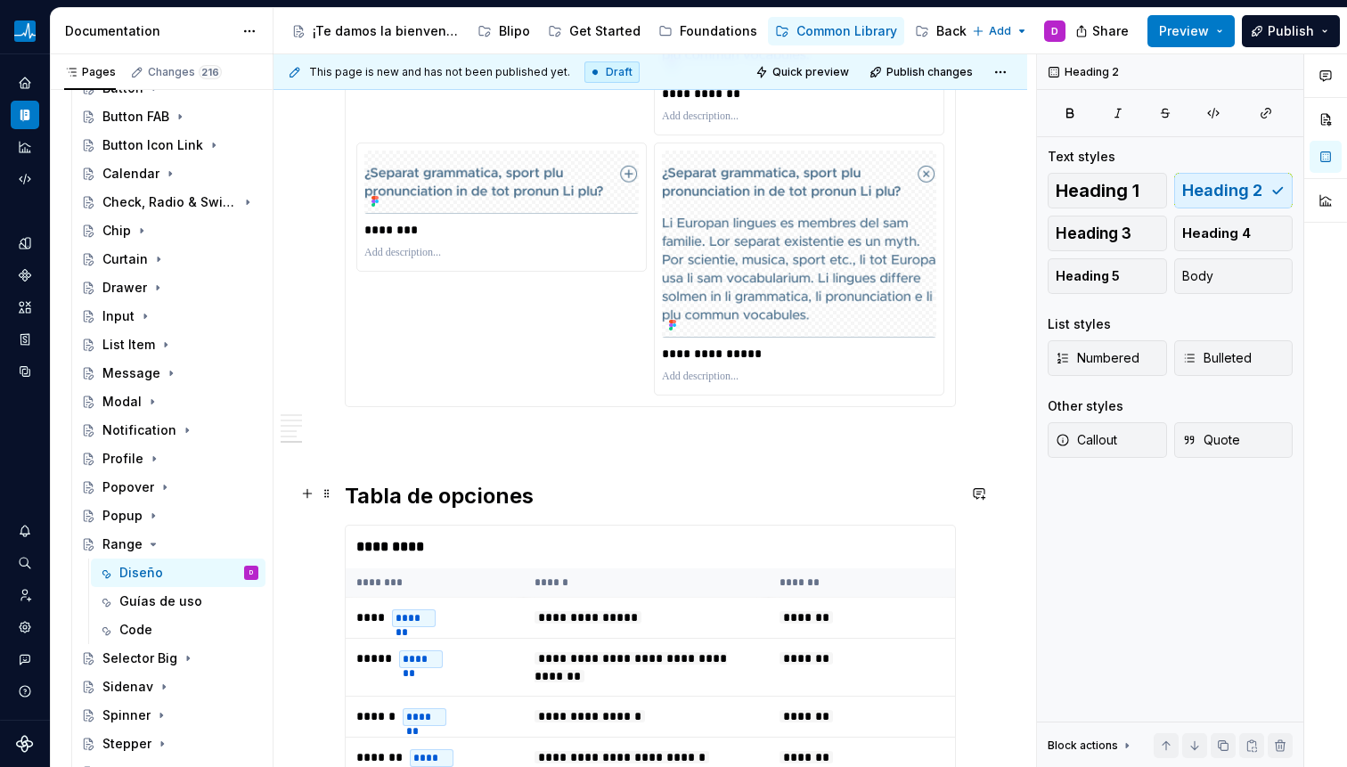
click at [345, 494] on h2 "Tabla de opciones" at bounding box center [650, 496] width 611 height 29
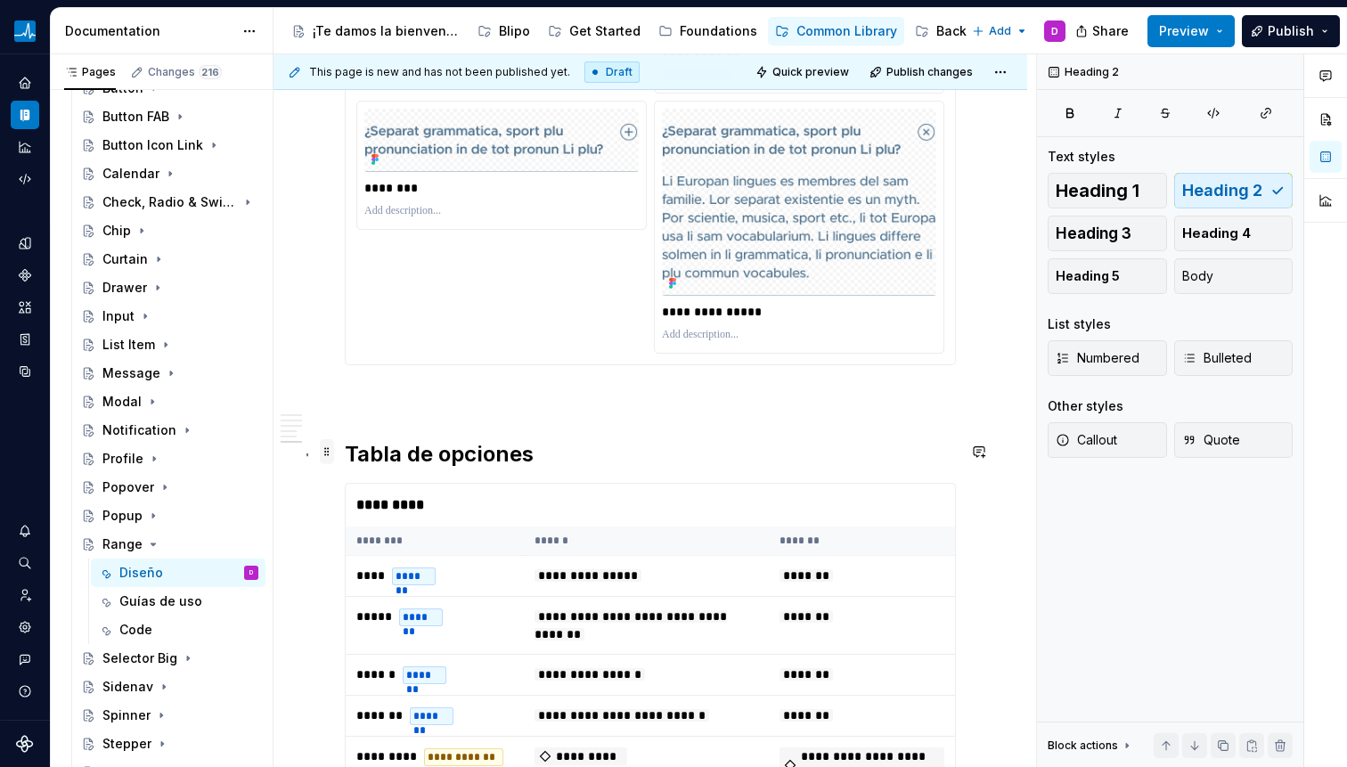
click at [325, 453] on span at bounding box center [327, 451] width 14 height 25
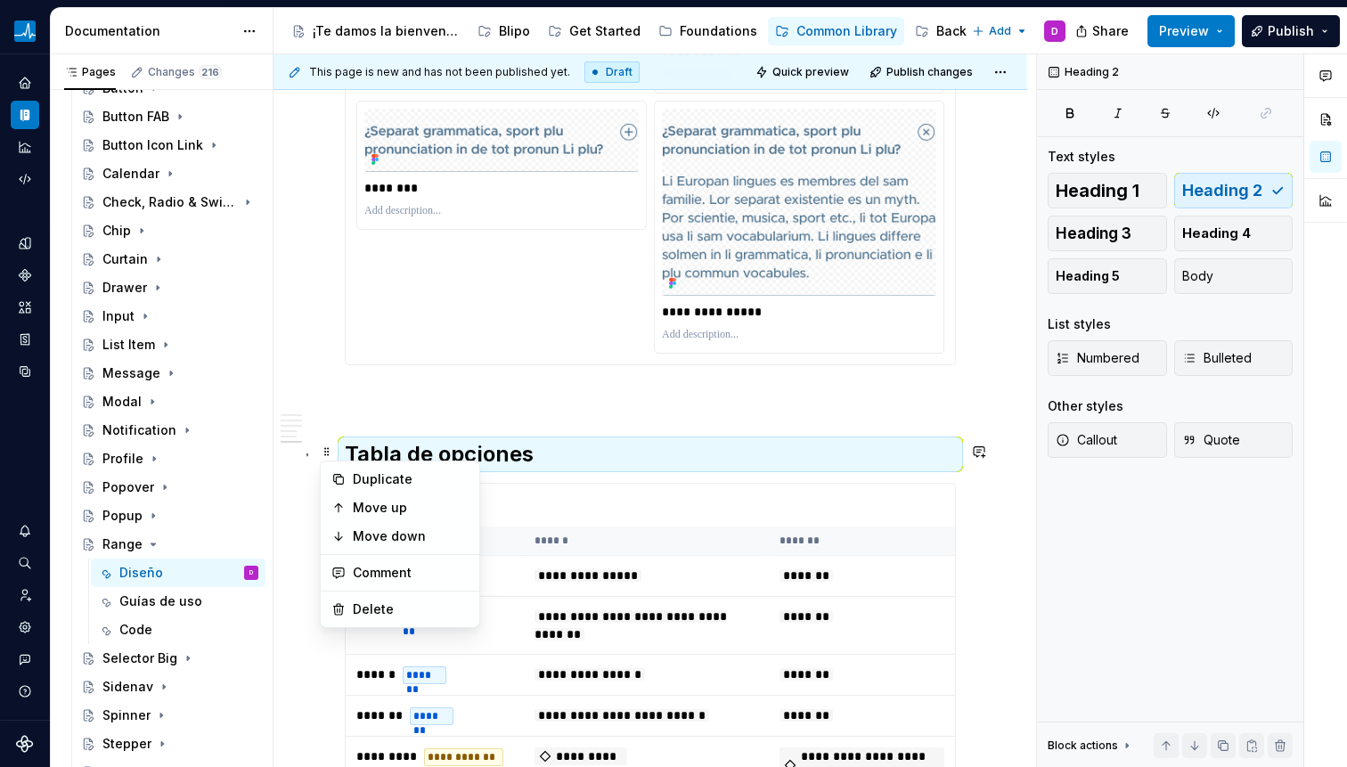
drag, startPoint x: 565, startPoint y: 508, endPoint x: 523, endPoint y: 509, distance: 41.9
click at [565, 508] on div "*********" at bounding box center [650, 505] width 608 height 43
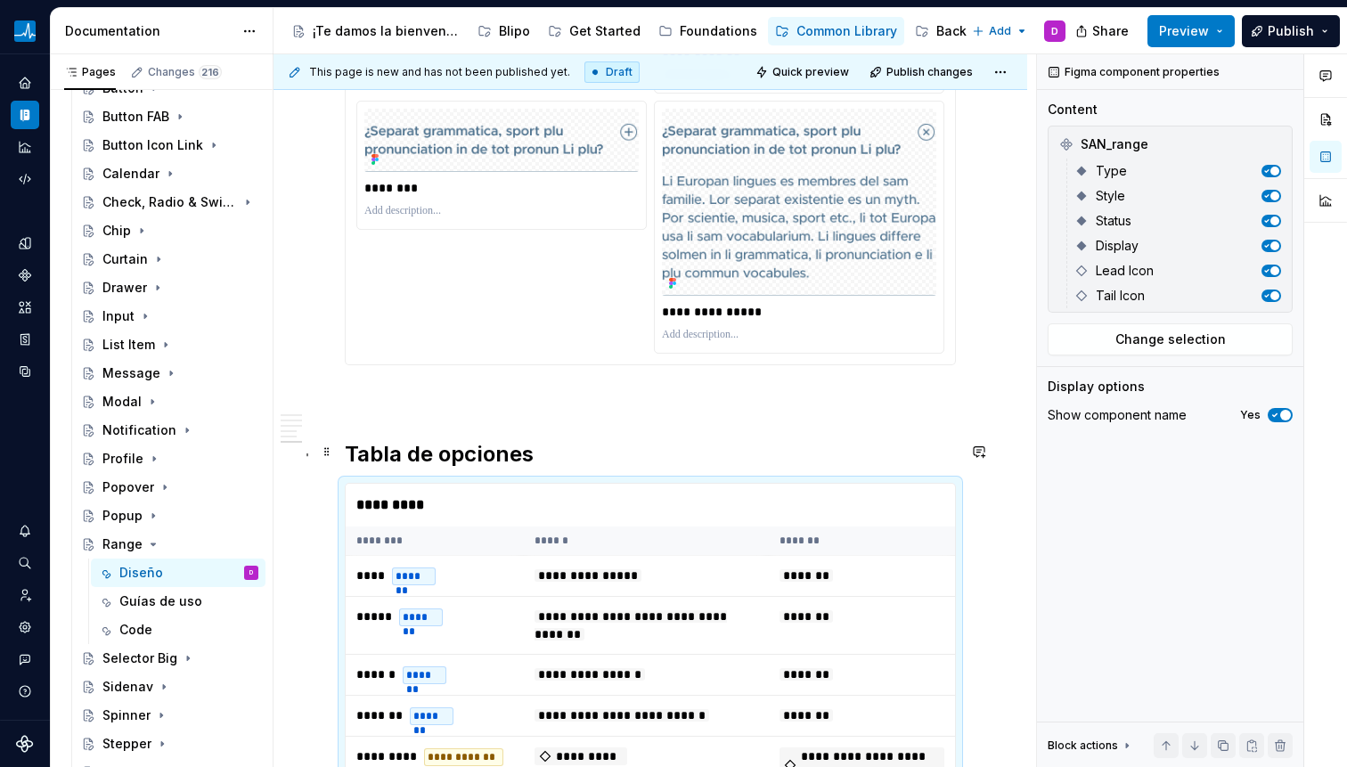
click at [371, 449] on h2 "Tabla de opciones" at bounding box center [650, 454] width 611 height 29
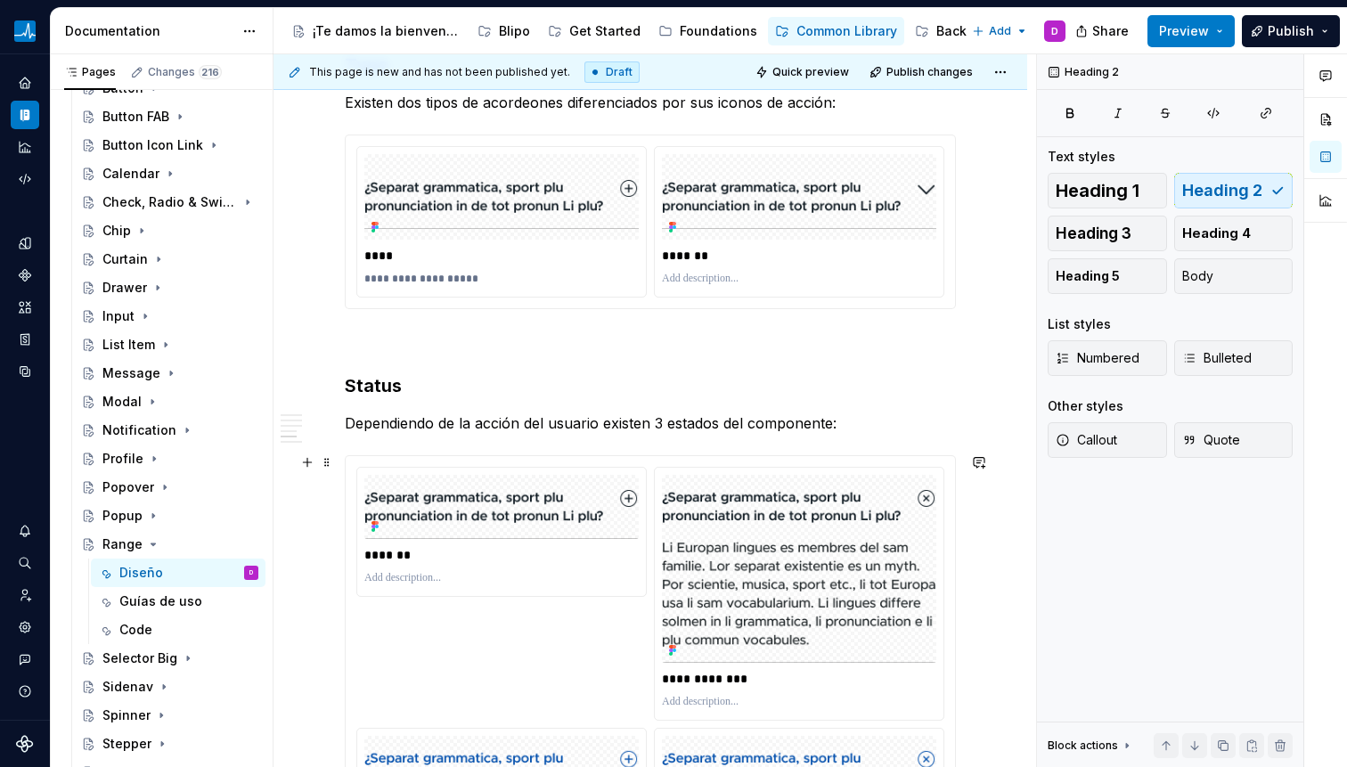
scroll to position [2301, 0]
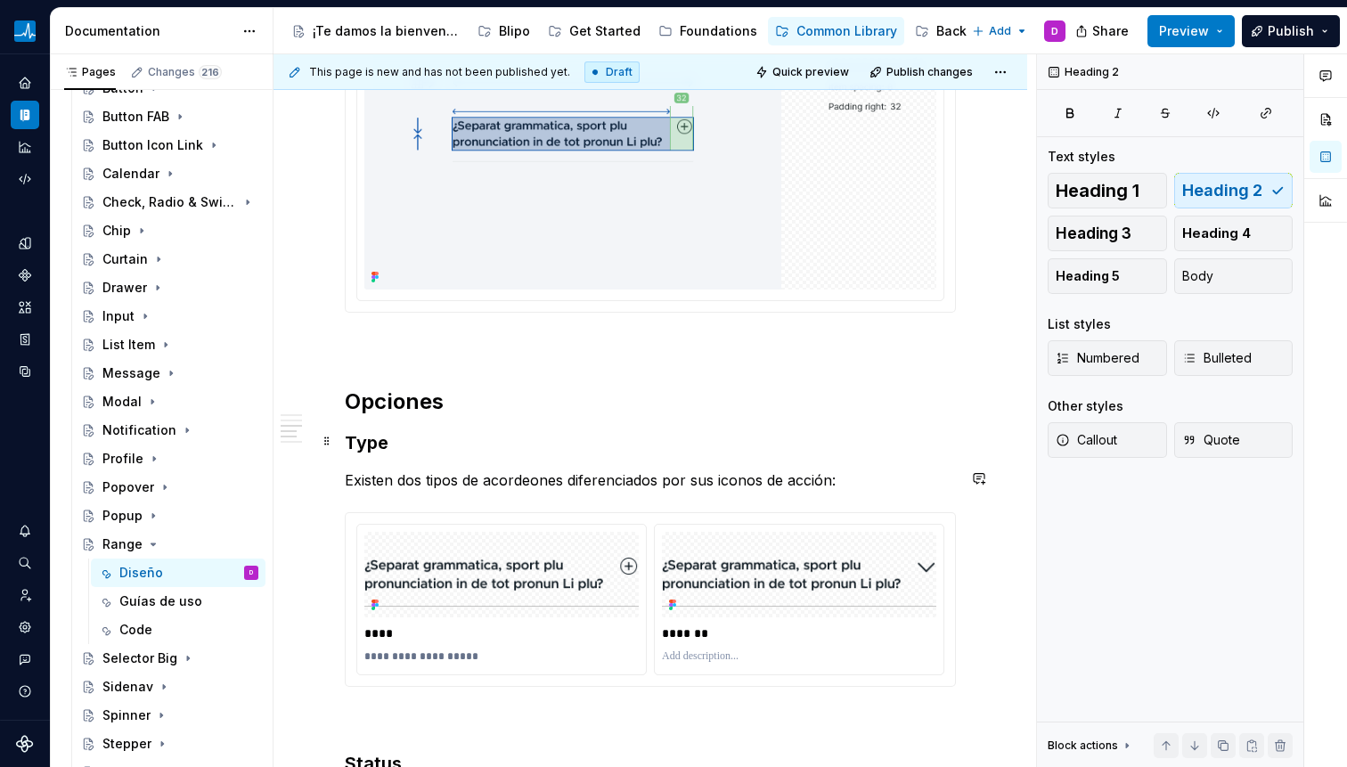
click at [363, 447] on h3 "Type" at bounding box center [650, 442] width 611 height 25
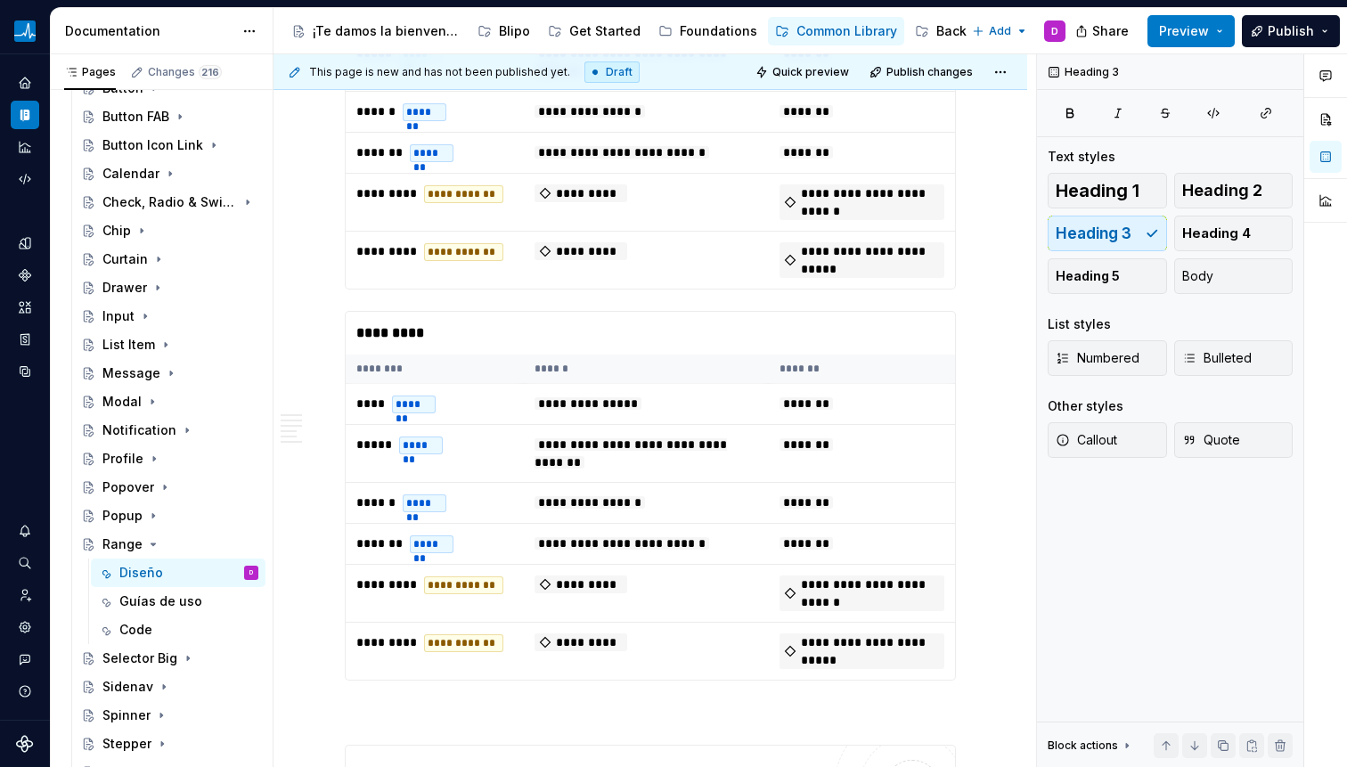
scroll to position [3906, 0]
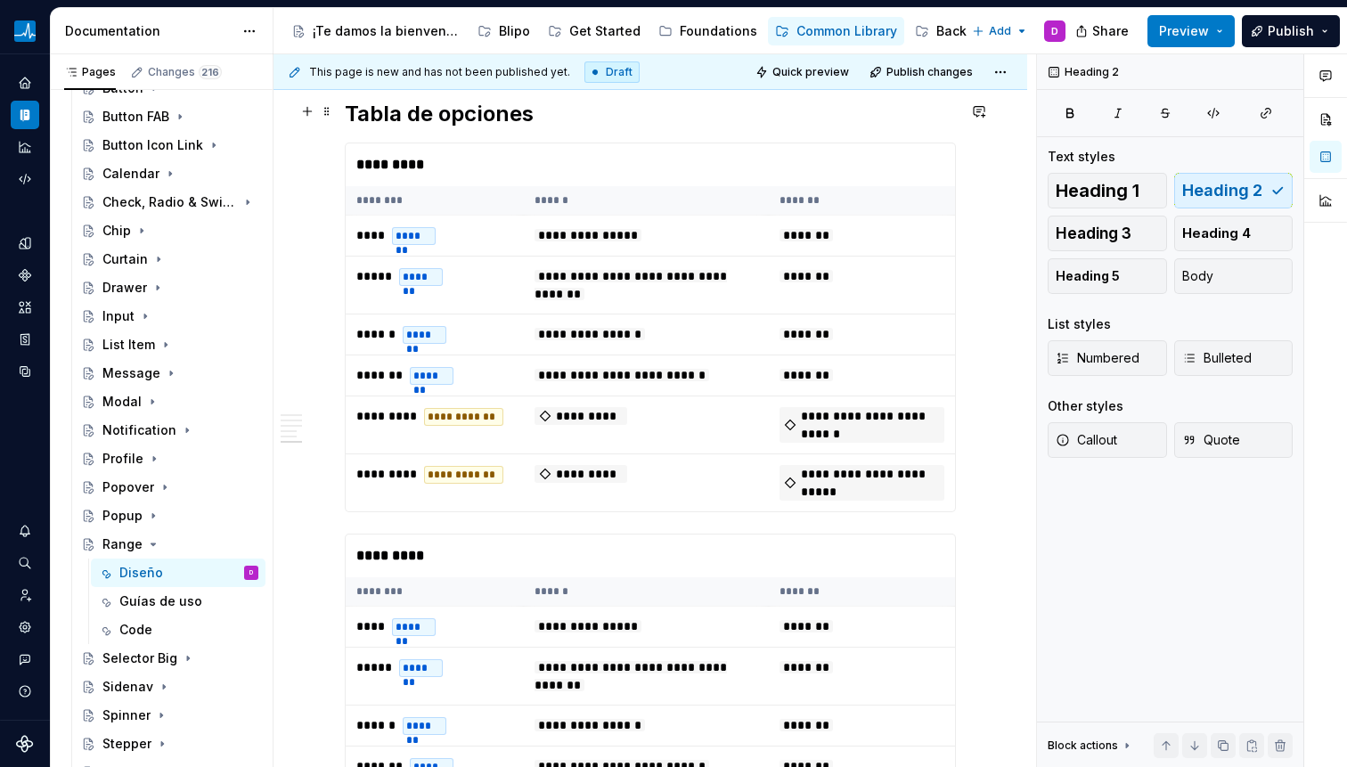
click at [543, 110] on h2 "Tabla de opciones" at bounding box center [650, 114] width 611 height 29
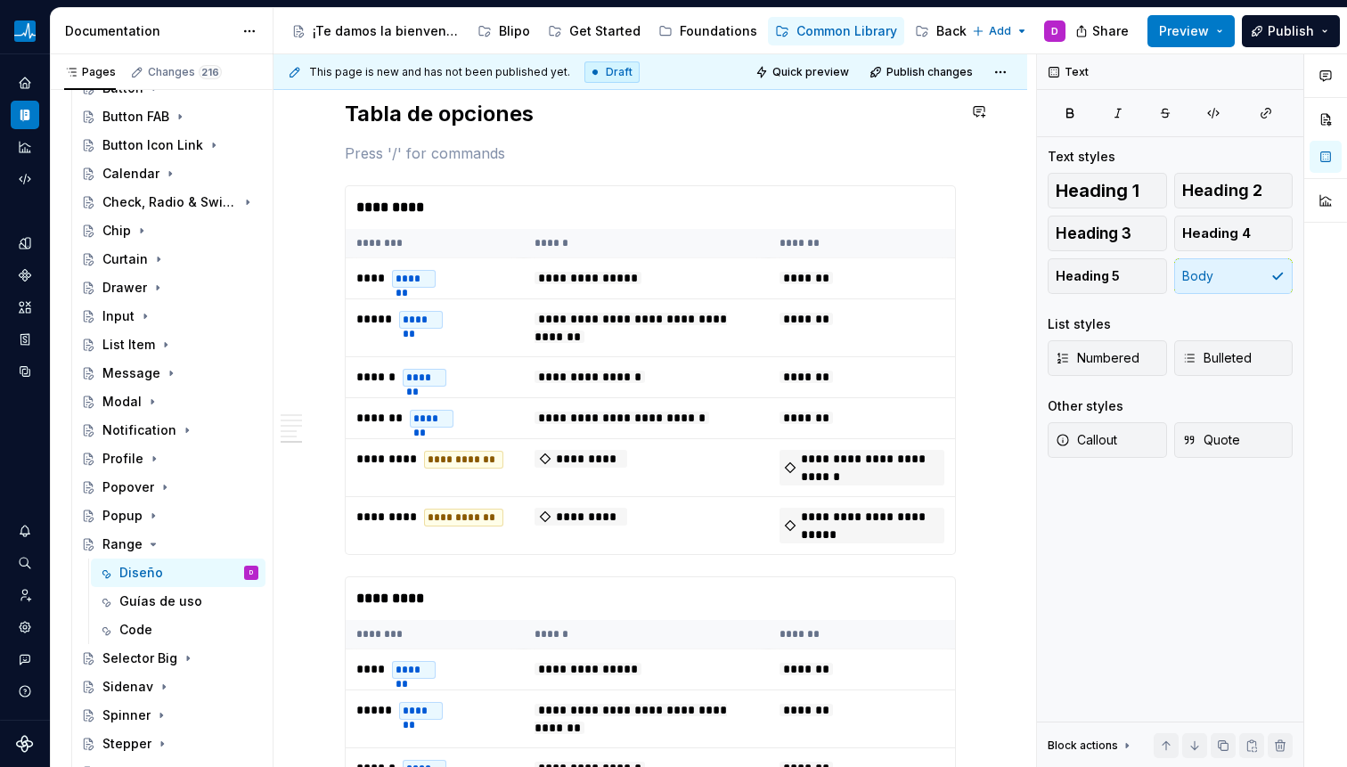
paste div
click at [472, 146] on p at bounding box center [650, 153] width 611 height 21
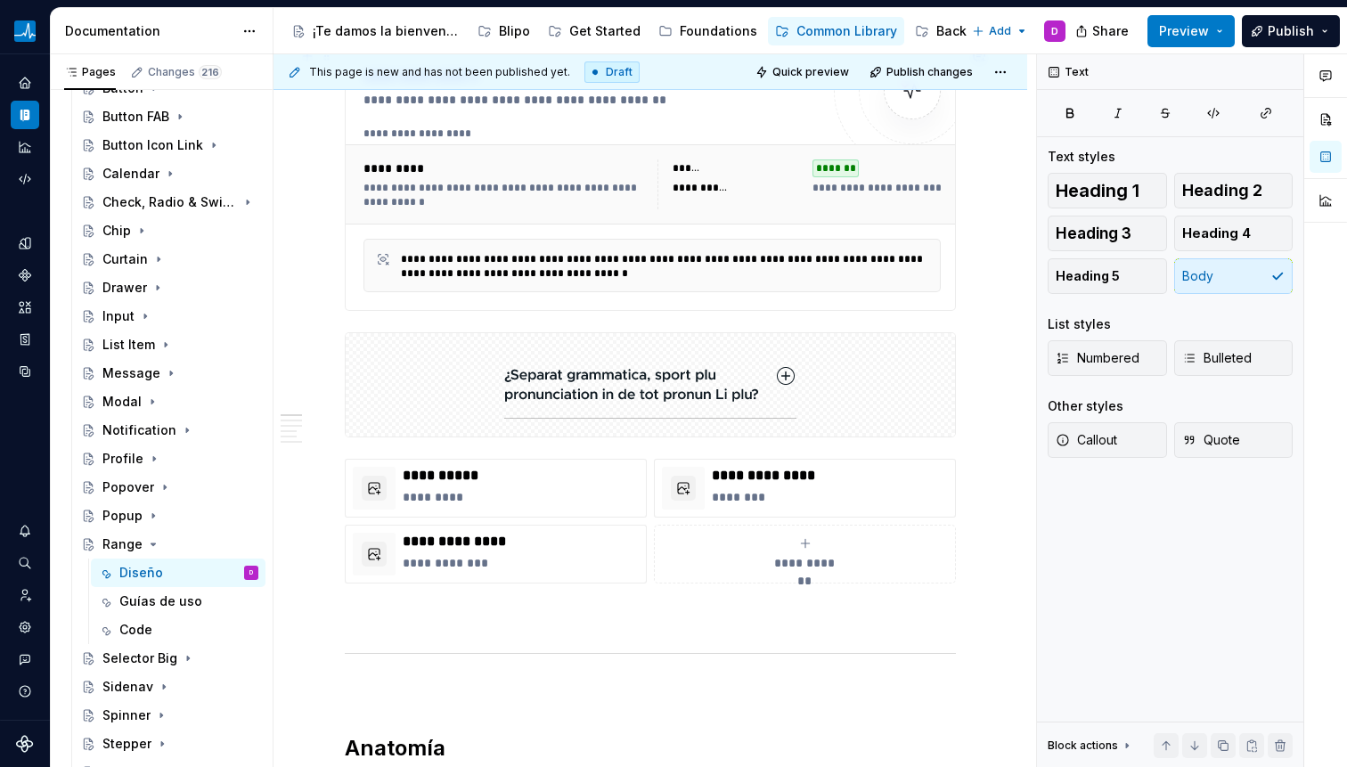
scroll to position [0, 0]
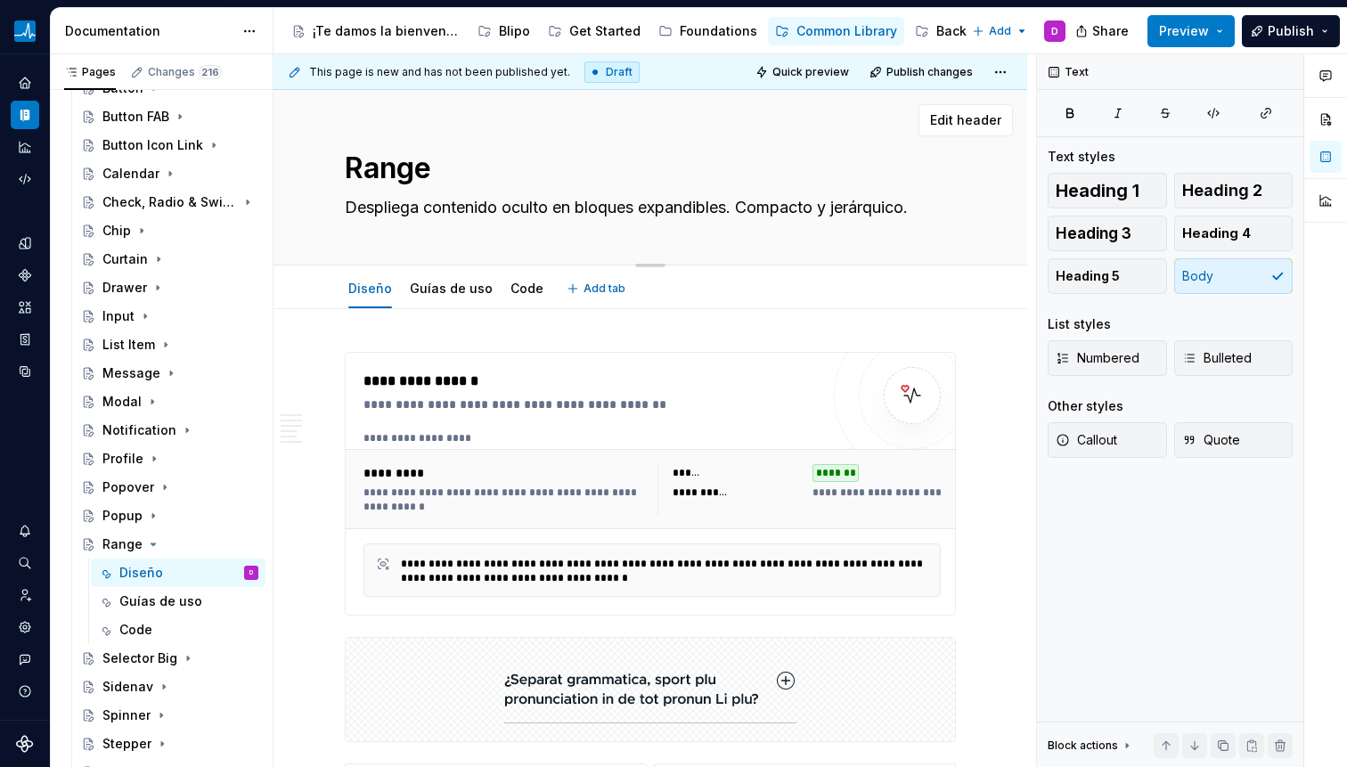
click at [482, 204] on textarea "Despliega contenido oculto en bloques expandibles. Compacto y jerárquico." at bounding box center [646, 207] width 611 height 29
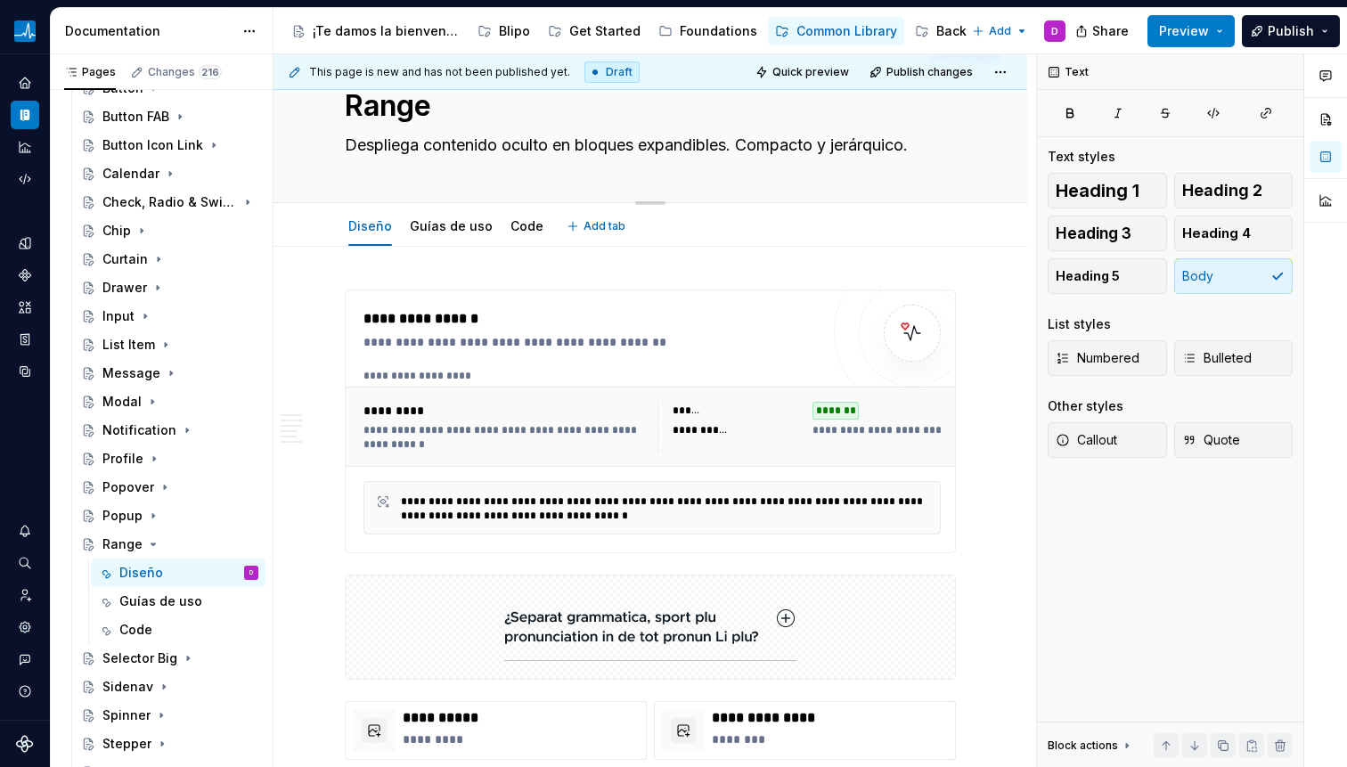
click at [400, 110] on div "Range Despliega contenido oculto en bloques expandibles. Compacto y jerárquico.…" at bounding box center [650, 115] width 754 height 175
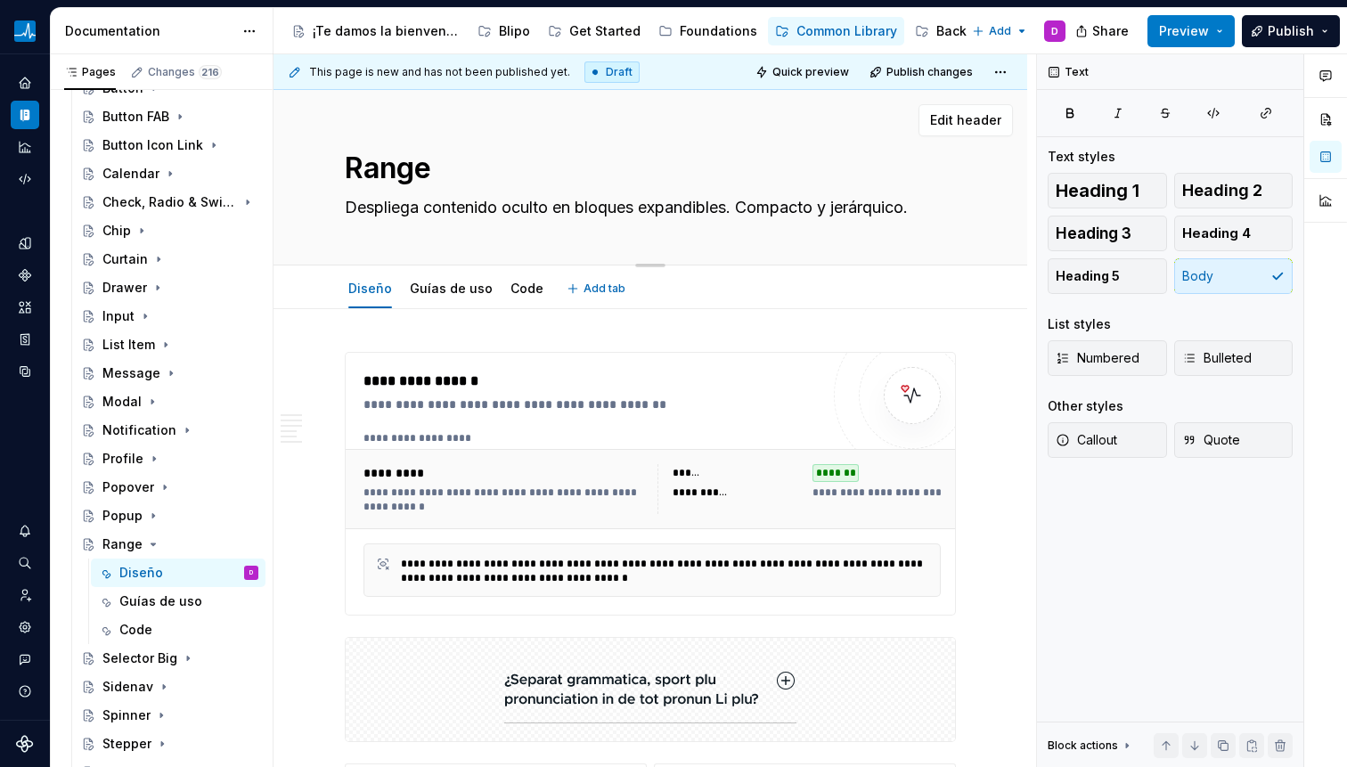
drag, startPoint x: 400, startPoint y: 110, endPoint x: 419, endPoint y: 117, distance: 19.7
click at [401, 111] on div "Edit header" at bounding box center [642, 120] width 739 height 32
drag, startPoint x: 437, startPoint y: 163, endPoint x: 435, endPoint y: 173, distance: 10.2
click at [437, 166] on textarea "Range" at bounding box center [646, 168] width 611 height 43
click at [439, 170] on textarea "Range" at bounding box center [646, 168] width 611 height 43
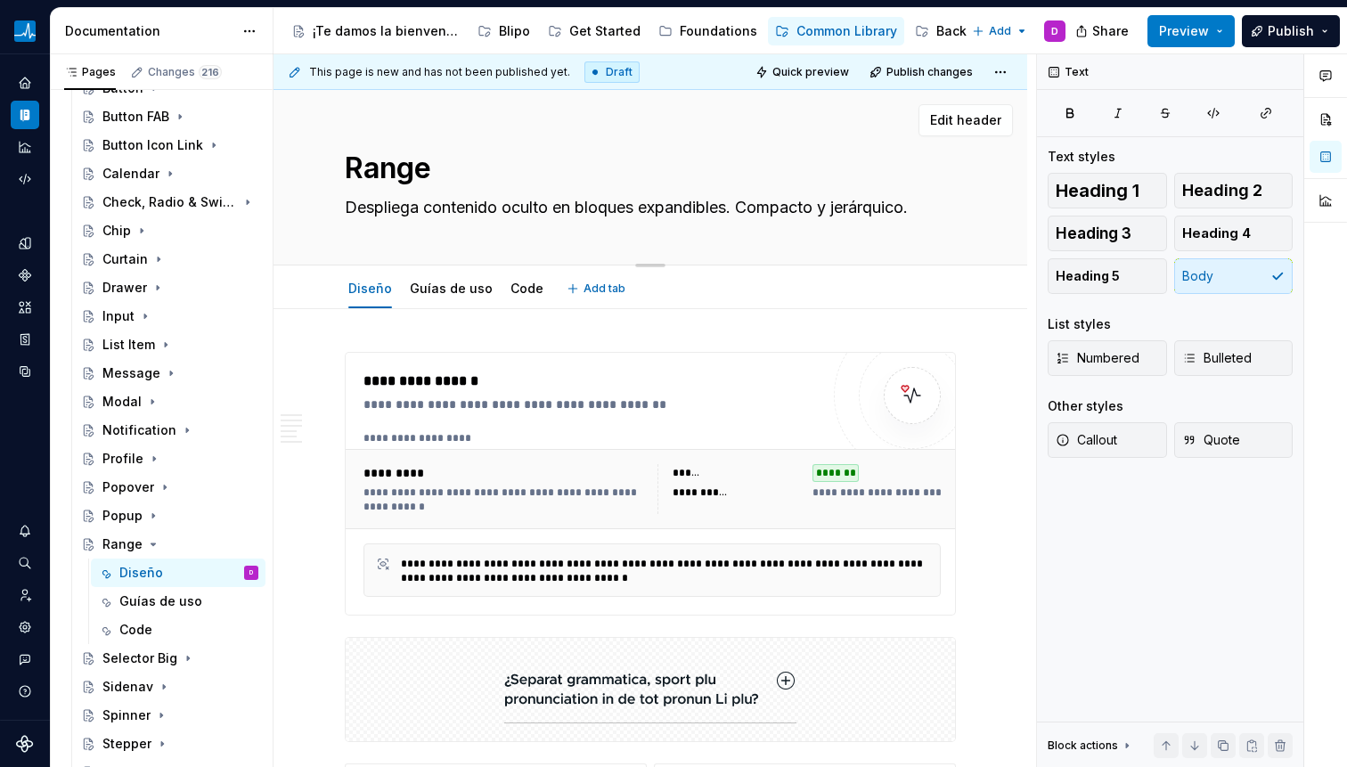
type textarea "*"
type textarea "Range"
type textarea "*"
type textarea "Range D"
type textarea "*"
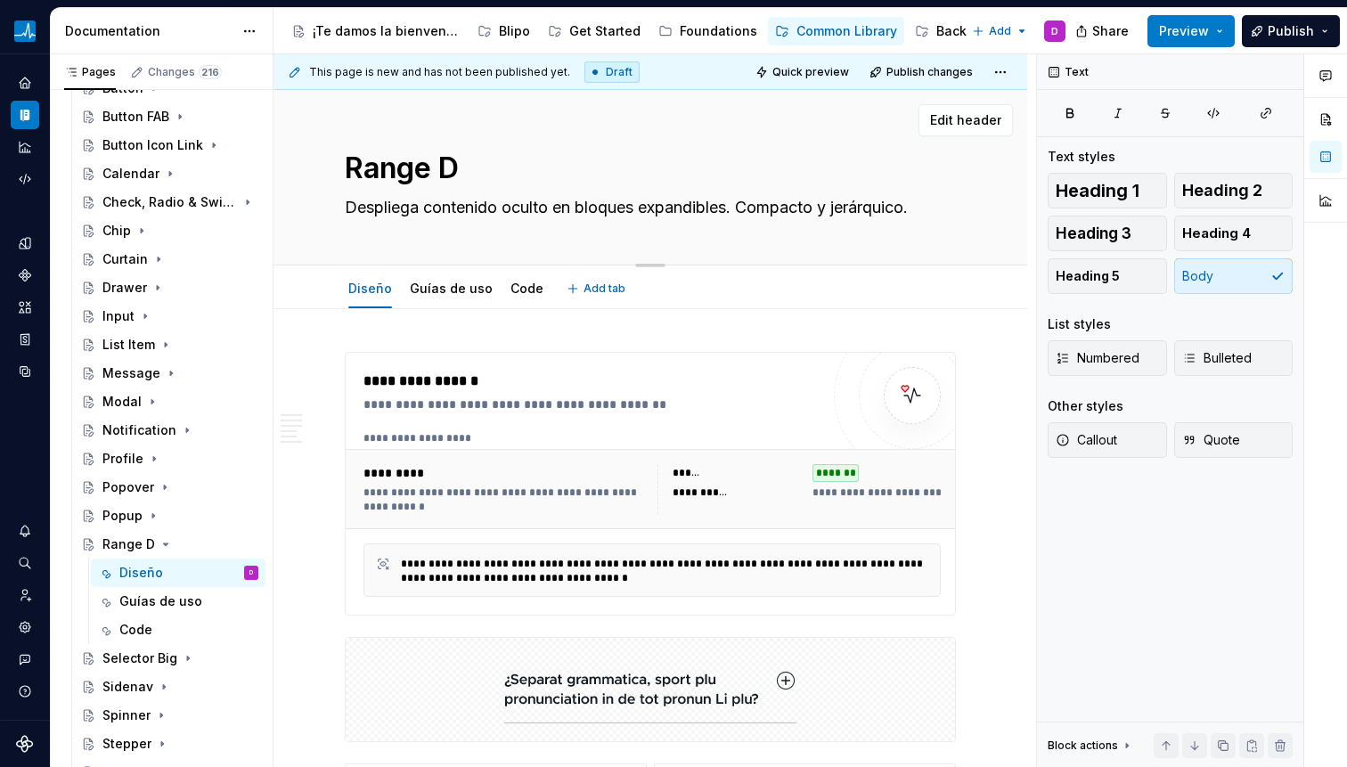
type textarea "Range"
type textarea "*"
type textarea "Range S"
type textarea "*"
type textarea "Range Sl"
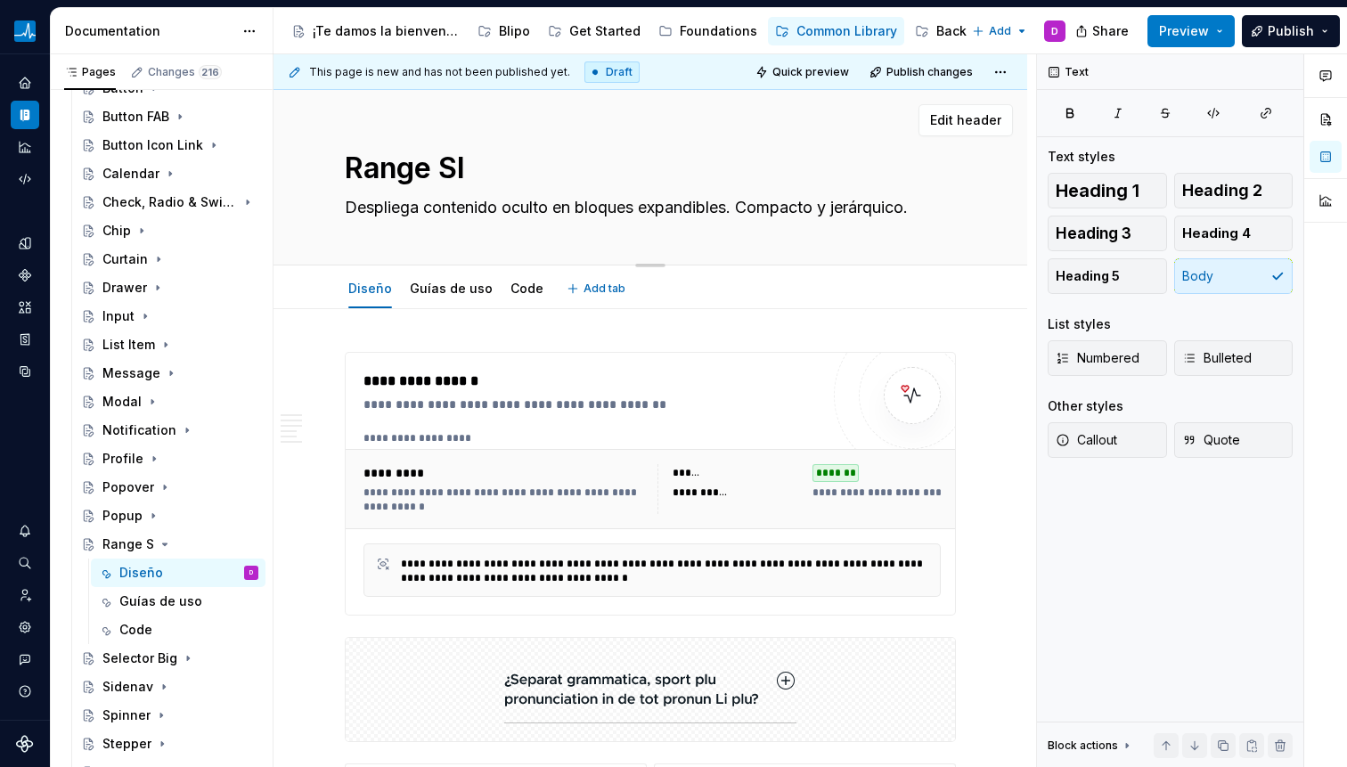
type textarea "*"
type textarea "Range Sli"
type textarea "*"
type textarea "Range Slid"
type textarea "*"
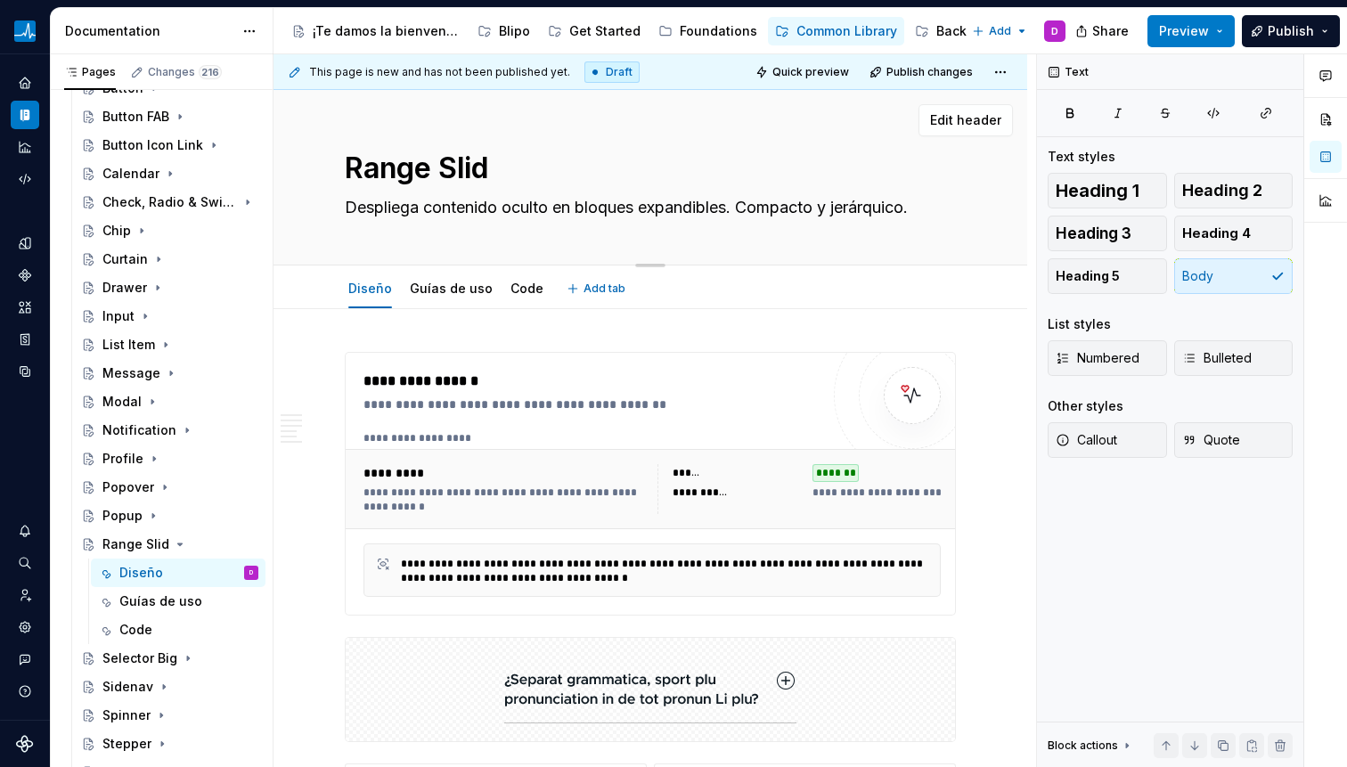
type textarea "Range Slide"
type textarea "*"
type textarea "Range Slider"
type textarea "*"
type textarea "Range Slider"
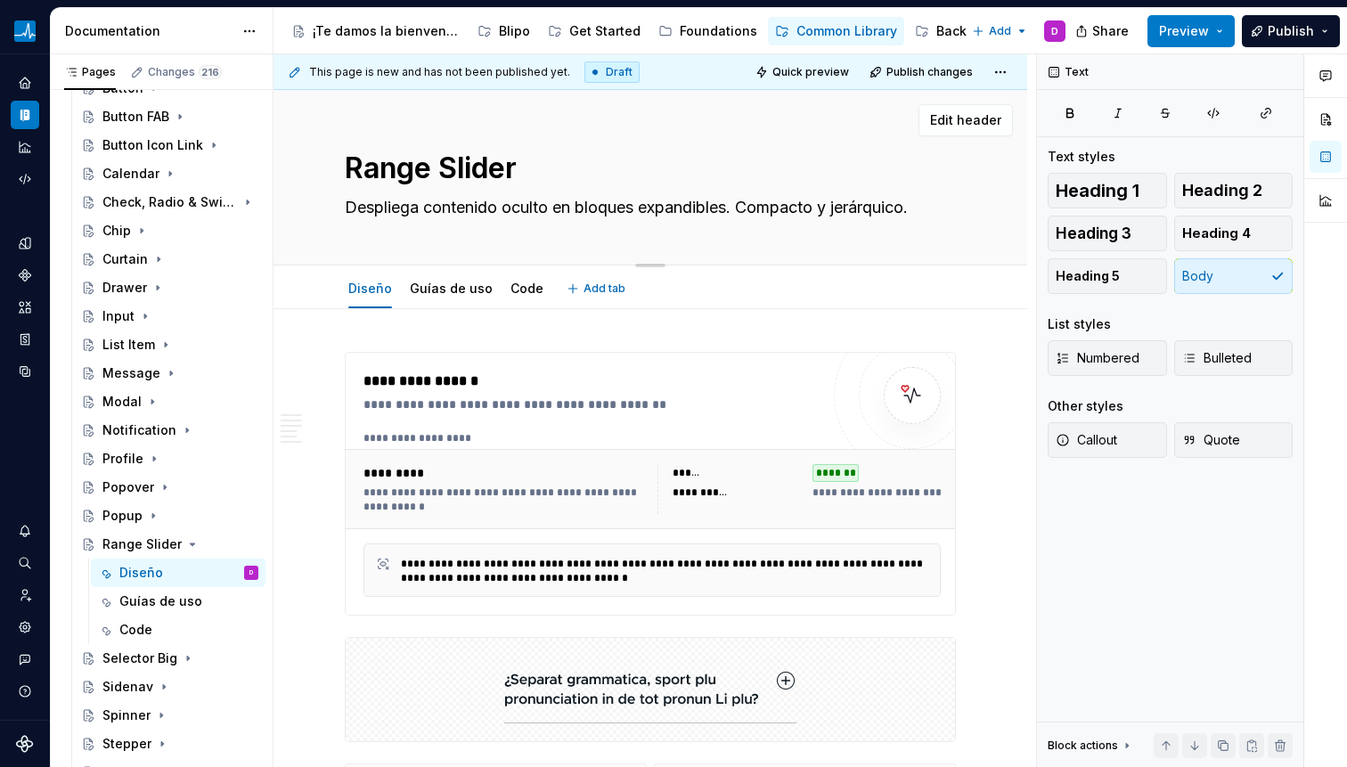
click at [463, 209] on textarea "Despliega contenido oculto en bloques expandibles. Compacto y jerárquico." at bounding box center [646, 207] width 611 height 29
click at [428, 212] on textarea "Despliega contenido oculto en bloques expandibles. Compacto y jerárquico." at bounding box center [646, 207] width 611 height 29
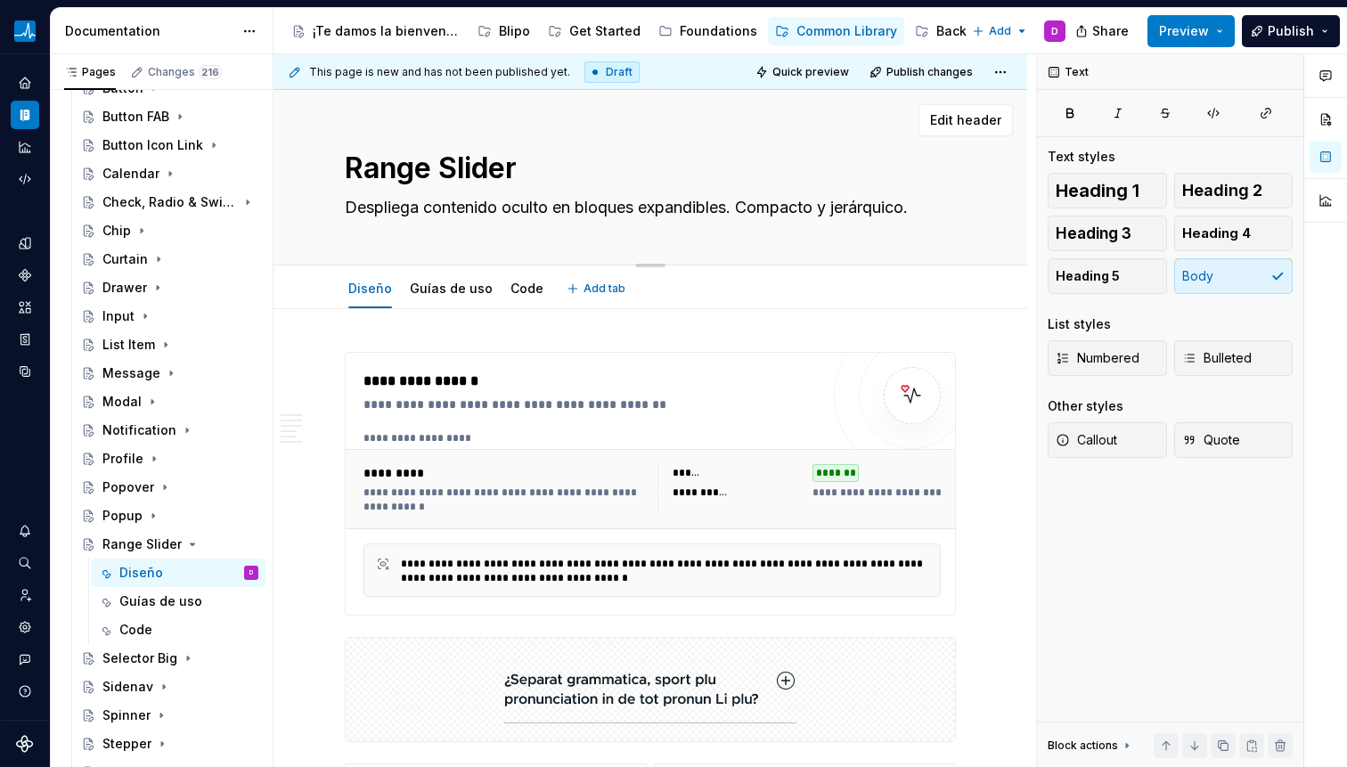
paste textarea "Un control de formulario para elegir un valor dentro de un rango predefinid"
type textarea "*"
type textarea "Un control de formulario para elegir un valor dentro de un rango predefinido."
click at [510, 202] on textarea "Un control de formulario para elegir un valor dentro de un rango predefinido." at bounding box center [646, 207] width 611 height 29
drag, startPoint x: 552, startPoint y: 209, endPoint x: 601, endPoint y: 209, distance: 49.0
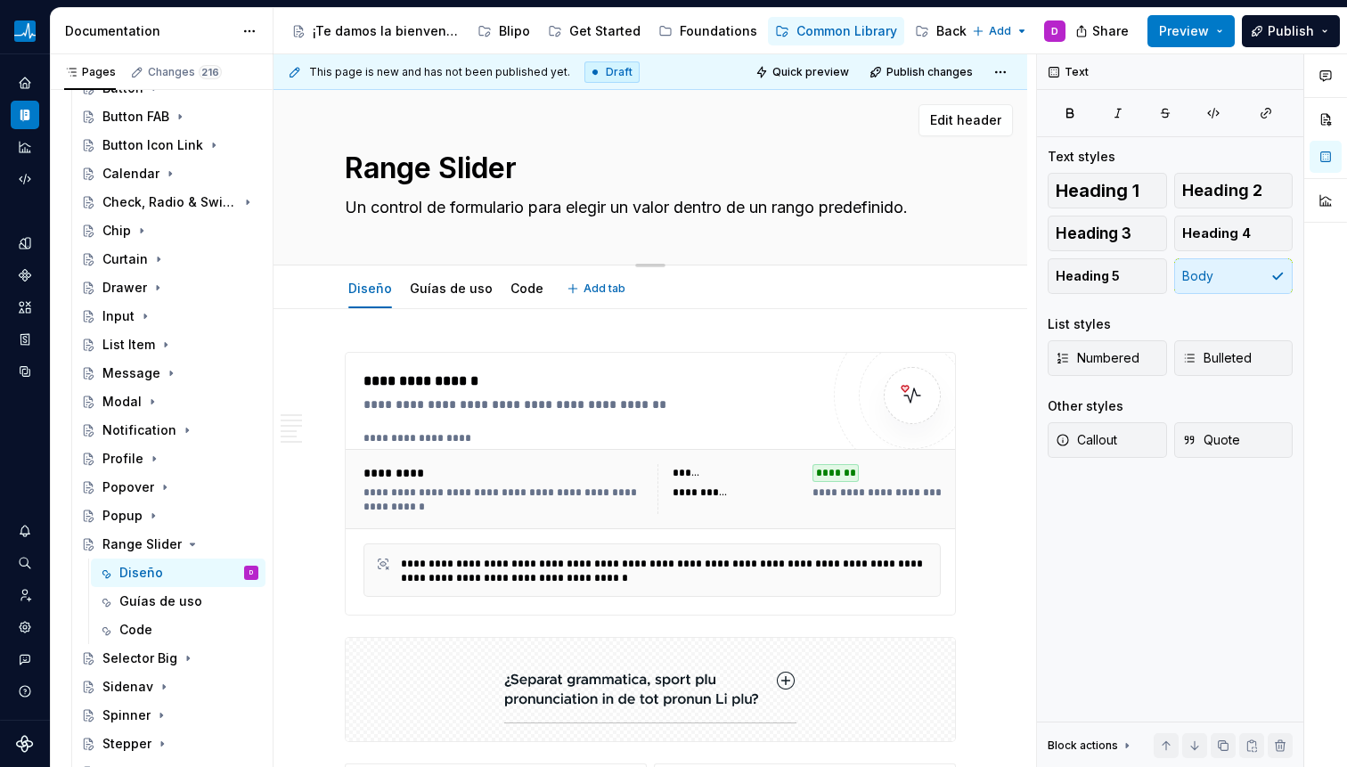
click at [553, 209] on textarea "Un control de formulario para elegir un valor dentro de un rango predefinido." at bounding box center [646, 207] width 611 height 29
click at [629, 209] on textarea "Un control de formulario para elegir un valor dentro de un rango predefinido." at bounding box center [646, 207] width 611 height 29
click at [535, 209] on textarea "Un control de formulario para elegir un valor dentro de un rango predefinido." at bounding box center [646, 207] width 611 height 29
click at [457, 210] on textarea "Un control de formulario para elegir un valor dentro de un rango predefinido." at bounding box center [646, 207] width 611 height 29
click at [535, 204] on textarea "Un control de formulario para elegir un valor dentro de un rango predefinido." at bounding box center [646, 207] width 611 height 29
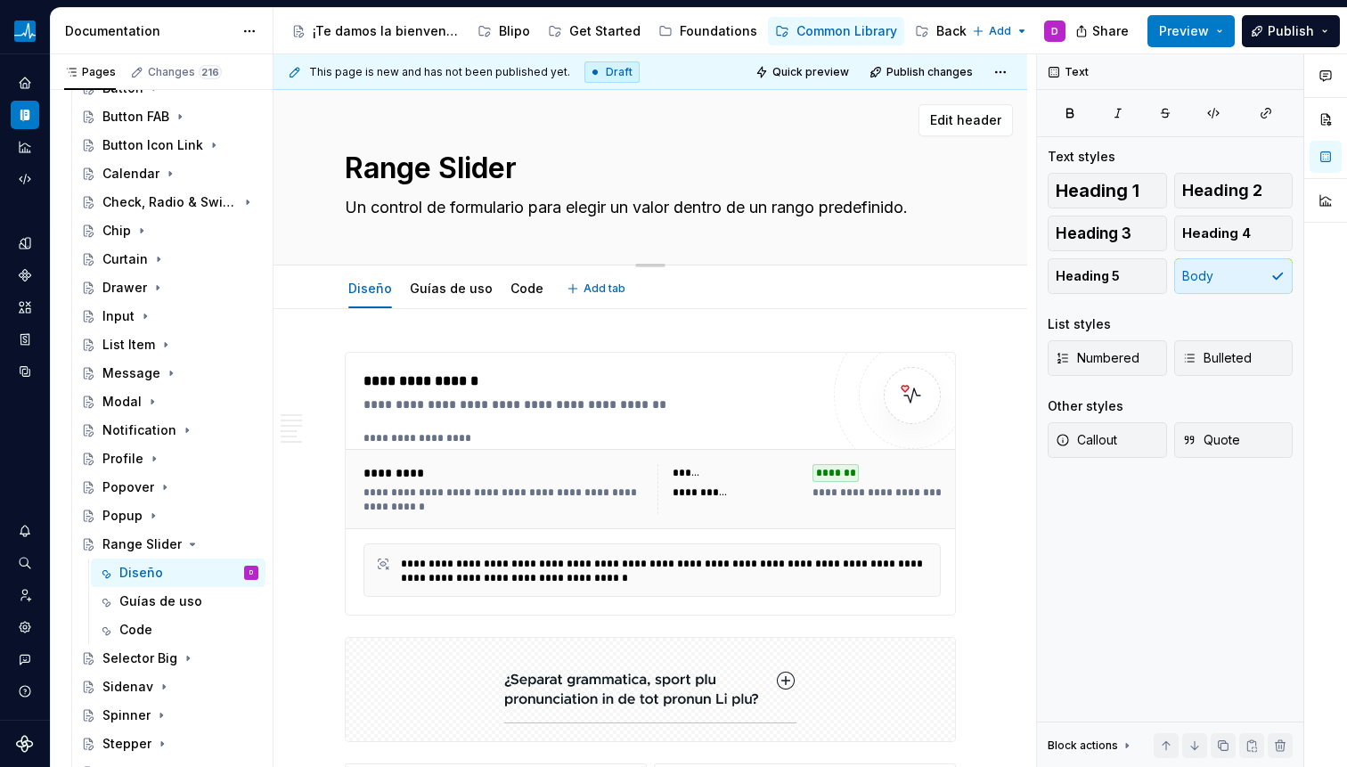
click at [552, 206] on textarea "Un control de formulario para elegir un valor dentro de un rango predefinido." at bounding box center [646, 207] width 611 height 29
click at [446, 203] on textarea "Un control de formulario para elegir un valor dentro de un rango predefinido." at bounding box center [646, 207] width 611 height 29
click at [424, 209] on textarea "Un control de formulario para elegir un valor dentro de un rango predefinido." at bounding box center [646, 207] width 611 height 29
click at [377, 209] on textarea "Un control de formulario para elegir un valor dentro de un rango predefinido." at bounding box center [646, 207] width 611 height 29
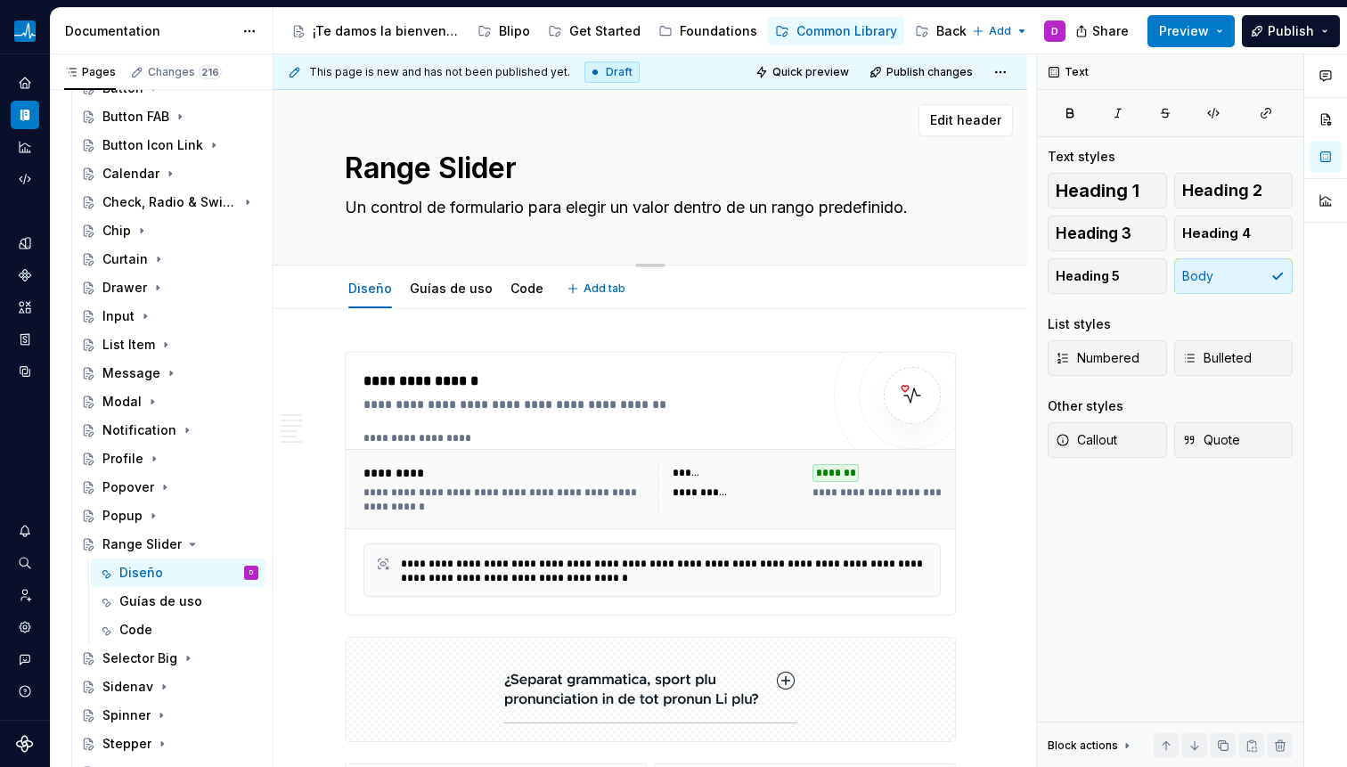
click at [377, 209] on textarea "Un control de formulario para elegir un valor dentro de un rango predefinido." at bounding box center [646, 207] width 611 height 29
type textarea "*"
type textarea "Un control de formulario para elegir un valor dentro de un rango predefinido."
type textarea "*"
